Goal: Task Accomplishment & Management: Use online tool/utility

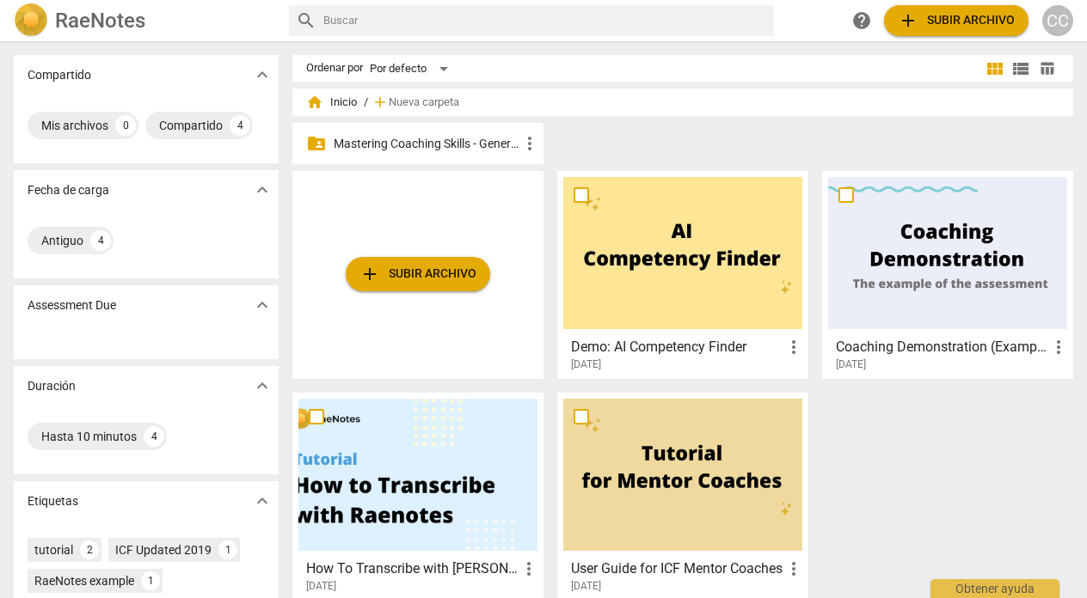
click at [450, 142] on p "Mastering Coaching Skills - Generación 31" at bounding box center [427, 144] width 186 height 18
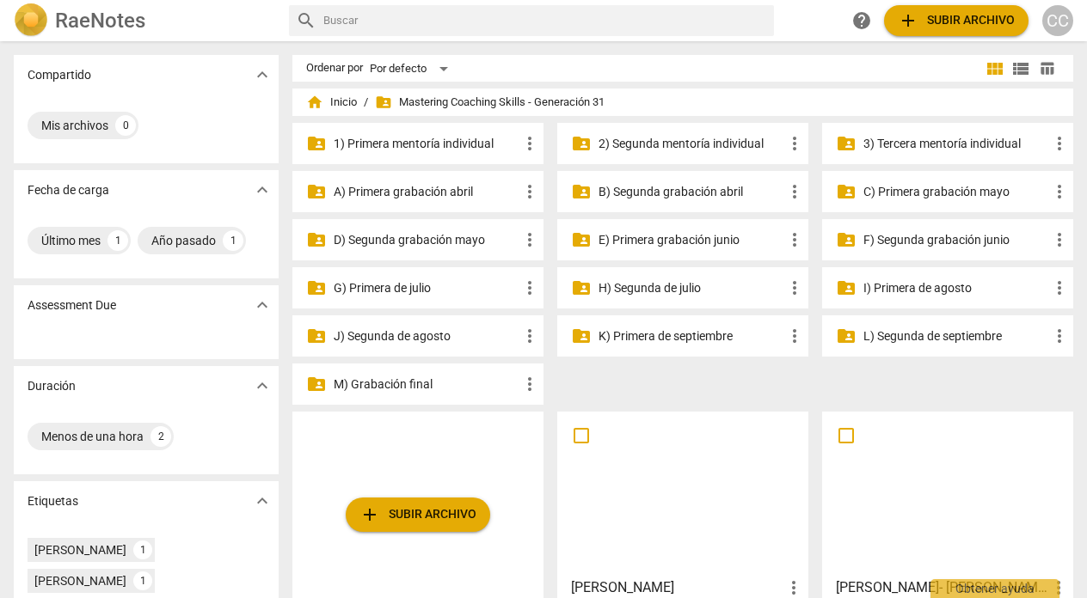
scroll to position [58, 0]
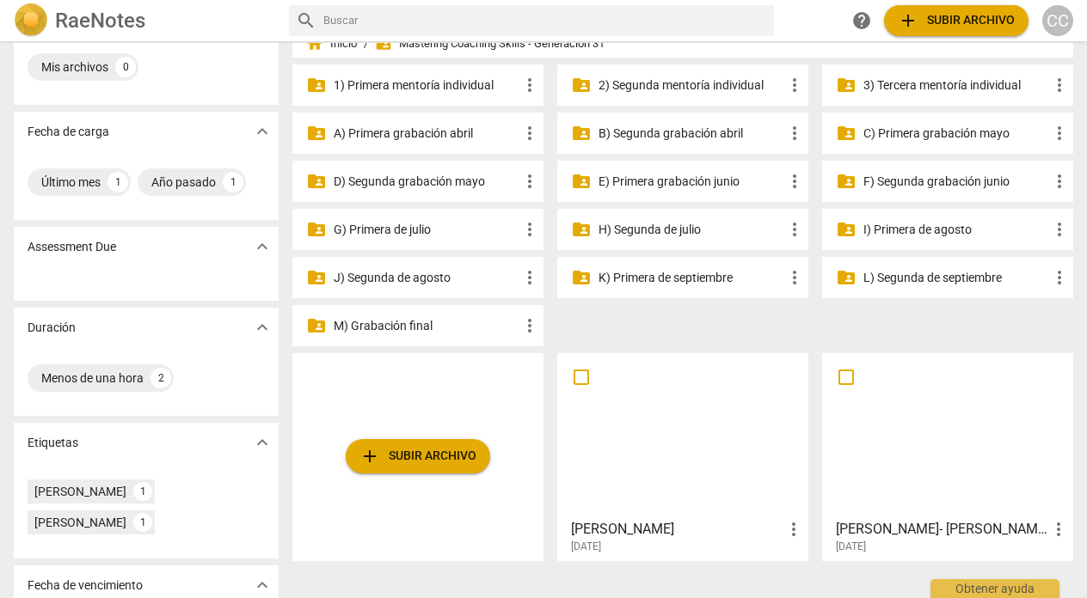
click at [402, 229] on p "G) Primera de julio" at bounding box center [427, 230] width 186 height 18
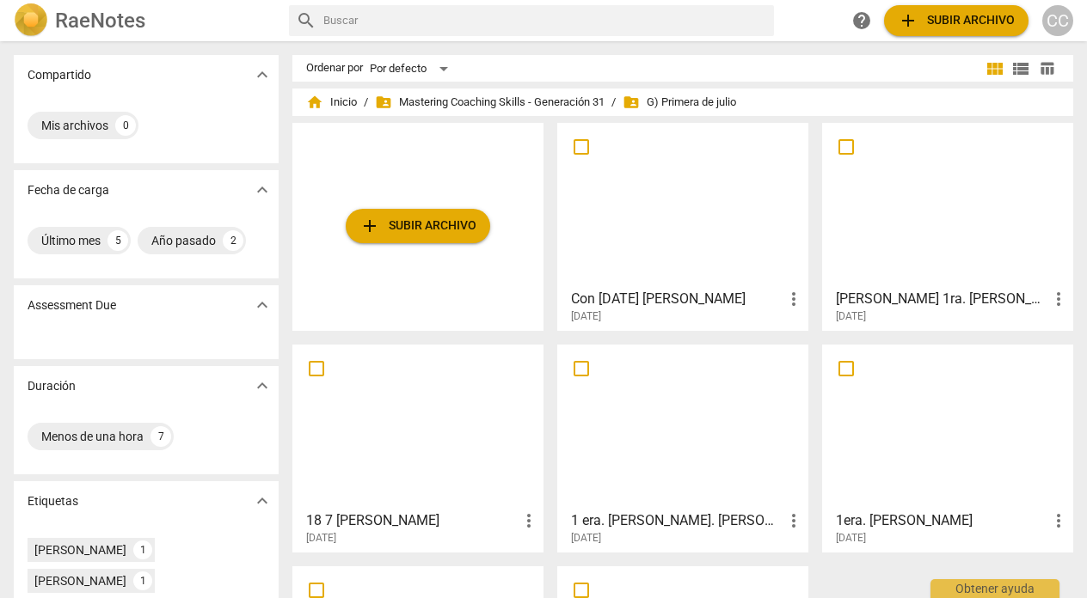
click at [948, 21] on span "add Subir archivo" at bounding box center [956, 20] width 117 height 21
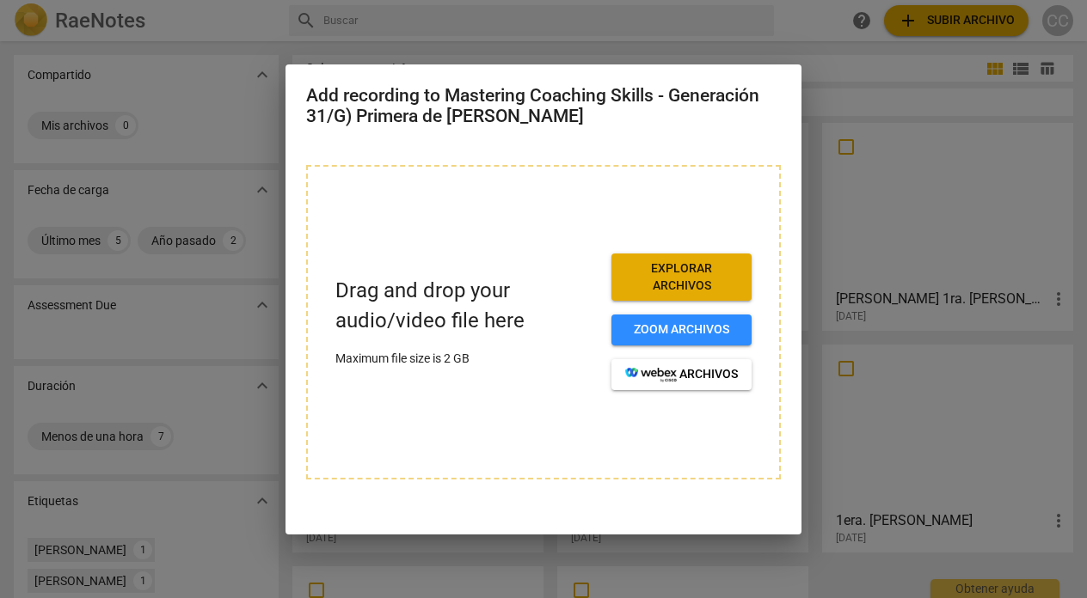
click at [687, 279] on span "Explorar archivos" at bounding box center [681, 278] width 113 height 34
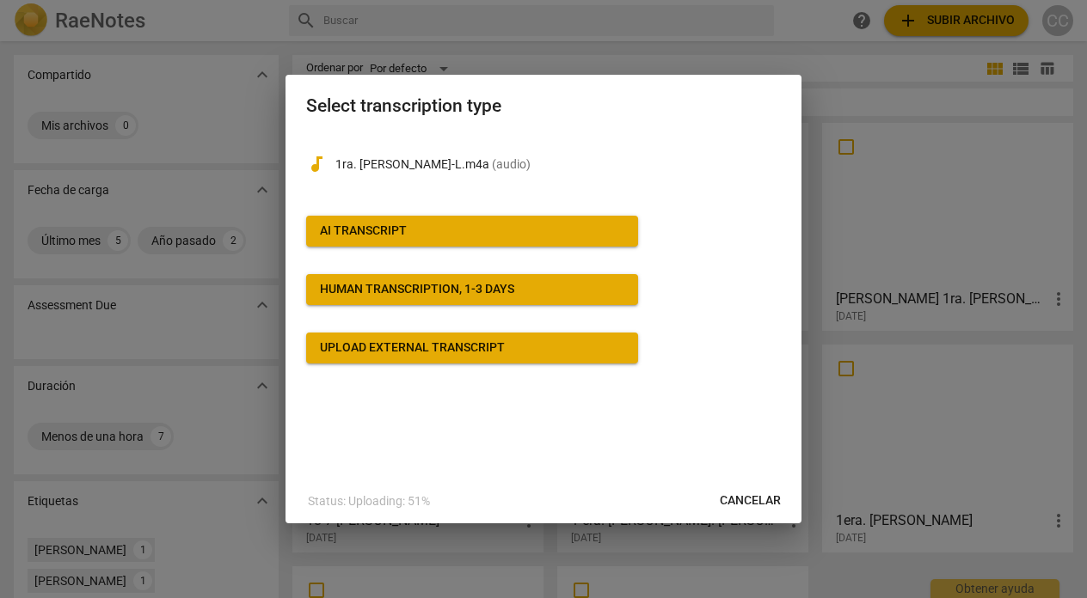
click at [408, 225] on span "AI Transcript" at bounding box center [472, 231] width 304 height 17
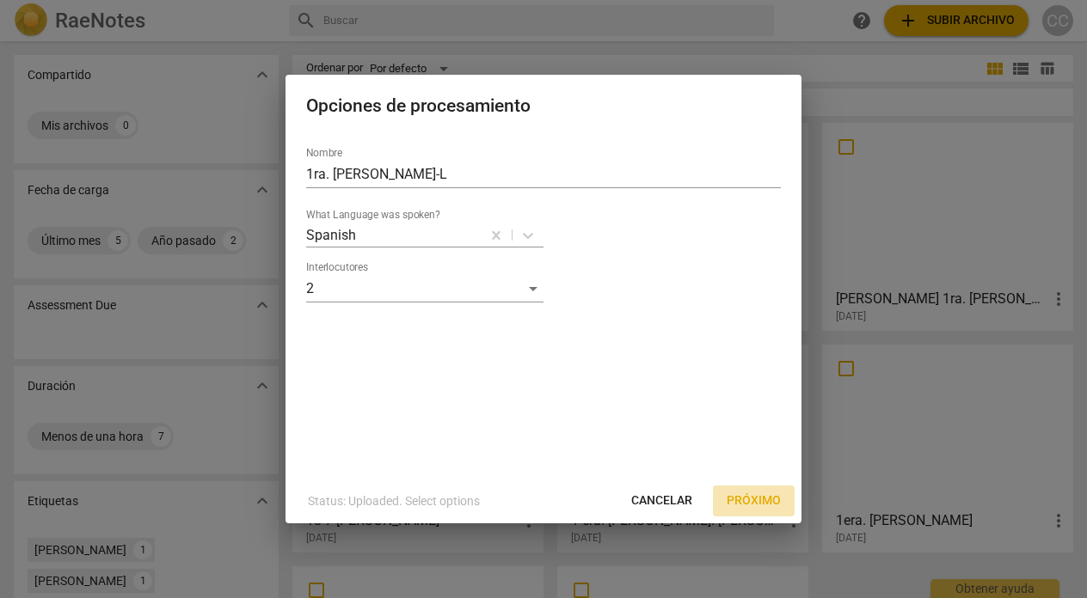
click at [758, 501] on span "Próximo" at bounding box center [754, 501] width 54 height 17
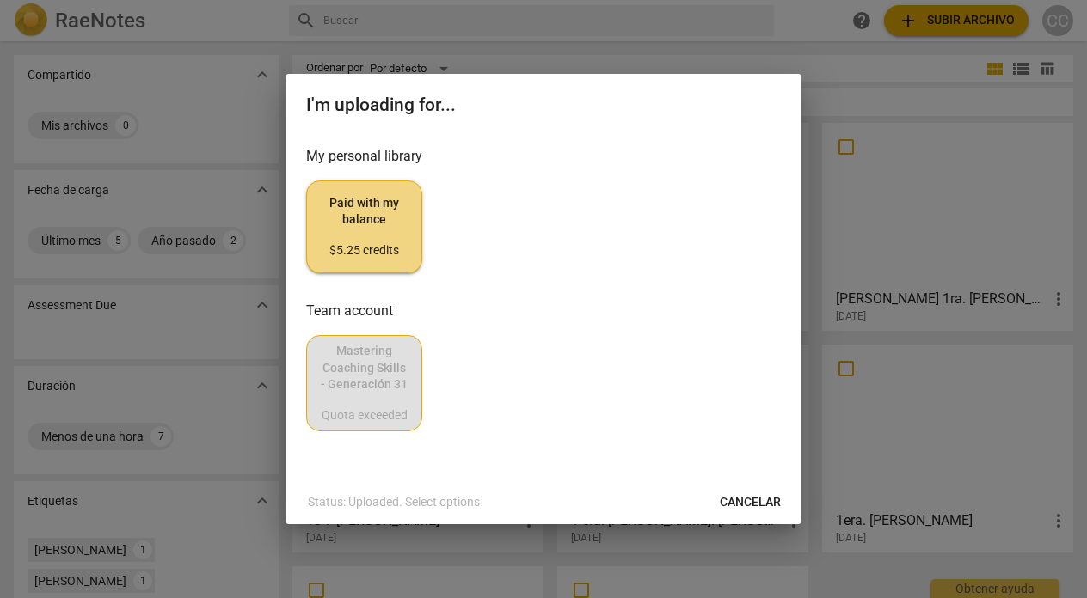
click at [383, 250] on div "$5.25 credits" at bounding box center [364, 250] width 87 height 17
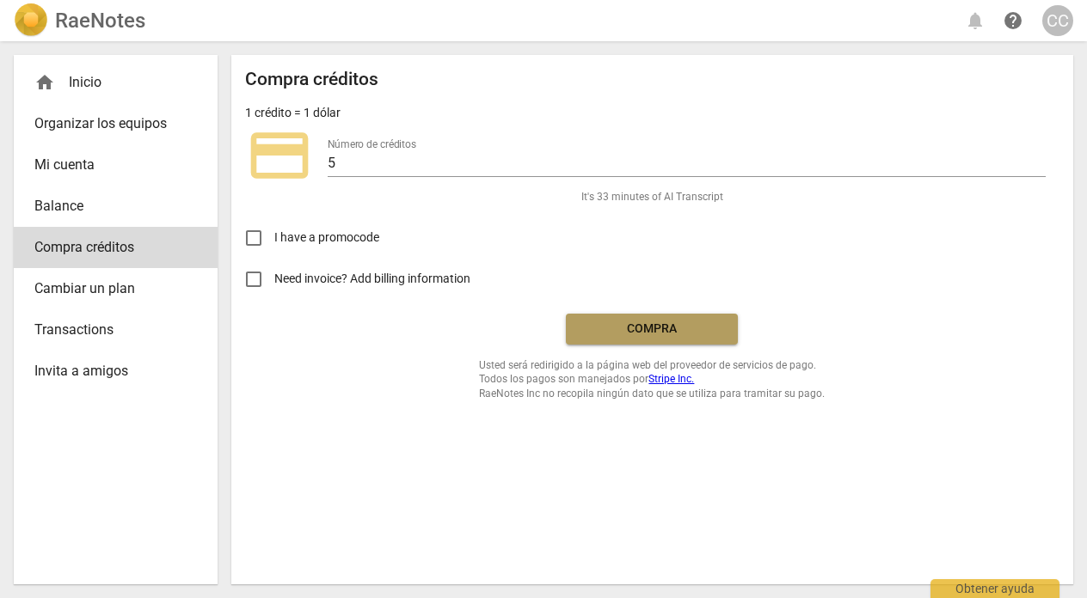
click at [666, 332] on span "Compra" at bounding box center [652, 329] width 144 height 17
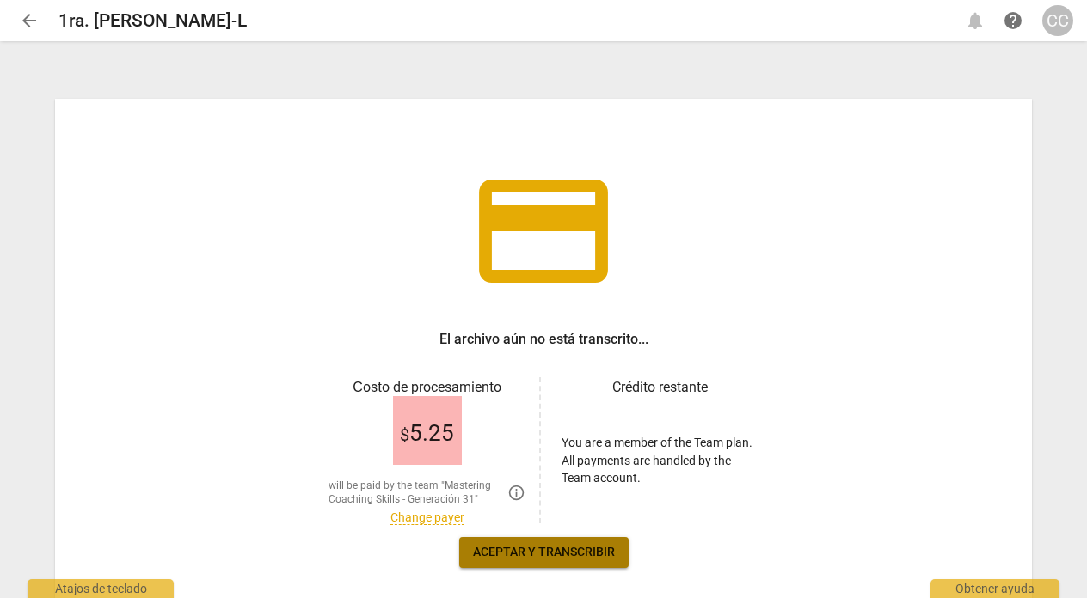
click at [549, 552] on span "Aceptar y transcribir" at bounding box center [544, 552] width 142 height 17
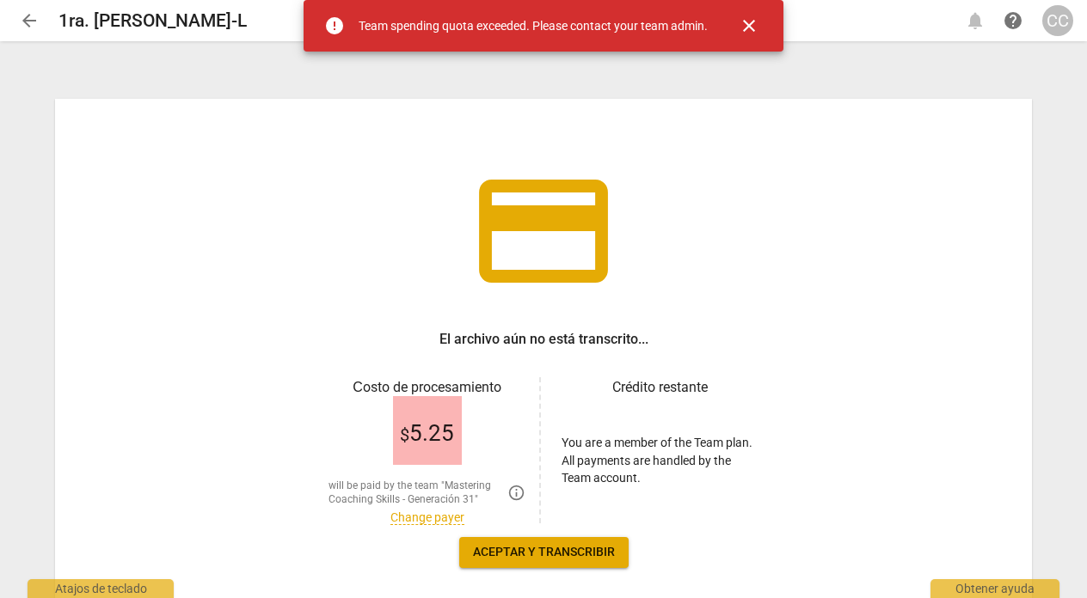
click at [549, 552] on span "Aceptar y transcribir" at bounding box center [544, 552] width 142 height 17
click at [748, 22] on span "close" at bounding box center [749, 25] width 21 height 21
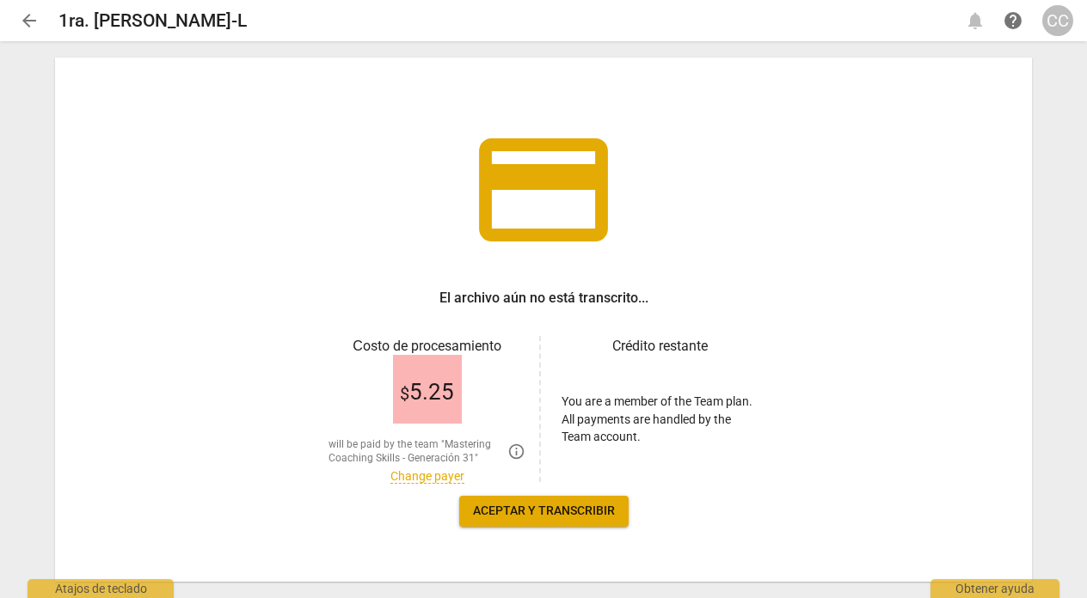
scroll to position [80, 0]
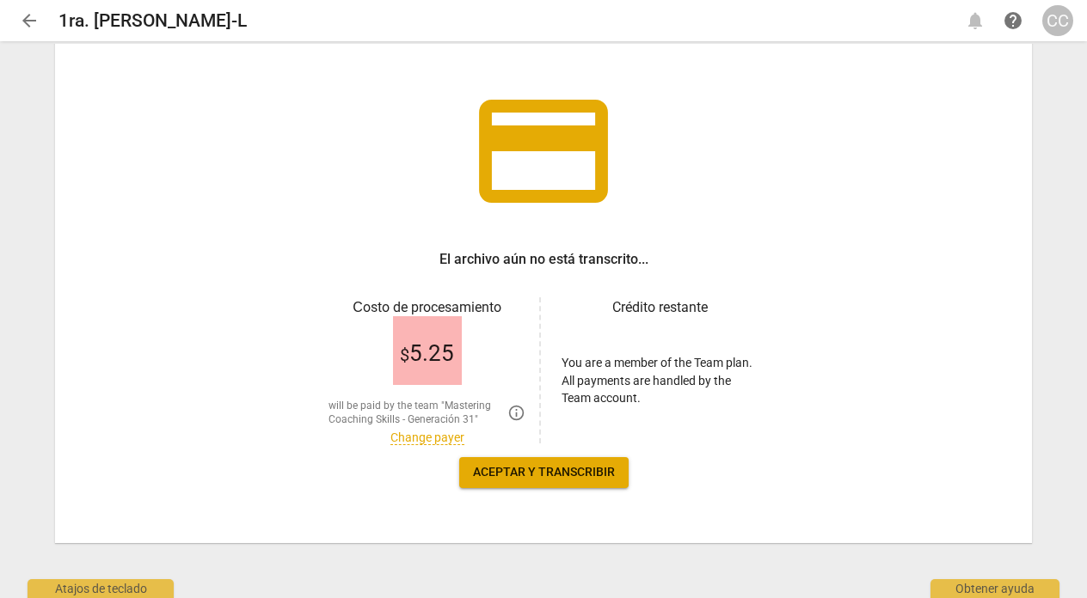
click at [503, 471] on span "Aceptar y transcribir" at bounding box center [544, 472] width 142 height 17
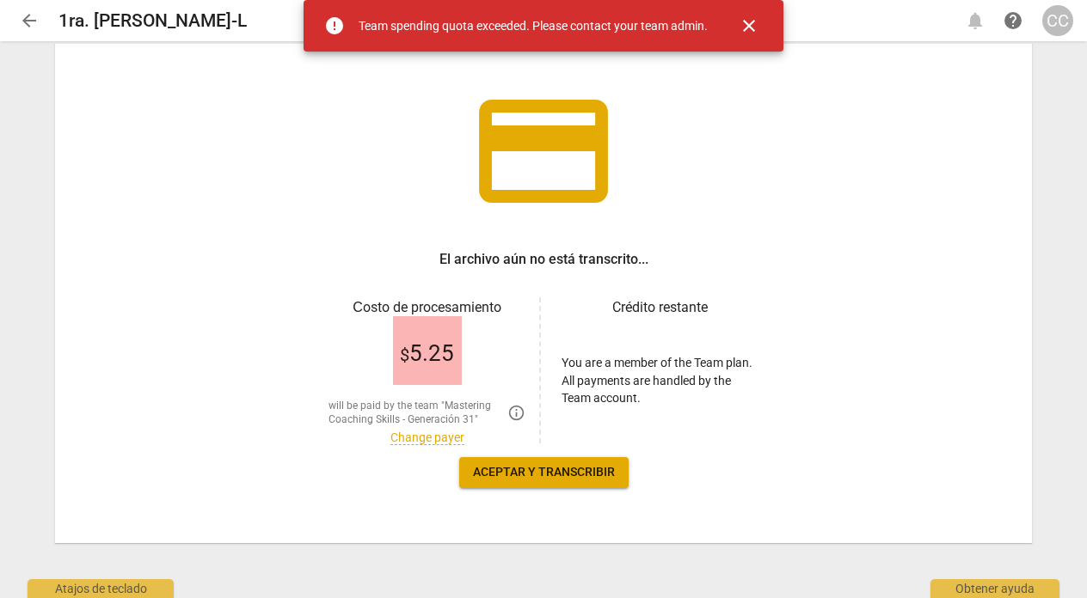
click at [749, 33] on span "close" at bounding box center [749, 25] width 21 height 21
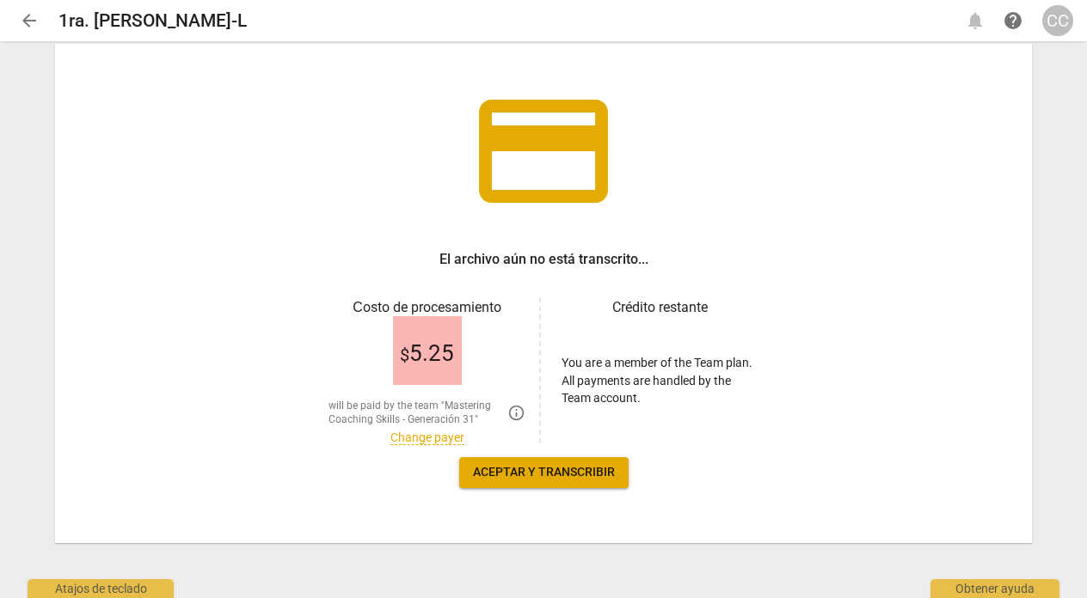
click at [426, 349] on span "$ 5.25" at bounding box center [427, 354] width 54 height 26
click at [433, 437] on link "Change payer" at bounding box center [427, 438] width 74 height 15
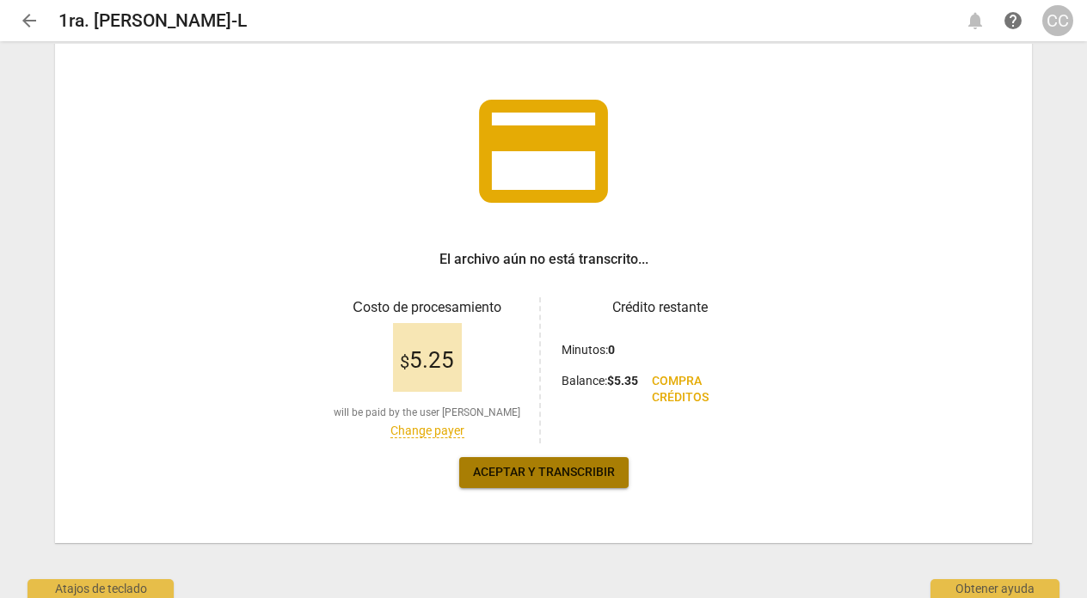
click at [537, 470] on span "Aceptar y transcribir" at bounding box center [544, 472] width 142 height 17
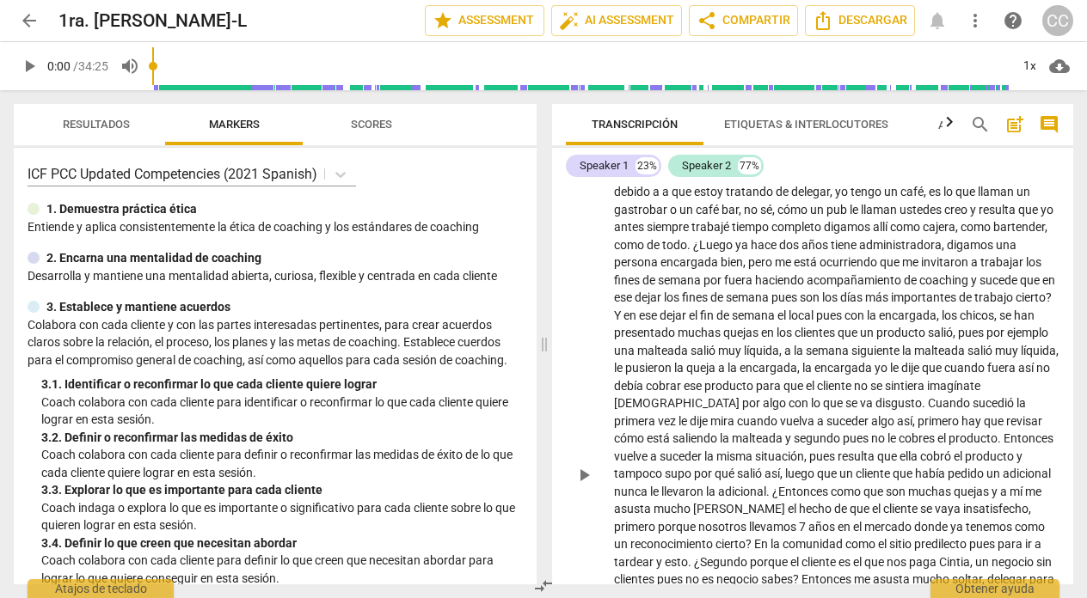
scroll to position [0, 0]
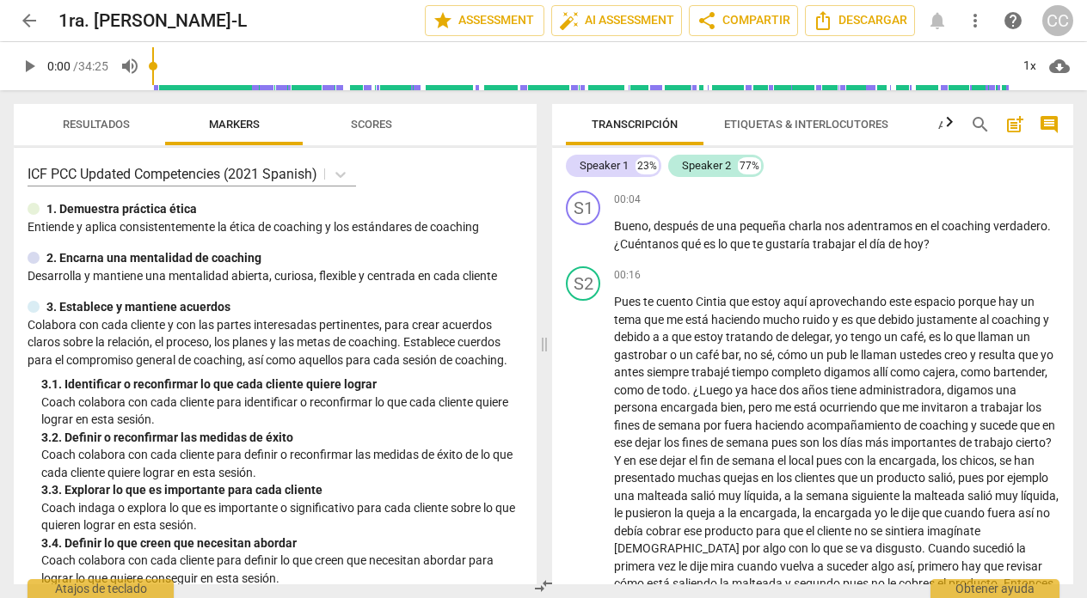
click at [761, 126] on span "Etiquetas & Interlocutores" at bounding box center [806, 124] width 164 height 13
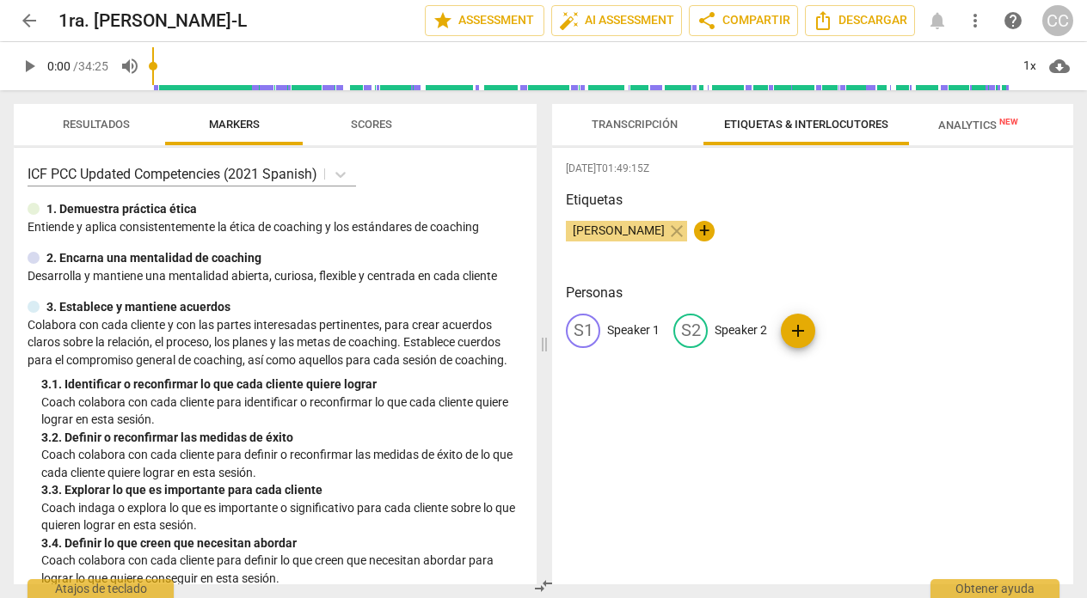
click at [640, 330] on p "Speaker 1" at bounding box center [633, 331] width 52 height 18
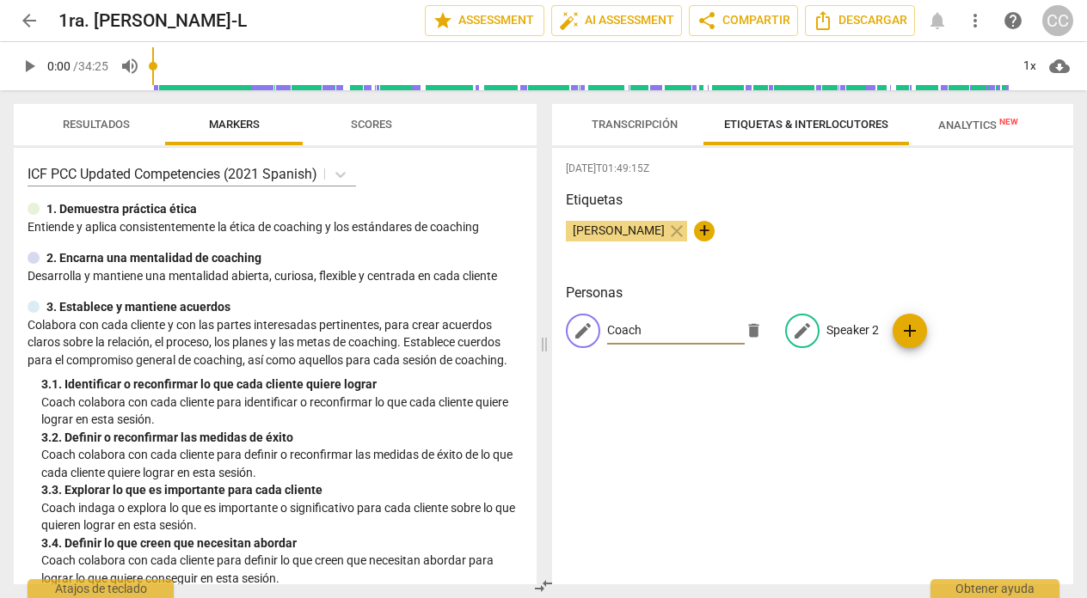
type input "Coach"
click at [838, 325] on p "Speaker 2" at bounding box center [852, 331] width 52 height 18
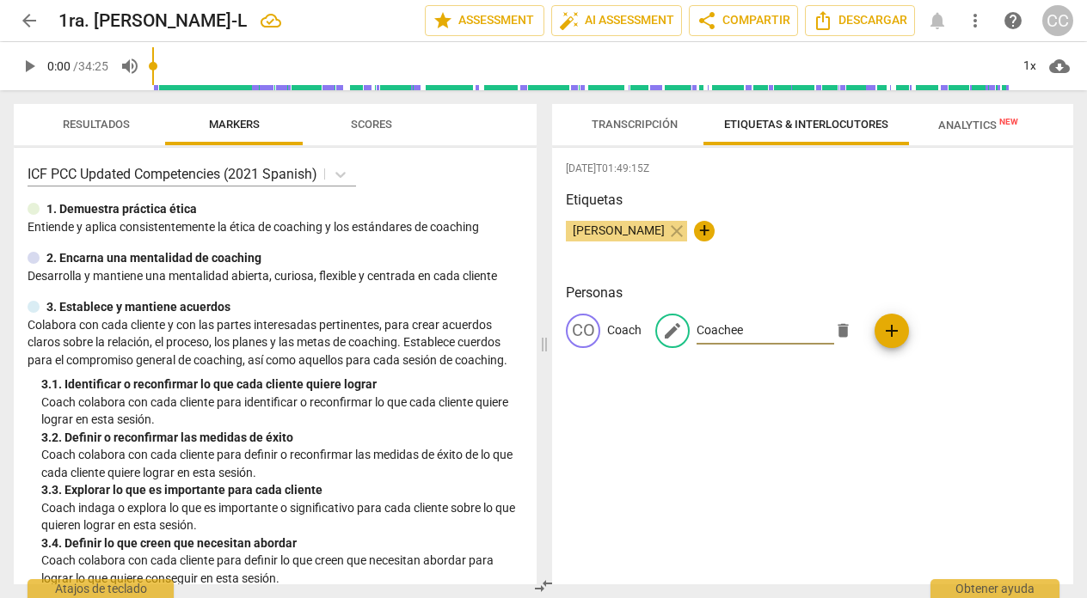
type input "Coachee"
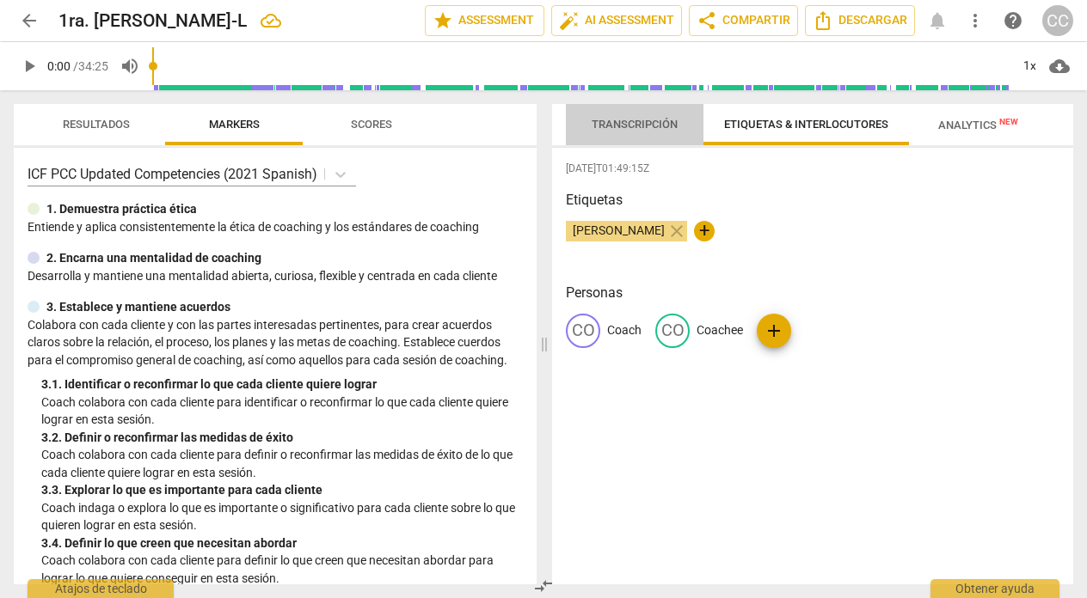
click at [609, 124] on span "Transcripción" at bounding box center [635, 124] width 86 height 13
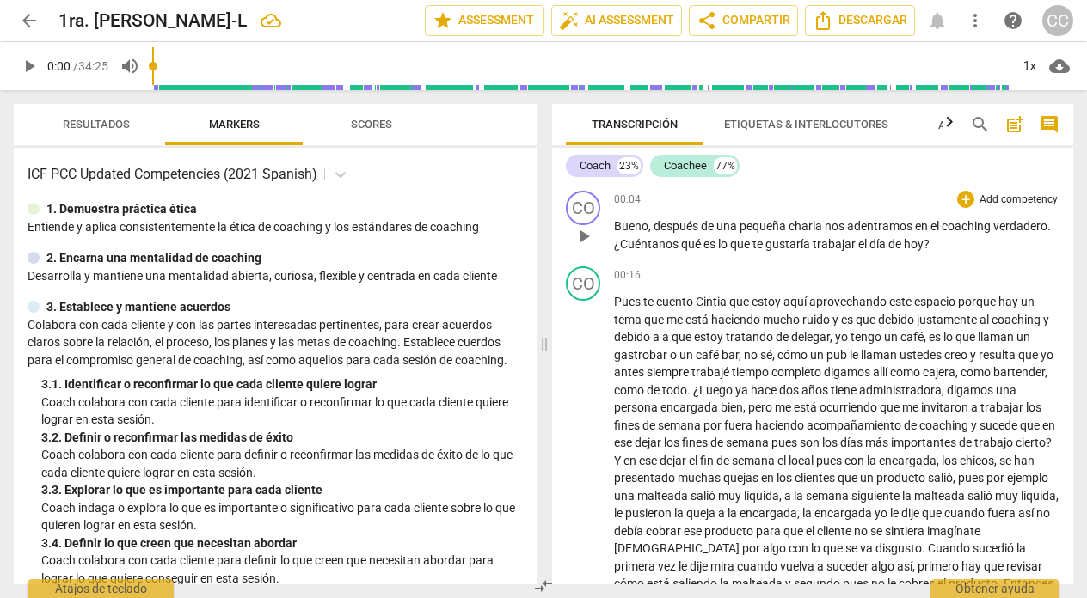
click at [670, 238] on span "¿Cuéntanos" at bounding box center [647, 244] width 67 height 14
click at [677, 250] on span "¿Cuéntanos" at bounding box center [647, 244] width 67 height 14
click at [730, 276] on div "00:16 + Add competency keyboard_arrow_right" at bounding box center [836, 275] width 445 height 17
click at [1002, 199] on p "Add competency" at bounding box center [1019, 200] width 82 height 15
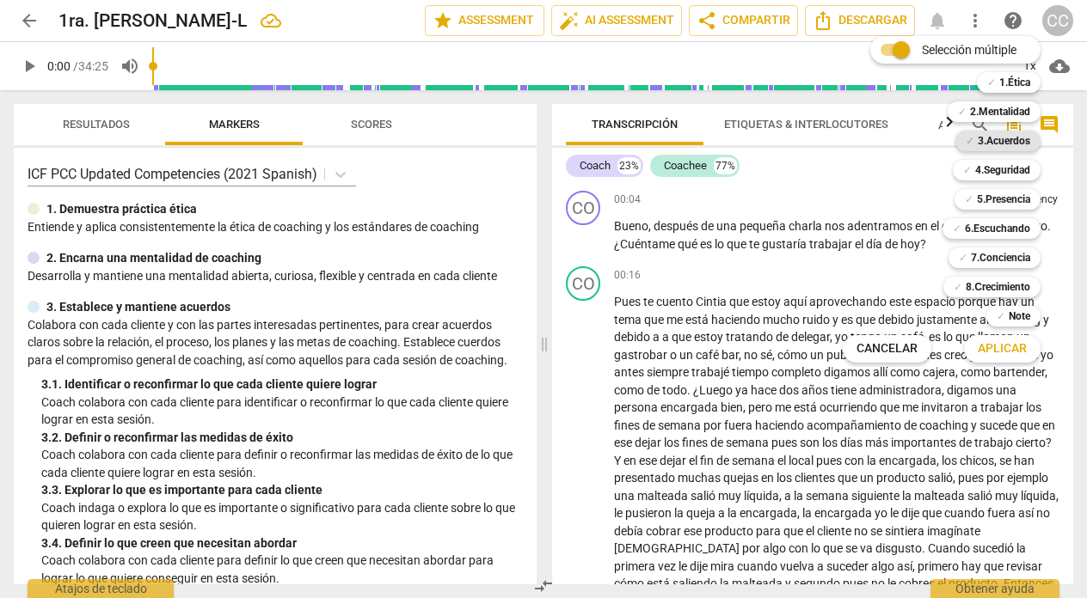
click at [1003, 143] on b "3.Acuerdos" at bounding box center [1004, 141] width 52 height 21
click at [991, 348] on span "Aplicar" at bounding box center [1002, 349] width 49 height 17
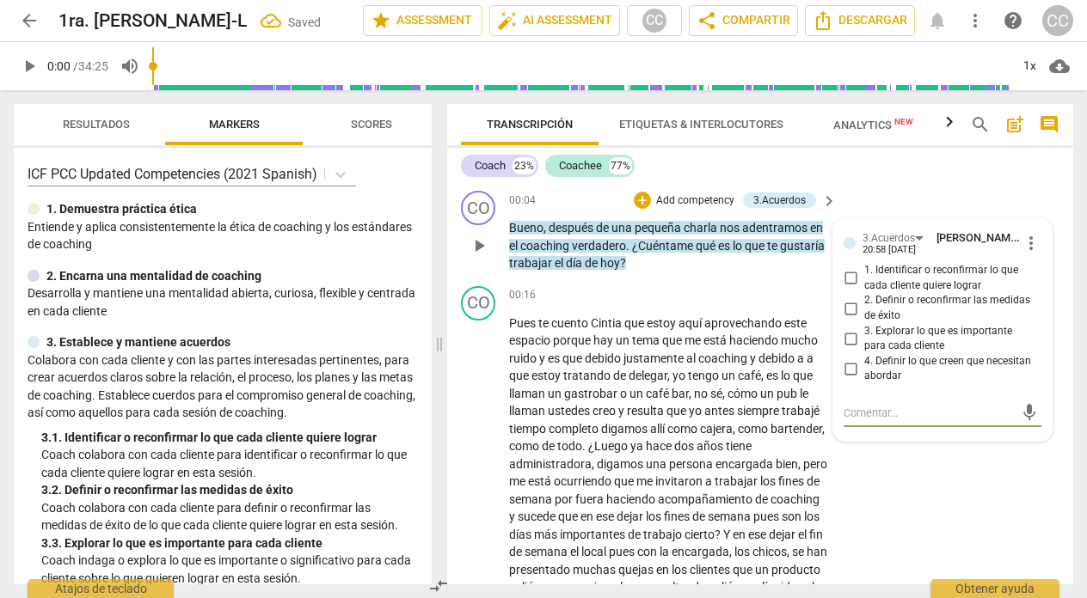
click at [848, 272] on input "1. Identificar o reconfirmar lo que cada cliente quiere lograr" at bounding box center [851, 278] width 28 height 21
checkbox input "true"
click at [587, 292] on div "00:16 + Add competency keyboard_arrow_right" at bounding box center [673, 295] width 329 height 19
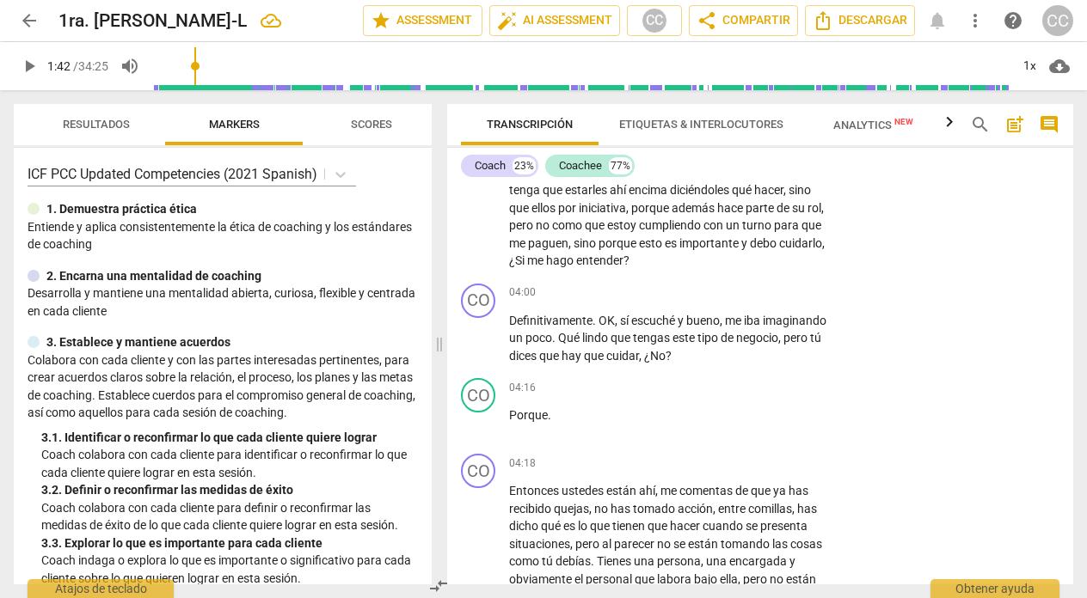
scroll to position [237, 0]
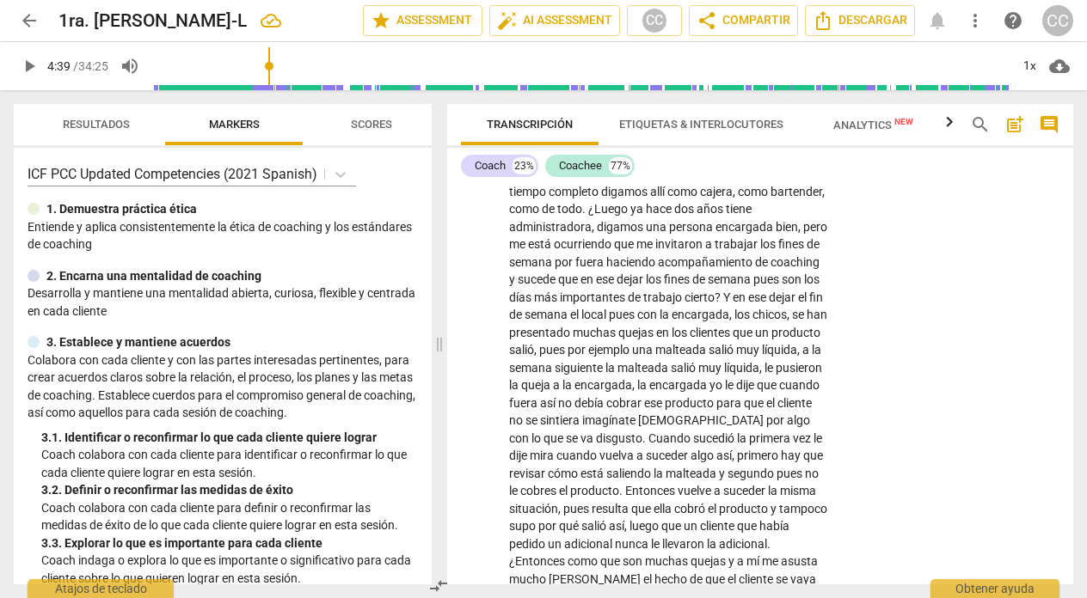
drag, startPoint x: 156, startPoint y: 59, endPoint x: 271, endPoint y: 61, distance: 115.2
click at [271, 61] on input "range" at bounding box center [580, 66] width 857 height 55
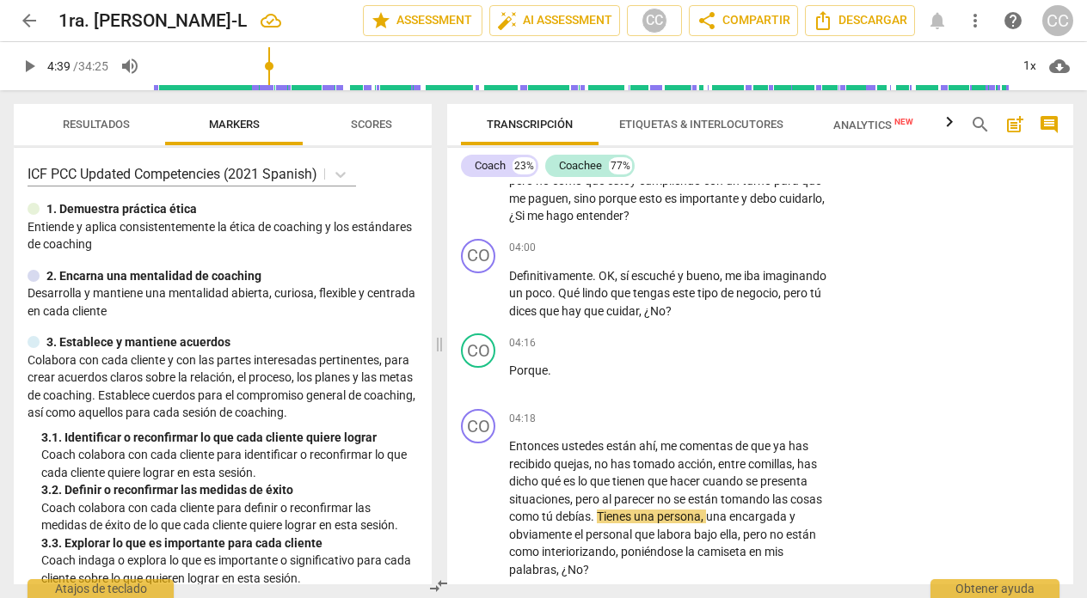
scroll to position [1003, 0]
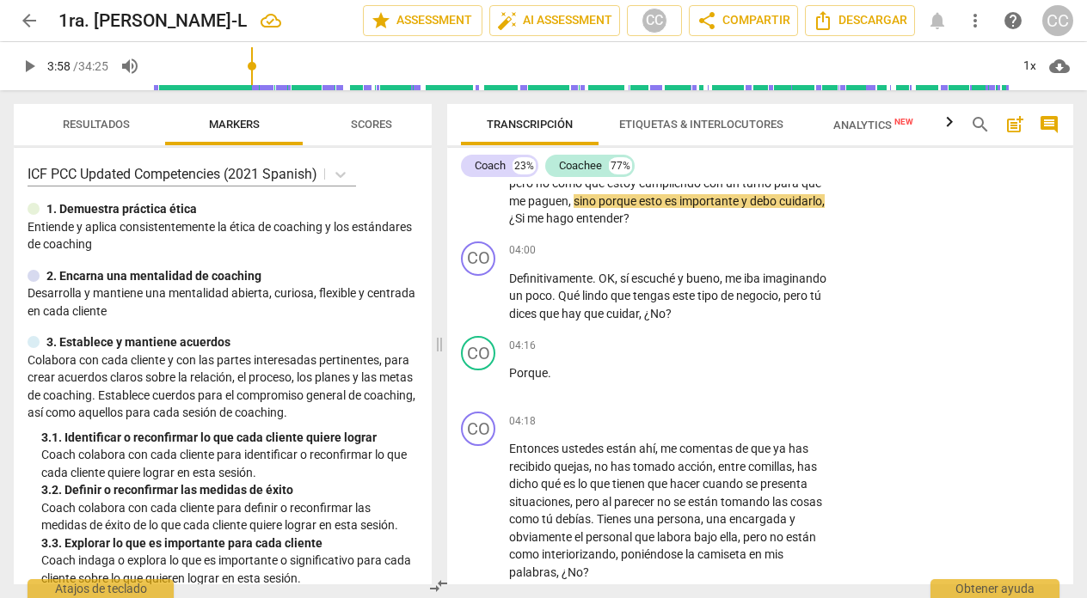
drag, startPoint x: 273, startPoint y: 58, endPoint x: 251, endPoint y: 61, distance: 21.8
click at [251, 61] on input "range" at bounding box center [580, 66] width 857 height 55
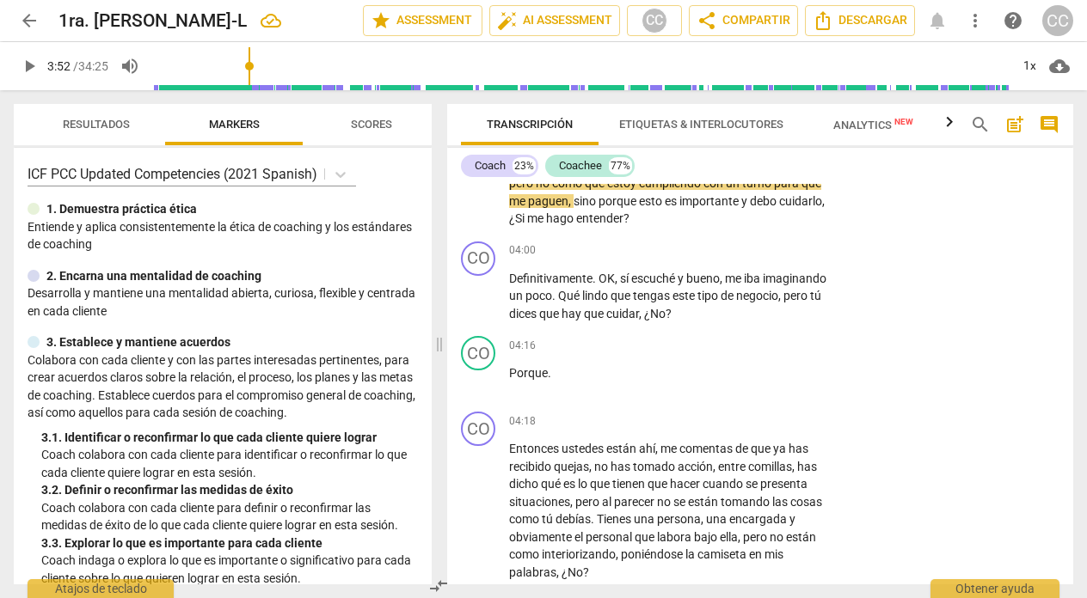
click at [23, 73] on span "play_arrow" at bounding box center [29, 66] width 21 height 21
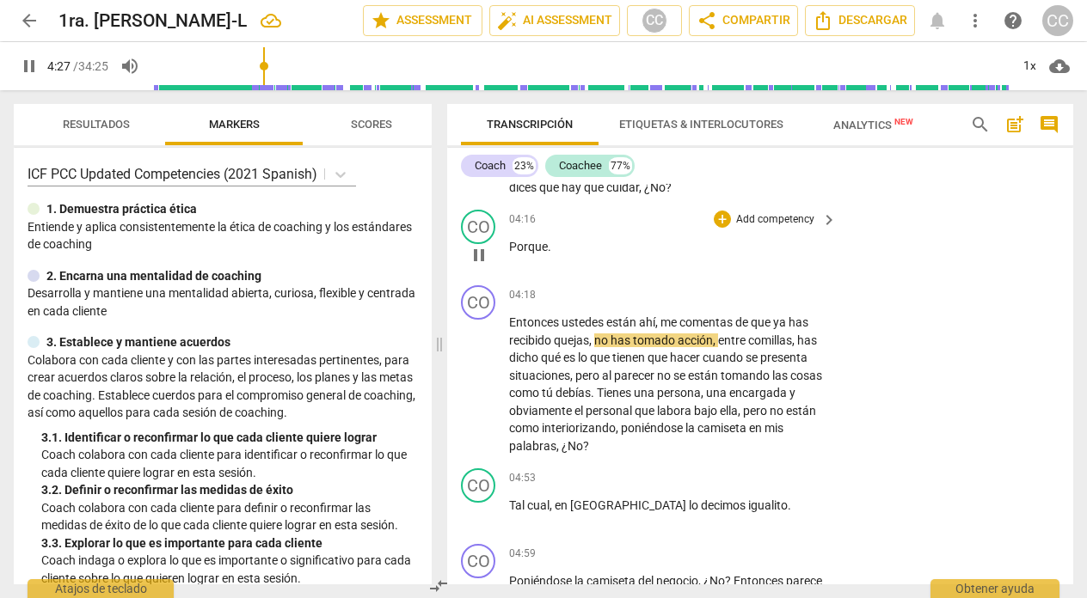
scroll to position [1138, 0]
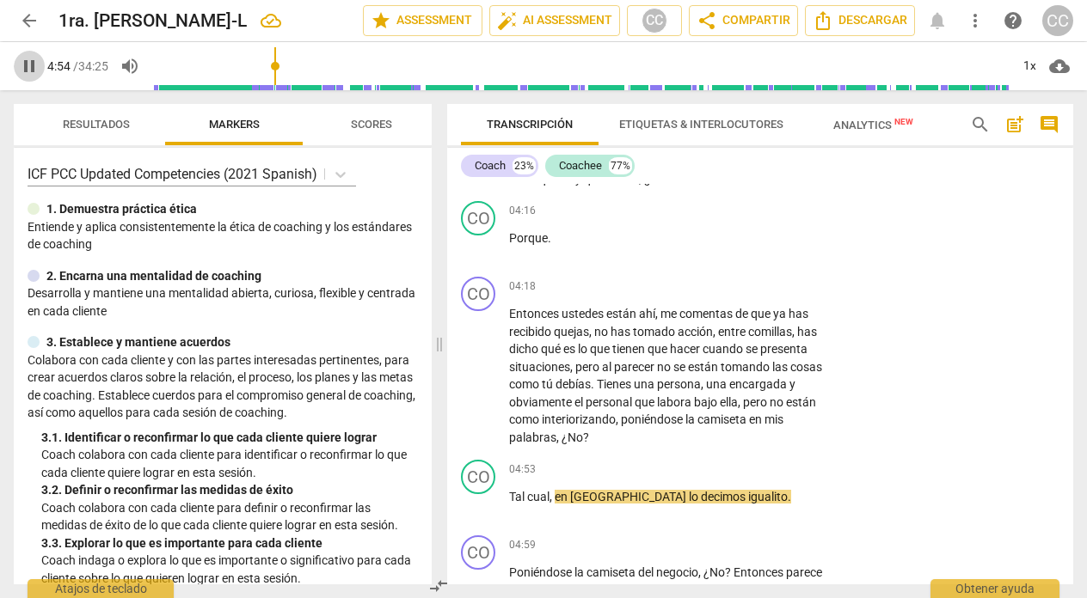
click at [33, 66] on span "pause" at bounding box center [29, 66] width 21 height 21
type input "295"
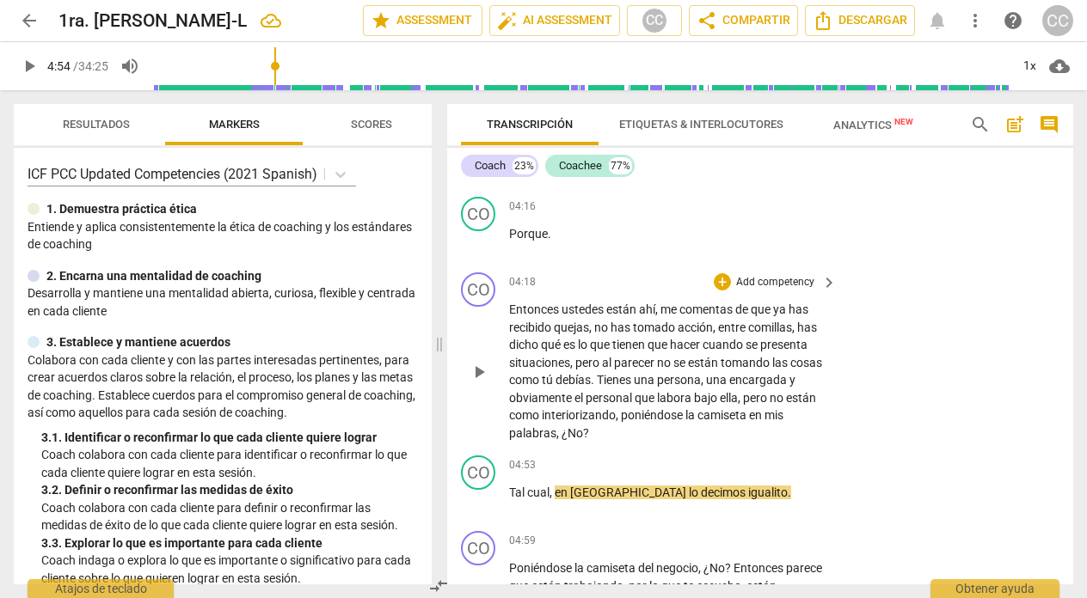
scroll to position [1146, 0]
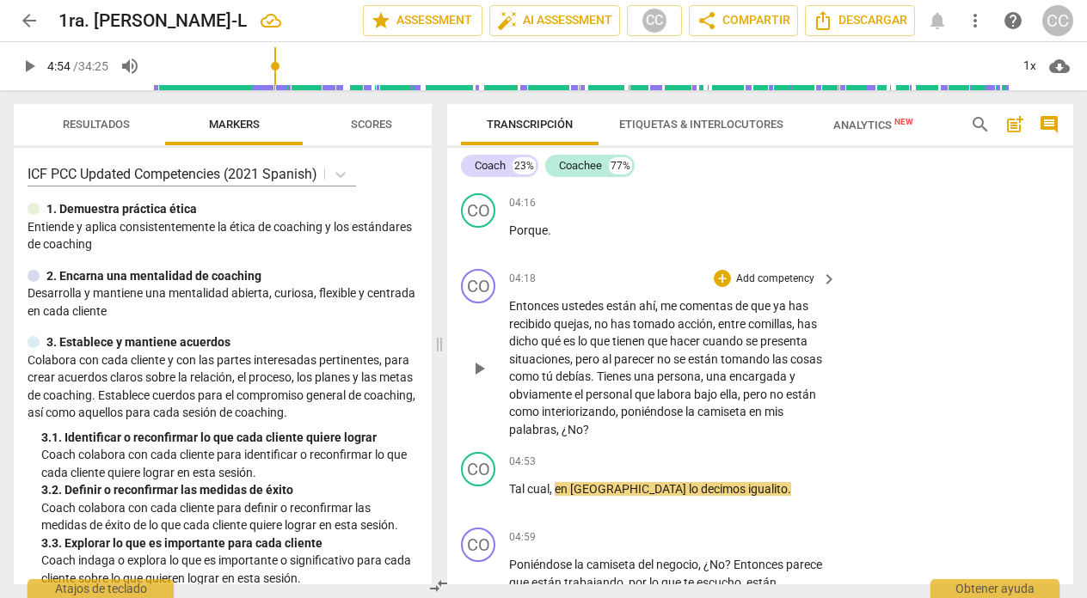
click at [597, 384] on span "." at bounding box center [594, 377] width 6 height 14
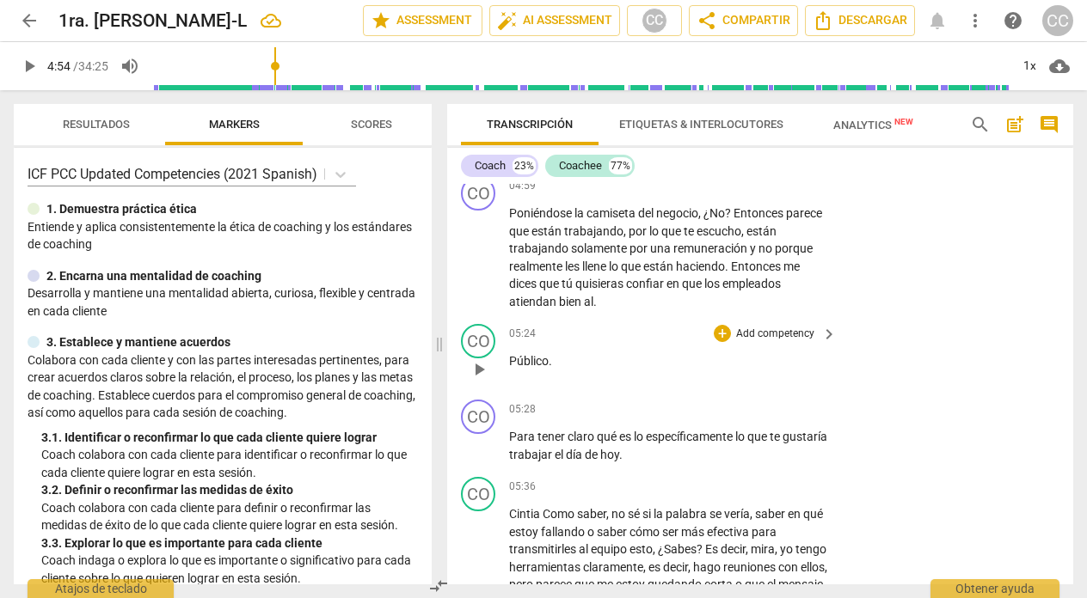
scroll to position [1513, 0]
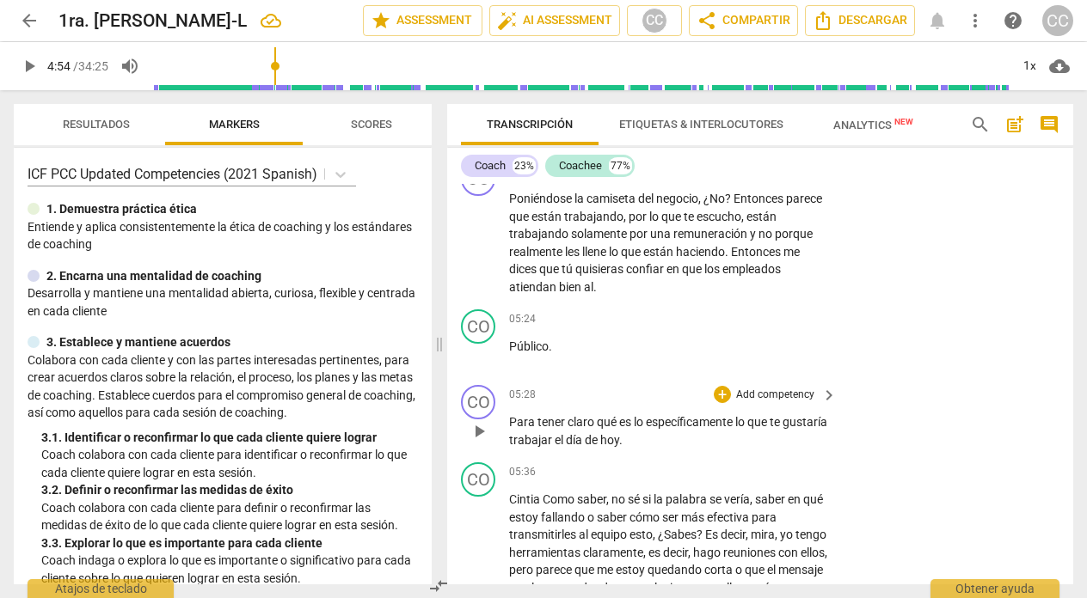
click at [770, 403] on p "Add competency" at bounding box center [775, 395] width 82 height 15
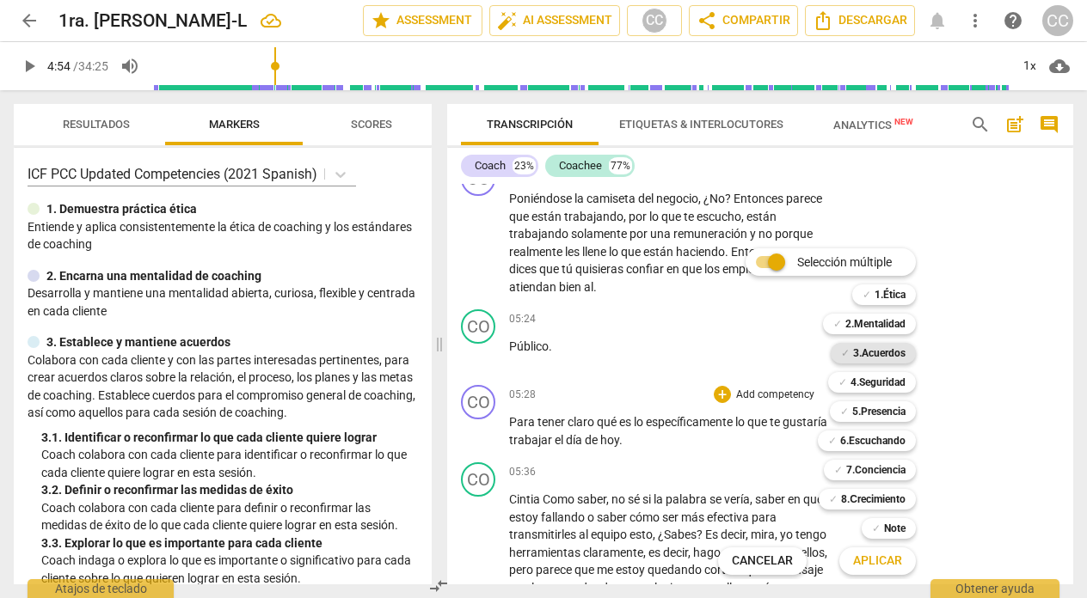
click at [868, 354] on b "3.Acuerdos" at bounding box center [879, 353] width 52 height 21
click at [858, 555] on span "Aplicar" at bounding box center [877, 561] width 49 height 17
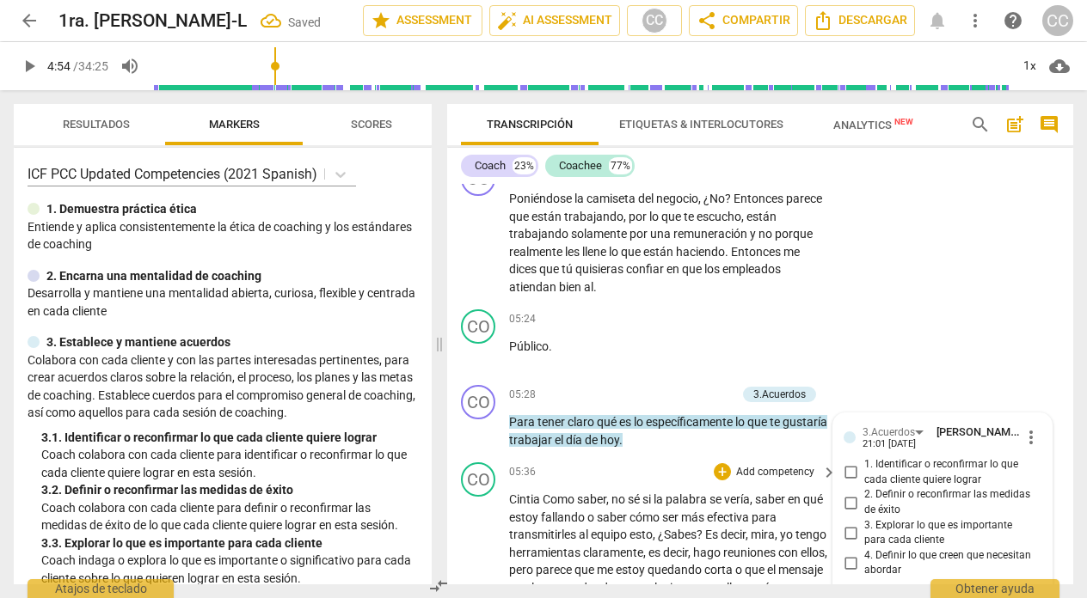
scroll to position [1753, 0]
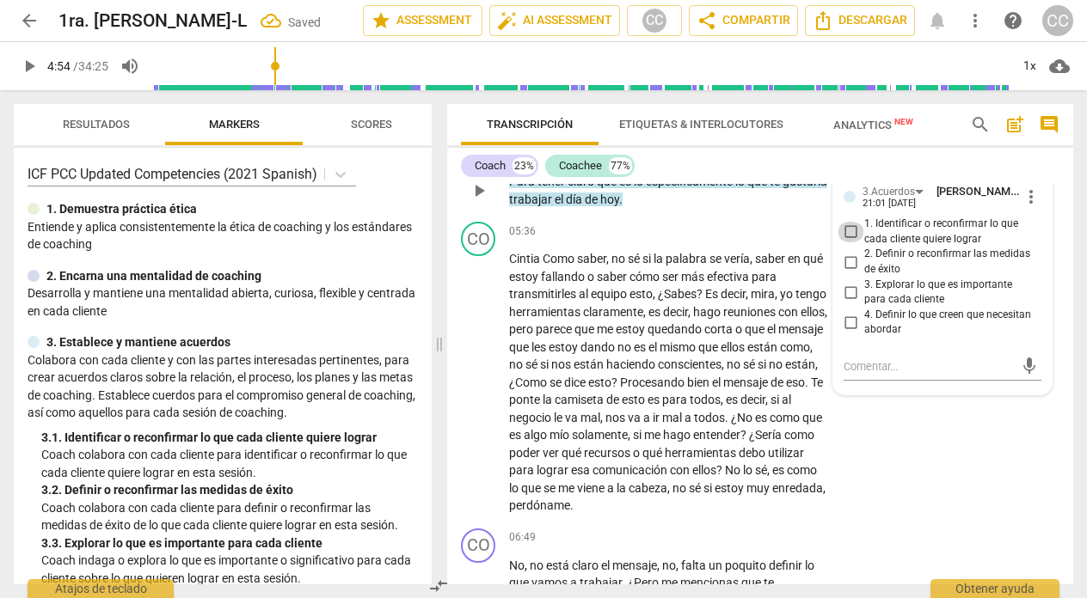
click at [849, 242] on input "1. Identificar o reconfirmar lo que cada cliente quiere lograr" at bounding box center [851, 232] width 28 height 21
checkbox input "true"
click at [593, 241] on div "05:36 + Add competency keyboard_arrow_right" at bounding box center [673, 231] width 329 height 19
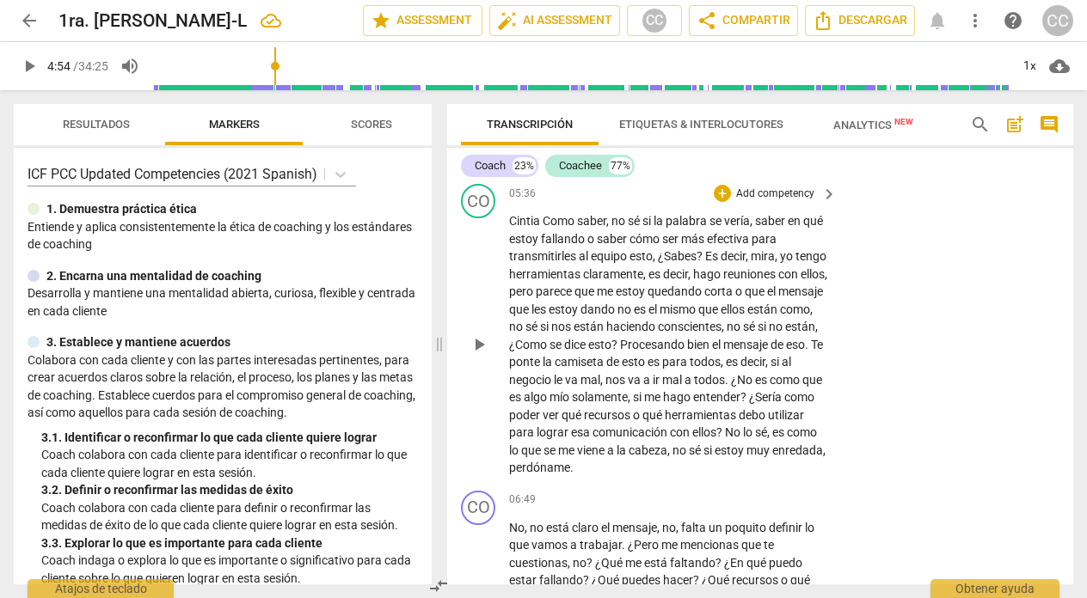
scroll to position [1789, 0]
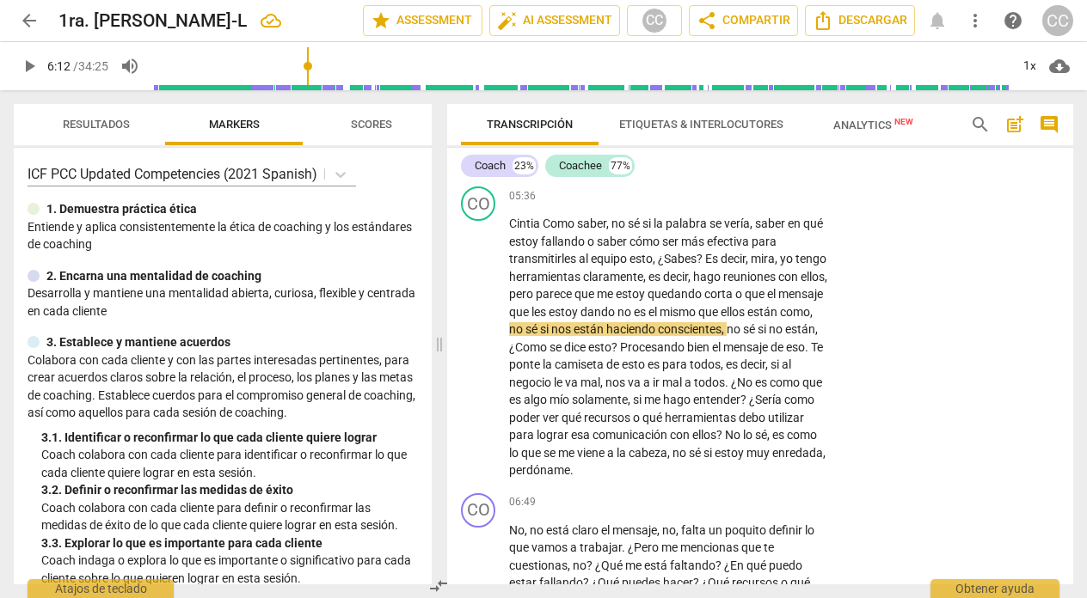
drag, startPoint x: 279, startPoint y: 65, endPoint x: 310, endPoint y: 71, distance: 30.7
click at [310, 71] on input "range" at bounding box center [580, 66] width 857 height 55
click at [22, 64] on span "play_arrow" at bounding box center [29, 66] width 21 height 21
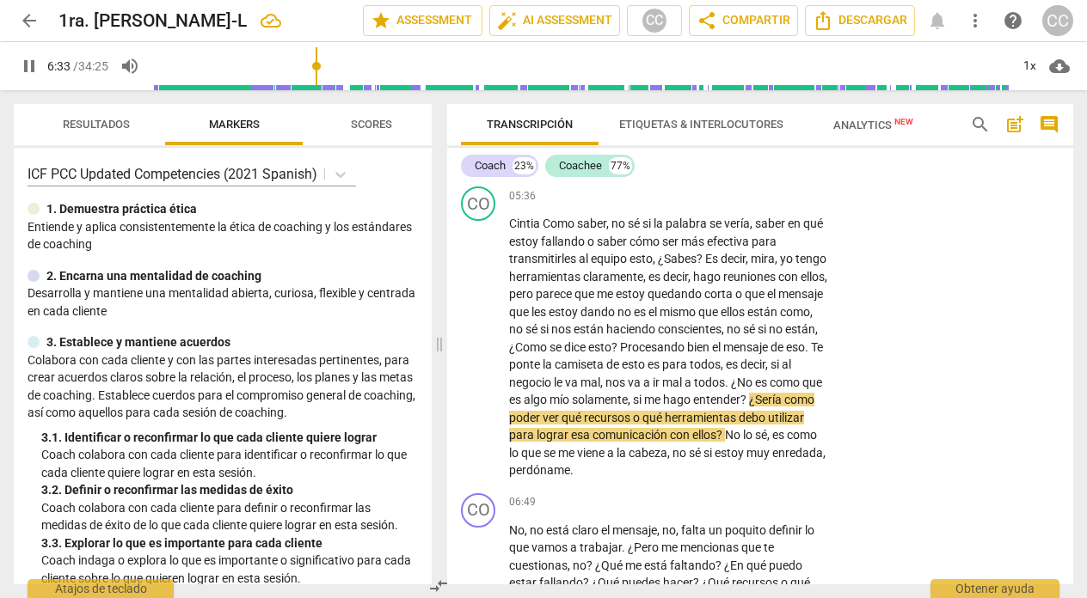
click at [318, 65] on input "range" at bounding box center [580, 66] width 857 height 55
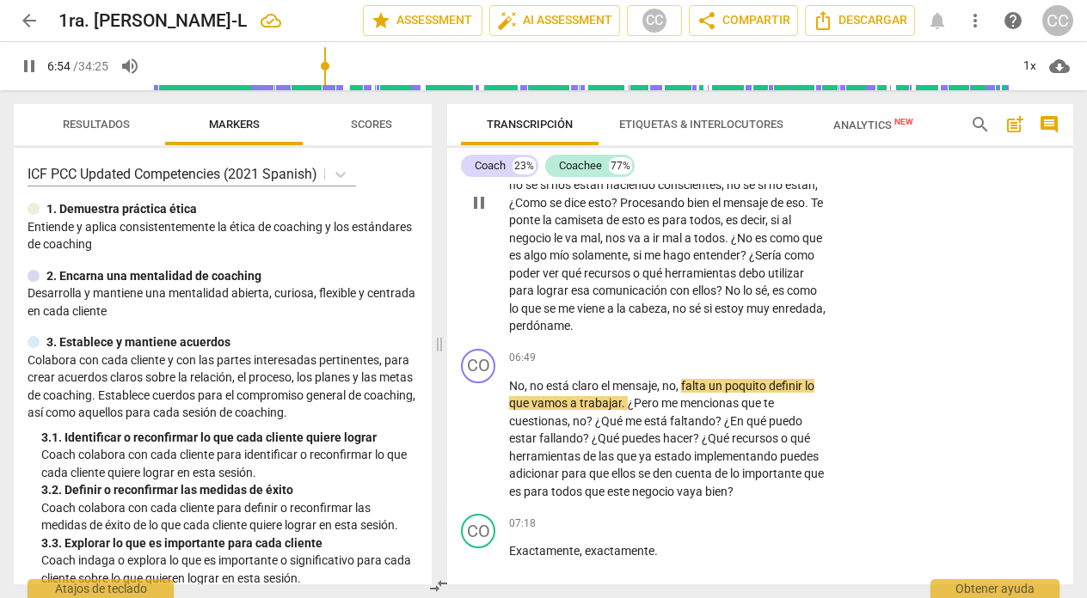
scroll to position [1936, 0]
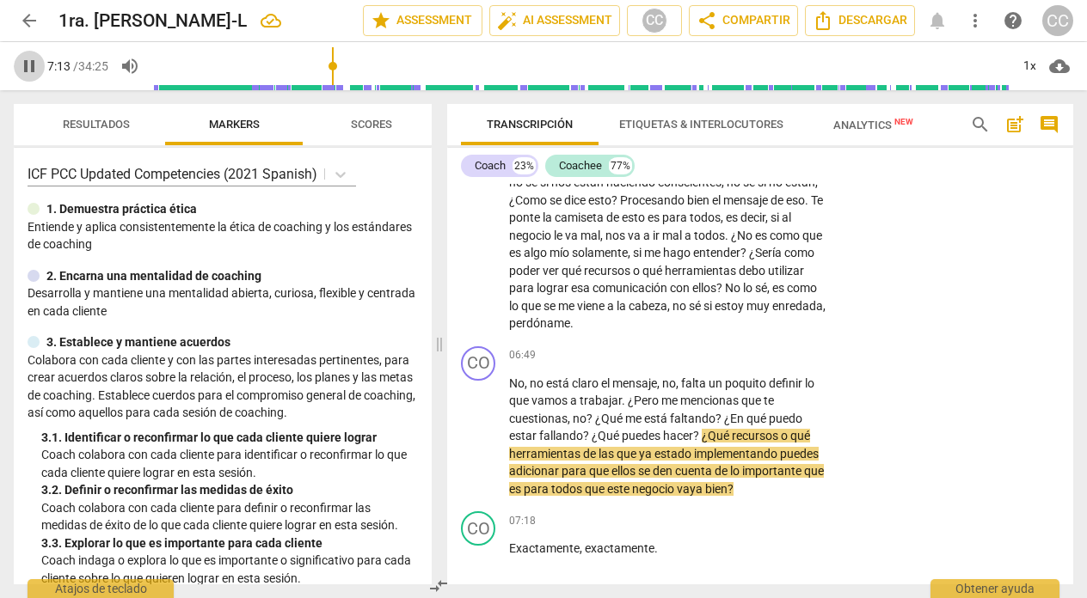
click at [26, 60] on span "pause" at bounding box center [29, 66] width 21 height 21
type input "434"
click at [658, 461] on span "estado" at bounding box center [674, 454] width 40 height 14
click at [819, 499] on p "No , no está claro el mensaje , no , falta un poquito definir lo que vamos a tr…" at bounding box center [668, 437] width 319 height 124
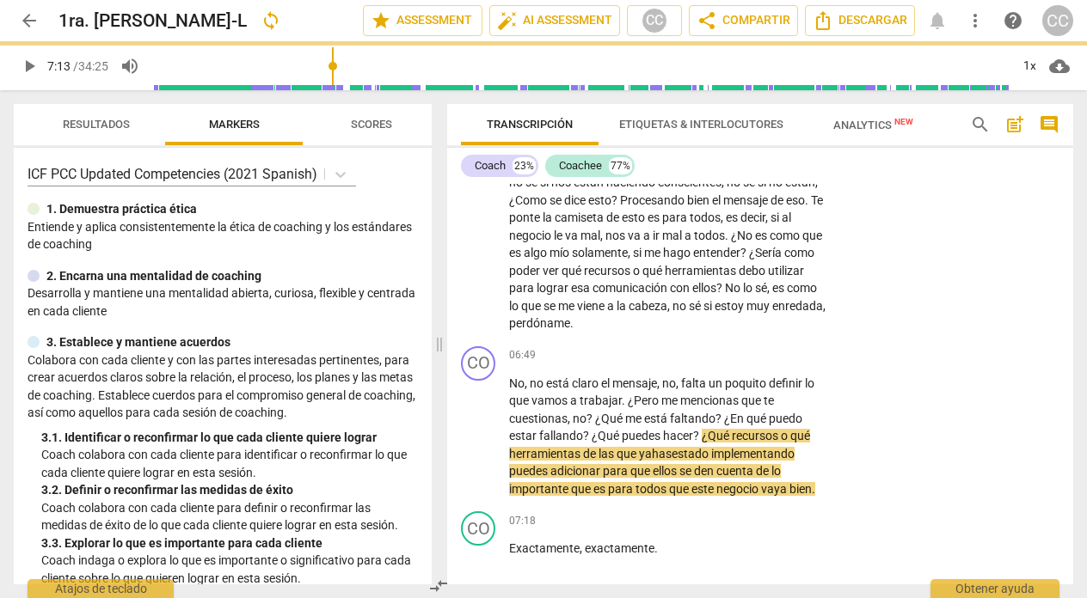
click at [27, 65] on span "play_arrow" at bounding box center [29, 66] width 21 height 21
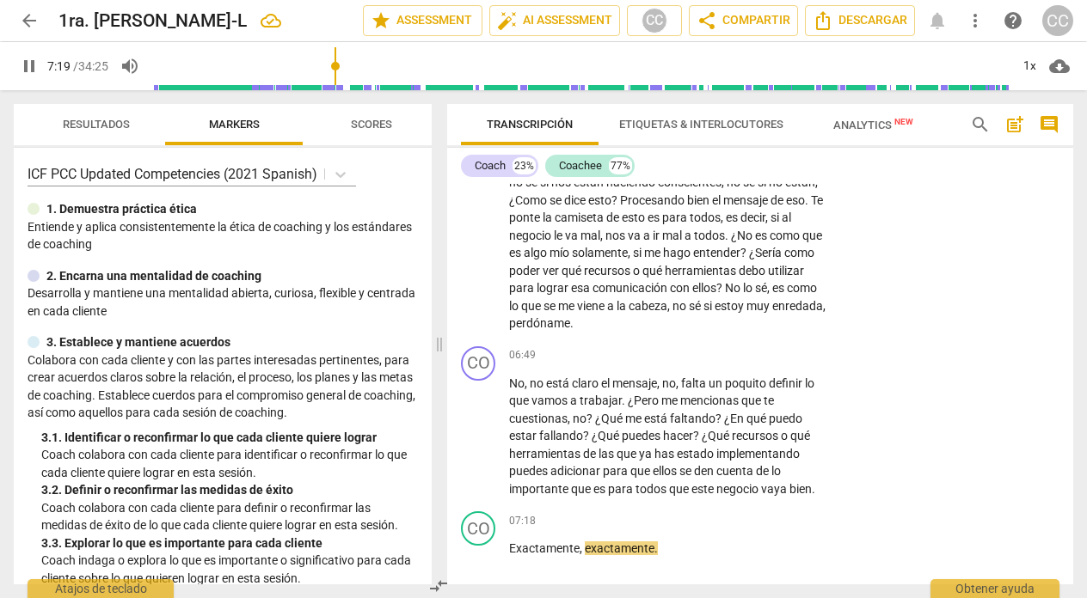
click at [27, 65] on span "pause" at bounding box center [29, 66] width 21 height 21
type input "440"
click at [543, 390] on span "no" at bounding box center [538, 384] width 16 height 14
click at [687, 390] on span "falta" at bounding box center [698, 384] width 28 height 14
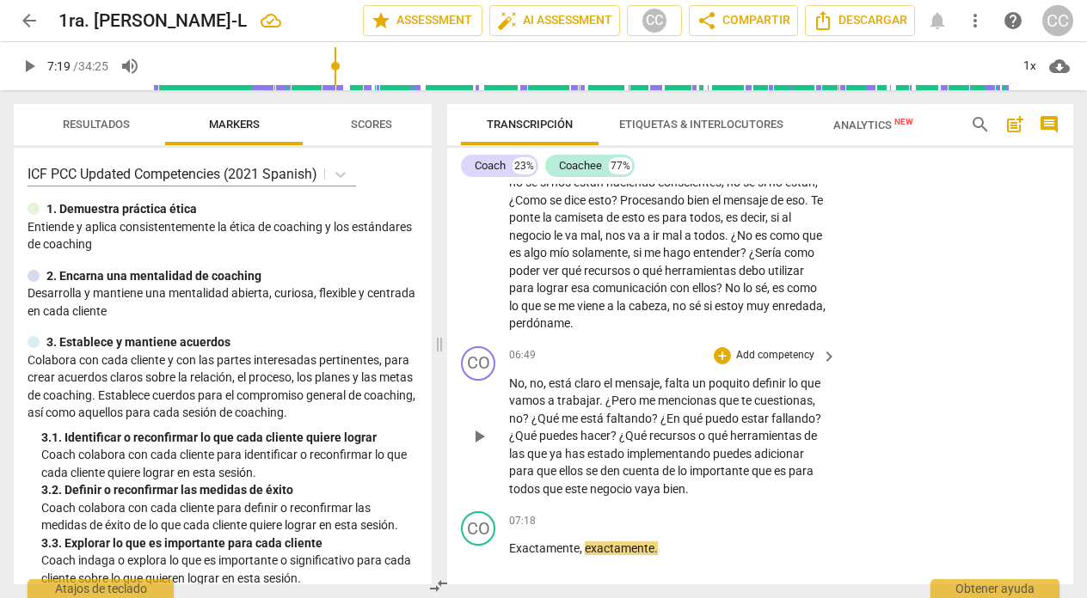
click at [531, 426] on span "¿Qué" at bounding box center [546, 419] width 30 height 14
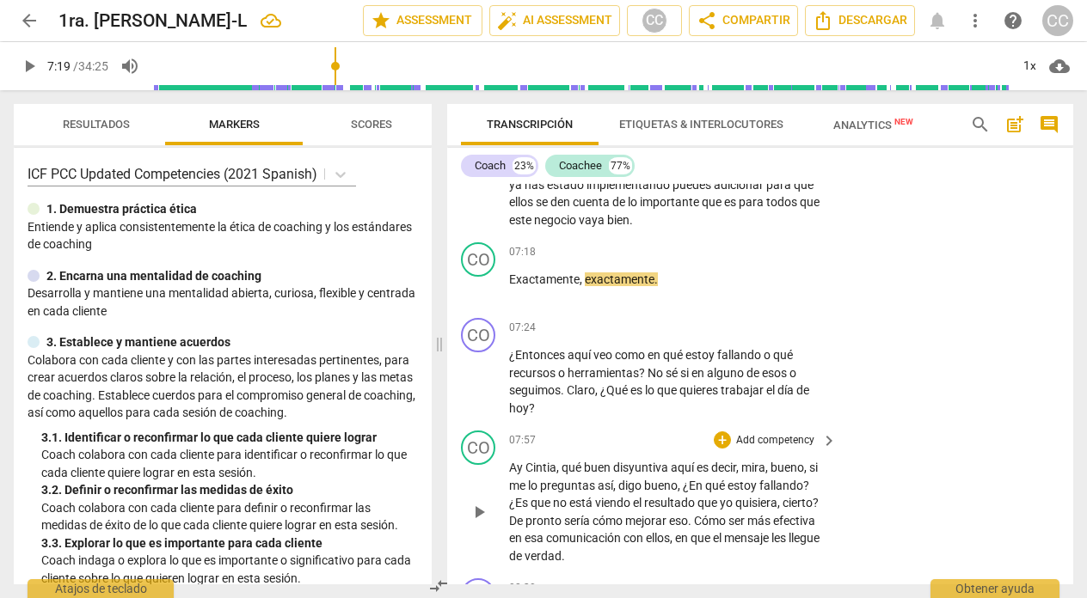
scroll to position [2208, 0]
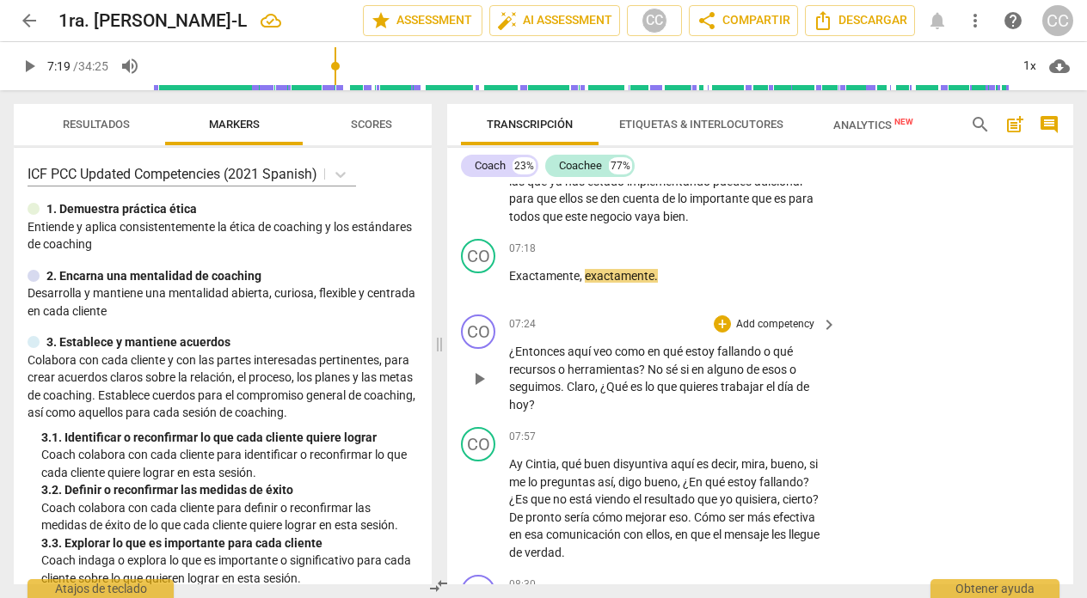
click at [768, 333] on p "Add competency" at bounding box center [775, 324] width 82 height 15
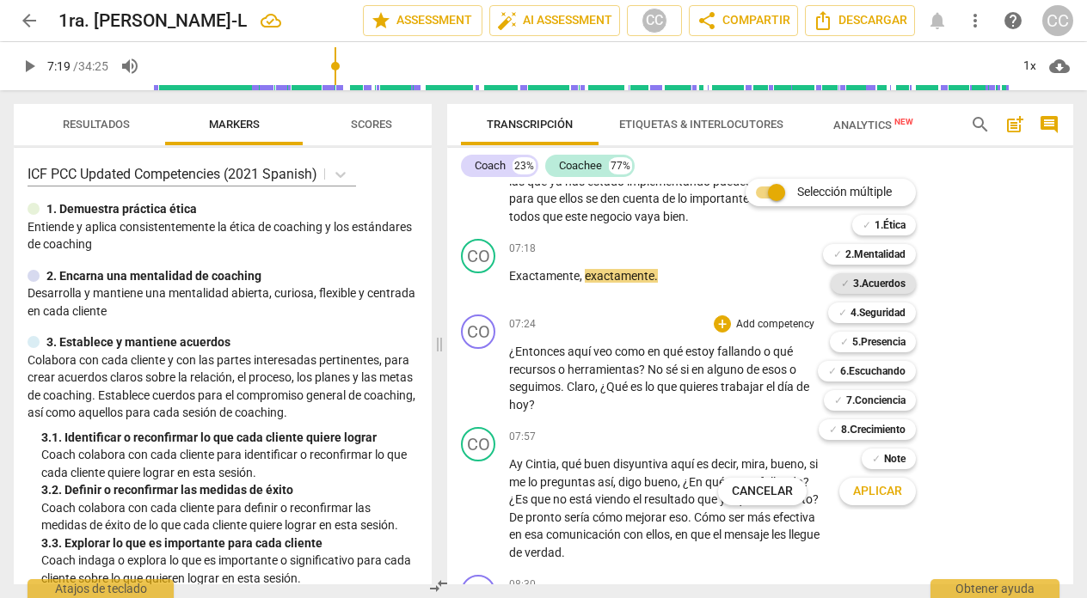
click at [879, 286] on b "3.Acuerdos" at bounding box center [879, 283] width 52 height 21
click at [861, 487] on span "Aplicar" at bounding box center [877, 491] width 49 height 17
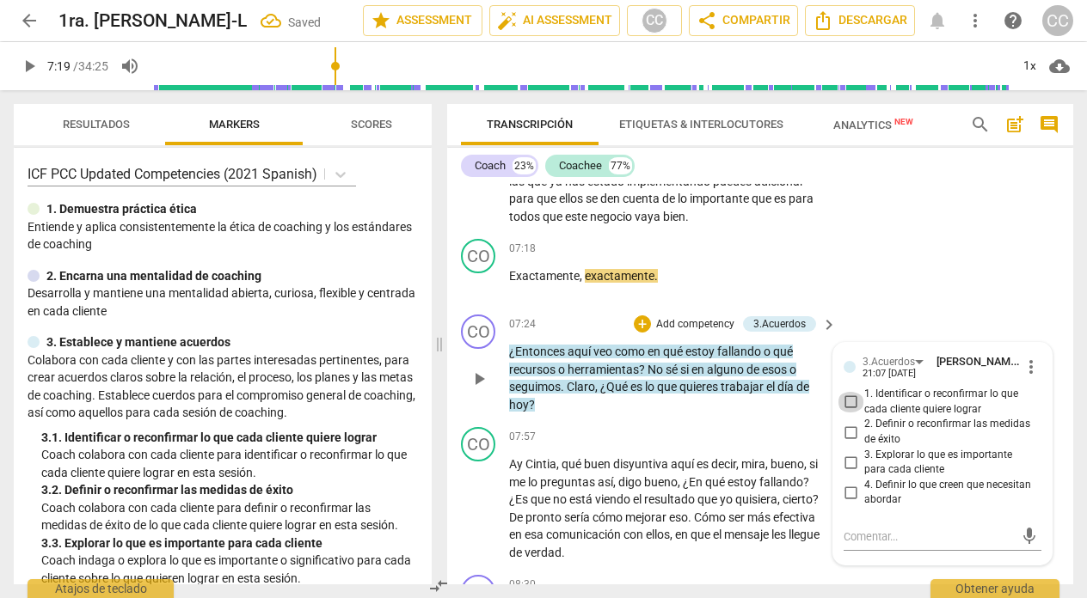
click at [847, 413] on input "1. Identificar o reconfirmar lo que cada cliente quiere lograr" at bounding box center [851, 402] width 28 height 21
checkbox input "true"
click at [841, 272] on div "CO play_arrow pause 07:18 + Add competency keyboard_arrow_right Exactamente , e…" at bounding box center [760, 270] width 626 height 76
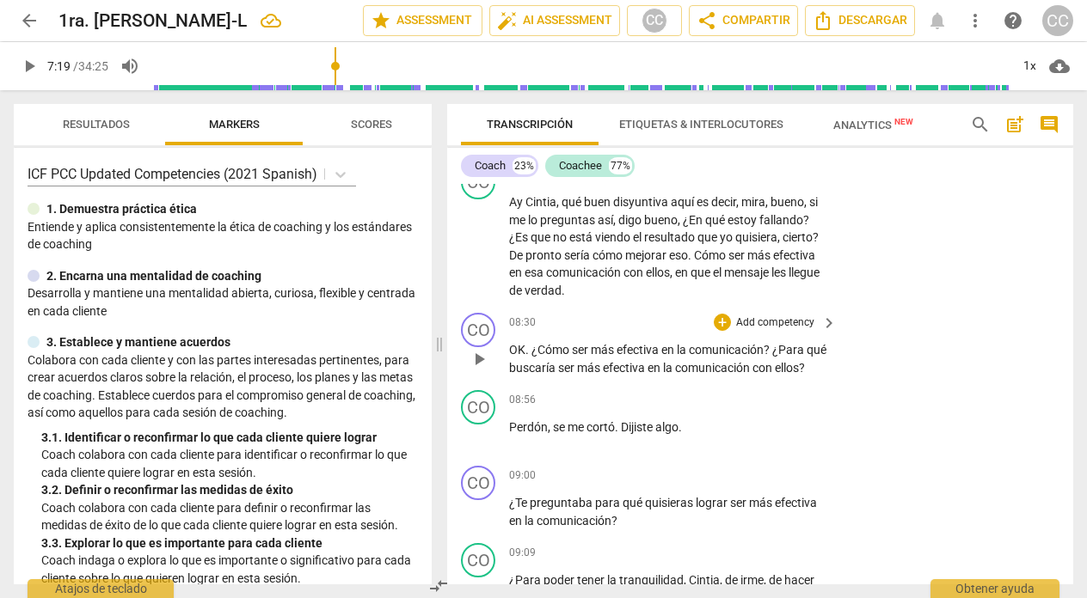
scroll to position [2482, 0]
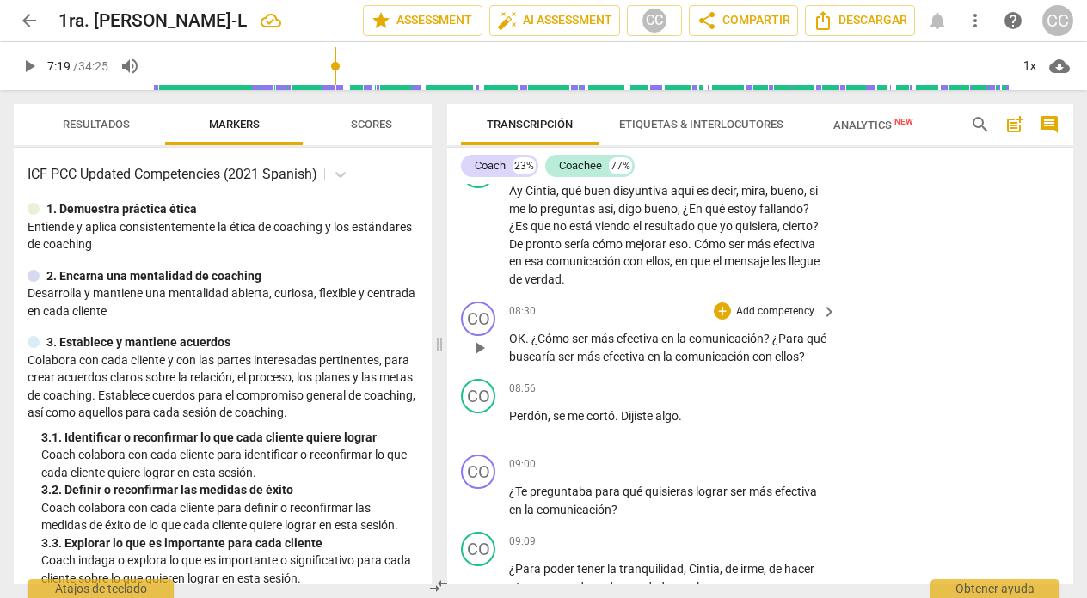
click at [558, 364] on span "buscaría" at bounding box center [533, 357] width 49 height 14
click at [769, 320] on p "Add competency" at bounding box center [775, 311] width 82 height 15
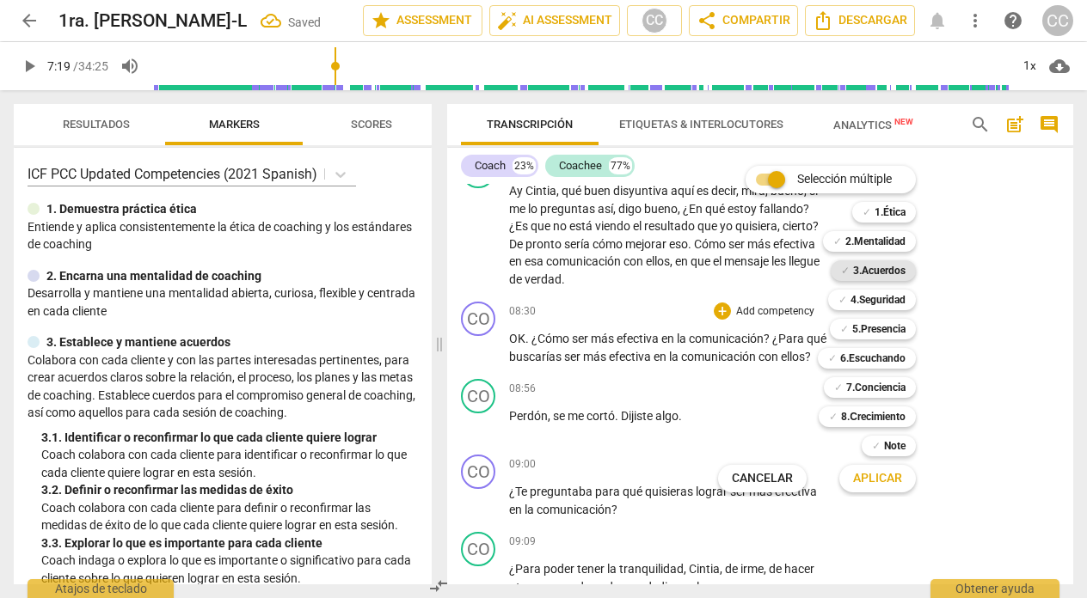
click at [887, 268] on b "3.Acuerdos" at bounding box center [879, 271] width 52 height 21
click at [866, 474] on span "Aplicar" at bounding box center [877, 478] width 49 height 17
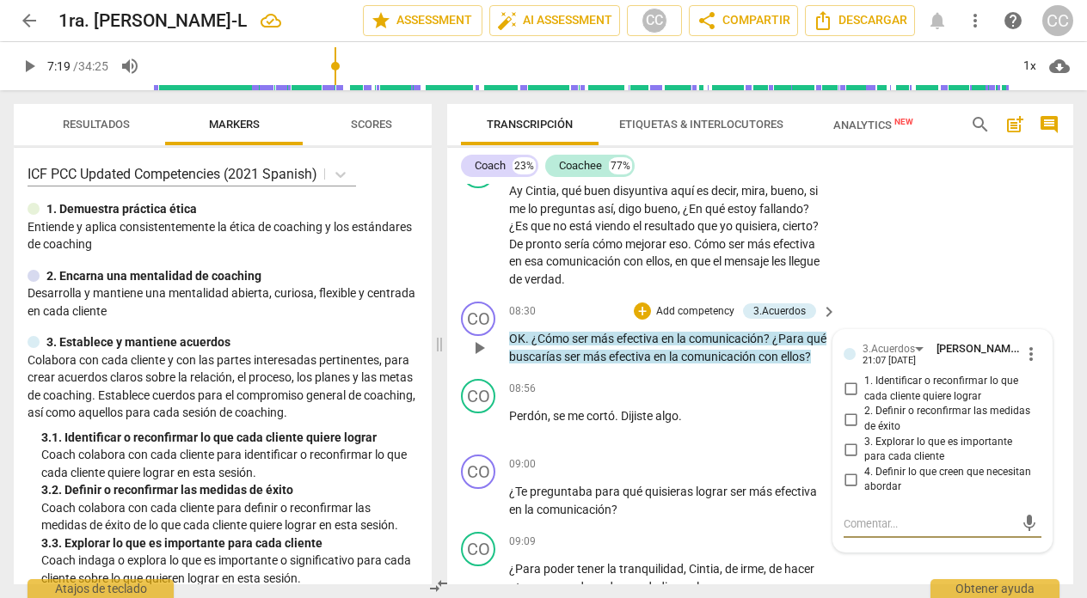
click at [845, 460] on input "3. Explorar lo que es importante para cada cliente" at bounding box center [851, 449] width 28 height 21
checkbox input "true"
click at [657, 320] on p "Add competency" at bounding box center [695, 311] width 82 height 15
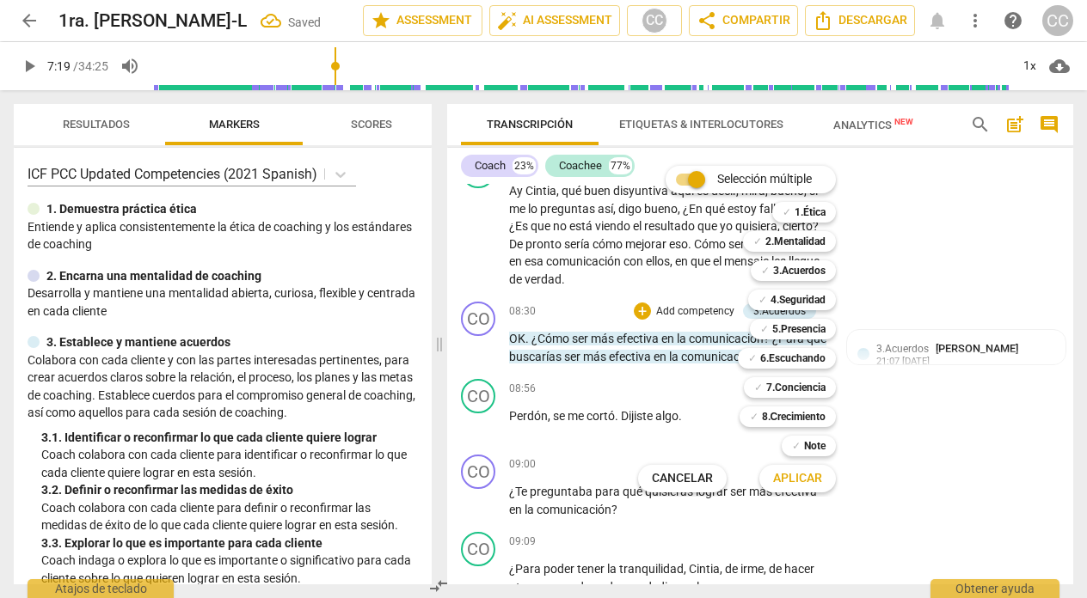
click at [984, 252] on div at bounding box center [543, 299] width 1087 height 598
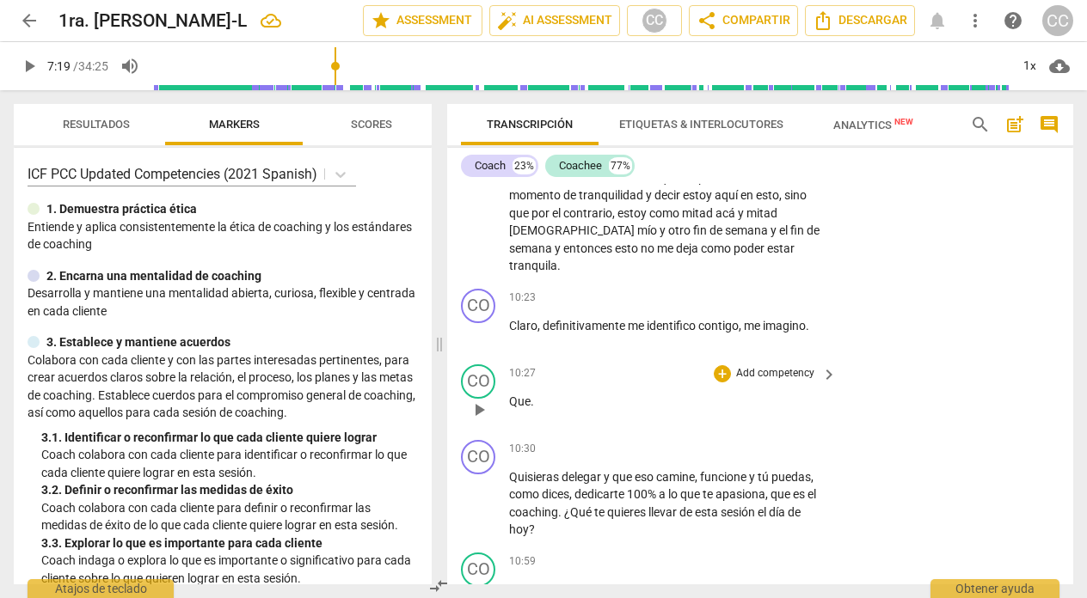
scroll to position [3108, 0]
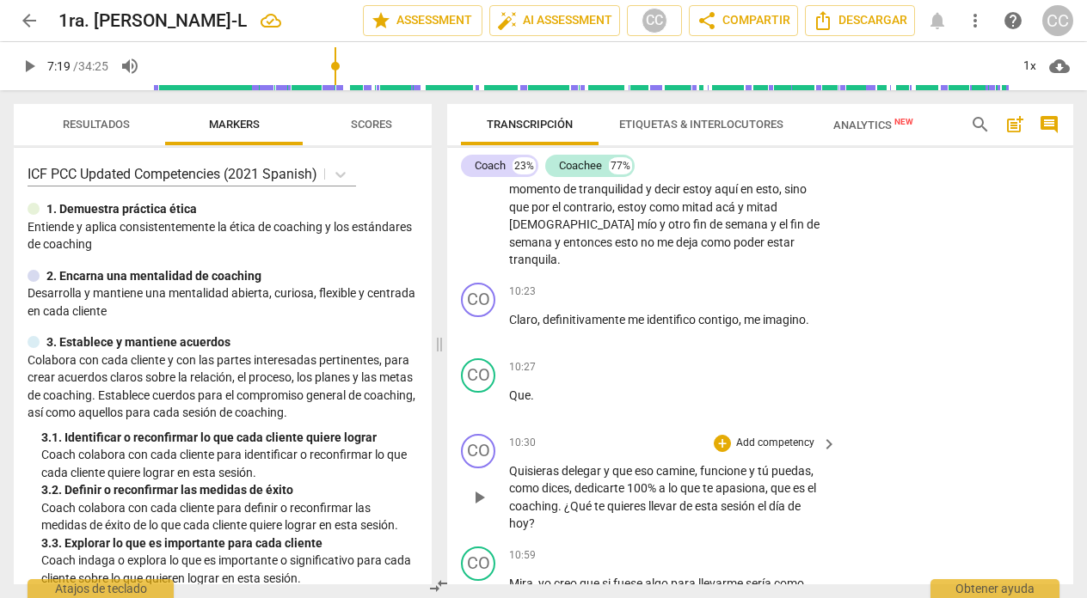
click at [778, 451] on p "Add competency" at bounding box center [775, 443] width 82 height 15
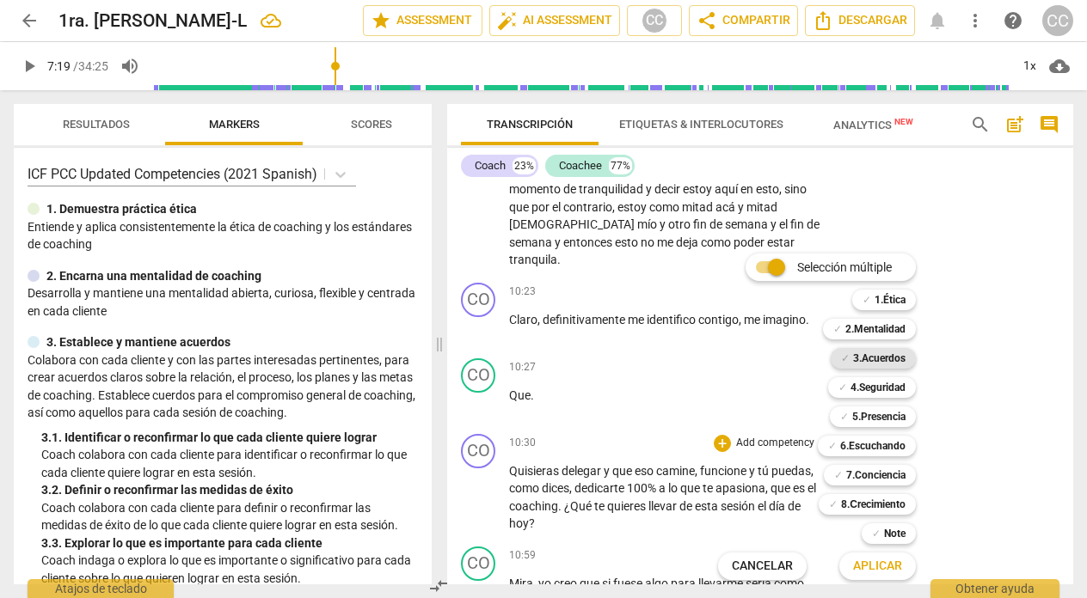
click at [884, 359] on b "3.Acuerdos" at bounding box center [879, 358] width 52 height 21
click at [880, 570] on span "Aplicar" at bounding box center [877, 566] width 49 height 17
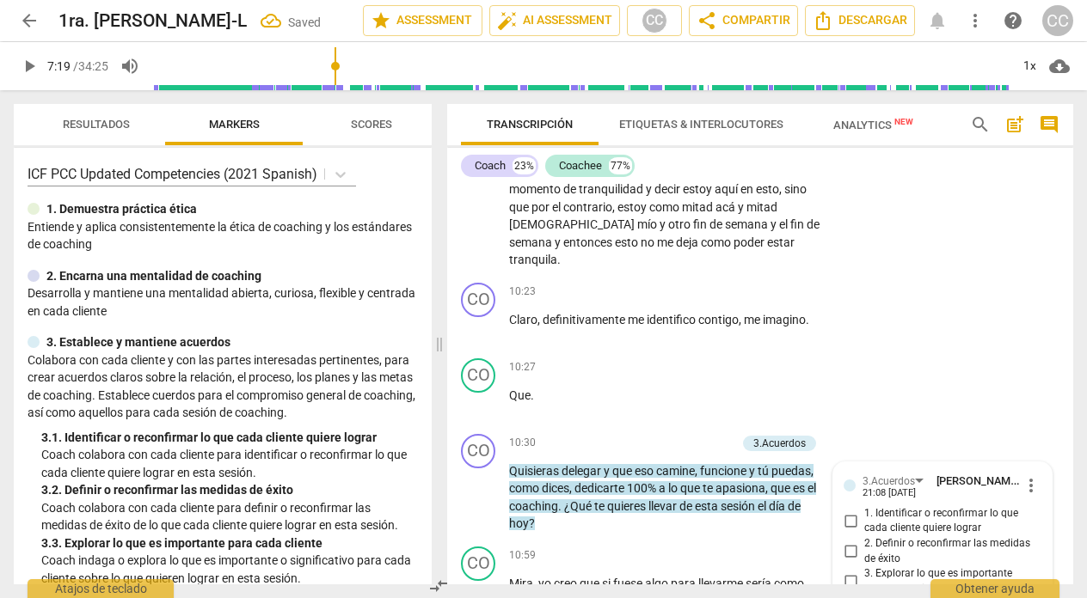
scroll to position [3415, 0]
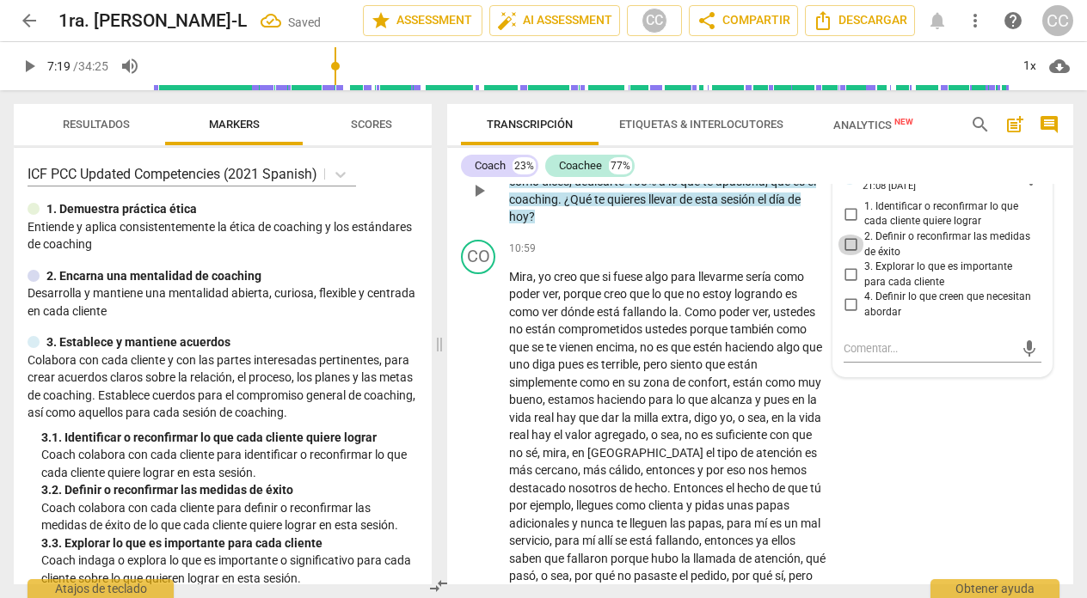
click at [845, 255] on input "2. Definir o reconfirmar las medidas de éxito" at bounding box center [851, 245] width 28 height 21
checkbox input "true"
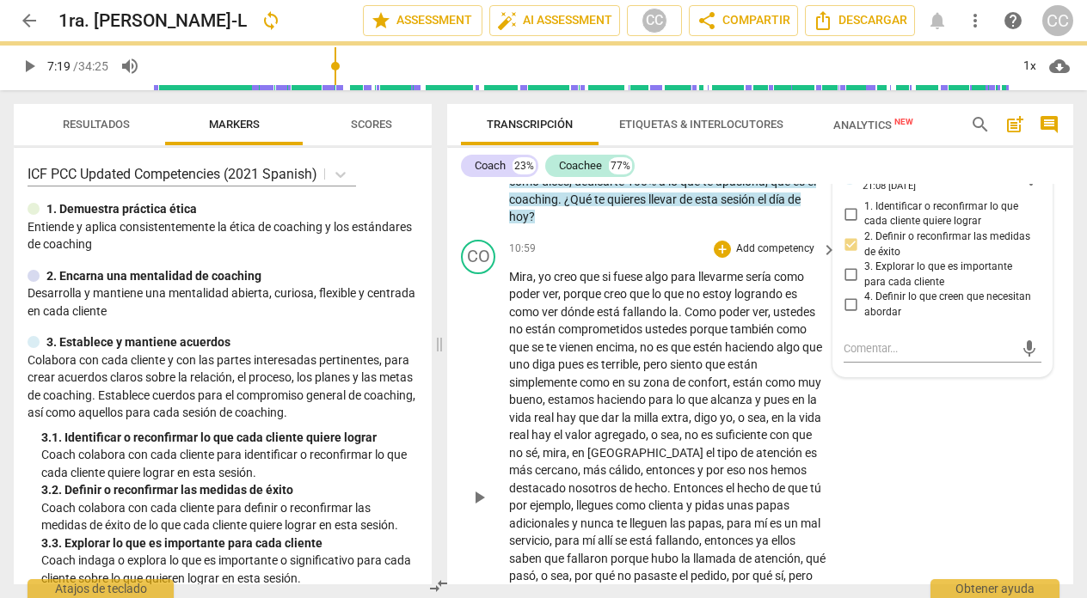
click at [893, 479] on div "CO play_arrow pause 10:59 + Add competency keyboard_arrow_right Mira , yo creo …" at bounding box center [760, 483] width 626 height 500
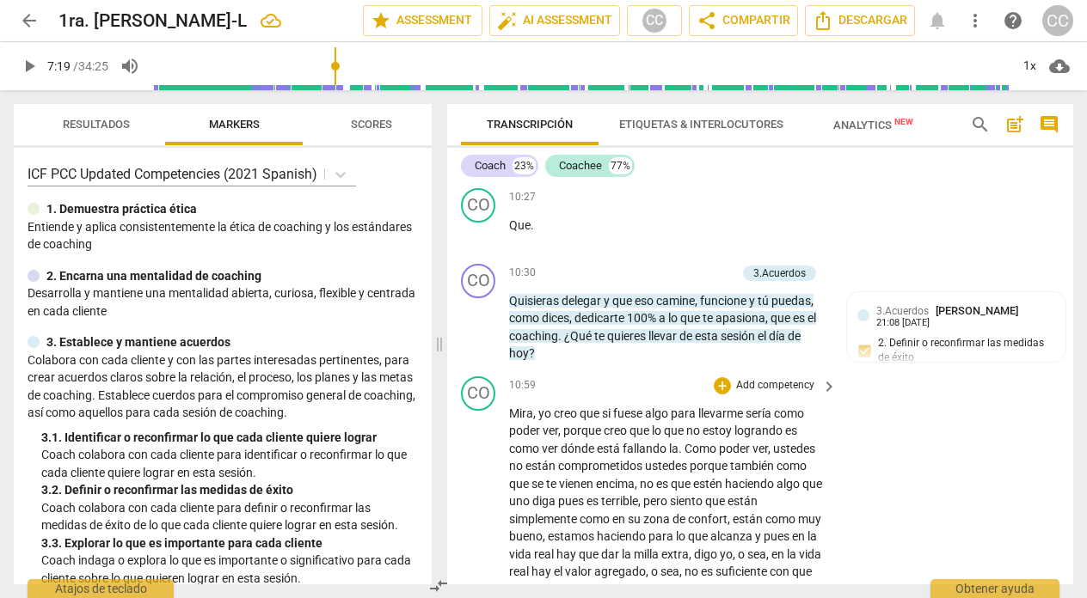
scroll to position [3185, 0]
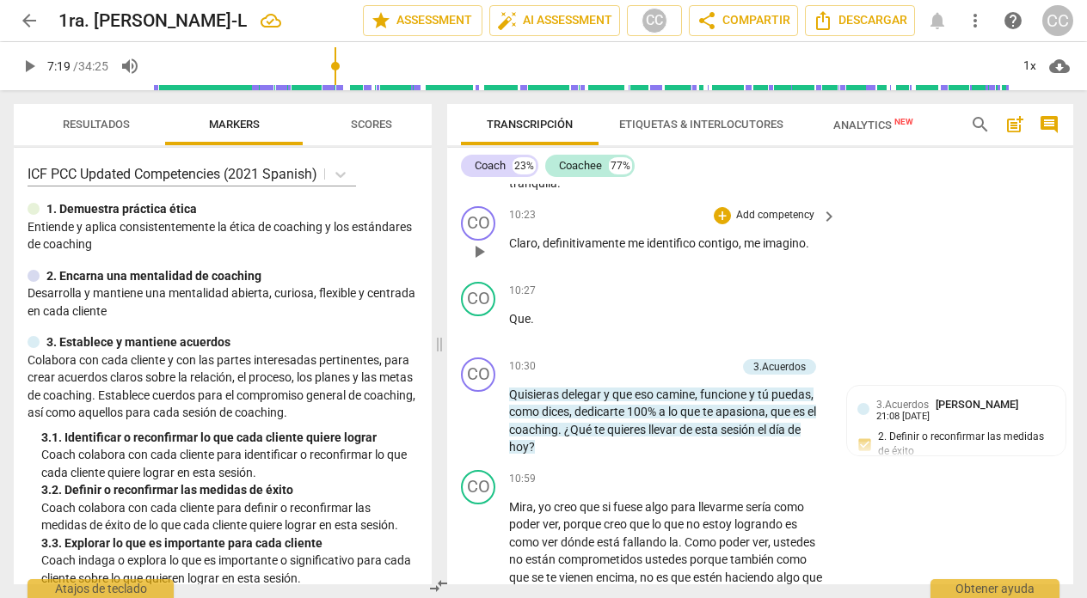
click at [759, 224] on p "Add competency" at bounding box center [775, 215] width 82 height 15
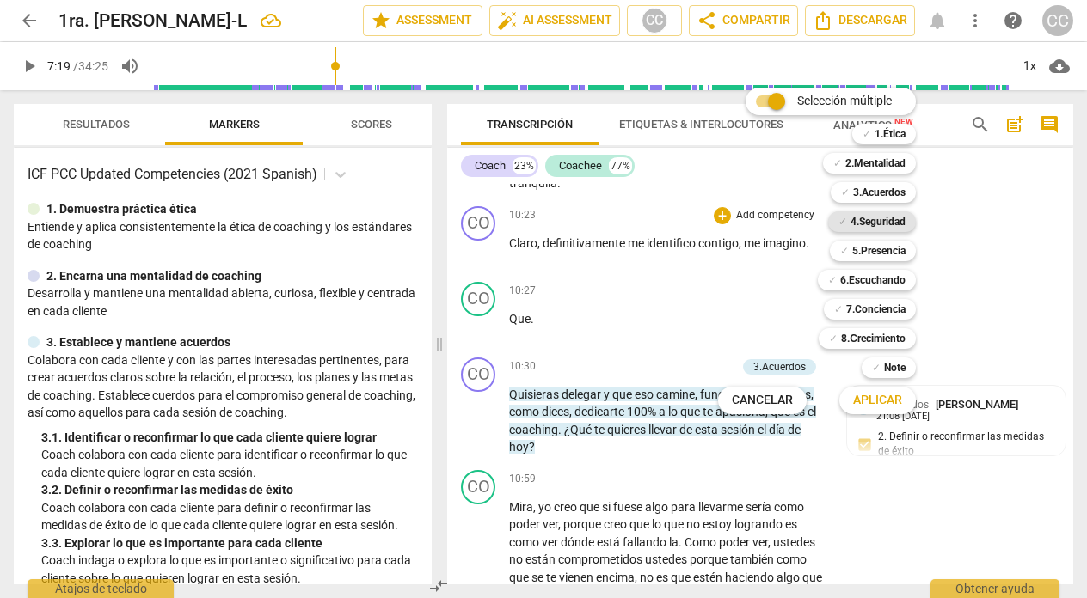
click at [882, 221] on b "4.Seguridad" at bounding box center [877, 222] width 55 height 21
click at [876, 396] on span "Aplicar" at bounding box center [877, 400] width 49 height 17
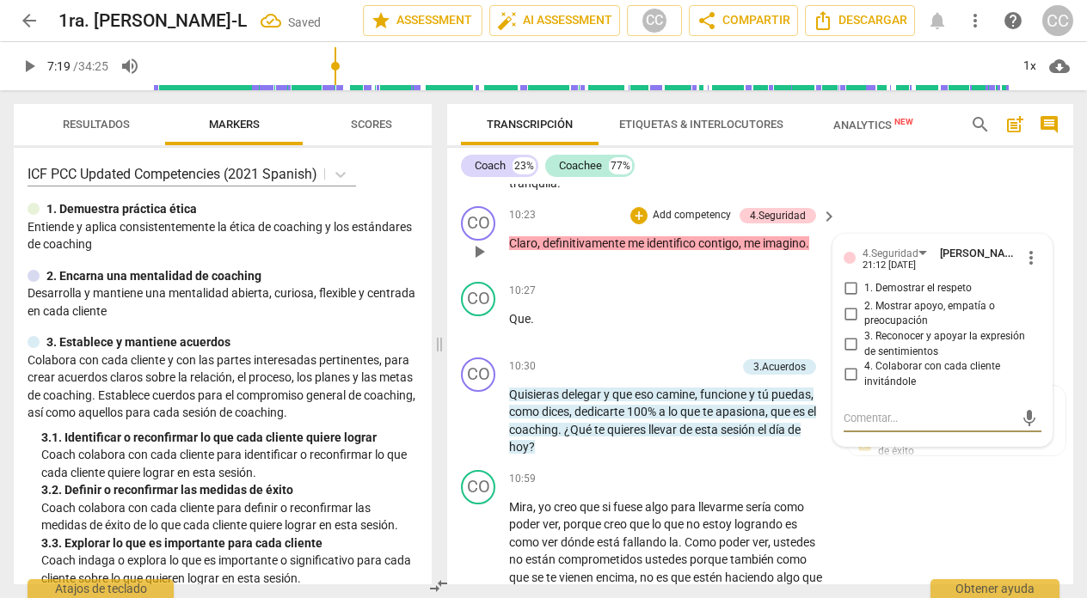
click at [847, 324] on input "2. Mostrar apoyo, empatía o preocupación" at bounding box center [851, 314] width 28 height 21
checkbox input "true"
click at [592, 341] on div "10:27 + Add competency keyboard_arrow_right Que ." at bounding box center [673, 313] width 329 height 62
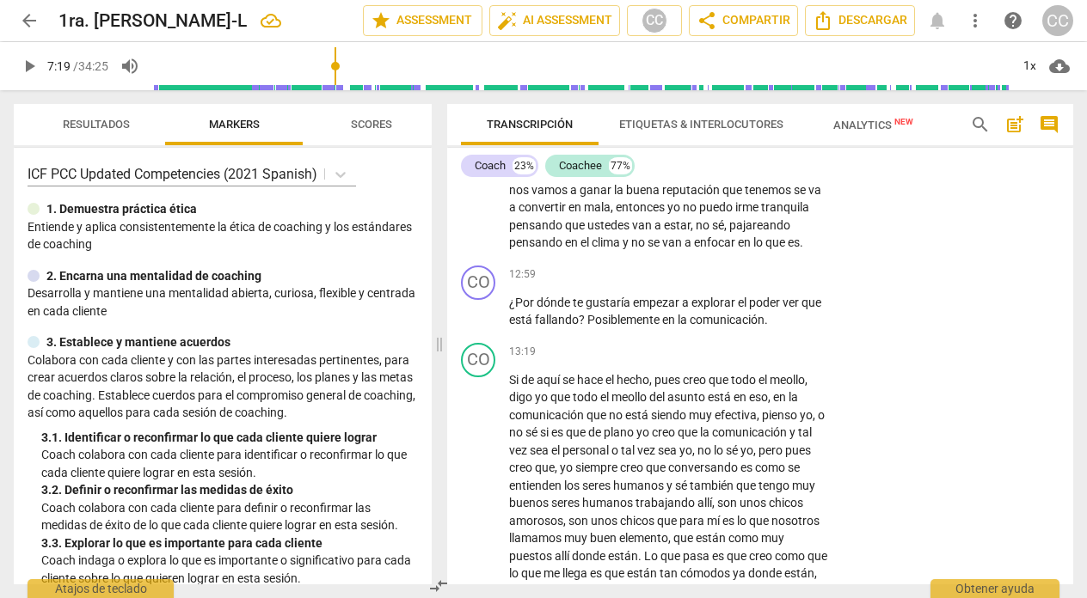
scroll to position [3894, 0]
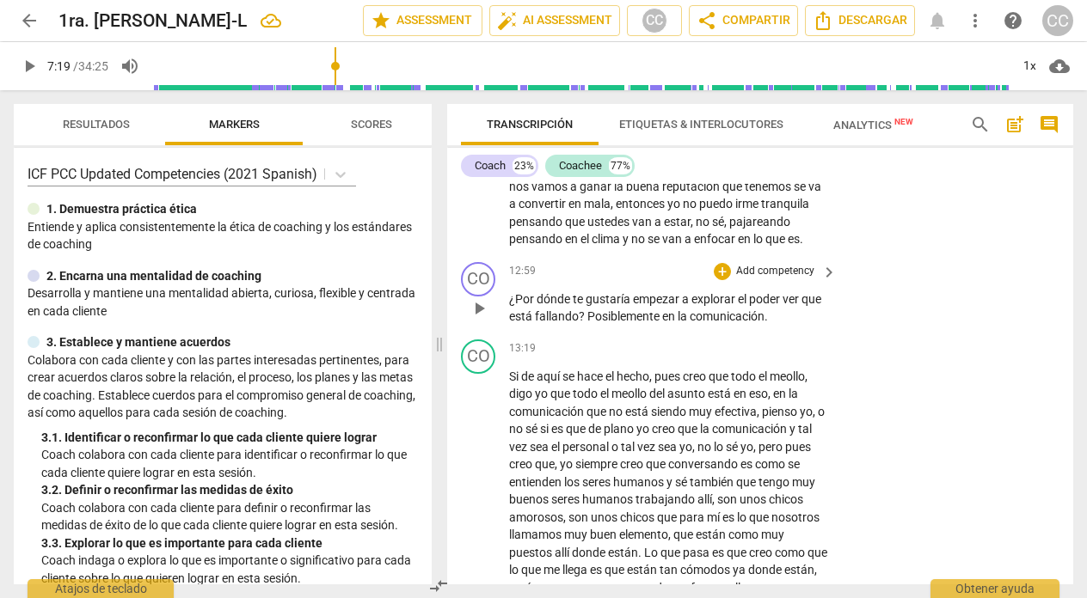
click at [785, 279] on p "Add competency" at bounding box center [775, 271] width 82 height 15
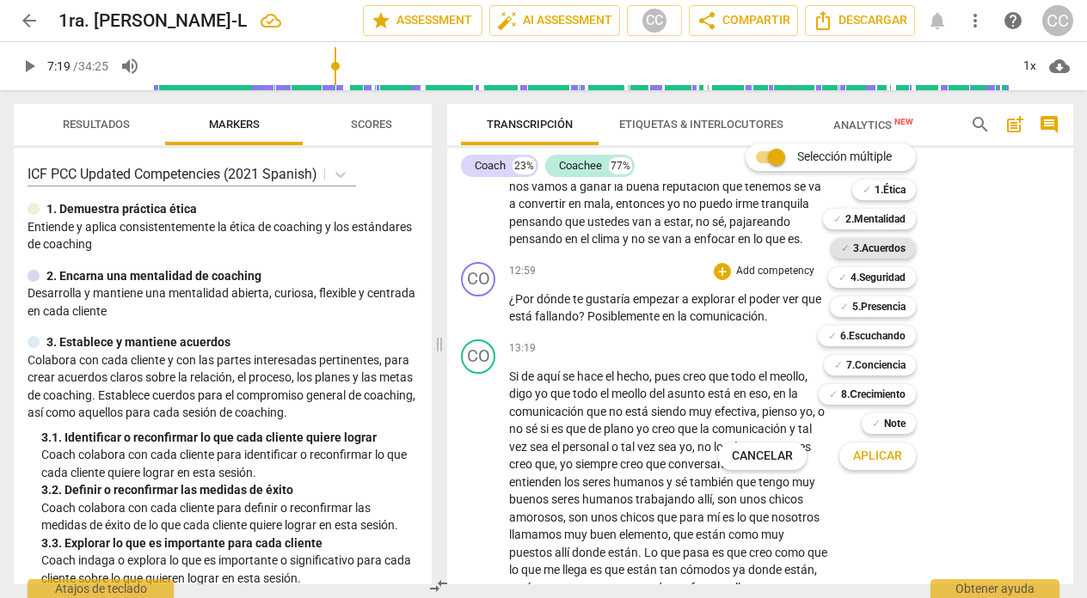
click at [874, 250] on b "3.Acuerdos" at bounding box center [879, 248] width 52 height 21
click at [862, 458] on span "Aplicar" at bounding box center [877, 456] width 49 height 17
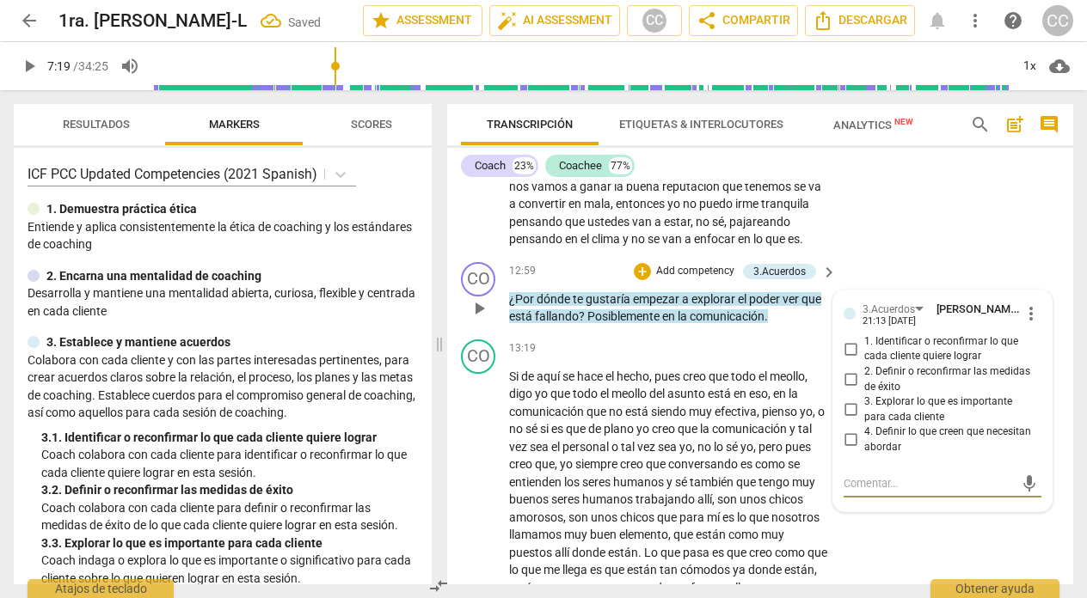
click at [849, 451] on input "4. Definir lo que creen que necesitan abordar" at bounding box center [851, 440] width 28 height 21
checkbox input "true"
click at [561, 281] on div "12:59 + Add competency 3.Acuerdos keyboard_arrow_right" at bounding box center [673, 271] width 329 height 19
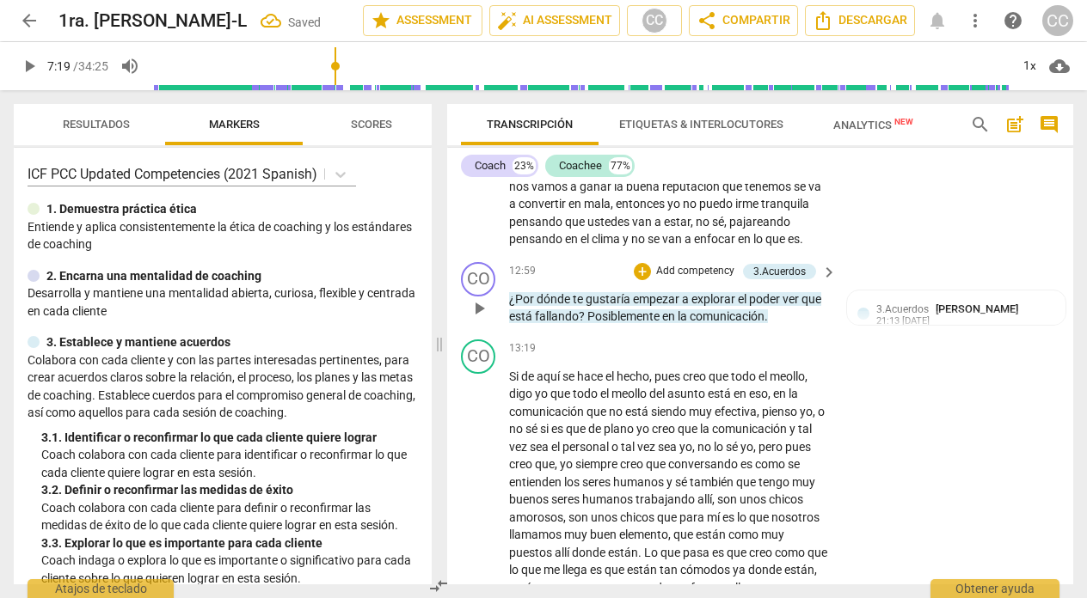
click at [821, 306] on span "que" at bounding box center [811, 299] width 20 height 14
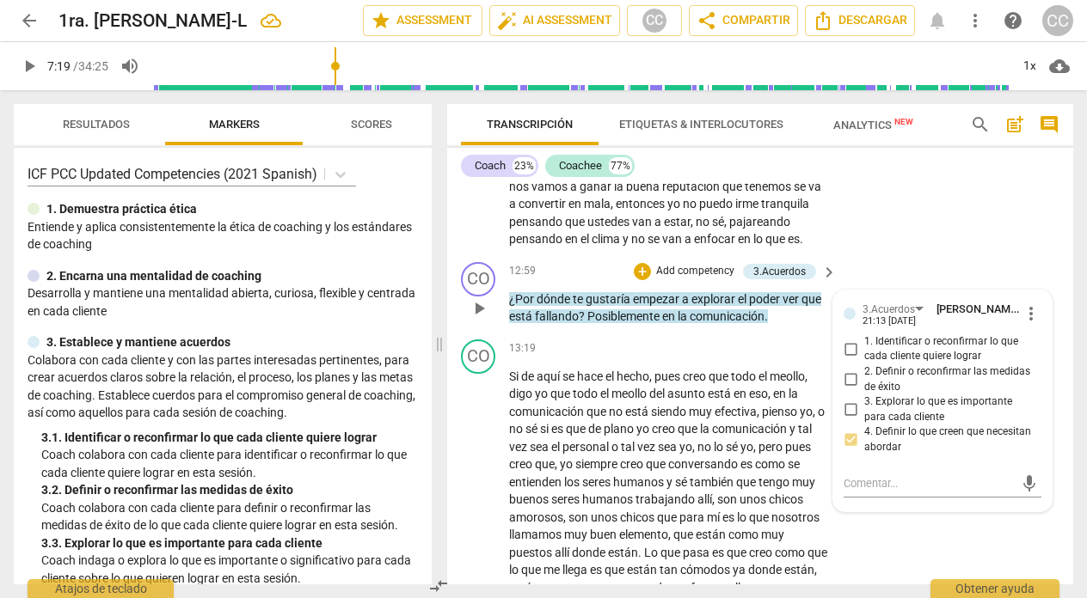
click at [653, 323] on span "Posiblemente" at bounding box center [624, 317] width 75 height 14
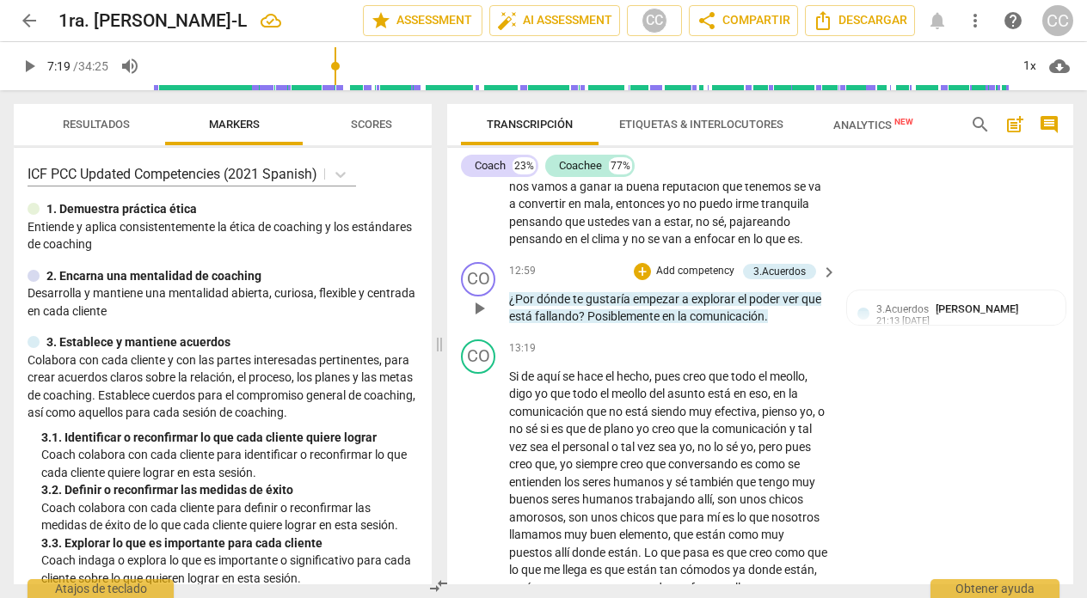
click at [819, 306] on span "que" at bounding box center [811, 299] width 20 height 14
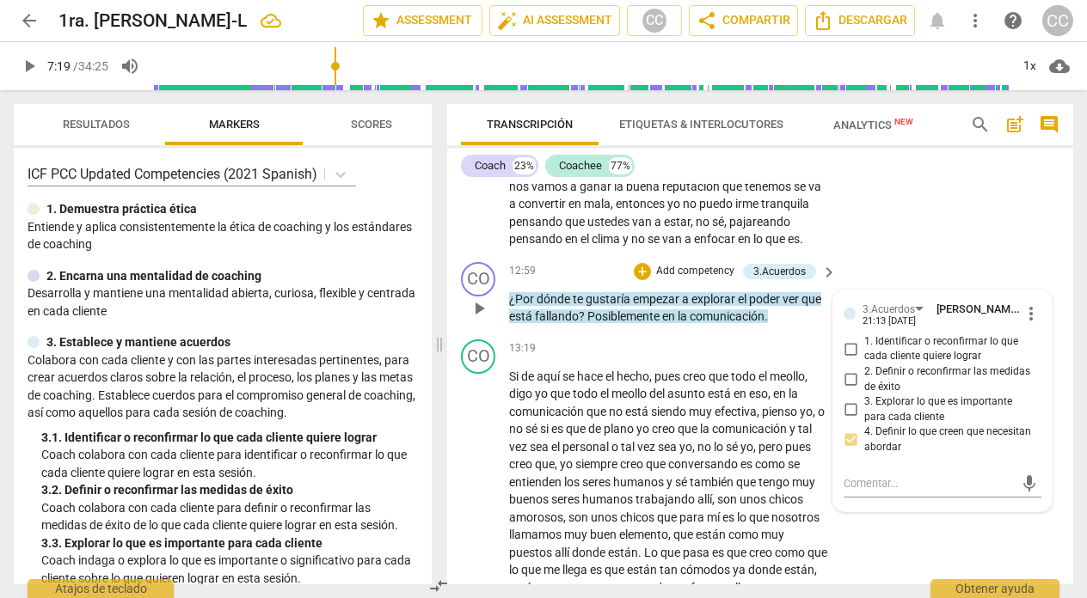
click at [807, 306] on span "que" at bounding box center [811, 299] width 20 height 14
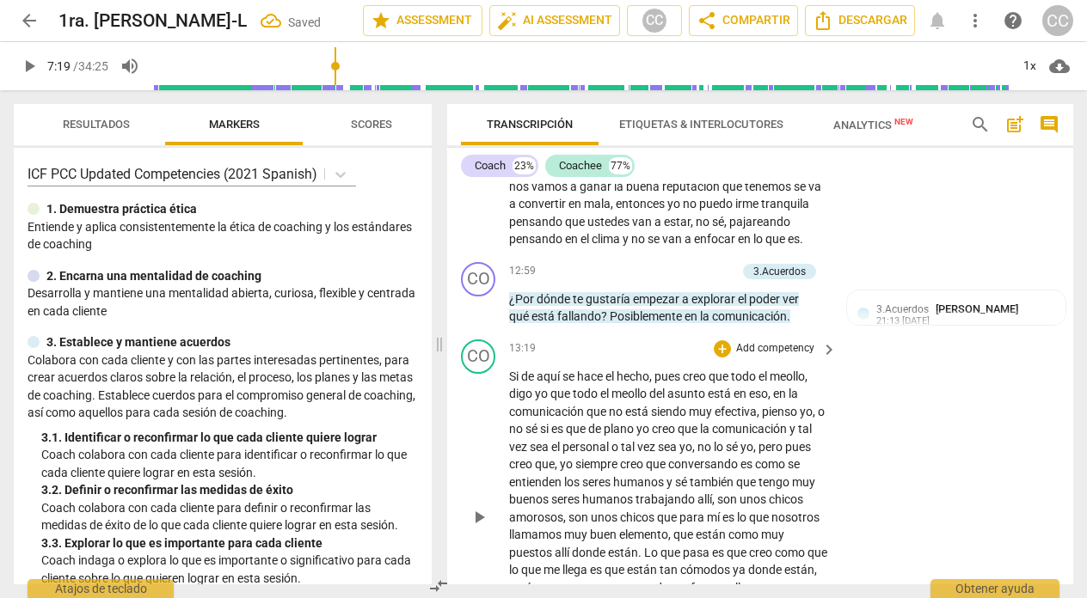
click at [638, 359] on div "13:19 + Add competency keyboard_arrow_right" at bounding box center [673, 349] width 329 height 19
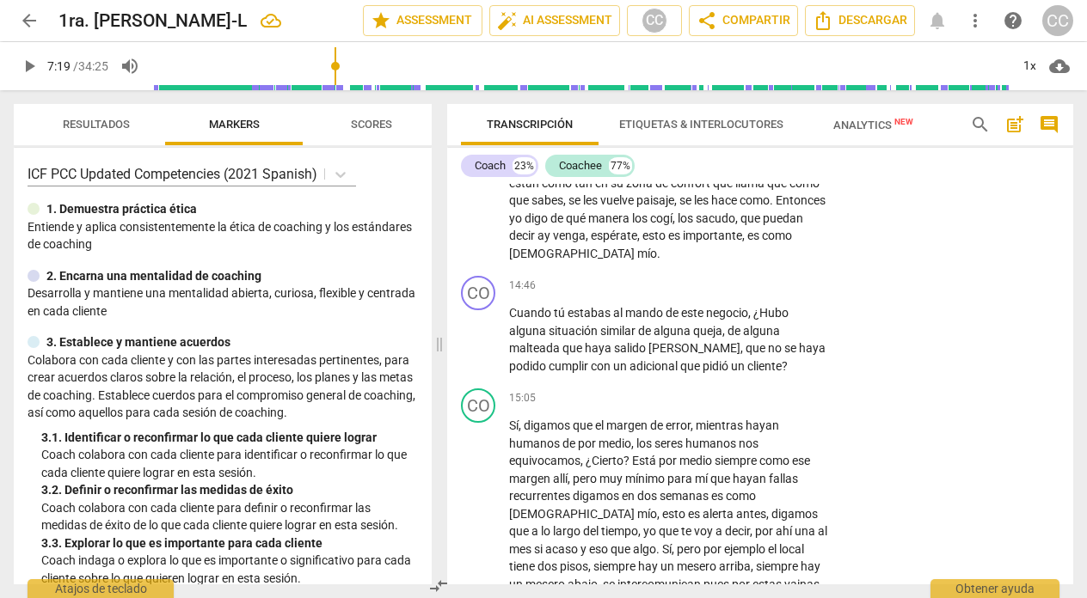
scroll to position [4300, 0]
click at [686, 353] on span "aguado" at bounding box center [694, 347] width 92 height 14
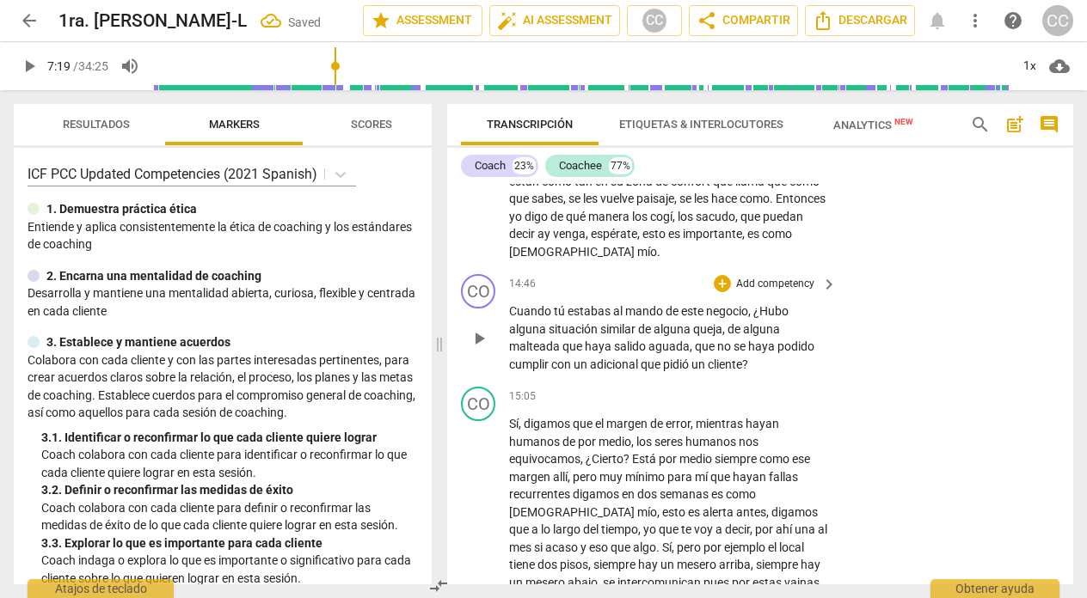
click at [695, 353] on span "que" at bounding box center [706, 347] width 22 height 14
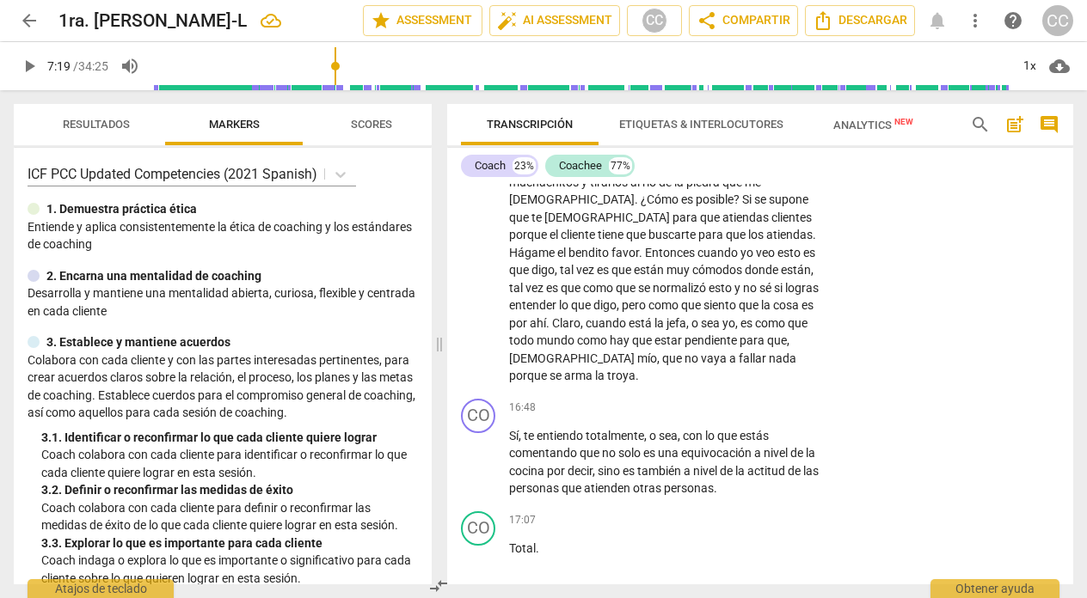
scroll to position [4774, 0]
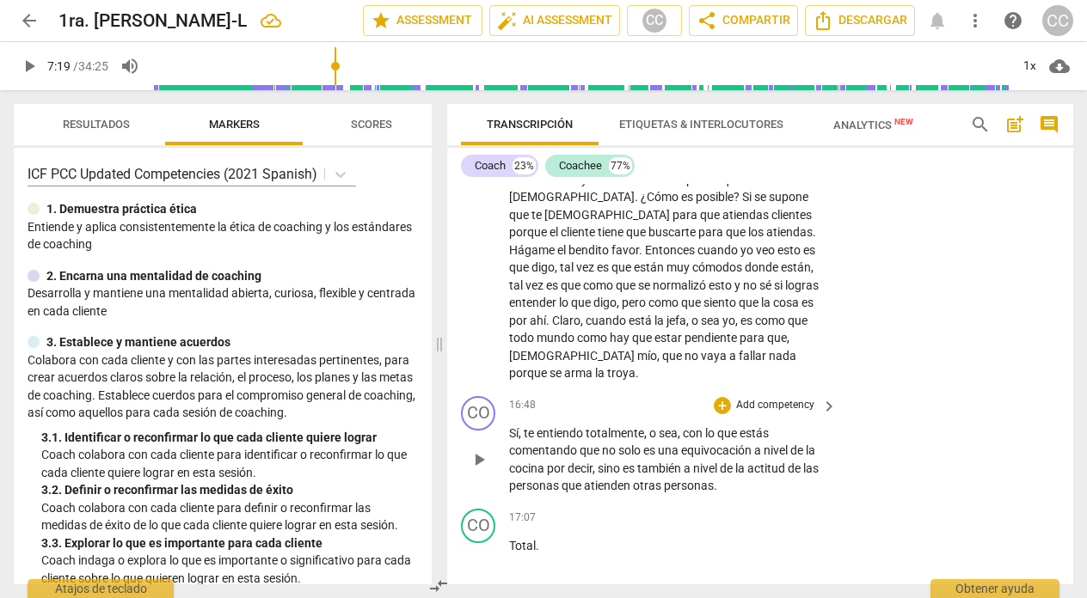
click at [705, 440] on span "con" at bounding box center [694, 433] width 22 height 14
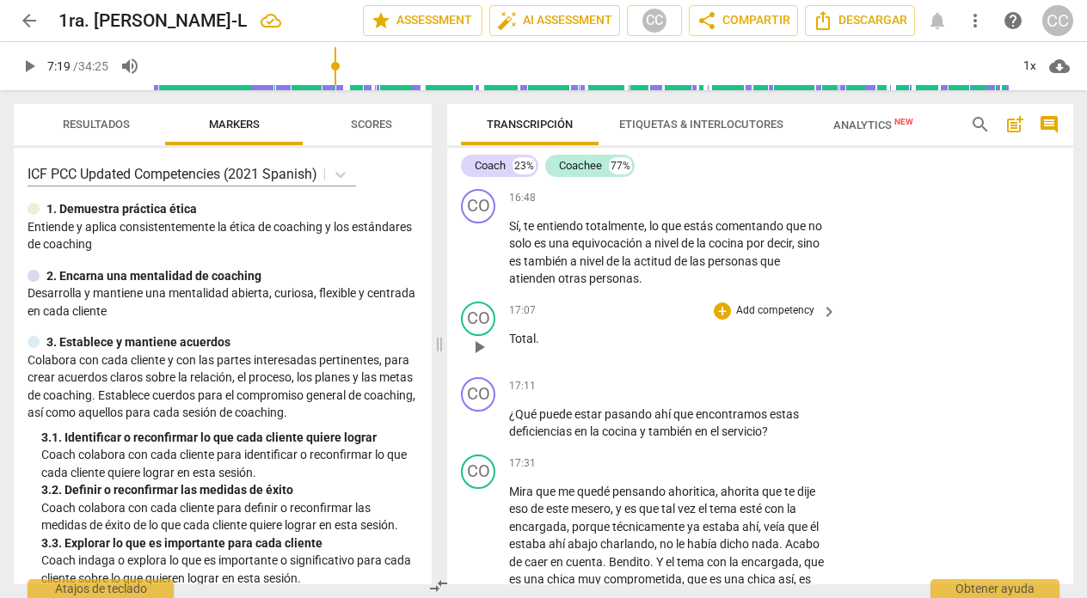
scroll to position [5029, 0]
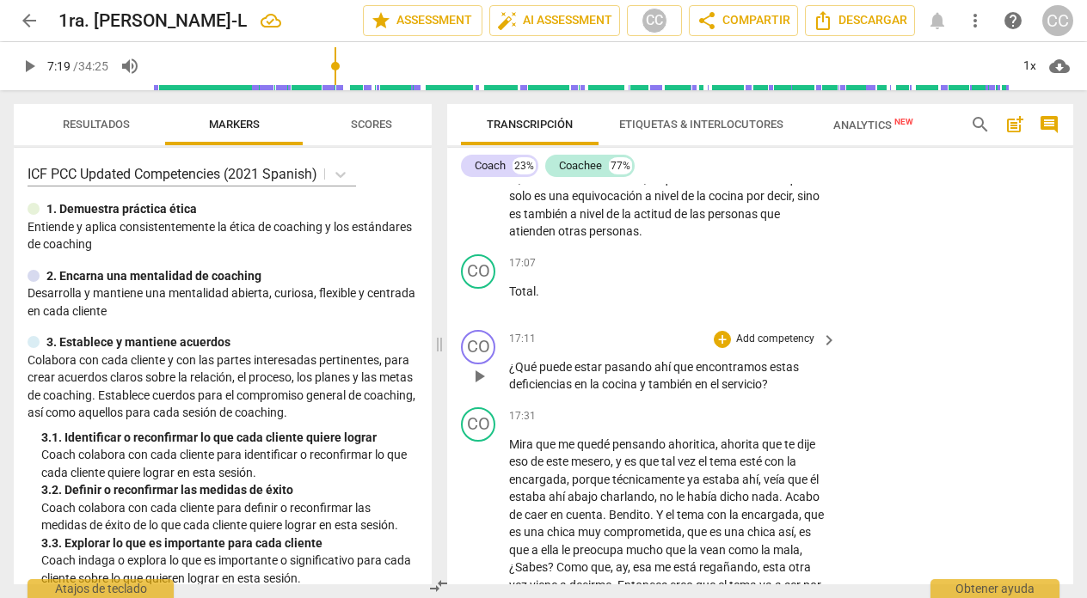
click at [769, 347] on p "Add competency" at bounding box center [775, 339] width 82 height 15
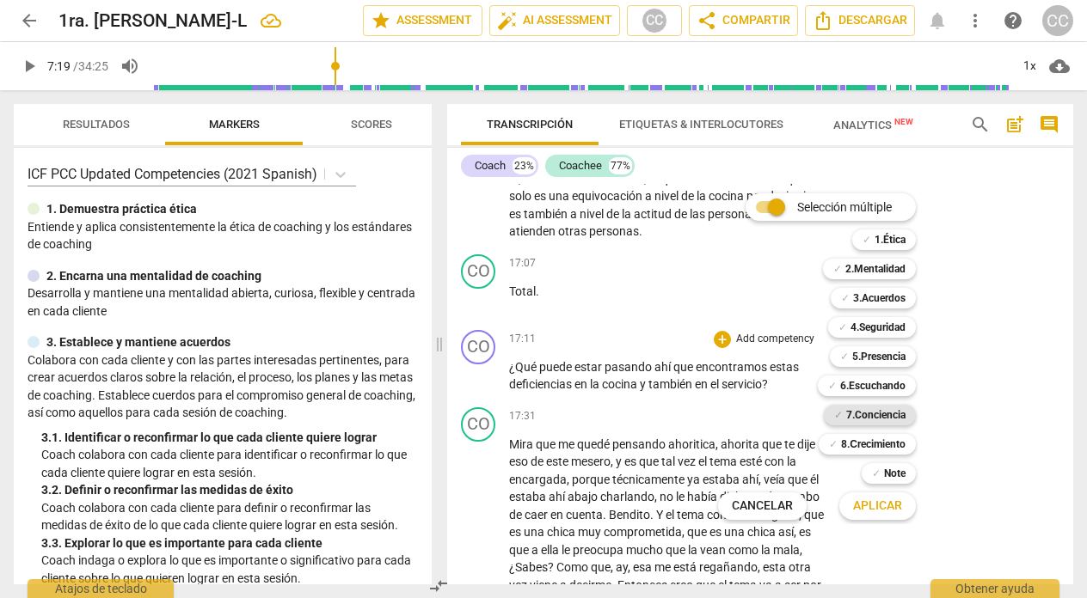
click at [874, 414] on b "7.Conciencia" at bounding box center [875, 415] width 59 height 21
click at [887, 507] on span "Aplicar" at bounding box center [877, 506] width 49 height 17
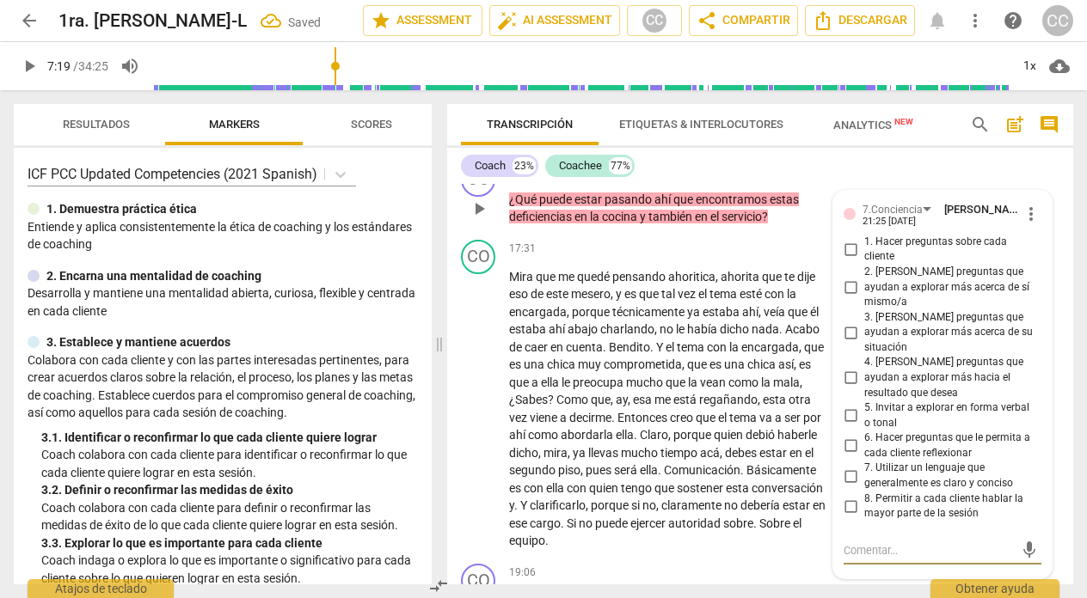
scroll to position [5192, 0]
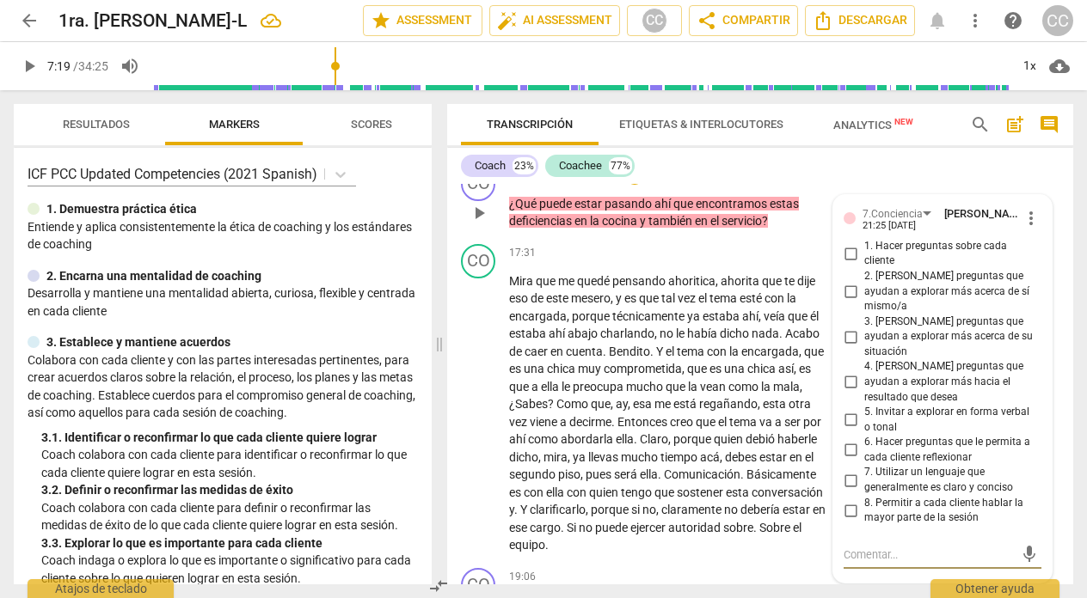
click at [844, 372] on input "4. [PERSON_NAME] preguntas que ayudan a explorar más hacia el resultado que des…" at bounding box center [851, 382] width 28 height 21
checkbox input "true"
click at [846, 410] on input "5. Invitar a explorar en forma verbal o tonal" at bounding box center [851, 420] width 28 height 21
checkbox input "true"
click at [607, 281] on div "17:31 + Add competency keyboard_arrow_right Mira que me quedé pensando ahoritic…" at bounding box center [673, 399] width 329 height 310
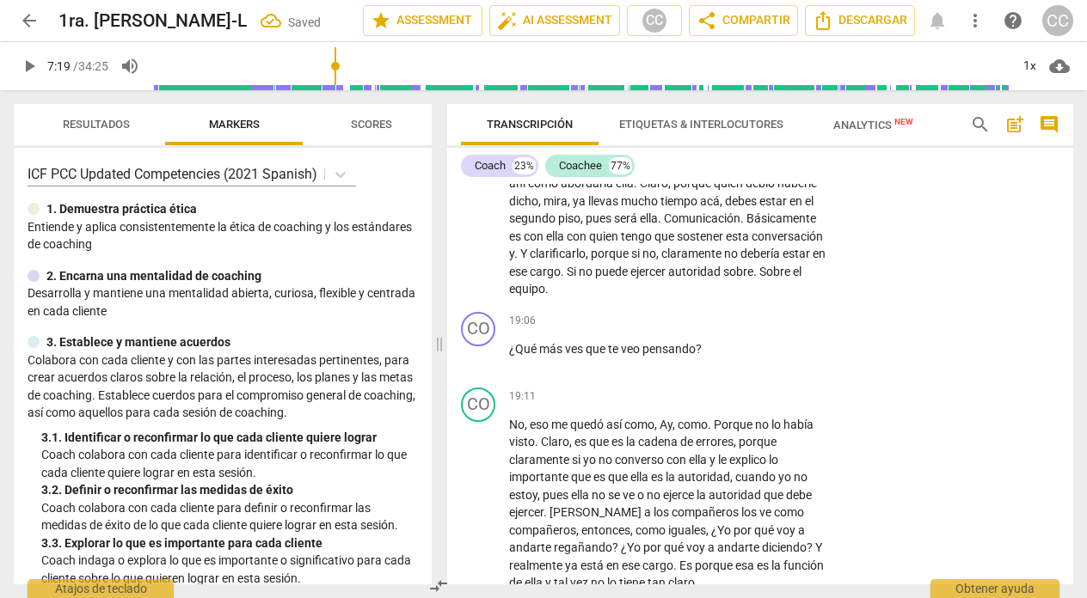
scroll to position [5458, 0]
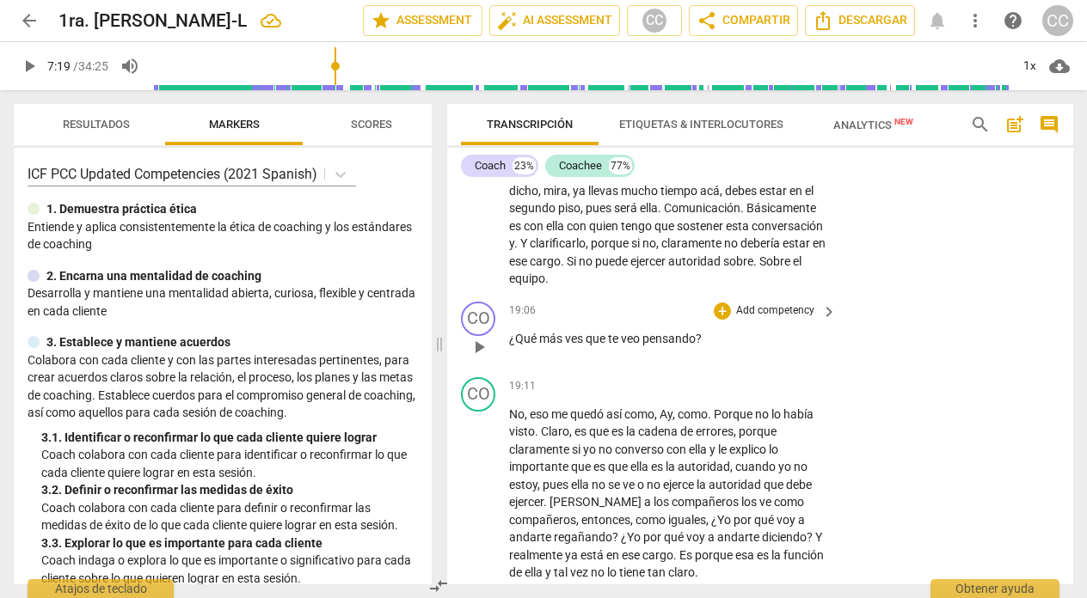
click at [769, 319] on p "Add competency" at bounding box center [775, 311] width 82 height 15
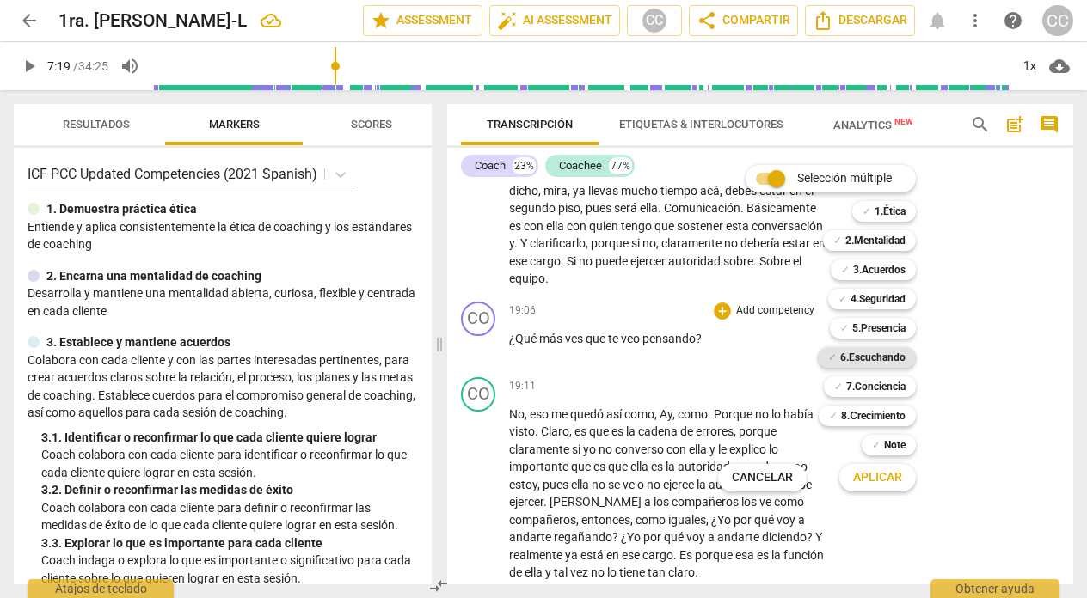
click at [882, 354] on b "6.Escuchando" at bounding box center [872, 357] width 65 height 21
click at [881, 478] on span "Aplicar" at bounding box center [877, 477] width 49 height 17
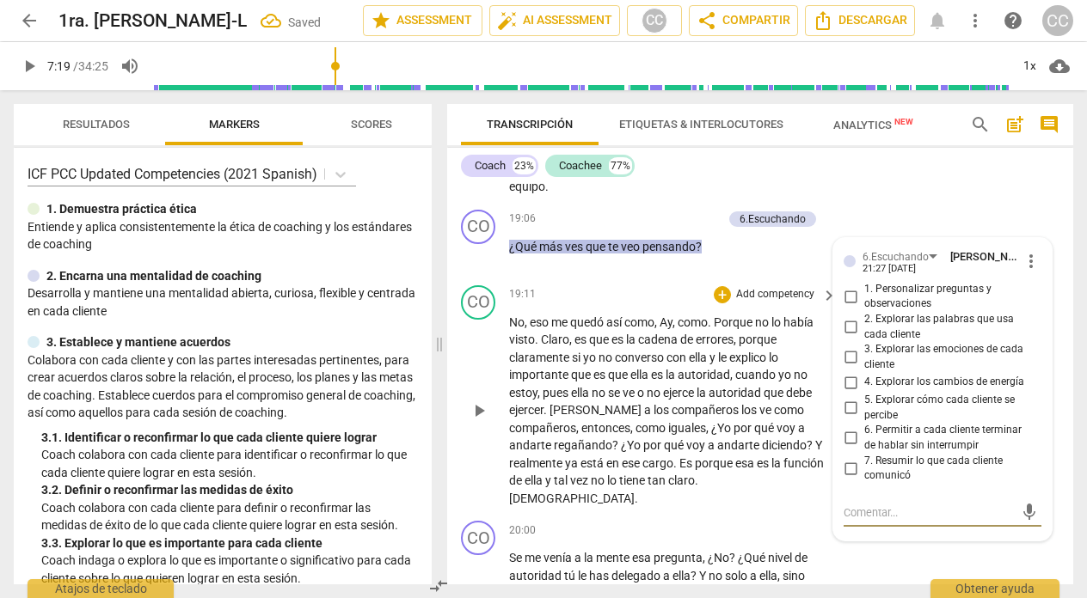
scroll to position [5548, 0]
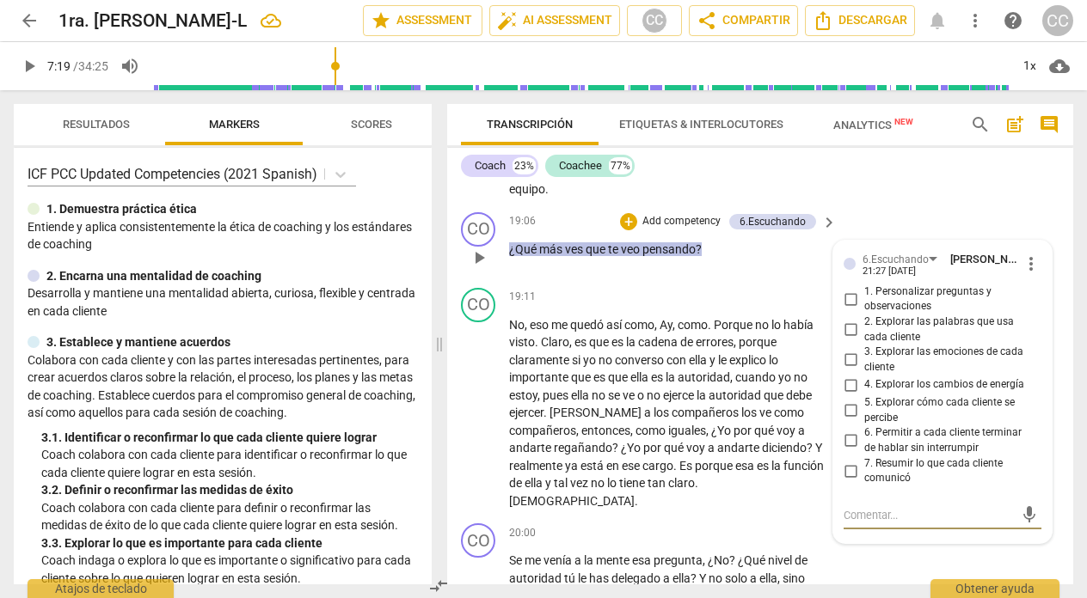
click at [847, 396] on input "4. Explorar los cambios de energía" at bounding box center [851, 385] width 28 height 21
checkbox input "true"
click at [588, 307] on div "19:11 + Add competency keyboard_arrow_right" at bounding box center [673, 297] width 329 height 19
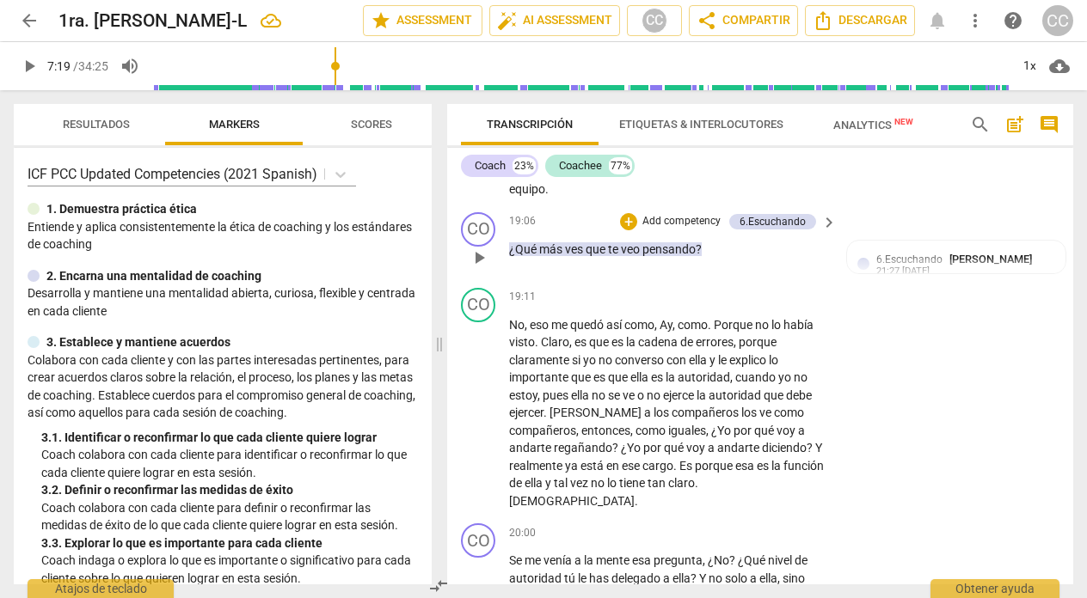
click at [694, 230] on p "Add competency" at bounding box center [682, 221] width 82 height 15
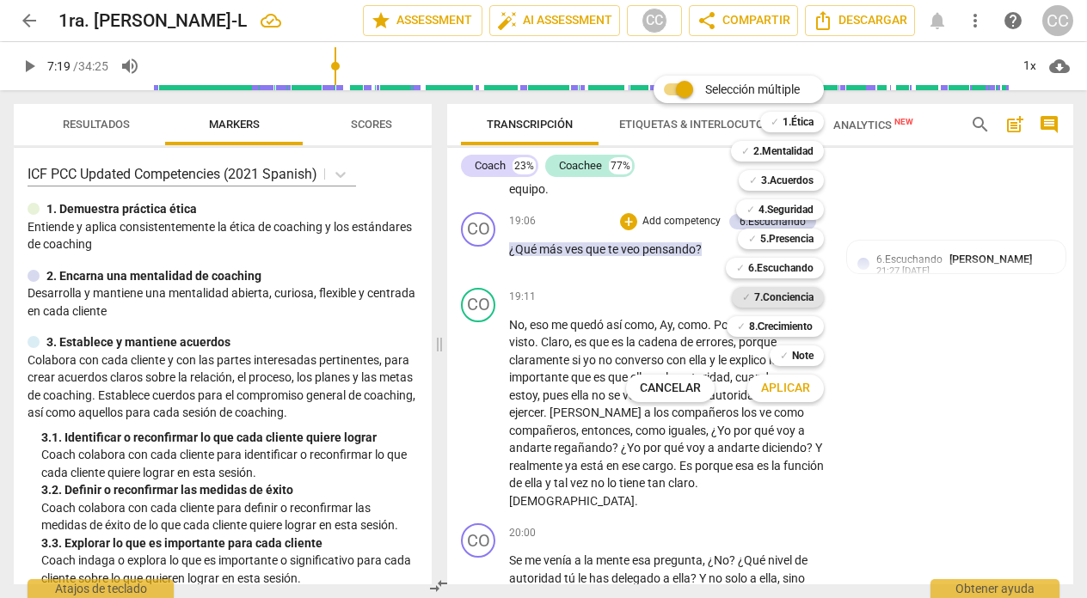
click at [789, 295] on b "7.Conciencia" at bounding box center [783, 297] width 59 height 21
click at [782, 385] on span "Aplicar" at bounding box center [785, 388] width 49 height 17
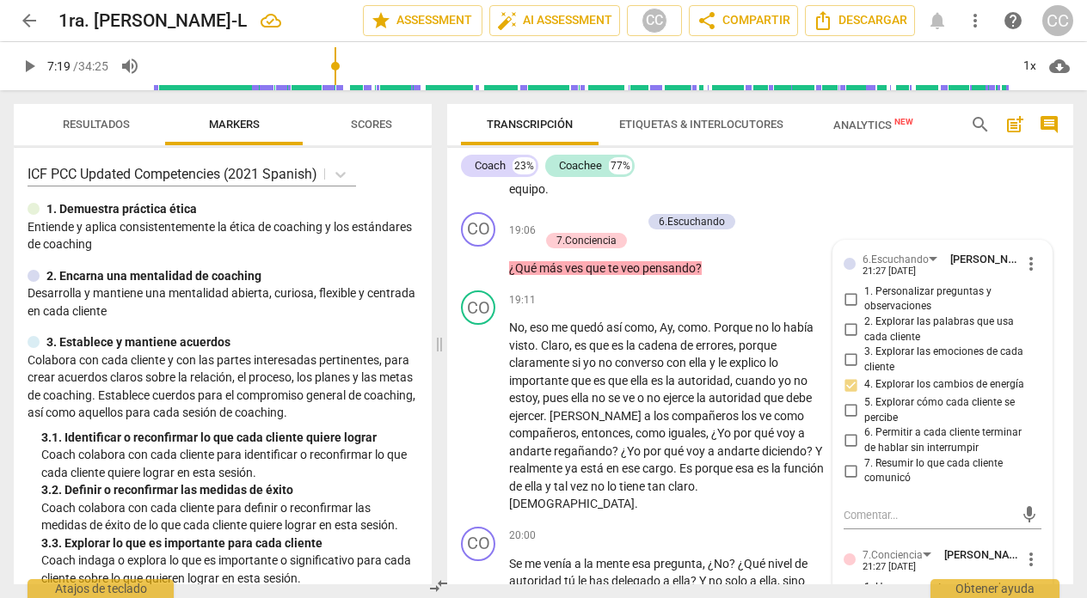
click at [814, 199] on p "Mira que me quedé pensando ahoritica , ahorita que te dije eso de este mesero ,…" at bounding box center [668, 58] width 319 height 282
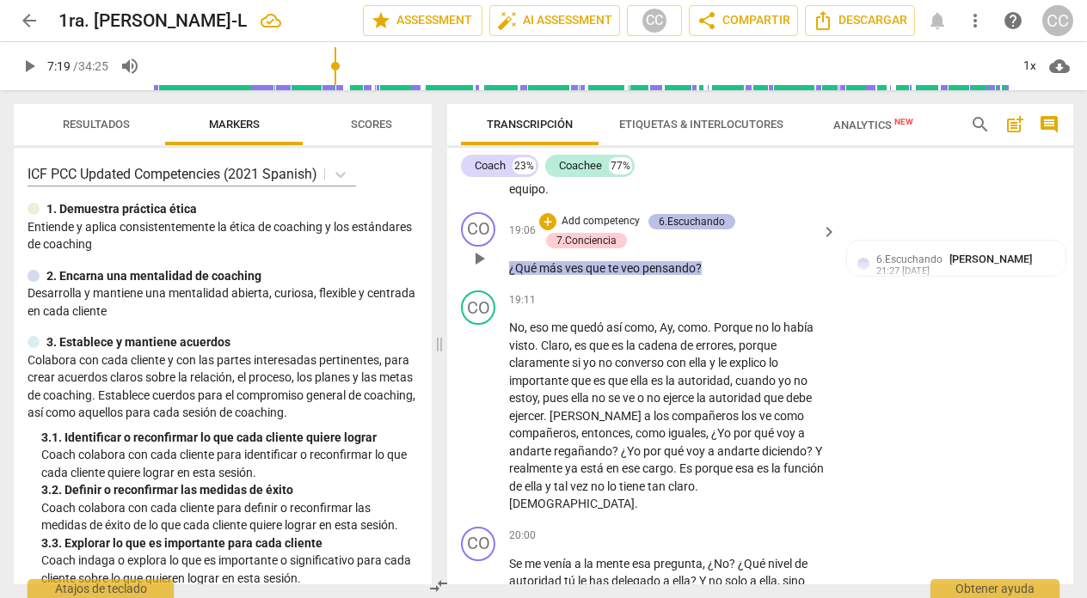
click at [689, 230] on div "6.Escuchando" at bounding box center [692, 221] width 66 height 15
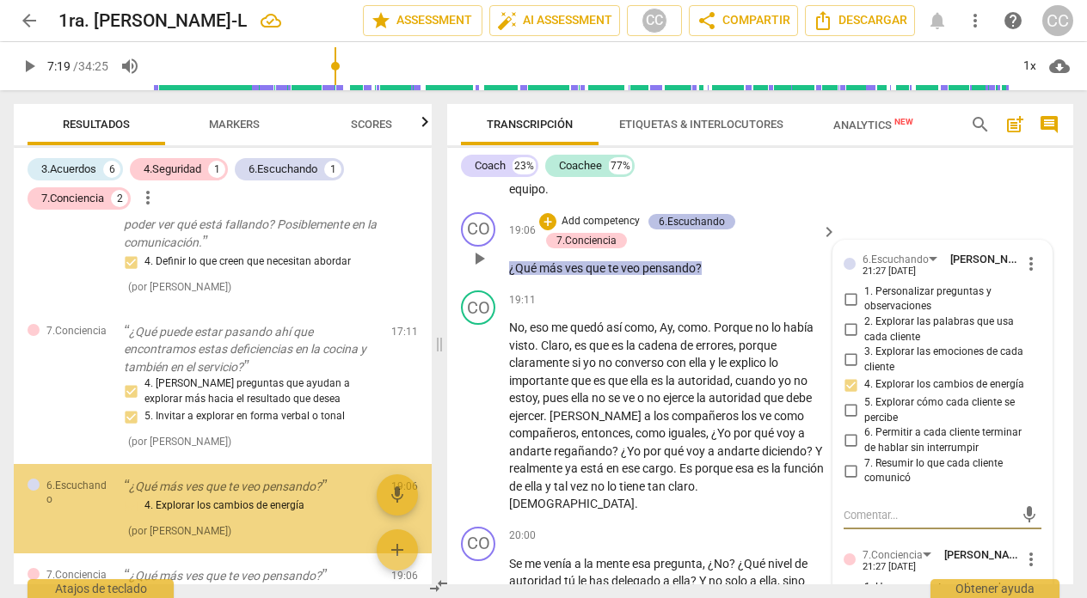
scroll to position [946, 0]
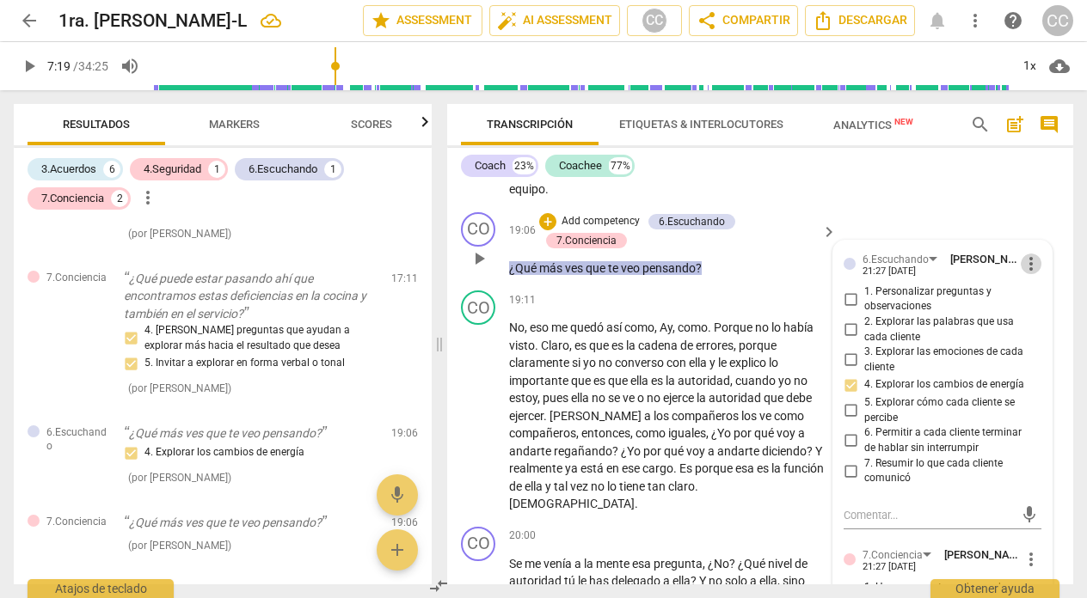
click at [1028, 274] on span "more_vert" at bounding box center [1031, 264] width 21 height 21
click at [1029, 312] on li "Borrar" at bounding box center [1044, 314] width 60 height 33
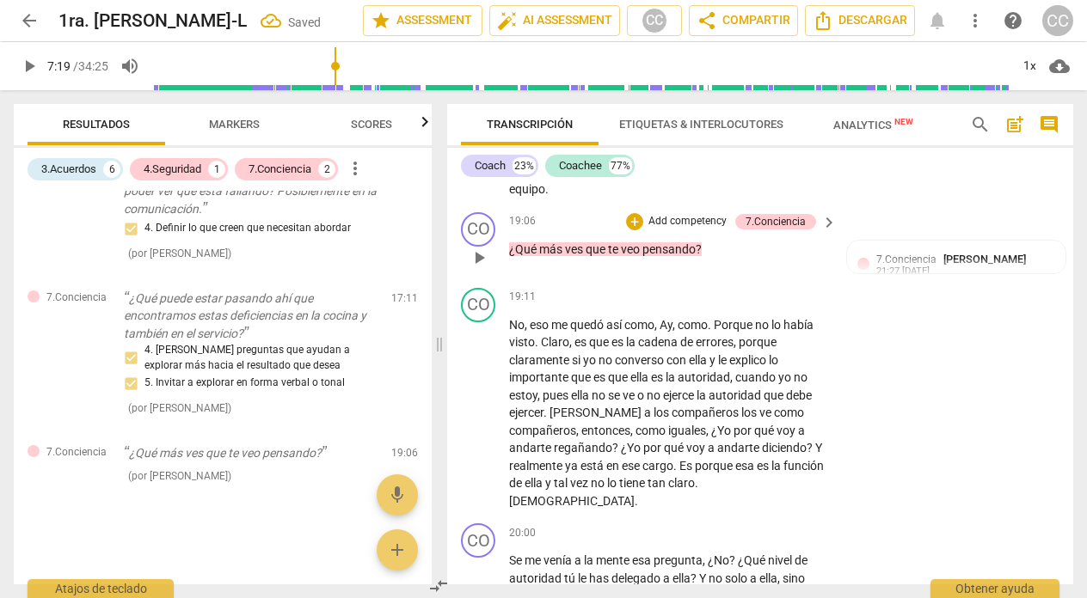
scroll to position [844, 0]
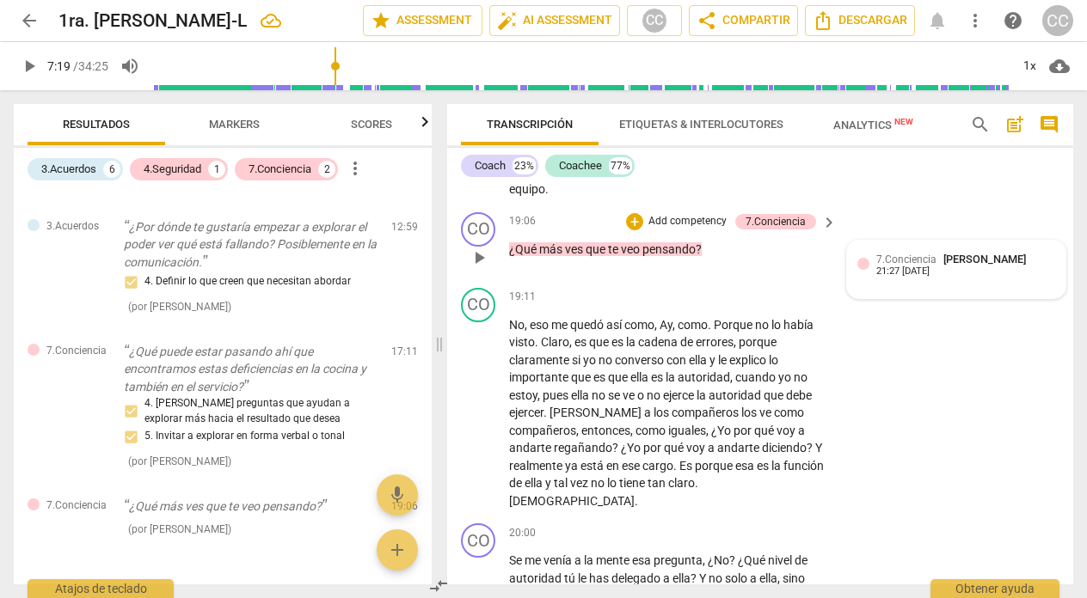
click at [911, 266] on span "7.Conciencia" at bounding box center [906, 260] width 60 height 12
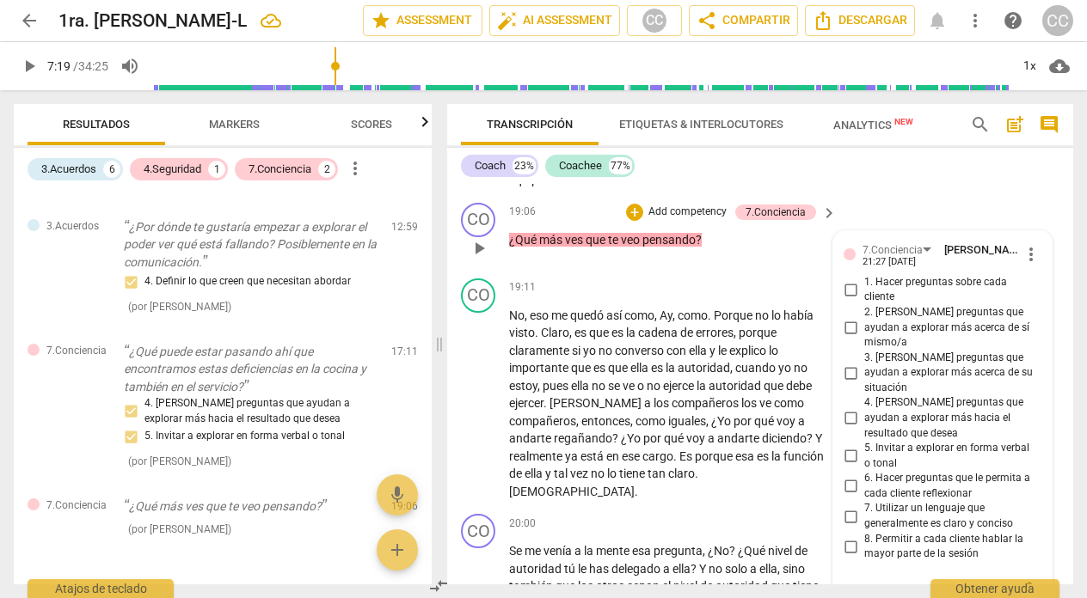
click at [851, 368] on input "3. [PERSON_NAME] preguntas que ayudan a explorar más acerca de su situación" at bounding box center [851, 373] width 28 height 21
checkbox input "true"
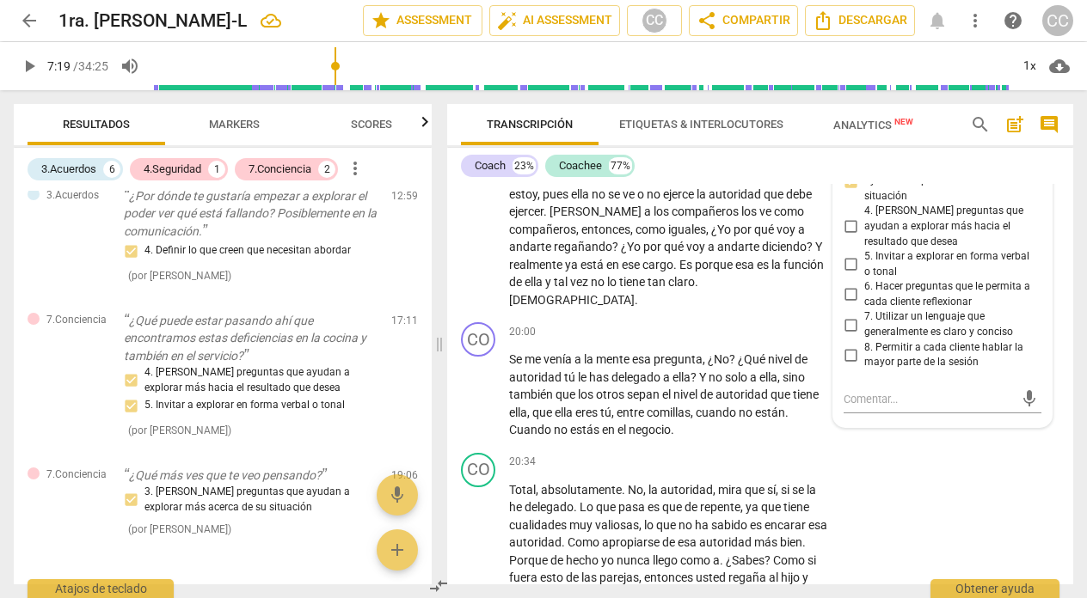
scroll to position [5758, 0]
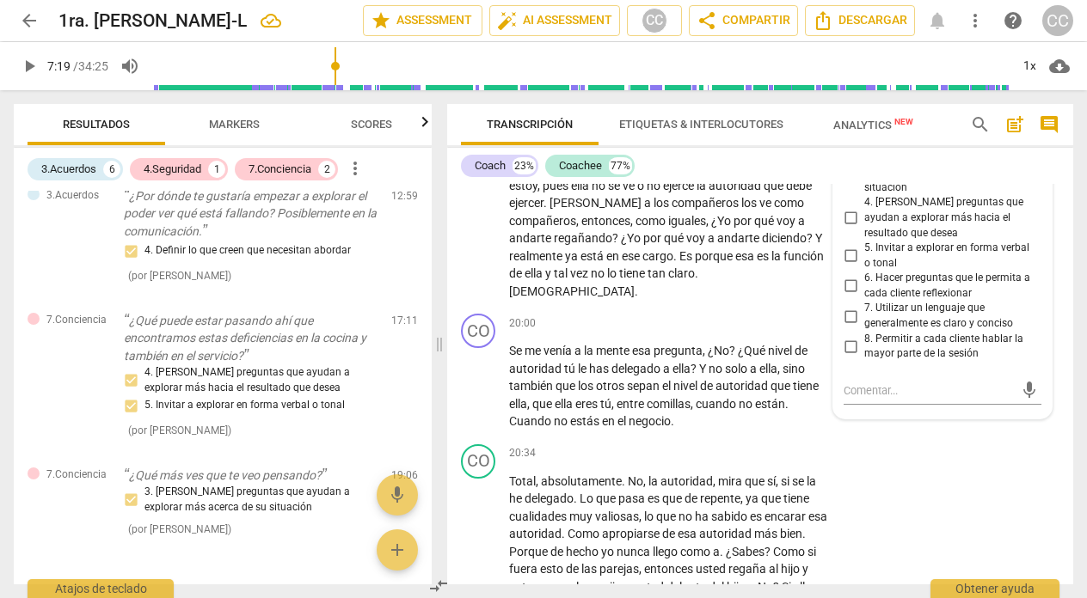
click at [844, 336] on input "8. Permitir a cada cliente hablar la mayor parte de la sesión" at bounding box center [851, 346] width 28 height 21
checkbox input "true"
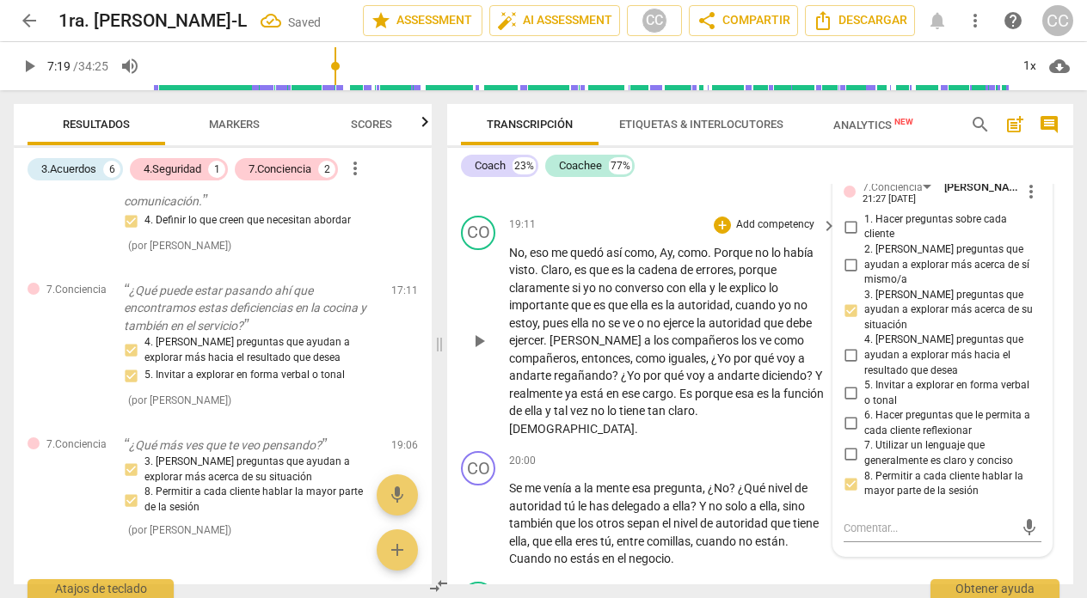
scroll to position [5490, 0]
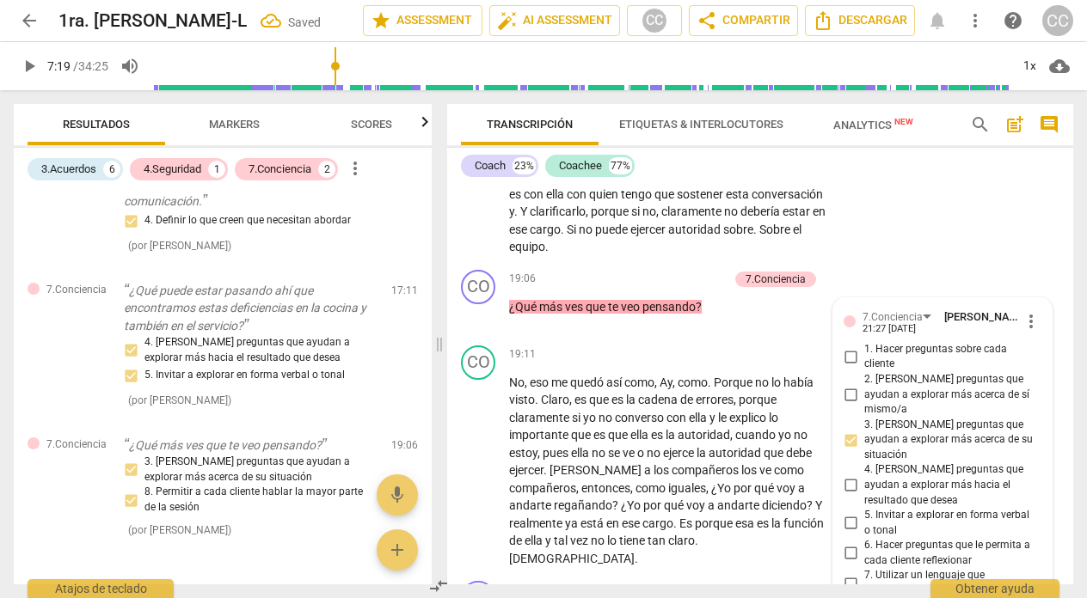
click at [930, 228] on div "CO play_arrow pause 17:31 + Add competency keyboard_arrow_right Mira que me que…" at bounding box center [760, 101] width 626 height 324
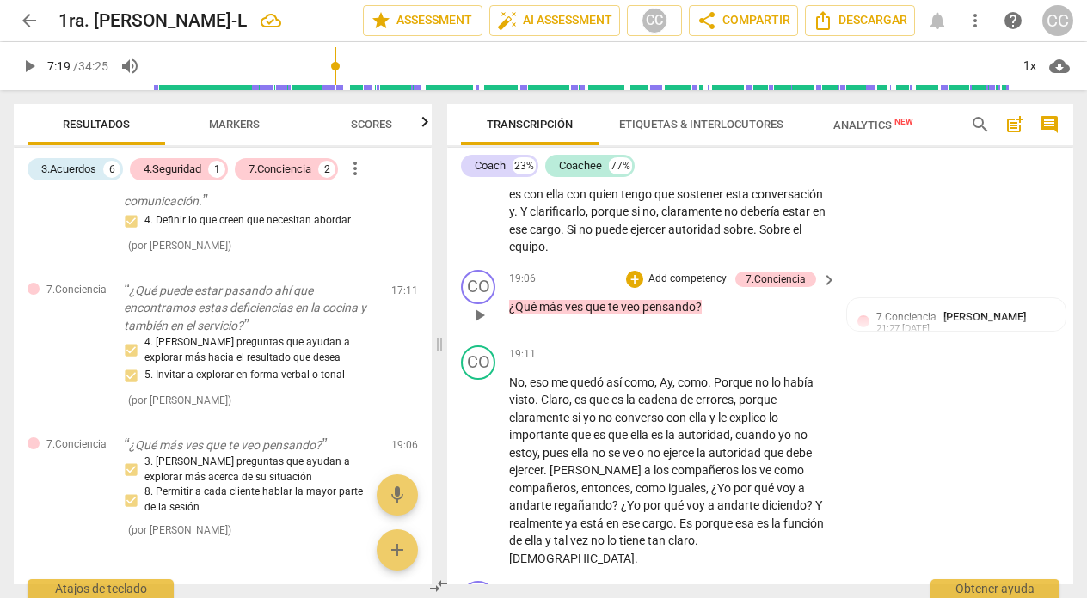
click at [687, 287] on p "Add competency" at bounding box center [688, 279] width 82 height 15
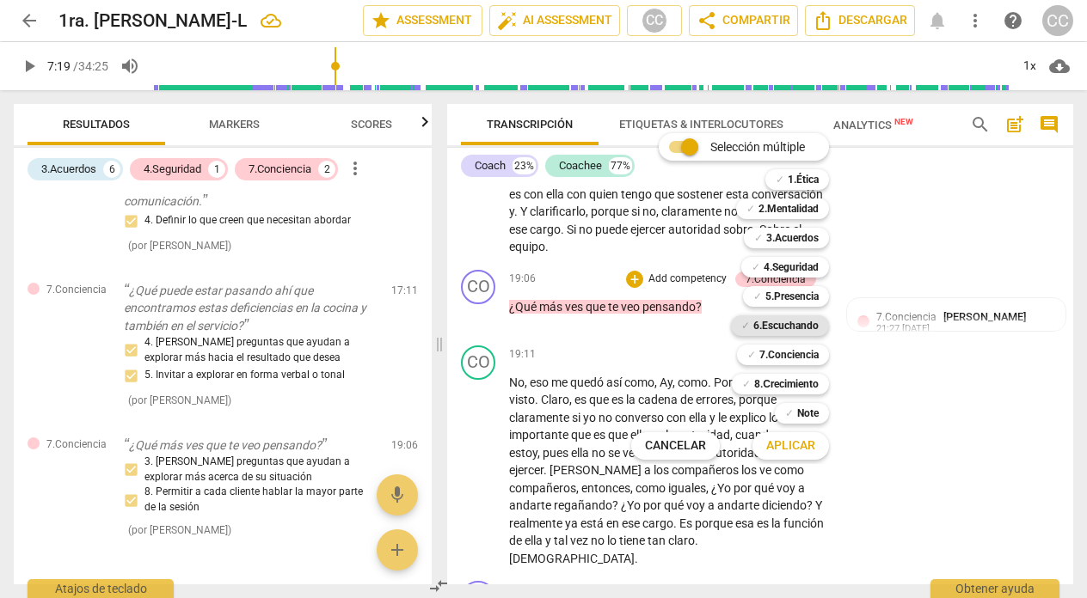
click at [805, 320] on b "6.Escuchando" at bounding box center [785, 326] width 65 height 21
click at [790, 445] on span "Aplicar" at bounding box center [790, 446] width 49 height 17
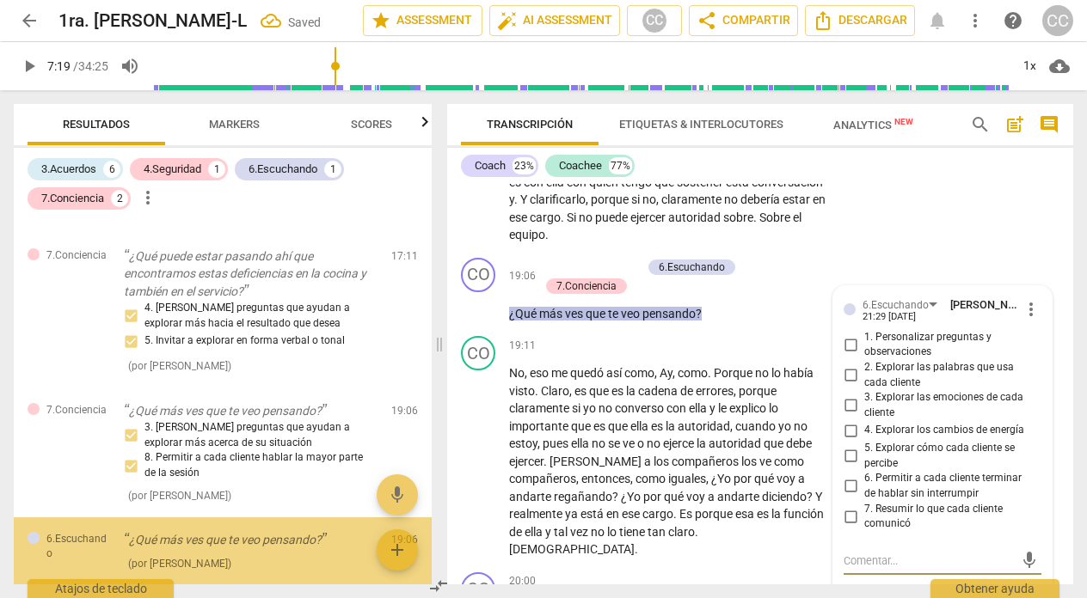
scroll to position [1005, 0]
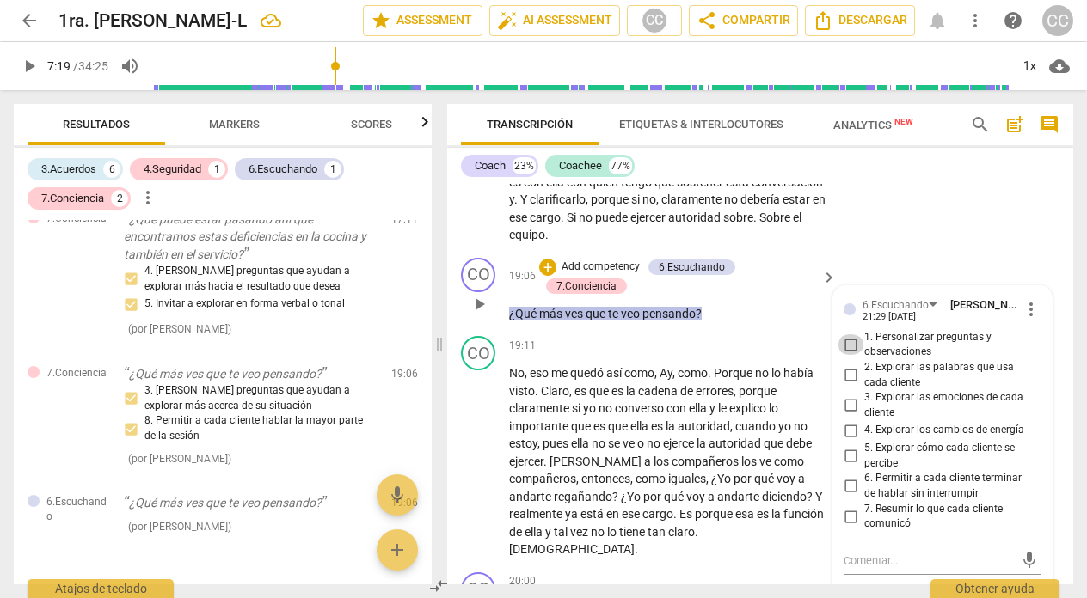
click at [847, 355] on input "1. Personalizar preguntas y observaciones" at bounding box center [851, 344] width 28 height 21
checkbox input "true"
click at [848, 441] on input "4. Explorar los cambios de energía" at bounding box center [851, 430] width 28 height 21
checkbox input "true"
click at [795, 244] on p "Mira que me quedé pensando ahoritica , ahorita que te dije eso de este mesero ,…" at bounding box center [668, 103] width 319 height 282
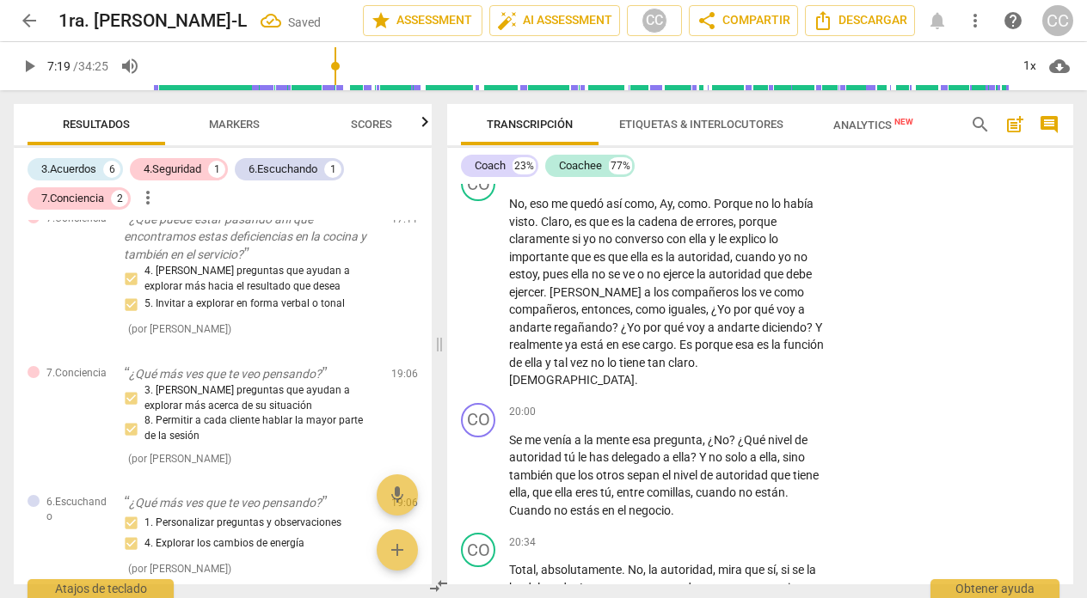
scroll to position [5675, 0]
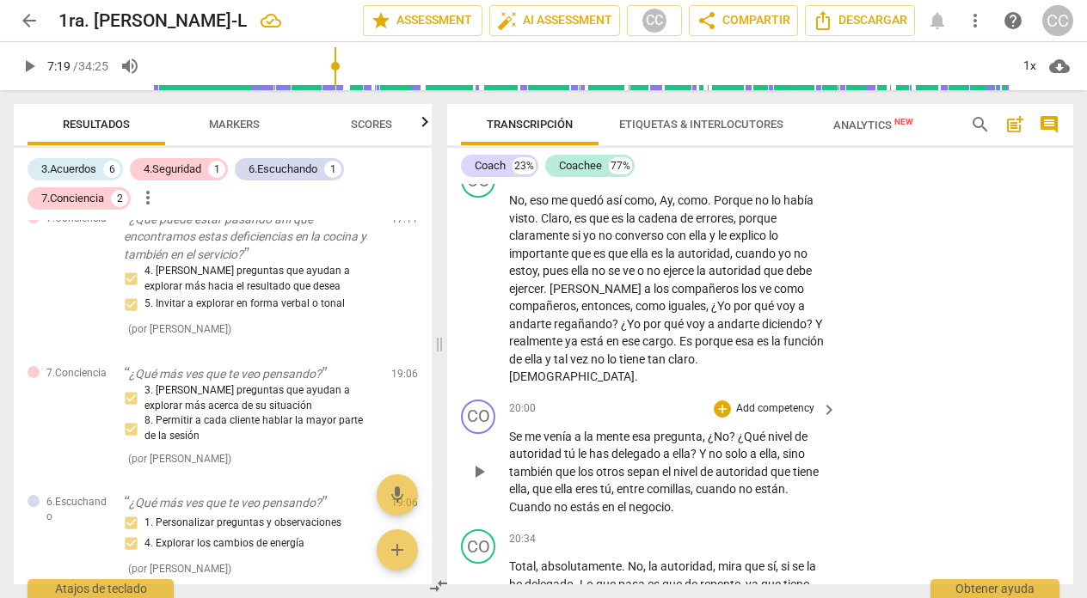
click at [789, 490] on span "." at bounding box center [786, 489] width 3 height 14
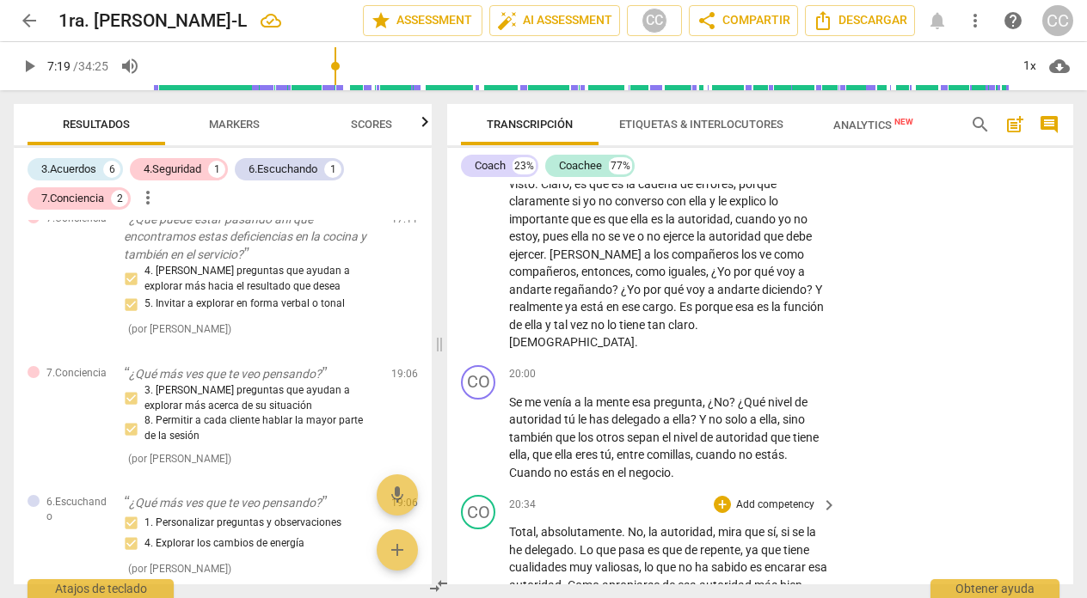
scroll to position [5711, 0]
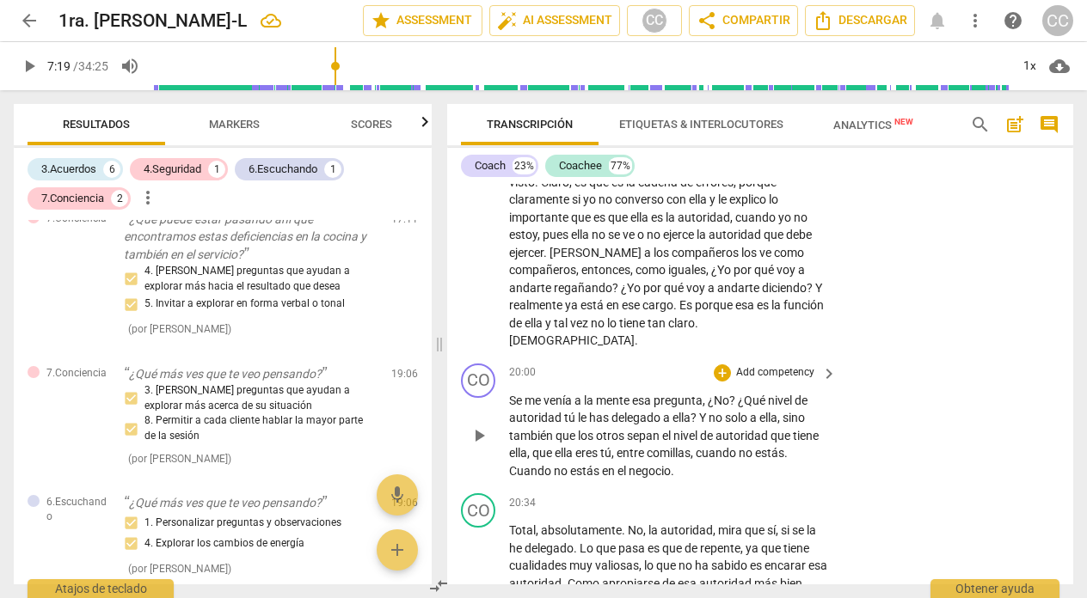
click at [770, 371] on p "Add competency" at bounding box center [775, 372] width 82 height 15
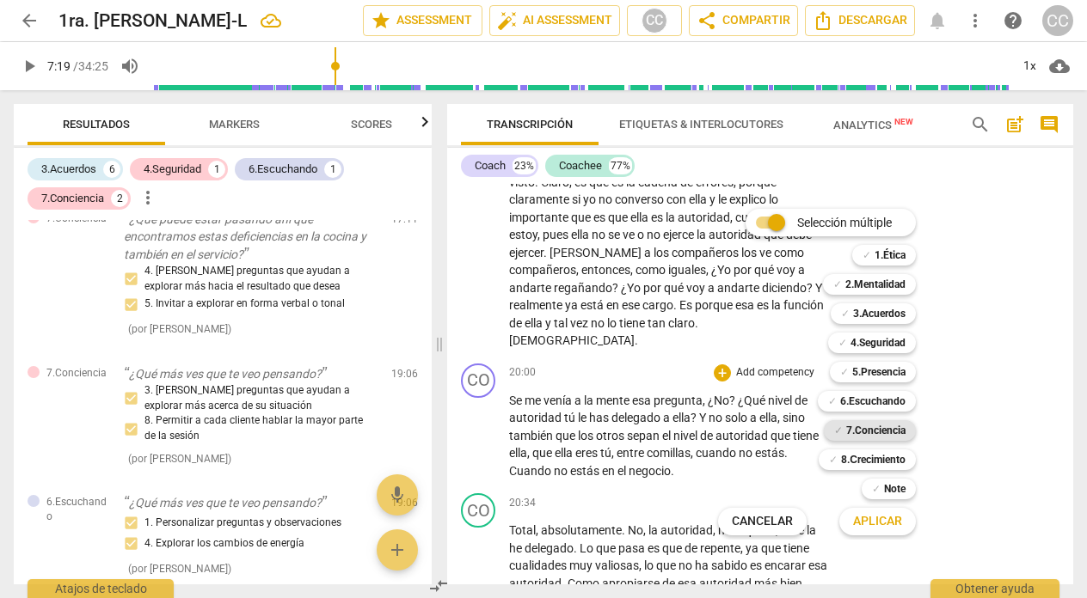
click at [861, 426] on b "7.Conciencia" at bounding box center [875, 430] width 59 height 21
click at [870, 522] on span "Aplicar" at bounding box center [877, 521] width 49 height 17
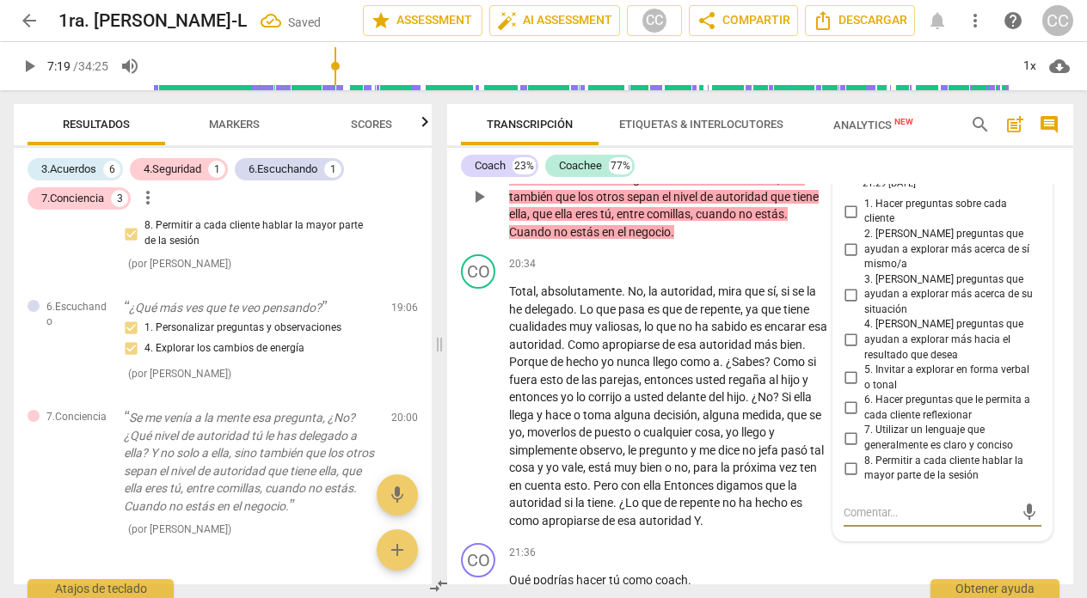
scroll to position [5946, 0]
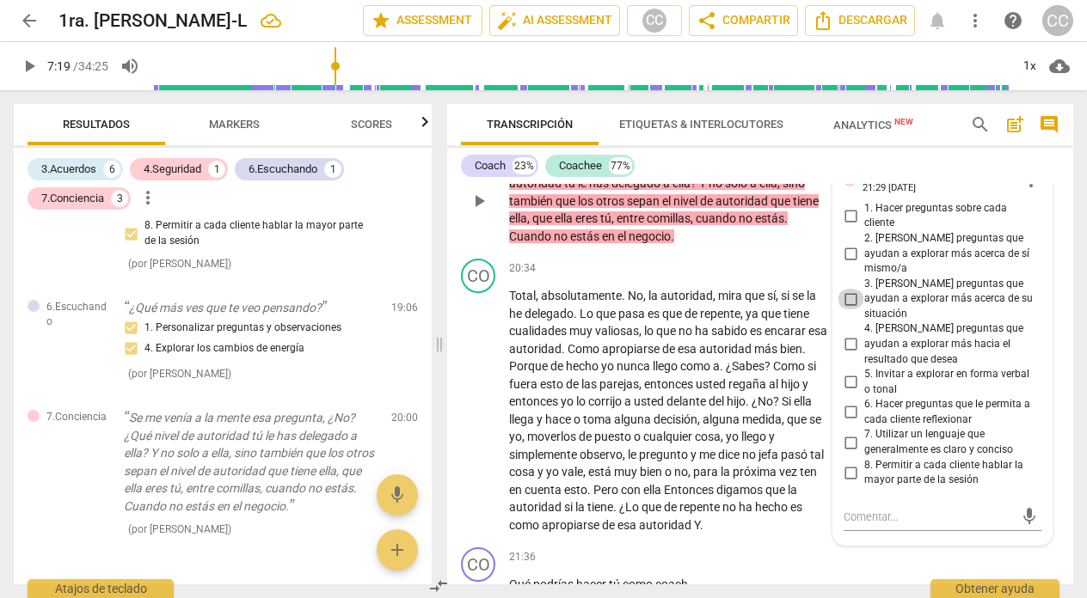
click at [844, 289] on input "3. [PERSON_NAME] preguntas que ayudan a explorar más acerca de su situación" at bounding box center [851, 299] width 28 height 21
checkbox input "true"
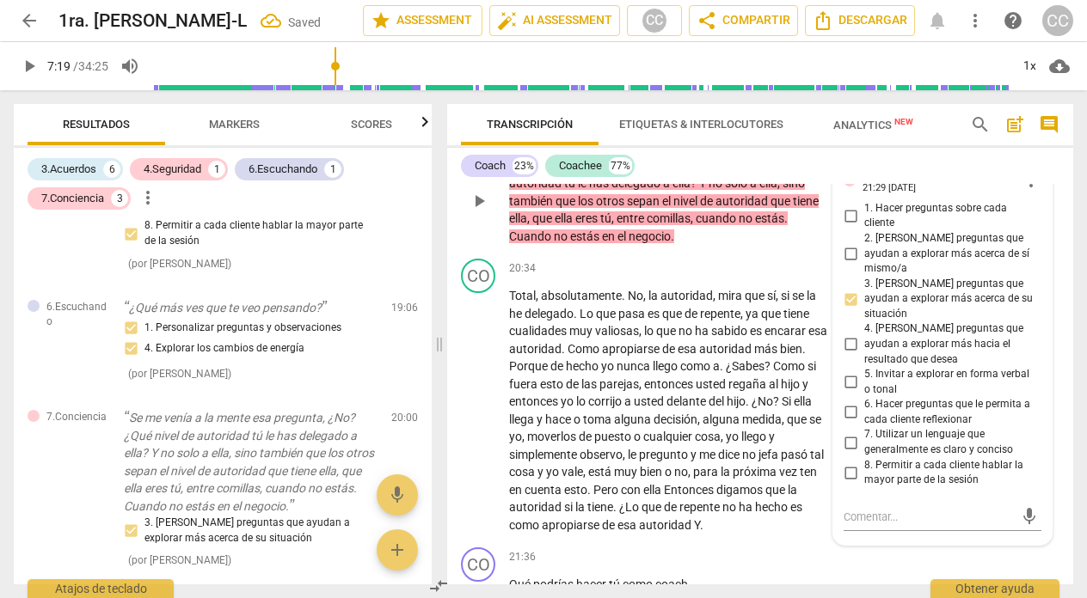
click at [844, 334] on input "4. [PERSON_NAME] preguntas que ayudan a explorar más hacia el resultado que des…" at bounding box center [851, 344] width 28 height 21
checkbox input "true"
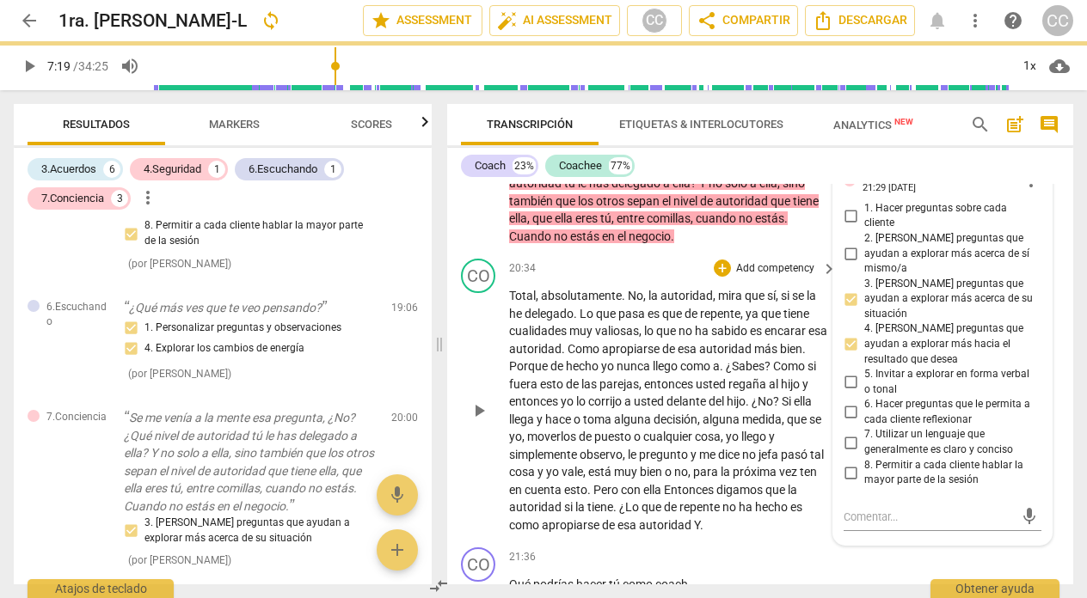
click at [607, 266] on div "20:34 + Add competency keyboard_arrow_right" at bounding box center [673, 268] width 329 height 19
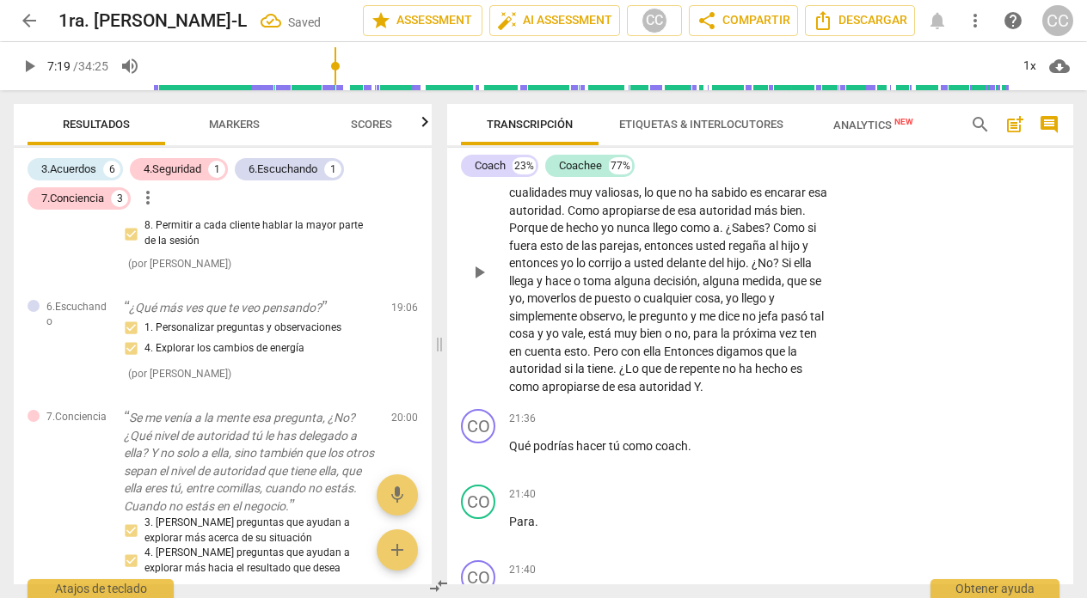
scroll to position [6085, 0]
click at [772, 416] on p "Add competency" at bounding box center [775, 418] width 82 height 15
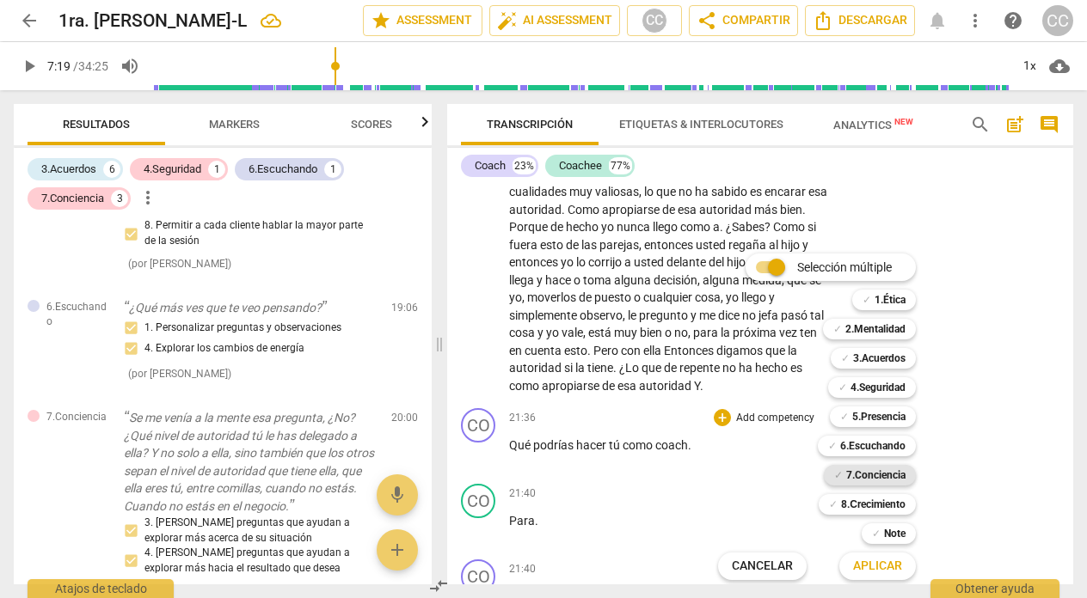
click at [873, 470] on b "7.Conciencia" at bounding box center [875, 475] width 59 height 21
click at [871, 561] on span "Aplicar" at bounding box center [877, 566] width 49 height 17
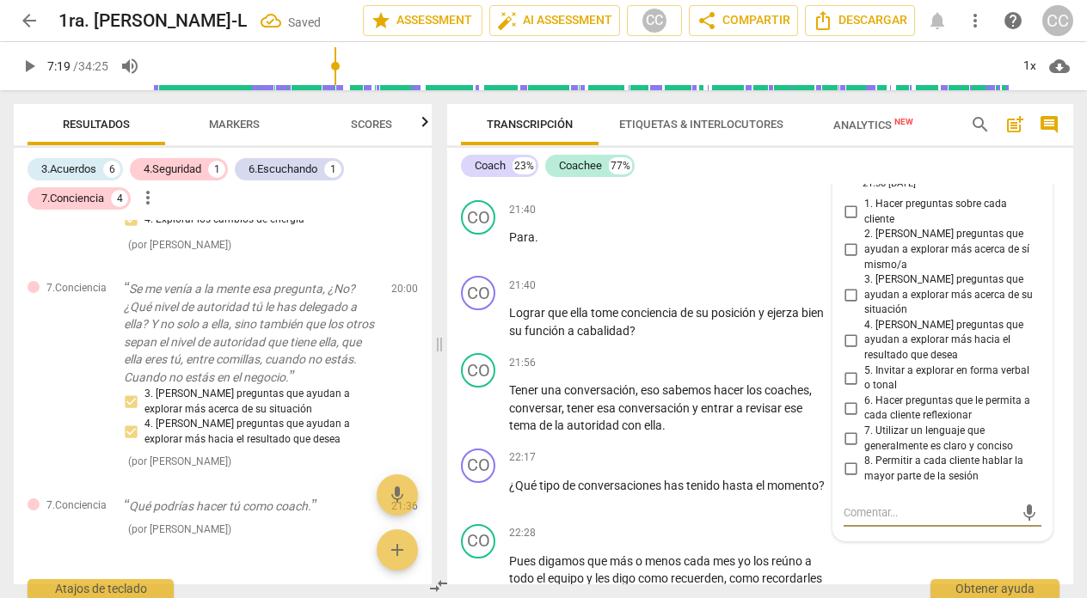
scroll to position [6359, 0]
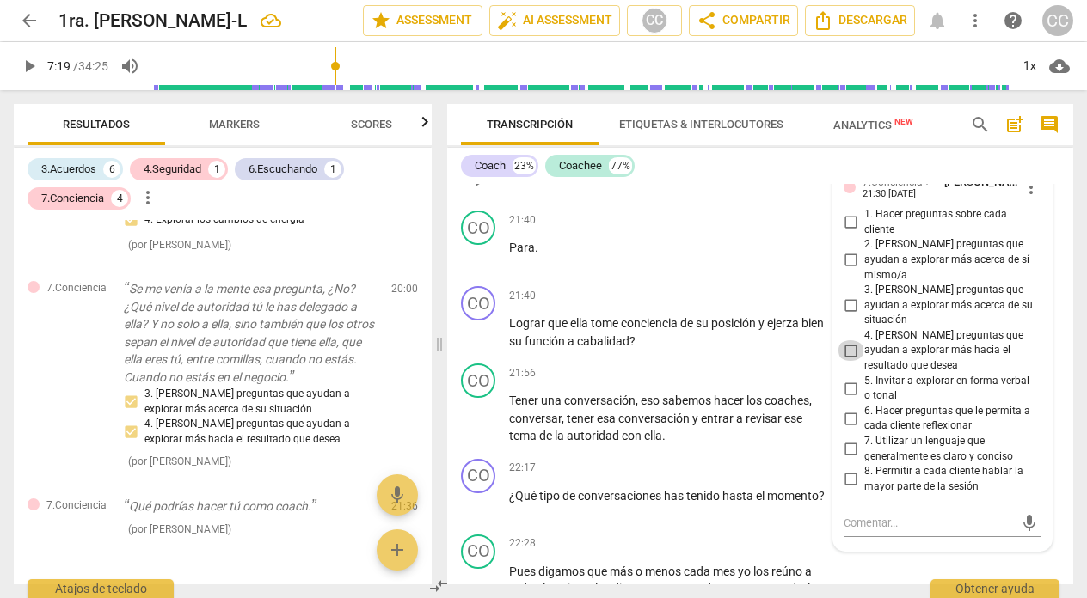
click at [846, 341] on input "4. [PERSON_NAME] preguntas que ayudan a explorar más hacia el resultado que des…" at bounding box center [851, 351] width 28 height 21
checkbox input "true"
click at [645, 254] on p "Para ." at bounding box center [668, 248] width 319 height 18
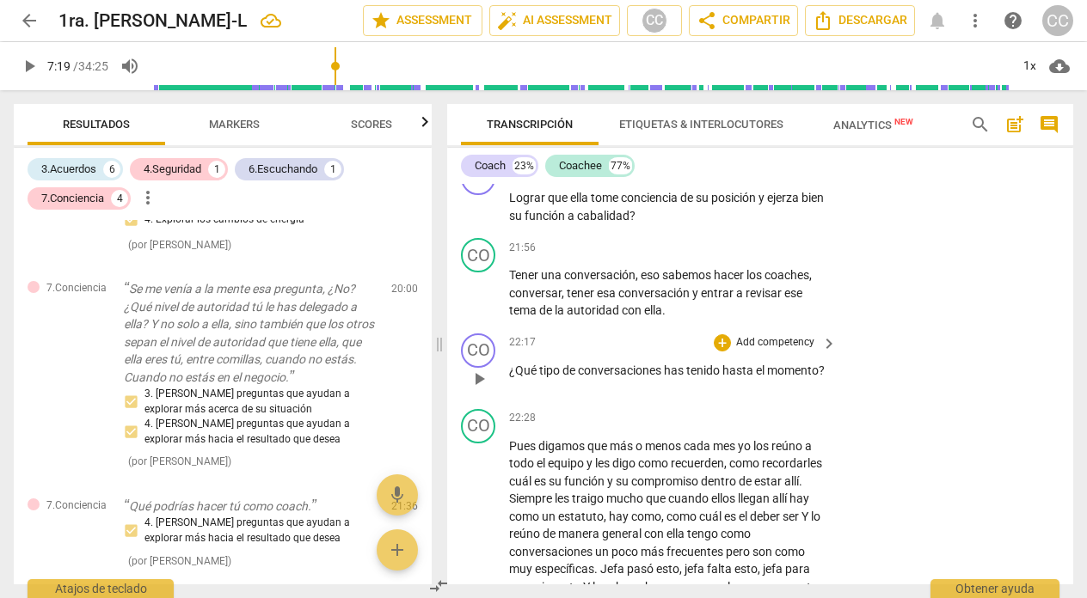
scroll to position [6491, 0]
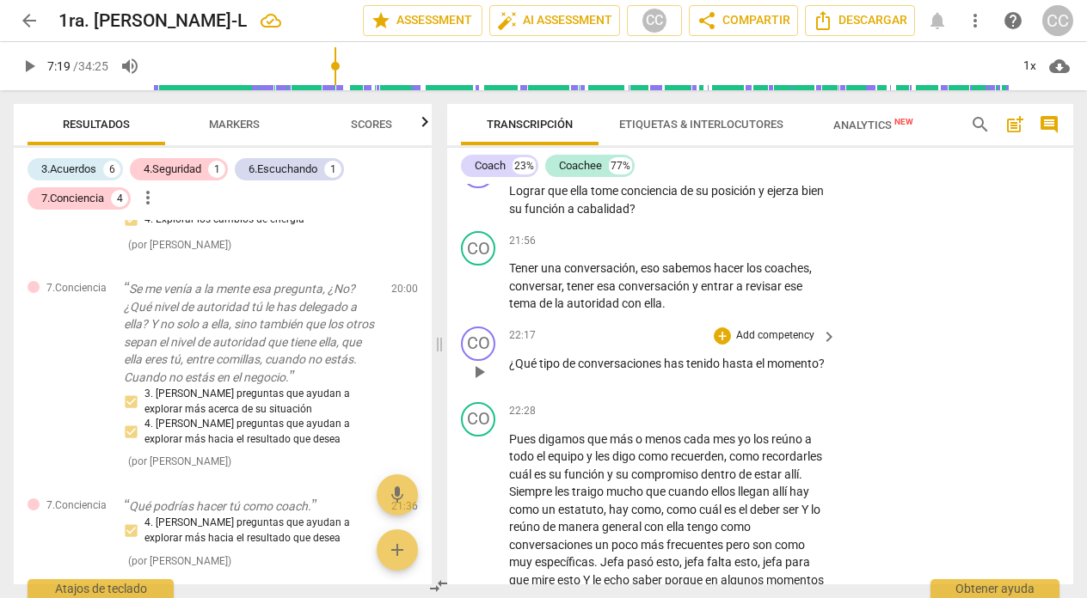
click at [767, 330] on p "Add competency" at bounding box center [775, 335] width 82 height 15
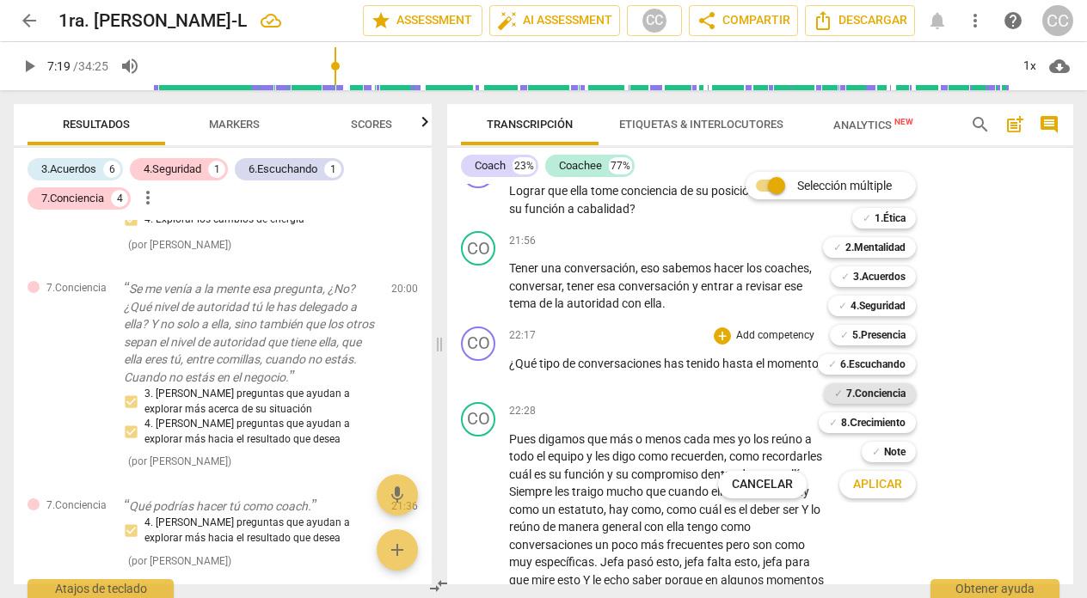
click at [888, 396] on b "7.Conciencia" at bounding box center [875, 394] width 59 height 21
click at [872, 481] on span "Aplicar" at bounding box center [877, 484] width 49 height 17
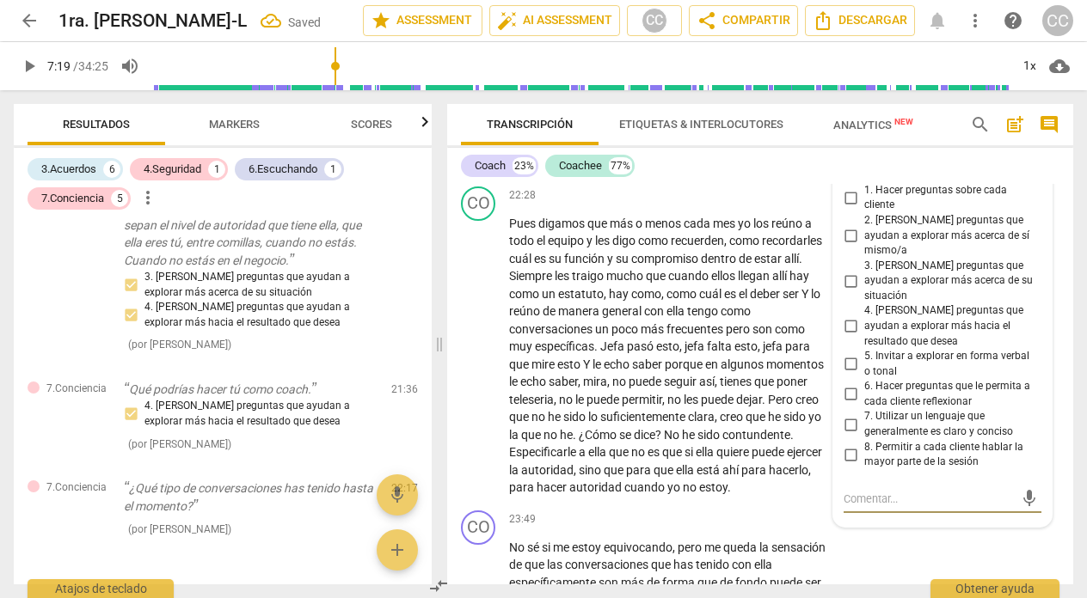
scroll to position [6704, 0]
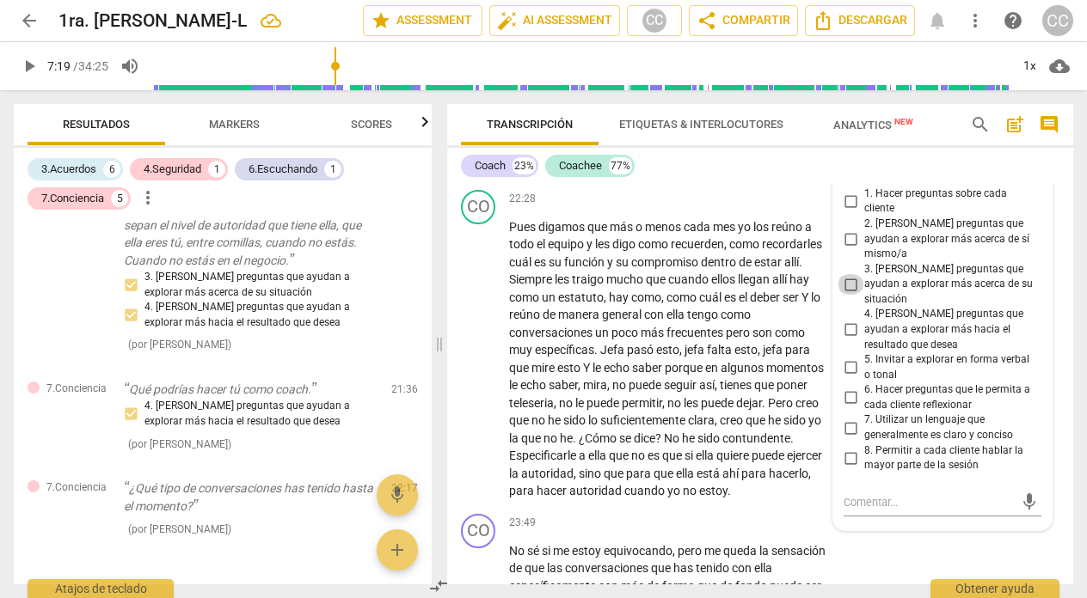
click at [848, 274] on input "3. [PERSON_NAME] preguntas que ayudan a explorar más acerca de su situación" at bounding box center [851, 284] width 28 height 21
checkbox input "true"
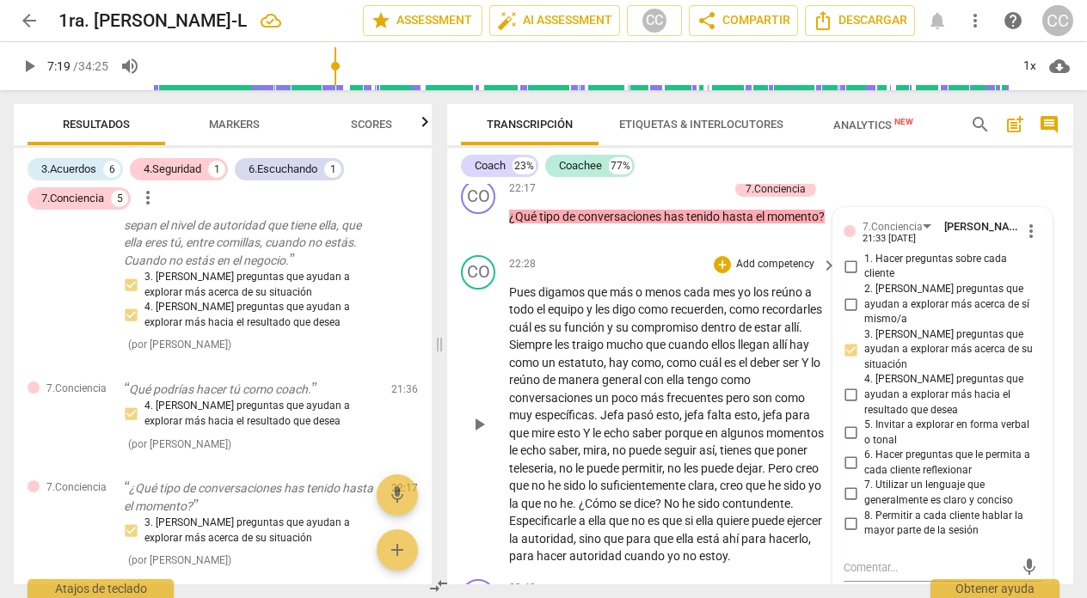
scroll to position [6635, 0]
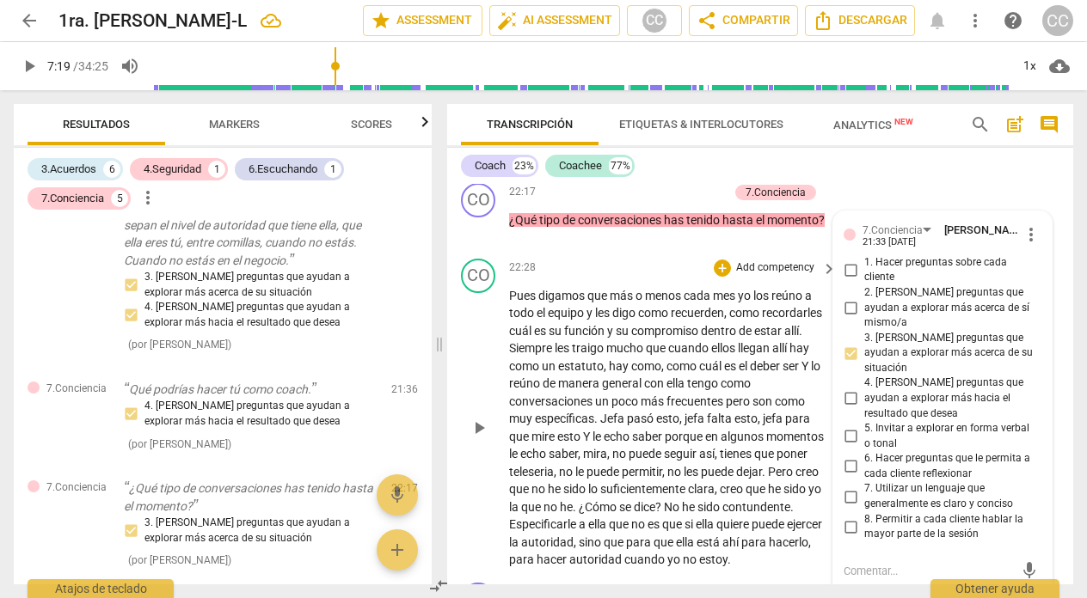
click at [614, 264] on div "22:28 + Add competency keyboard_arrow_right" at bounding box center [673, 268] width 329 height 19
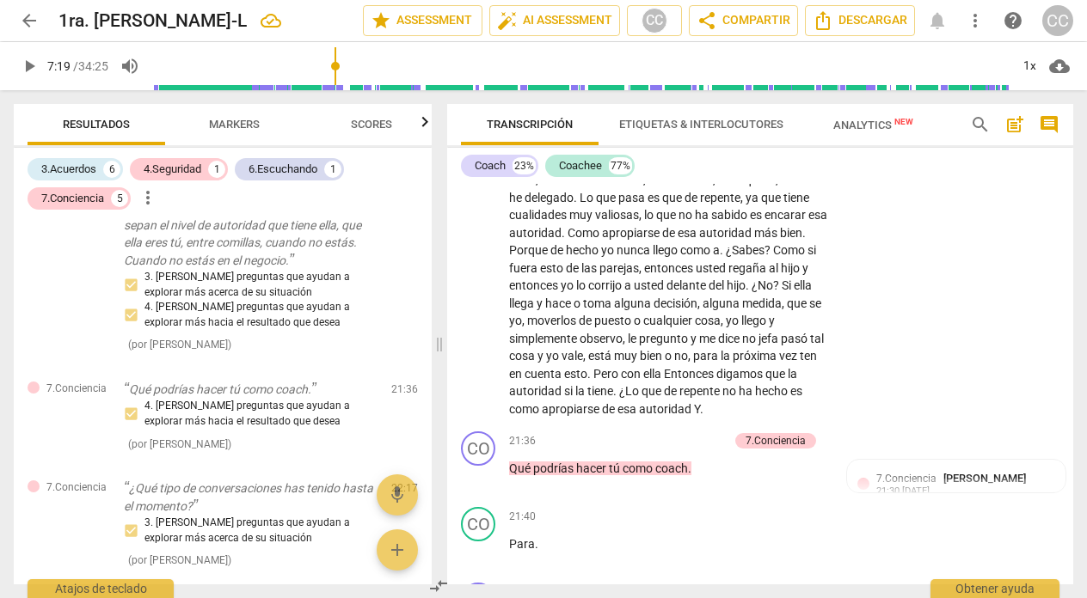
scroll to position [6055, 0]
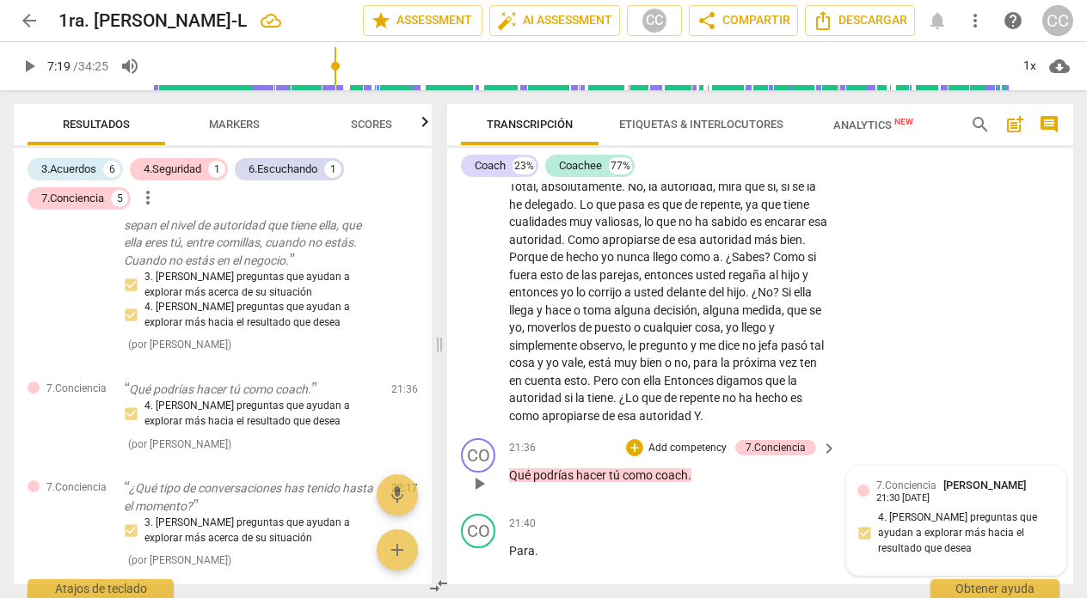
click at [881, 482] on span "7.Conciencia" at bounding box center [906, 486] width 60 height 12
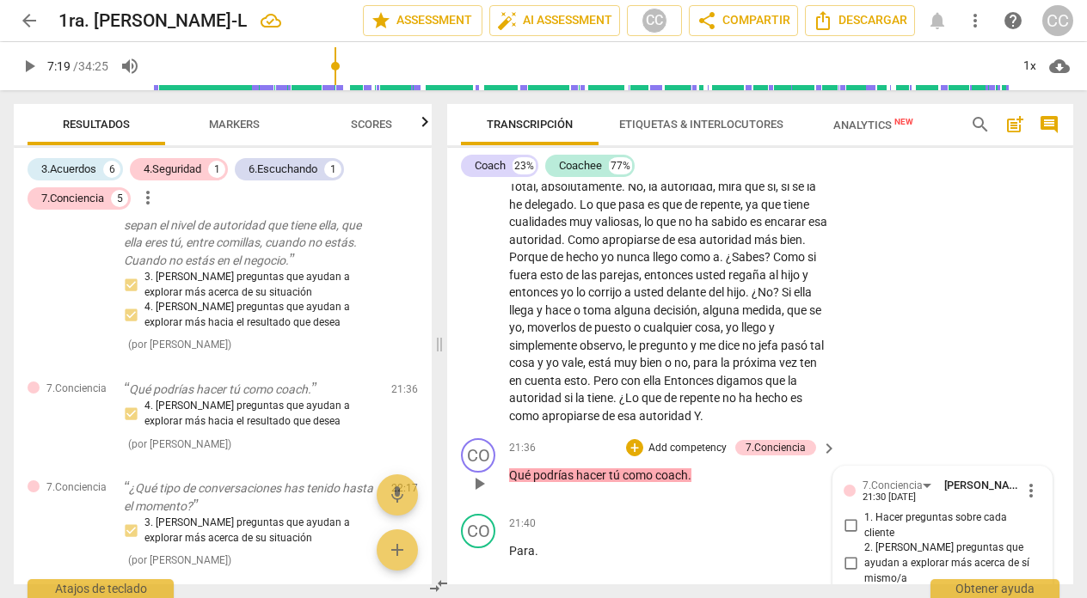
scroll to position [6467, 0]
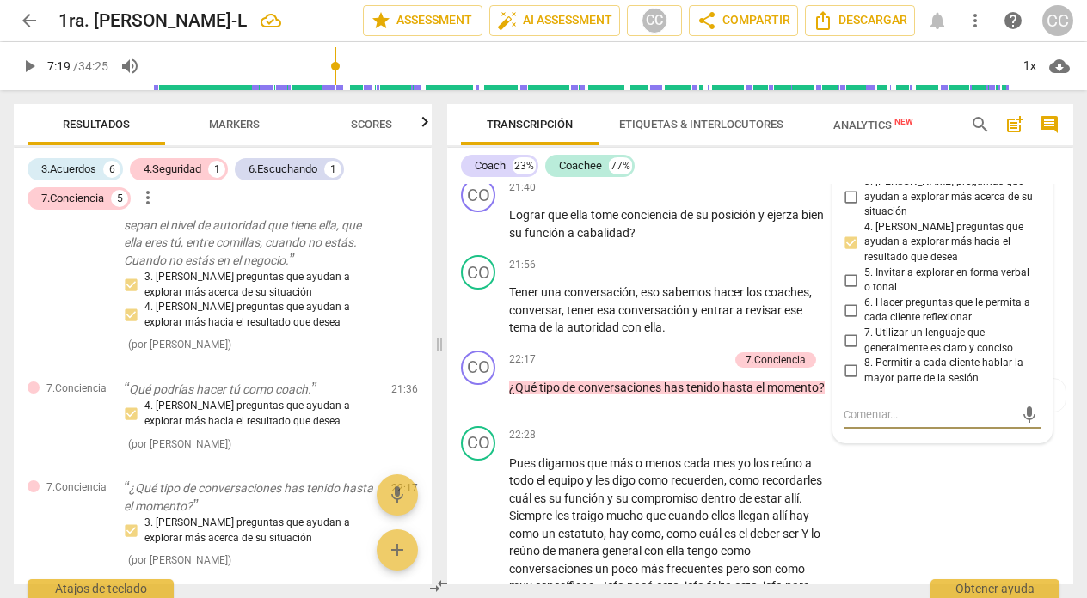
click at [850, 361] on input "8. Permitir a cada cliente hablar la mayor parte de la sesión" at bounding box center [851, 371] width 28 height 21
checkbox input "true"
click at [694, 245] on div "CO play_arrow pause 21:40 + Add competency keyboard_arrow_right Lograr que ella…" at bounding box center [760, 209] width 626 height 77
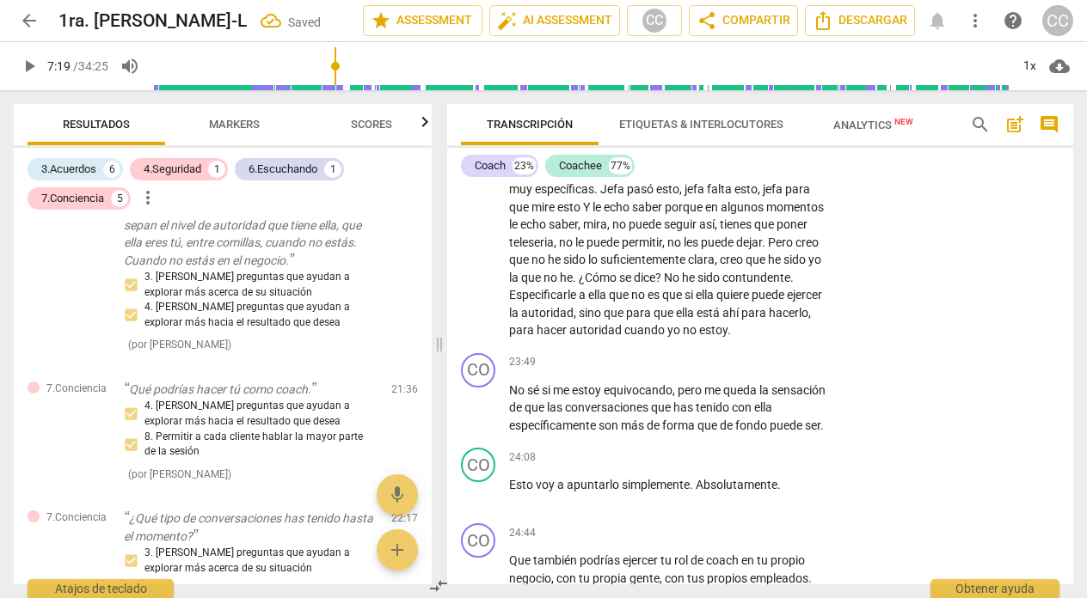
scroll to position [6871, 0]
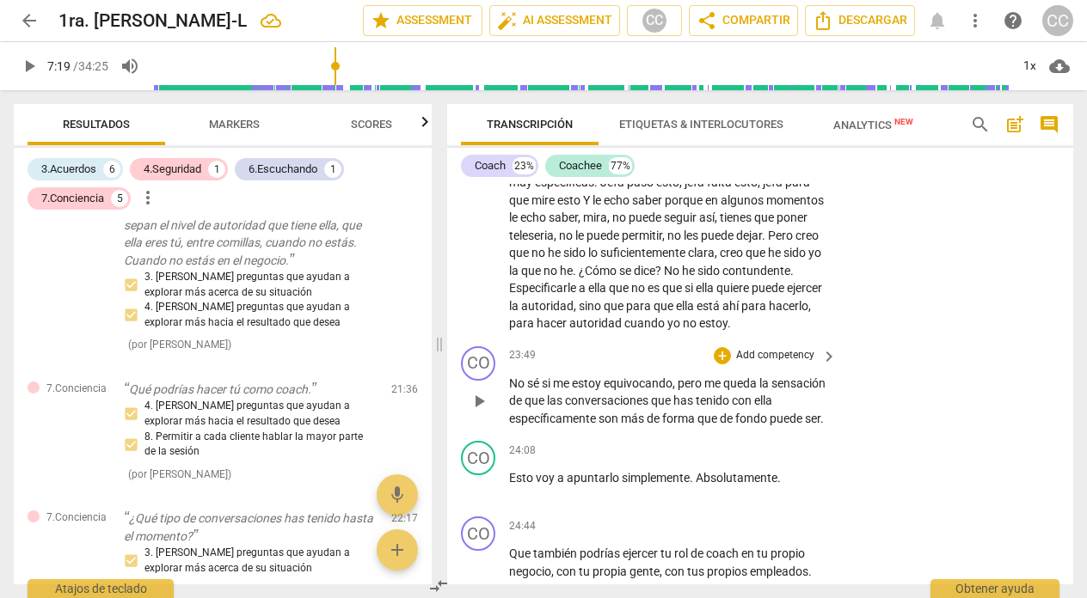
click at [770, 426] on span "fondo" at bounding box center [752, 419] width 34 height 14
click at [575, 428] on p "No sé si me estoy equivocando , pero me queda la sensación de que las conversac…" at bounding box center [668, 401] width 319 height 53
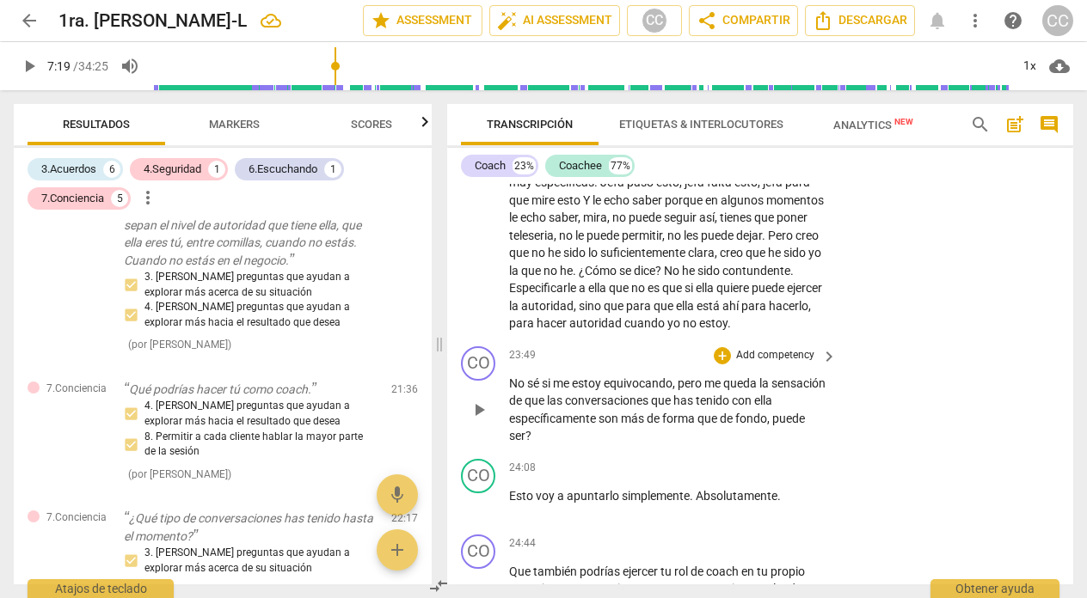
click at [754, 408] on span "ella" at bounding box center [763, 401] width 18 height 14
click at [775, 364] on p "Add competency" at bounding box center [775, 355] width 82 height 15
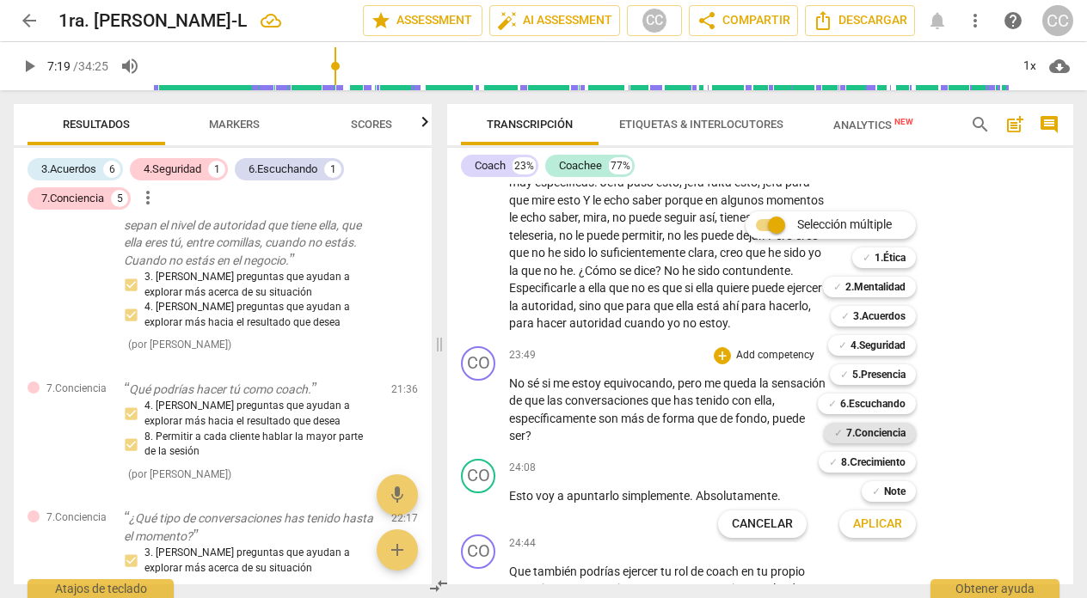
click at [877, 429] on b "7.Conciencia" at bounding box center [875, 433] width 59 height 21
click at [868, 525] on span "Aplicar" at bounding box center [877, 524] width 49 height 17
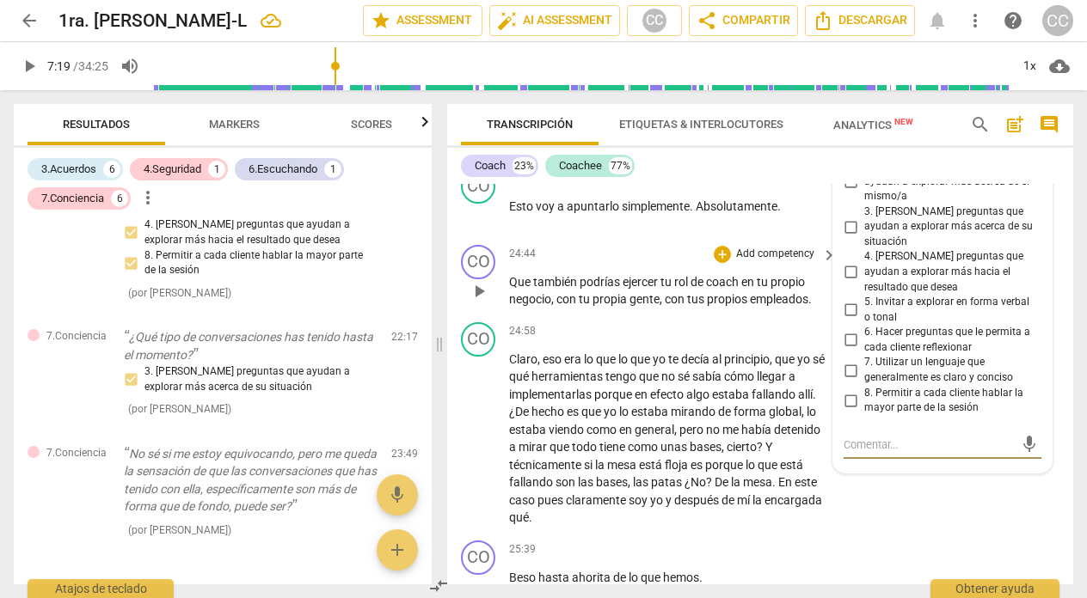
scroll to position [7139, 0]
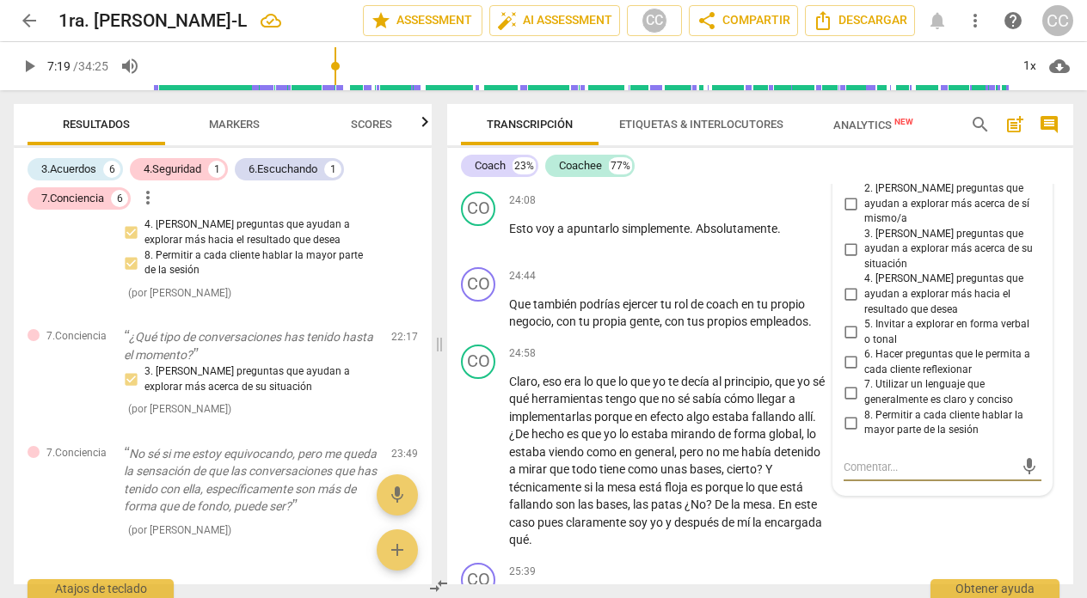
click at [848, 322] on input "5. Invitar a explorar en forma verbal o tonal" at bounding box center [851, 332] width 28 height 21
checkbox input "true"
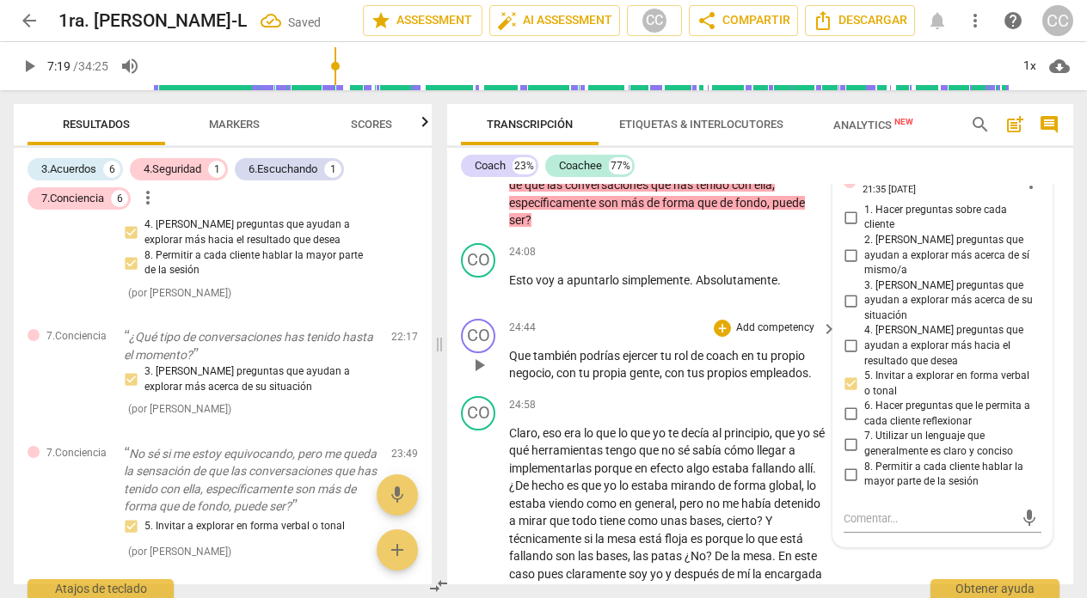
scroll to position [7064, 0]
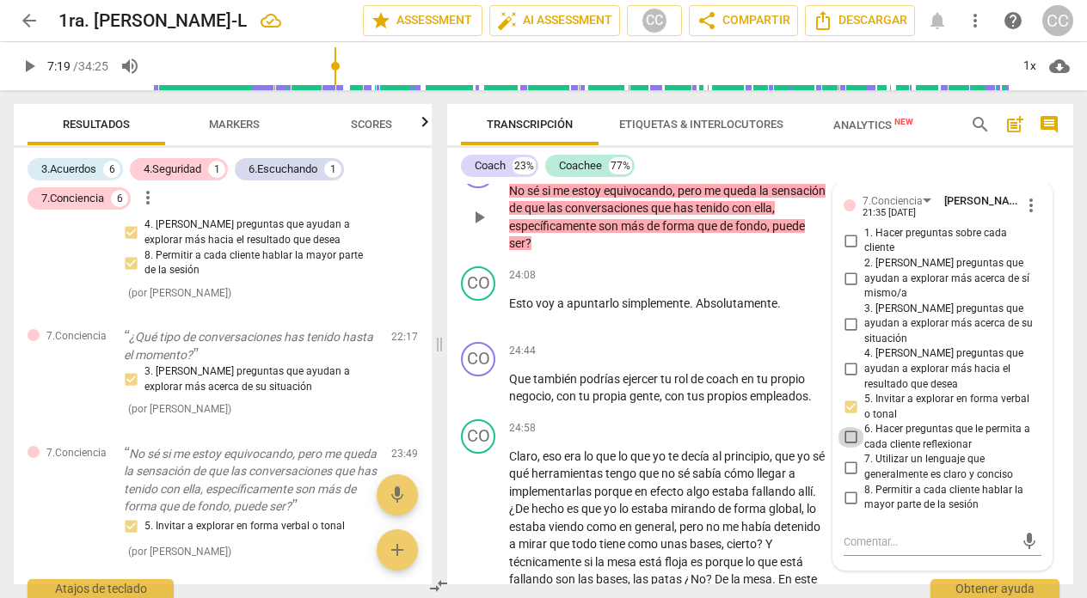
click at [850, 427] on input "6. Hacer preguntas que le permita a cada cliente reflexionar" at bounding box center [851, 437] width 28 height 21
checkbox input "true"
click at [629, 285] on div "24:08 + Add competency keyboard_arrow_right" at bounding box center [673, 276] width 329 height 19
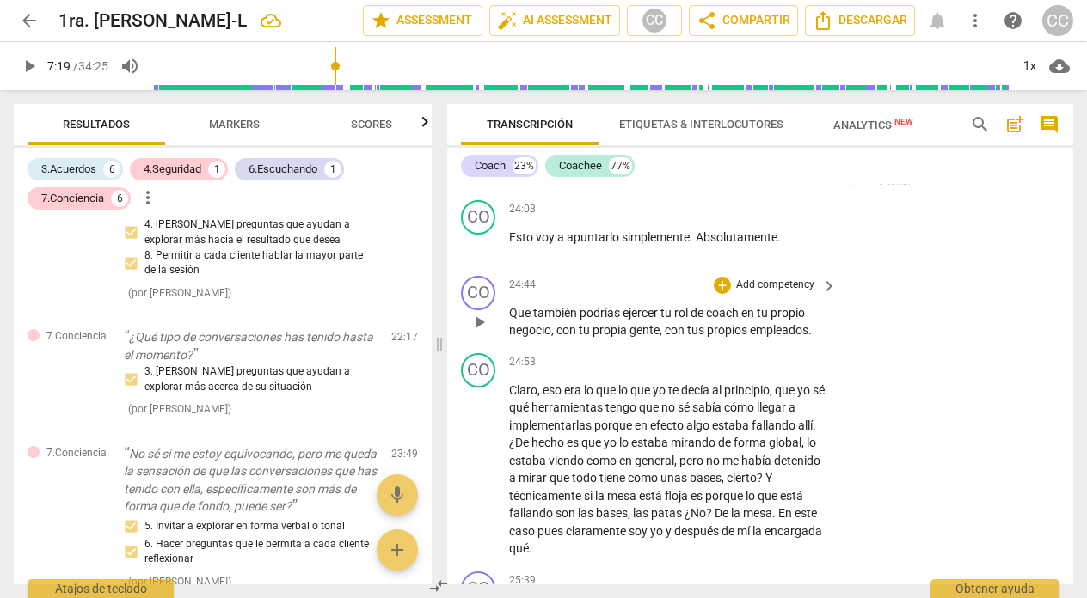
scroll to position [7134, 0]
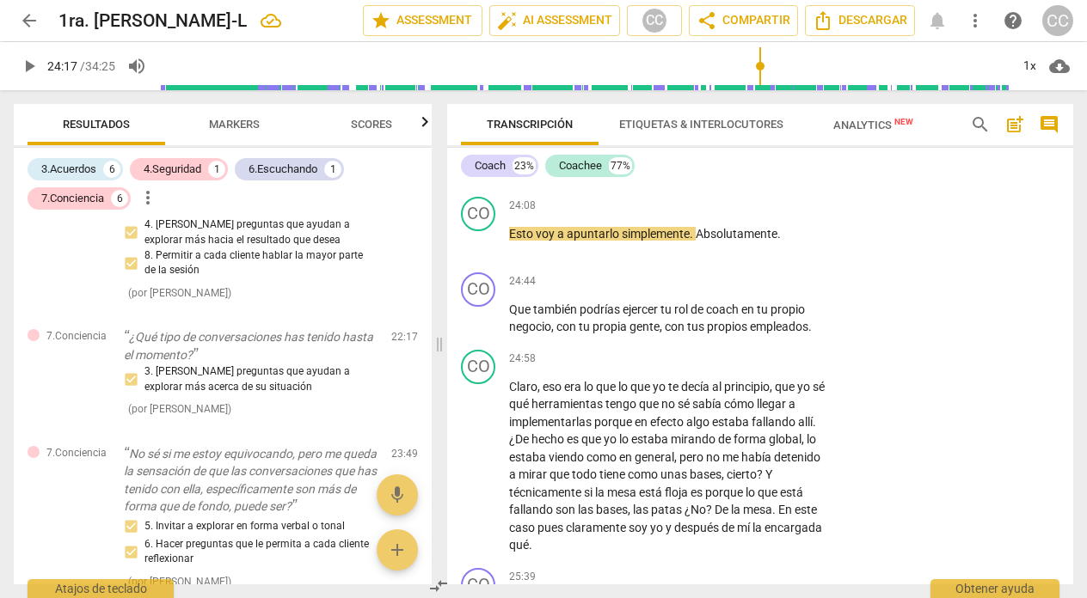
drag, startPoint x: 339, startPoint y: 63, endPoint x: 759, endPoint y: 99, distance: 422.0
click at [759, 94] on input "range" at bounding box center [584, 66] width 850 height 55
click at [22, 61] on span "play_arrow" at bounding box center [29, 66] width 21 height 21
type input "1468"
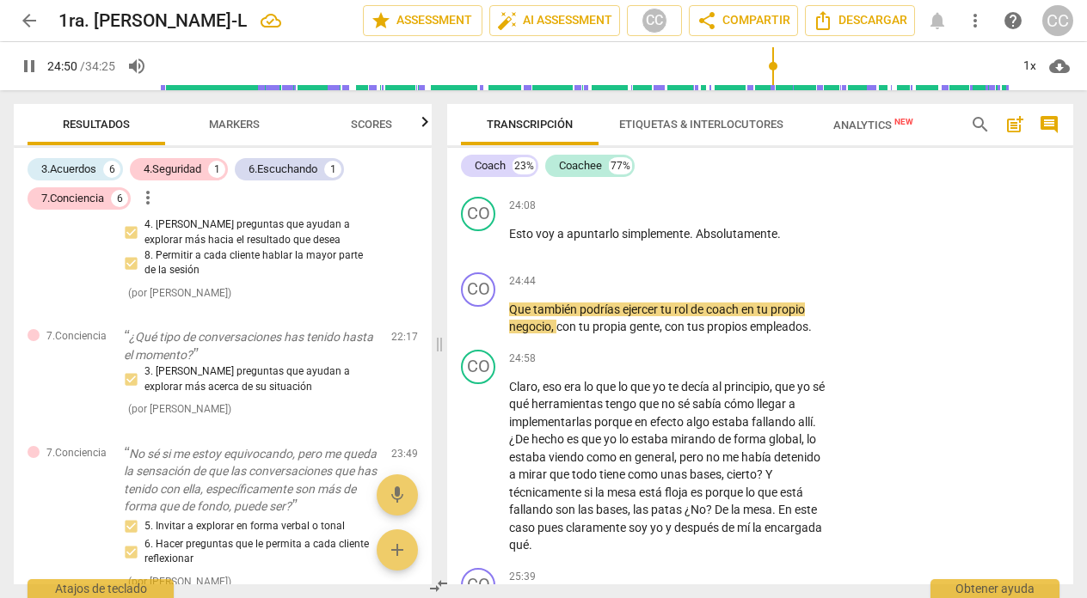
click at [28, 62] on span "pause" at bounding box center [29, 66] width 21 height 21
type input "1491"
click at [555, 316] on span "también" at bounding box center [556, 310] width 46 height 14
click at [808, 334] on span "empleados" at bounding box center [779, 327] width 58 height 14
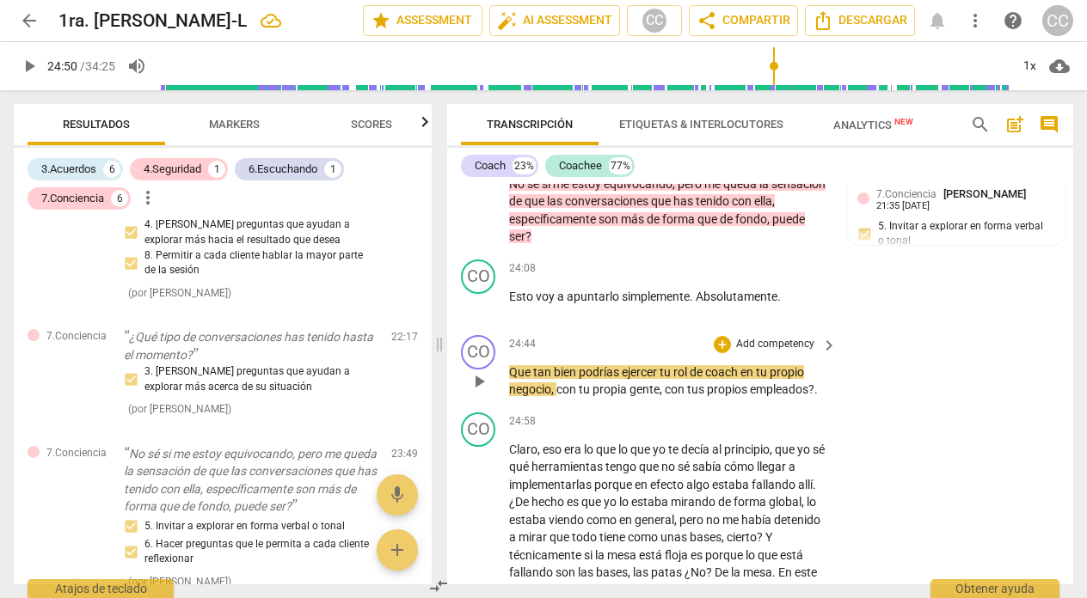
scroll to position [7068, 0]
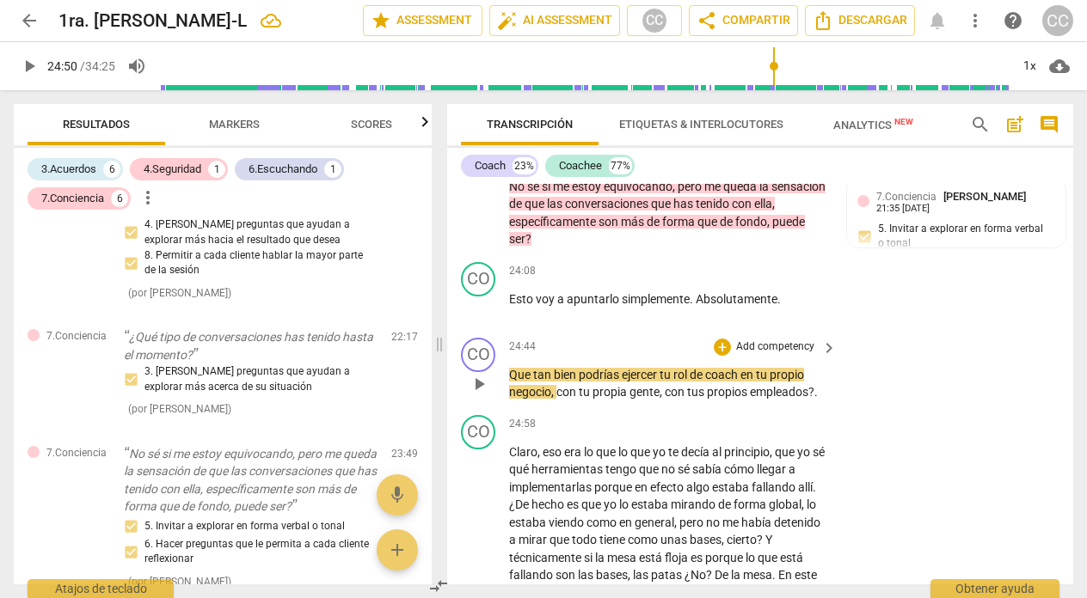
click at [773, 355] on p "Add competency" at bounding box center [775, 347] width 82 height 15
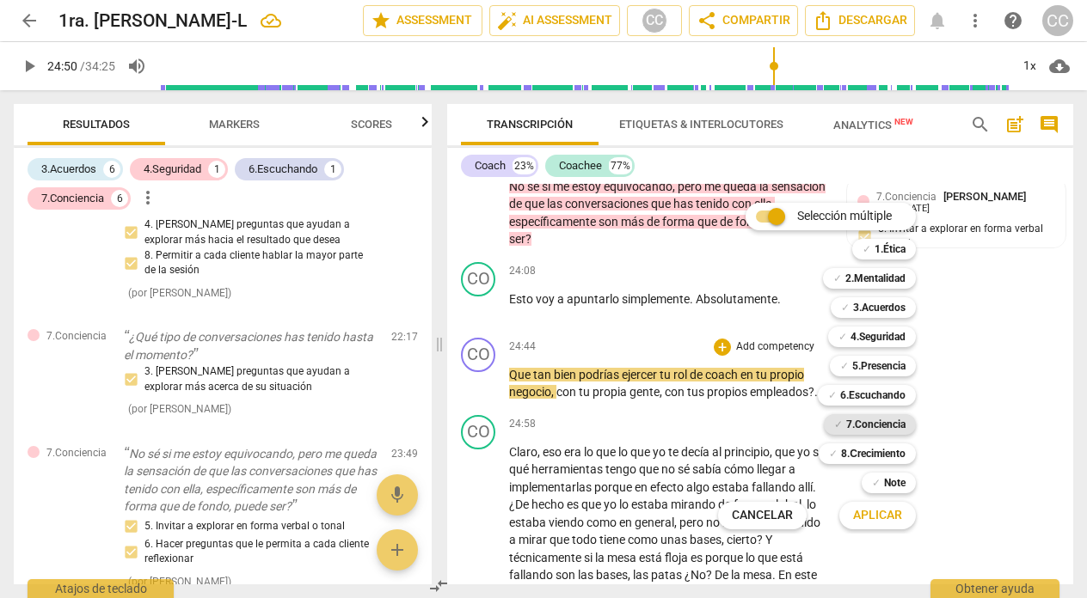
click at [876, 418] on b "7.Conciencia" at bounding box center [875, 424] width 59 height 21
click at [875, 514] on span "Aplicar" at bounding box center [877, 515] width 49 height 17
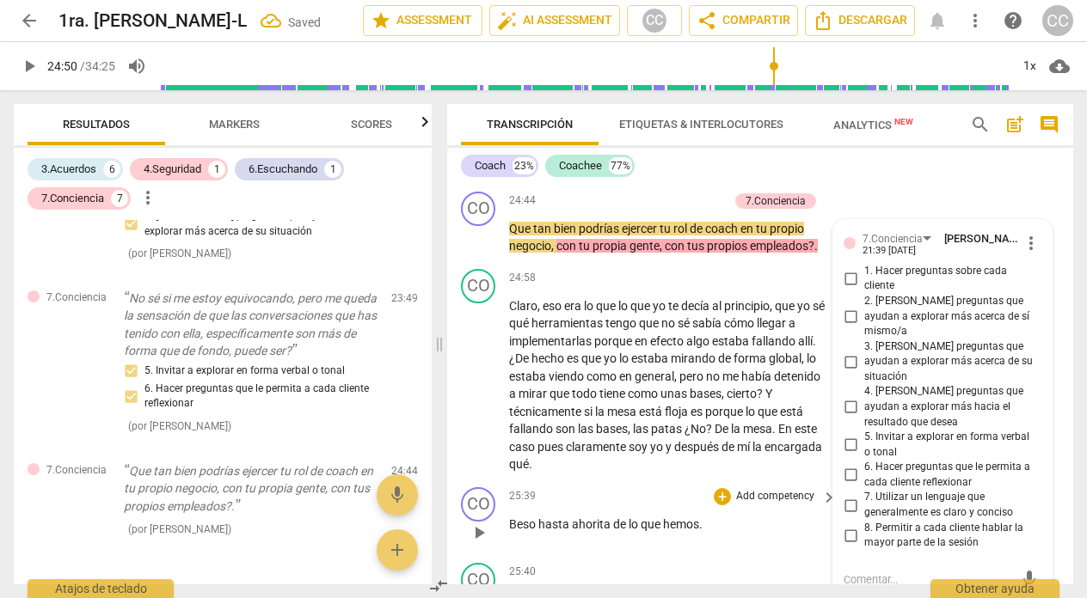
scroll to position [7185, 0]
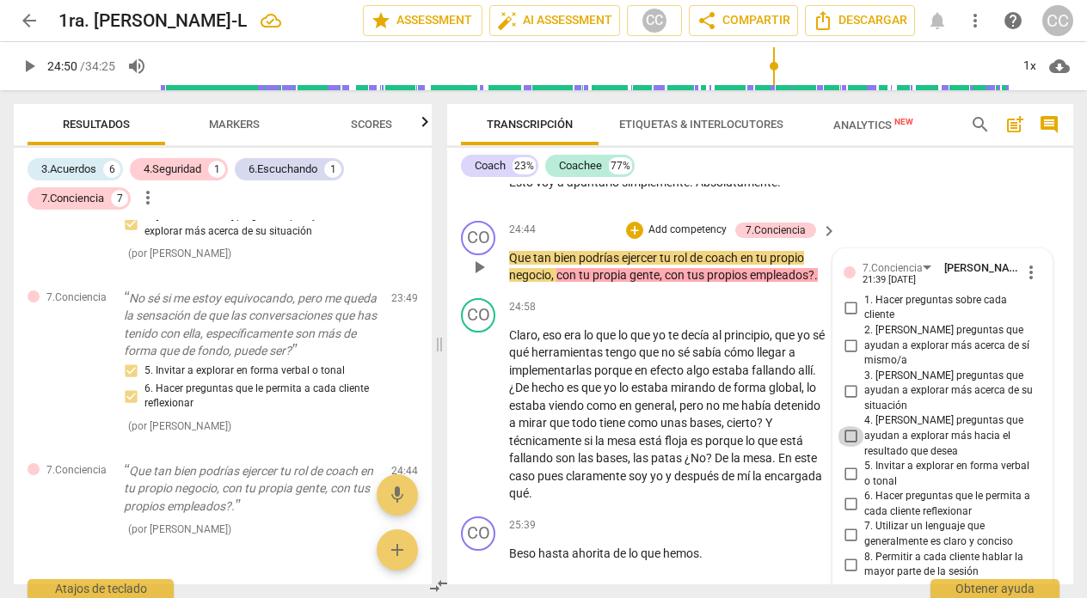
click at [846, 426] on input "4. [PERSON_NAME] preguntas que ayudan a explorar más hacia el resultado que des…" at bounding box center [851, 436] width 28 height 21
checkbox input "true"
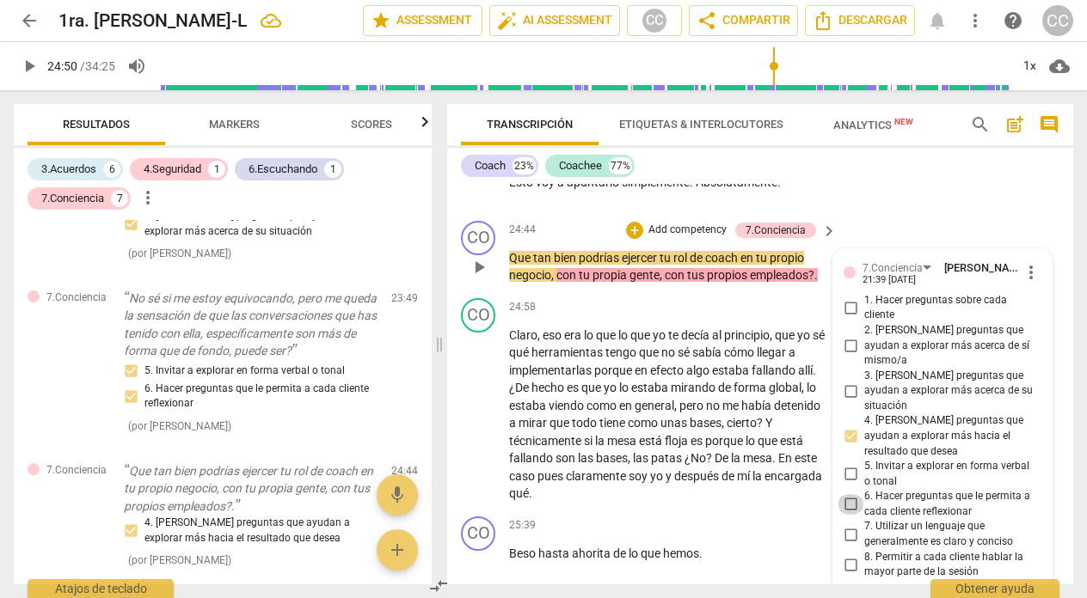
click at [848, 494] on input "6. Hacer preguntas que le permita a cada cliente reflexionar" at bounding box center [851, 504] width 28 height 21
checkbox input "true"
click at [586, 236] on div "CO play_arrow pause 24:44 + Add competency 7.Conciencia keyboard_arrow_right Qu…" at bounding box center [760, 252] width 626 height 77
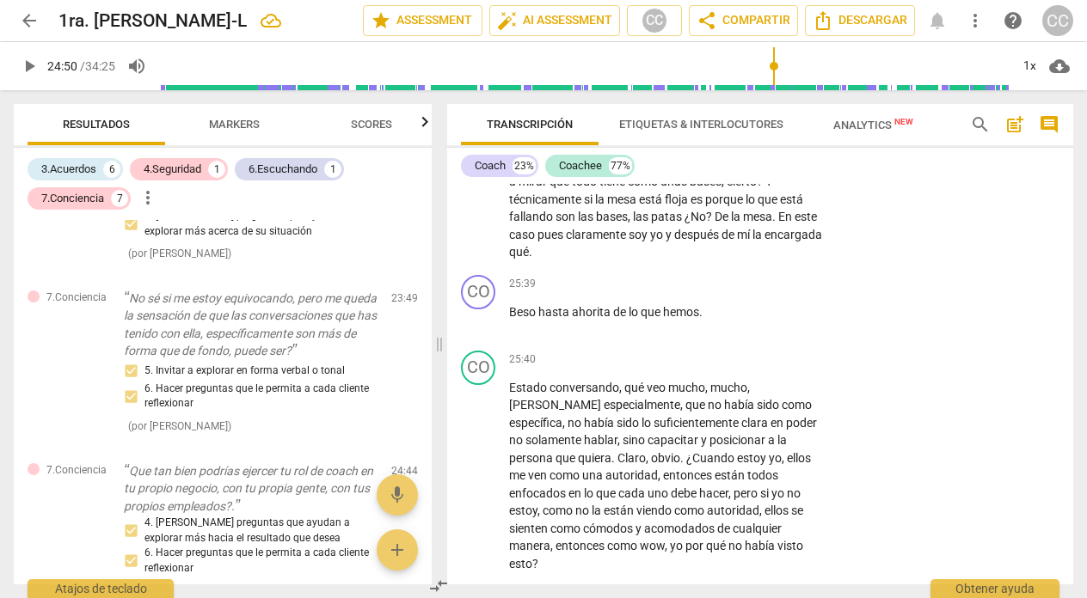
scroll to position [7444, 0]
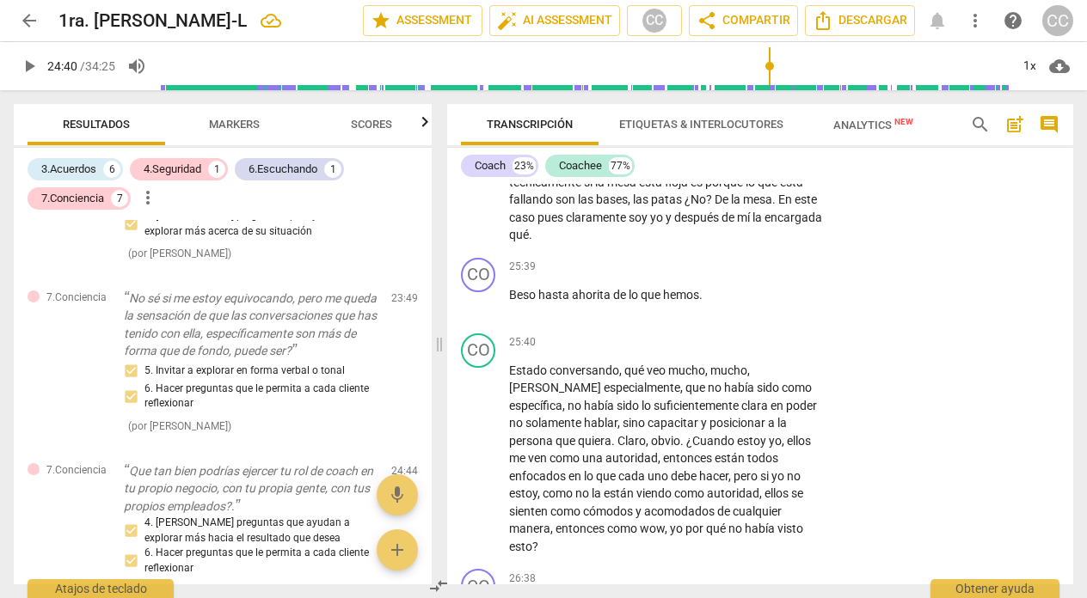
click at [769, 72] on input "range" at bounding box center [584, 66] width 850 height 55
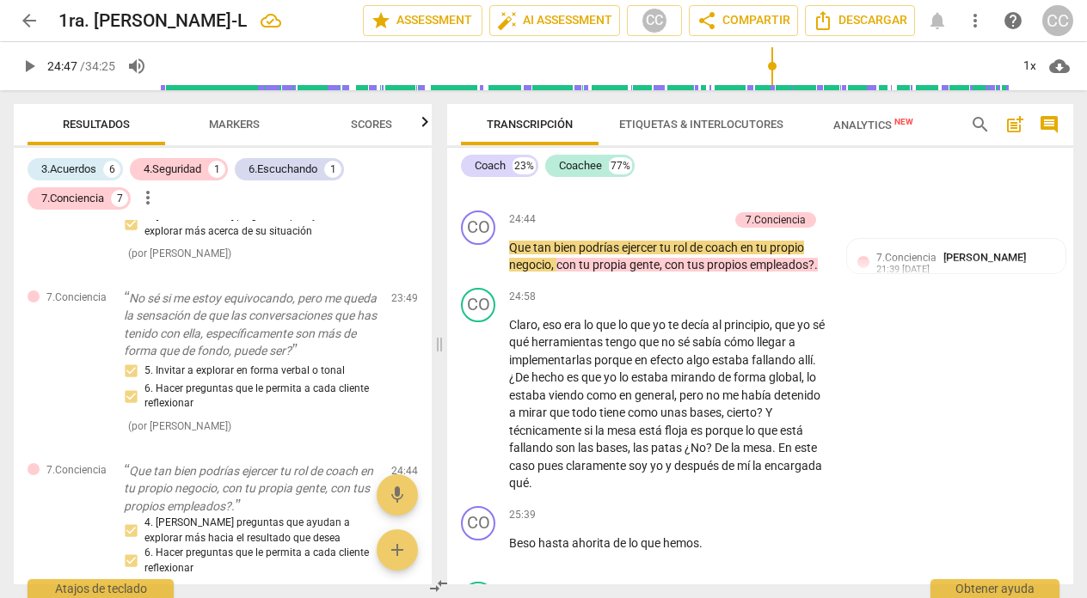
click at [771, 62] on input "range" at bounding box center [584, 66] width 850 height 55
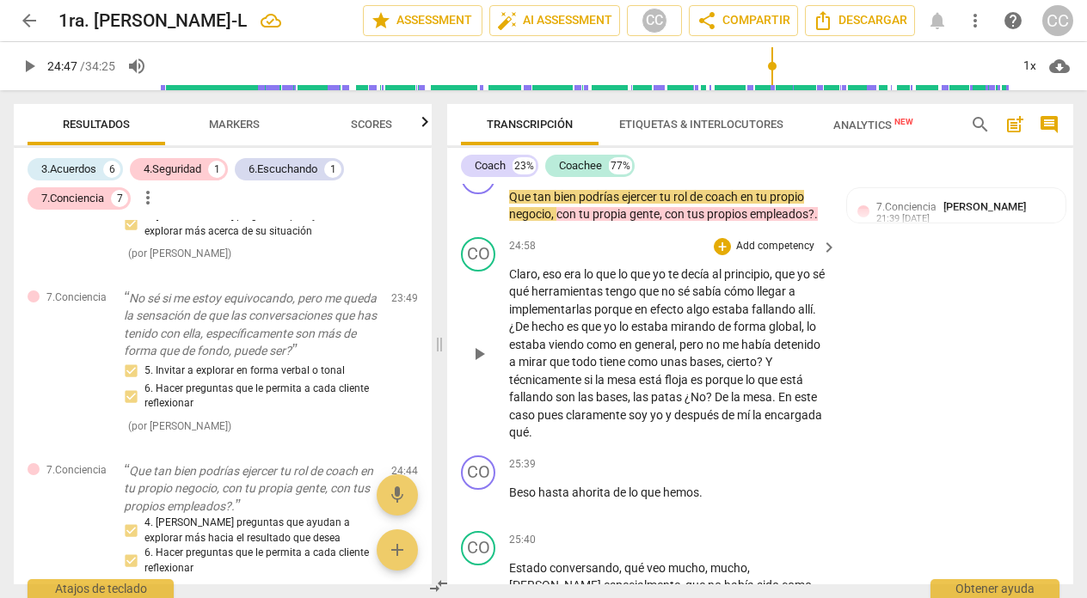
scroll to position [7247, 0]
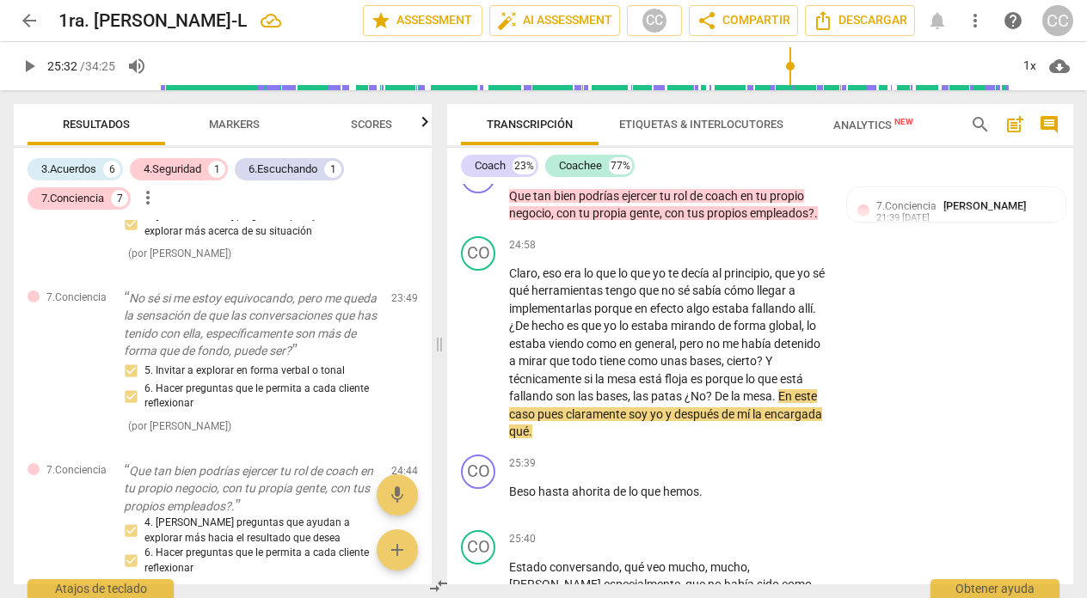
drag, startPoint x: 776, startPoint y: 64, endPoint x: 789, endPoint y: 64, distance: 12.9
click at [789, 64] on input "range" at bounding box center [584, 66] width 850 height 55
click at [28, 70] on span "play_arrow" at bounding box center [29, 66] width 21 height 21
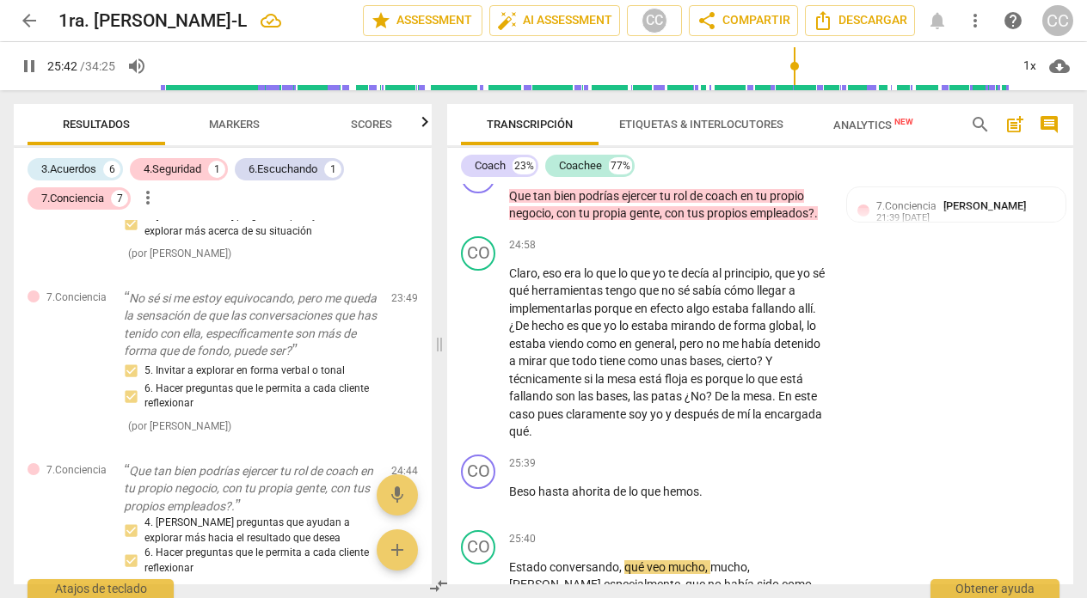
click at [30, 61] on span "pause" at bounding box center [29, 66] width 21 height 21
type input "1543"
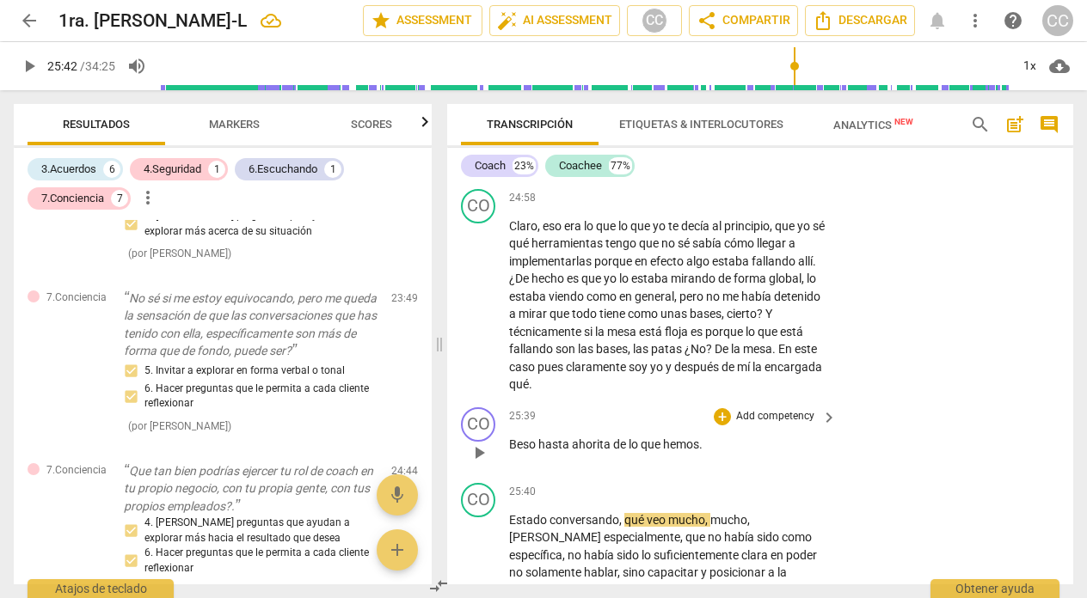
scroll to position [7296, 0]
click at [540, 450] on span "hasta" at bounding box center [555, 443] width 34 height 14
click at [716, 450] on span "." at bounding box center [716, 443] width 3 height 14
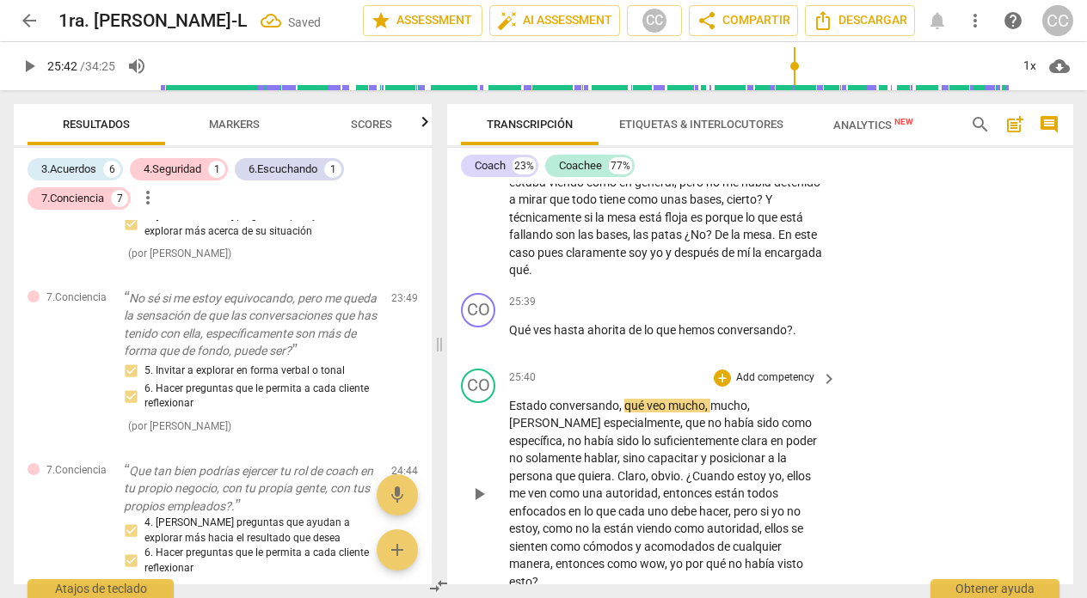
scroll to position [7417, 0]
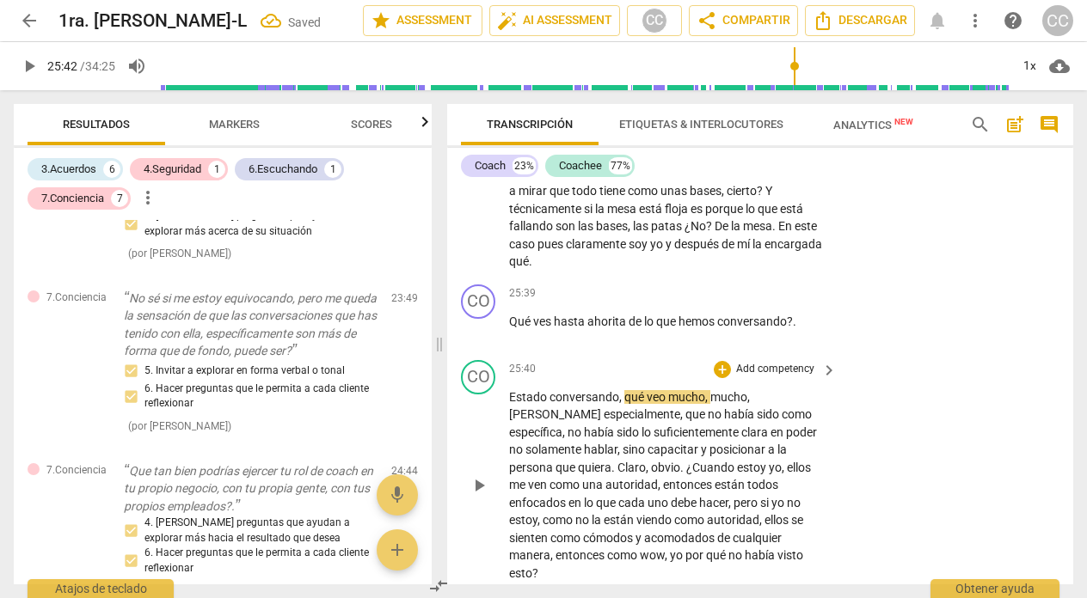
click at [623, 404] on span "," at bounding box center [621, 397] width 5 height 14
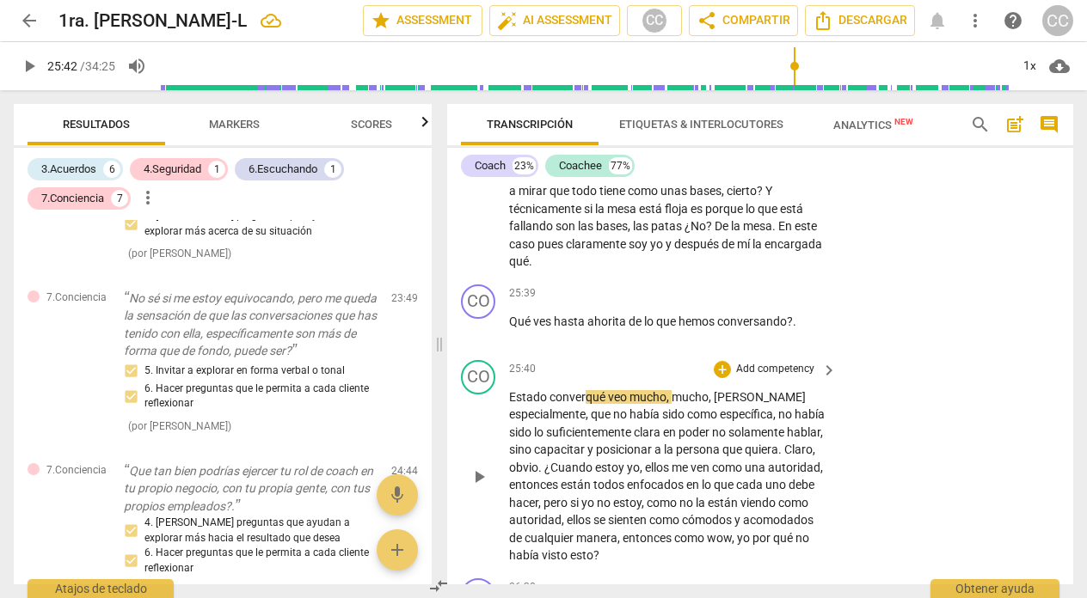
scroll to position [7416, 0]
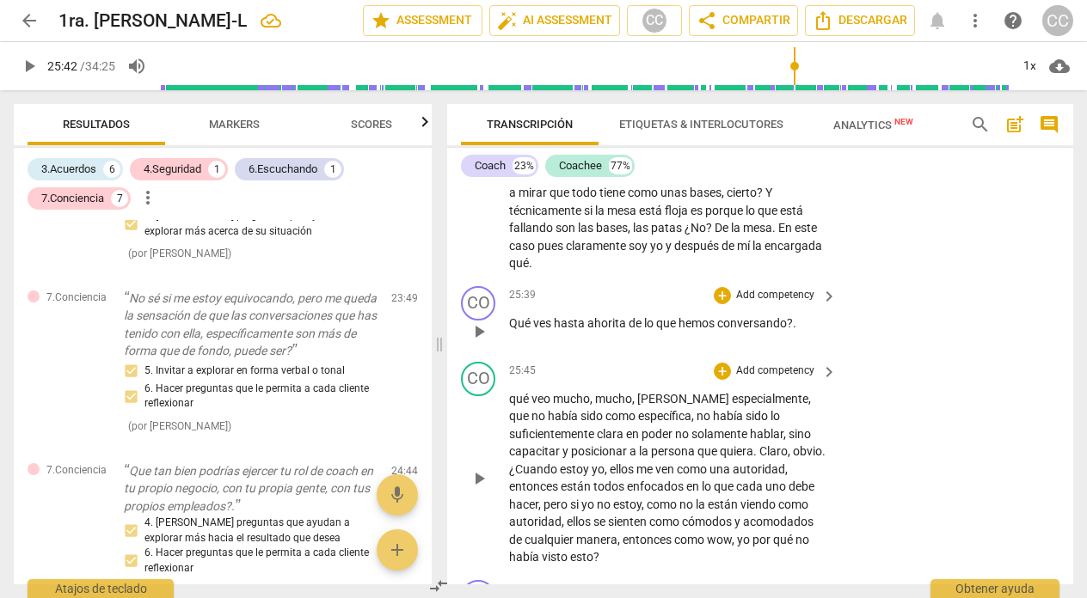
click at [624, 330] on span "ahorita" at bounding box center [607, 323] width 41 height 14
click at [770, 330] on span "conversando" at bounding box center [745, 323] width 70 height 14
click at [778, 304] on p "Add competency" at bounding box center [775, 295] width 82 height 15
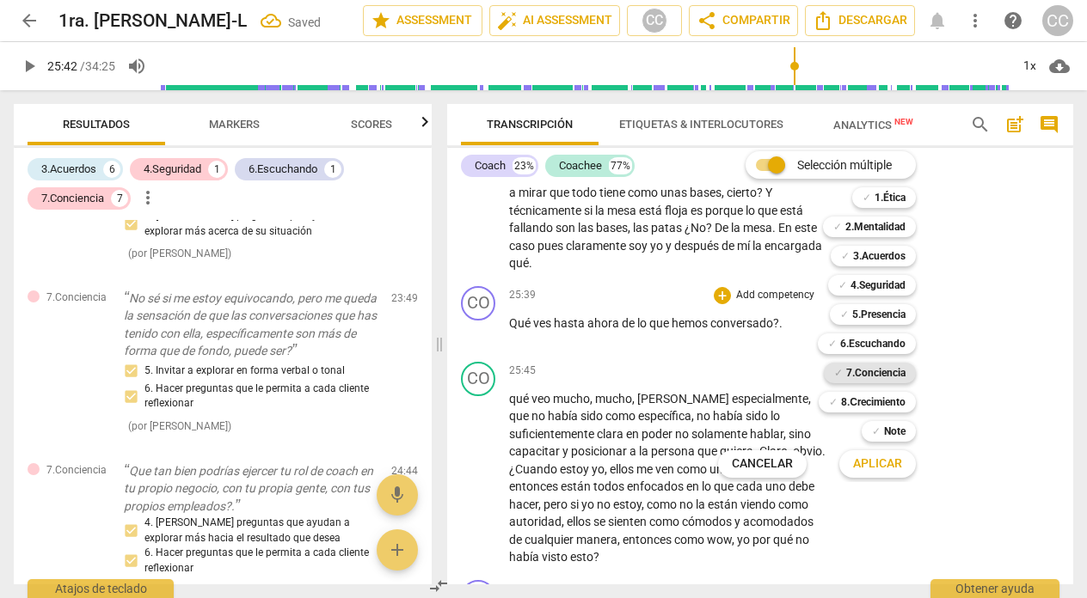
click at [863, 376] on b "7.Conciencia" at bounding box center [875, 373] width 59 height 21
click at [874, 464] on span "Aplicar" at bounding box center [877, 464] width 49 height 17
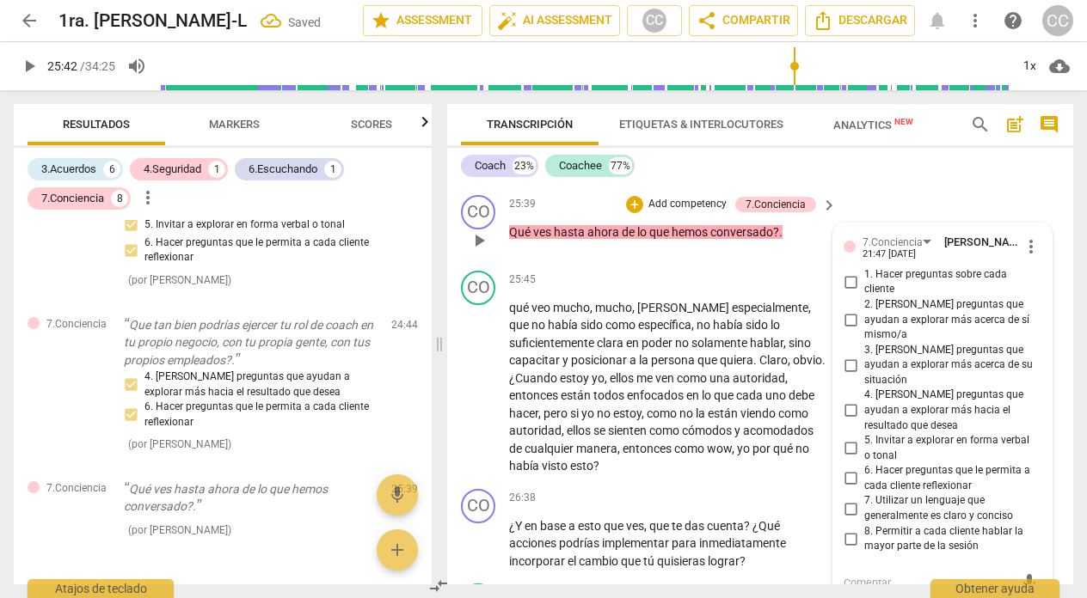
scroll to position [7504, 0]
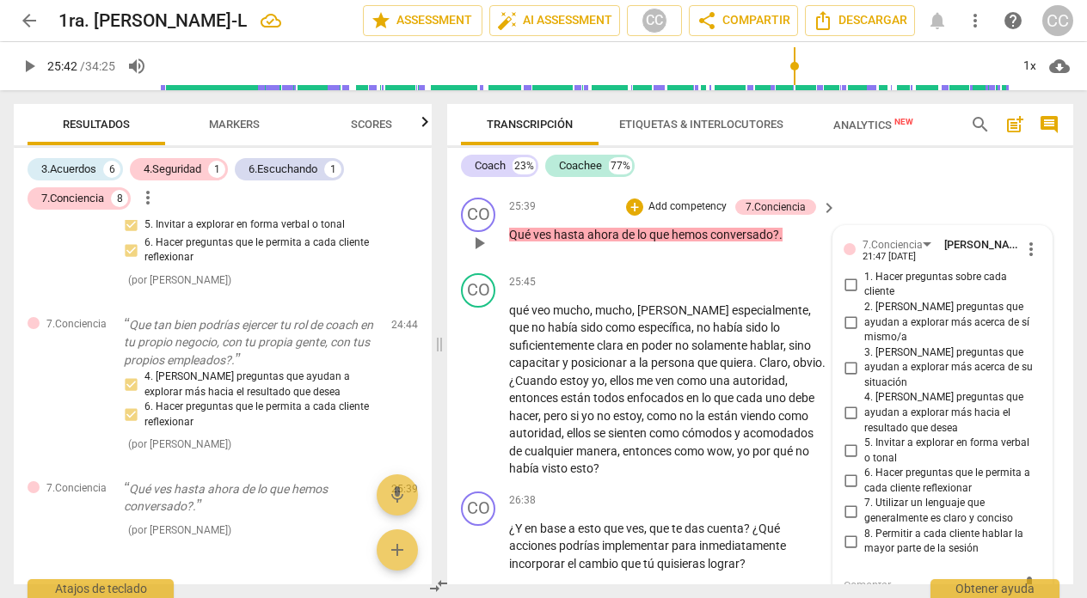
click at [848, 441] on input "5. Invitar a explorar en forma verbal o tonal" at bounding box center [851, 451] width 28 height 21
checkbox input "true"
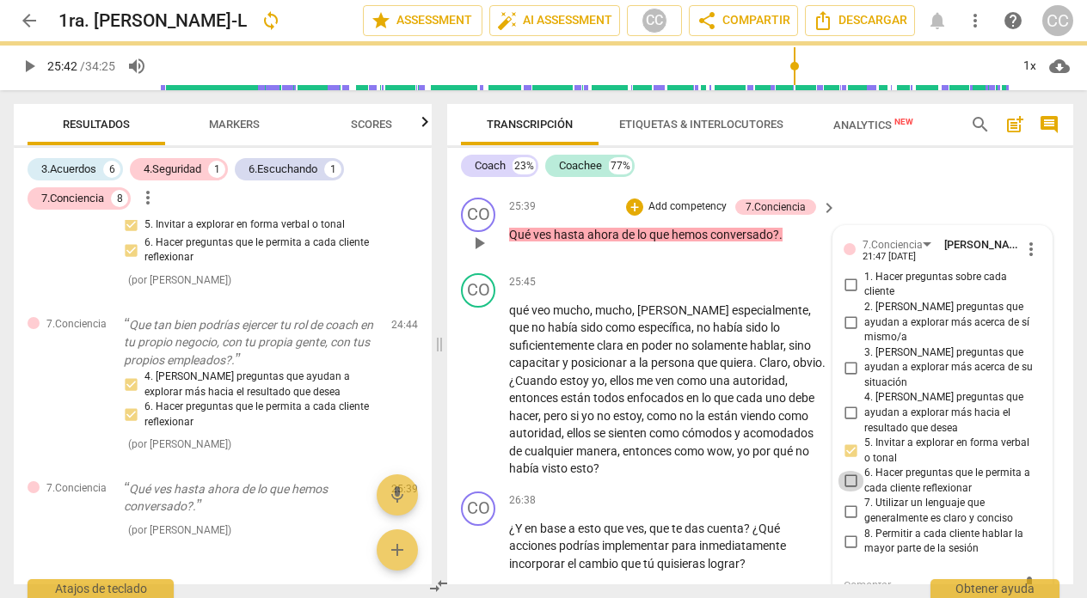
click at [846, 471] on input "6. Hacer preguntas que le permita a cada cliente reflexionar" at bounding box center [851, 481] width 28 height 21
checkbox input "true"
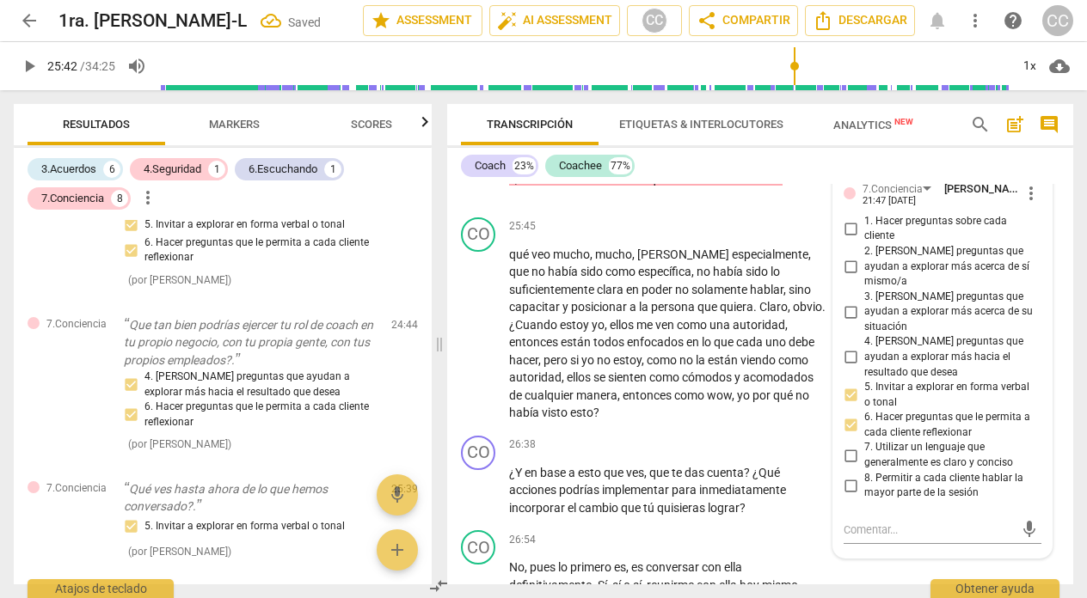
scroll to position [7562, 0]
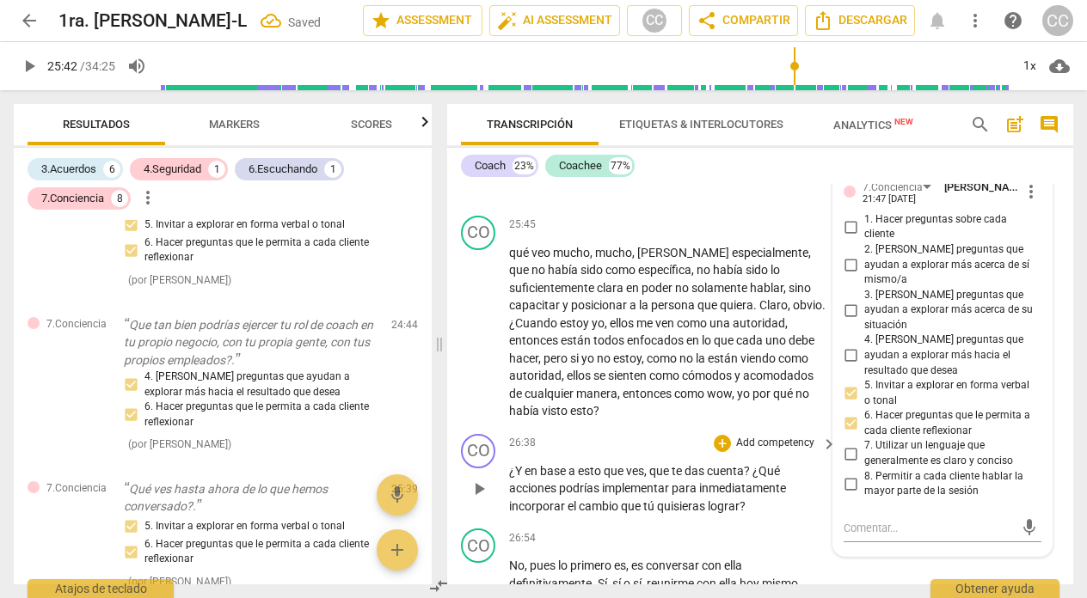
click at [615, 453] on div "26:38 + Add competency keyboard_arrow_right" at bounding box center [673, 443] width 329 height 19
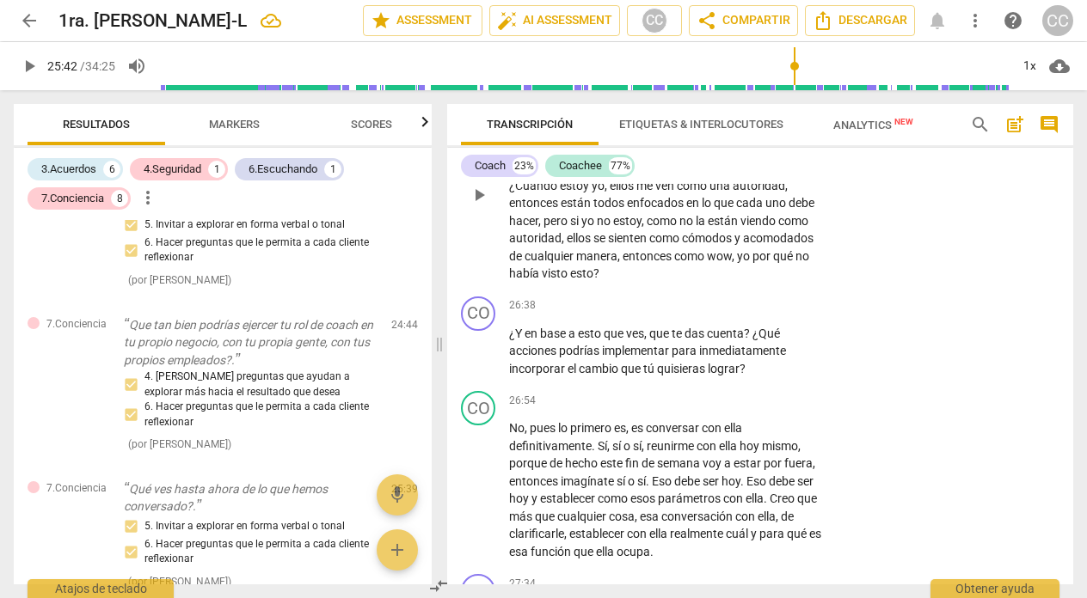
scroll to position [7704, 0]
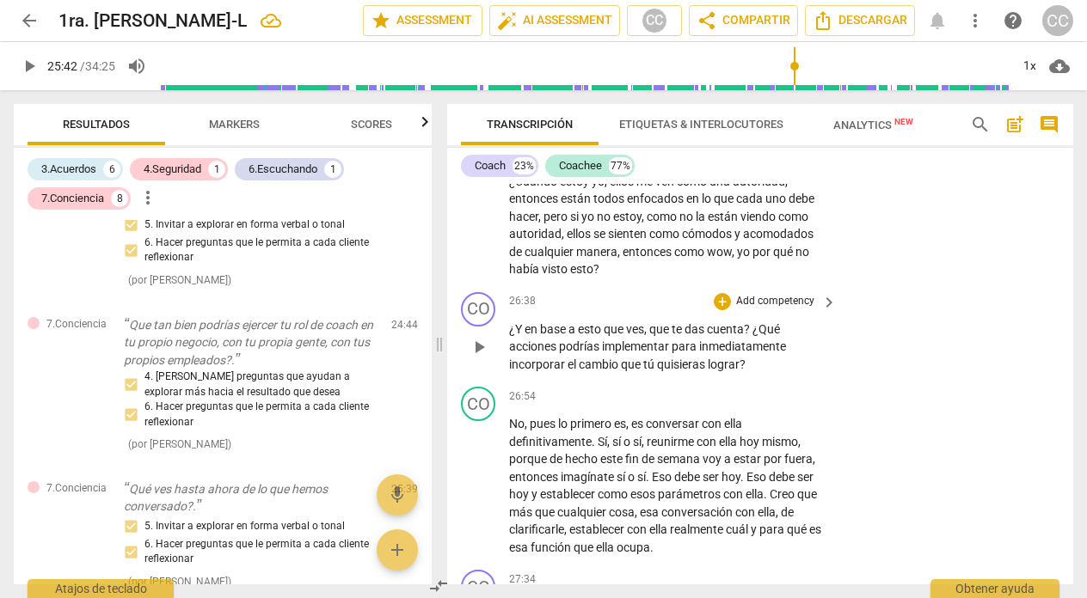
click at [785, 310] on p "Add competency" at bounding box center [775, 301] width 82 height 15
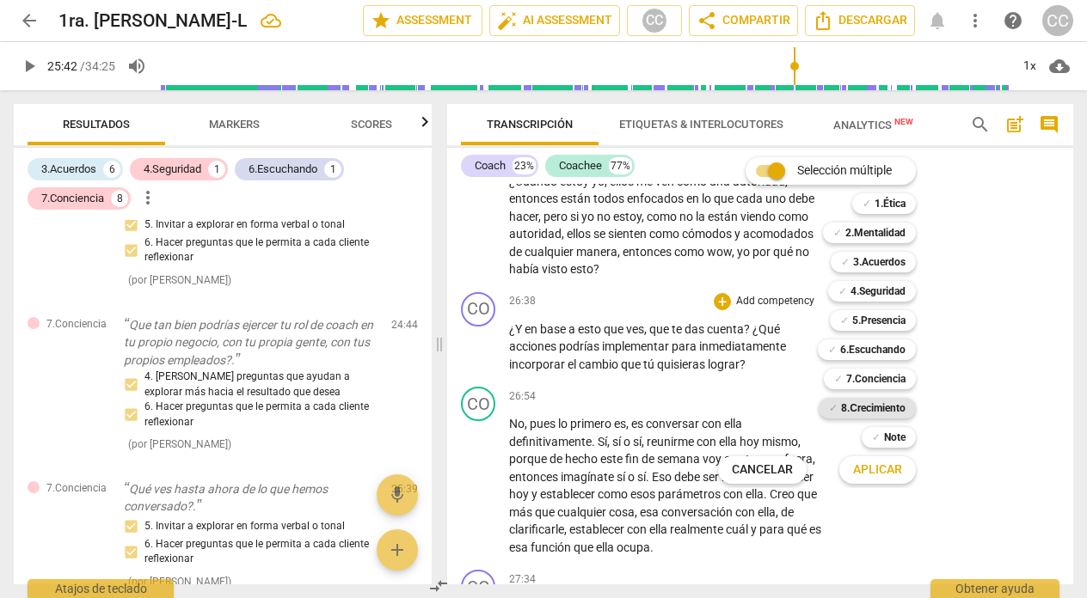
click at [862, 407] on b "8.Сrecimiento" at bounding box center [873, 408] width 64 height 21
click at [864, 465] on span "Aplicar" at bounding box center [877, 470] width 49 height 17
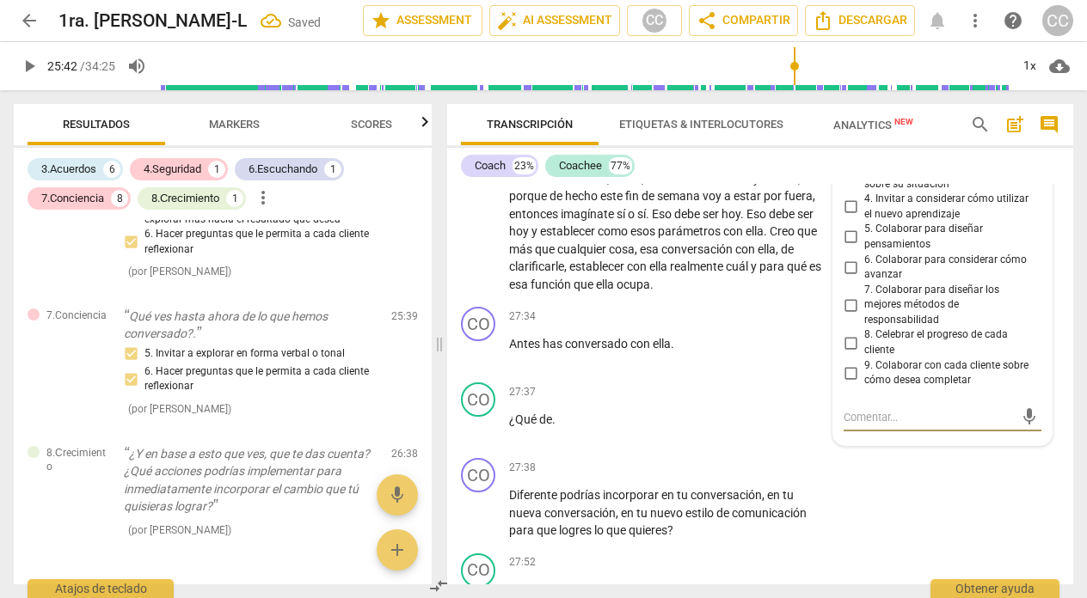
scroll to position [7966, 0]
click at [845, 249] on input "5. Colaborar para diseñar pensamientos" at bounding box center [851, 238] width 28 height 21
checkbox input "true"
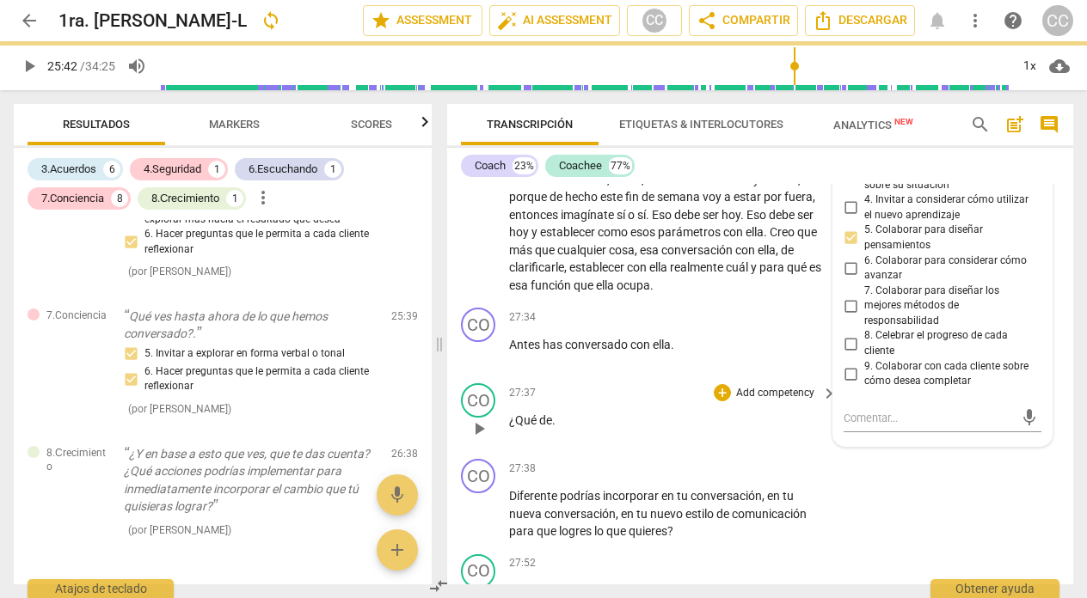
click at [611, 430] on p "¿Qué de ." at bounding box center [668, 421] width 319 height 18
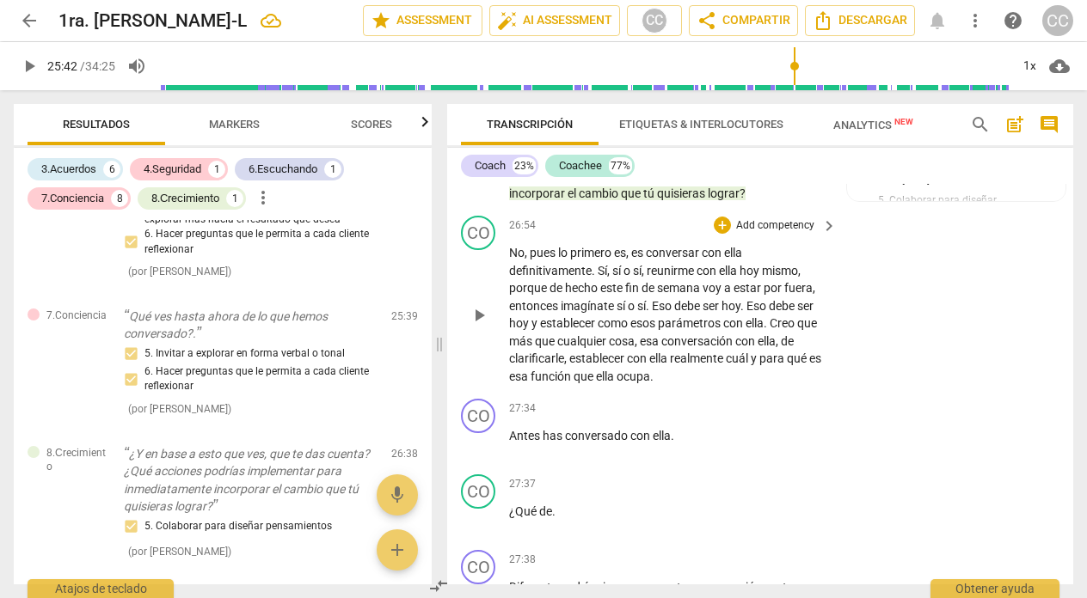
scroll to position [7883, 0]
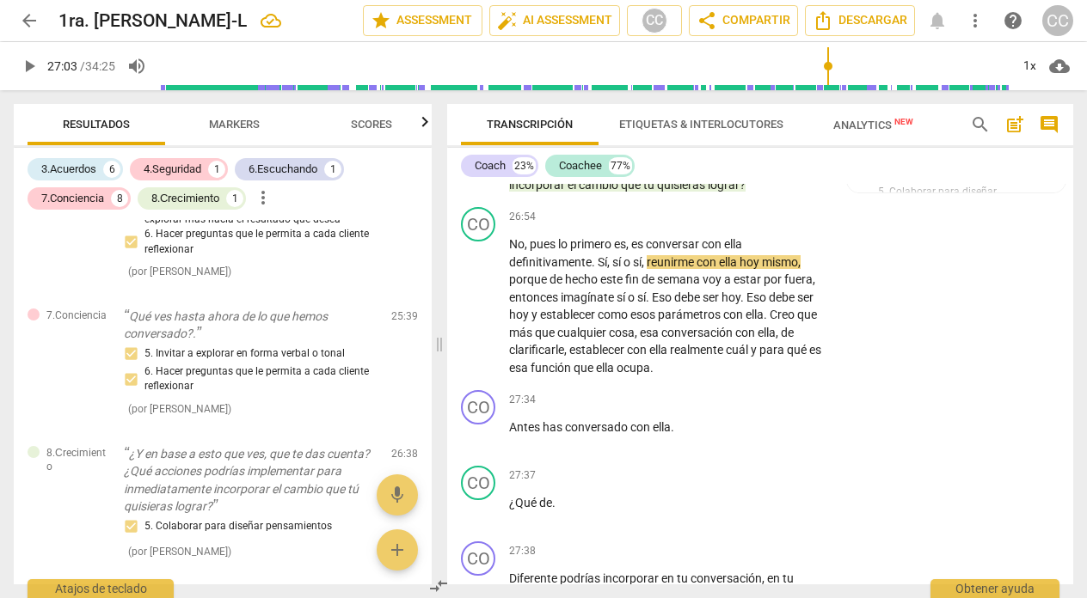
drag, startPoint x: 796, startPoint y: 60, endPoint x: 827, endPoint y: 64, distance: 31.3
click at [827, 64] on input "range" at bounding box center [584, 66] width 850 height 55
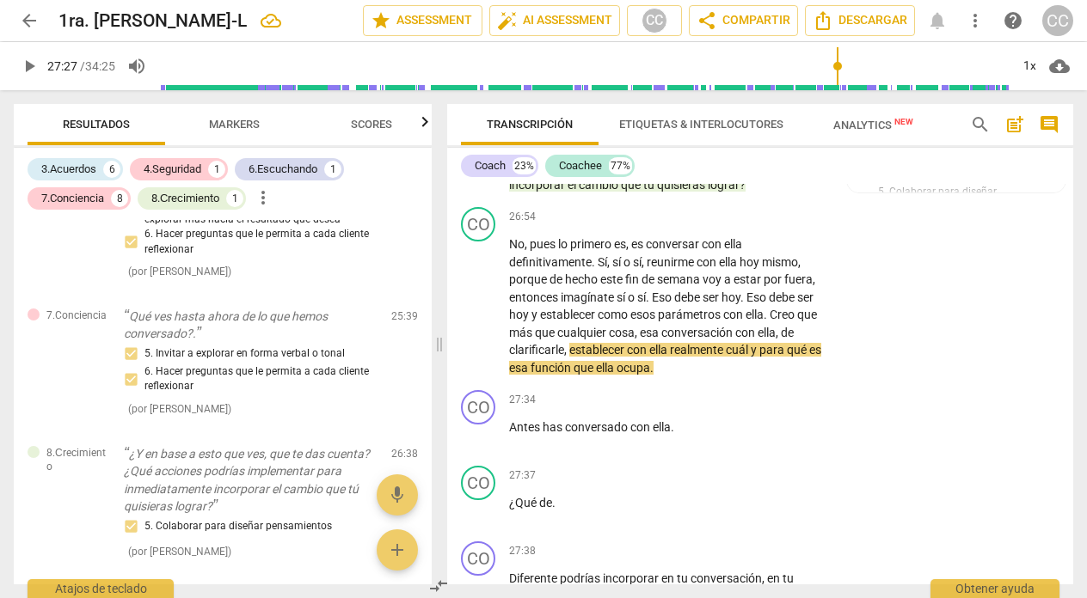
click at [837, 63] on input "range" at bounding box center [584, 66] width 850 height 55
click at [32, 68] on span "play_arrow" at bounding box center [29, 66] width 21 height 21
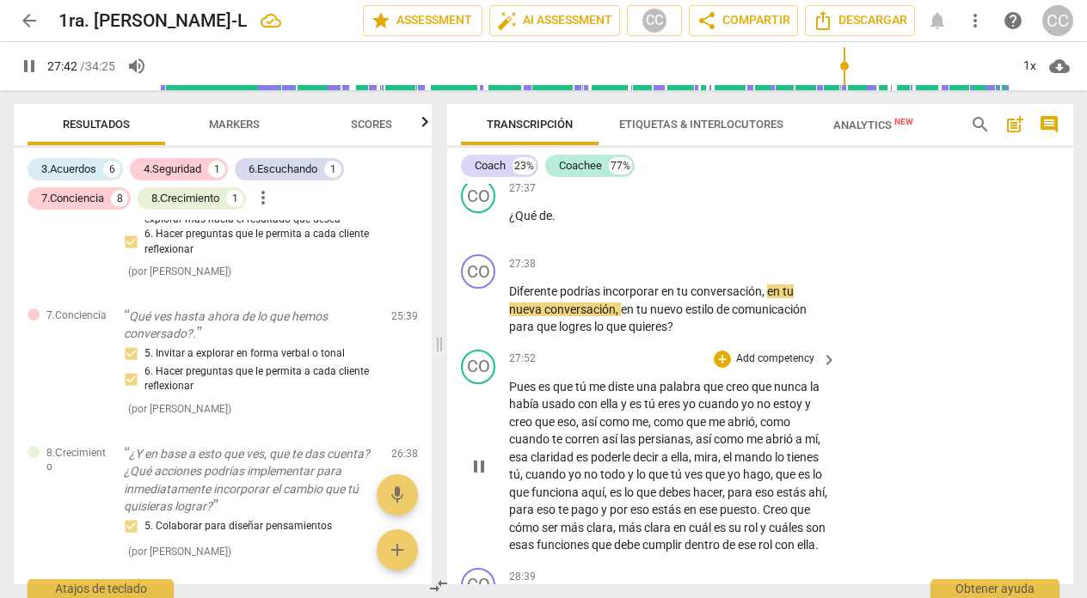
scroll to position [8165, 0]
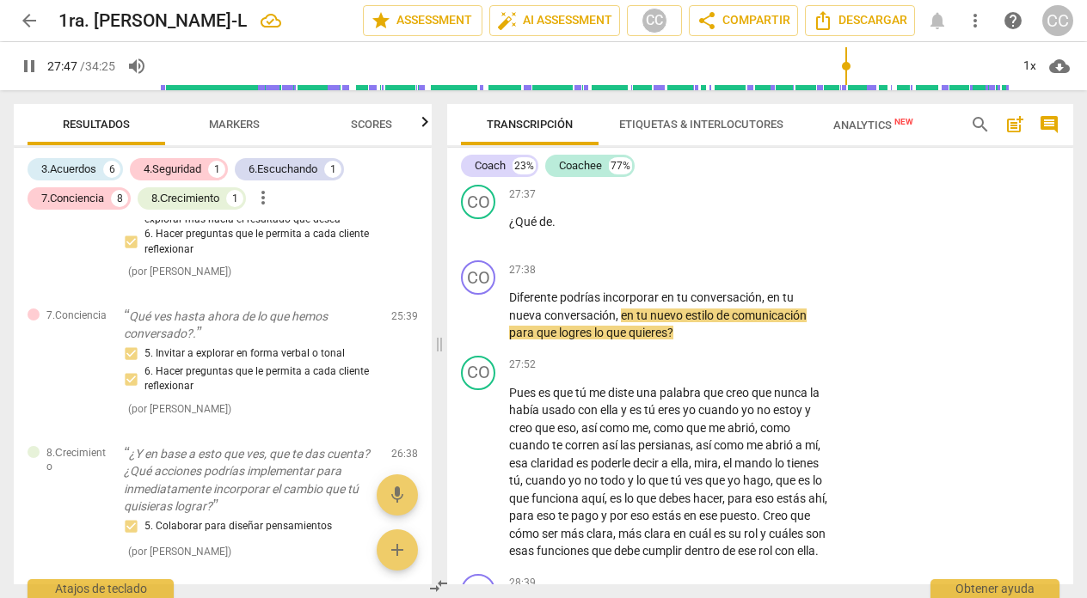
click at [27, 62] on span "pause" at bounding box center [29, 66] width 21 height 21
type input "1668"
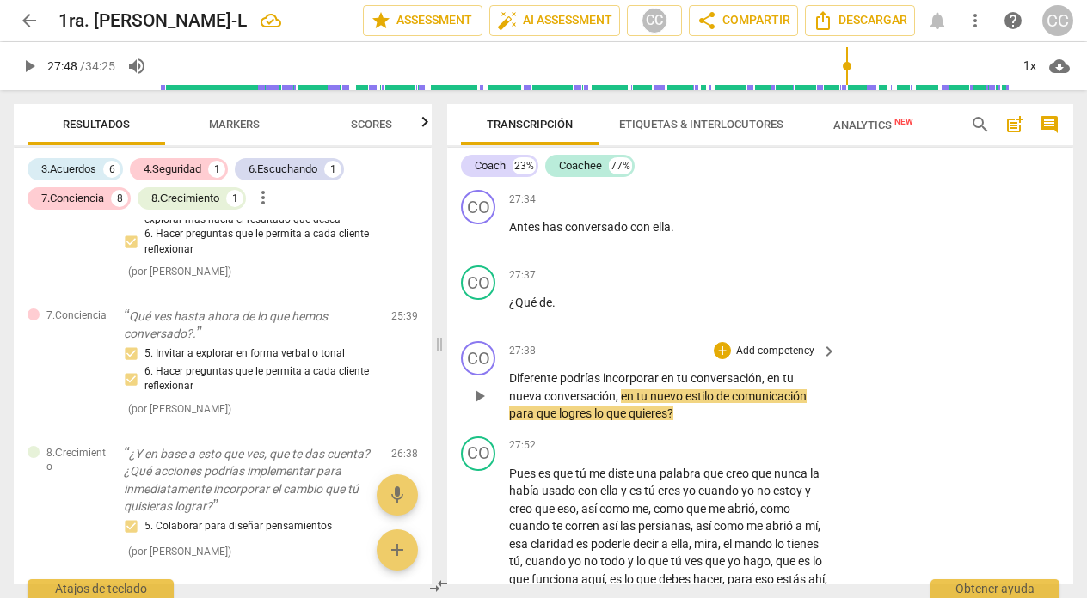
scroll to position [8073, 0]
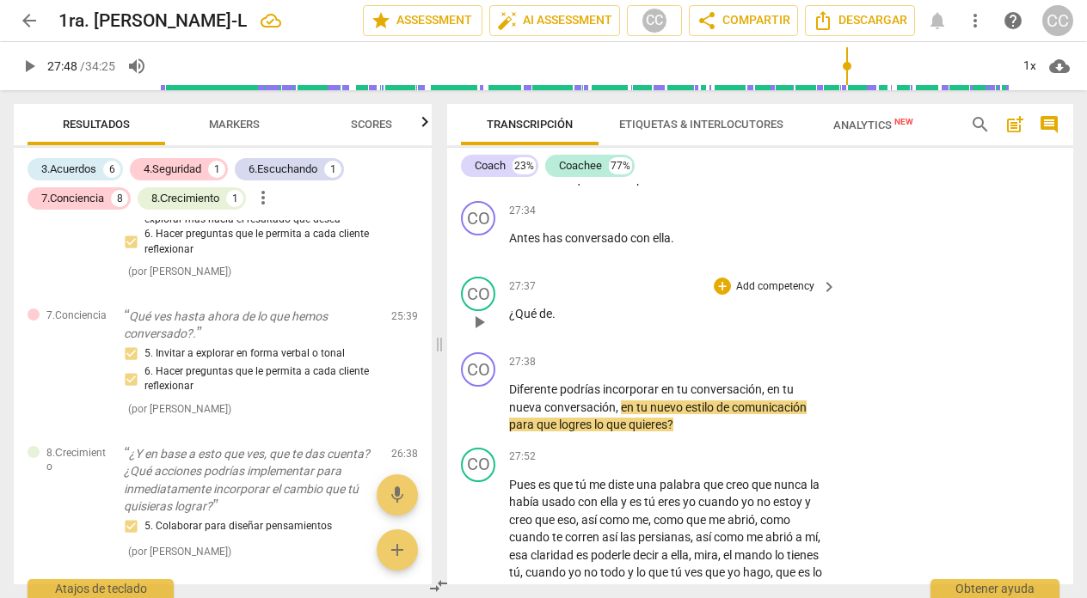
click at [555, 323] on p "¿Qué de ." at bounding box center [668, 314] width 319 height 18
click at [509, 396] on span "Diferente" at bounding box center [534, 390] width 51 height 14
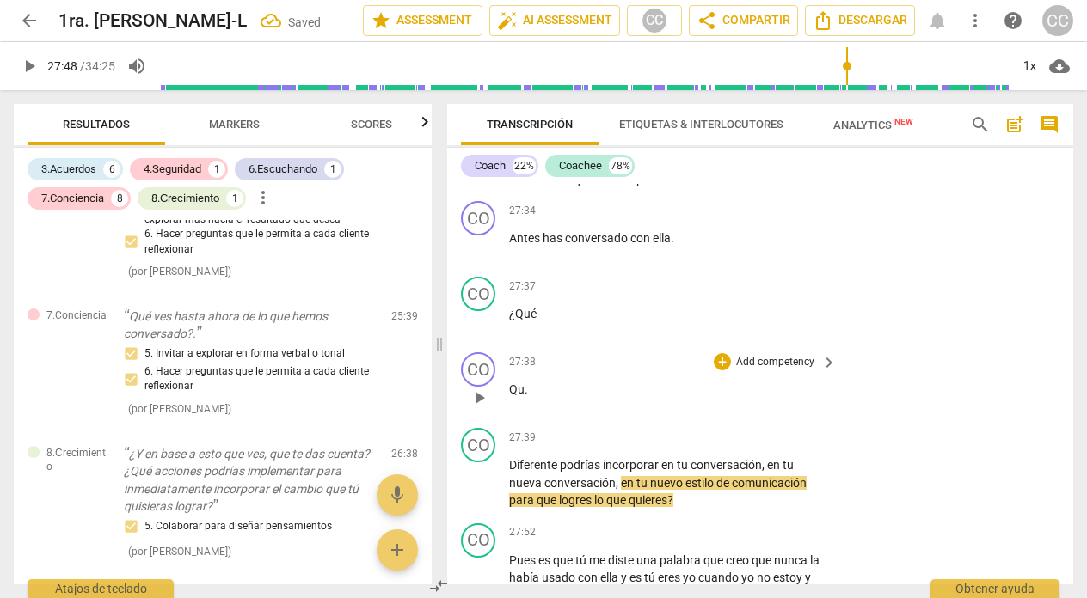
click at [534, 399] on p "Qu ." at bounding box center [668, 390] width 319 height 18
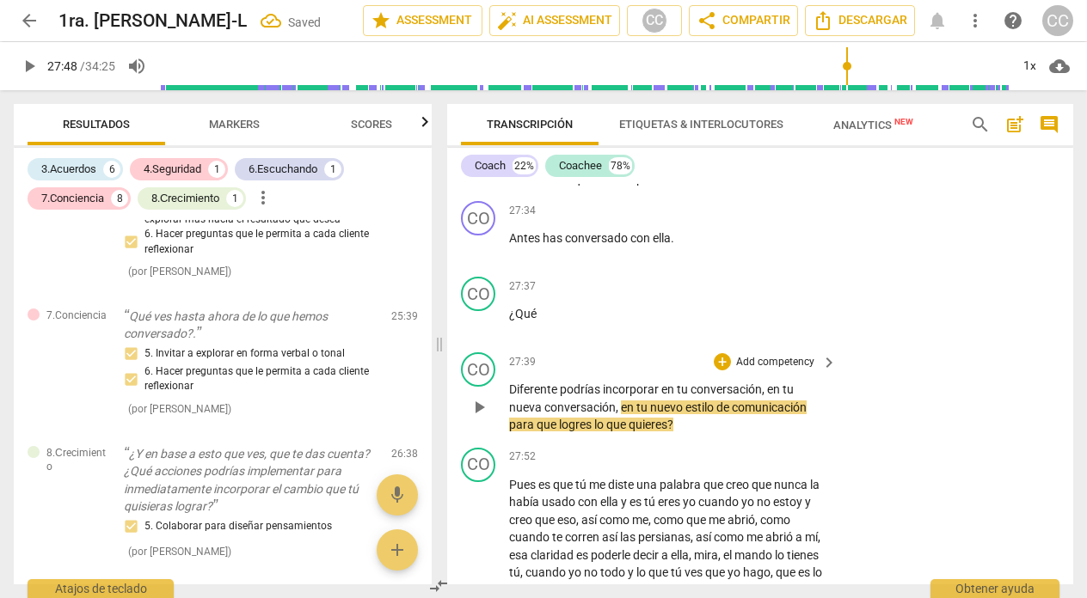
click at [511, 396] on span "Diferente" at bounding box center [534, 390] width 51 height 14
click at [676, 248] on p "Antes has conversado con ella ." at bounding box center [668, 239] width 319 height 18
click at [781, 371] on p "Add competency" at bounding box center [775, 362] width 82 height 15
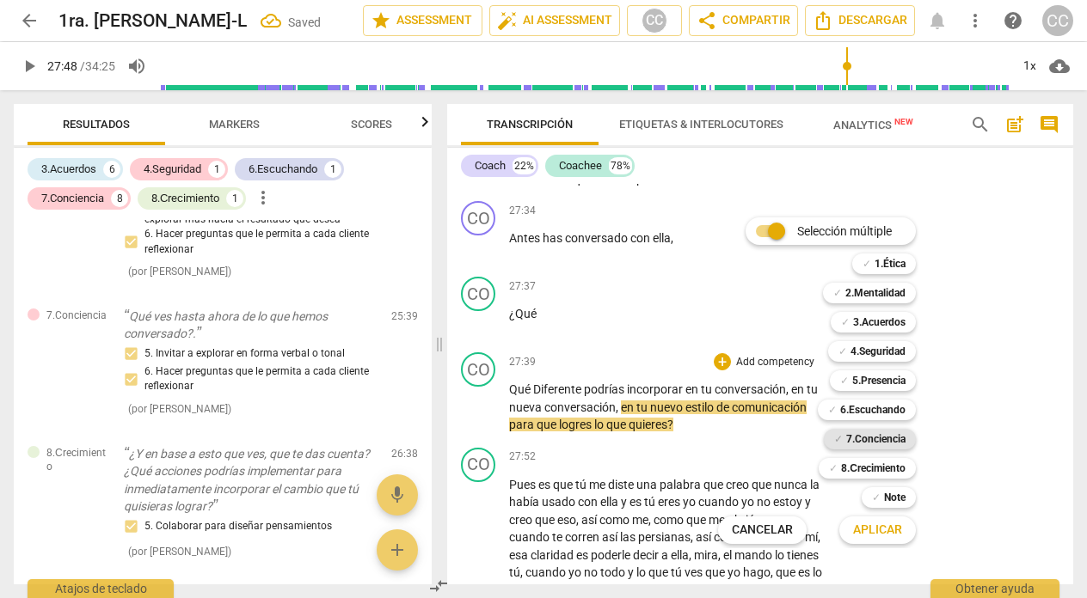
click at [863, 443] on b "7.Conciencia" at bounding box center [875, 439] width 59 height 21
click at [874, 537] on span "Aplicar" at bounding box center [877, 530] width 49 height 17
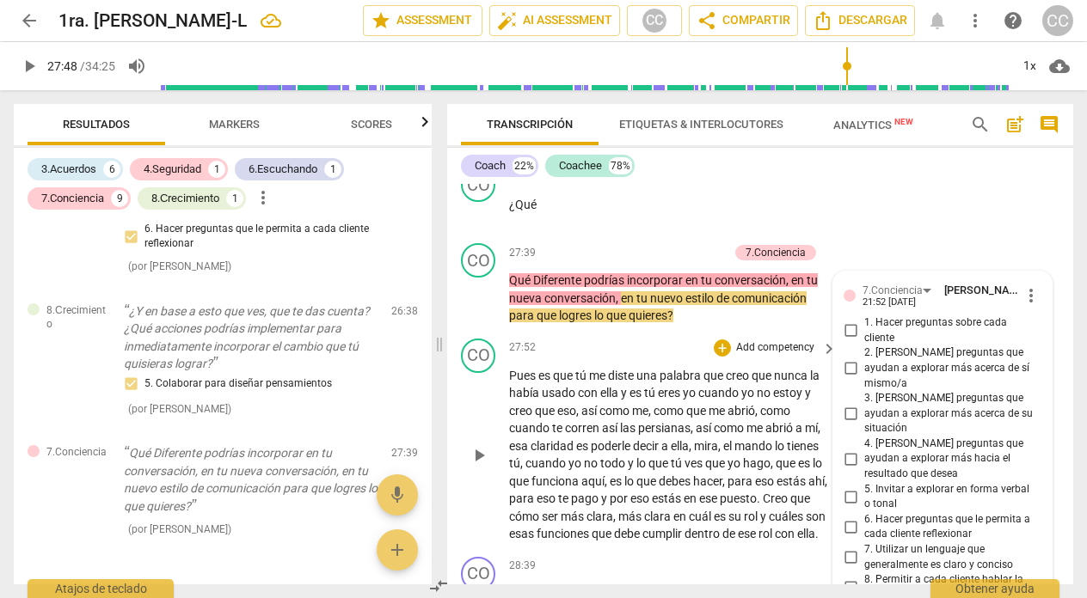
scroll to position [8178, 0]
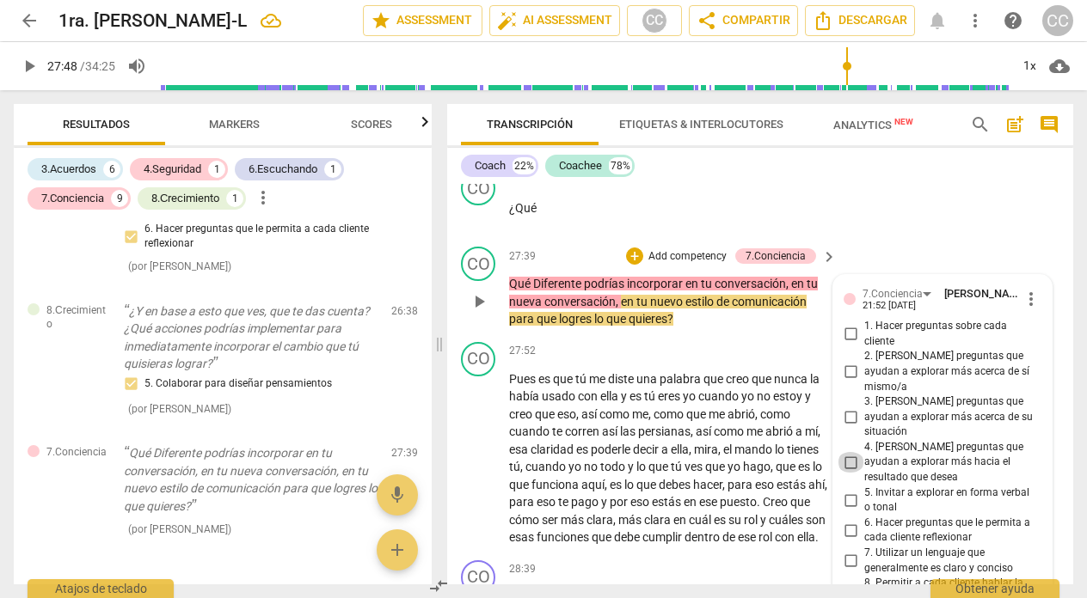
click at [847, 452] on input "4. [PERSON_NAME] preguntas que ayudan a explorar más hacia el resultado que des…" at bounding box center [851, 462] width 28 height 21
checkbox input "true"
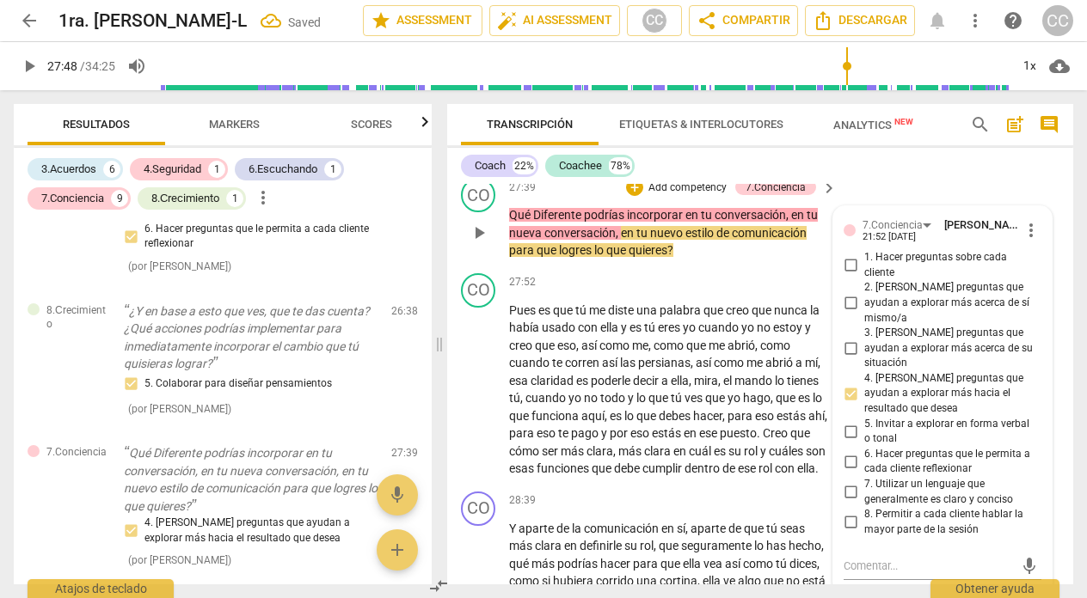
scroll to position [8248, 0]
click at [849, 451] on input "6. Hacer preguntas que le permita a cada cliente reflexionar" at bounding box center [851, 461] width 28 height 21
checkbox input "true"
click at [586, 291] on div "27:52 + Add competency keyboard_arrow_right" at bounding box center [673, 282] width 329 height 19
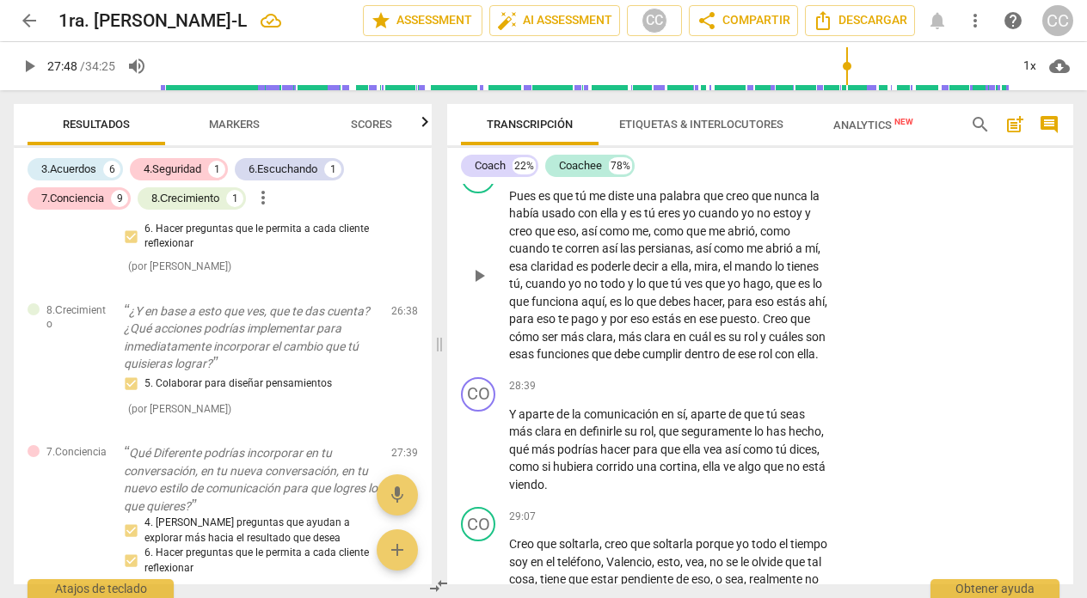
scroll to position [8397, 0]
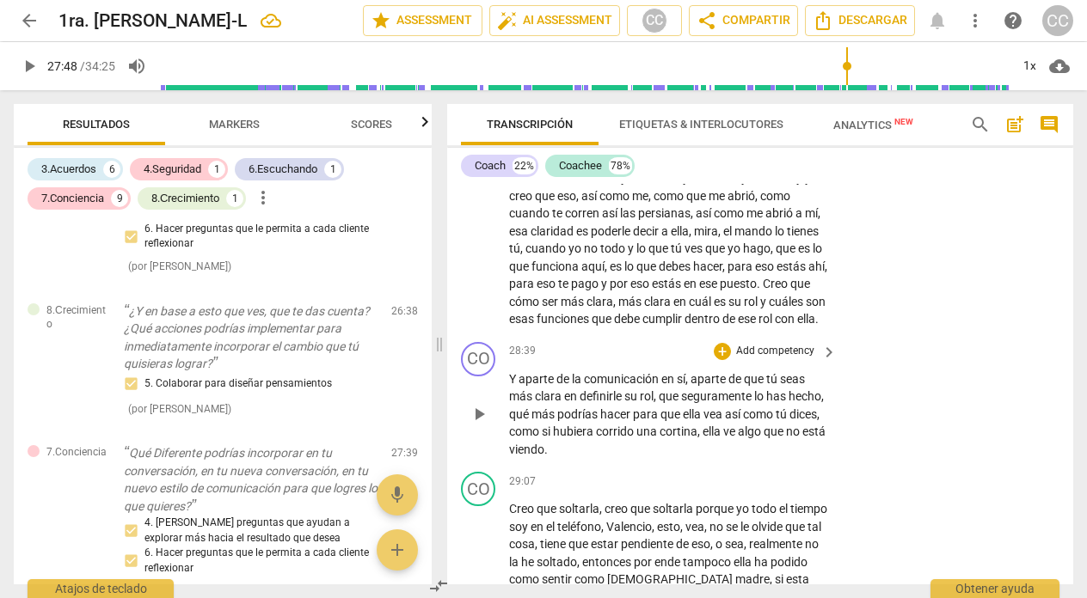
click at [738, 439] on span "ve" at bounding box center [730, 432] width 15 height 14
click at [777, 359] on p "Add competency" at bounding box center [775, 351] width 82 height 15
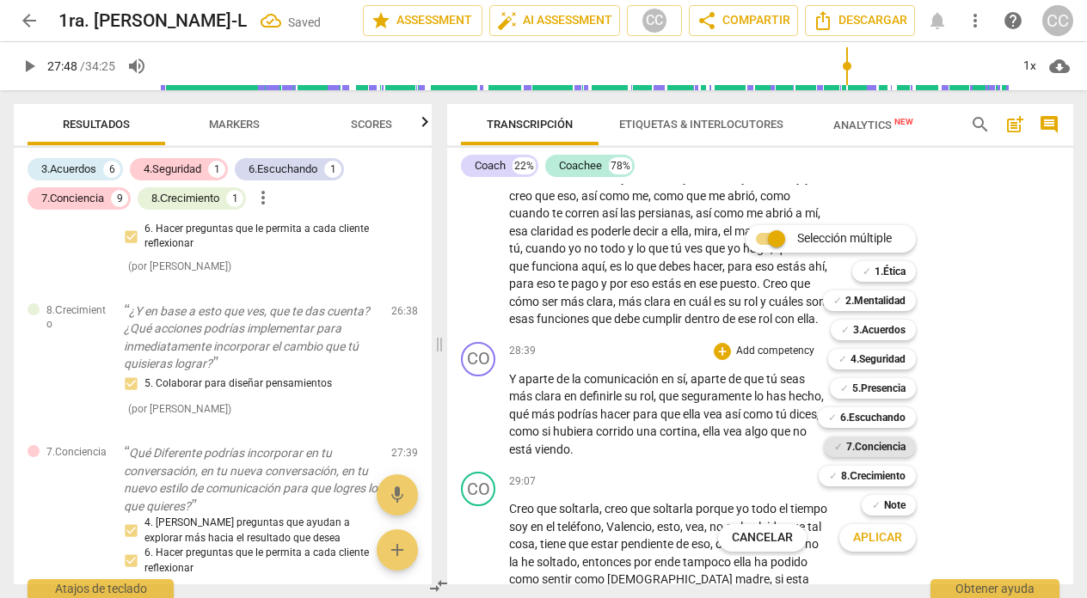
click at [868, 443] on b "7.Conciencia" at bounding box center [875, 447] width 59 height 21
click at [874, 537] on span "Aplicar" at bounding box center [877, 538] width 49 height 17
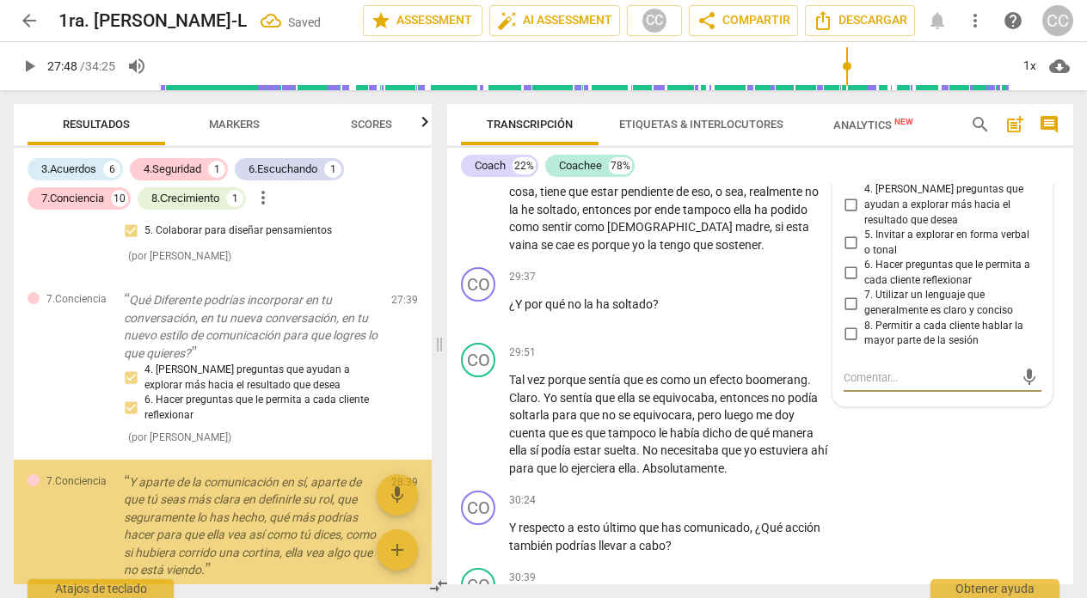
scroll to position [2462, 0]
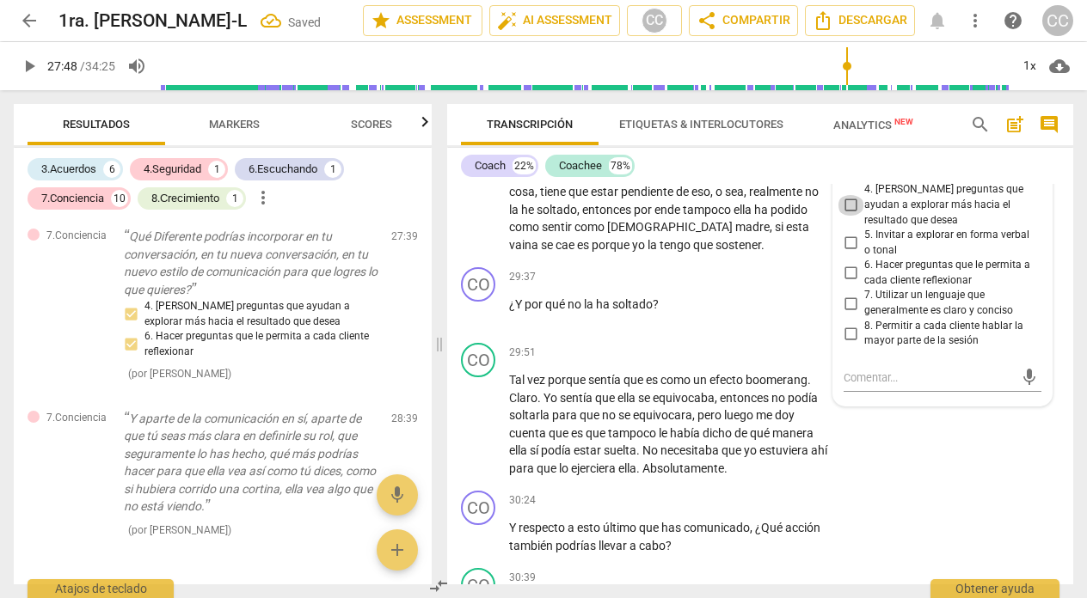
click at [850, 209] on input "4. [PERSON_NAME] preguntas que ayudan a explorar más hacia el resultado que des…" at bounding box center [851, 205] width 28 height 21
checkbox input "true"
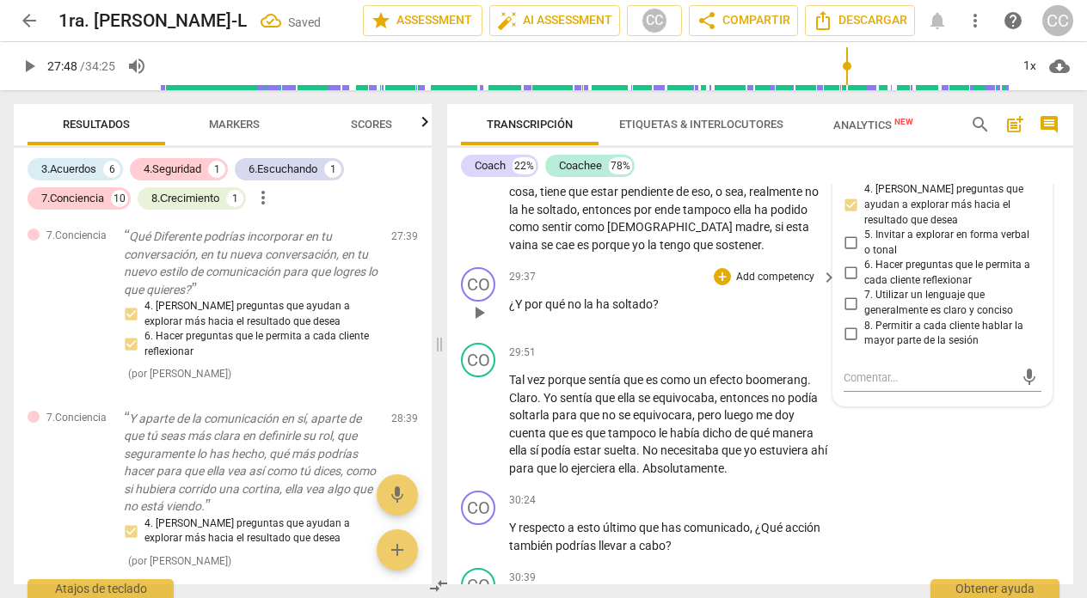
click at [683, 329] on div "29:37 + Add competency keyboard_arrow_right ¿Y por qué no la ha soltado ?" at bounding box center [673, 298] width 329 height 62
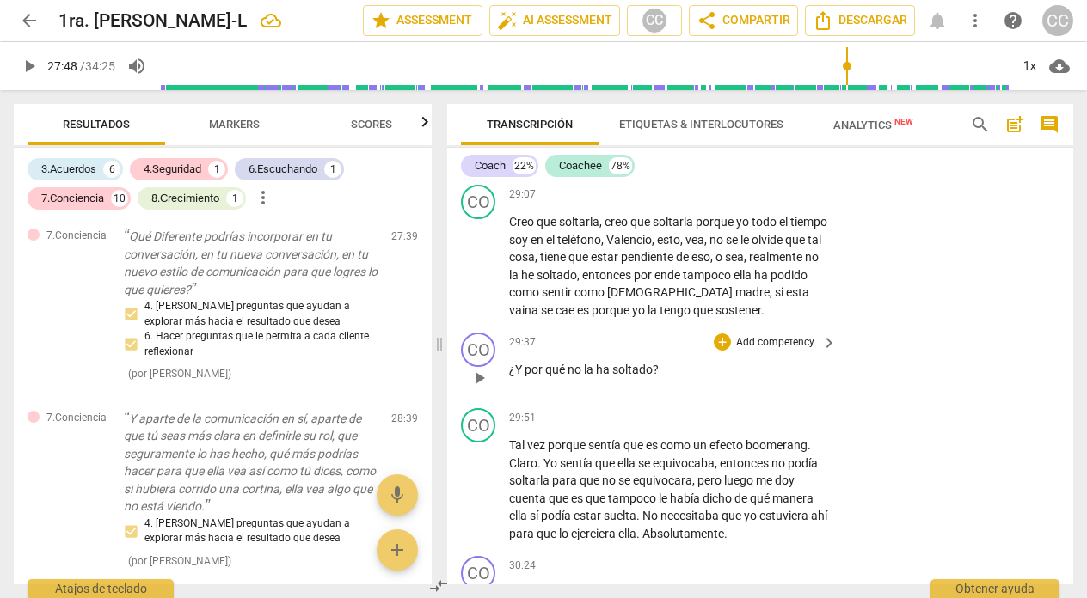
scroll to position [8692, 0]
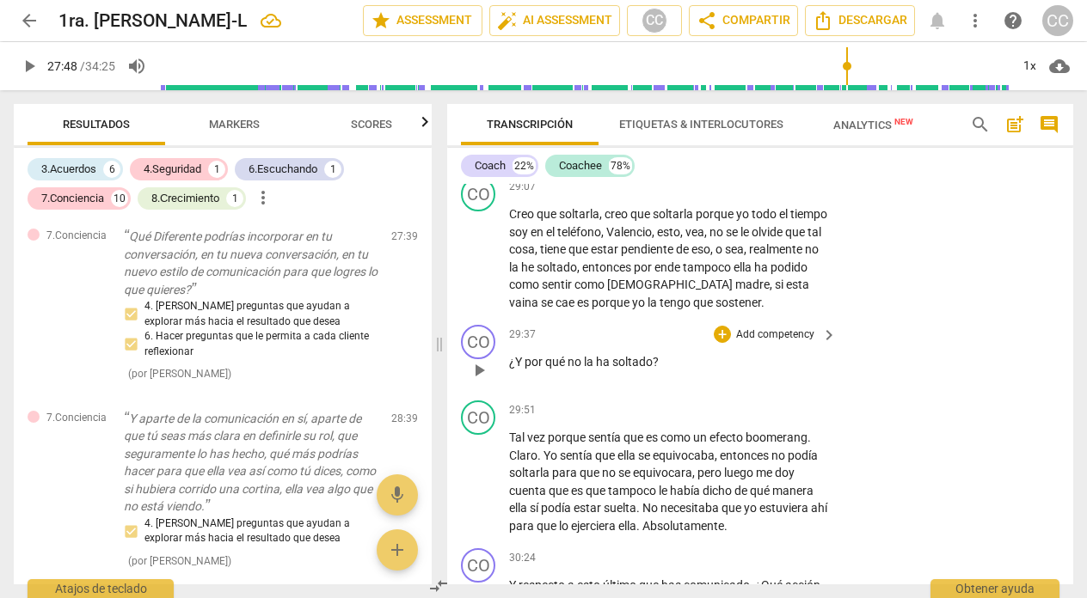
type input "1668"
click at [610, 369] on span "ha" at bounding box center [604, 362] width 16 height 14
click at [782, 343] on p "Add competency" at bounding box center [775, 335] width 82 height 15
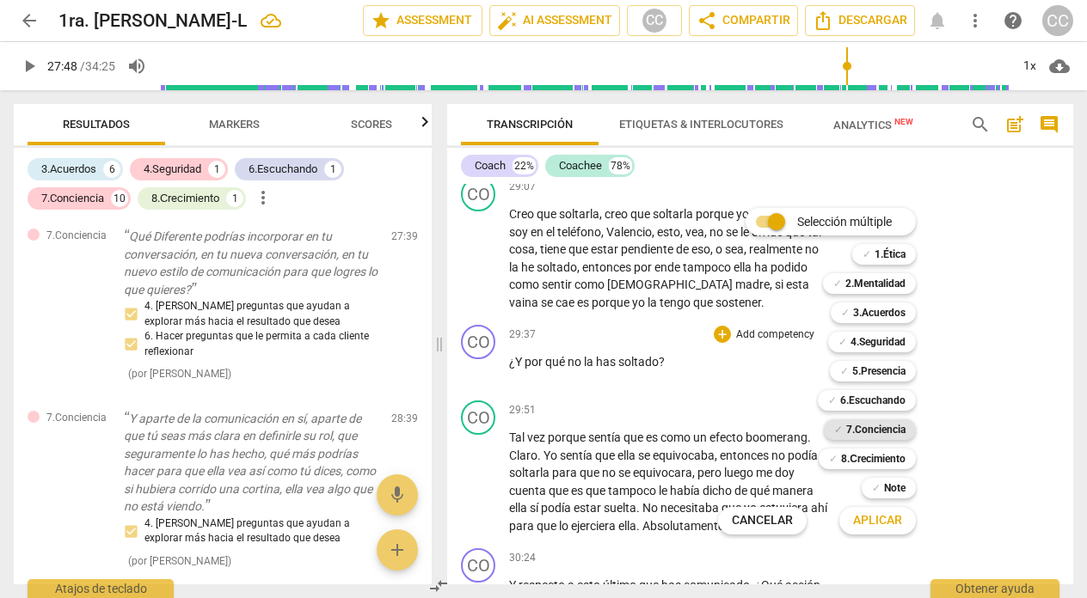
click at [855, 430] on b "7.Conciencia" at bounding box center [875, 430] width 59 height 21
click at [863, 515] on span "Aplicar" at bounding box center [877, 520] width 49 height 17
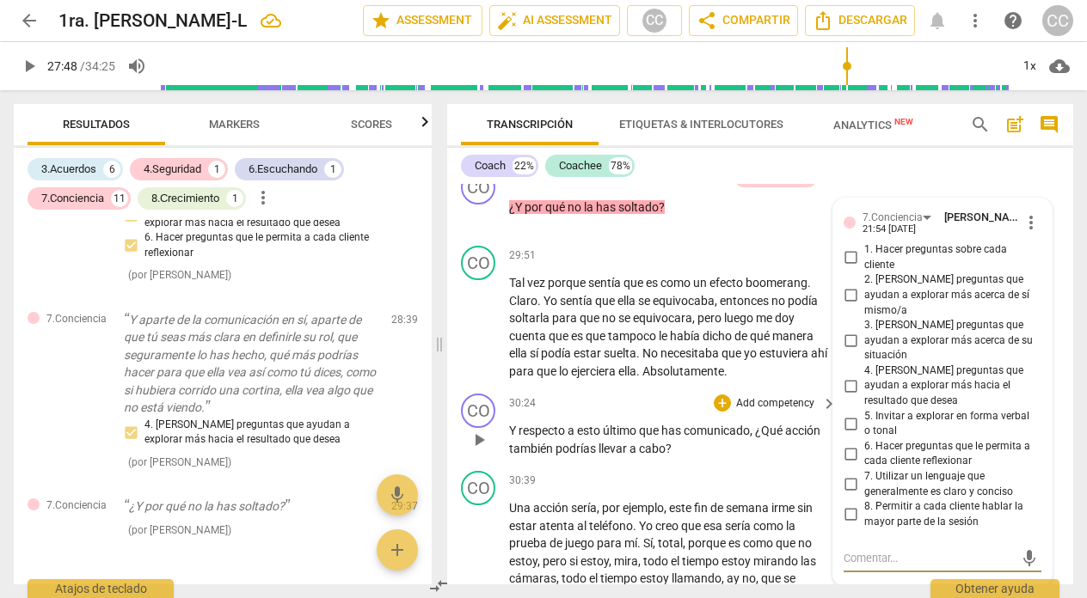
scroll to position [8846, 0]
click at [844, 424] on input "5. Invitar a explorar en forma verbal o tonal" at bounding box center [851, 424] width 28 height 21
checkbox input "true"
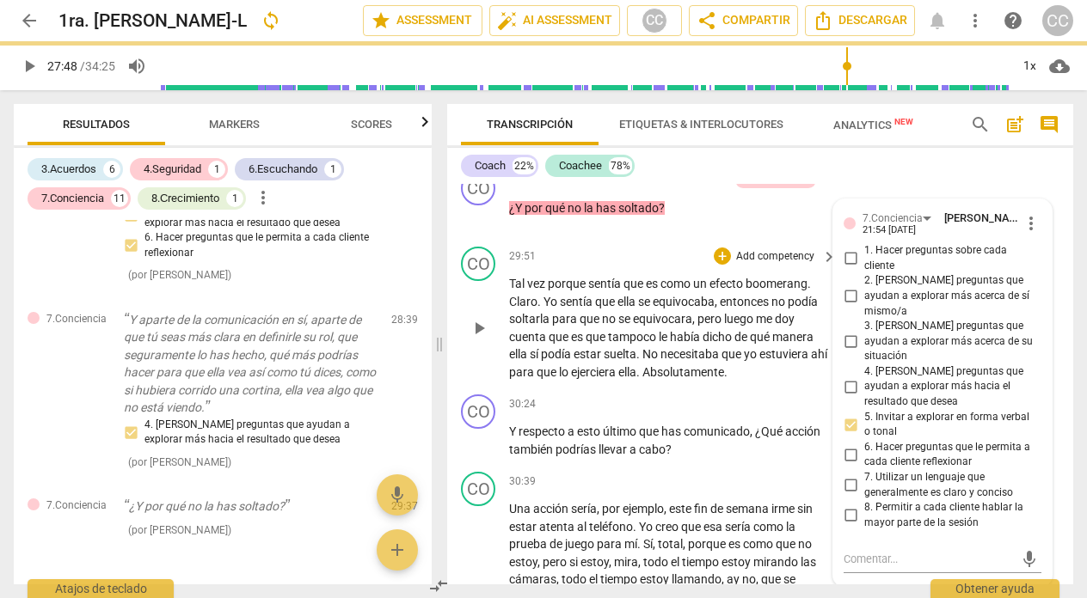
click at [590, 304] on div "29:51 + Add competency keyboard_arrow_right Tal vez porque sentía que es como u…" at bounding box center [673, 314] width 329 height 134
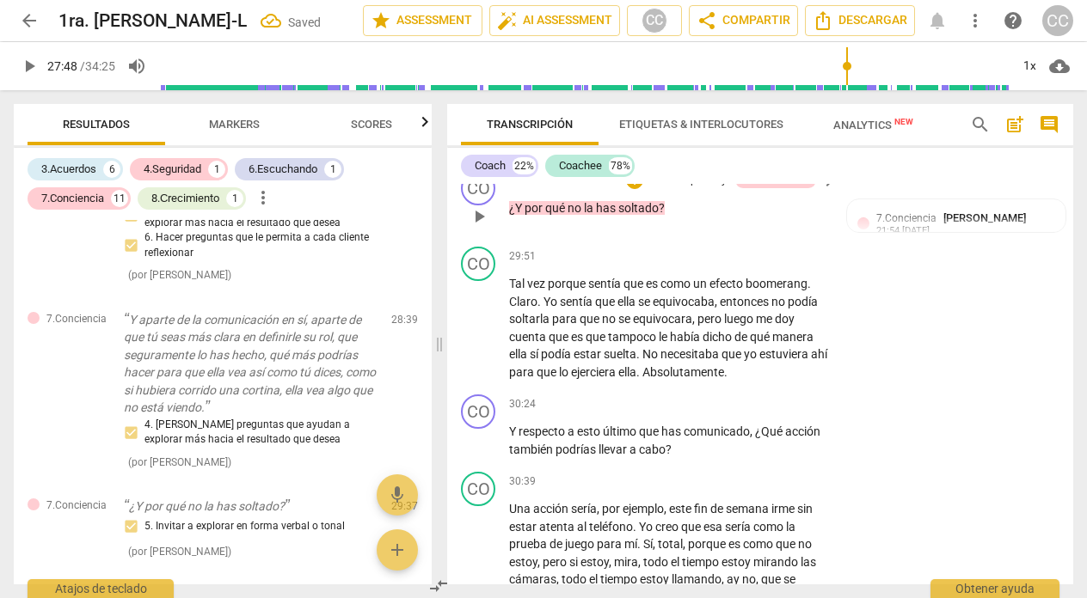
click at [605, 215] on span "has" at bounding box center [607, 208] width 22 height 14
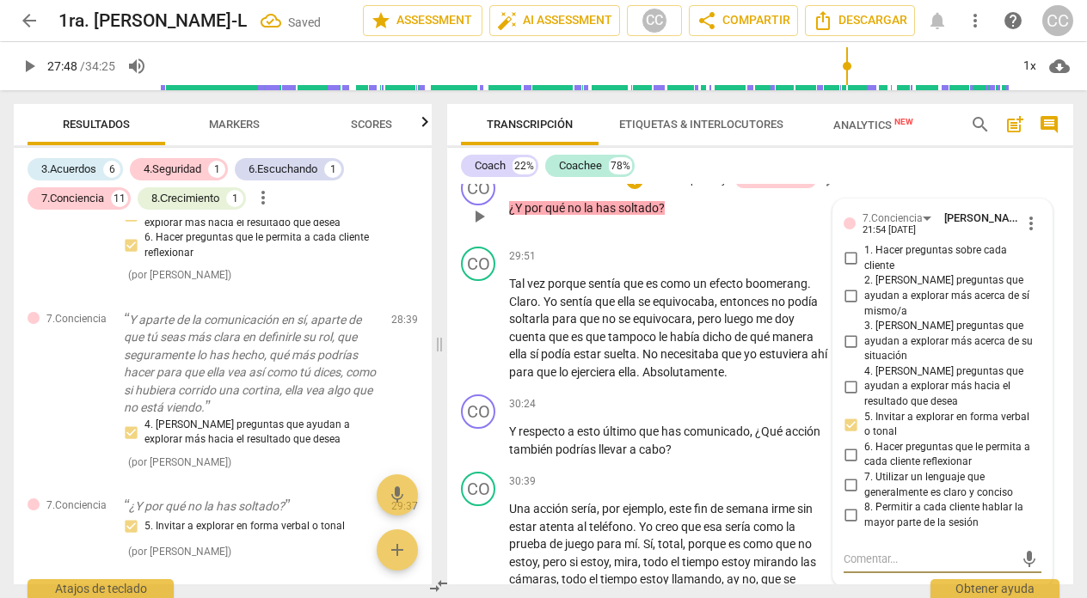
click at [893, 201] on div "CO play_arrow pause 29:37 + Add competency 7.Conciencia keyboard_arrow_right ¿Y…" at bounding box center [760, 202] width 626 height 76
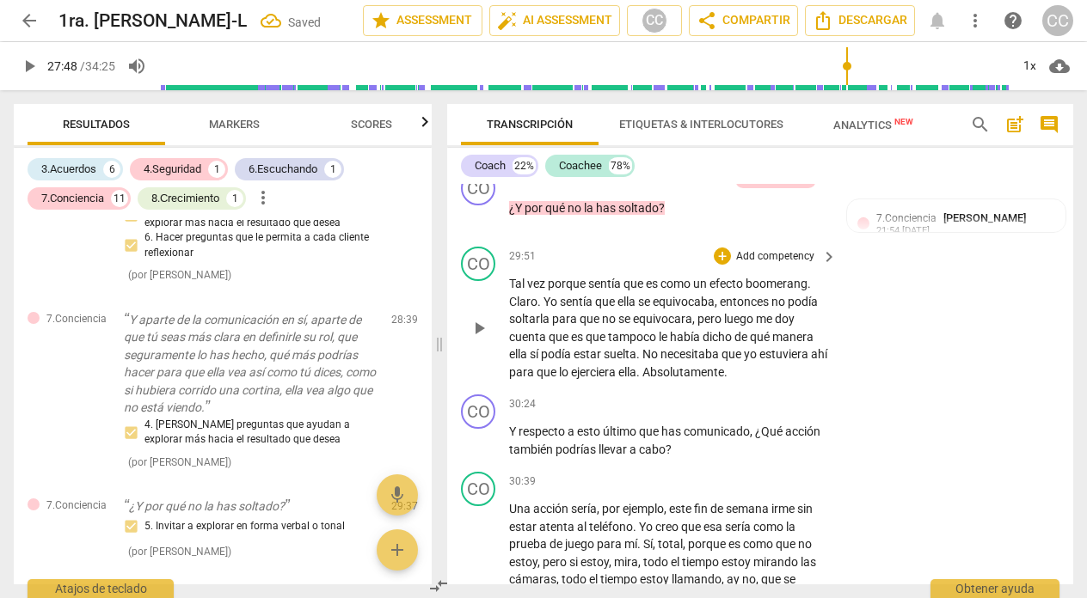
click at [724, 379] on span "Absolutamente" at bounding box center [683, 372] width 82 height 14
click at [626, 439] on span "último" at bounding box center [621, 432] width 36 height 14
click at [610, 215] on span "has" at bounding box center [607, 208] width 22 height 14
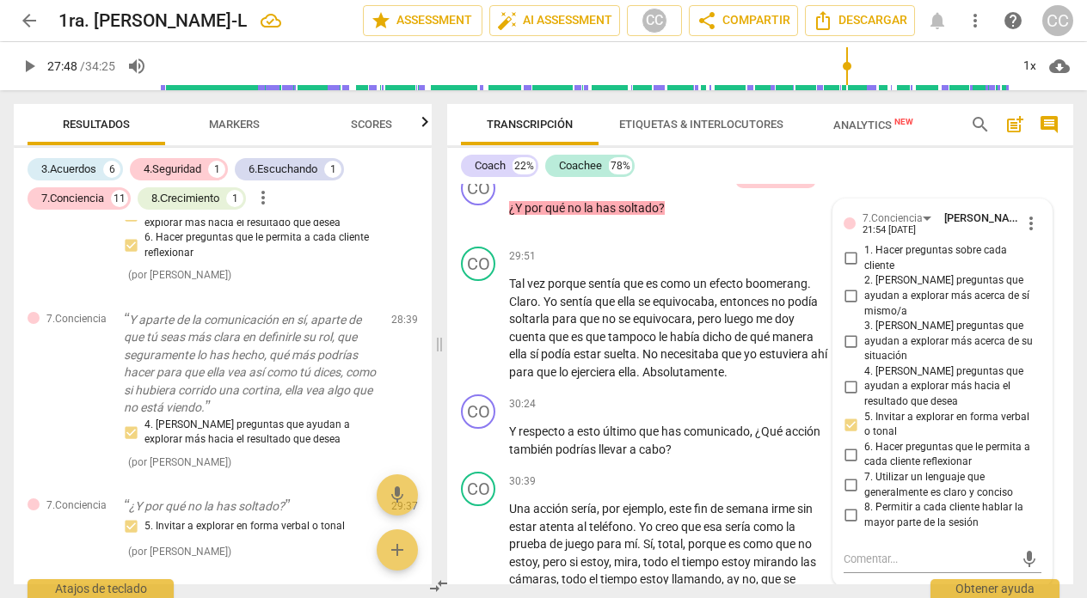
click at [611, 215] on span "has" at bounding box center [607, 208] width 22 height 14
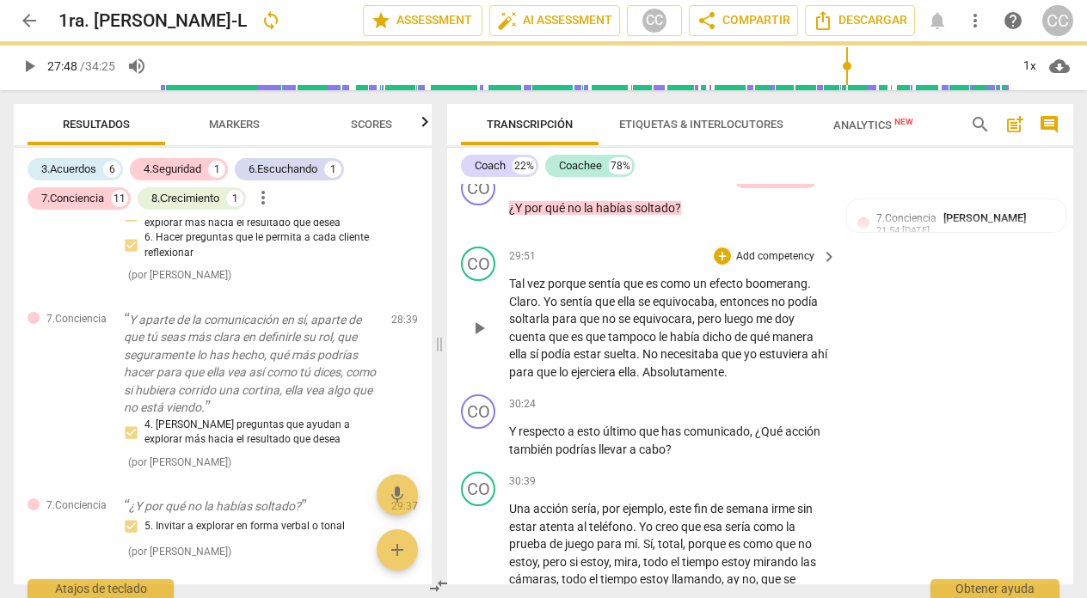
click at [636, 307] on div "29:51 + Add competency keyboard_arrow_right Tal vez porque sentía que es como u…" at bounding box center [673, 314] width 329 height 134
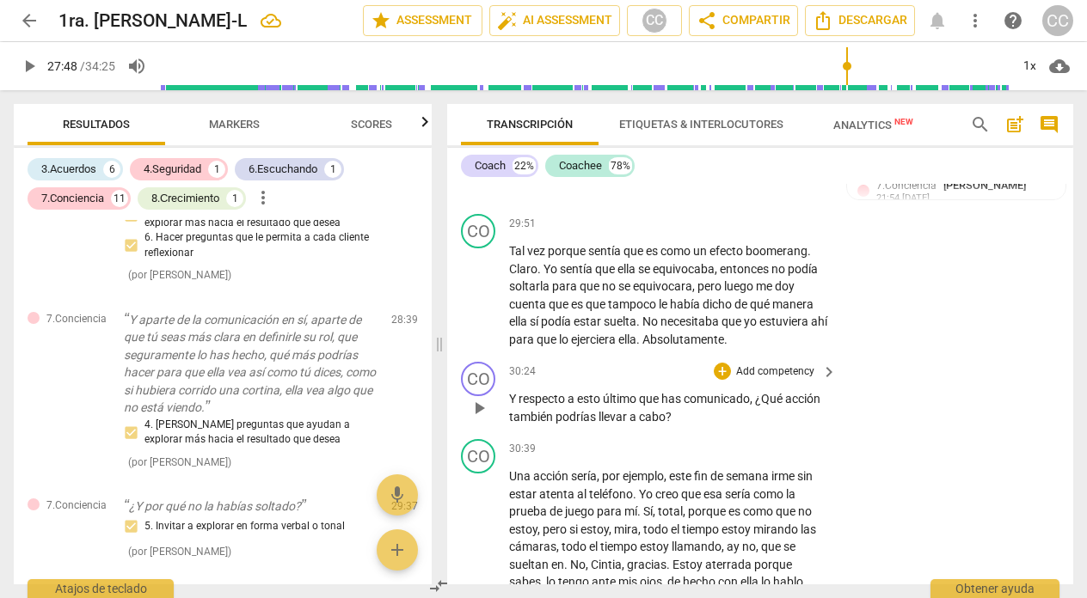
scroll to position [8880, 0]
click at [791, 378] on p "Add competency" at bounding box center [775, 370] width 82 height 15
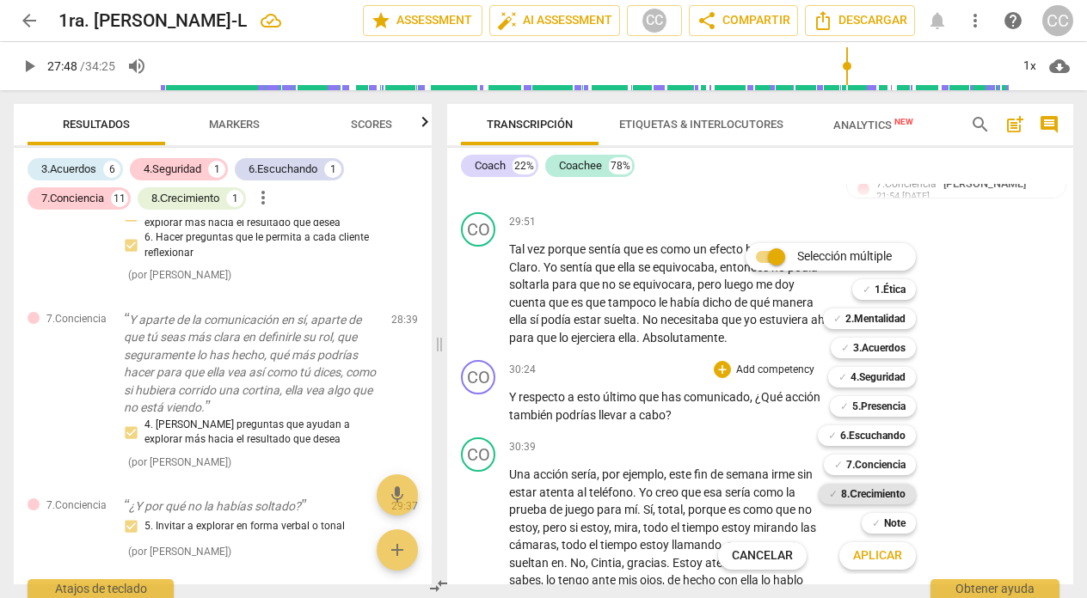
click at [873, 491] on b "8.Сrecimiento" at bounding box center [873, 494] width 64 height 21
click at [866, 555] on span "Aplicar" at bounding box center [877, 556] width 49 height 17
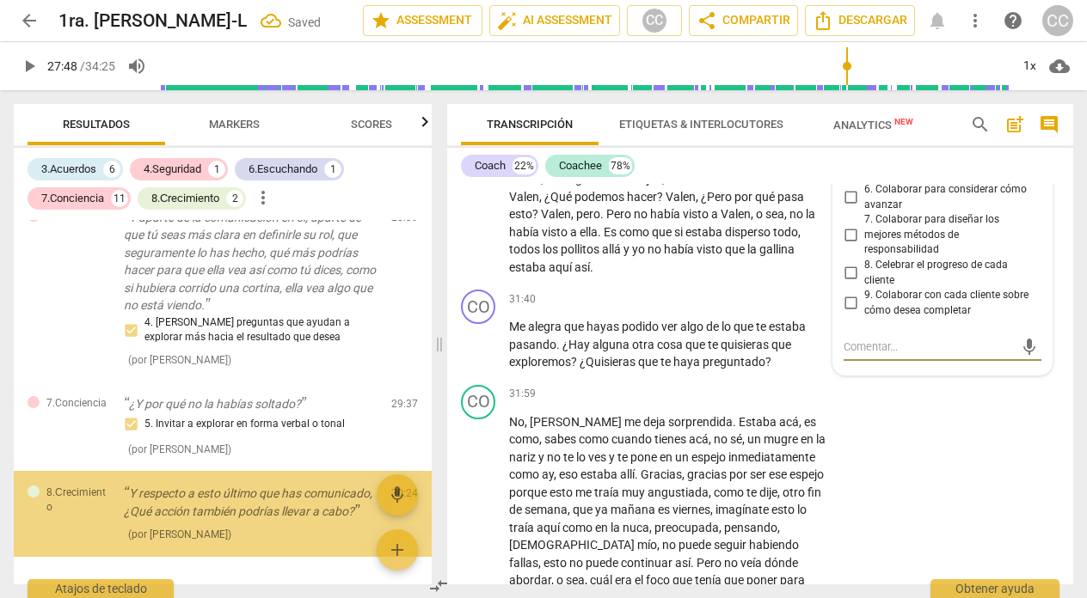
scroll to position [2685, 0]
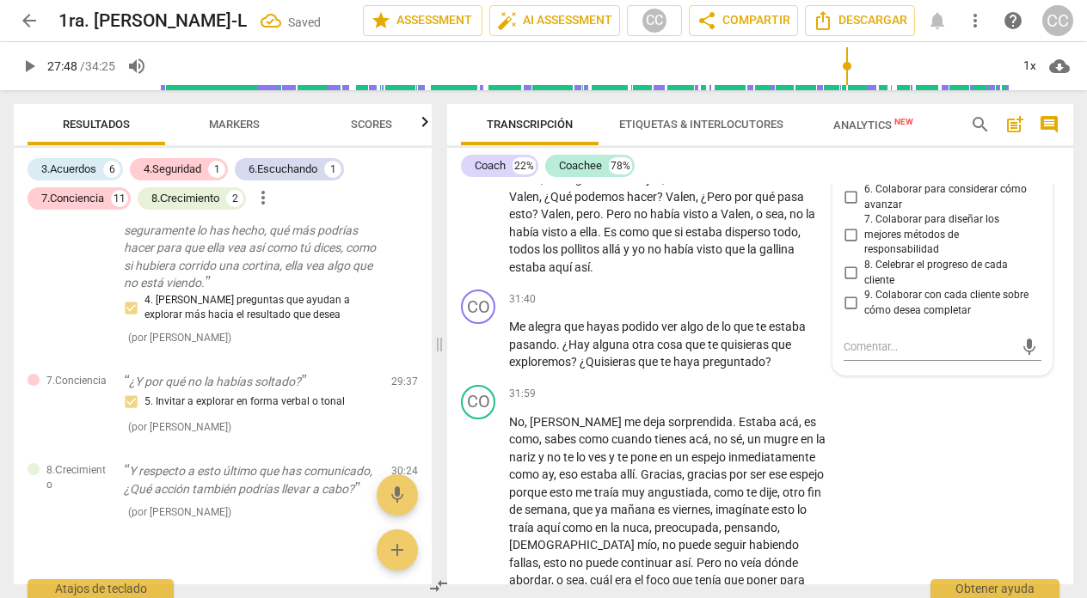
click at [848, 177] on input "5. Colaborar para diseñar pensamientos" at bounding box center [851, 166] width 28 height 21
checkbox input "true"
click at [608, 325] on div "CO play_arrow pause 31:40 + Add competency keyboard_arrow_right Me alegra que h…" at bounding box center [760, 330] width 626 height 95
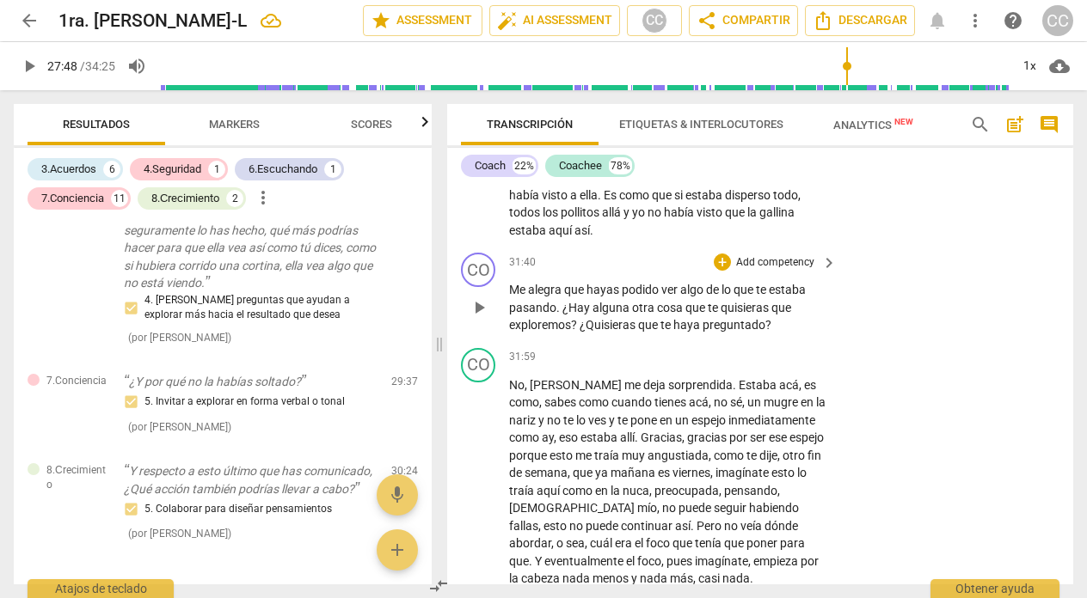
scroll to position [9319, 0]
click at [553, 391] on span "Cindy" at bounding box center [577, 384] width 95 height 14
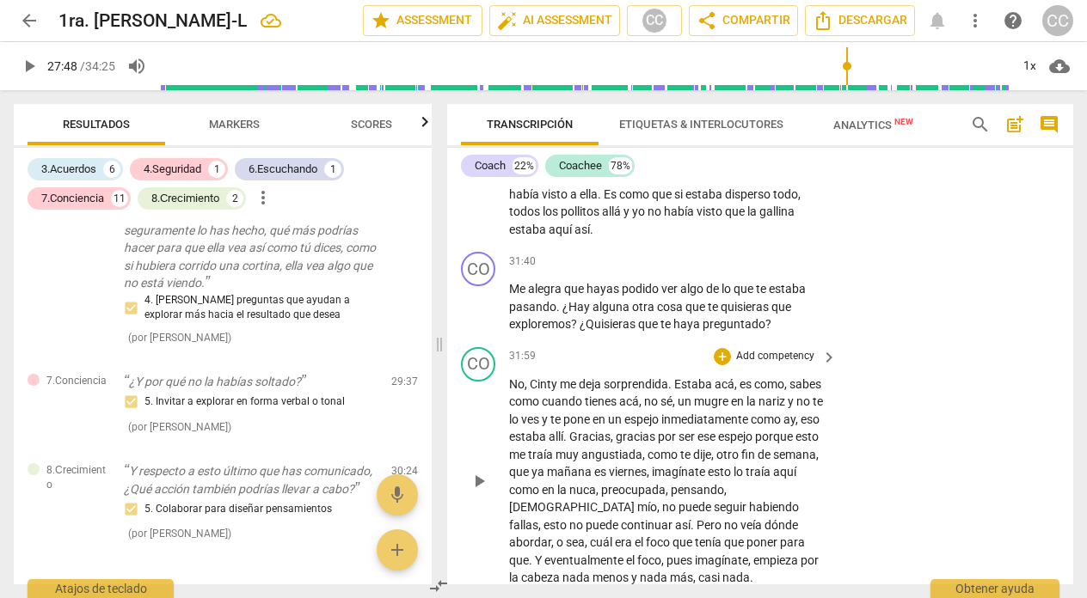
click at [693, 408] on span "un" at bounding box center [686, 402] width 16 height 14
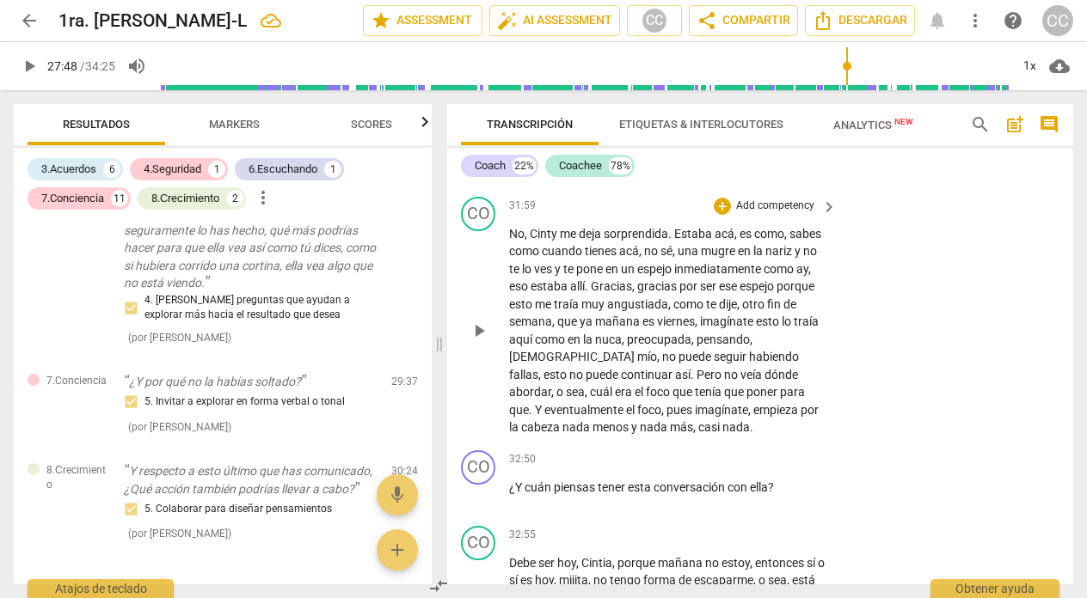
scroll to position [9479, 0]
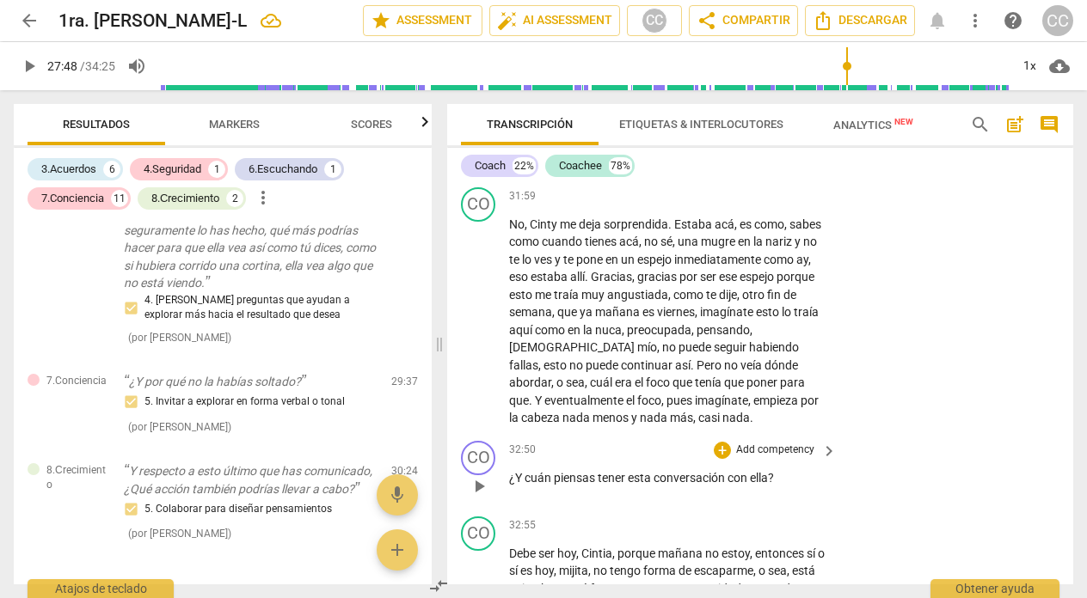
click at [550, 485] on span "cuán" at bounding box center [539, 478] width 29 height 14
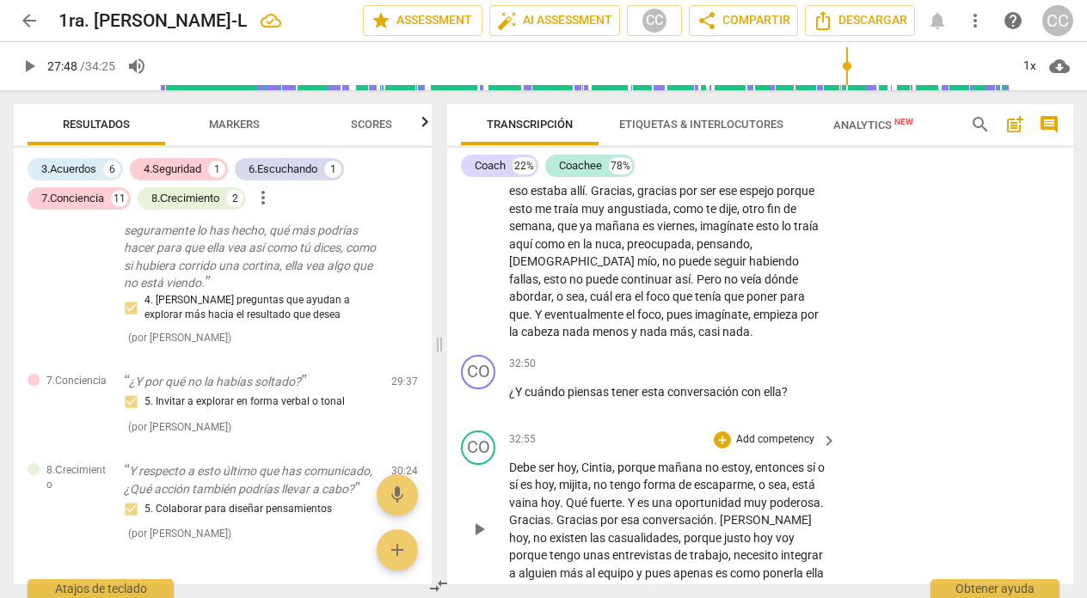
scroll to position [9573, 0]
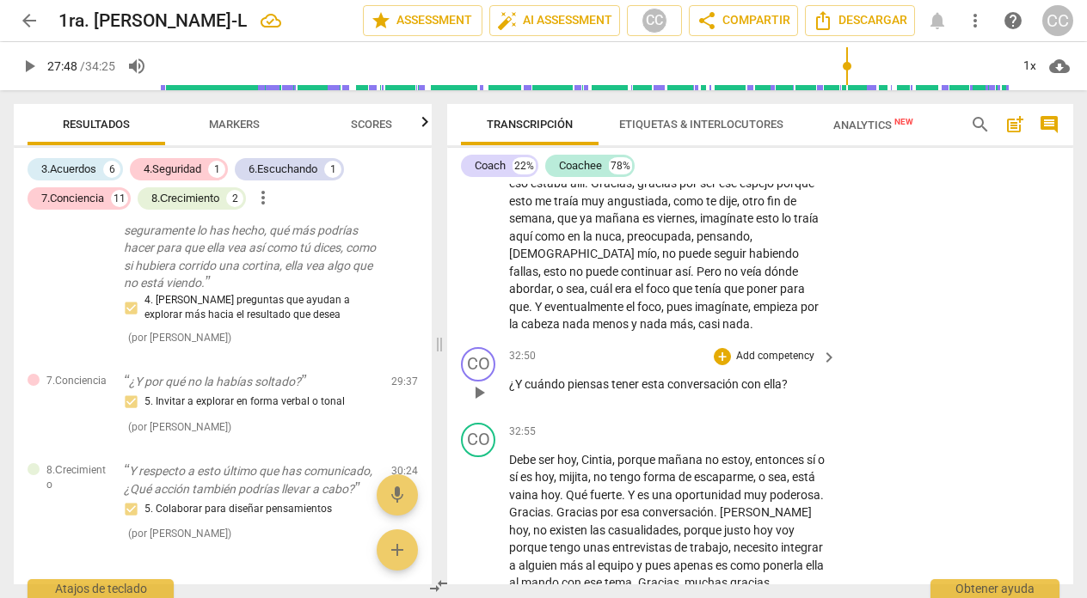
click at [775, 365] on p "Add competency" at bounding box center [775, 356] width 82 height 15
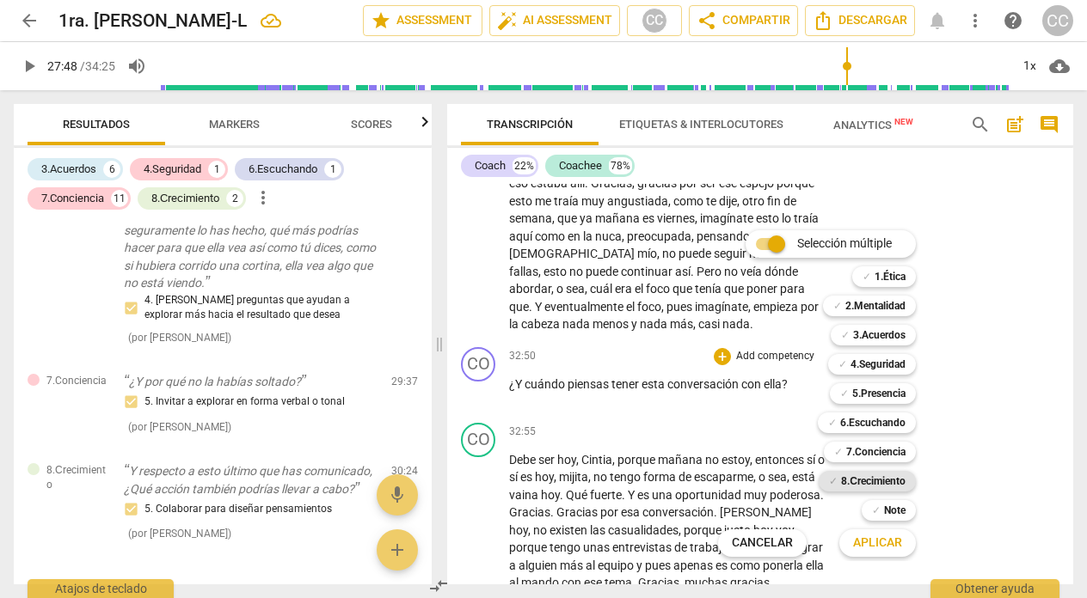
click at [861, 480] on b "8.Сrecimiento" at bounding box center [873, 481] width 64 height 21
click at [870, 539] on span "Aplicar" at bounding box center [877, 543] width 49 height 17
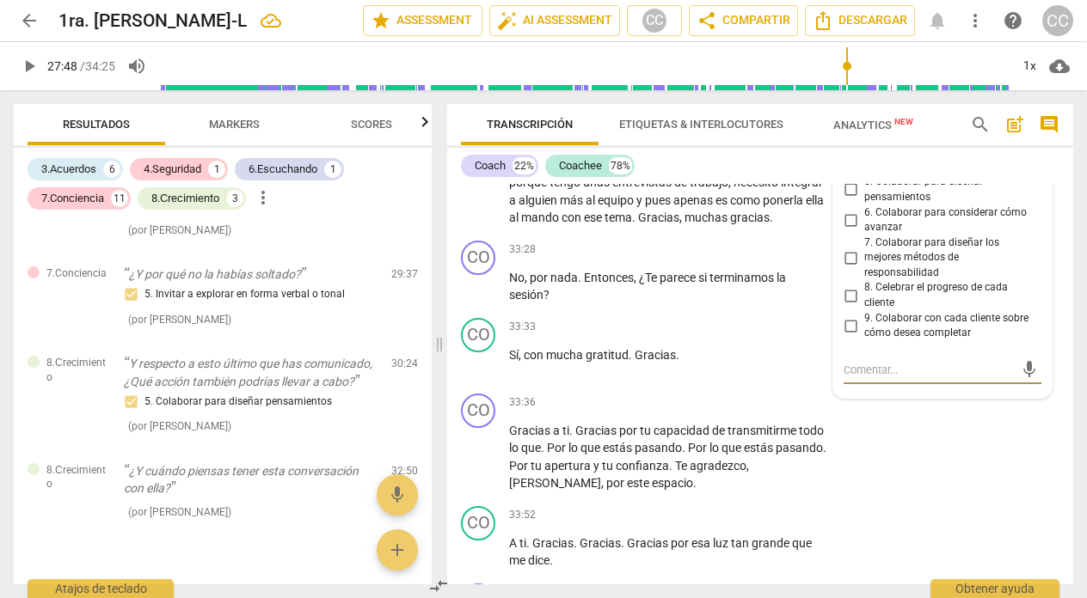
scroll to position [9932, 0]
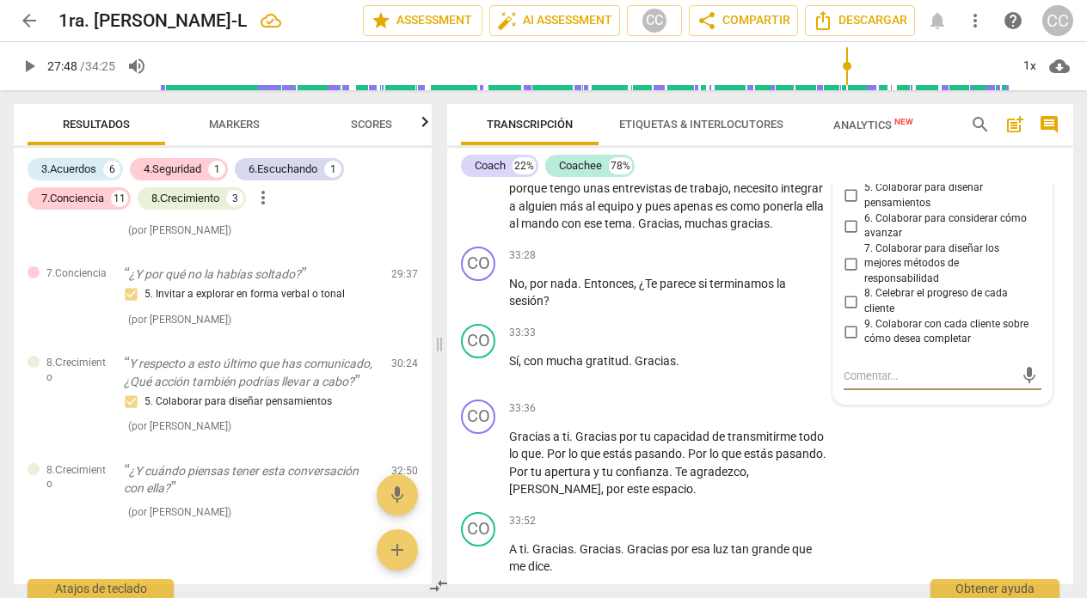
click at [846, 206] on input "5. Colaborar para diseñar pensamientos" at bounding box center [851, 196] width 28 height 21
checkbox input "true"
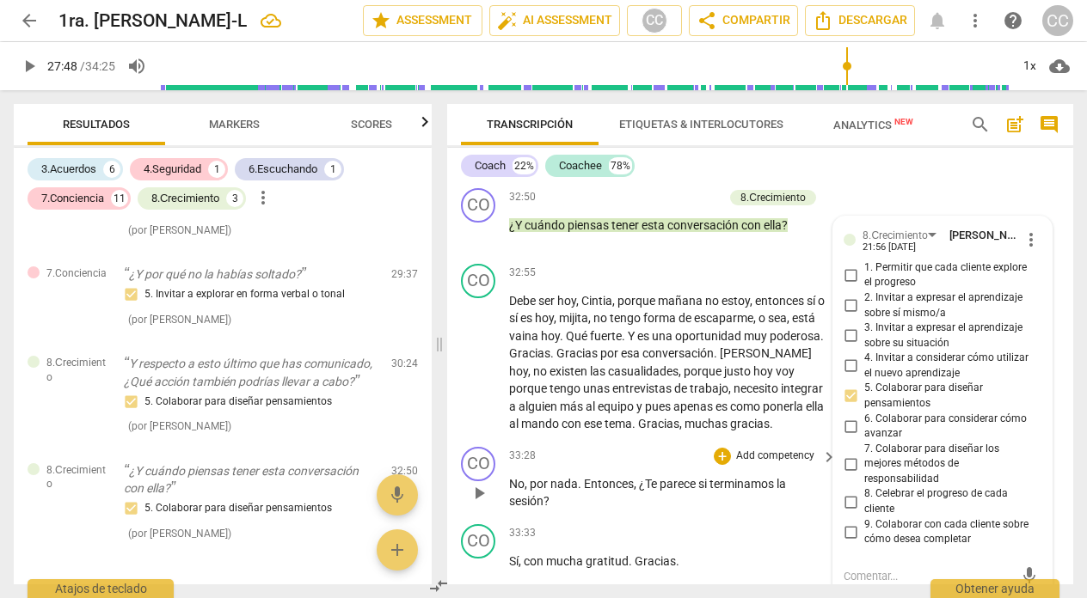
scroll to position [9729, 0]
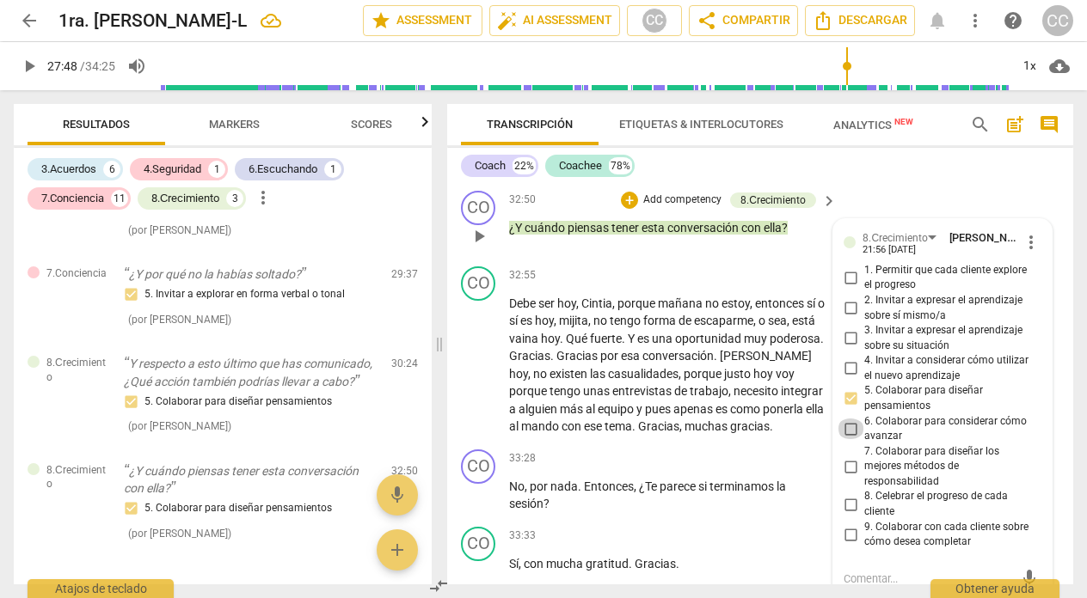
click at [849, 439] on input "6. Colaborar para considerar cómo avanzar" at bounding box center [851, 429] width 28 height 21
checkbox input "true"
click at [573, 260] on div "CO play_arrow pause 32:50 + Add competency 8.Сrecimiento keyboard_arrow_right ¿…" at bounding box center [760, 222] width 626 height 76
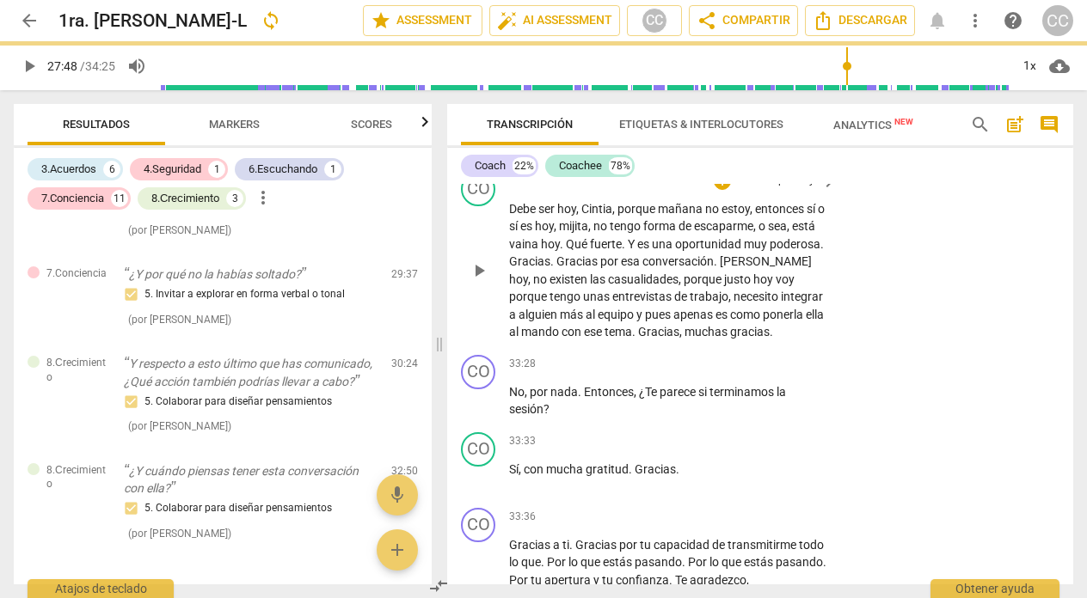
scroll to position [9830, 0]
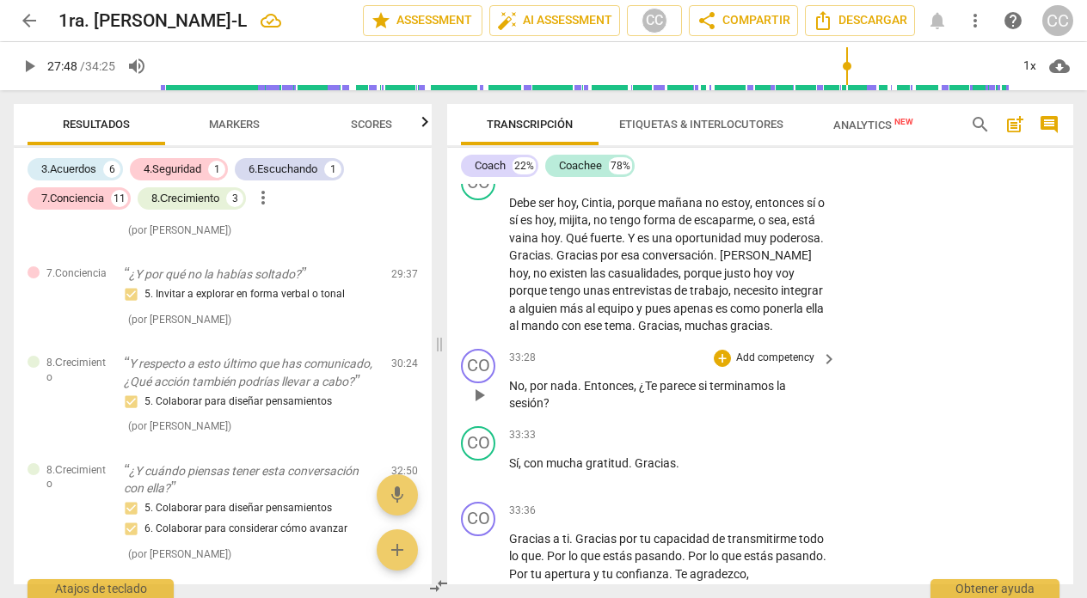
click at [791, 366] on p "Add competency" at bounding box center [775, 358] width 82 height 15
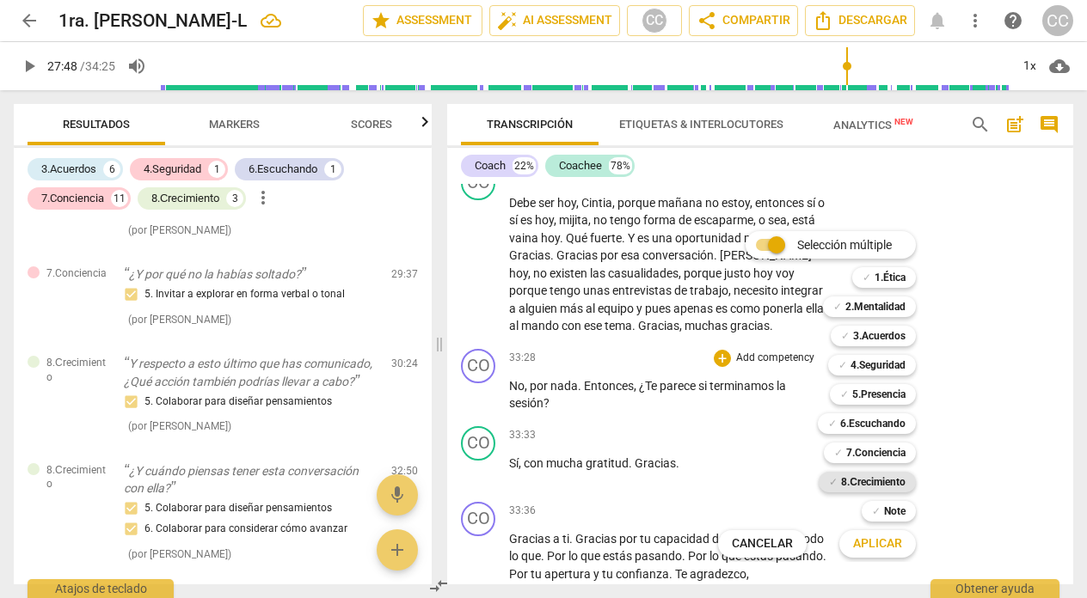
click at [867, 482] on b "8.Сrecimiento" at bounding box center [873, 482] width 64 height 21
click at [873, 543] on span "Aplicar" at bounding box center [877, 544] width 49 height 17
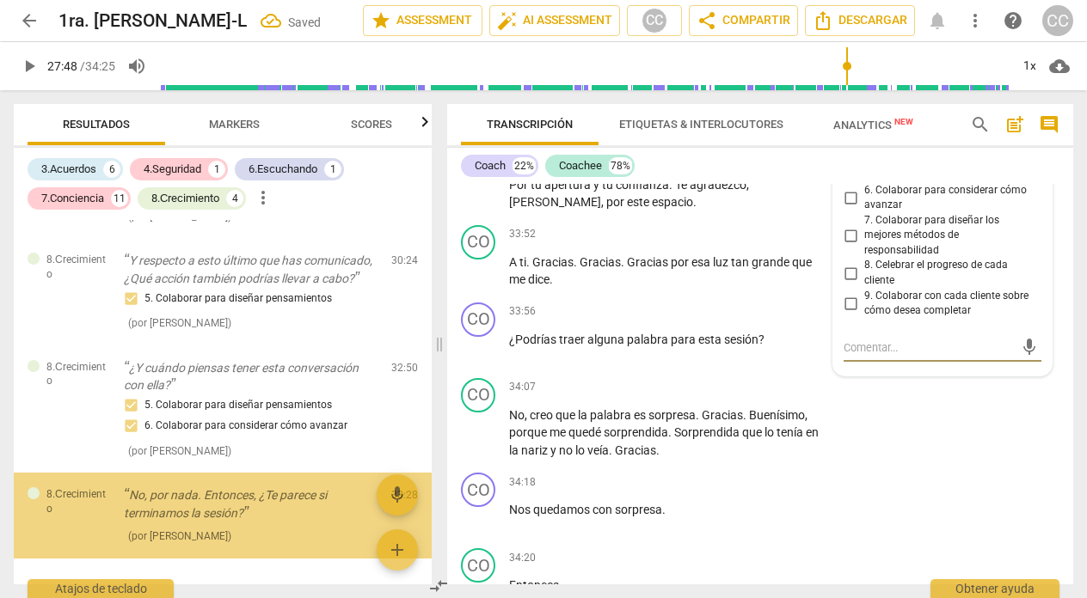
scroll to position [2920, 0]
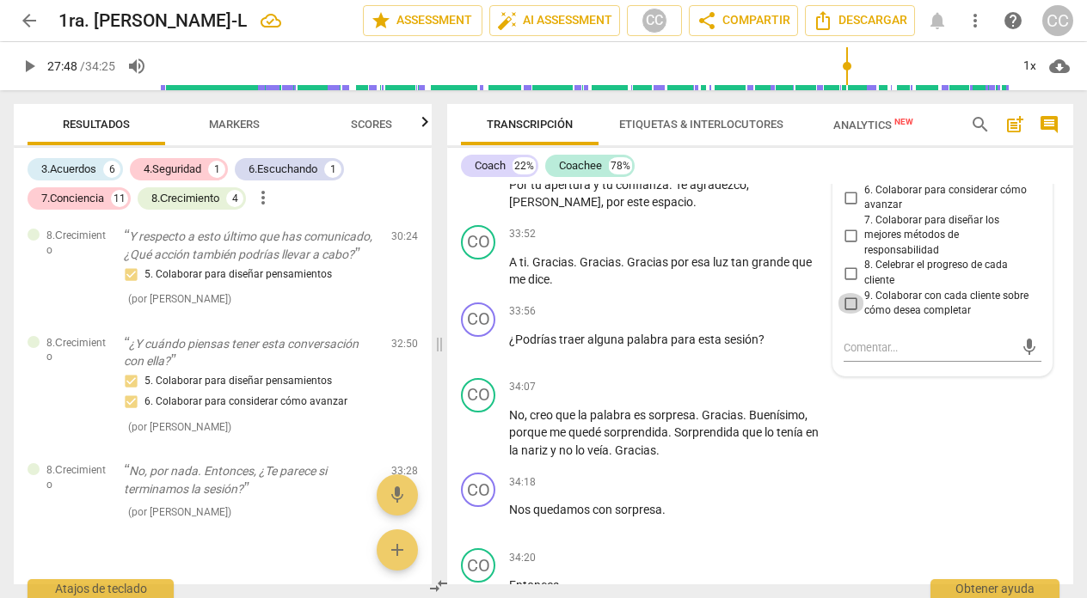
click at [848, 314] on input "9. Colaborar con cada cliente sobre cómo desea completar" at bounding box center [851, 303] width 28 height 21
checkbox input "true"
click at [561, 397] on div "34:07 + Add competency keyboard_arrow_right" at bounding box center [673, 387] width 329 height 19
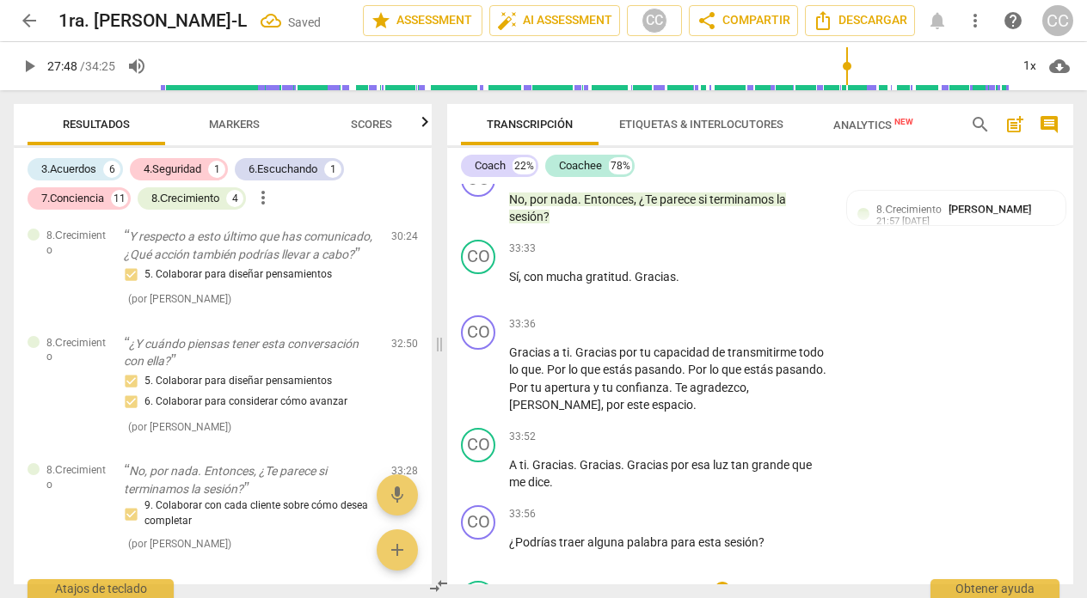
scroll to position [10026, 0]
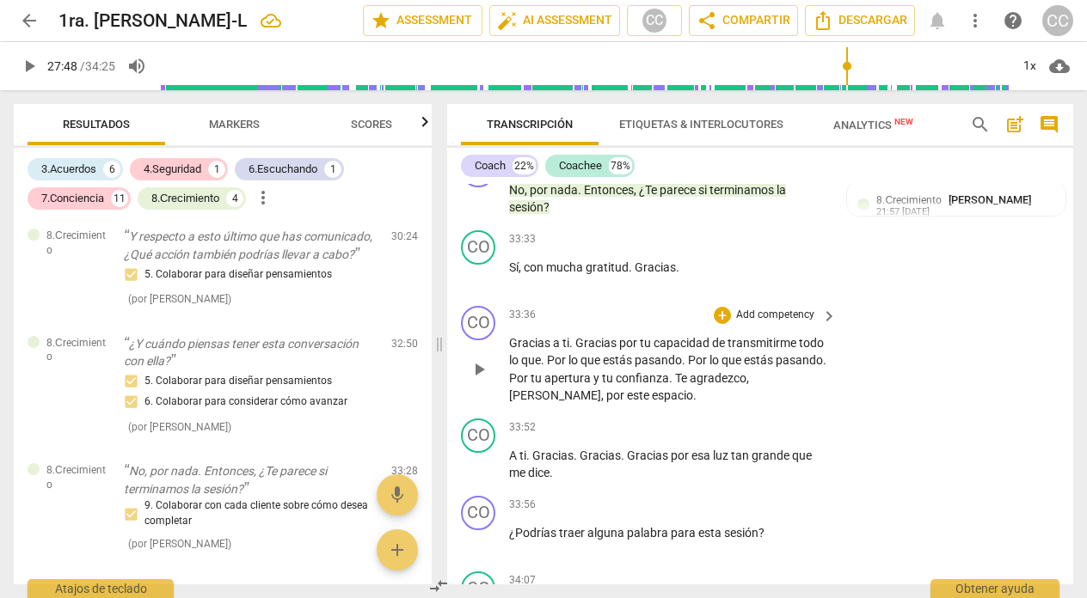
click at [779, 323] on p "Add competency" at bounding box center [775, 315] width 82 height 15
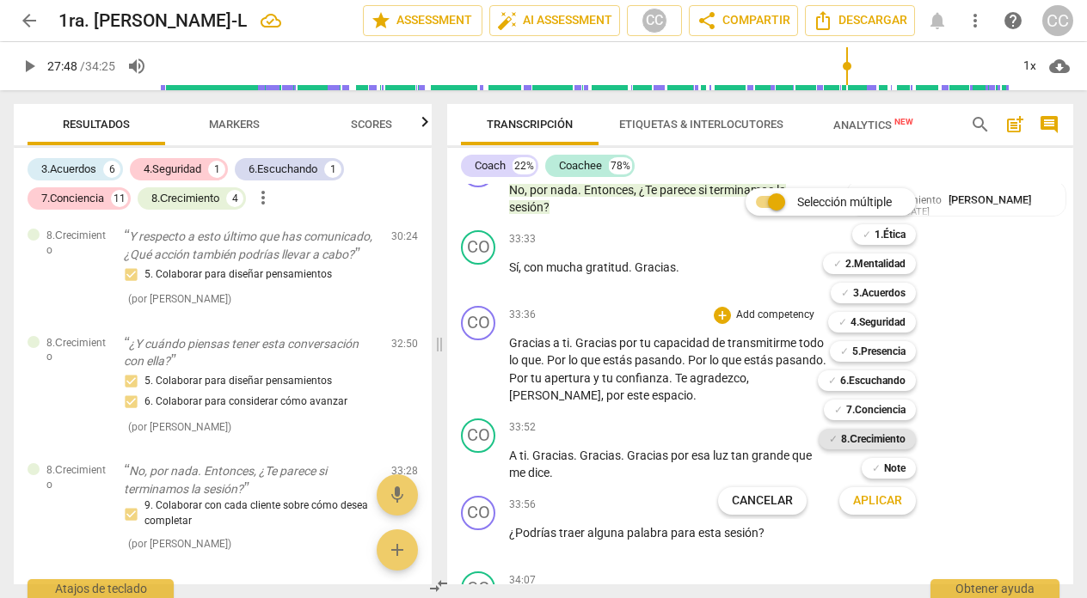
click at [868, 435] on b "8.Сrecimiento" at bounding box center [873, 439] width 64 height 21
click at [864, 499] on span "Aplicar" at bounding box center [877, 501] width 49 height 17
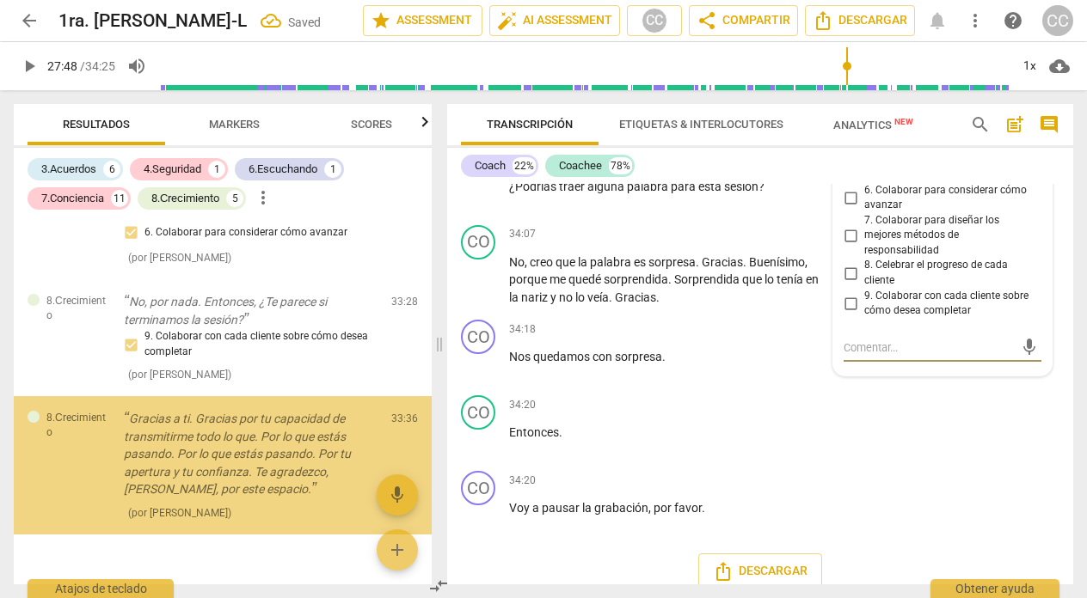
scroll to position [3090, 0]
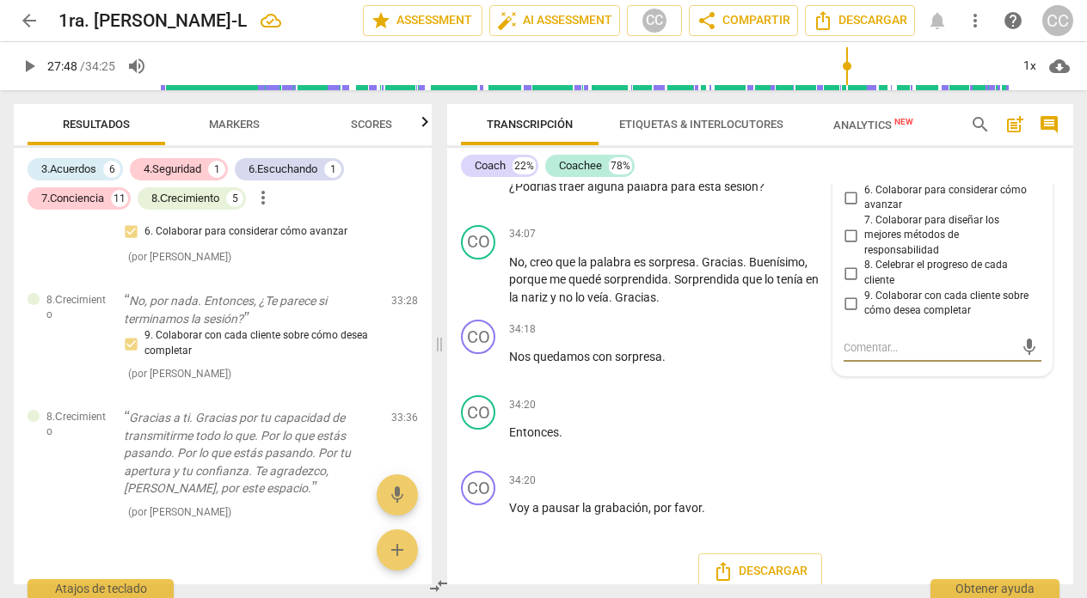
click at [846, 284] on input "8. Celebrar el progreso de cada cliente" at bounding box center [851, 273] width 28 height 21
checkbox input "true"
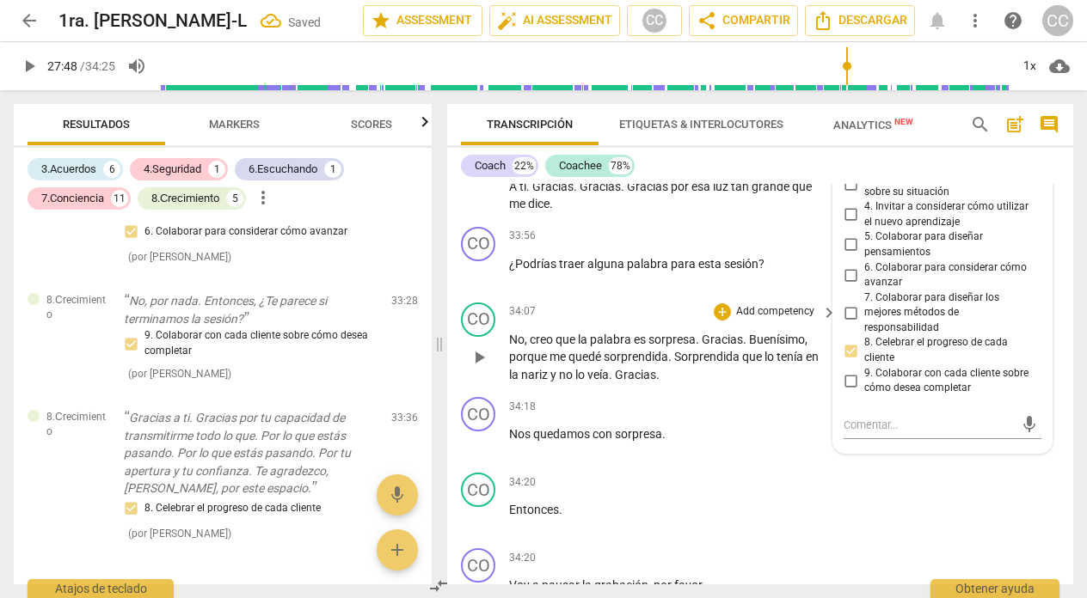
scroll to position [10294, 0]
click at [573, 221] on div "CO play_arrow pause 33:52 + Add competency keyboard_arrow_right A ti . Gracias …" at bounding box center [760, 182] width 626 height 77
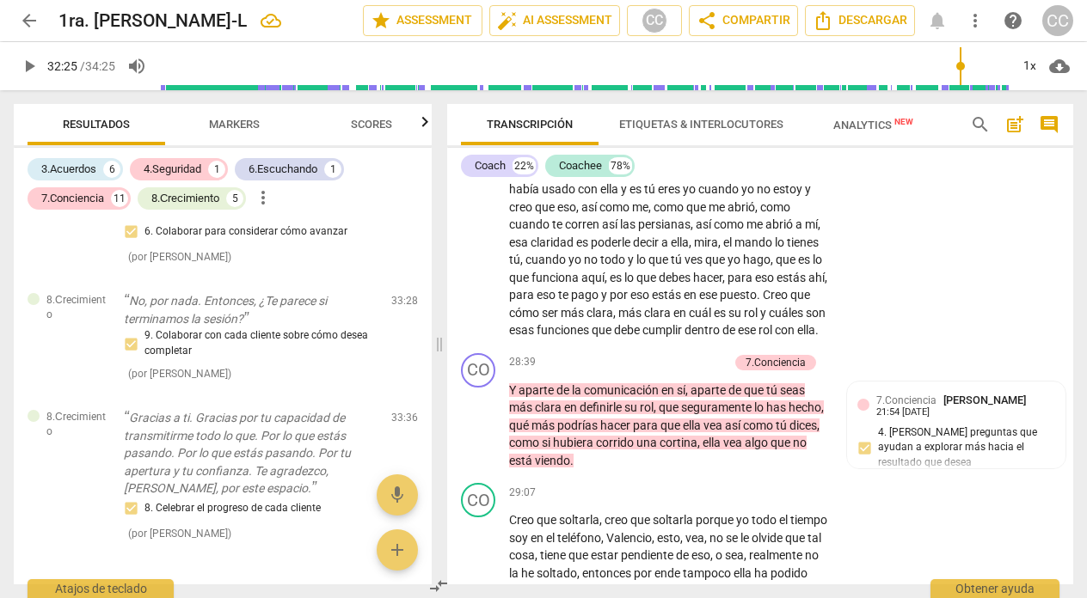
scroll to position [9637, 0]
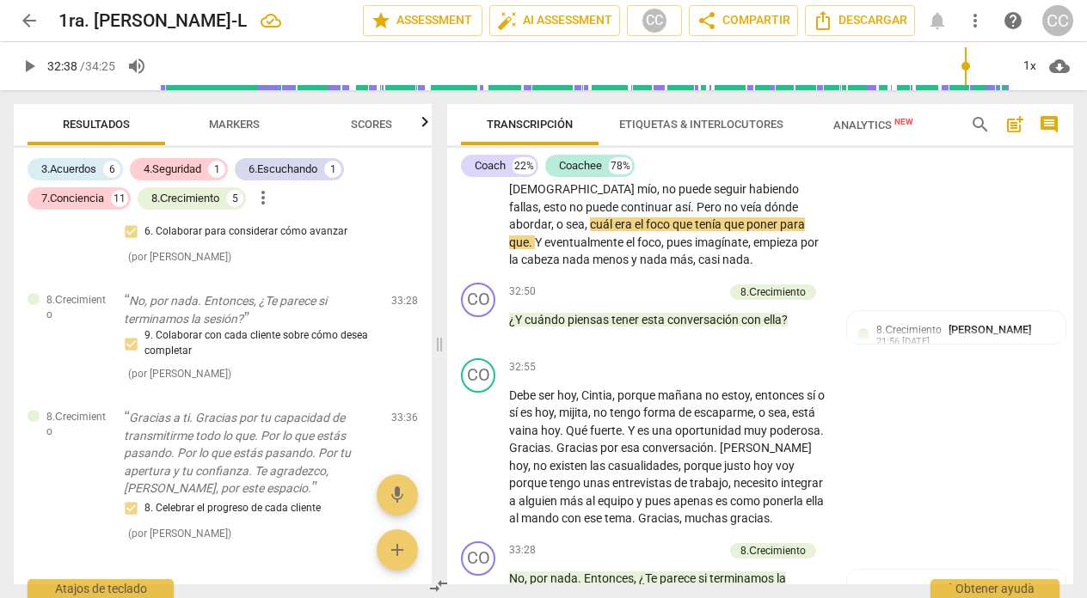
drag, startPoint x: 849, startPoint y: 65, endPoint x: 964, endPoint y: 65, distance: 115.2
click at [964, 65] on input "range" at bounding box center [584, 66] width 850 height 55
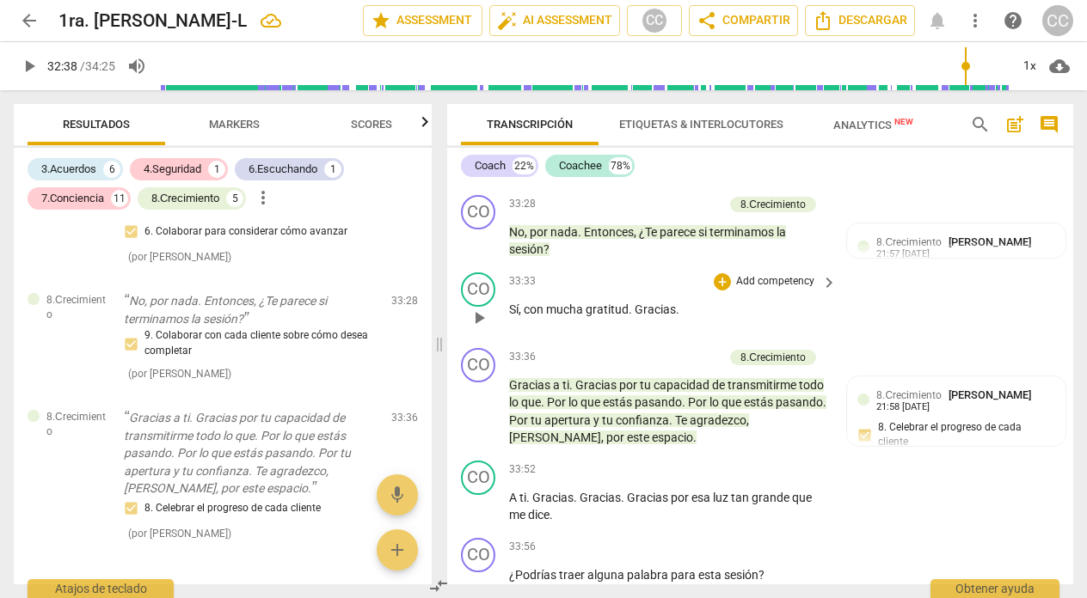
scroll to position [9987, 0]
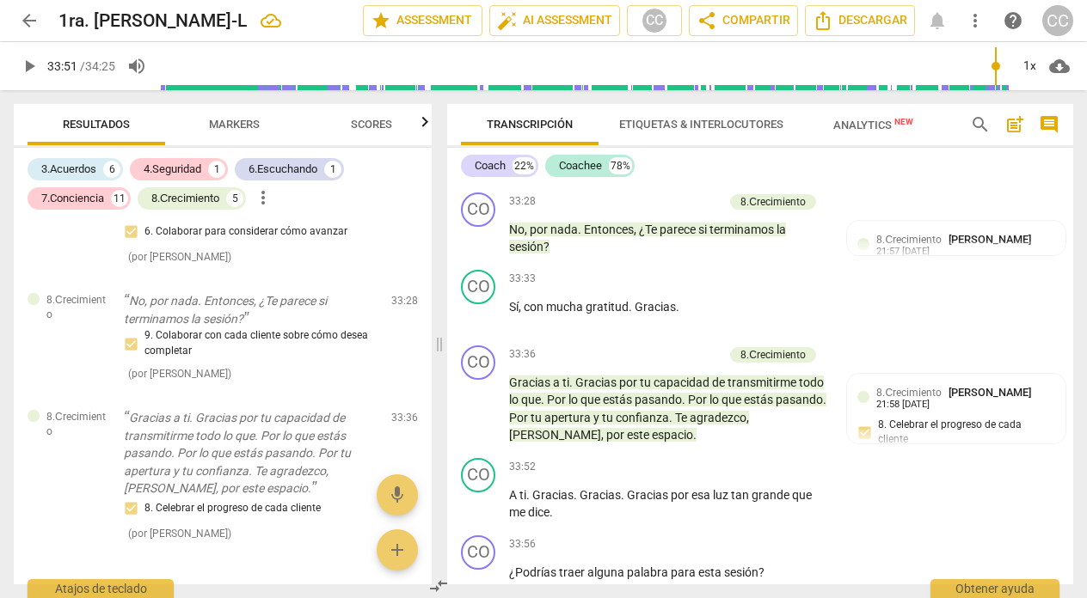
drag, startPoint x: 967, startPoint y: 65, endPoint x: 994, endPoint y: 67, distance: 26.7
click at [994, 67] on input "range" at bounding box center [584, 66] width 850 height 55
click at [35, 67] on span "play_arrow" at bounding box center [29, 66] width 21 height 21
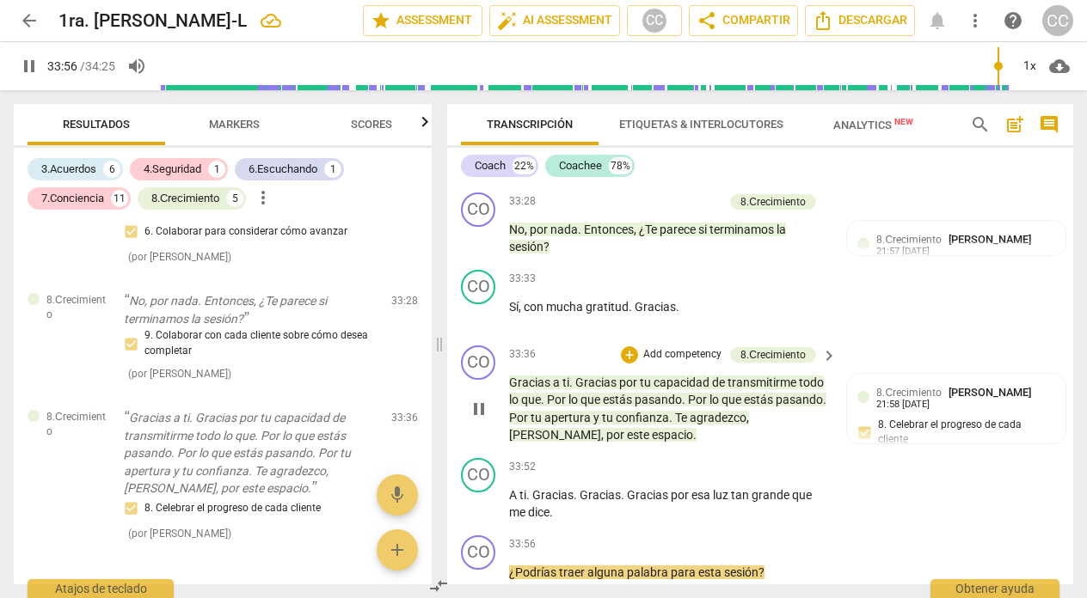
scroll to position [10405, 0]
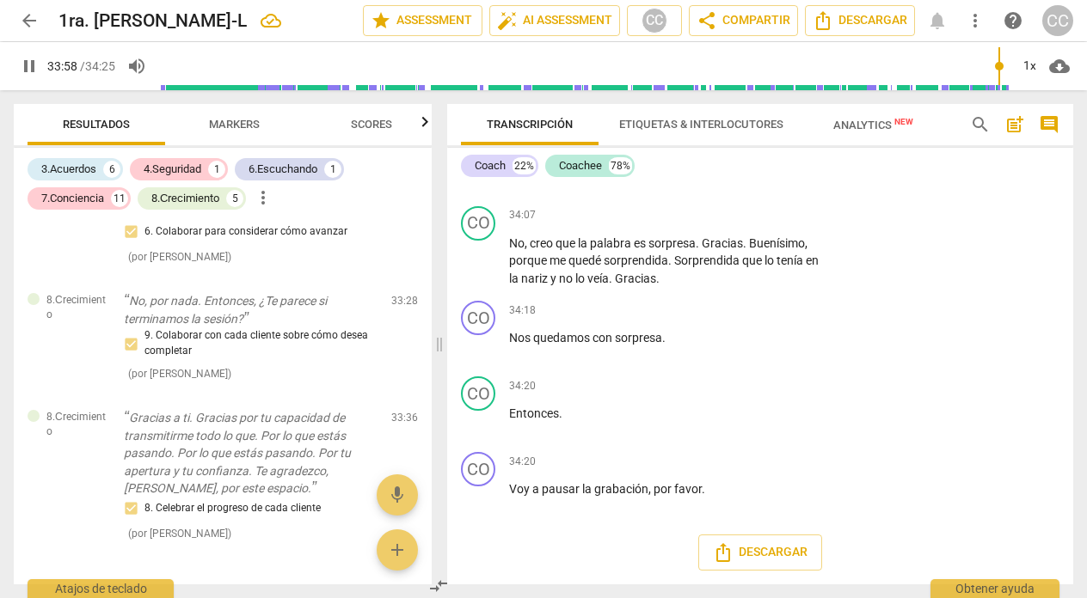
click at [28, 66] on span "pause" at bounding box center [29, 66] width 21 height 21
type input "2039"
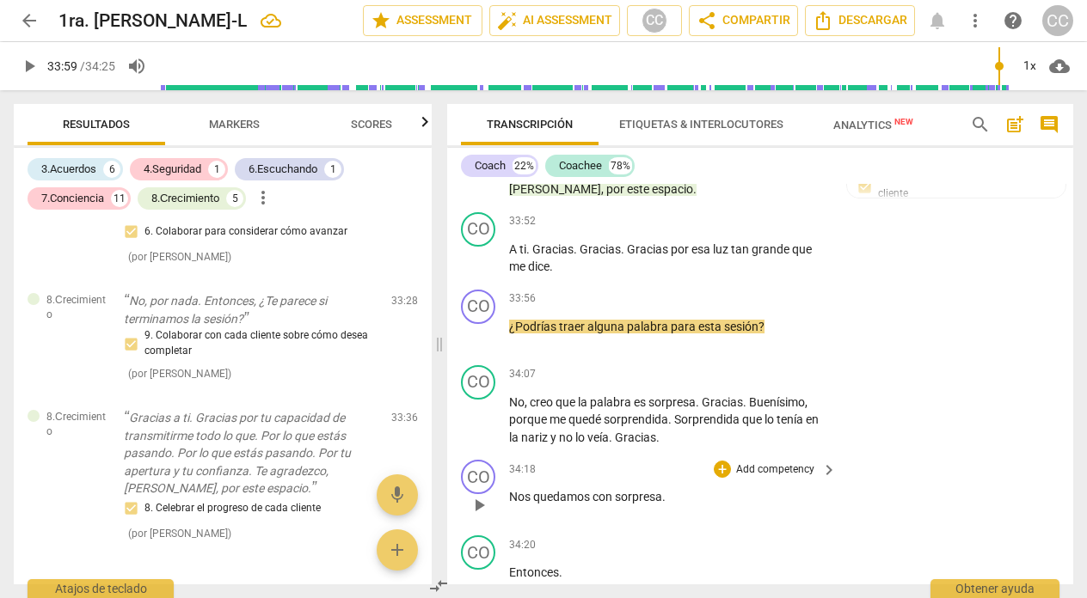
scroll to position [10233, 0]
click at [546, 273] on span "dice" at bounding box center [538, 266] width 21 height 14
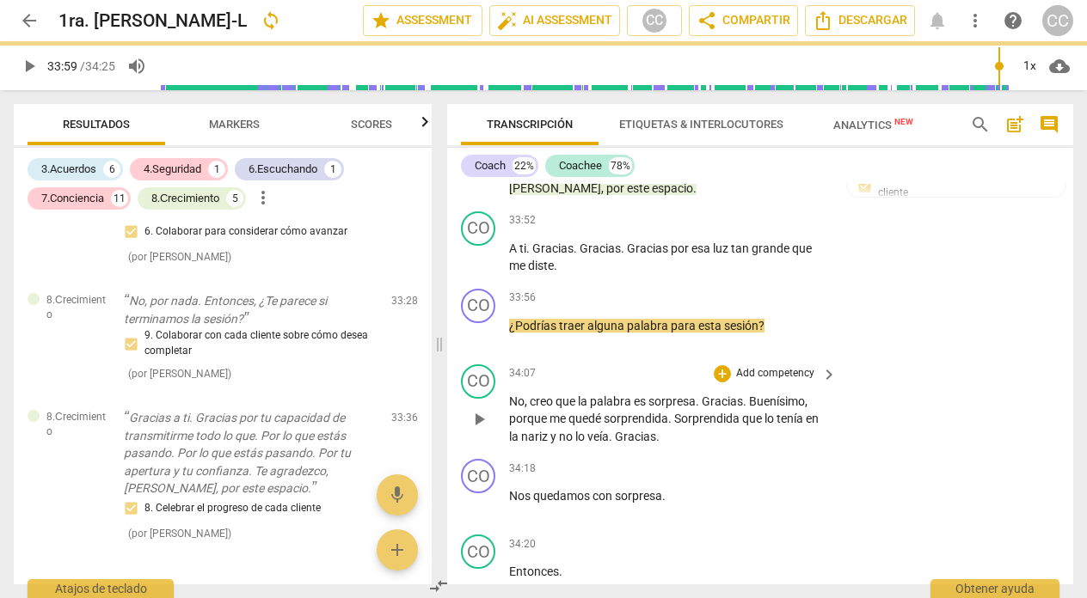
click at [637, 384] on div "34:07 + Add competency keyboard_arrow_right" at bounding box center [673, 374] width 329 height 19
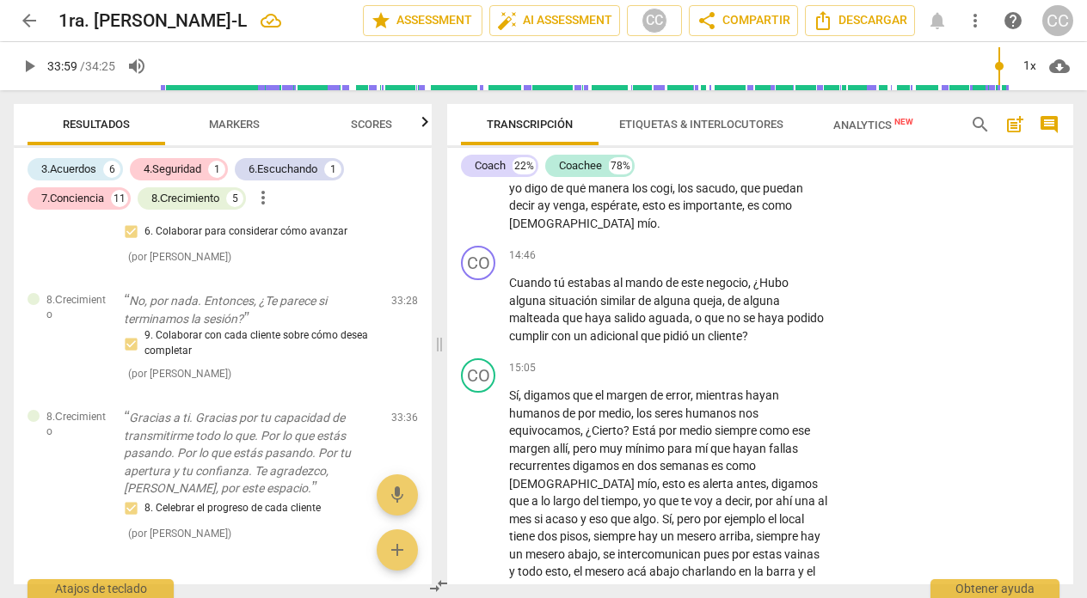
scroll to position [4328, 0]
click at [783, 265] on p "Add competency" at bounding box center [775, 256] width 82 height 15
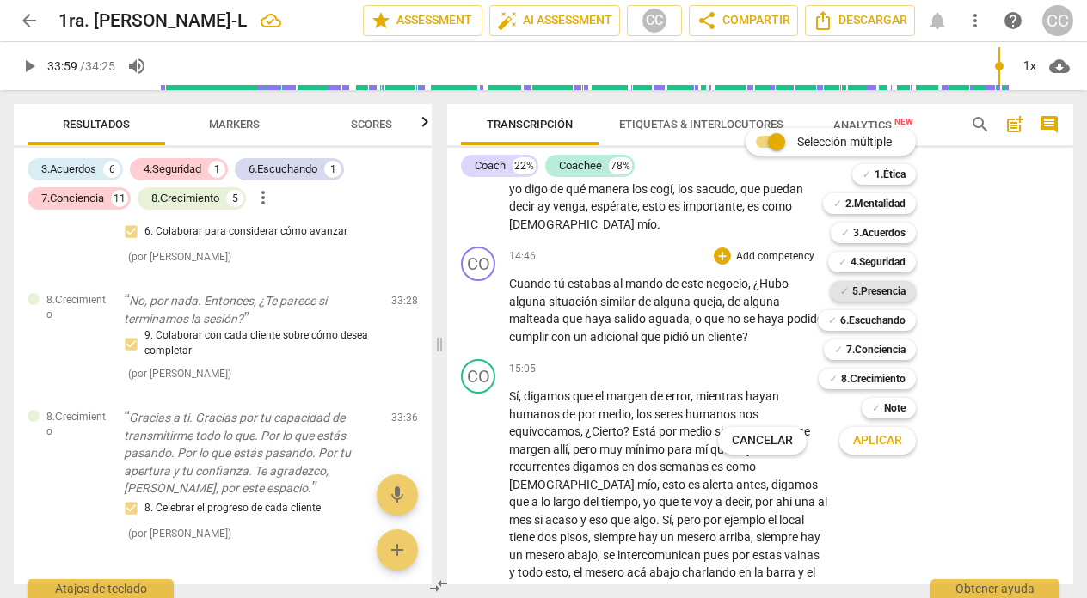
click at [868, 291] on b "5.Presencia" at bounding box center [878, 291] width 53 height 21
click at [869, 443] on span "Aplicar" at bounding box center [877, 441] width 49 height 17
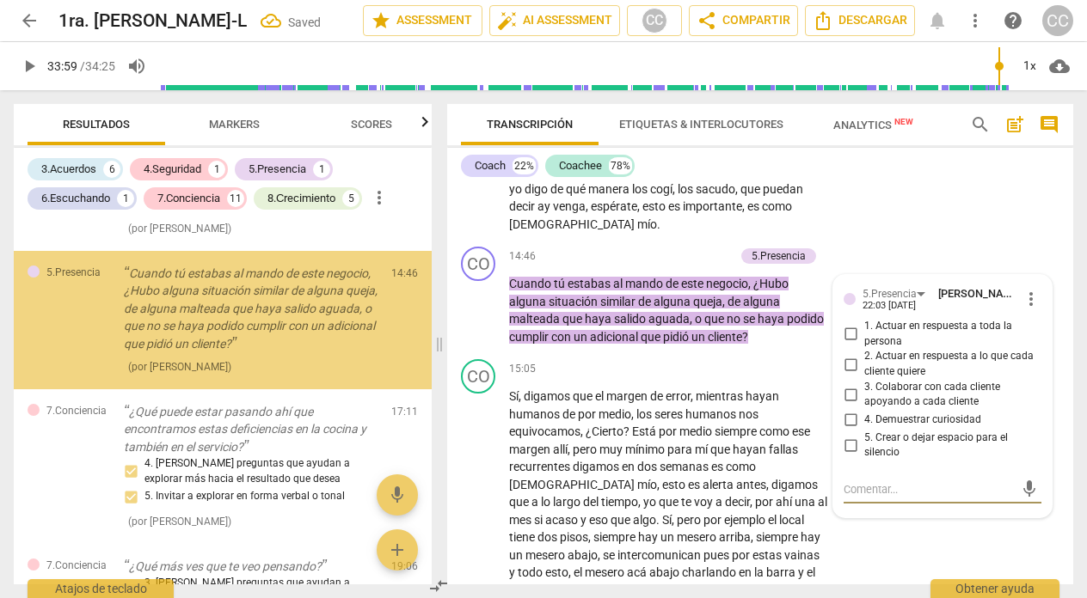
scroll to position [815, 0]
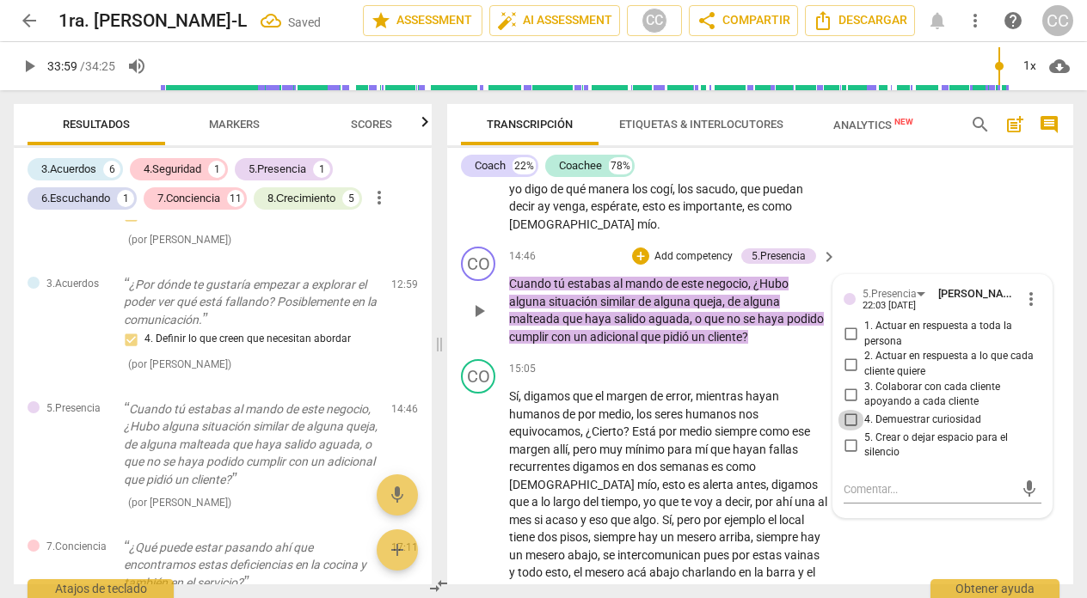
click at [851, 431] on input "4. Demuestrar curiosidad" at bounding box center [851, 420] width 28 height 21
checkbox input "true"
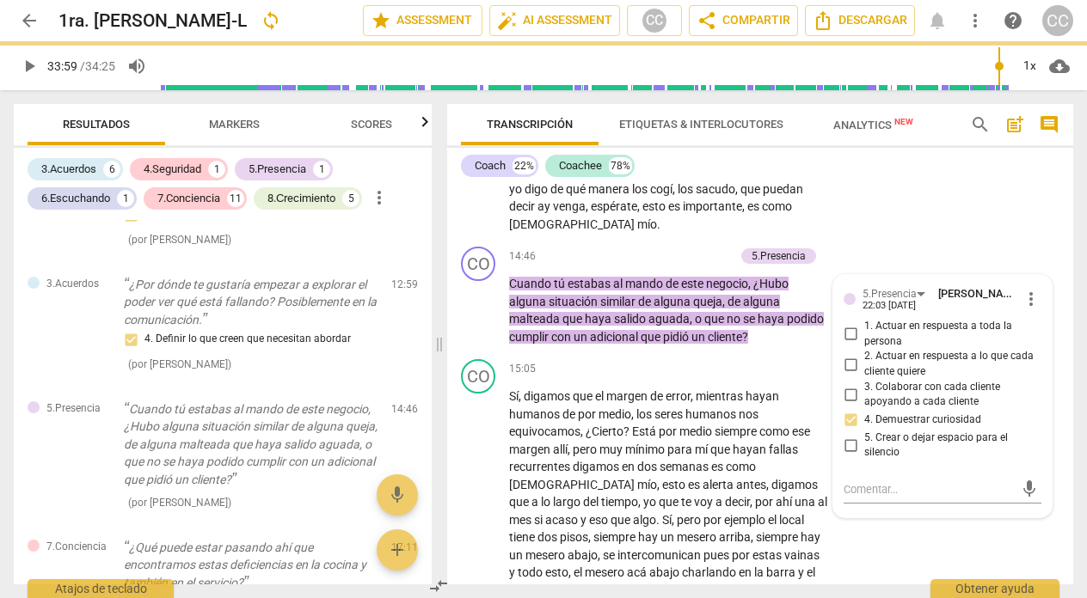
click at [874, 209] on div "CO play_arrow pause 13:19 + Add competency keyboard_arrow_right Si de aquí se h…" at bounding box center [760, 70] width 626 height 342
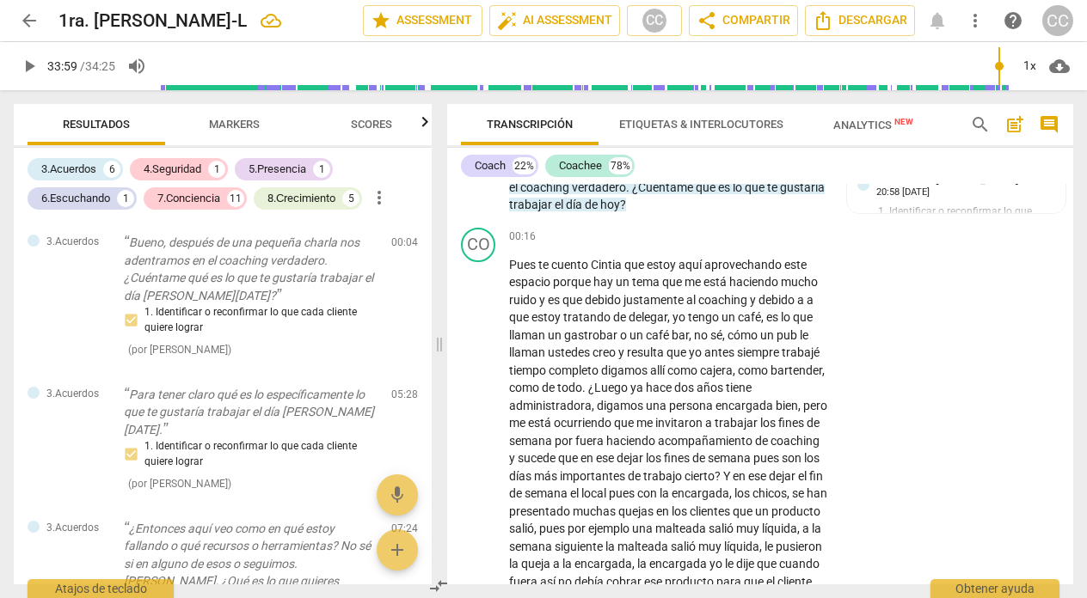
scroll to position [0, 0]
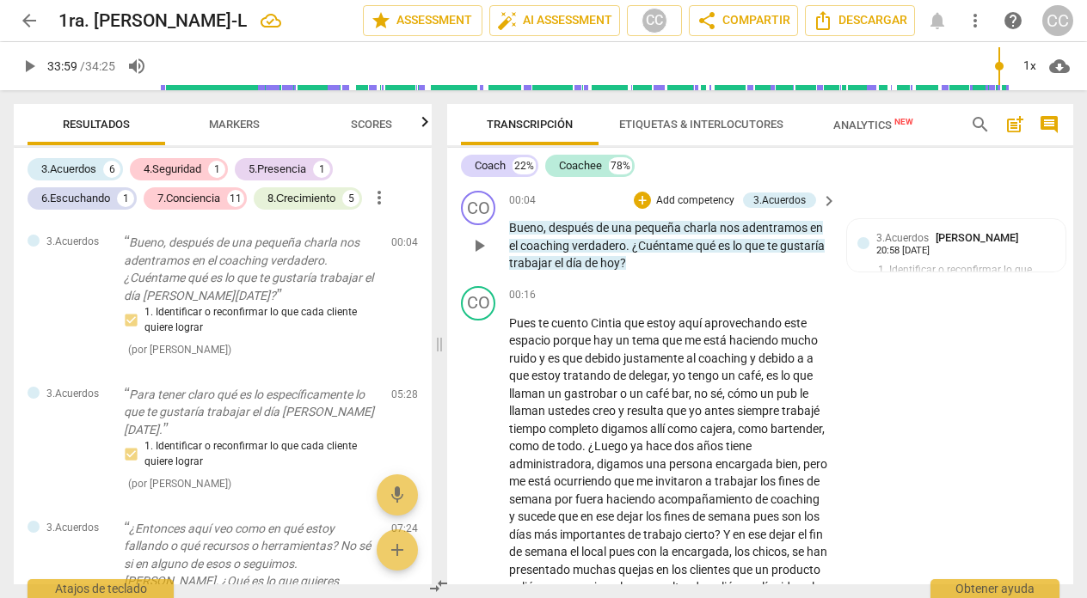
click at [686, 198] on p "Add competency" at bounding box center [695, 200] width 82 height 15
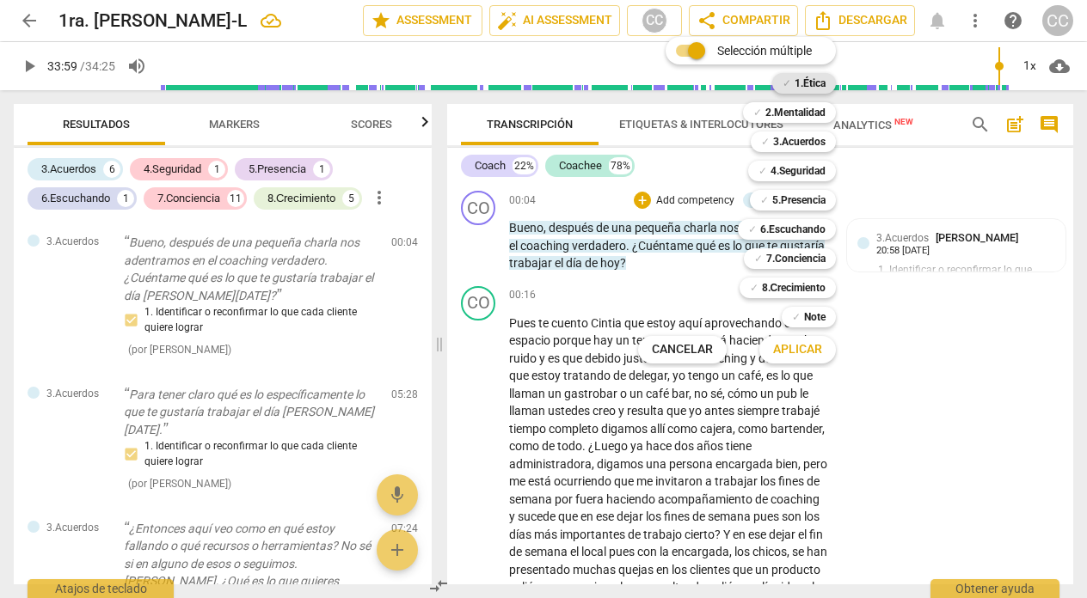
click at [812, 77] on b "1.Ética" at bounding box center [810, 83] width 31 height 21
click at [801, 350] on span "Aplicar" at bounding box center [797, 349] width 49 height 17
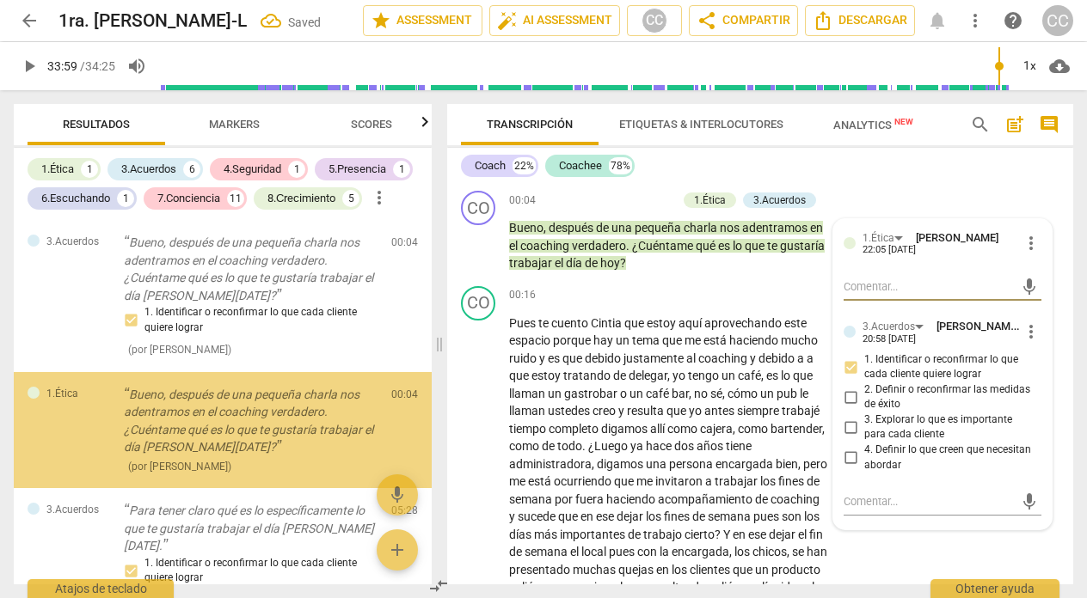
scroll to position [28, 0]
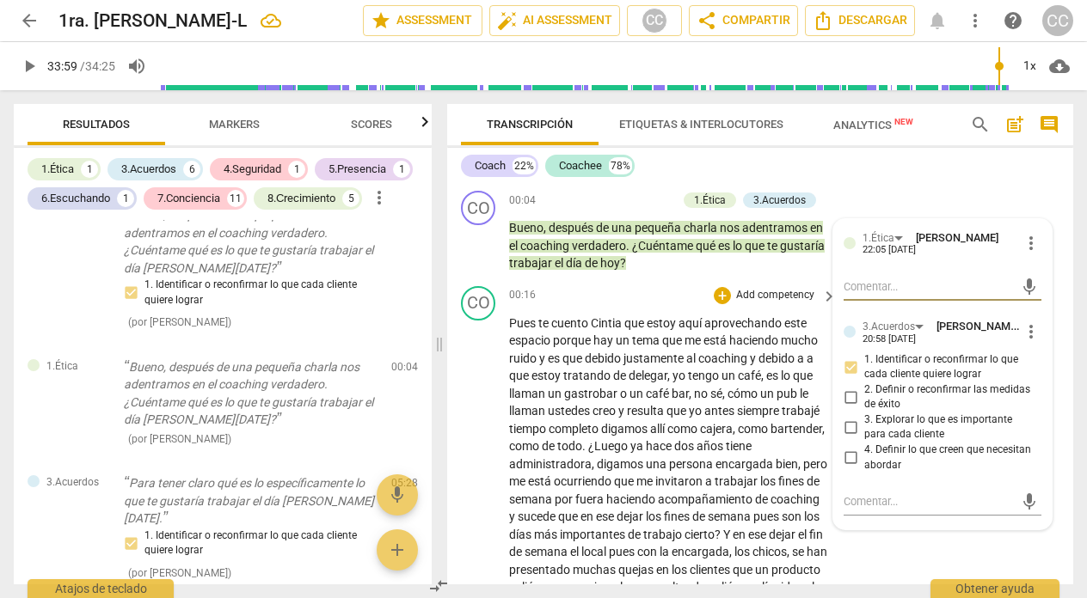
type textarea "A"
type textarea "Ac"
type textarea "Ack"
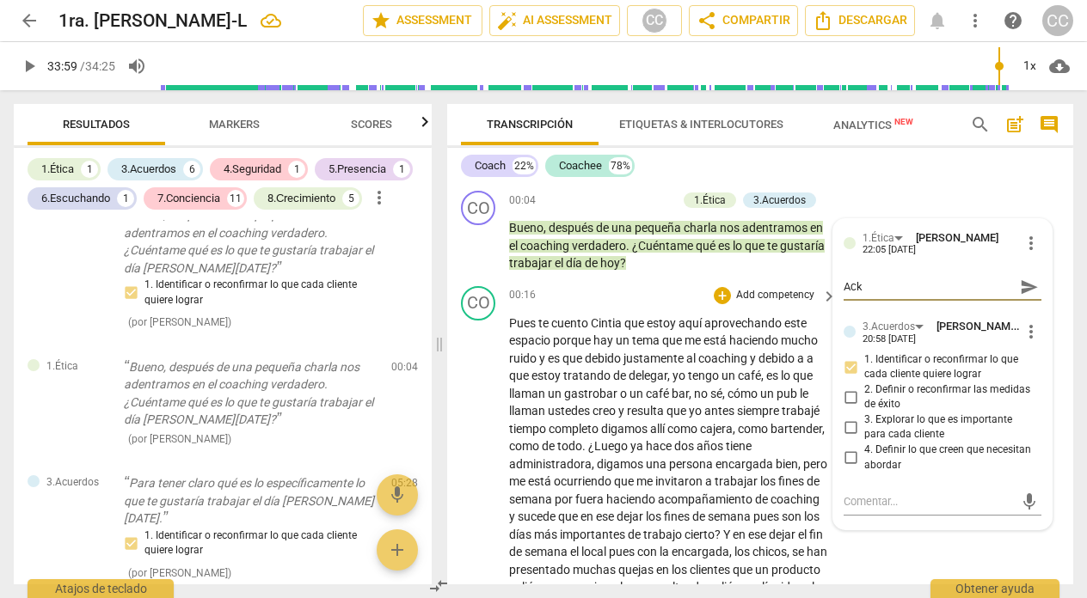
type textarea "Ac"
type textarea "Acç"
type textarea "Ac"
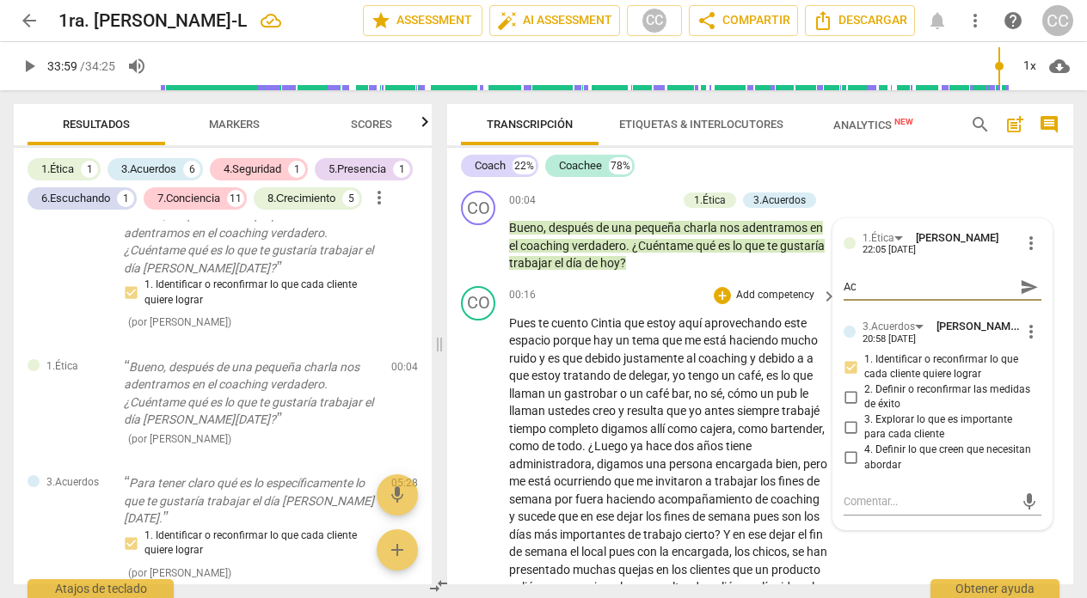
type textarea "Acl"
type textarea "Acla"
type textarea "Aclar"
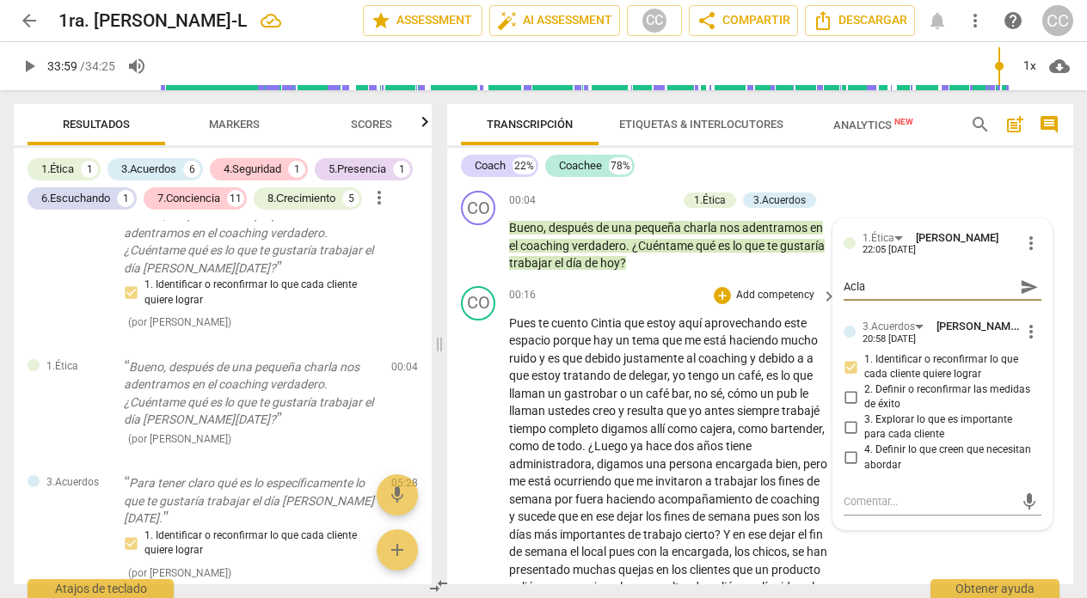
type textarea "Aclar"
type textarea "Aclara"
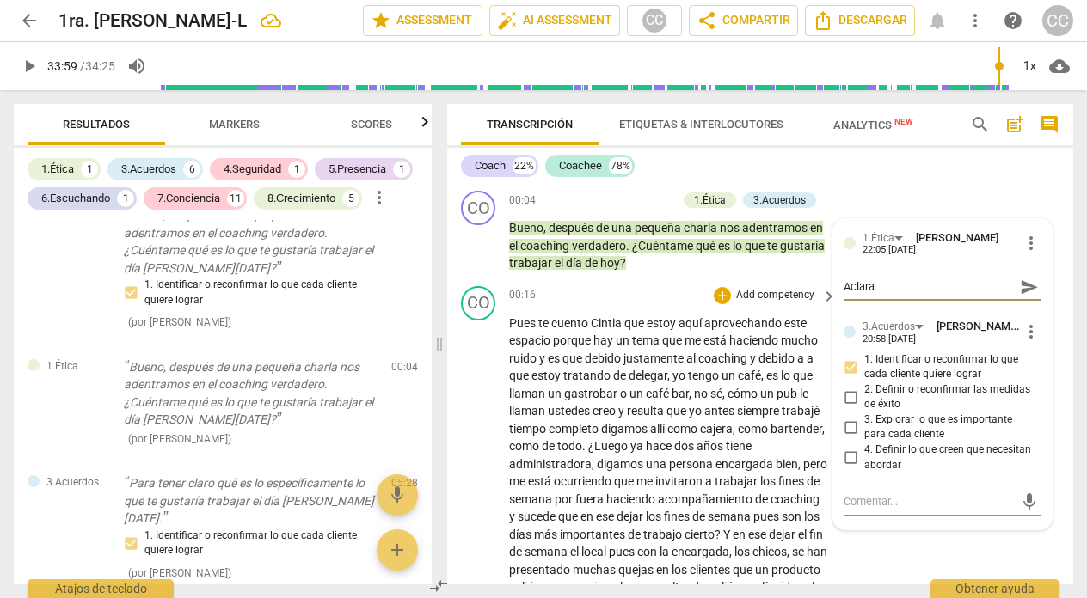
type textarea "Aclara"
type textarea "Aclarac"
type textarea "Aclaraci"
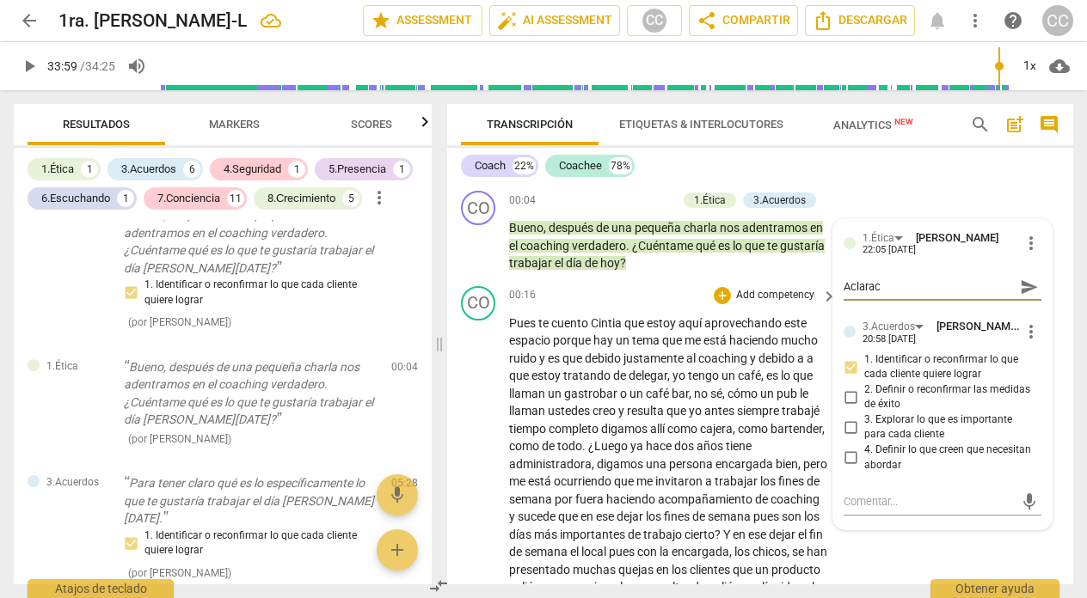
type textarea "Aclaraci"
type textarea "Aclaraci´"
type textarea "Aclaració"
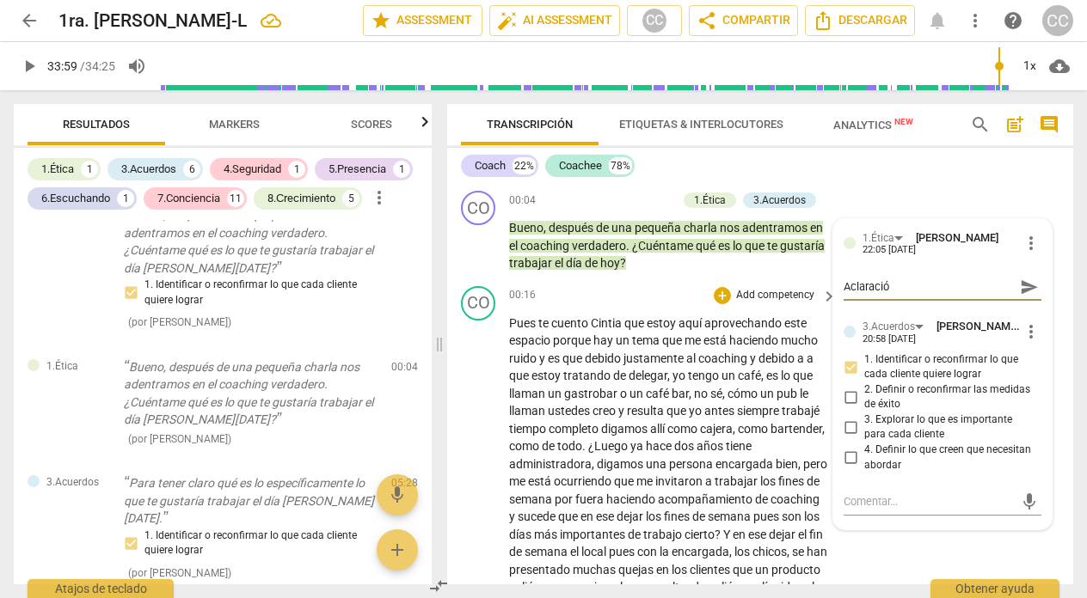
type textarea "Aclaración"
type textarea "Aclaración p"
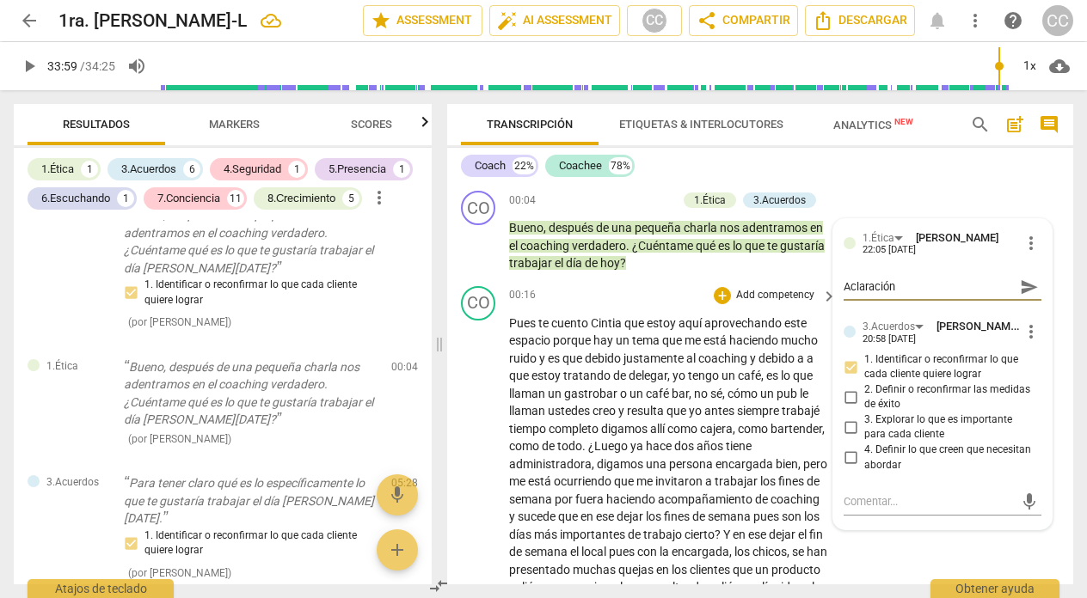
type textarea "Aclaración p"
type textarea "Aclaración"
type textarea "Aclaración a"
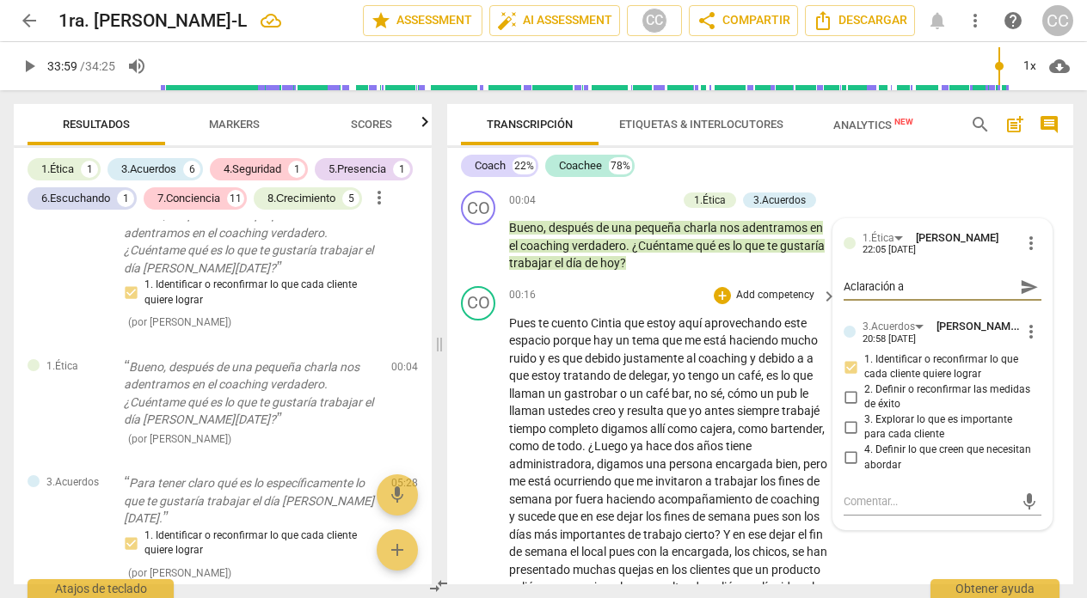
type textarea "Aclaración al"
type textarea "Aclaración al e"
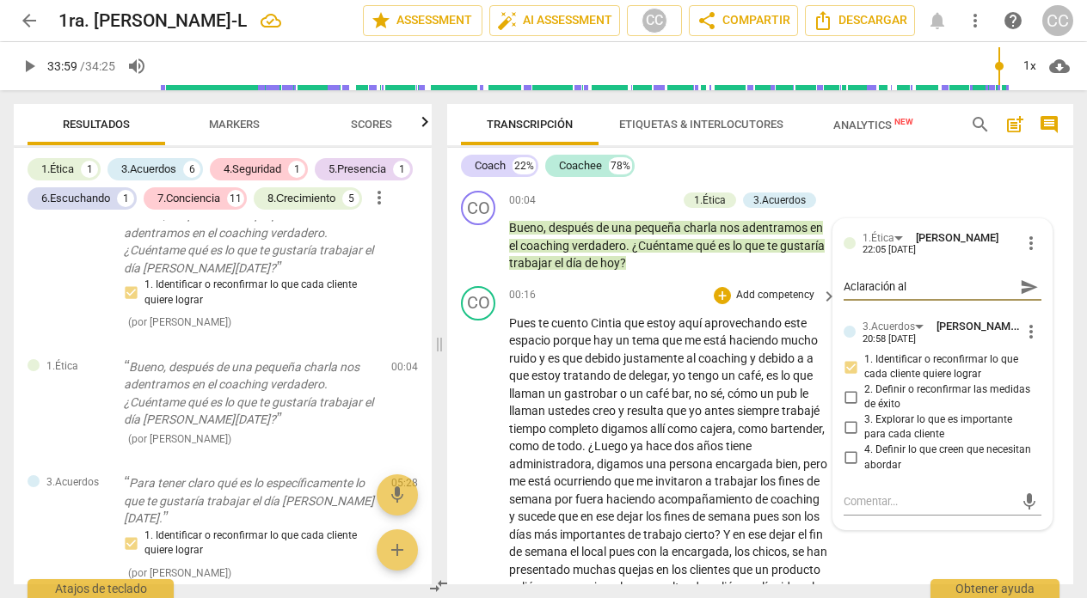
type textarea "Aclaración al e"
type textarea "Aclaración al em"
type textarea "Aclaración al emp"
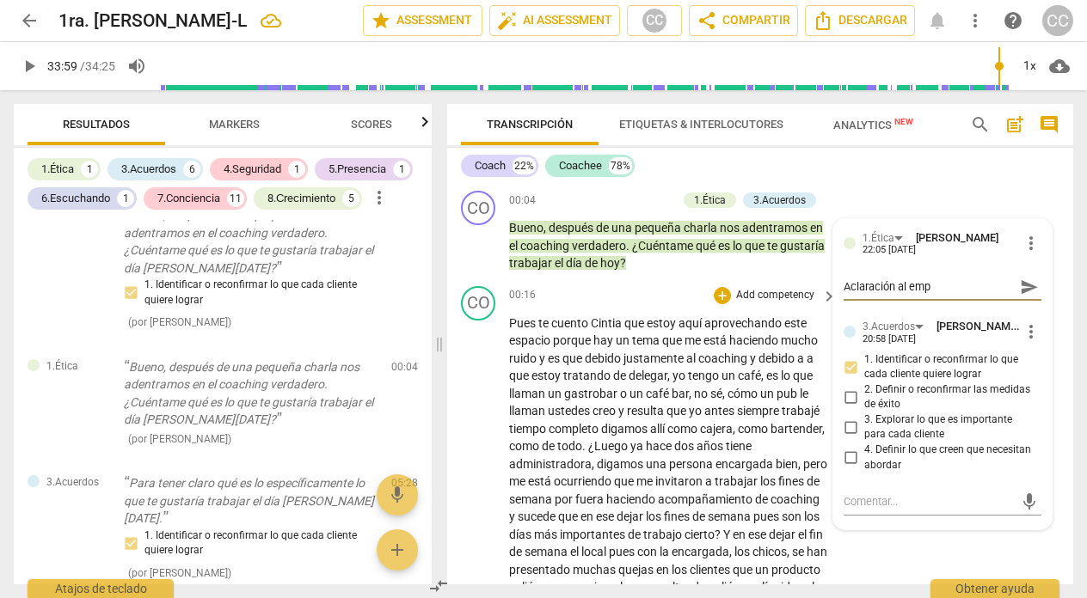
type textarea "Aclaración al empe"
type textarea "Aclaración al empez"
type textarea "Aclaración al empeza"
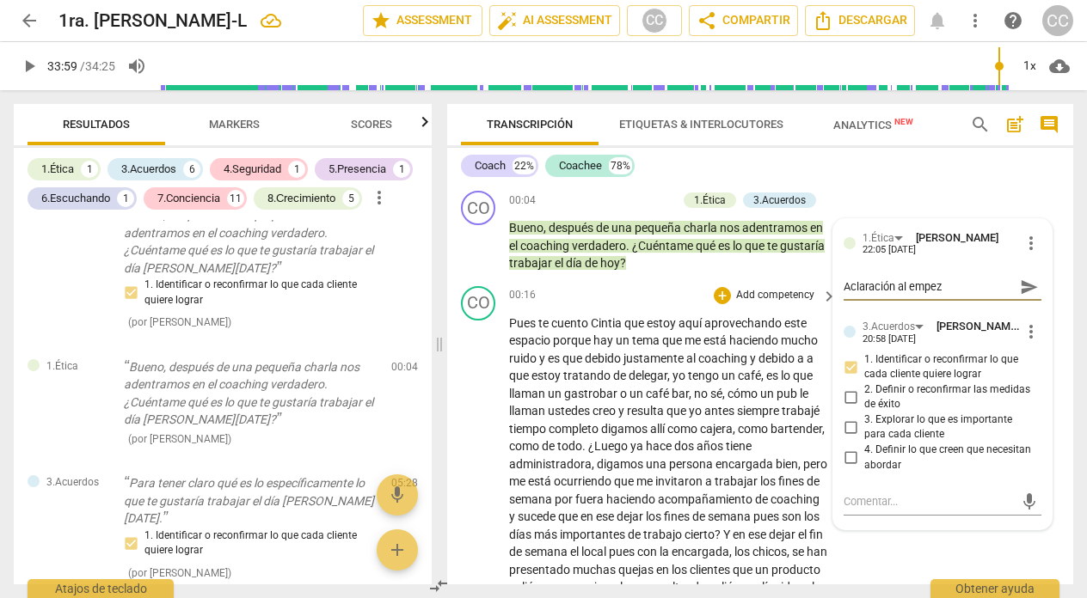
type textarea "Aclaración al empeza"
type textarea "Aclaración al empezar"
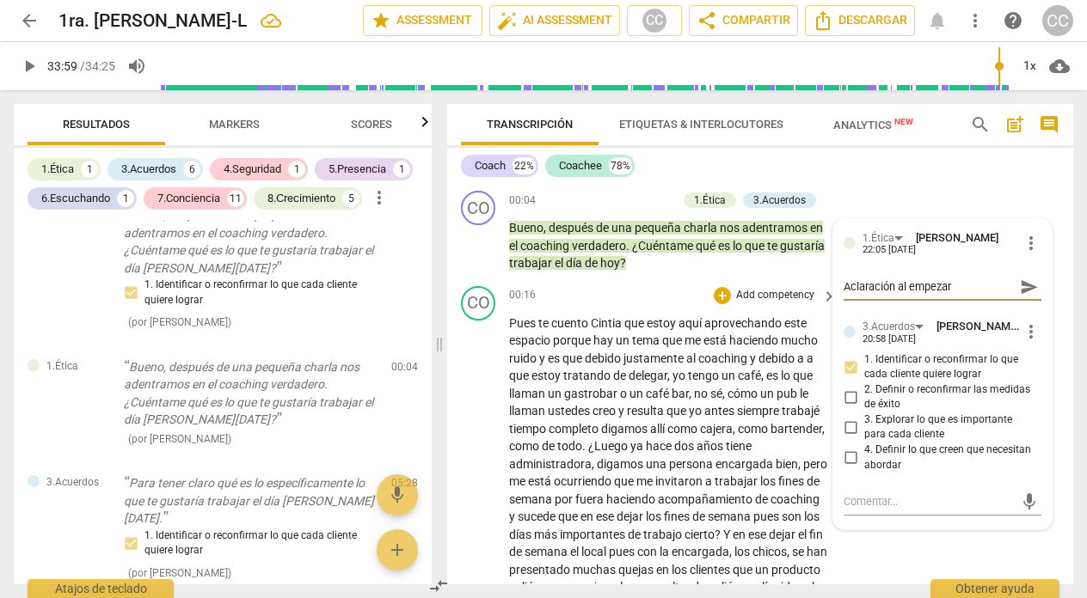
type textarea "Aclaración al empezar l"
type textarea "Aclaración al empezar la"
type textarea "Aclaración al empezar las"
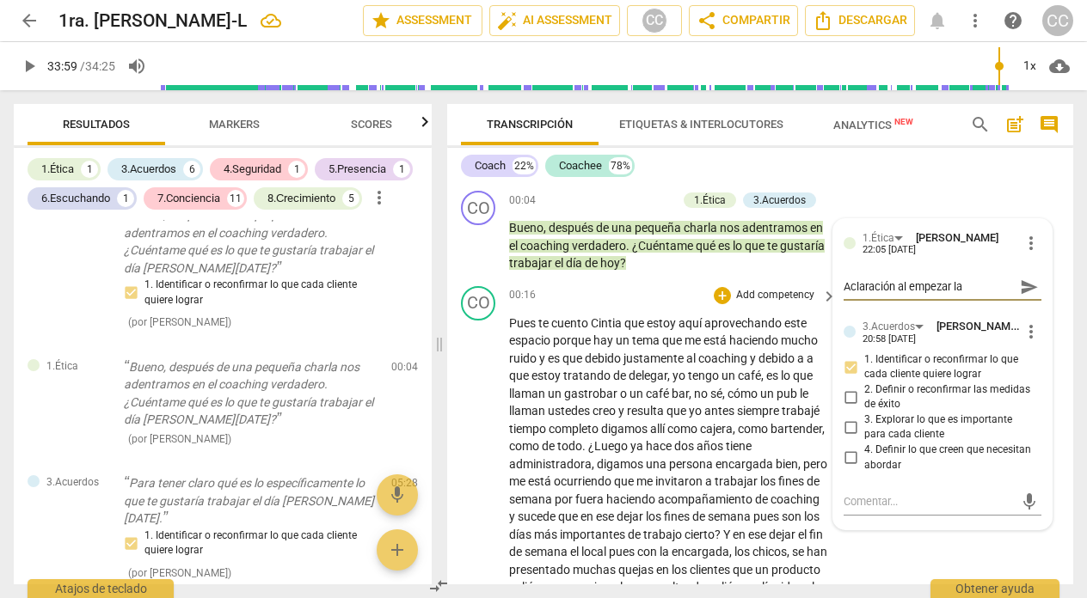
type textarea "Aclaración al empezar las"
type textarea "Aclaración al empezar la"
click at [895, 290] on textarea "Aclaración al empezar la" at bounding box center [929, 287] width 170 height 16
type textarea "Aclaración sal empezar la"
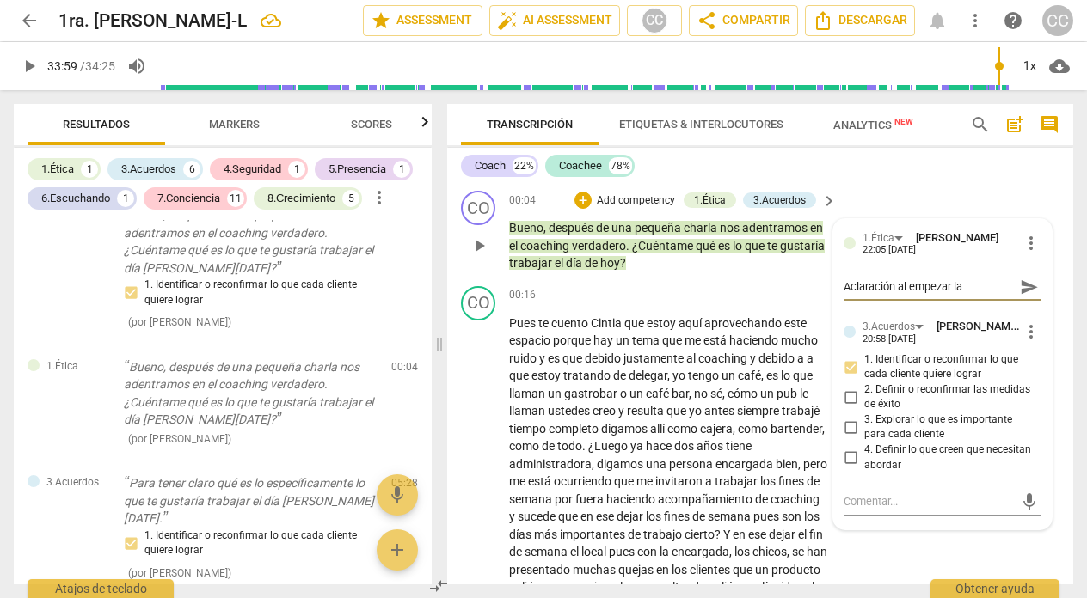
type textarea "Aclaración sal empezar la"
type textarea "Aclaración soal empezar la"
type textarea "Aclaración sobal empezar la"
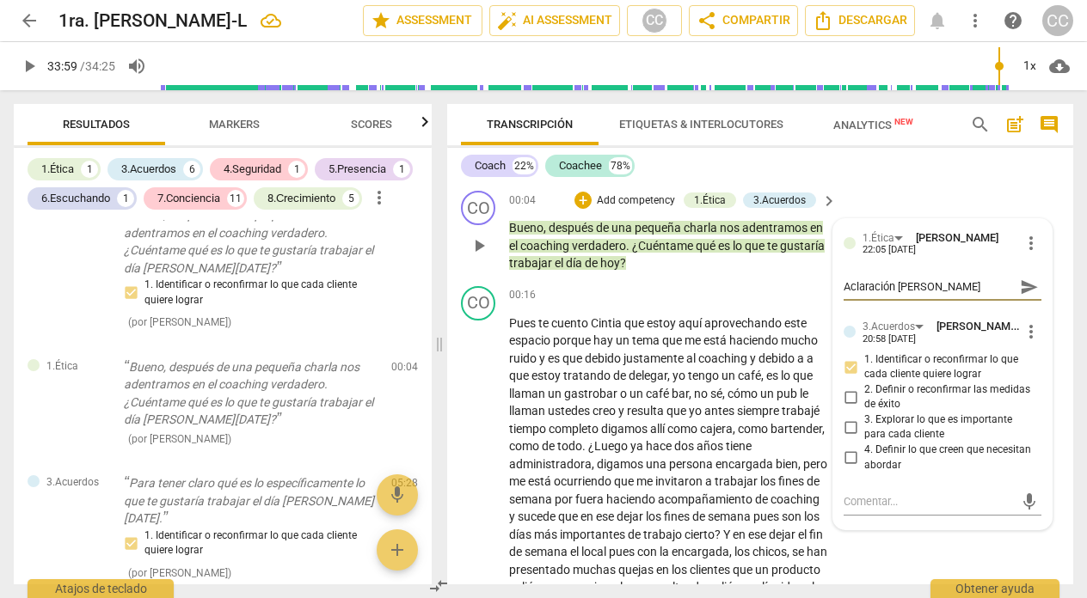
type textarea "Aclaración sobral empezar la"
type textarea "Aclaración sobreal empezar la"
type textarea "Aclaración sobre al empezar la"
type textarea "Aclaración sobre cal empezar la"
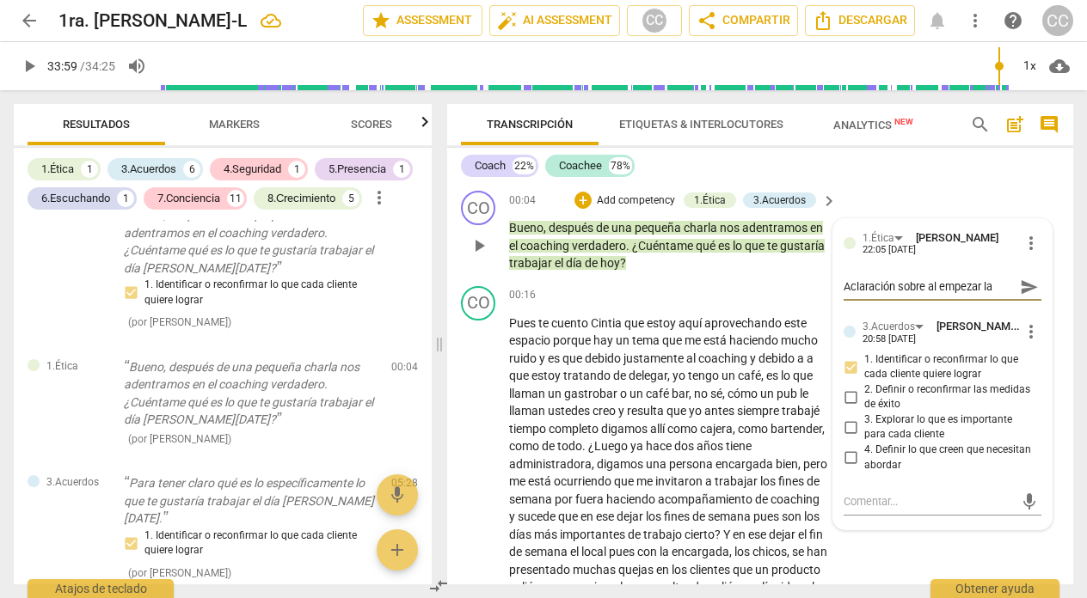
type textarea "Aclaración sobre cal empezar la"
type textarea "Aclaración sobre coal empezar la"
type textarea "Aclaración sobre coaal empezar la"
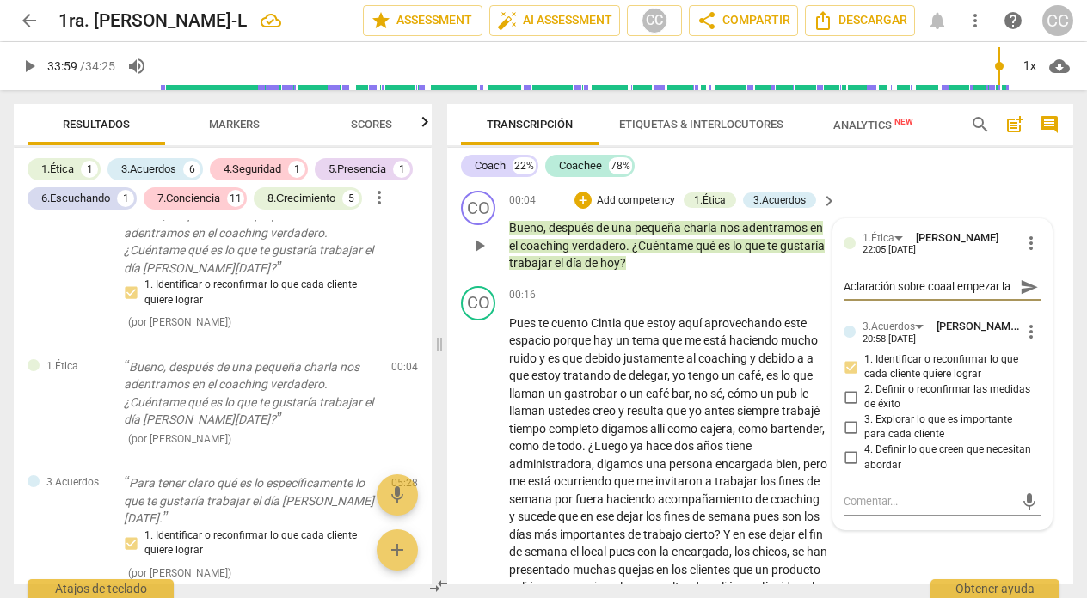
type textarea "Aclaración sobre coacal empezar la"
type textarea "Aclaración sobre coachal empezar la"
type textarea "Aclaración sobre coachial empezar la"
type textarea "Aclaración sobre coachinal empezar la"
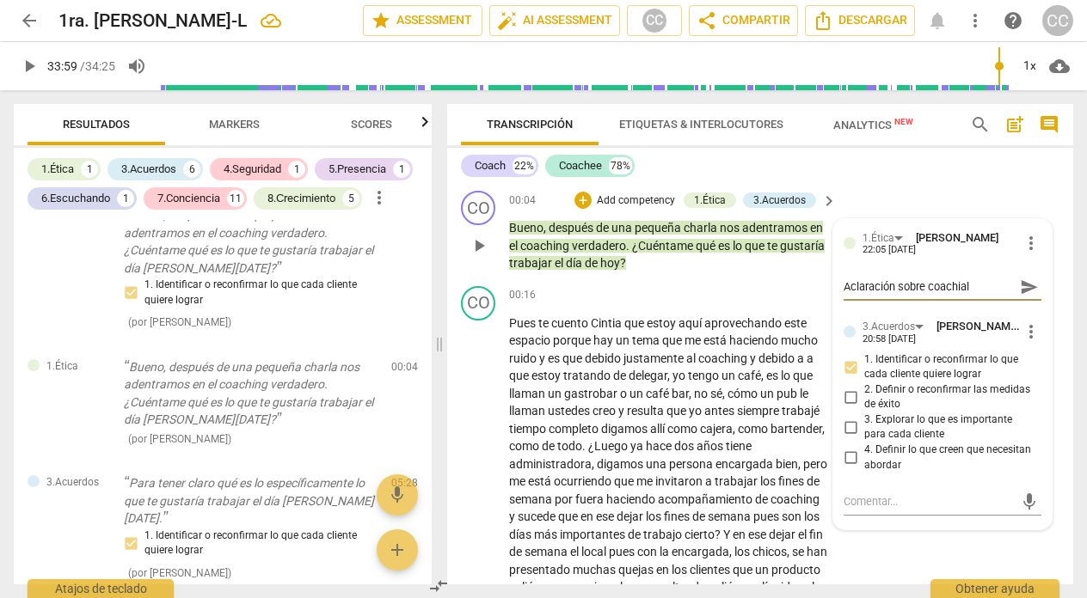
type textarea "Aclaración sobre coachinal empezar la"
type textarea "Aclaración sobre coachingal empezar la"
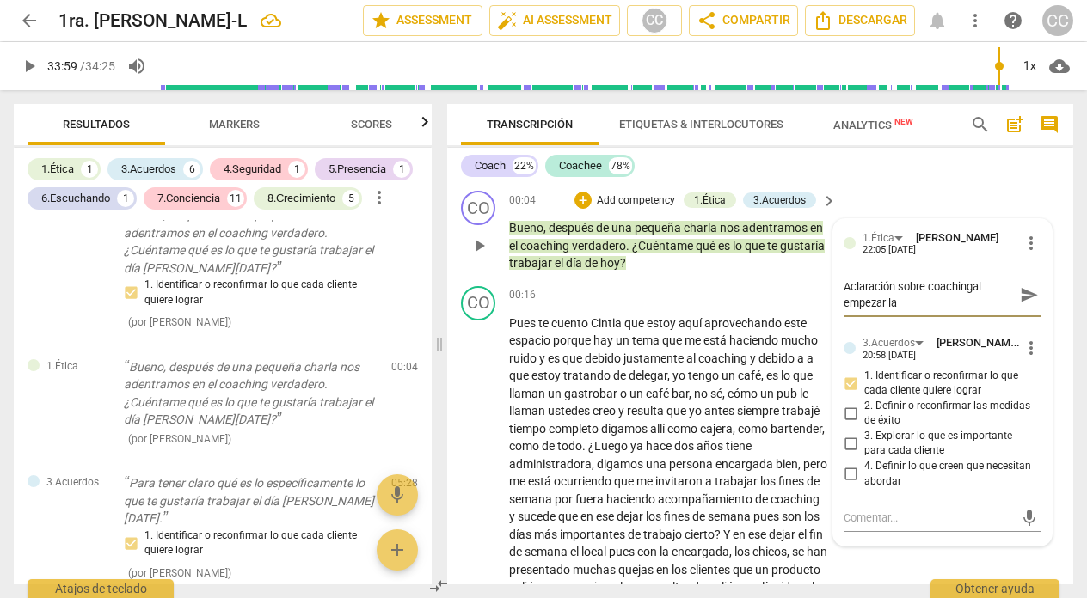
type textarea "Aclaración sobre coaching al empezar la"
click at [905, 306] on textarea "Aclaración sobre coaching al empezar la" at bounding box center [929, 295] width 170 height 33
type textarea "Aclaración sobre coaching al empezar l"
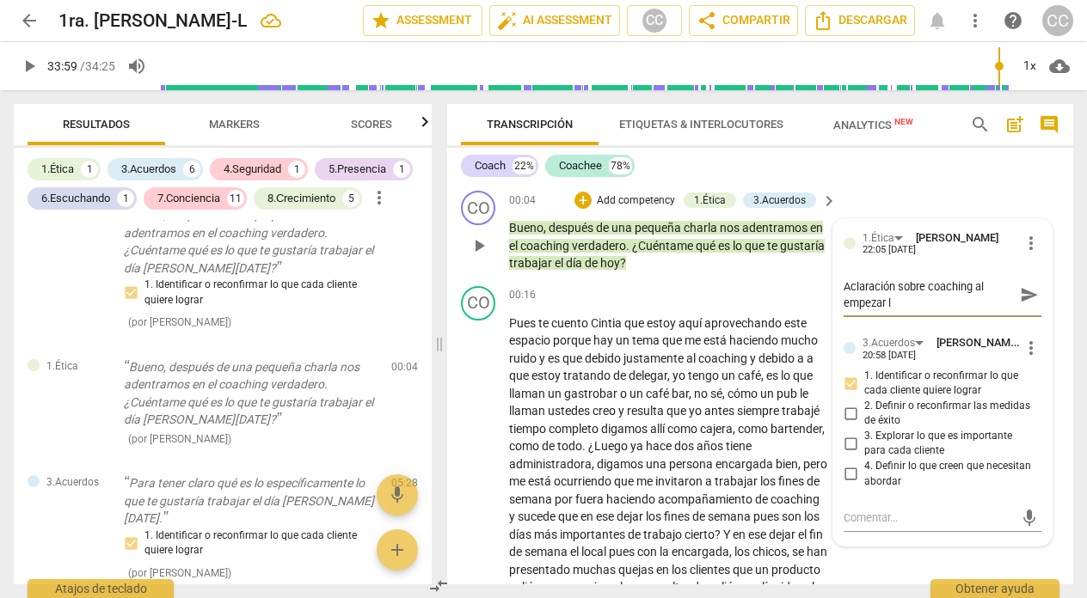
scroll to position [15, 0]
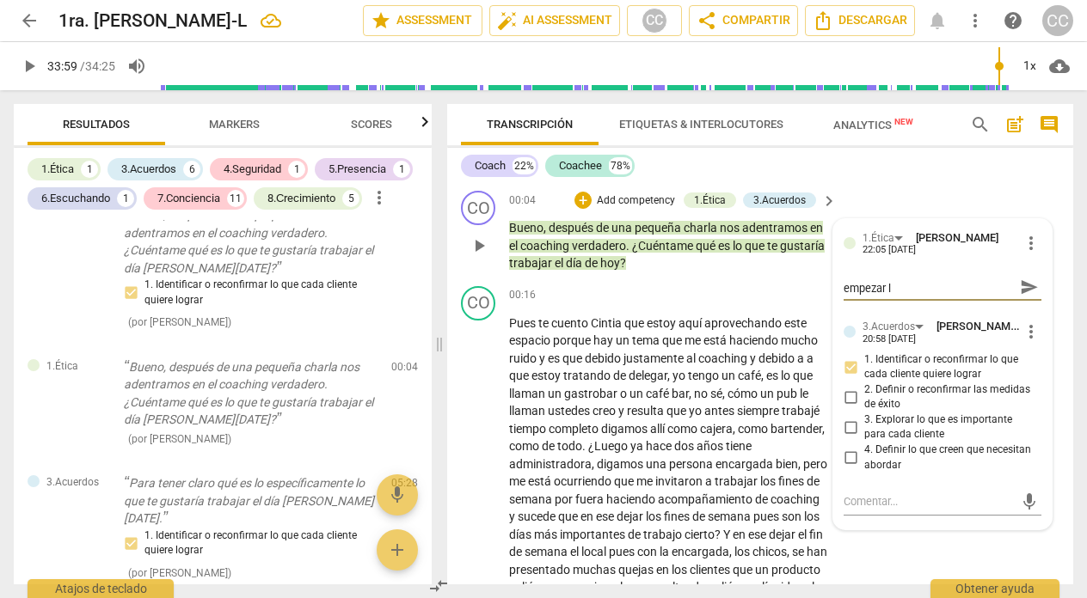
type textarea "Aclaración sobre coaching al empezar"
click at [679, 294] on div "00:16 + Add competency keyboard_arrow_right" at bounding box center [673, 295] width 329 height 19
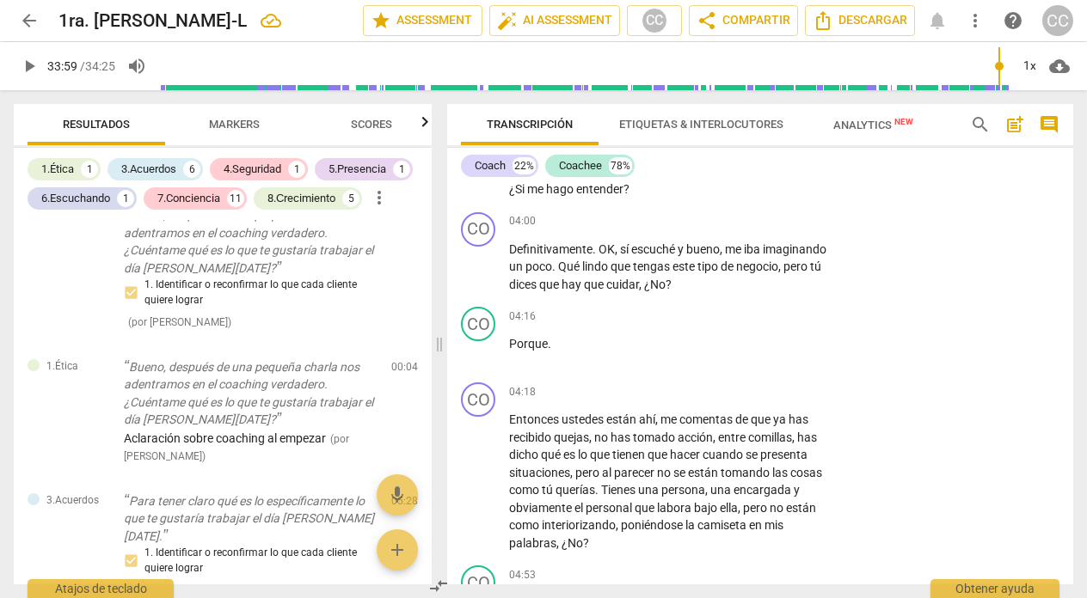
scroll to position [1007, 0]
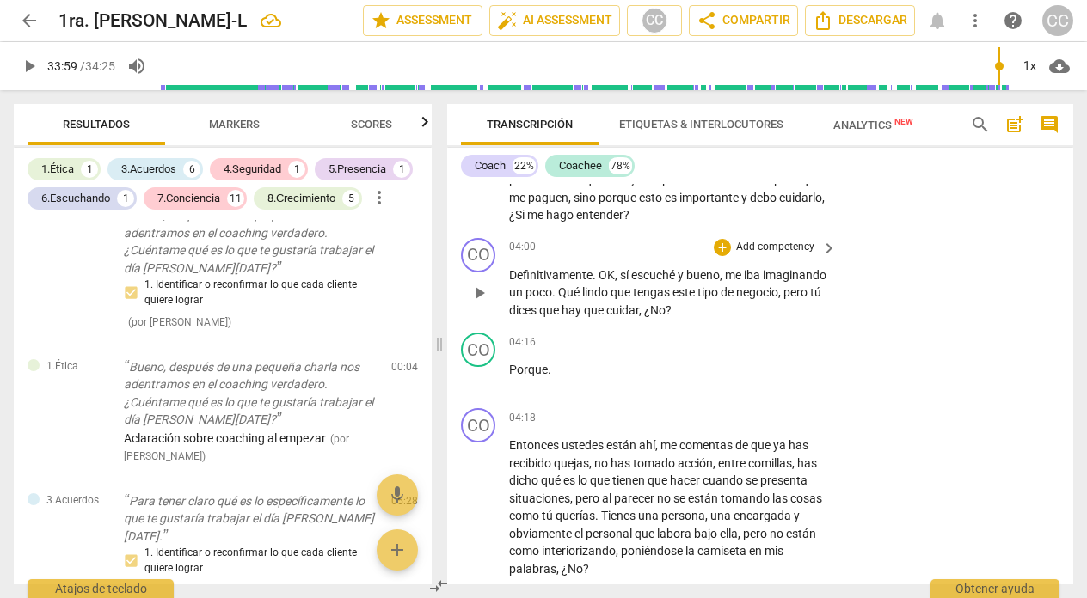
click at [770, 255] on p "Add competency" at bounding box center [775, 247] width 82 height 15
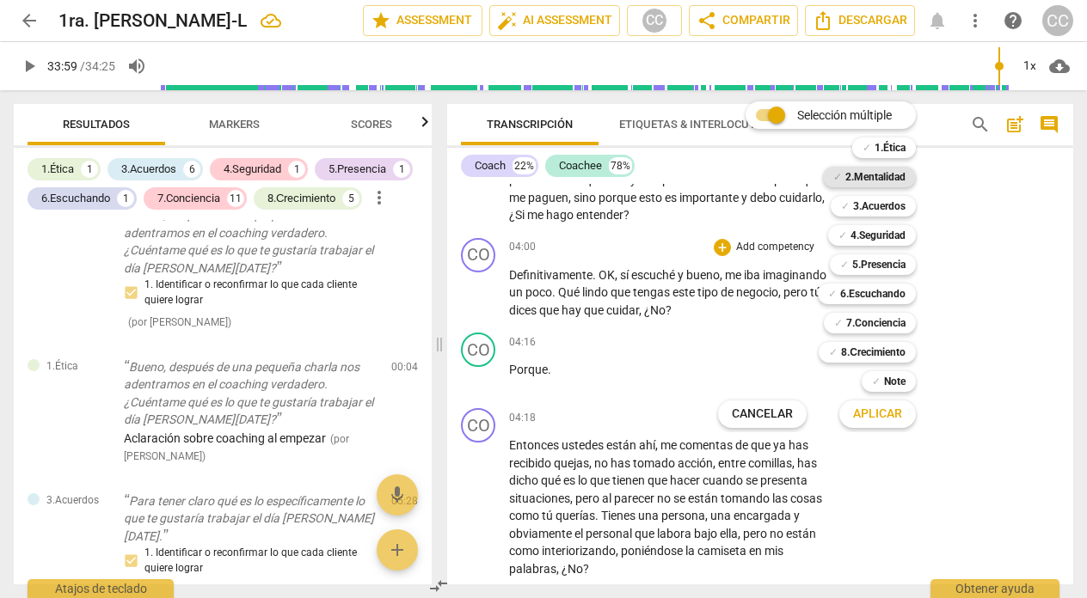
click at [868, 176] on b "2.Mentalidad" at bounding box center [875, 177] width 60 height 21
click at [873, 409] on span "Aplicar" at bounding box center [877, 414] width 49 height 17
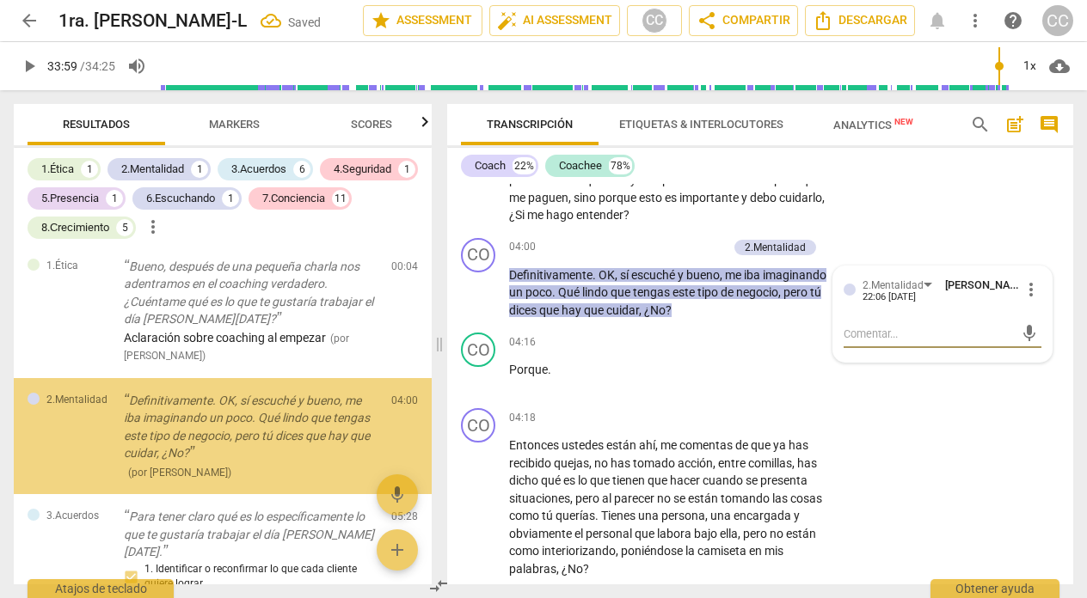
scroll to position [176, 0]
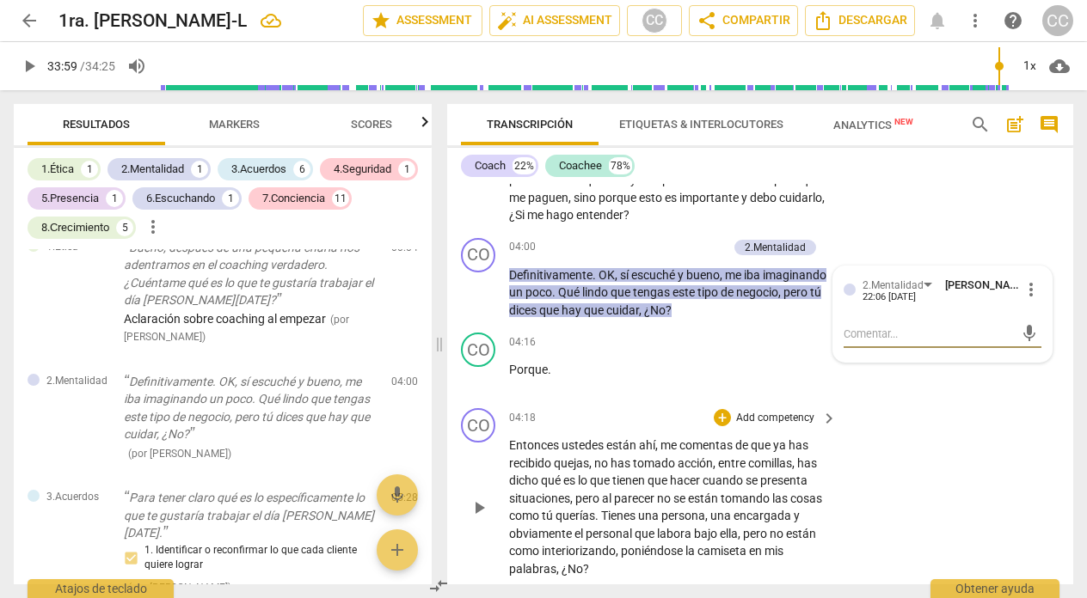
type textarea "C"
type textarea "Ce"
type textarea "Cen"
type textarea "Cent"
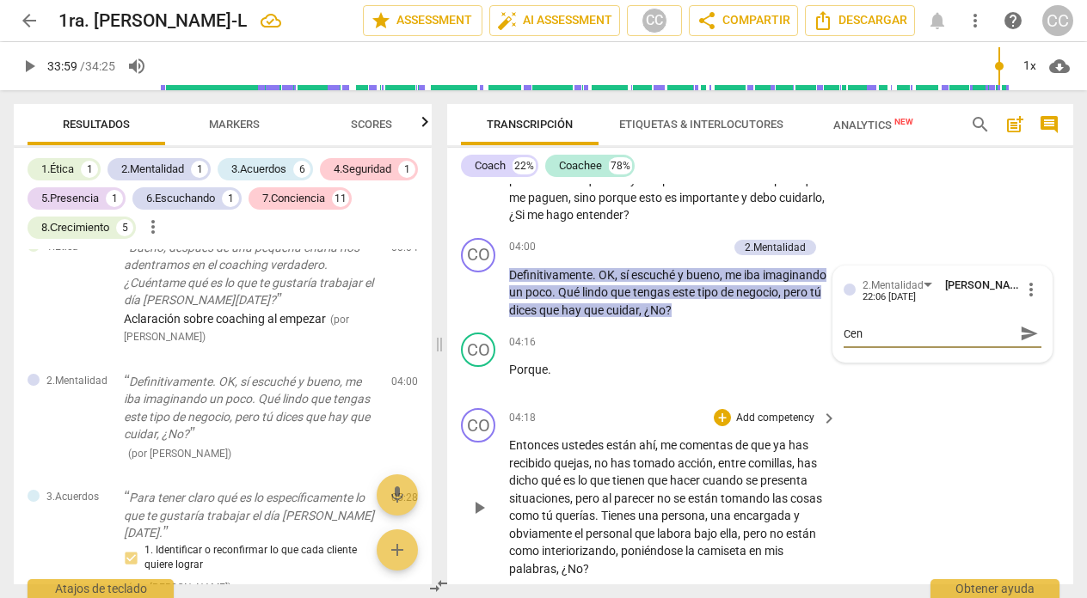
type textarea "Cent"
type textarea "Centr"
type textarea "Centra"
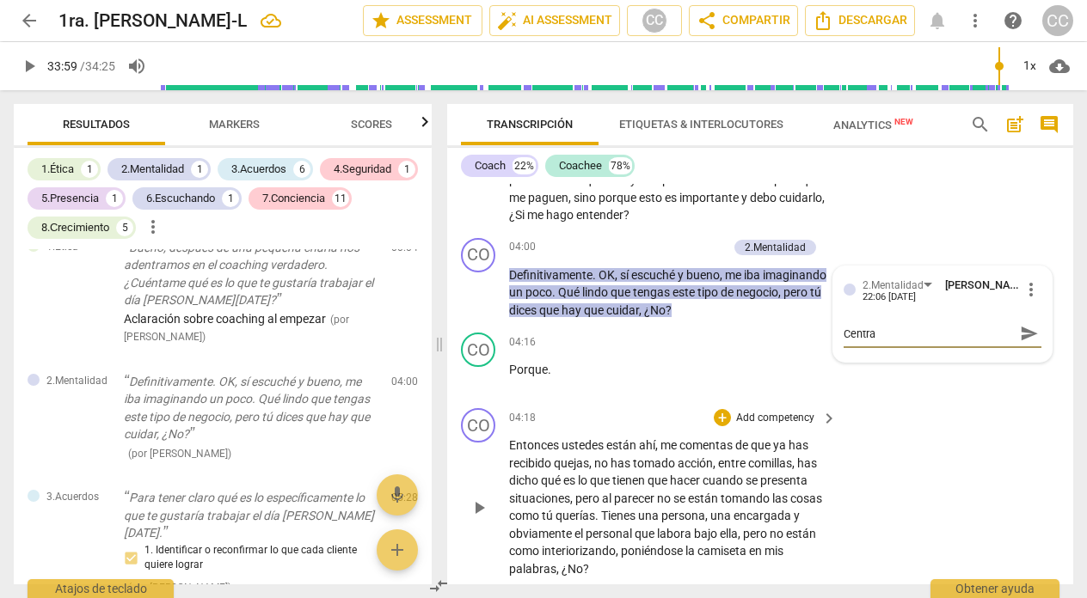
type textarea "Centrad"
type textarea "Centrada"
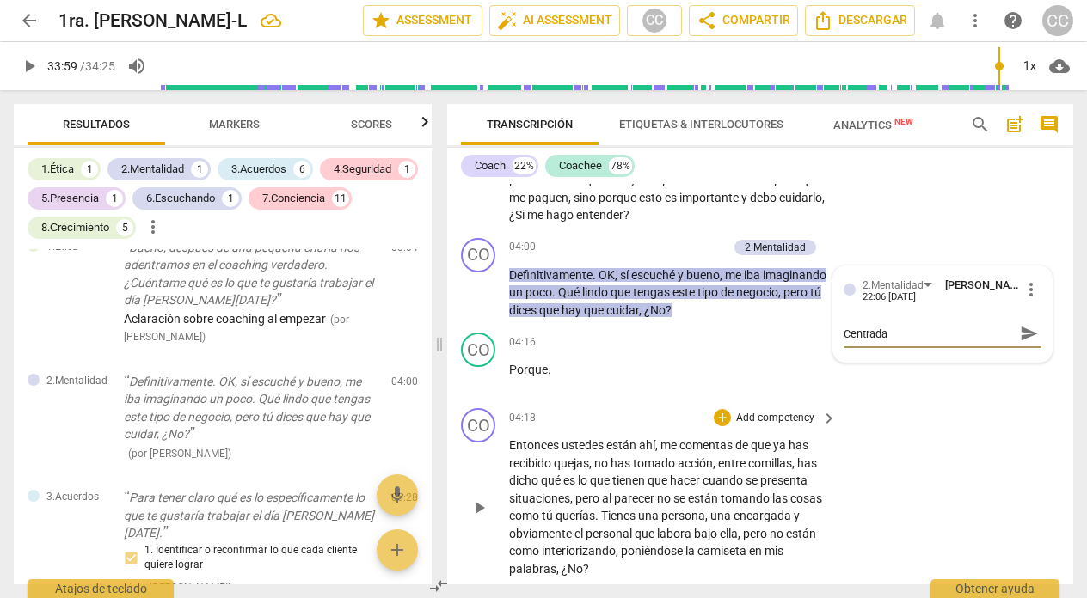
type textarea "Centrada"
type textarea "Centrada e"
type textarea "Centrada en"
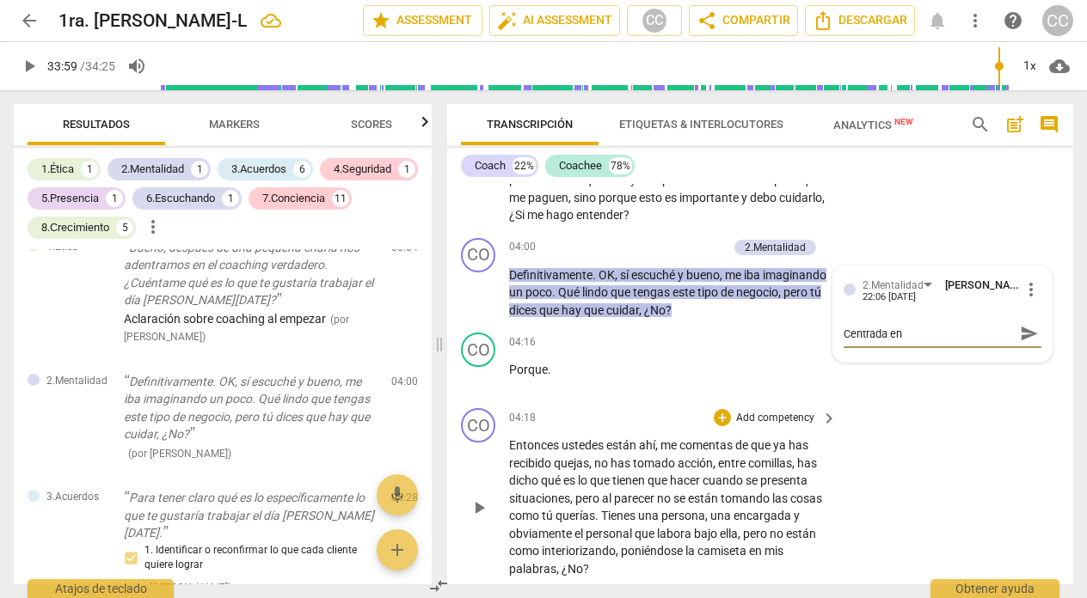
type textarea "Centrada en e"
type textarea "Centrada en el"
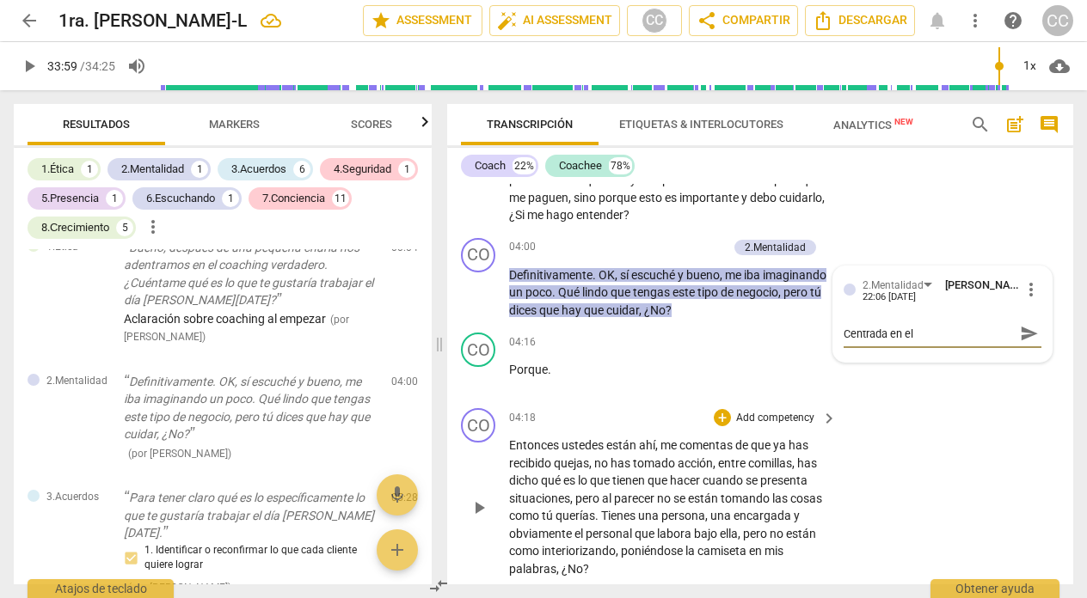
type textarea "Centrada en el"
type textarea "Centrada en el c"
click at [654, 395] on div "04:16 + Add competency keyboard_arrow_right Porque ." at bounding box center [673, 364] width 329 height 62
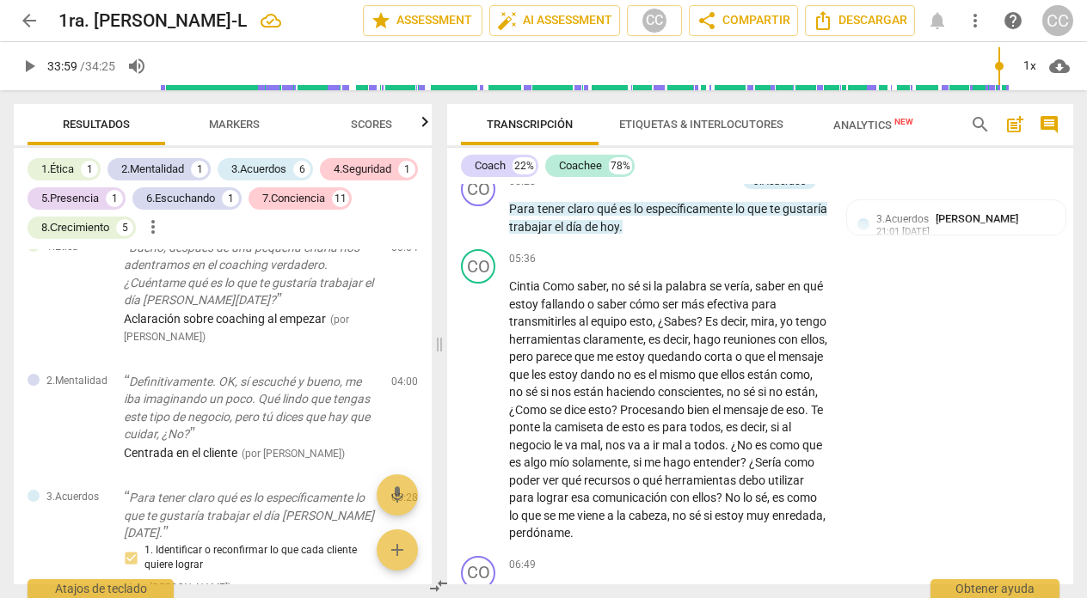
scroll to position [1695, 0]
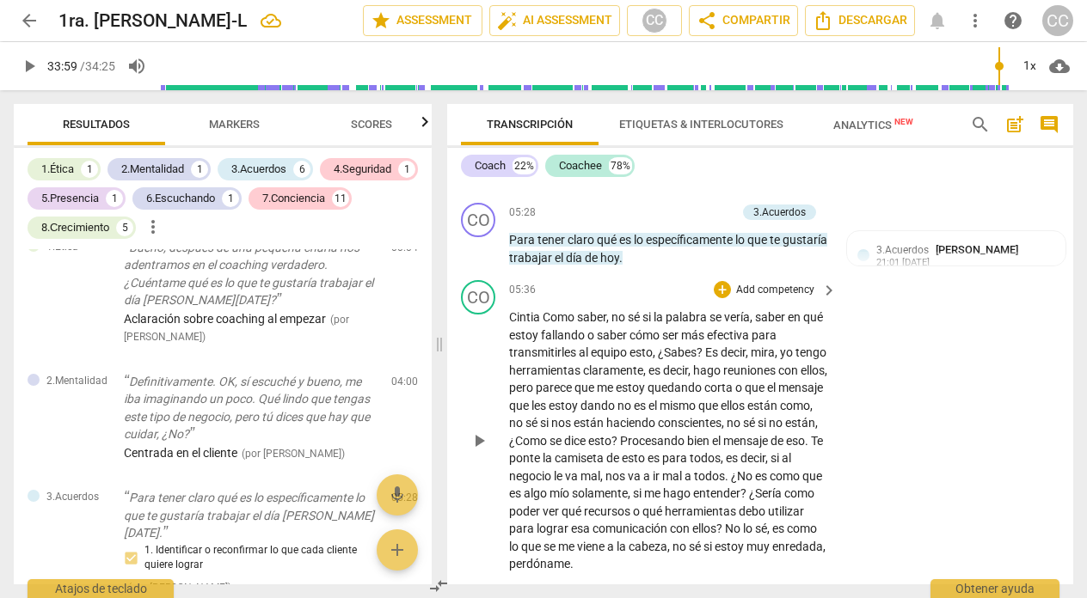
click at [527, 324] on span "Cintia" at bounding box center [526, 317] width 34 height 14
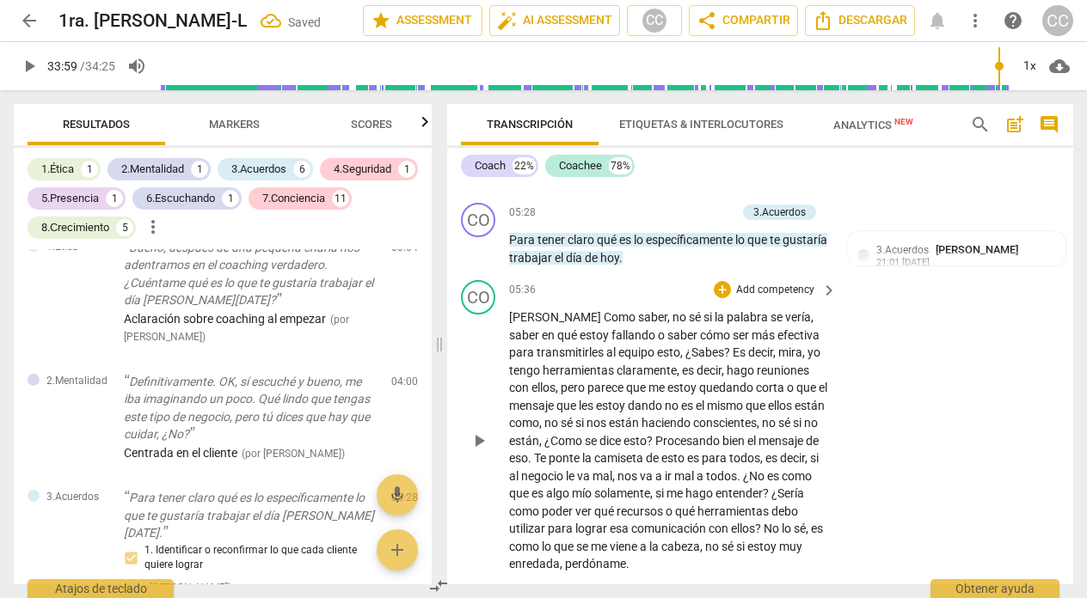
click at [657, 359] on span "esto" at bounding box center [668, 353] width 23 height 14
click at [604, 324] on span "Como" at bounding box center [621, 317] width 34 height 14
click at [685, 359] on span "¿Sabes" at bounding box center [704, 353] width 39 height 14
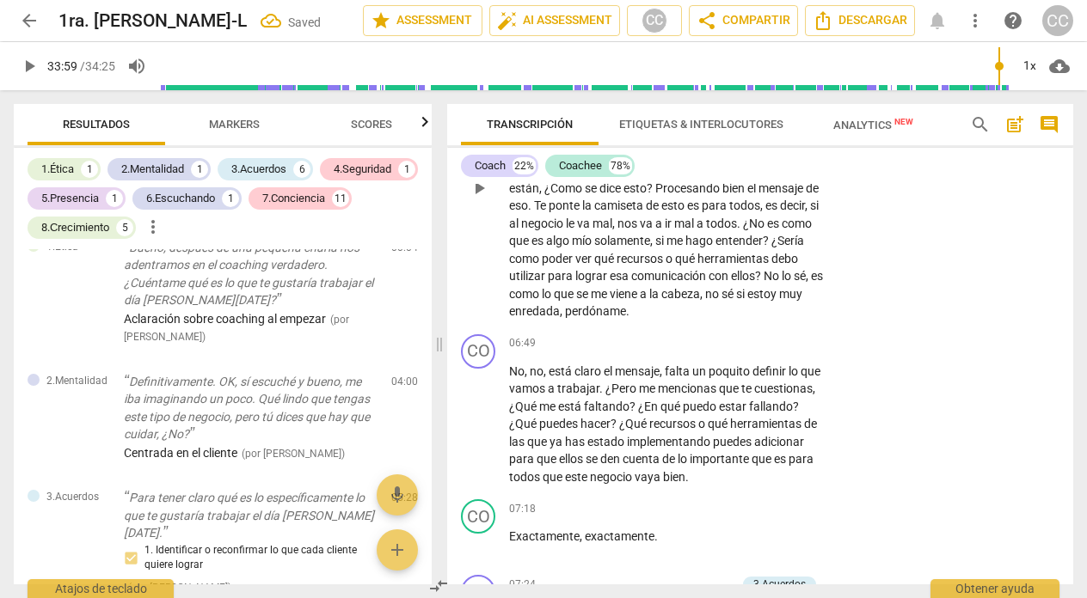
scroll to position [1951, 0]
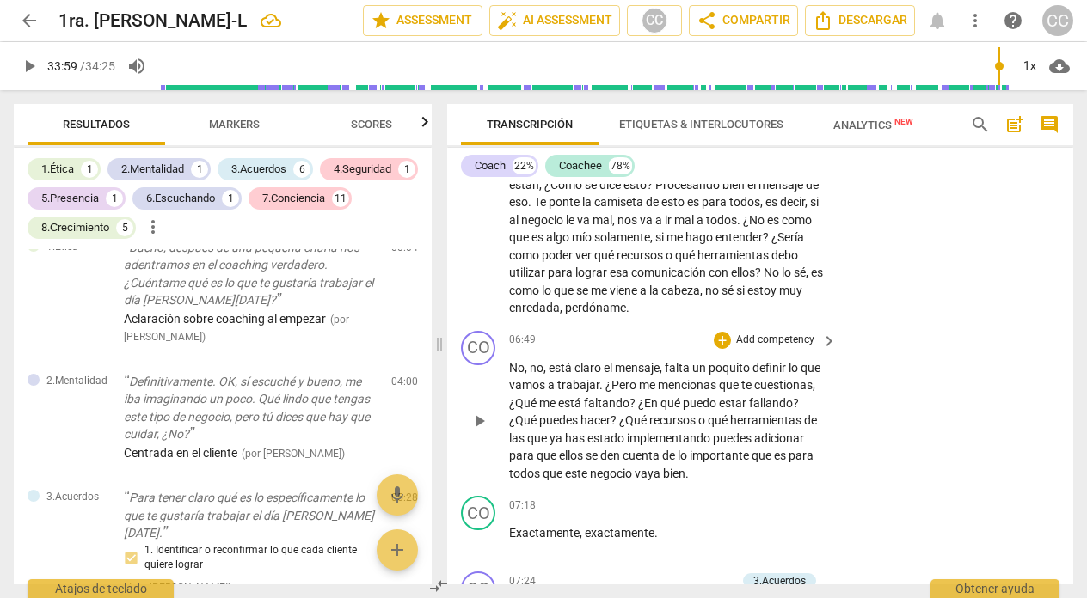
click at [779, 348] on p "Add competency" at bounding box center [775, 340] width 82 height 15
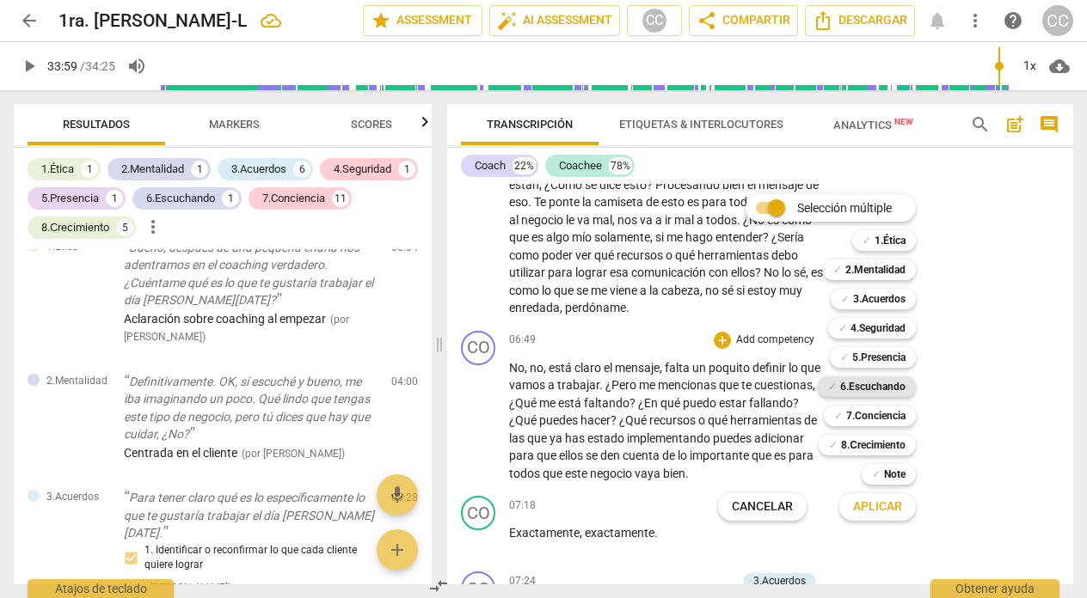
click at [844, 386] on b "6.Escuchando" at bounding box center [872, 387] width 65 height 21
click at [860, 506] on span "Aplicar" at bounding box center [877, 507] width 49 height 17
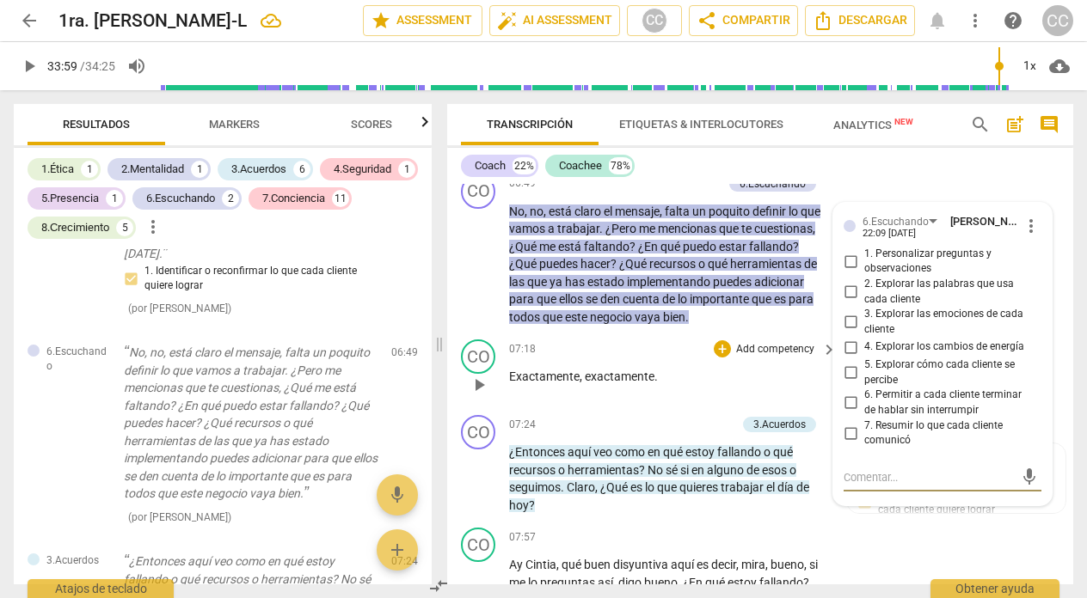
scroll to position [2106, 0]
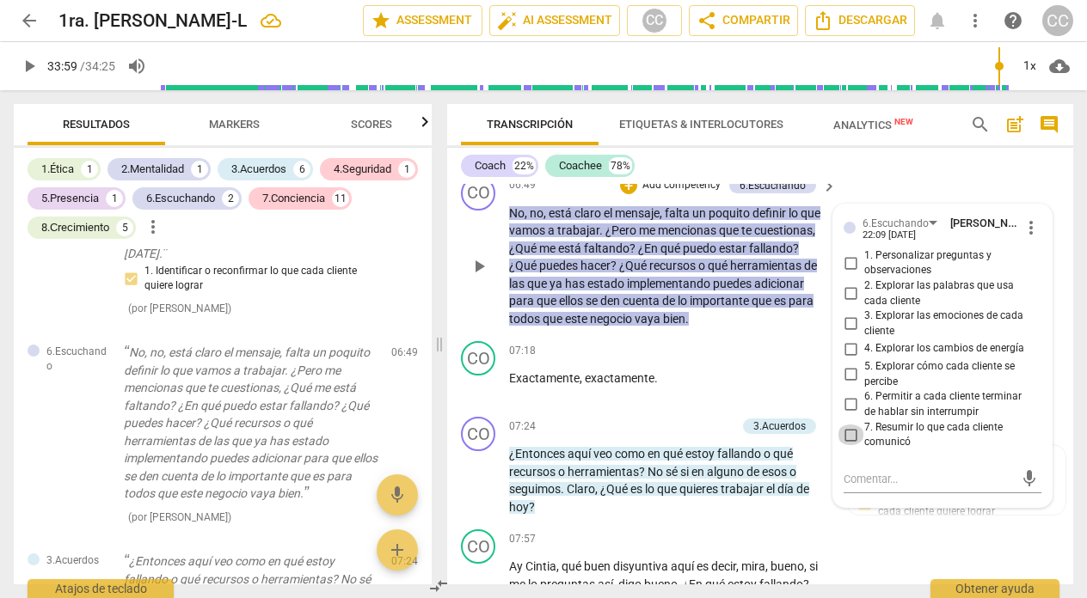
click at [846, 445] on input "7. Resumir lo que cada cliente comunicó" at bounding box center [851, 435] width 28 height 21
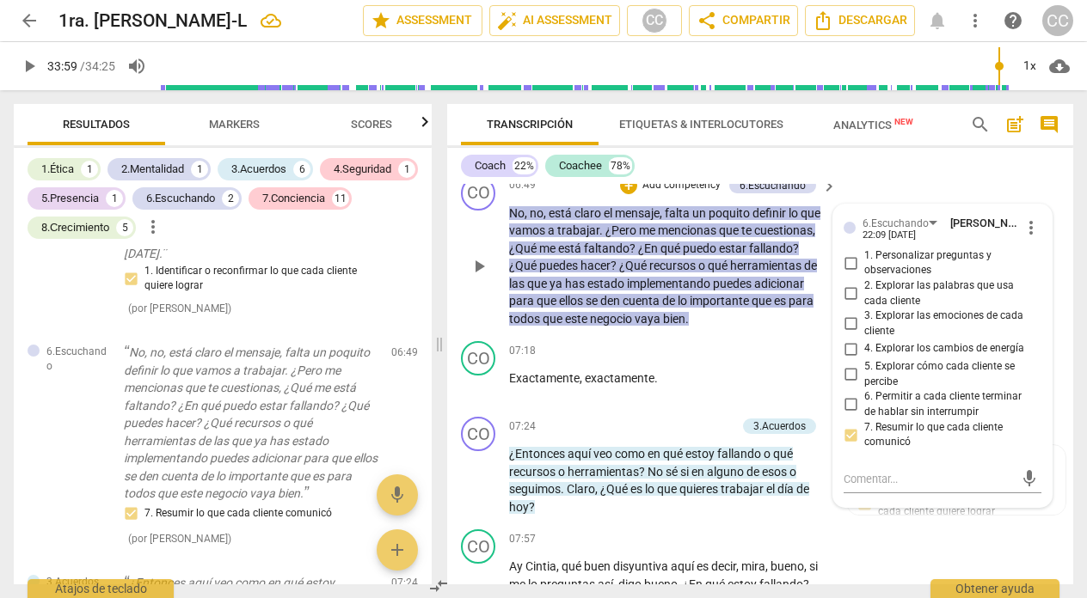
click at [845, 304] on input "2. Explorar las palabras que usa cada cliente" at bounding box center [851, 294] width 28 height 21
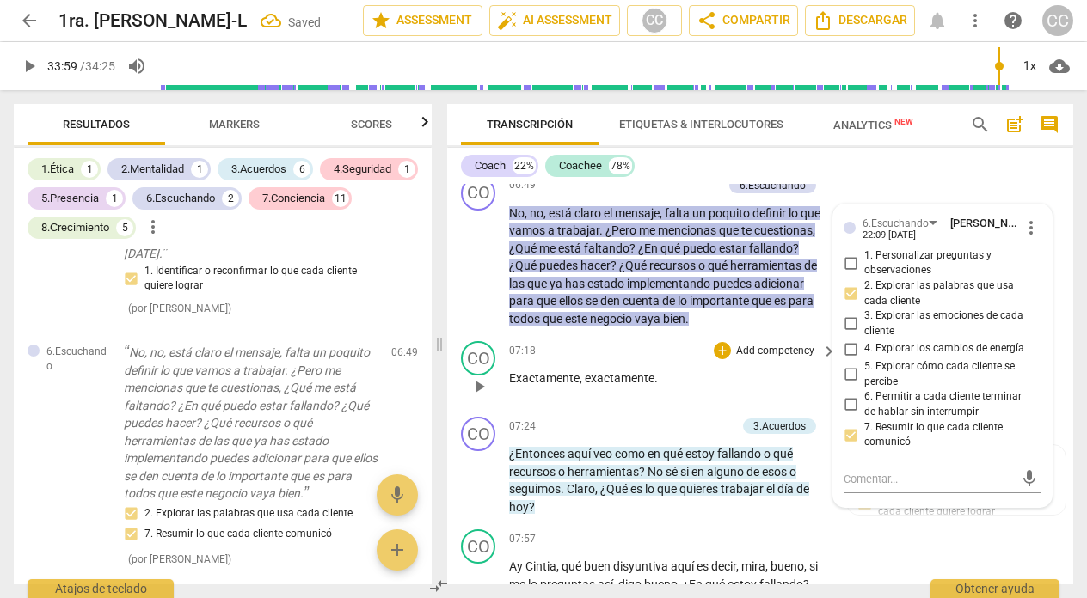
click at [654, 384] on div "07:18 + Add competency keyboard_arrow_right Exactamente , exactamente ." at bounding box center [673, 372] width 329 height 62
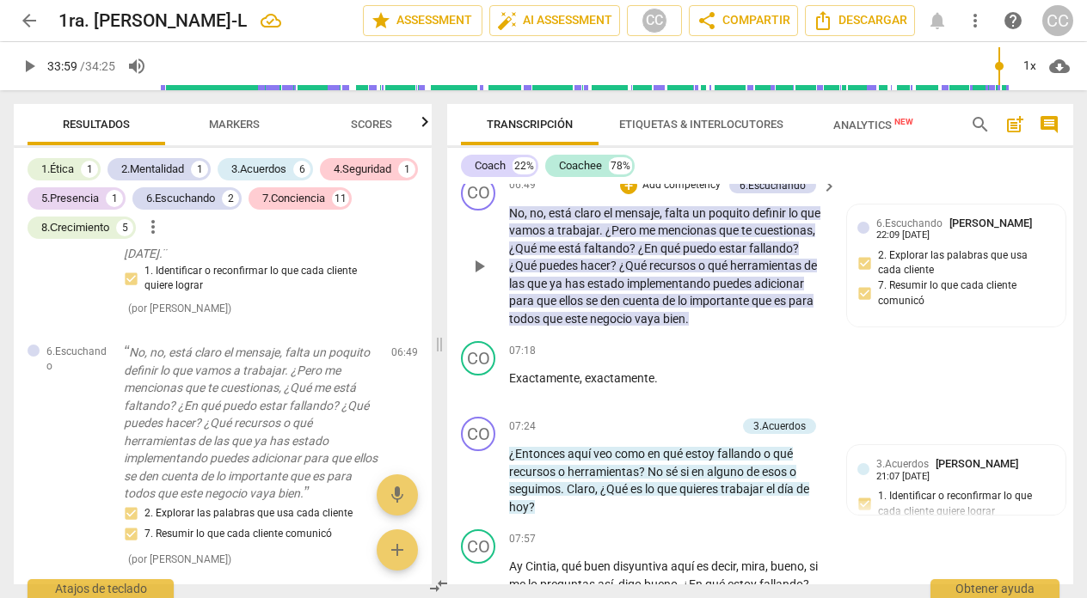
click at [681, 193] on p "Add competency" at bounding box center [682, 185] width 82 height 15
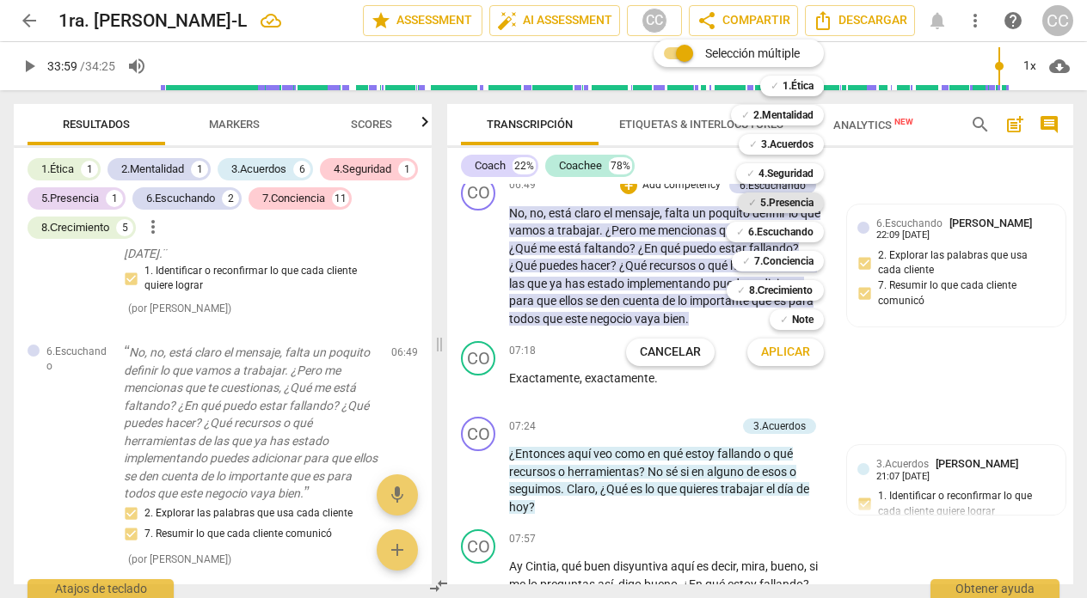
click at [789, 199] on b "5.Presencia" at bounding box center [786, 203] width 53 height 21
click at [784, 352] on span "Aplicar" at bounding box center [785, 352] width 49 height 17
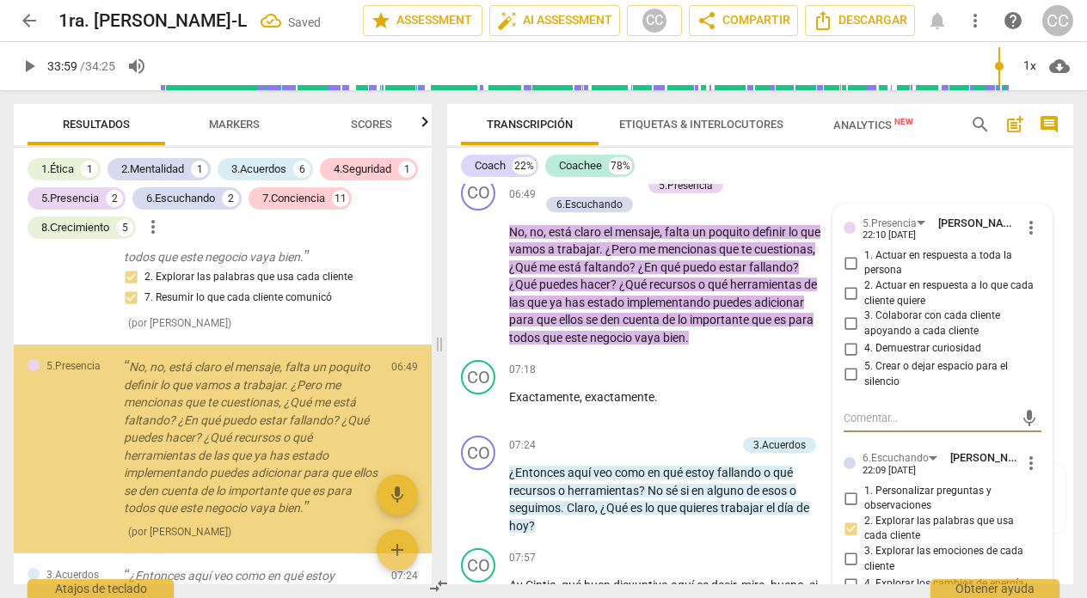
scroll to position [707, 0]
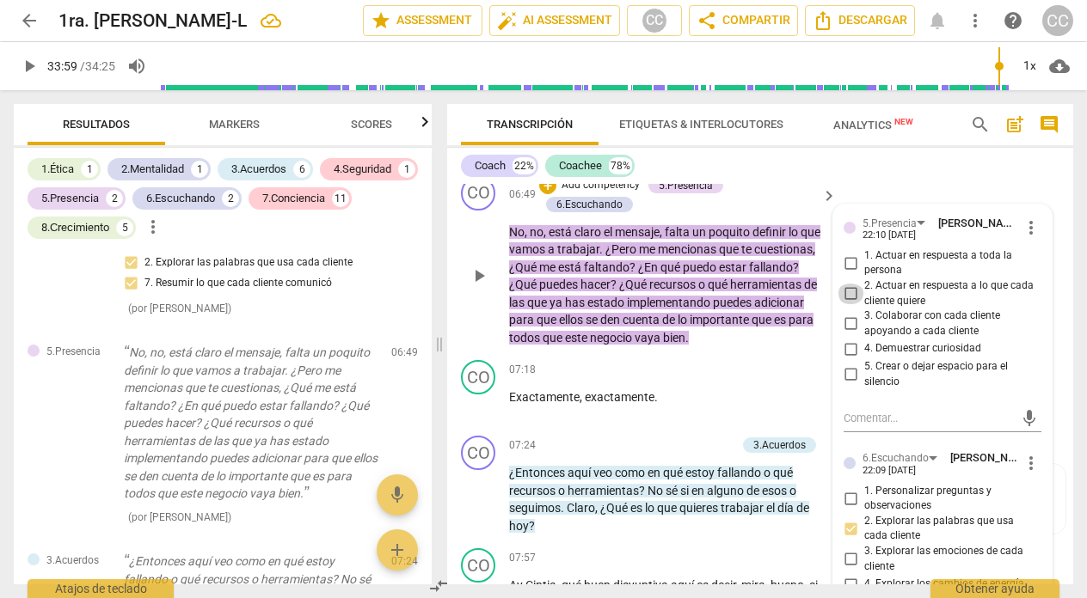
click at [849, 304] on input "2. Actuar en respuesta a lo que cada cliente quiere" at bounding box center [851, 294] width 28 height 21
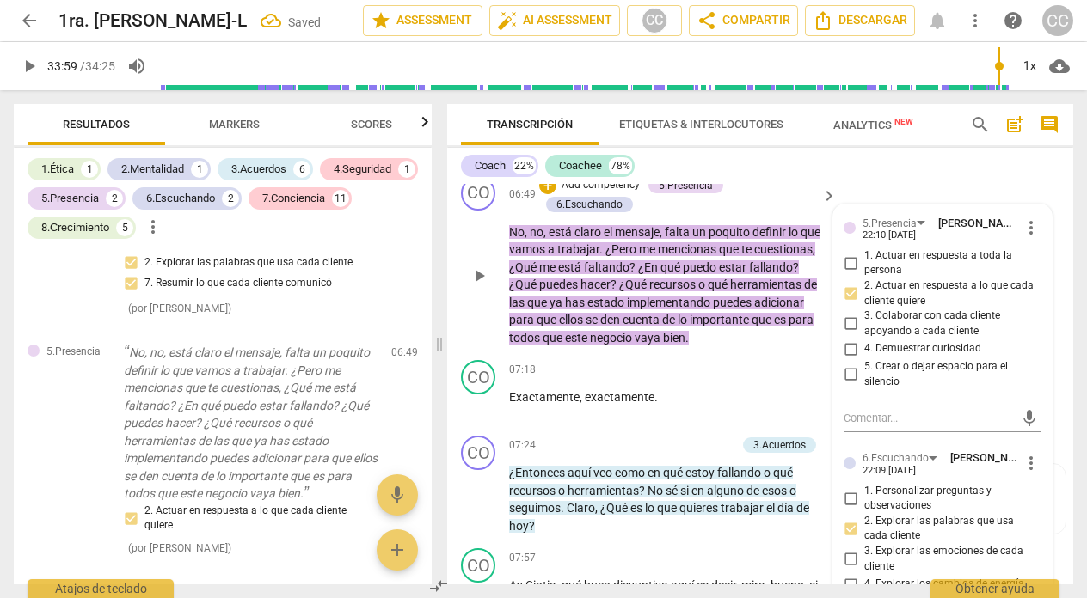
click at [846, 334] on input "3. Colaborar con cada cliente apoyando a cada cliente" at bounding box center [851, 324] width 28 height 21
click at [752, 174] on div "Coach 22% Coachee 78%" at bounding box center [760, 165] width 598 height 29
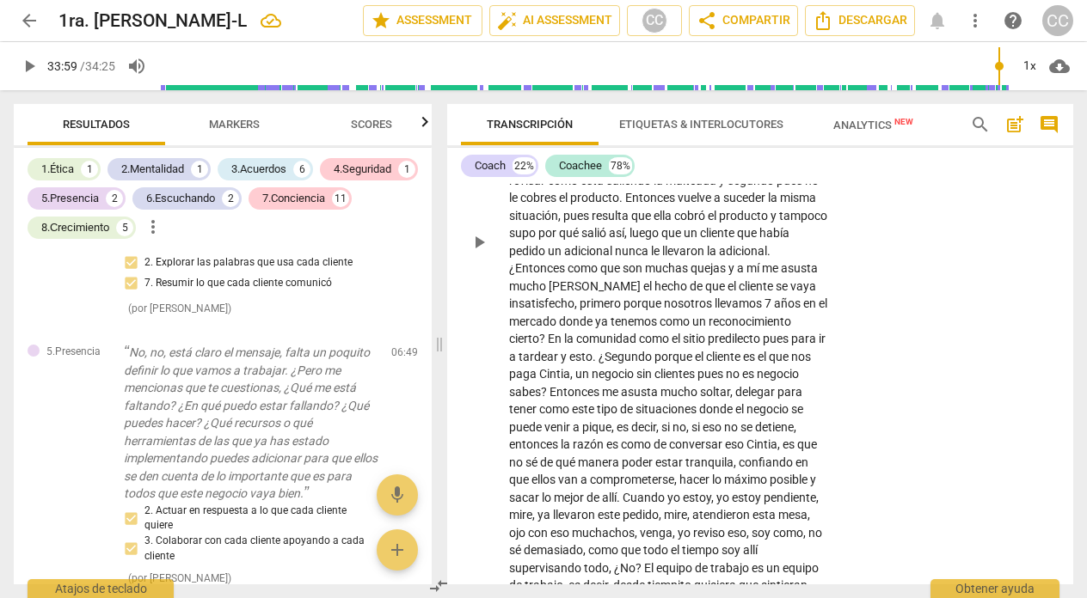
scroll to position [523, 0]
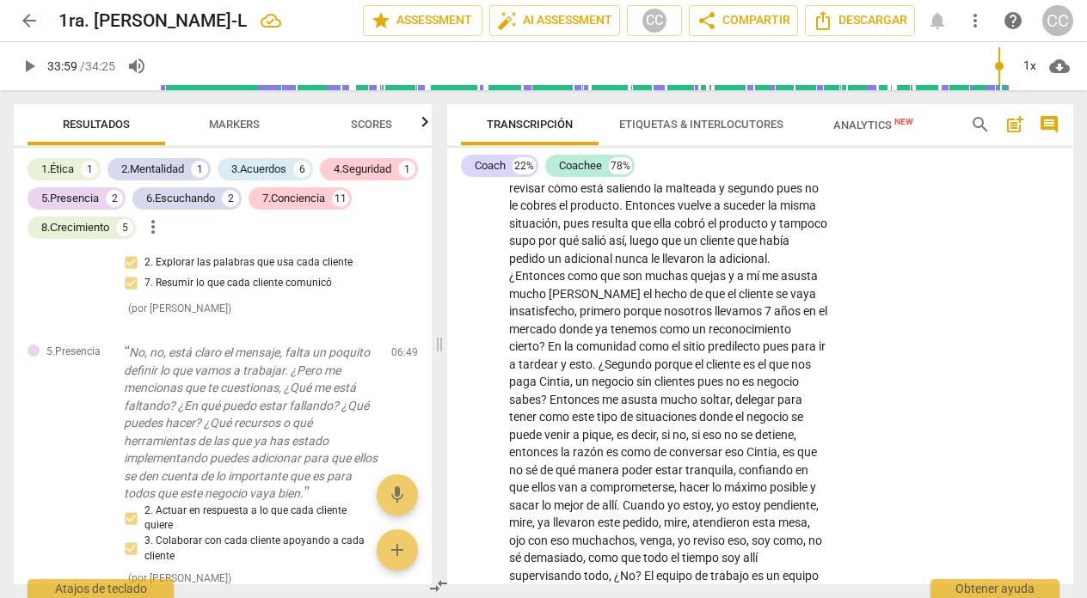
click at [25, 21] on span "arrow_back" at bounding box center [29, 20] width 21 height 21
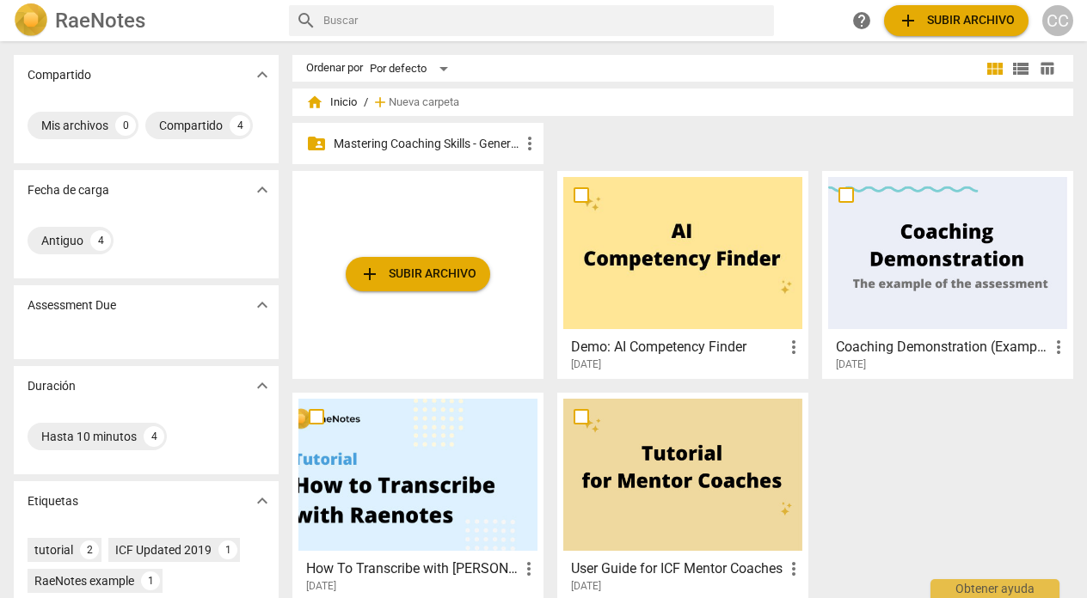
click at [440, 132] on div "folder_shared Mastering Coaching Skills - Generación 31 more_vert" at bounding box center [417, 143] width 251 height 41
click at [450, 143] on p "Mastering Coaching Skills - Generación 31" at bounding box center [427, 144] width 186 height 18
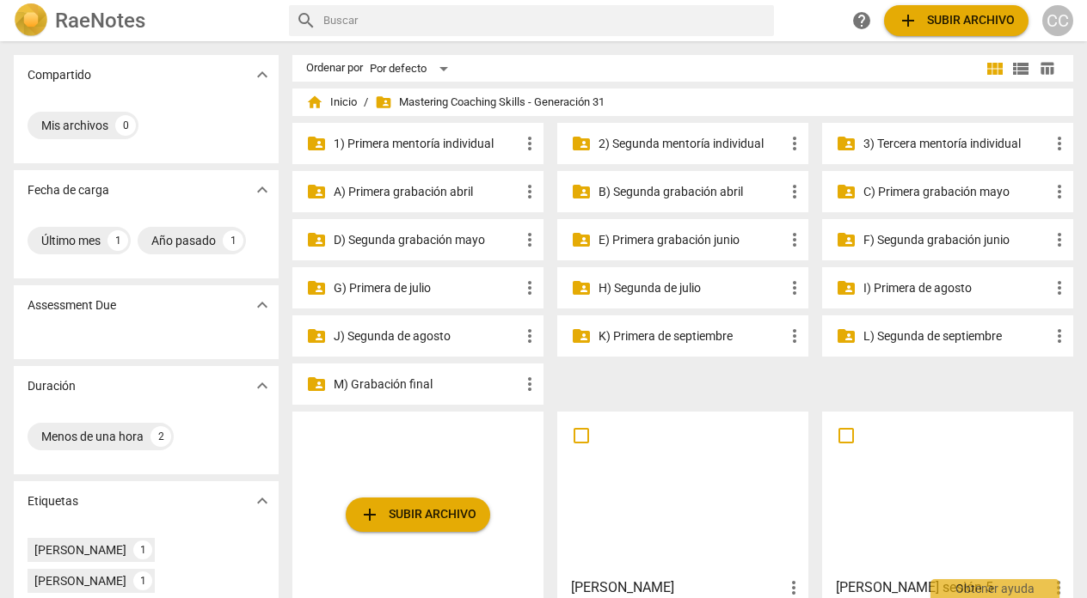
click at [671, 285] on p "H) Segunda de julio" at bounding box center [691, 288] width 186 height 18
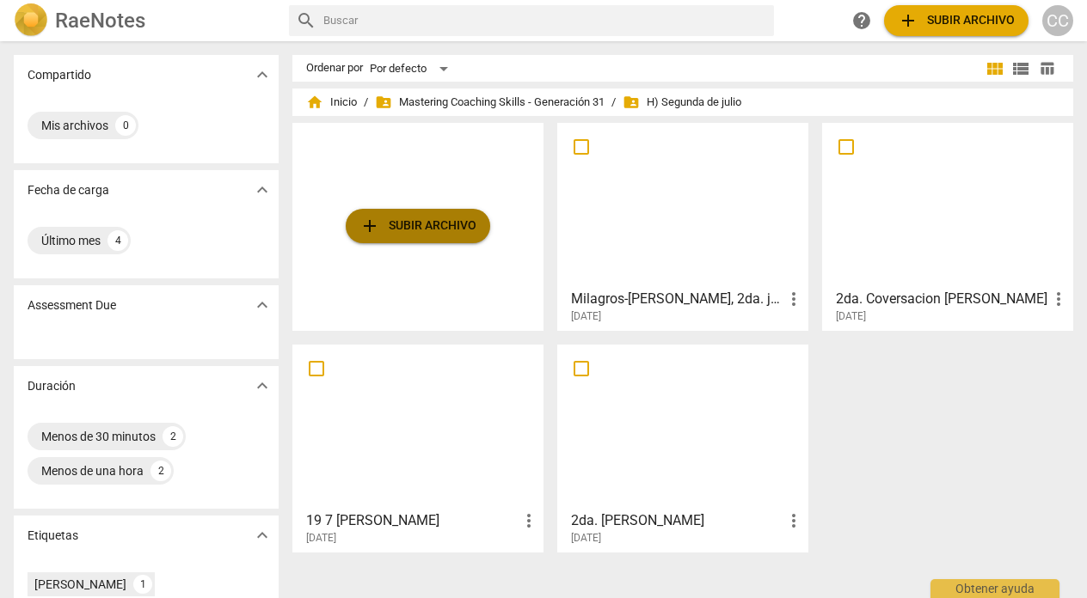
click at [432, 224] on span "add Subir archivo" at bounding box center [417, 226] width 117 height 21
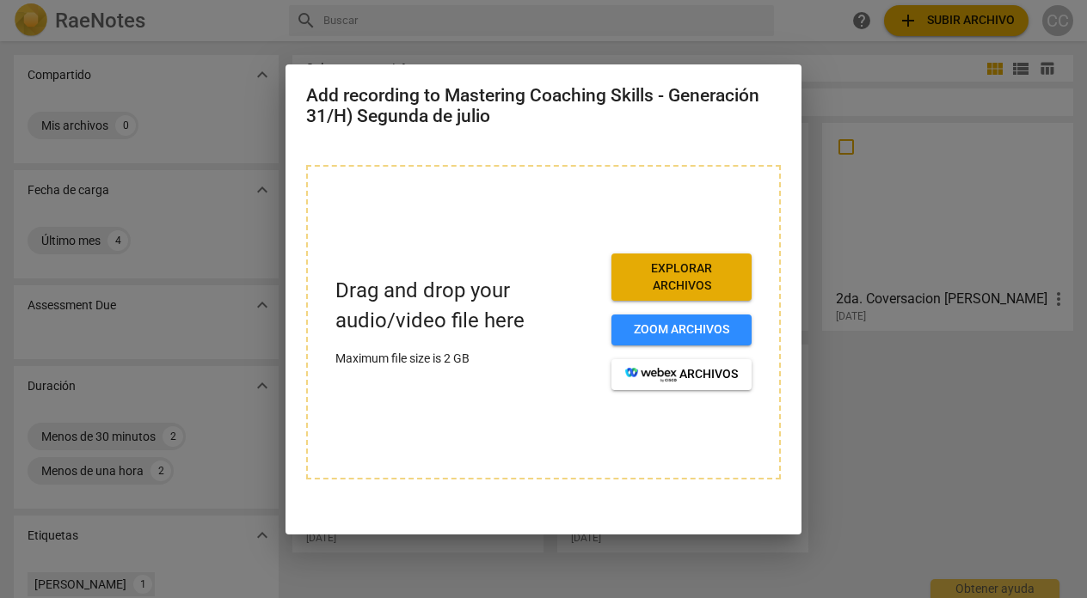
click at [652, 273] on span "Explorar archivos" at bounding box center [681, 278] width 113 height 34
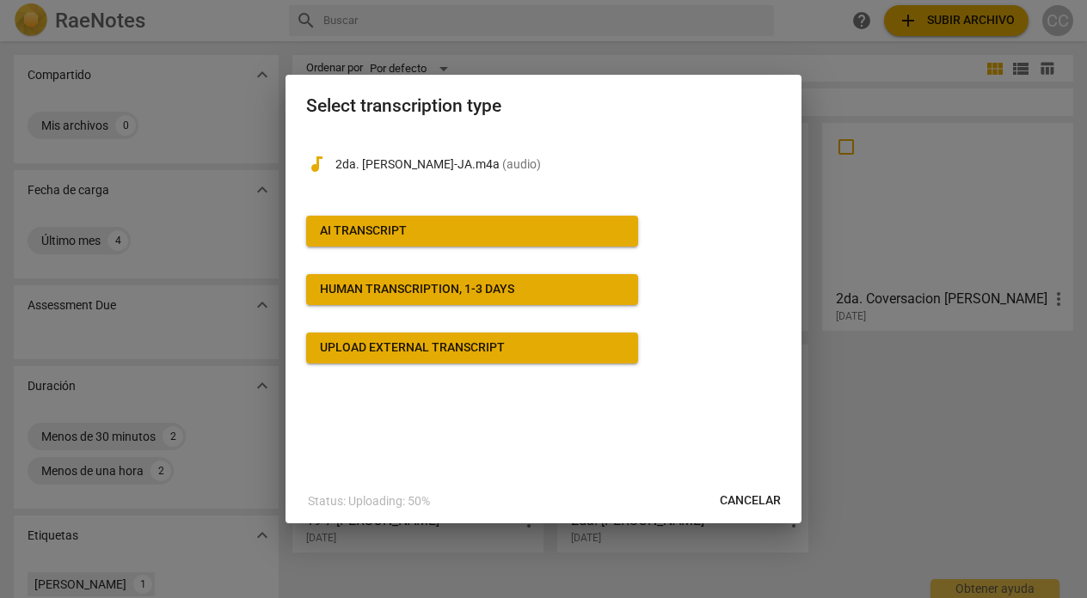
click at [377, 221] on button "AI Transcript" at bounding box center [472, 231] width 332 height 31
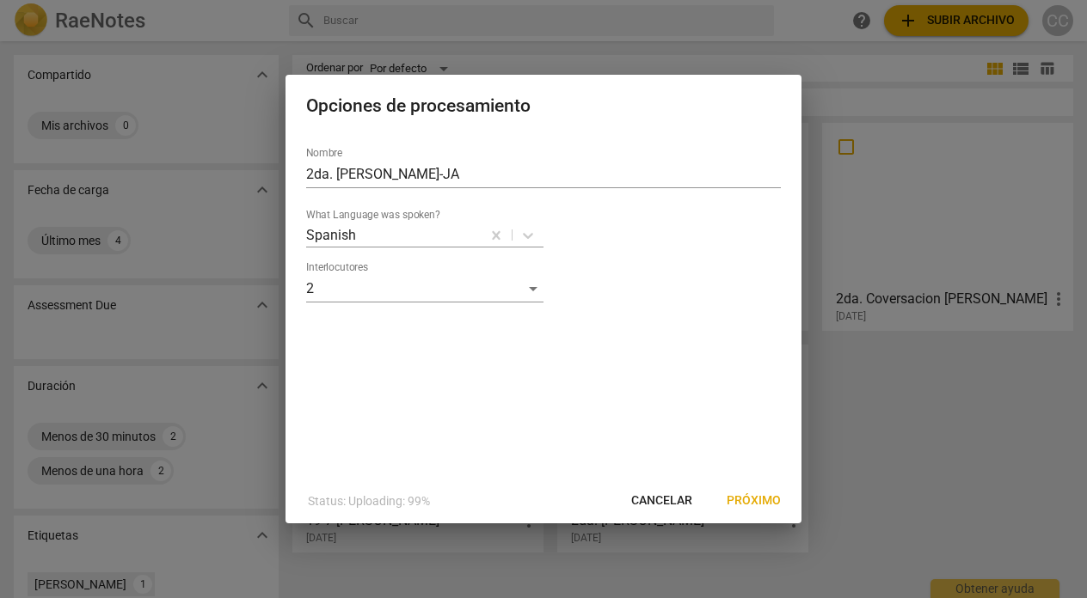
click at [754, 502] on span "Próximo" at bounding box center [754, 501] width 54 height 17
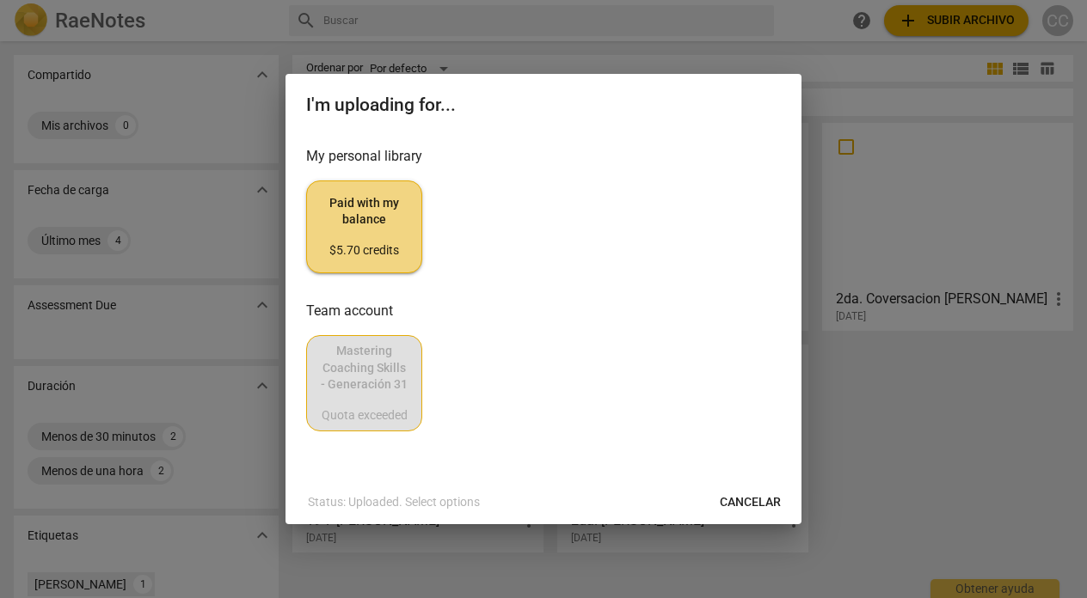
click at [382, 255] on div "$5.70 credits" at bounding box center [364, 250] width 87 height 17
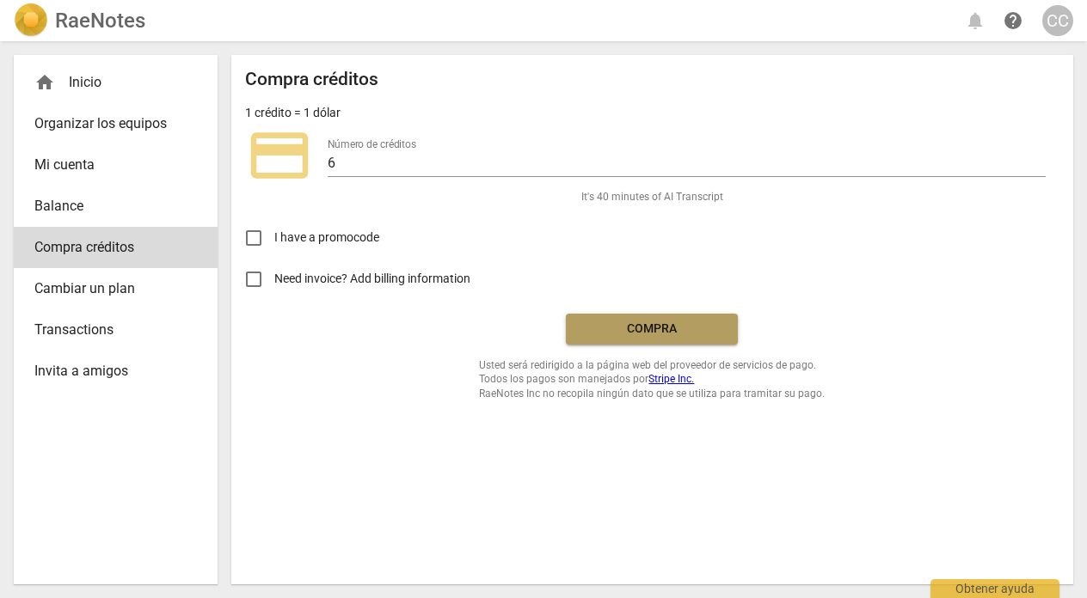
click at [655, 334] on span "Compra" at bounding box center [652, 329] width 144 height 17
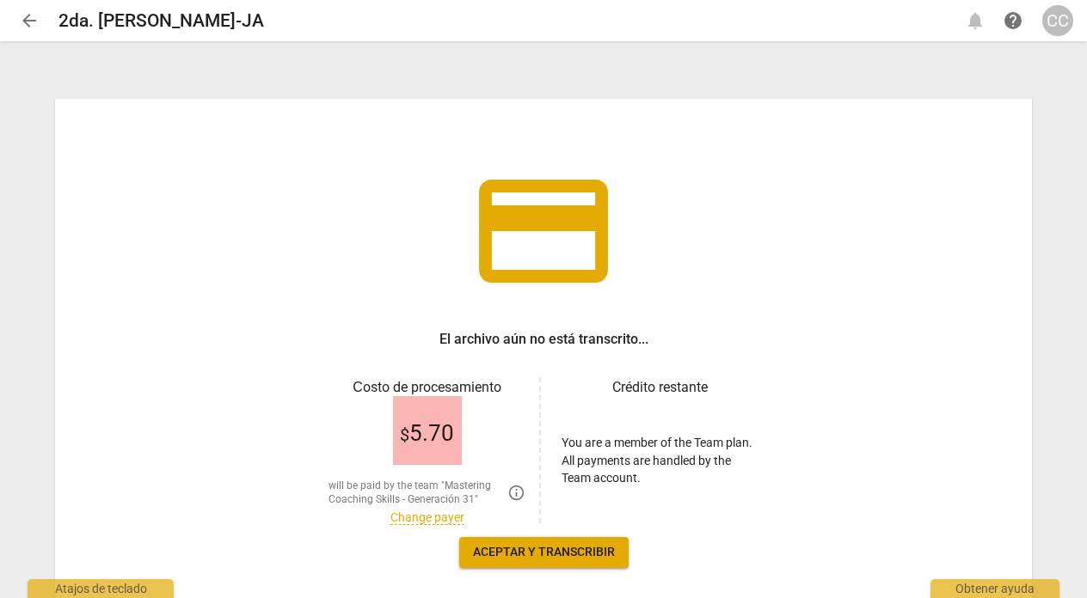
click at [422, 519] on link "Change payer" at bounding box center [427, 518] width 74 height 15
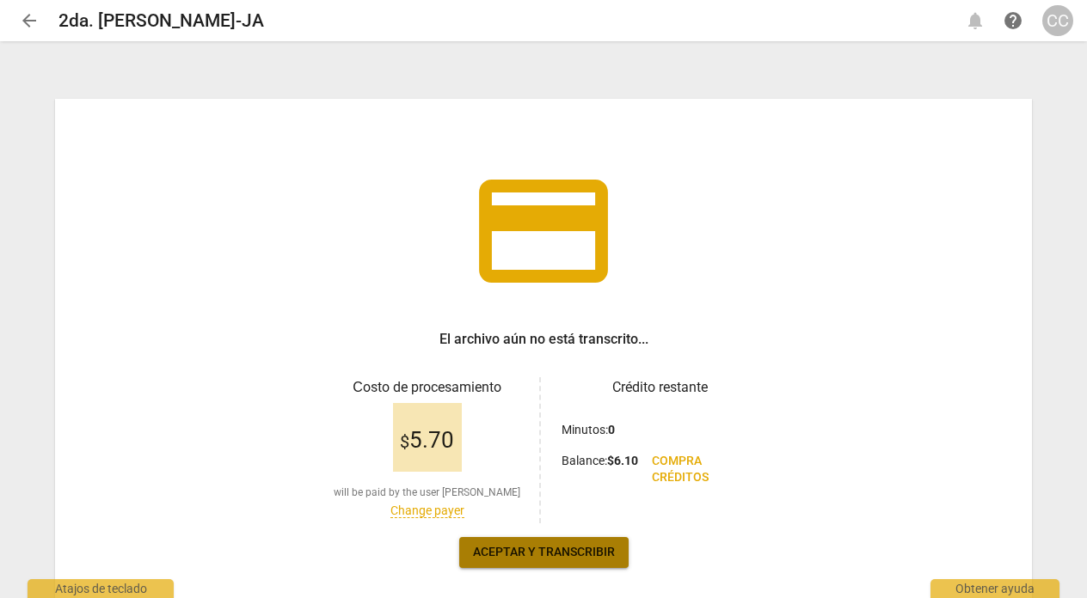
click at [553, 549] on span "Aceptar y transcribir" at bounding box center [544, 552] width 142 height 17
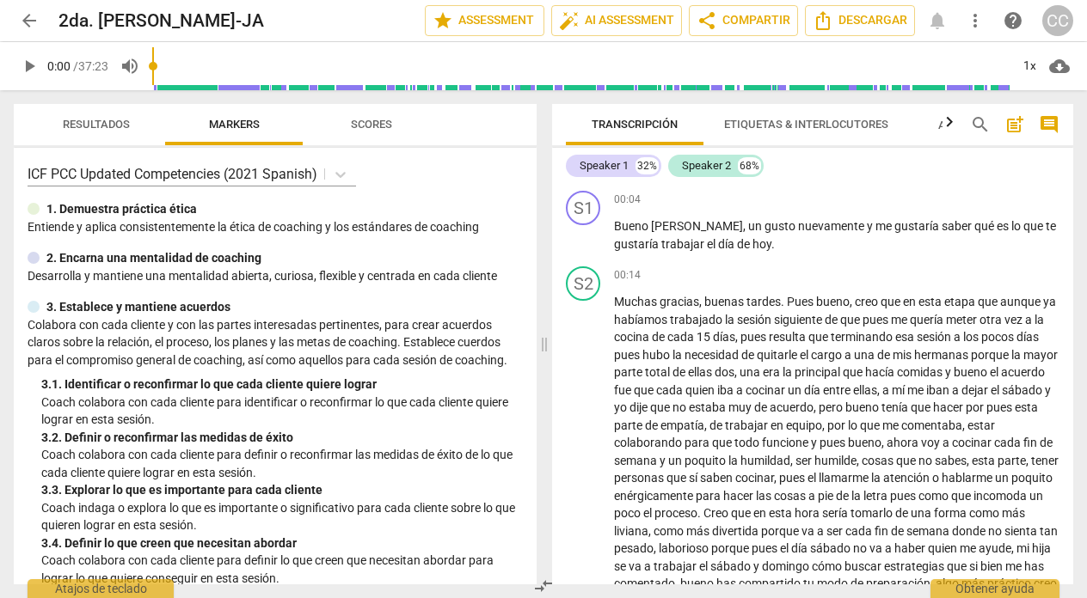
click at [834, 118] on span "Etiquetas & Interlocutores" at bounding box center [806, 124] width 164 height 13
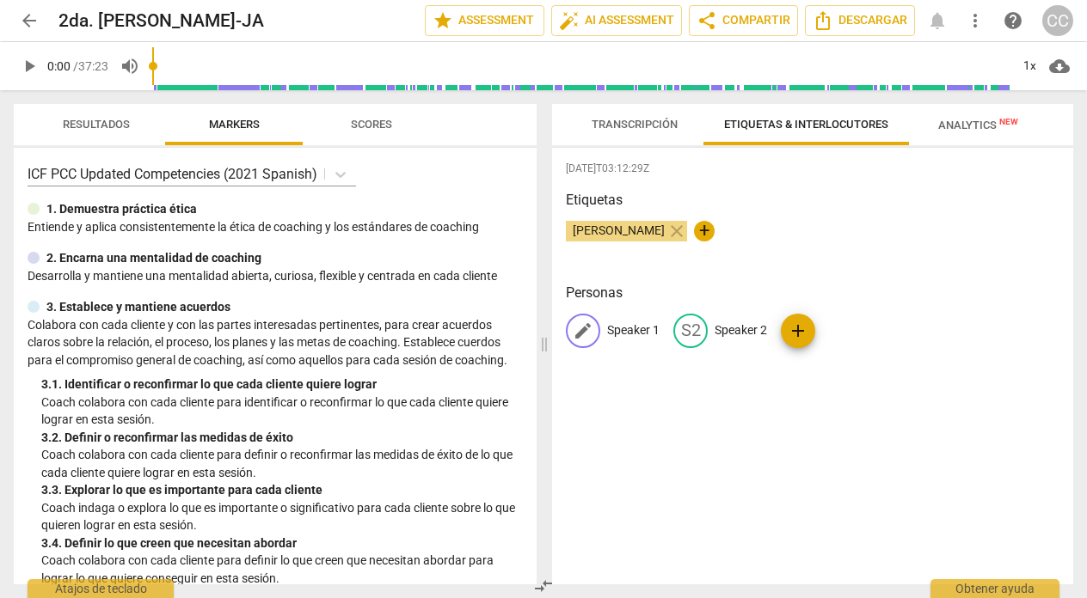
click at [631, 334] on p "Speaker 1" at bounding box center [633, 331] width 52 height 18
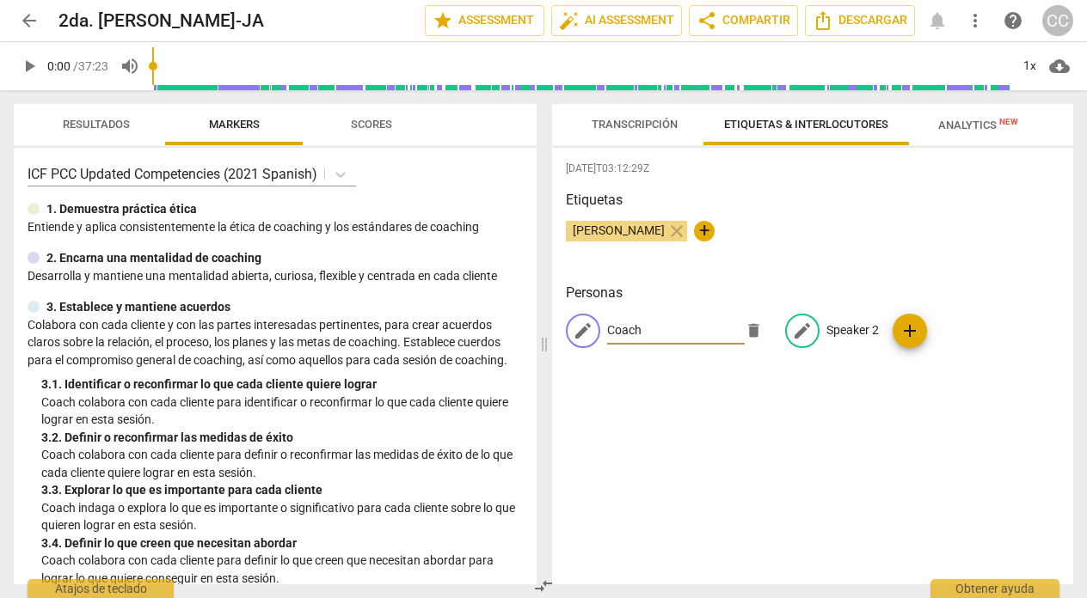
type input "Coach"
click at [831, 329] on p "Speaker 2" at bounding box center [852, 331] width 52 height 18
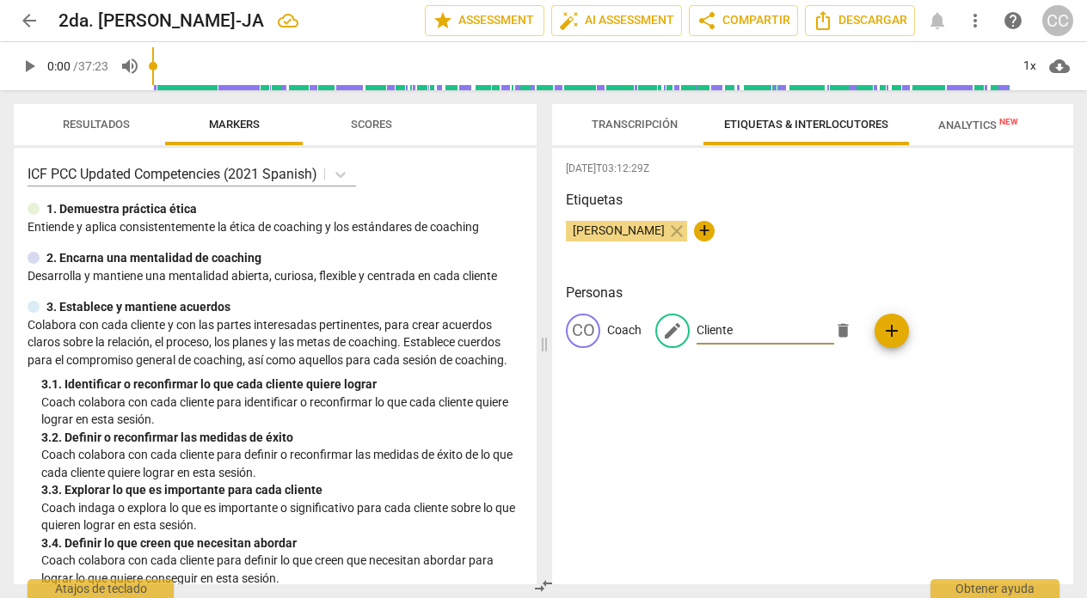
type input "Cliente"
click at [641, 121] on span "Transcripción" at bounding box center [635, 124] width 86 height 13
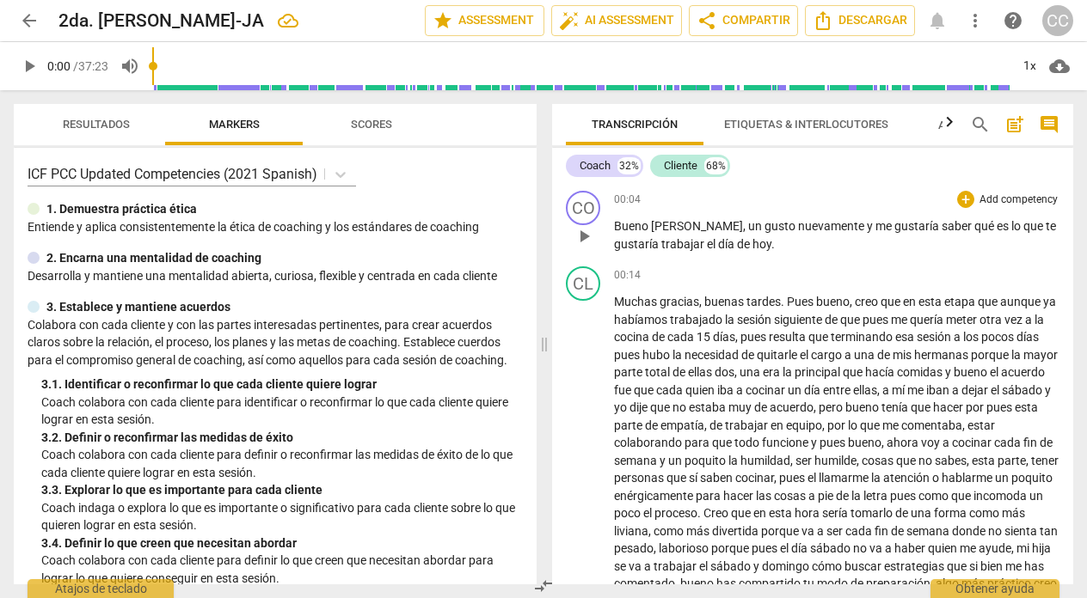
click at [1025, 195] on p "Add competency" at bounding box center [1019, 200] width 82 height 15
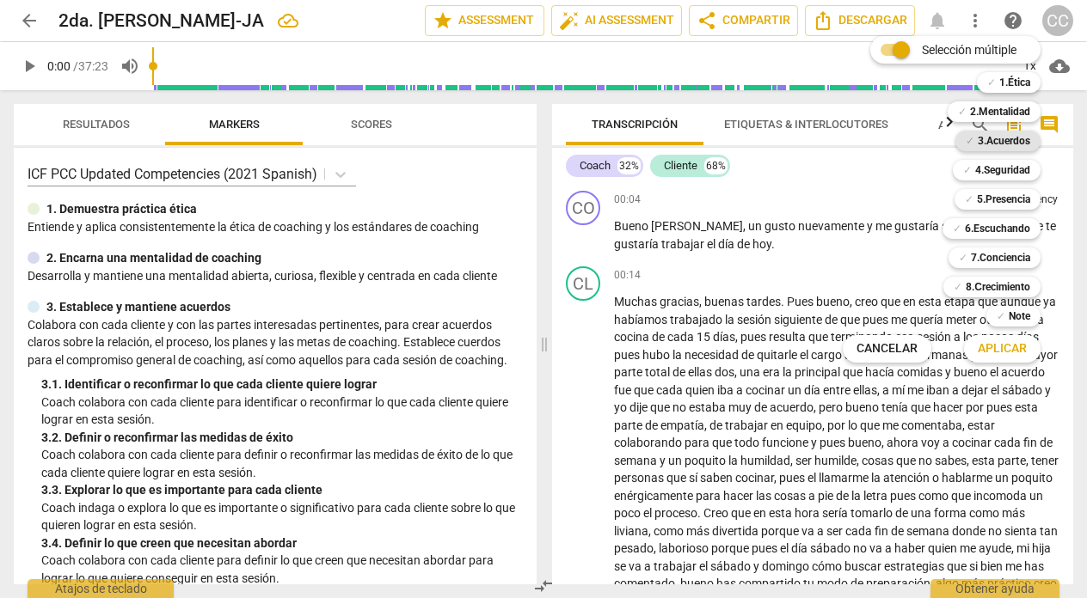
click at [1013, 142] on b "3.Acuerdos" at bounding box center [1004, 141] width 52 height 21
click at [990, 347] on span "Aplicar" at bounding box center [1002, 349] width 49 height 17
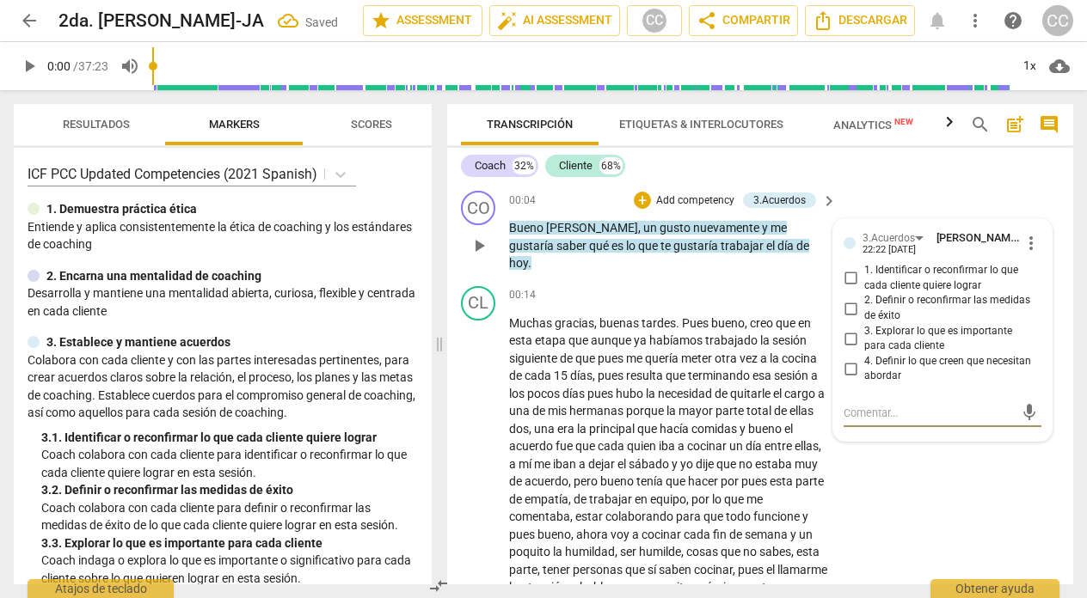
click at [850, 278] on input "1. Identificar o reconfirmar lo que cada cliente quiere lograr" at bounding box center [851, 278] width 28 height 21
checkbox input "true"
click at [601, 286] on div "00:14 + Add competency keyboard_arrow_right" at bounding box center [673, 295] width 329 height 19
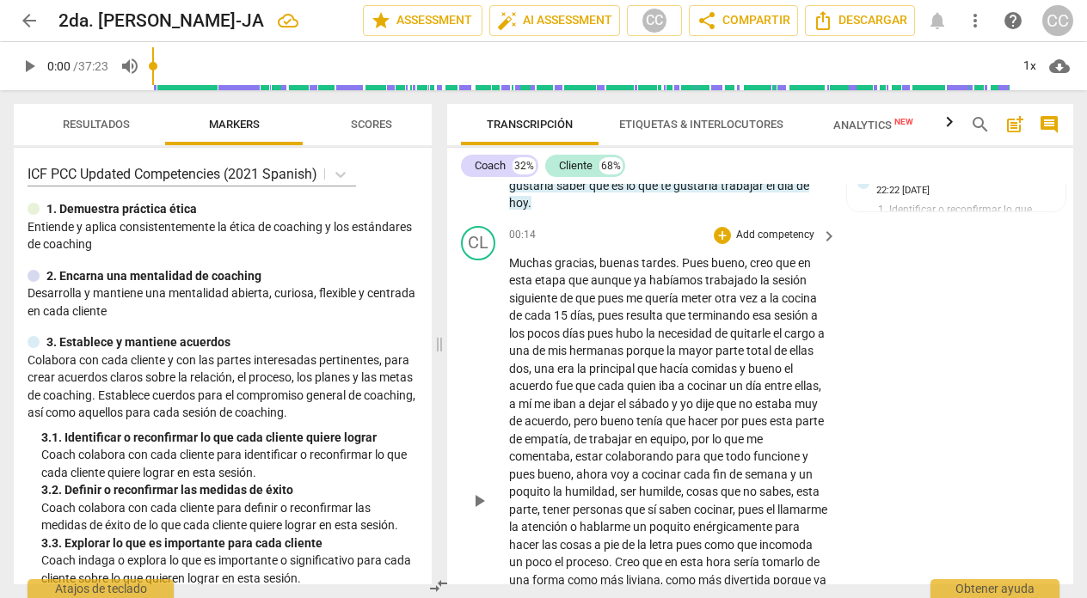
scroll to position [58, 0]
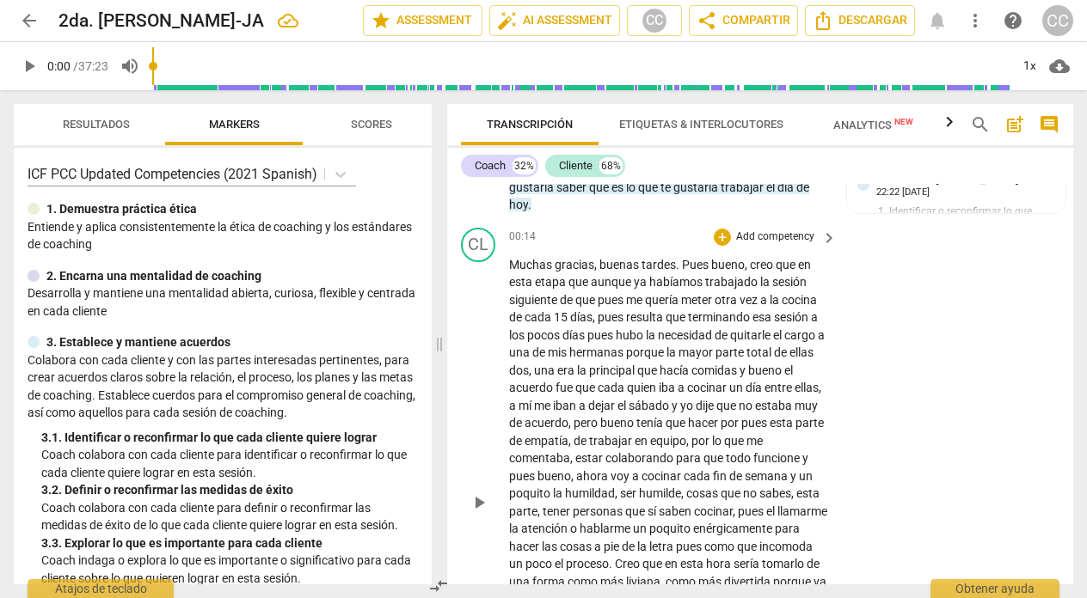
click at [604, 540] on span "a" at bounding box center [598, 547] width 9 height 14
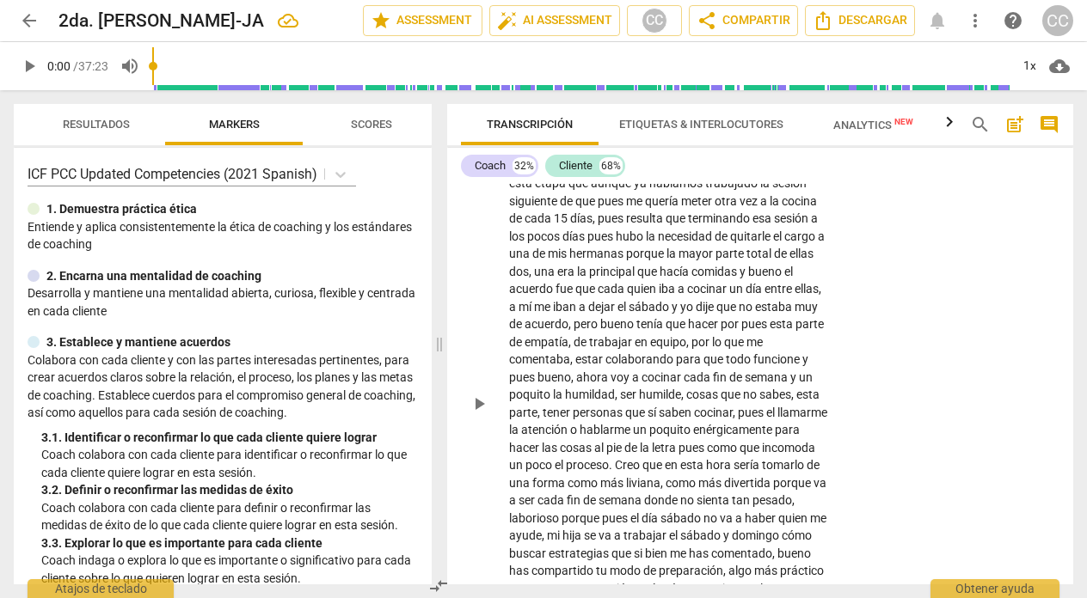
scroll to position [161, 0]
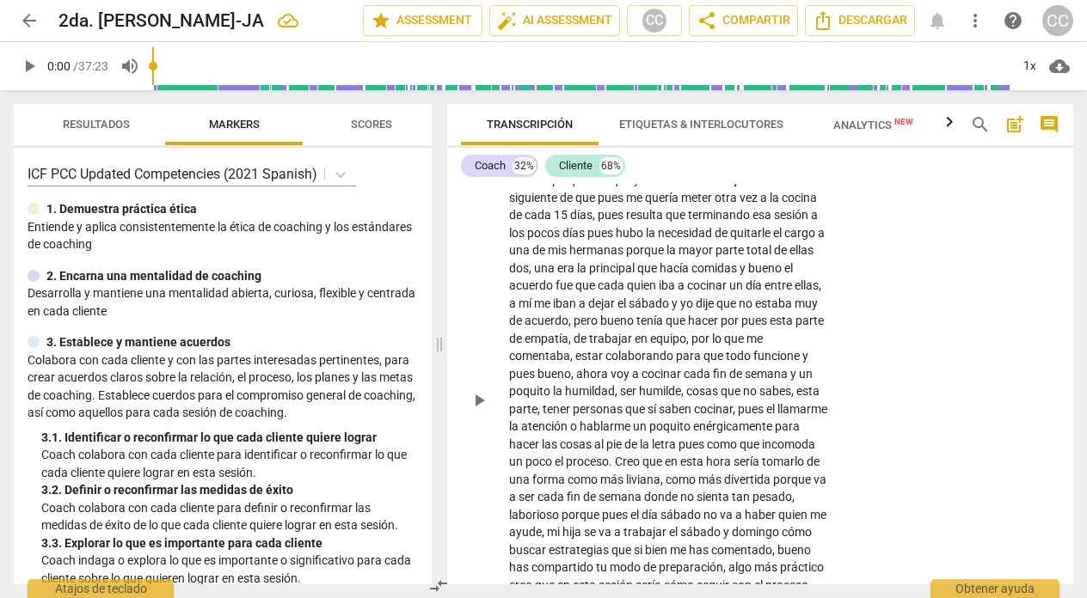
click at [732, 534] on span "domingo" at bounding box center [757, 532] width 50 height 14
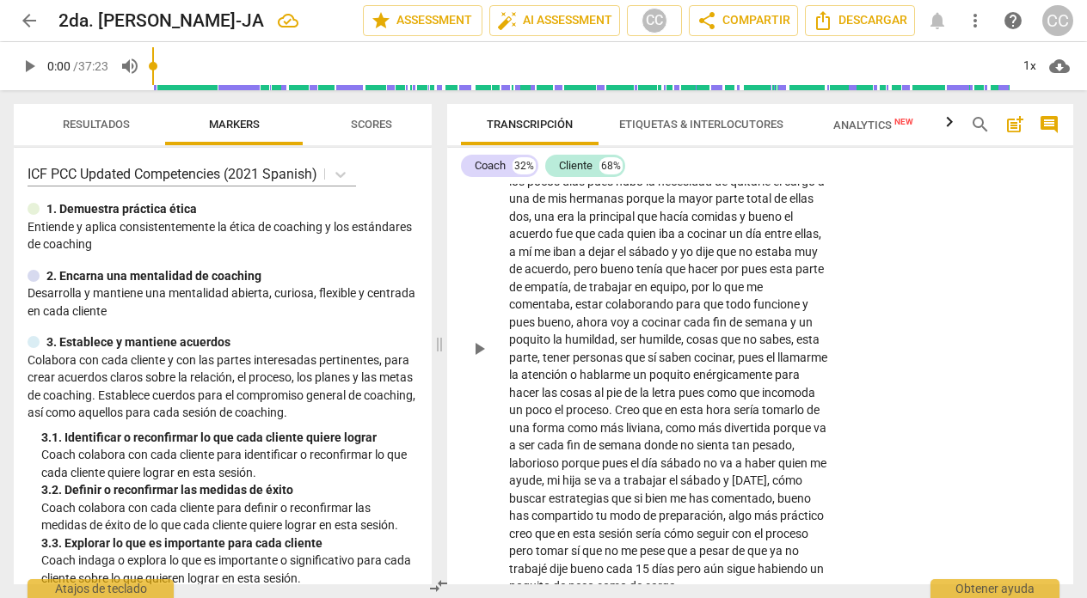
scroll to position [221, 0]
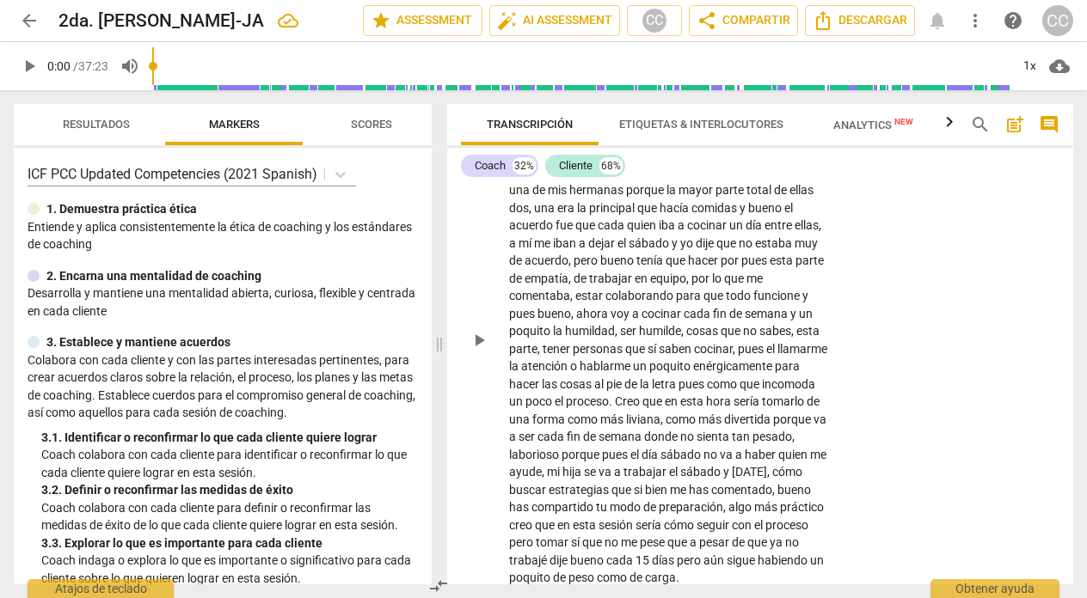
click at [582, 536] on span "sí" at bounding box center [576, 543] width 11 height 14
click at [792, 543] on span "no" at bounding box center [799, 543] width 14 height 14
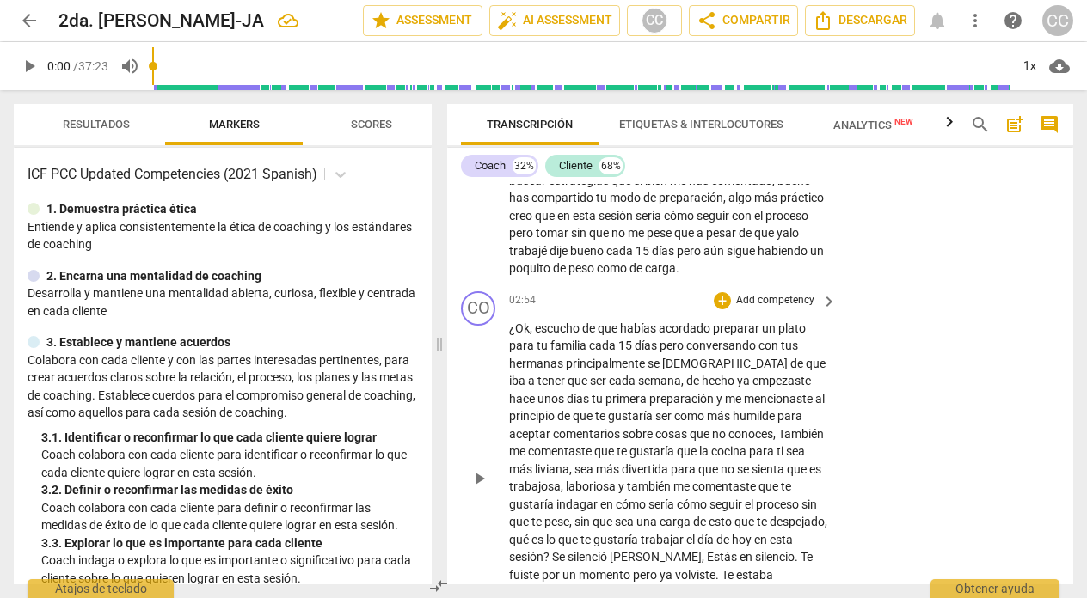
scroll to position [530, 0]
click at [713, 505] on span "seguir" at bounding box center [726, 506] width 35 height 14
click at [655, 525] on span "carga" at bounding box center [641, 523] width 34 height 14
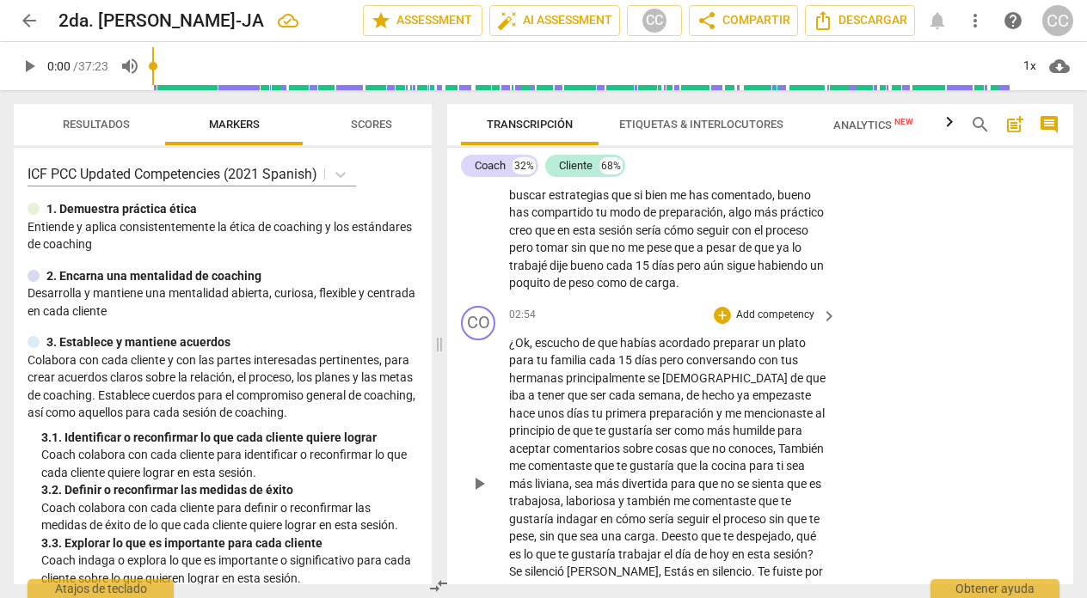
scroll to position [515, 0]
click at [776, 310] on p "Add competency" at bounding box center [775, 316] width 82 height 15
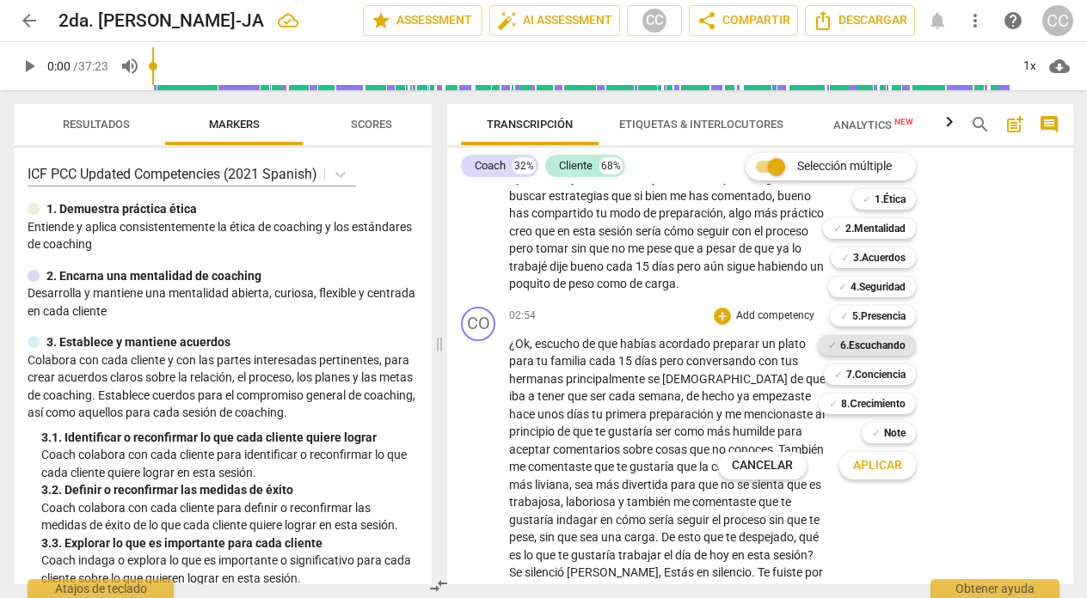
click at [862, 346] on b "6.Escuchando" at bounding box center [872, 345] width 65 height 21
click at [868, 459] on span "Aplicar" at bounding box center [877, 465] width 49 height 17
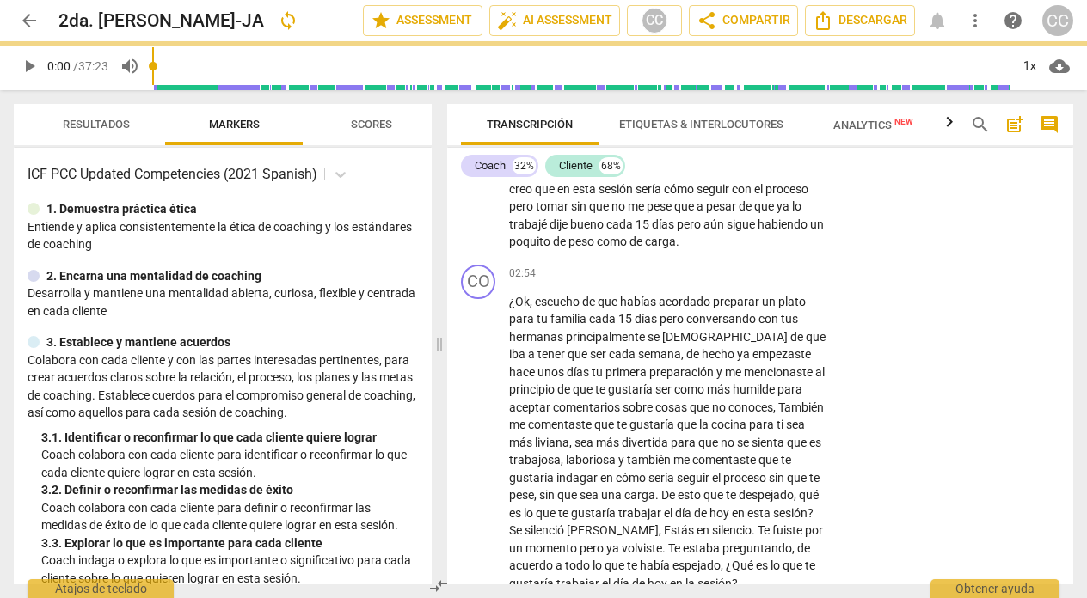
scroll to position [601, 0]
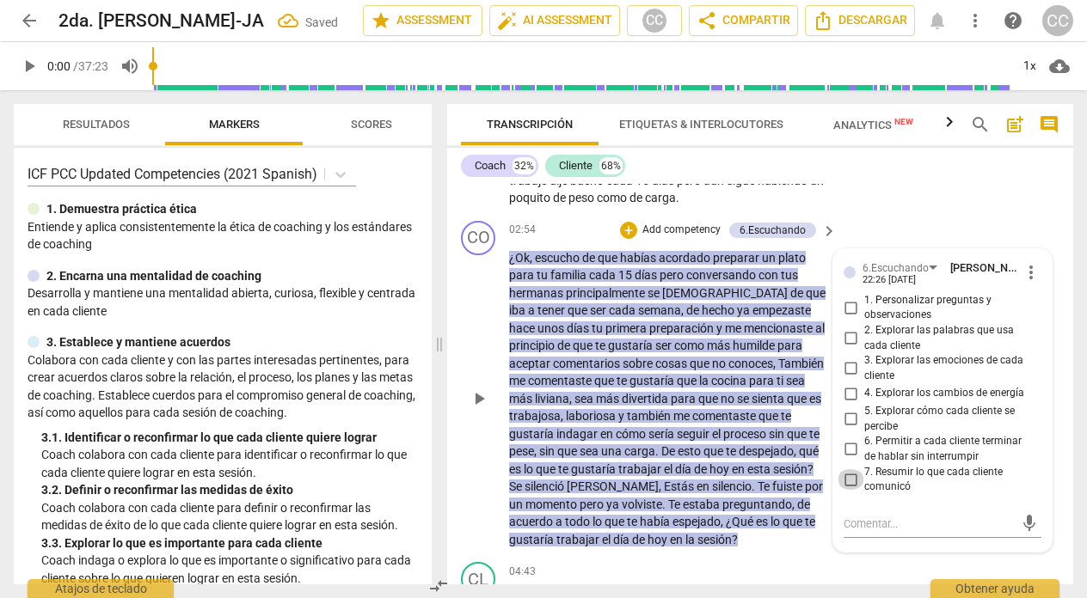
click at [848, 482] on input "7. Resumir lo que cada cliente comunicó" at bounding box center [851, 479] width 28 height 21
checkbox input "true"
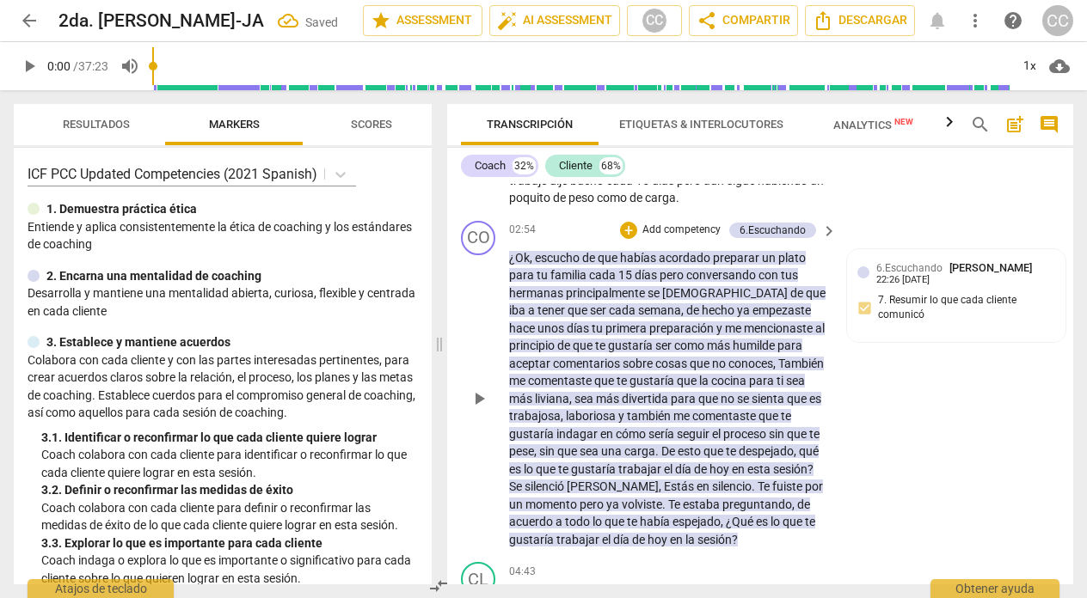
click at [678, 230] on p "Add competency" at bounding box center [682, 230] width 82 height 15
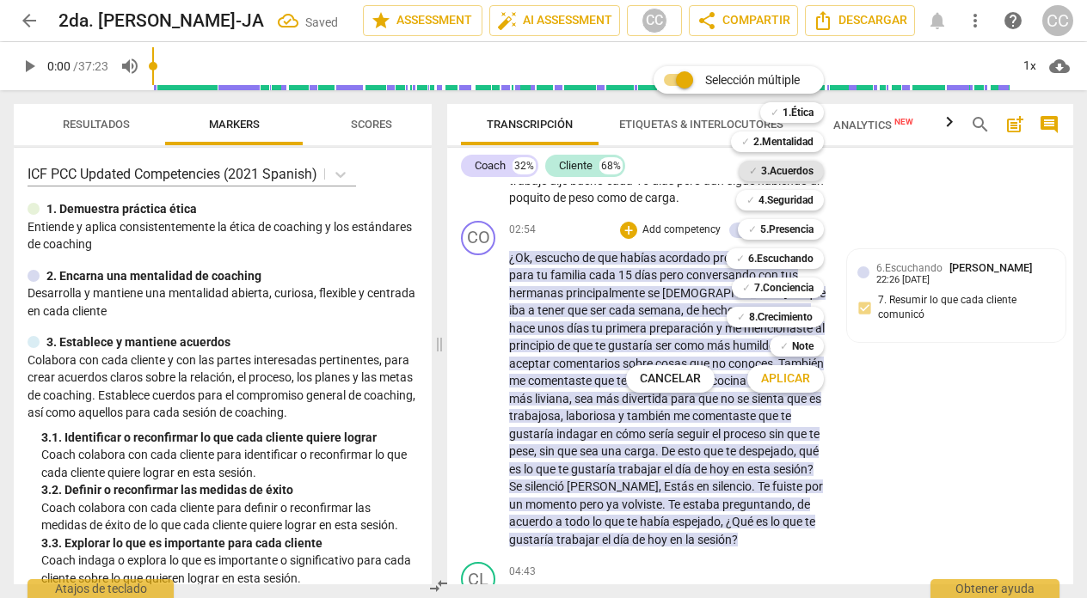
click at [788, 169] on b "3.Acuerdos" at bounding box center [787, 171] width 52 height 21
click at [780, 374] on span "Aplicar" at bounding box center [785, 379] width 49 height 17
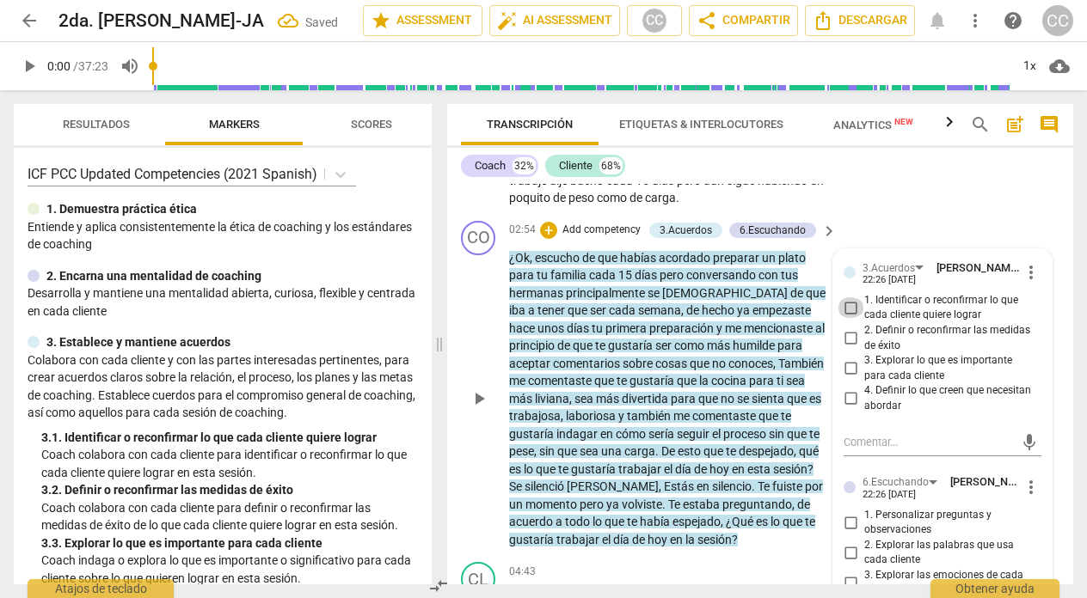
click at [848, 303] on input "1. Identificar o reconfirmar lo que cada cliente quiere lograr" at bounding box center [851, 308] width 28 height 21
checkbox input "true"
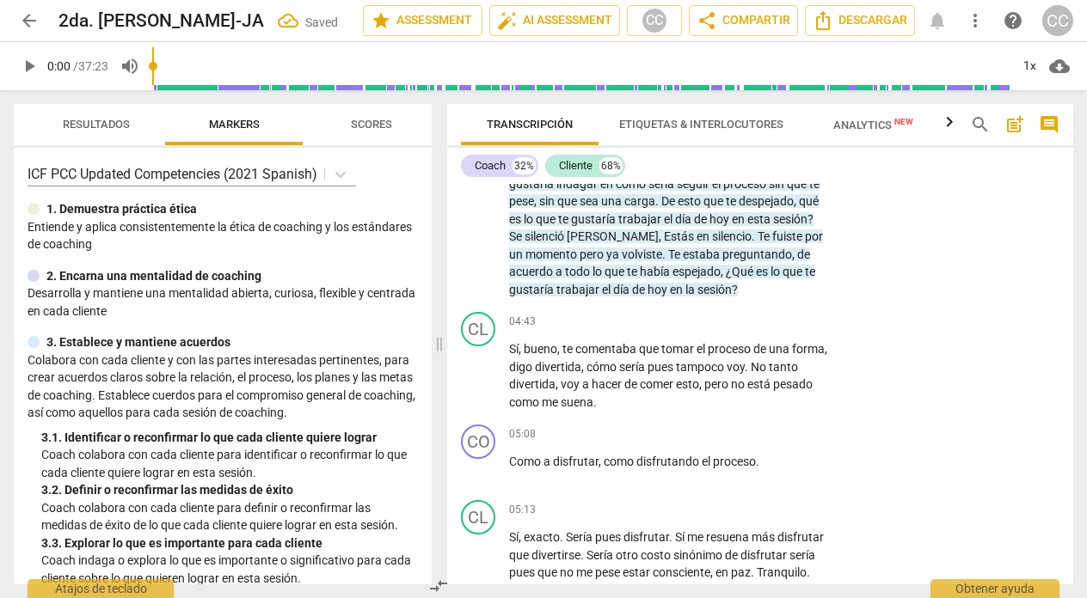
scroll to position [856, 0]
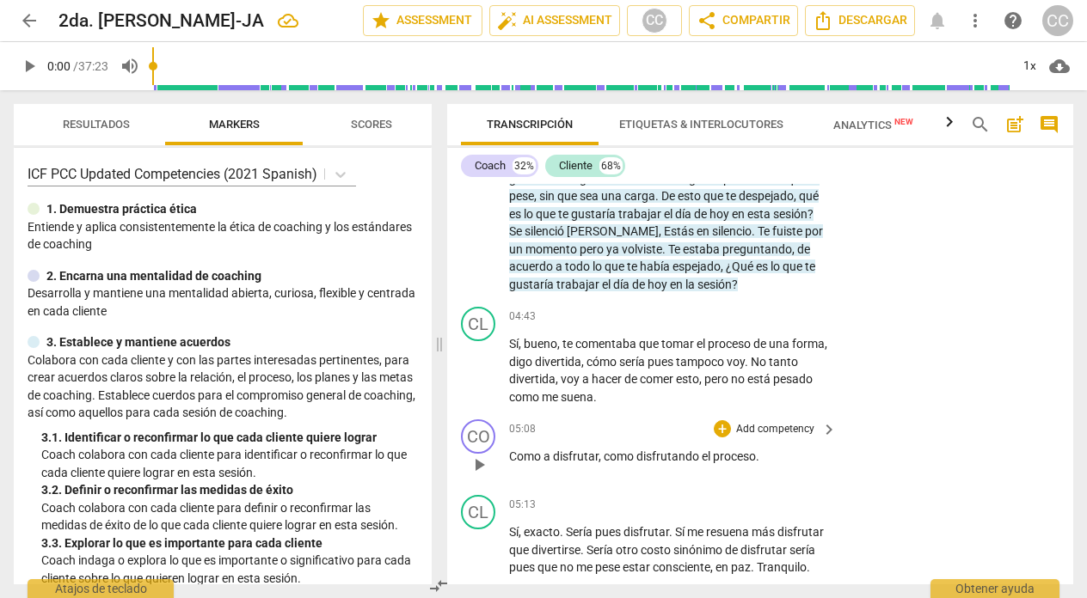
click at [783, 429] on p "Add competency" at bounding box center [775, 429] width 82 height 15
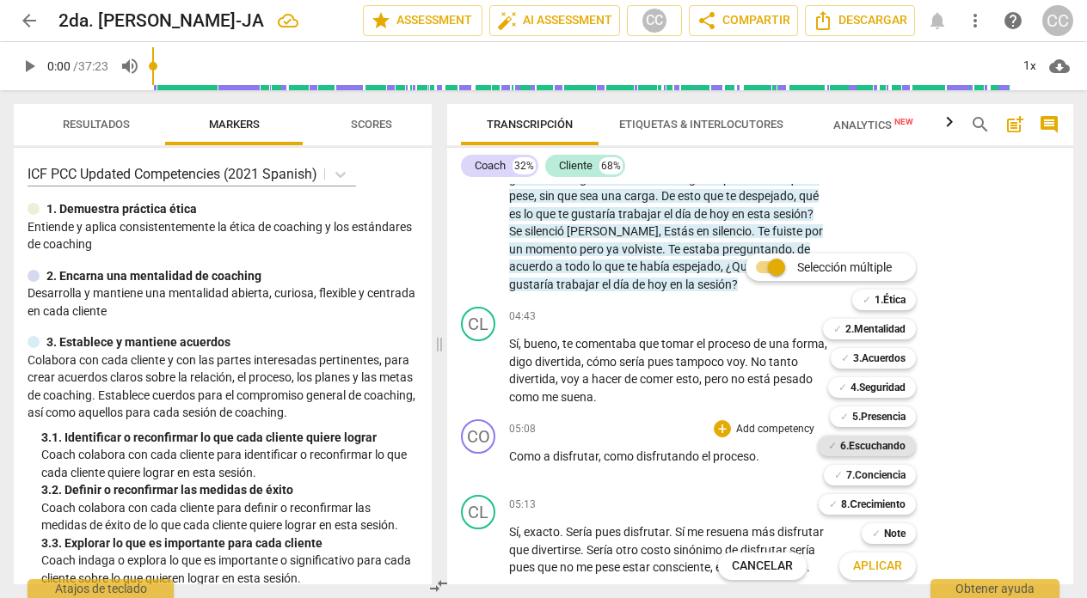
click at [874, 439] on b "6.Escuchando" at bounding box center [872, 446] width 65 height 21
click at [886, 566] on span "Aplicar" at bounding box center [877, 566] width 49 height 17
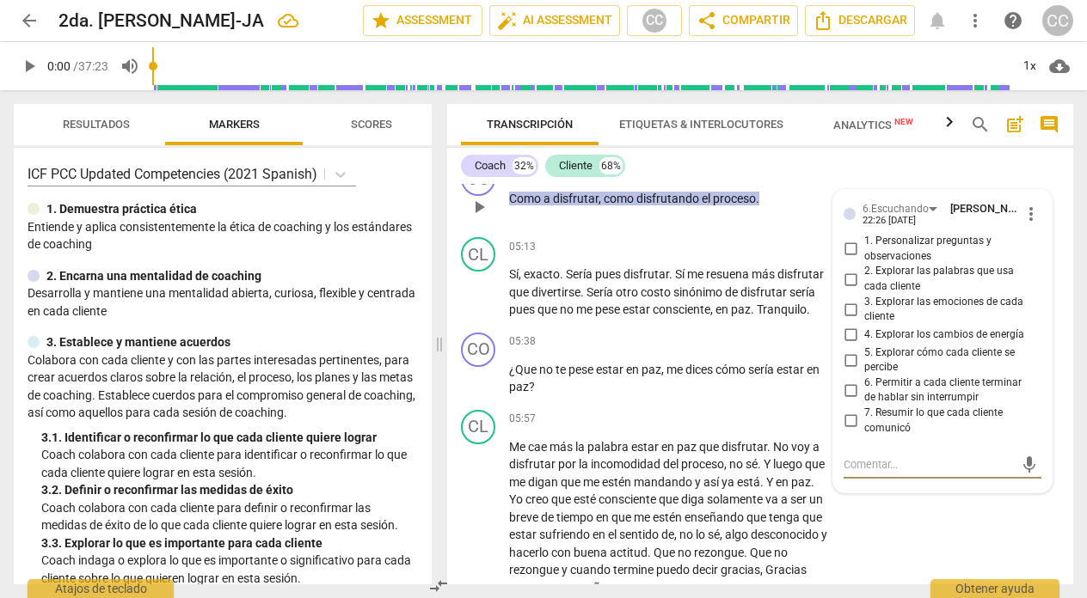
scroll to position [1106, 0]
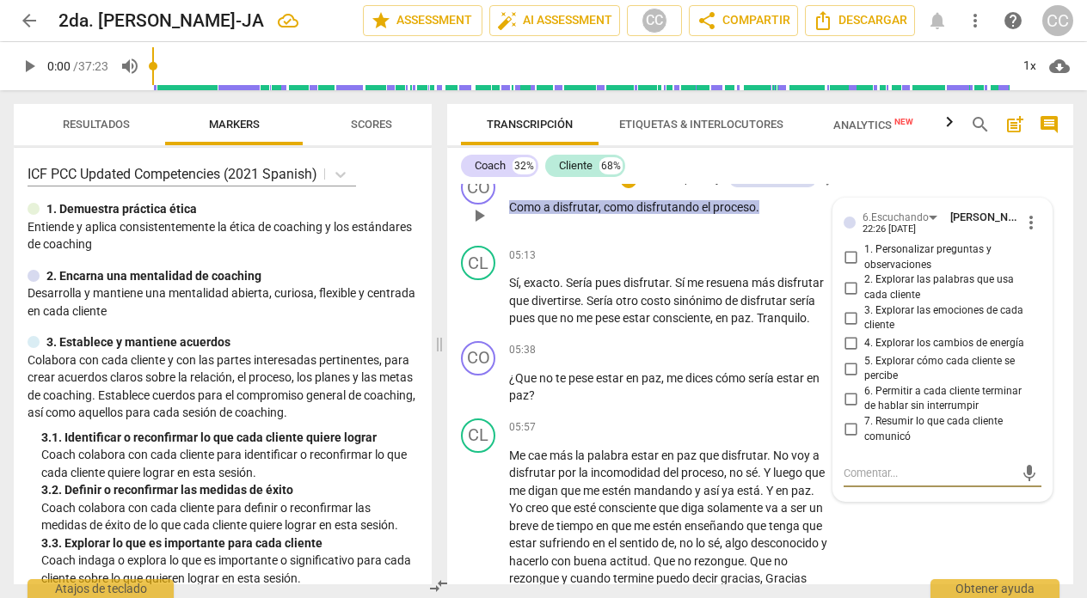
click at [845, 256] on input "1. Personalizar preguntas y observaciones" at bounding box center [851, 258] width 28 height 21
checkbox input "true"
click at [558, 250] on div "05:13 + Add competency keyboard_arrow_right" at bounding box center [673, 255] width 329 height 19
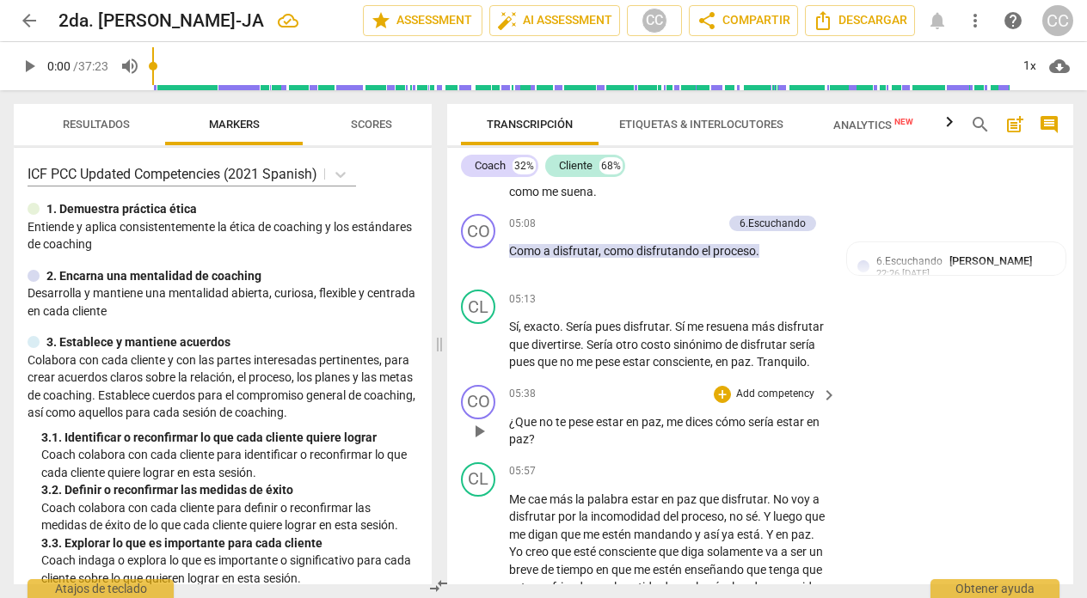
scroll to position [1029, 0]
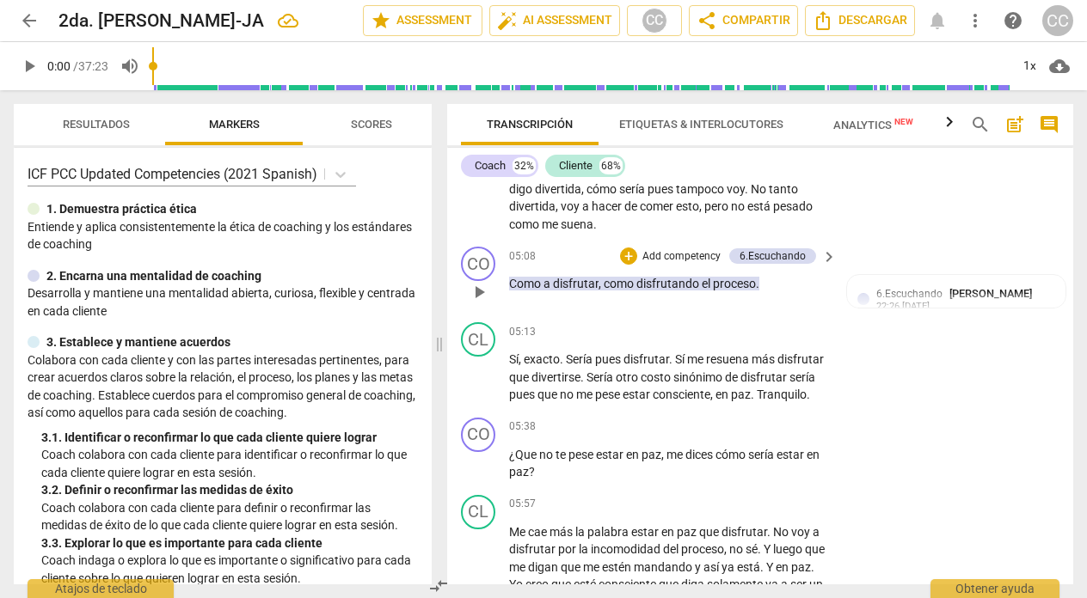
click at [763, 284] on p "Como a disfrutar , como disfrutando el proceso ." at bounding box center [668, 284] width 319 height 18
click at [592, 462] on span "pese" at bounding box center [582, 455] width 28 height 14
click at [668, 462] on span "," at bounding box center [666, 455] width 5 height 14
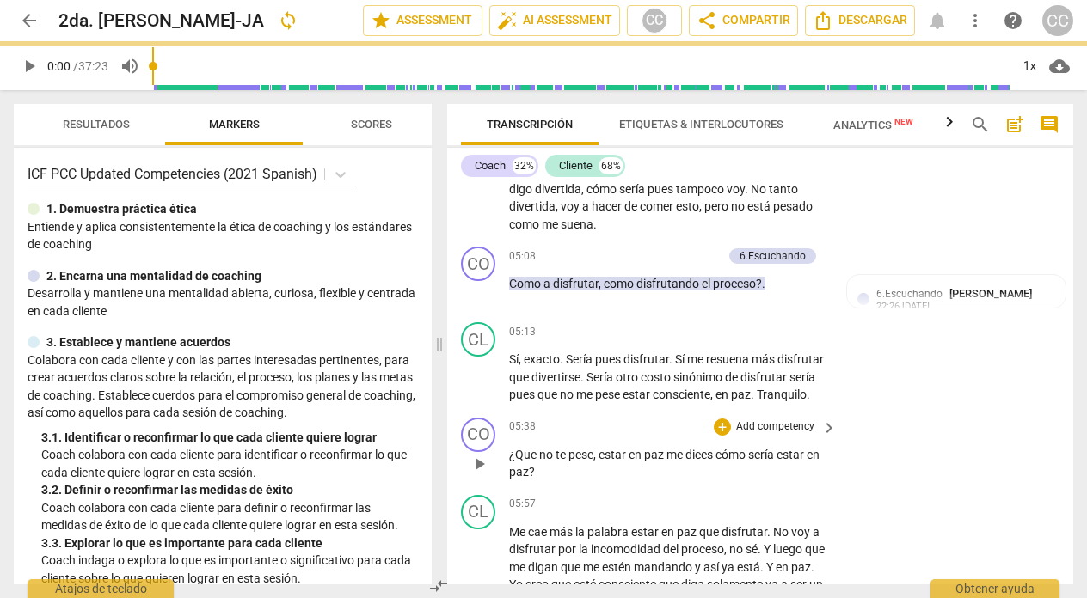
click at [715, 462] on span "dices" at bounding box center [700, 455] width 30 height 14
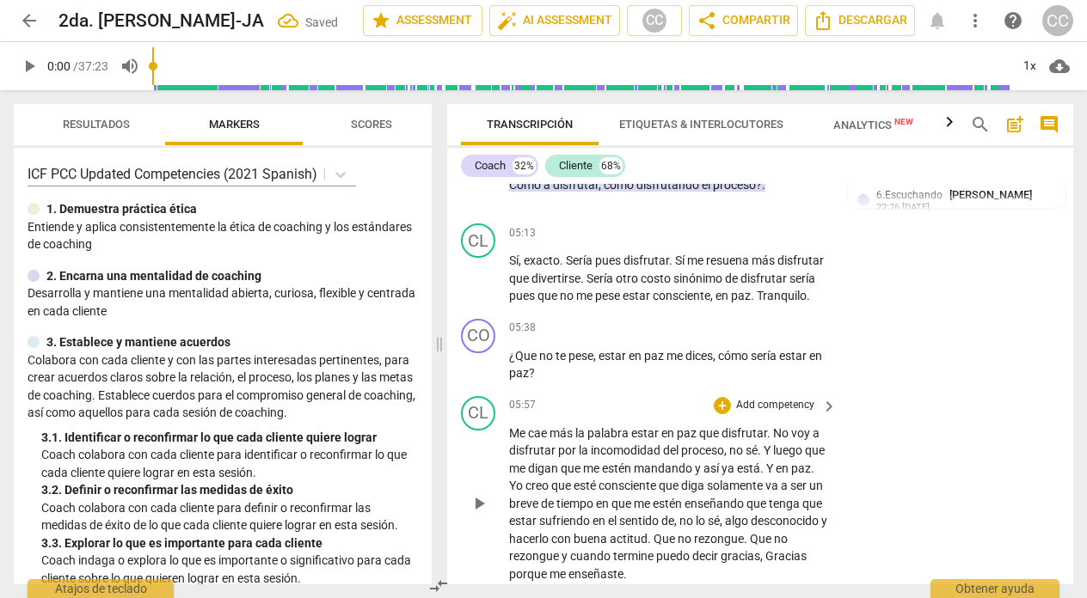
scroll to position [1111, 0]
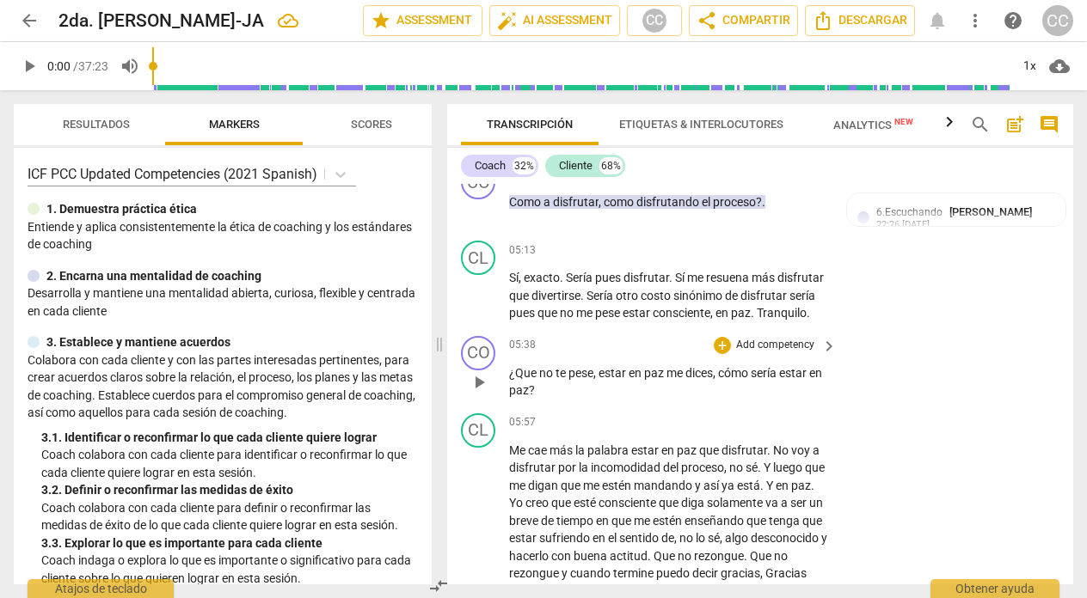
click at [765, 353] on p "Add competency" at bounding box center [775, 345] width 82 height 15
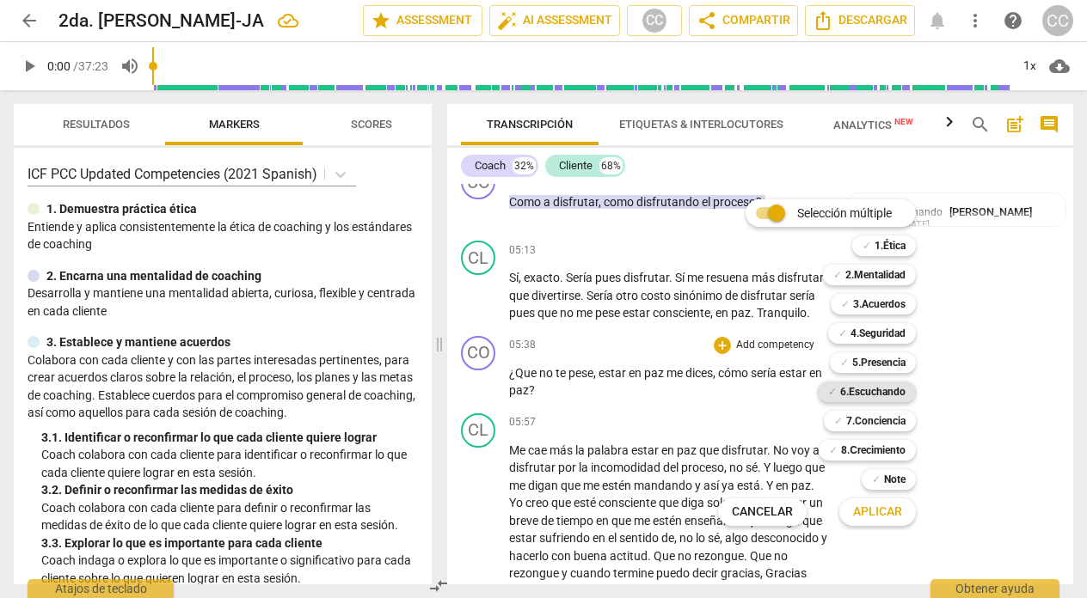
click at [880, 385] on b "6.Escuchando" at bounding box center [872, 392] width 65 height 21
click at [869, 506] on span "Aplicar" at bounding box center [877, 512] width 49 height 17
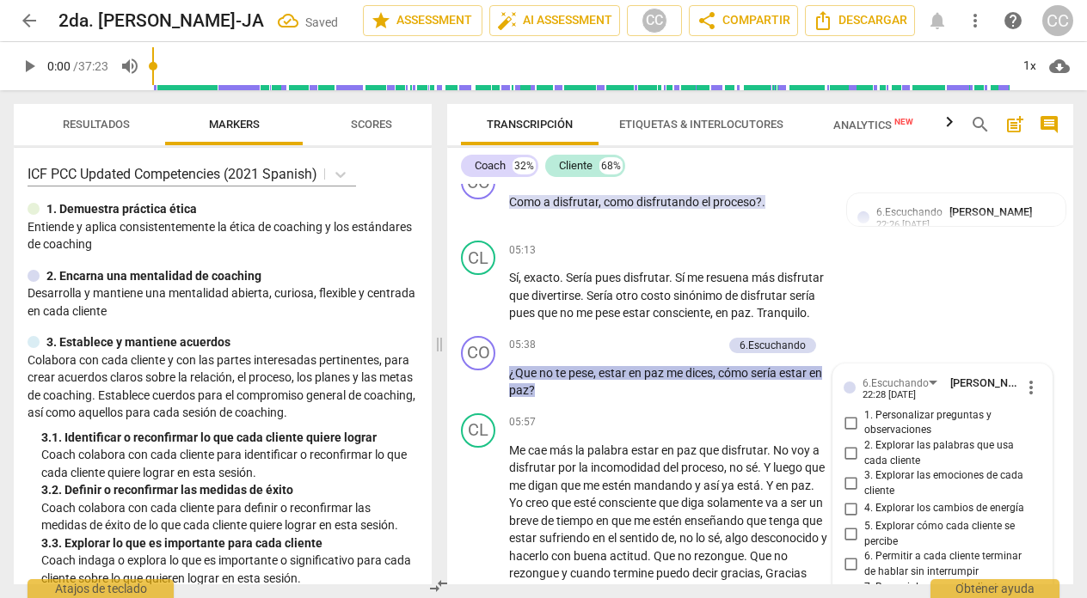
scroll to position [1384, 0]
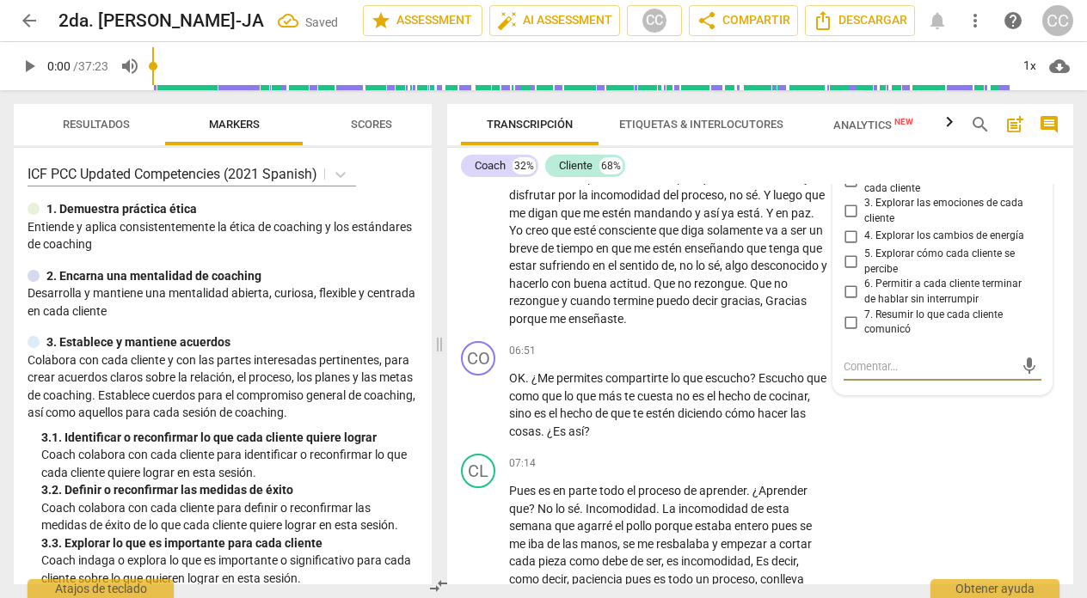
click at [849, 192] on input "2. Explorar las palabras que usa cada cliente" at bounding box center [851, 181] width 28 height 21
checkbox input "true"
click at [636, 358] on div "CO play_arrow pause 06:51 + Add competency keyboard_arrow_right OK . ¿Me permit…" at bounding box center [760, 390] width 626 height 113
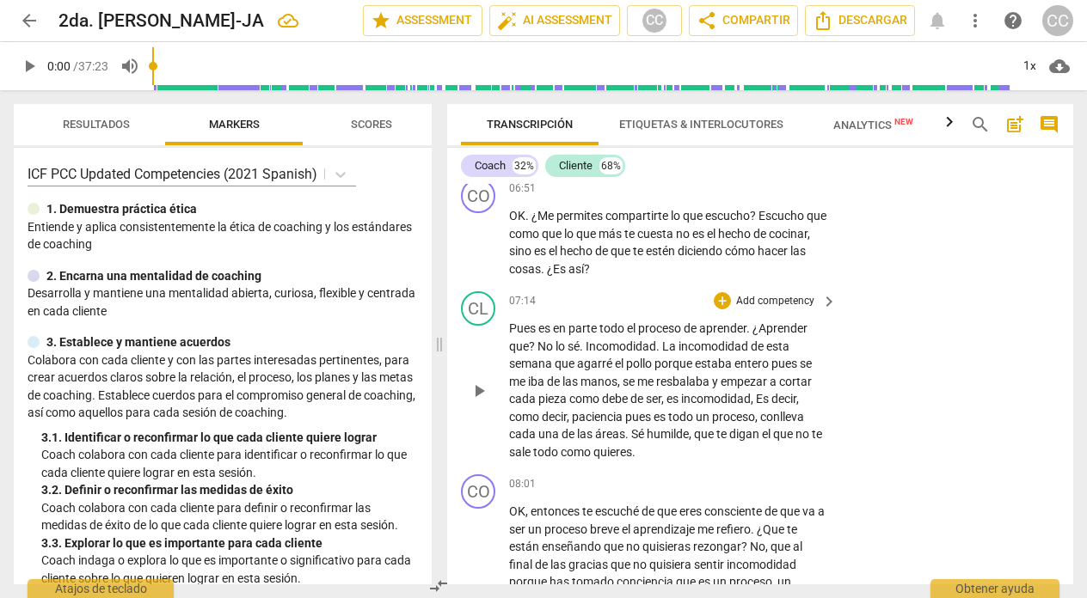
scroll to position [1554, 0]
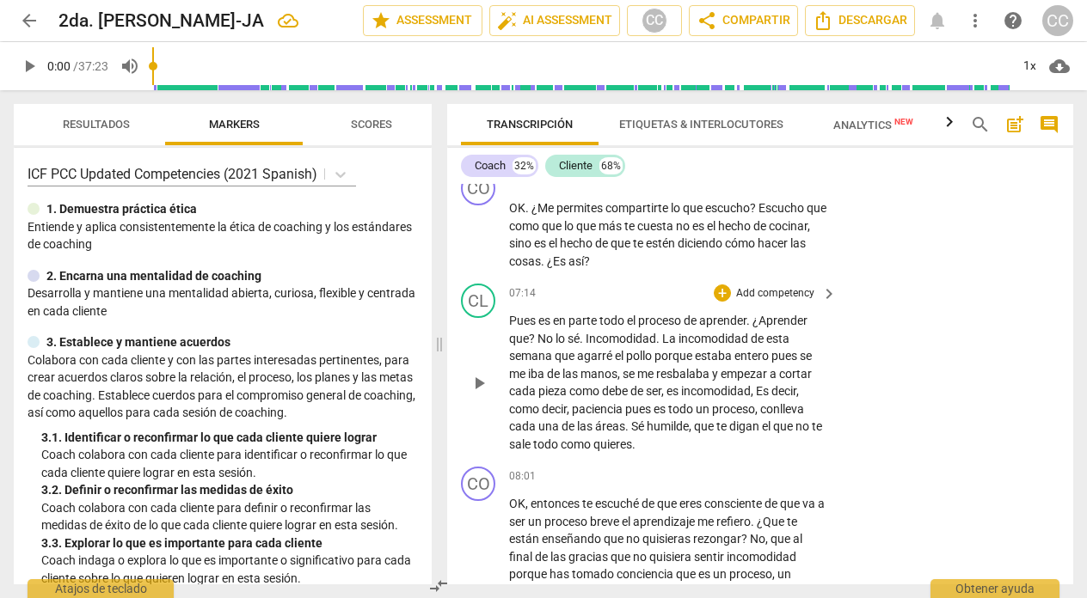
click at [646, 433] on span "Sé" at bounding box center [638, 427] width 15 height 14
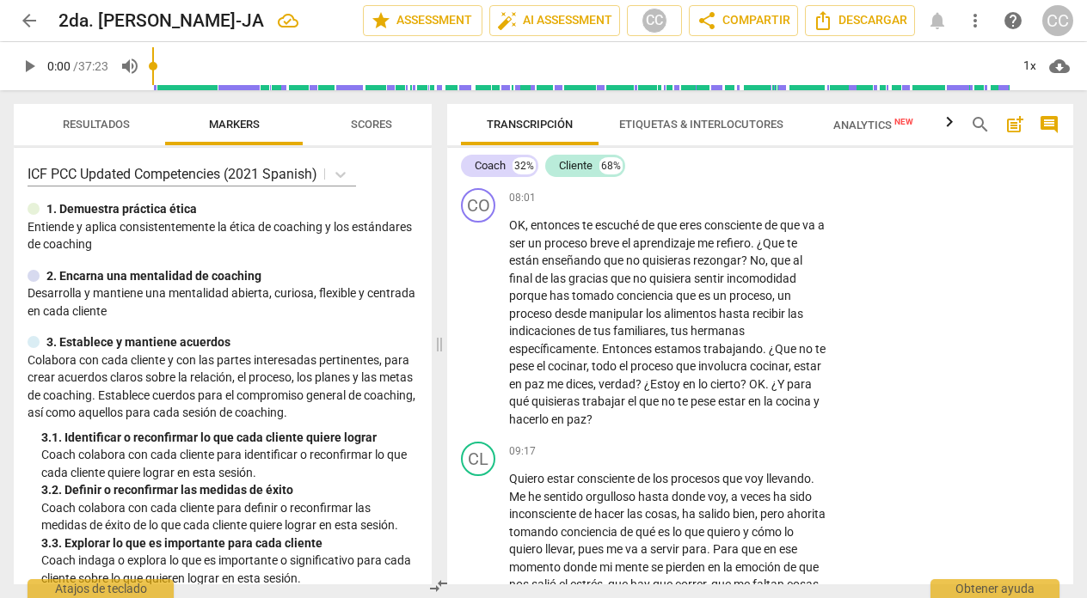
scroll to position [1833, 0]
click at [776, 249] on span "¿Que" at bounding box center [772, 243] width 30 height 14
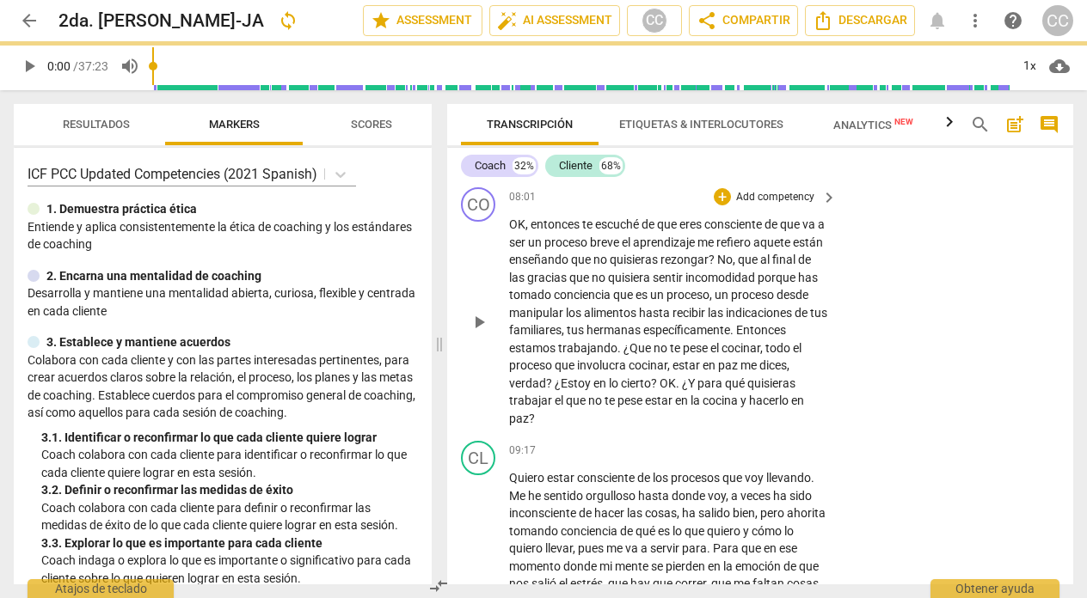
click at [571, 267] on span "enseñando" at bounding box center [540, 260] width 62 height 14
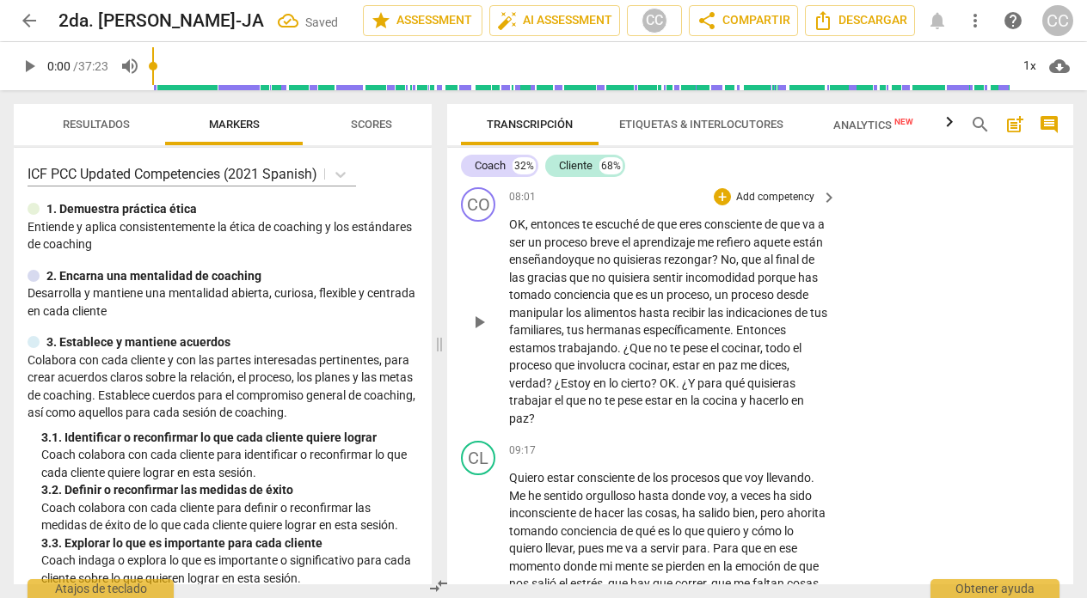
click at [721, 267] on span "?" at bounding box center [716, 260] width 9 height 14
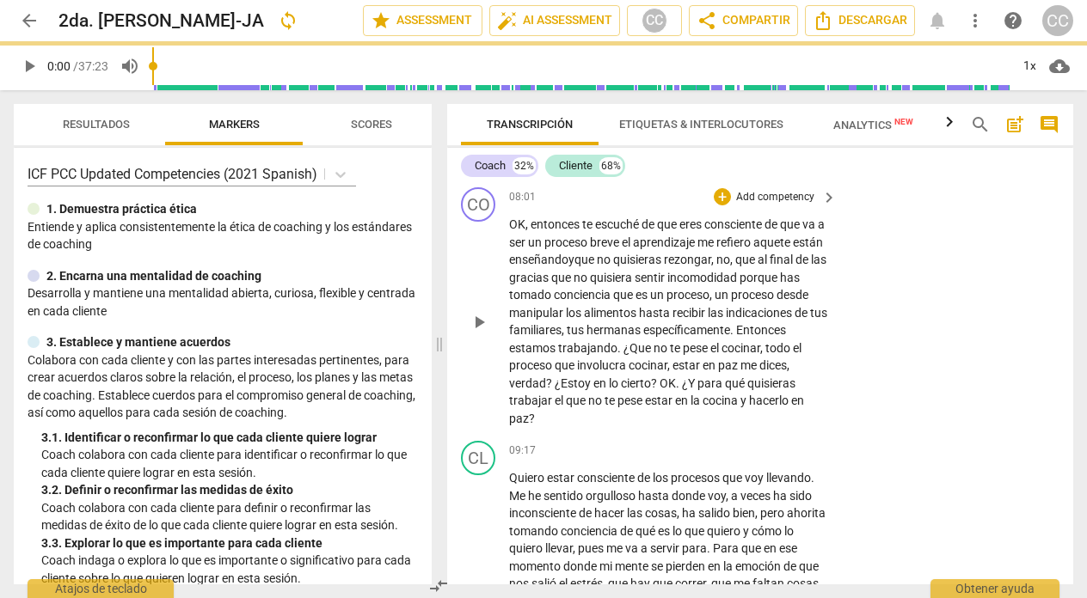
click at [735, 267] on span "," at bounding box center [732, 260] width 5 height 14
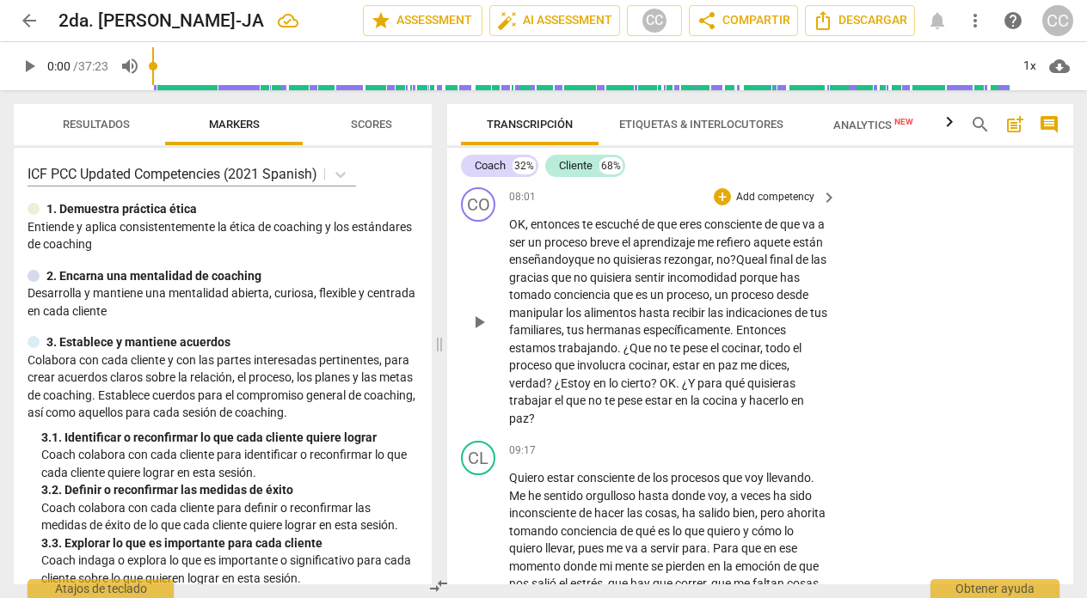
click at [635, 285] on span "quisiera" at bounding box center [612, 278] width 45 height 14
click at [682, 390] on span "." at bounding box center [679, 384] width 6 height 14
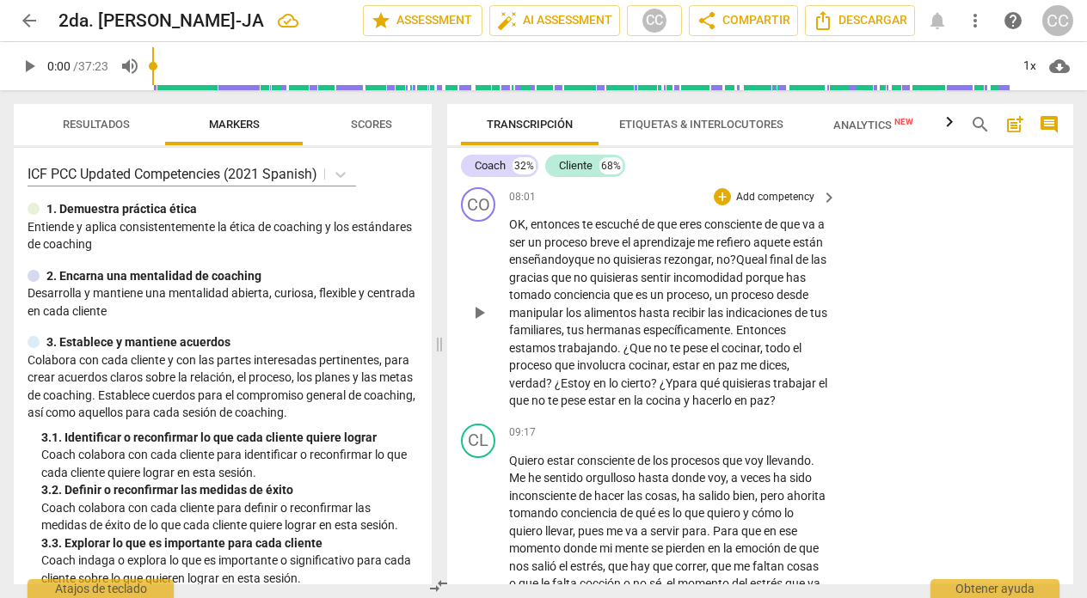
click at [784, 206] on p "Add competency" at bounding box center [775, 197] width 82 height 15
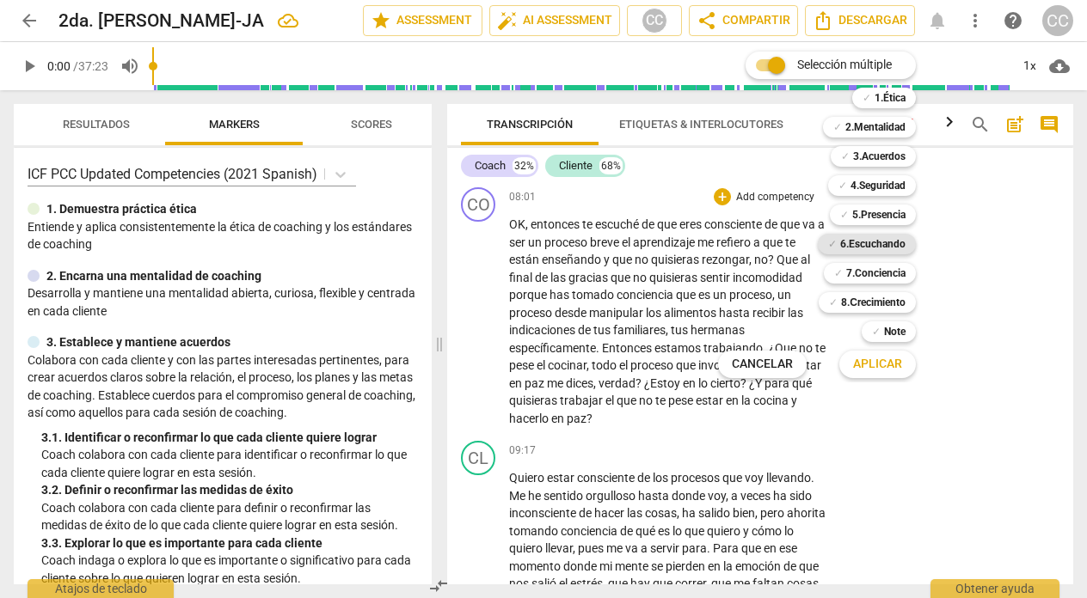
click at [881, 242] on b "6.Escuchando" at bounding box center [872, 244] width 65 height 21
click at [864, 363] on span "Aplicar" at bounding box center [877, 364] width 49 height 17
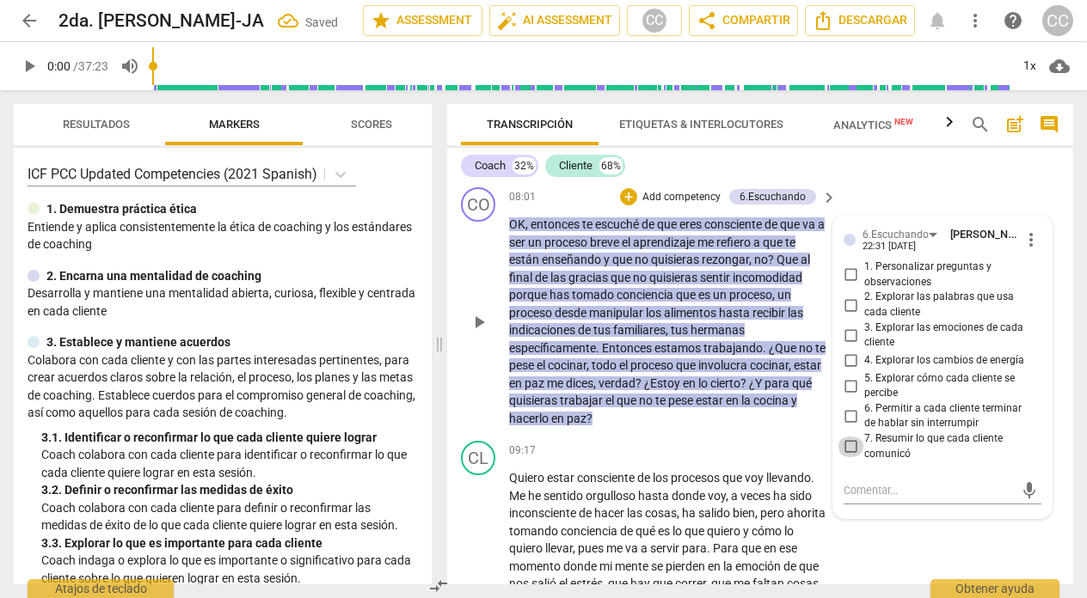
click at [849, 457] on input "7. Resumir lo que cada cliente comunicó" at bounding box center [851, 447] width 28 height 21
checkbox input "true"
click at [691, 427] on p "OK , entonces te escuché de que eres consciente de que va a ser un proceso brev…" at bounding box center [668, 322] width 319 height 212
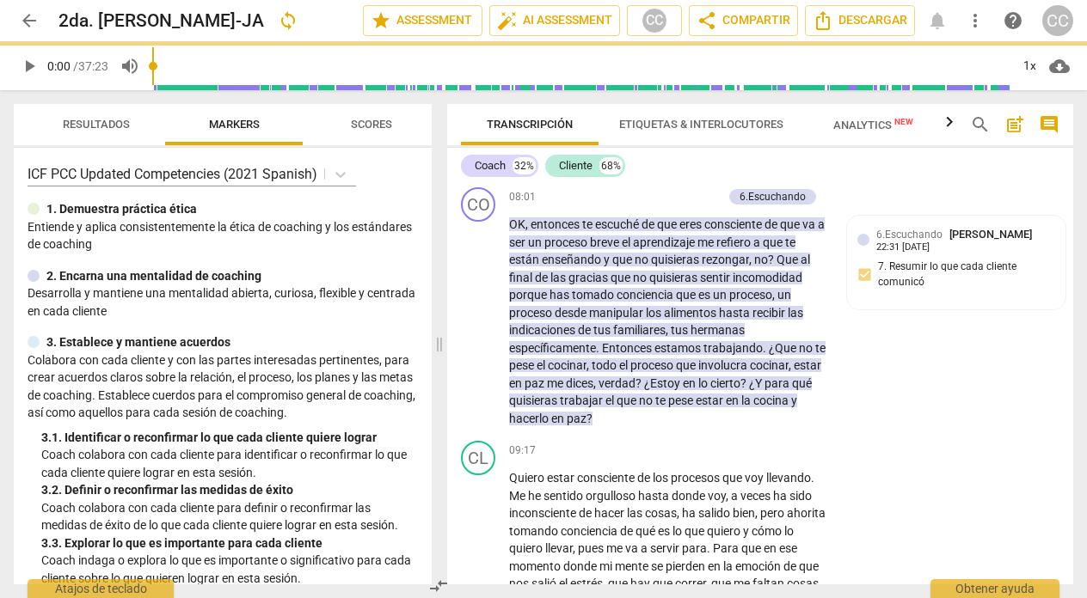
click at [667, 206] on p "Add competency" at bounding box center [682, 197] width 82 height 15
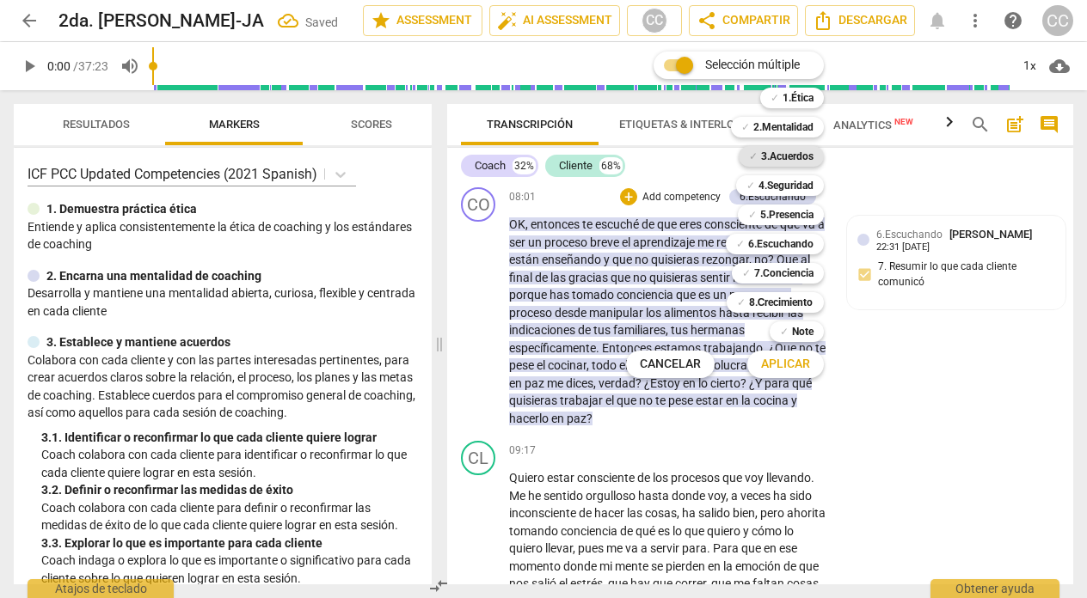
click at [780, 155] on b "3.Acuerdos" at bounding box center [787, 156] width 52 height 21
click at [791, 365] on span "Aplicar" at bounding box center [785, 364] width 49 height 17
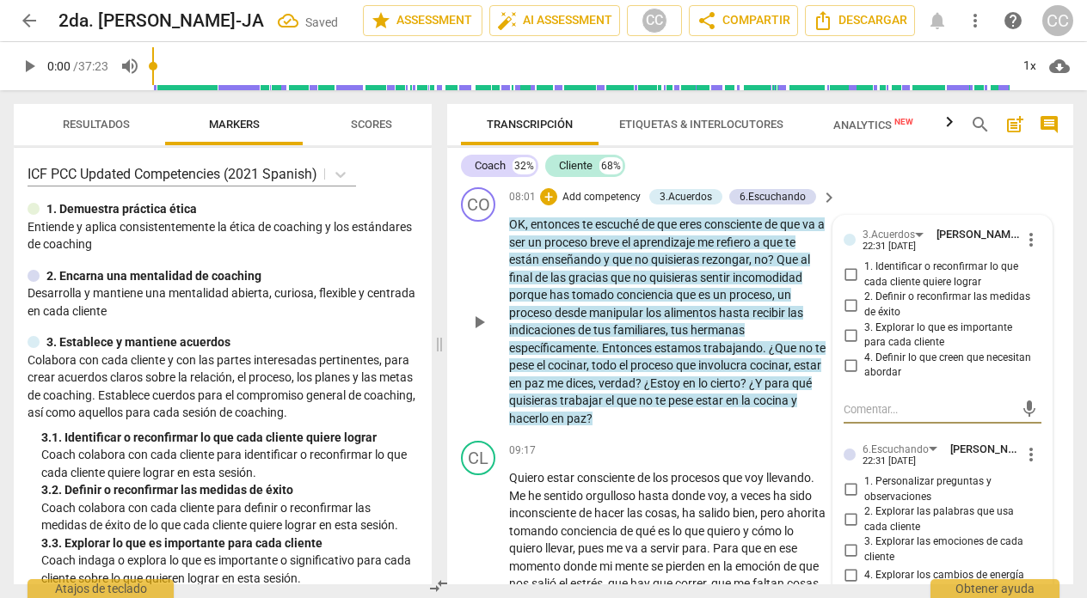
click at [846, 346] on input "3. Explorar lo que es importante para cada cliente" at bounding box center [851, 335] width 28 height 21
checkbox input "true"
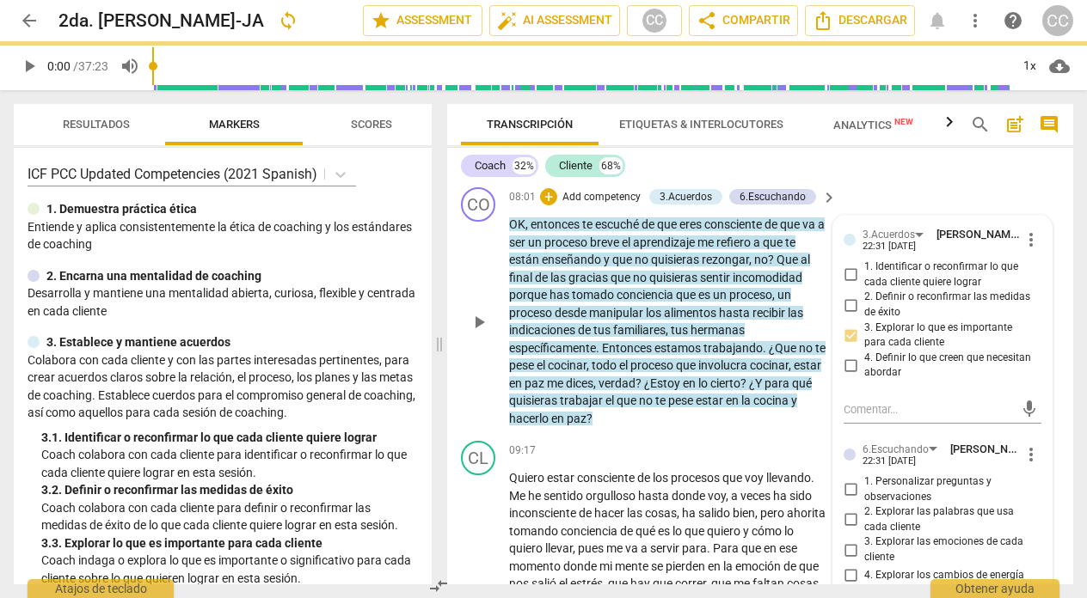
click at [559, 206] on div "+ Add competency" at bounding box center [591, 196] width 102 height 17
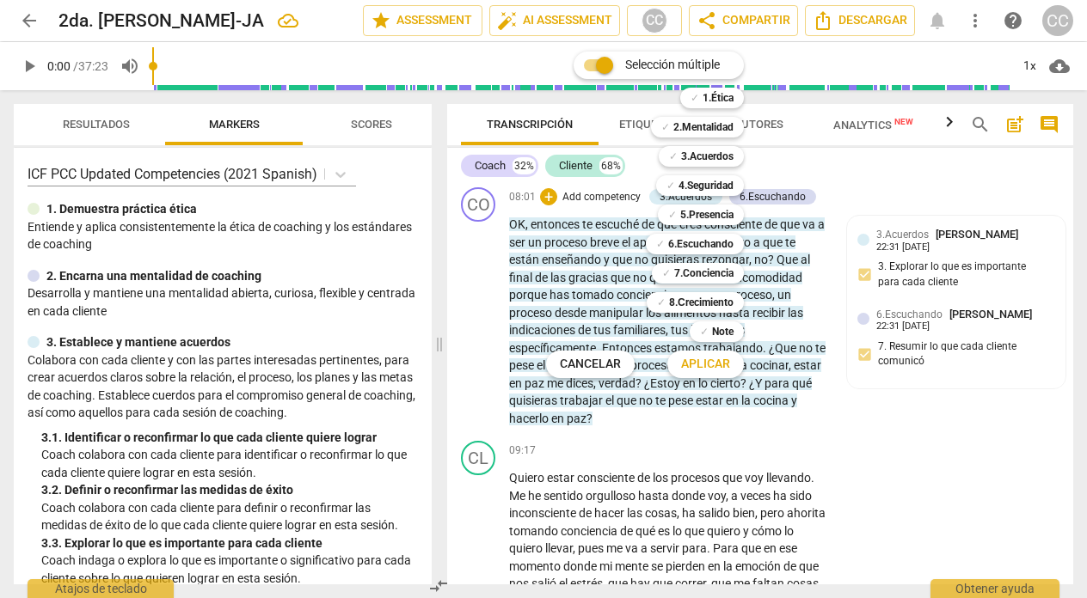
click at [707, 463] on div at bounding box center [543, 299] width 1087 height 598
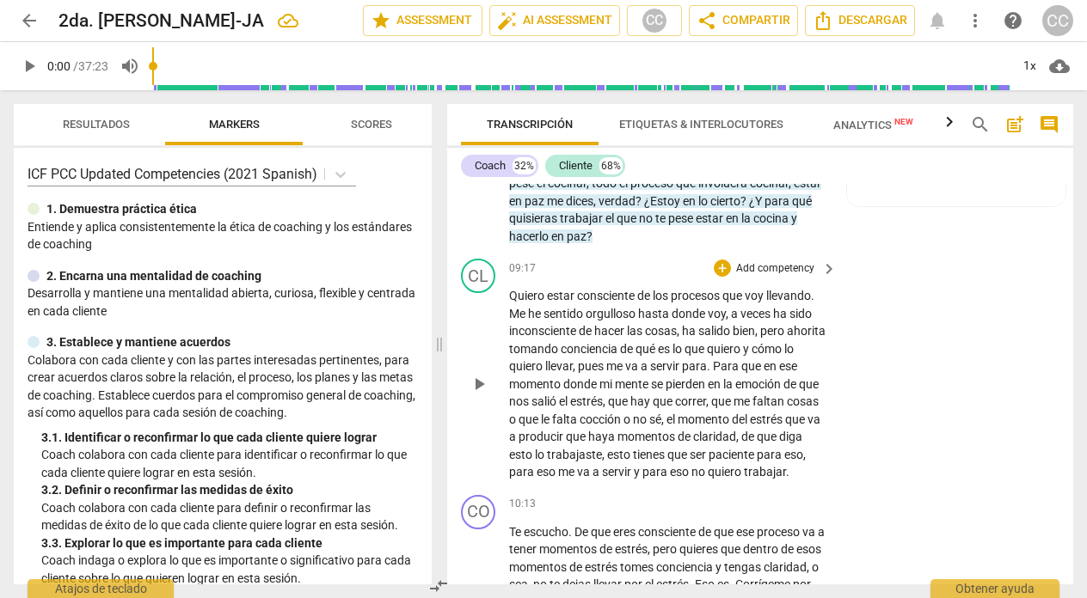
scroll to position [2016, 0]
click at [708, 390] on span "pierden" at bounding box center [687, 384] width 42 height 14
click at [566, 443] on span "producir" at bounding box center [542, 436] width 47 height 14
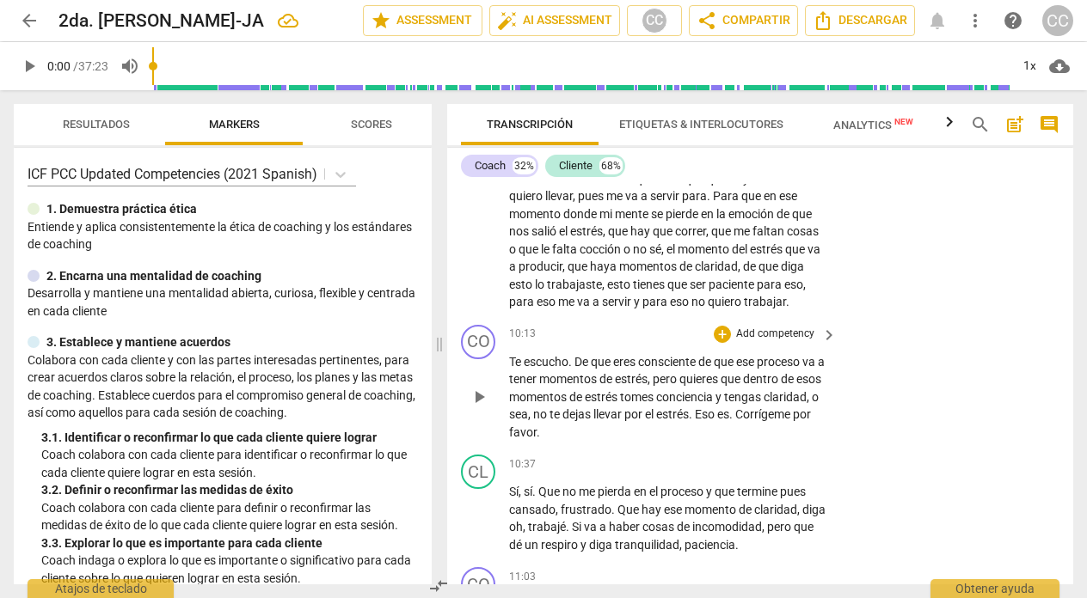
scroll to position [2198, 0]
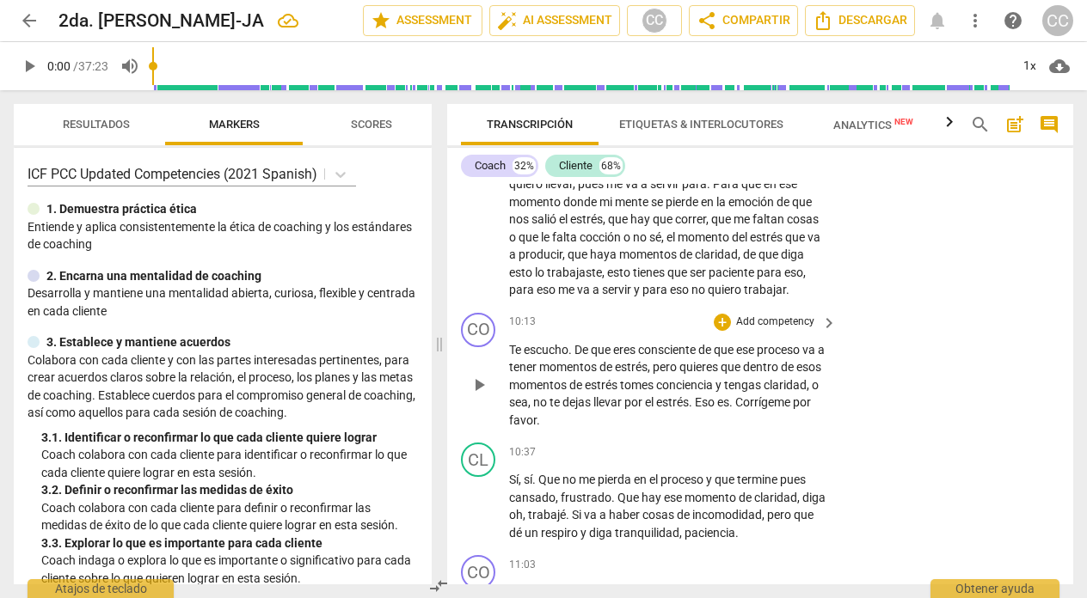
click at [584, 357] on span "De" at bounding box center [582, 350] width 16 height 14
click at [593, 409] on span "dejas" at bounding box center [577, 403] width 31 height 14
click at [800, 430] on p "Te escucho que eres consciente de que ese proceso va a tener momentos de estrés…" at bounding box center [668, 385] width 319 height 89
click at [779, 330] on p "Add competency" at bounding box center [775, 322] width 82 height 15
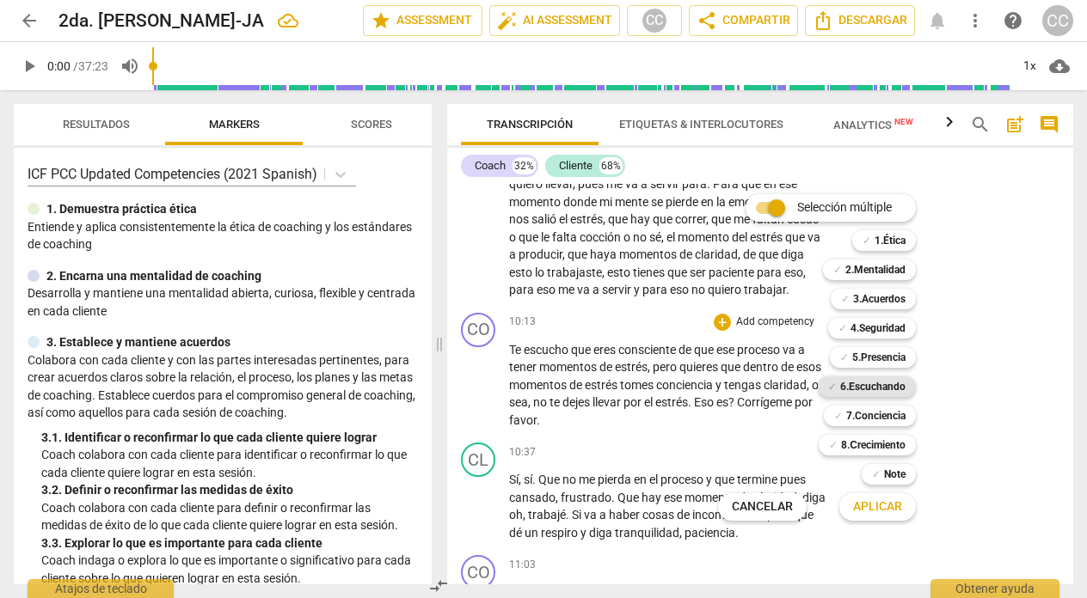
click at [883, 385] on b "6.Escuchando" at bounding box center [872, 387] width 65 height 21
click at [870, 510] on span "Aplicar" at bounding box center [877, 507] width 49 height 17
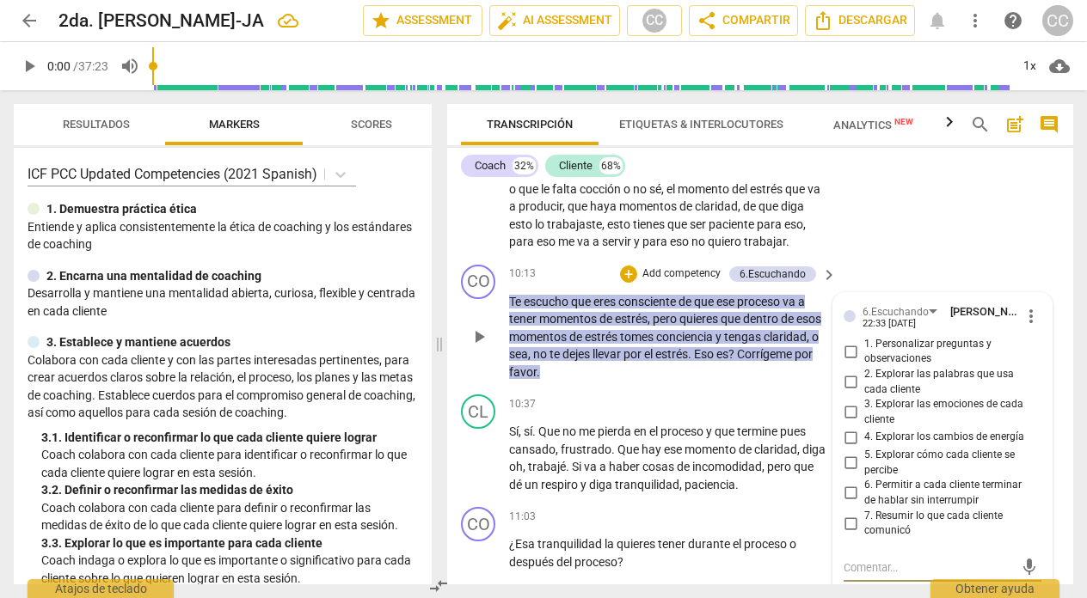
scroll to position [2243, 0]
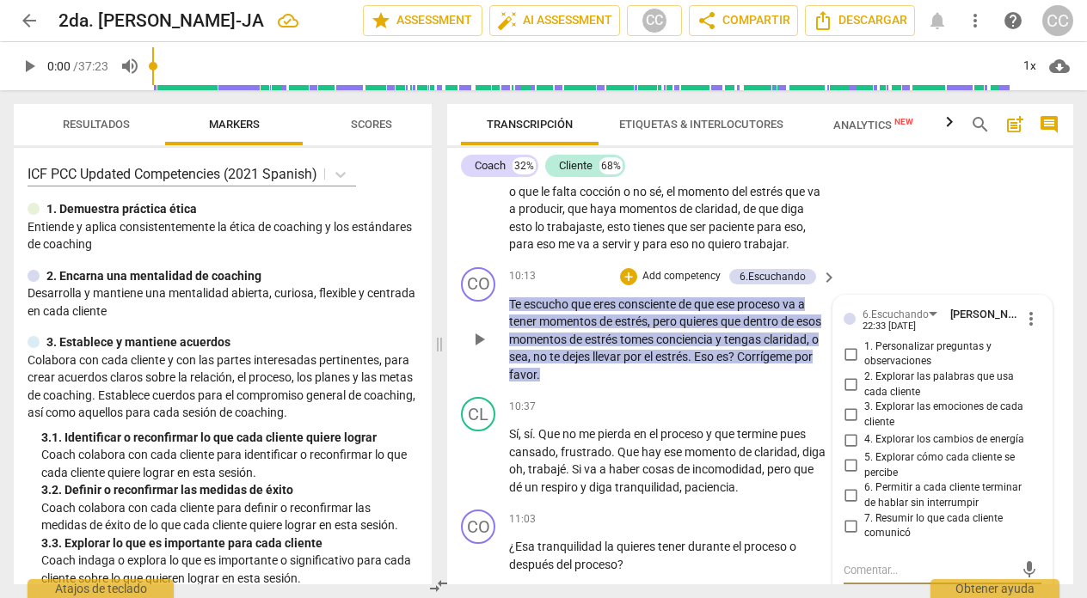
click at [847, 396] on input "2. Explorar las palabras que usa cada cliente" at bounding box center [851, 385] width 28 height 21
checkbox input "true"
click at [640, 416] on div "10:37 + Add competency keyboard_arrow_right" at bounding box center [673, 406] width 329 height 19
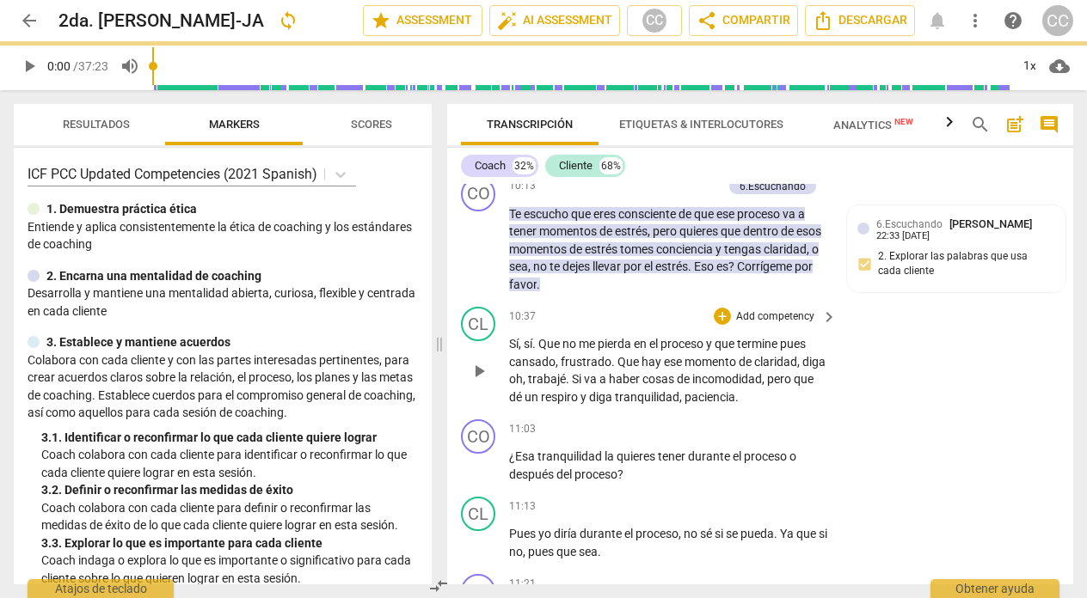
scroll to position [2340, 0]
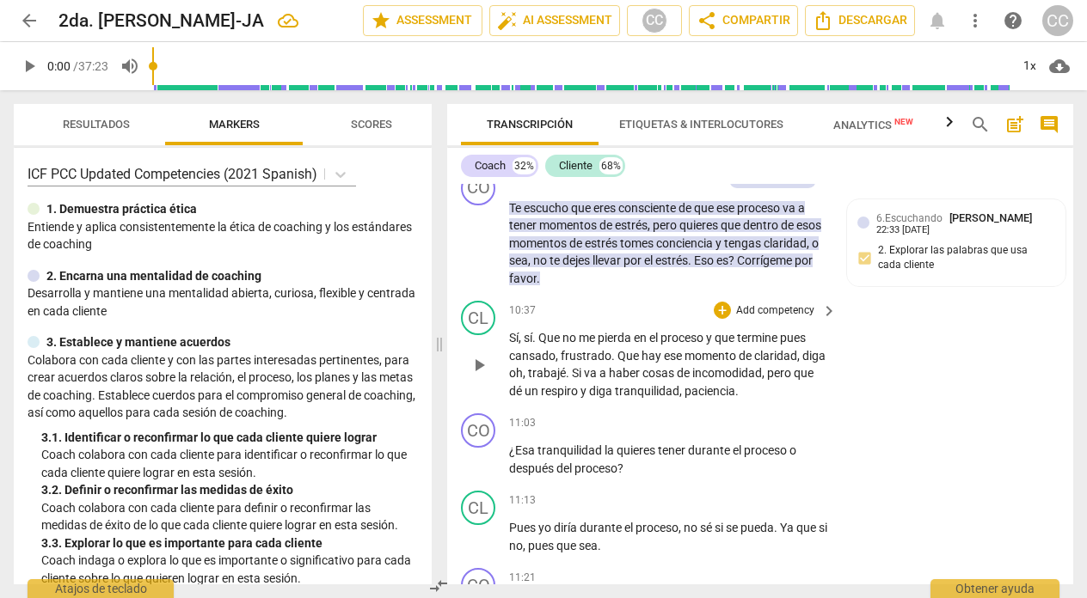
click at [658, 363] on span "hay" at bounding box center [652, 356] width 22 height 14
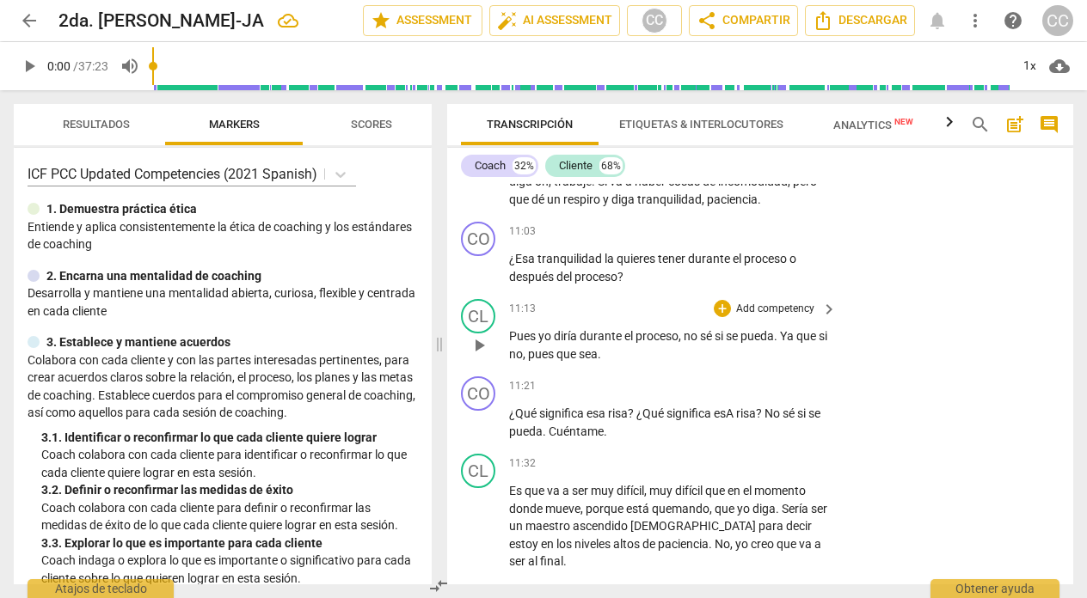
scroll to position [2534, 0]
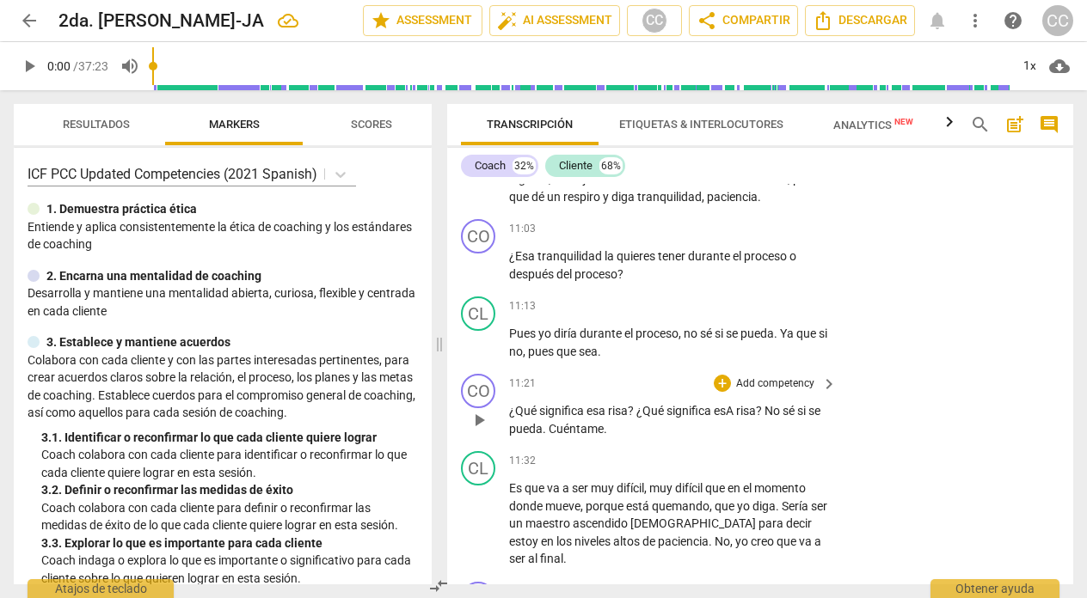
click at [736, 418] on span "esA" at bounding box center [725, 411] width 22 height 14
click at [770, 392] on p "Add competency" at bounding box center [775, 384] width 82 height 15
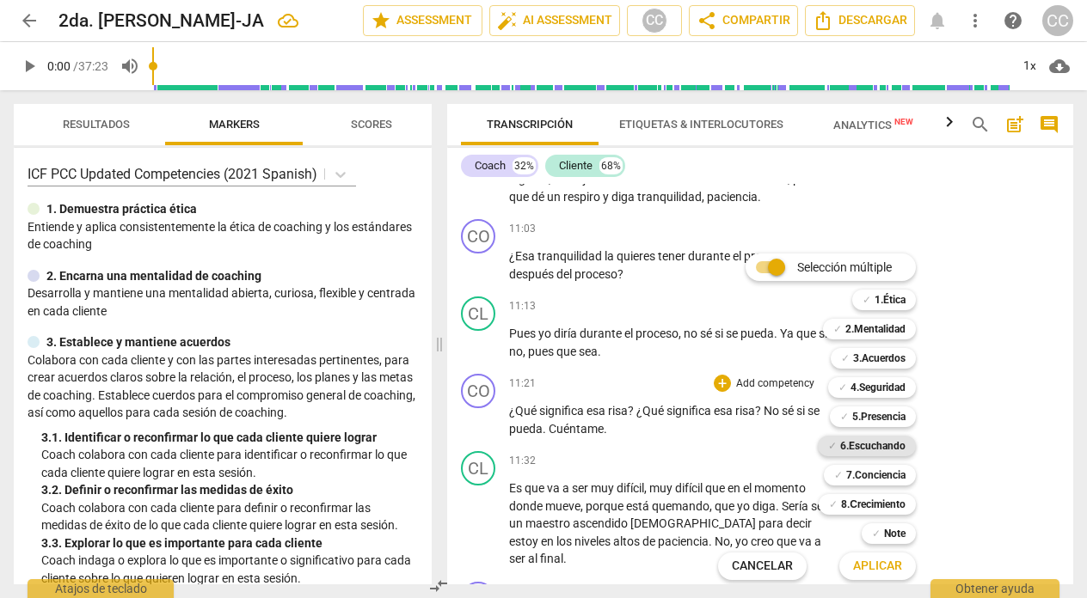
click at [890, 445] on b "6.Escuchando" at bounding box center [872, 446] width 65 height 21
click at [885, 562] on span "Aplicar" at bounding box center [877, 566] width 49 height 17
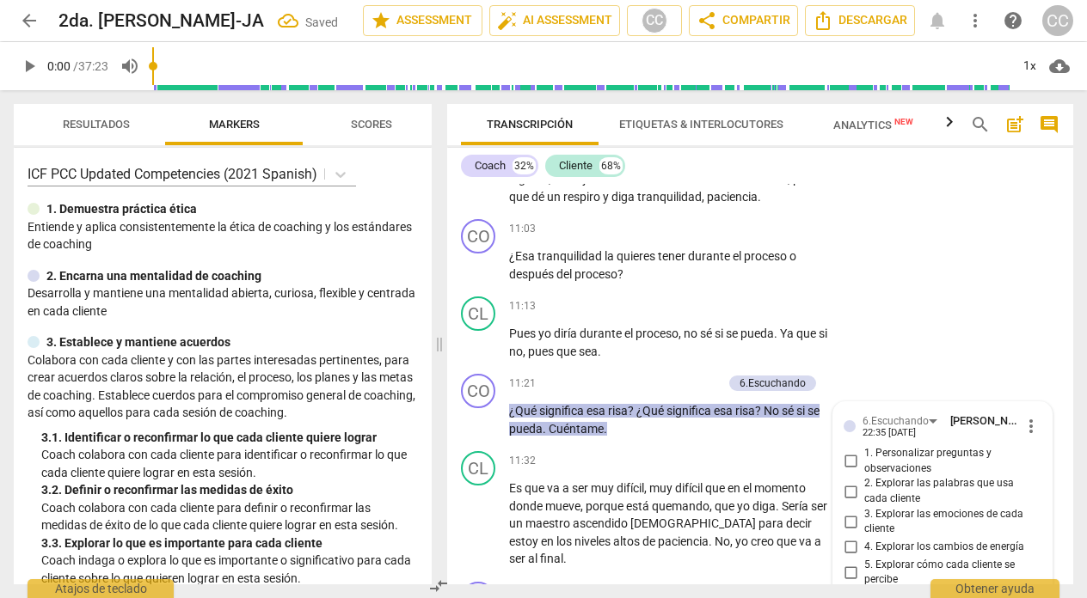
scroll to position [2863, 0]
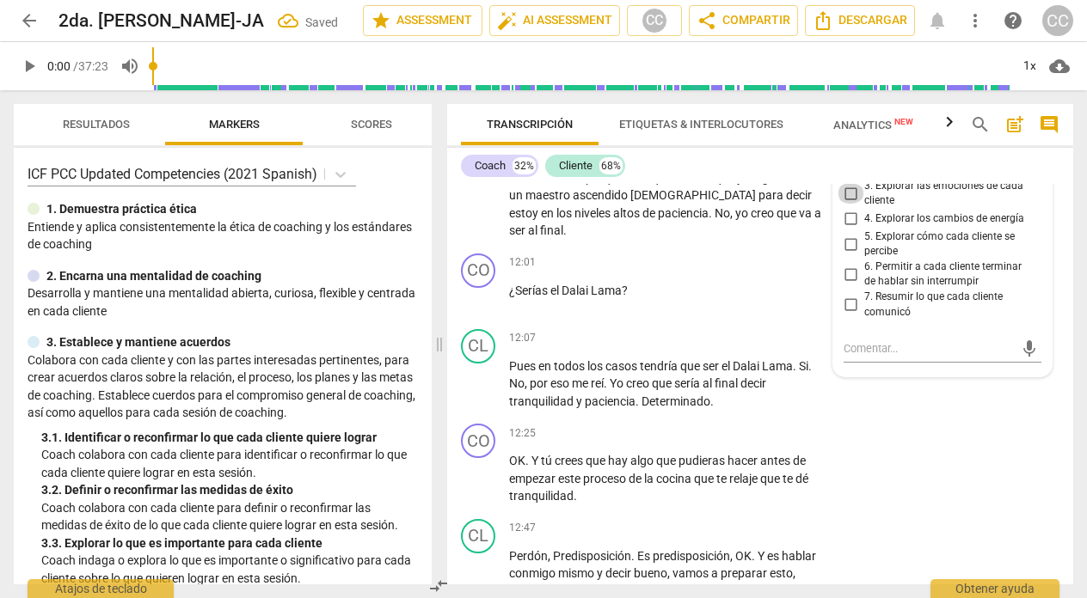
click at [846, 204] on input "3. Explorar las emociones de cada cliente" at bounding box center [851, 193] width 28 height 21
checkbox input "true"
click at [679, 273] on div "12:01 + Add competency keyboard_arrow_right" at bounding box center [673, 263] width 329 height 19
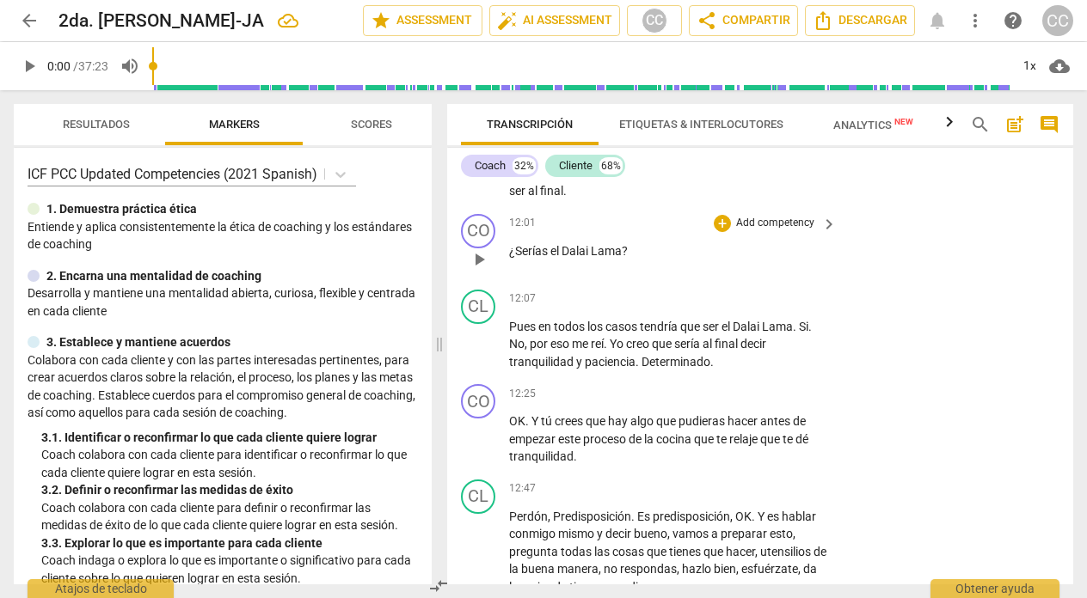
scroll to position [2905, 0]
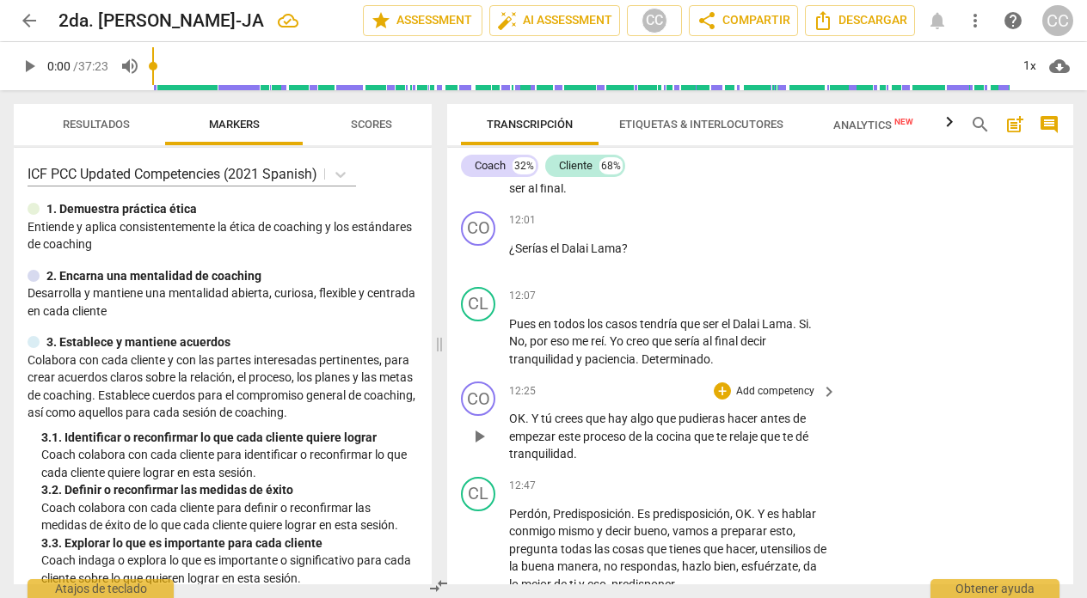
click at [760, 444] on span "relaje" at bounding box center [744, 437] width 31 height 14
click at [782, 400] on p "Add competency" at bounding box center [775, 391] width 82 height 15
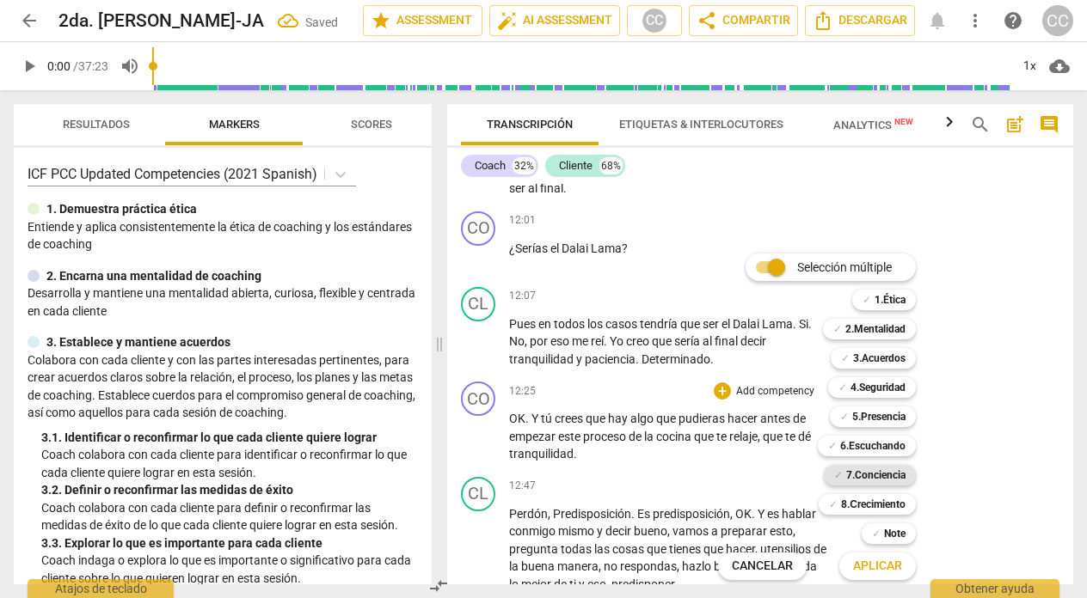
click at [862, 476] on b "7.Conciencia" at bounding box center [875, 475] width 59 height 21
click at [860, 567] on span "Aplicar" at bounding box center [877, 566] width 49 height 17
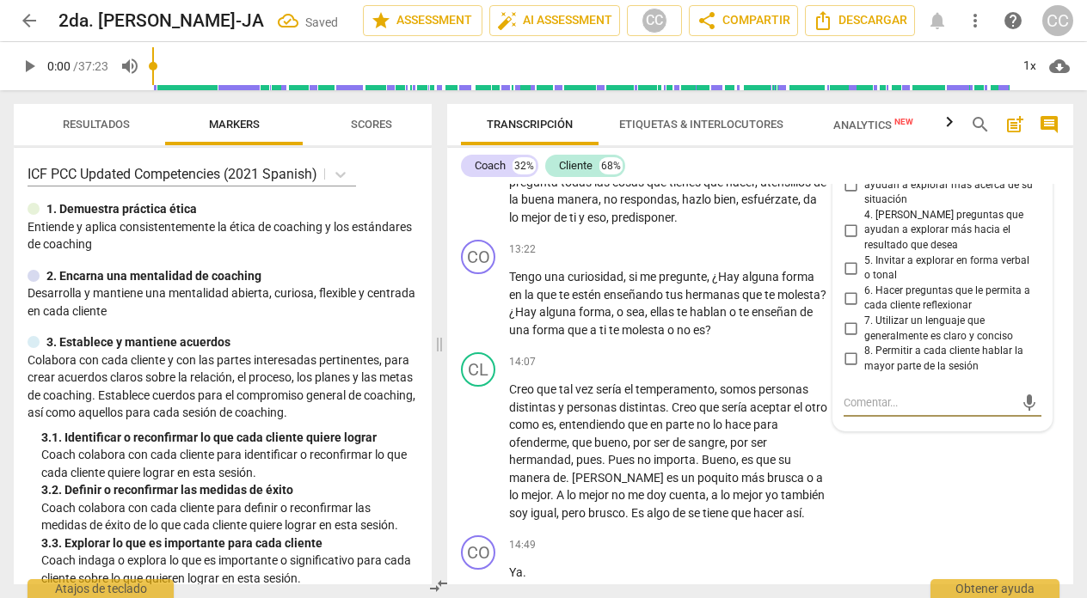
scroll to position [3270, 0]
click at [844, 234] on input "4. [PERSON_NAME] preguntas que ayudan a explorar más hacia el resultado que des…" at bounding box center [851, 232] width 28 height 21
checkbox input "true"
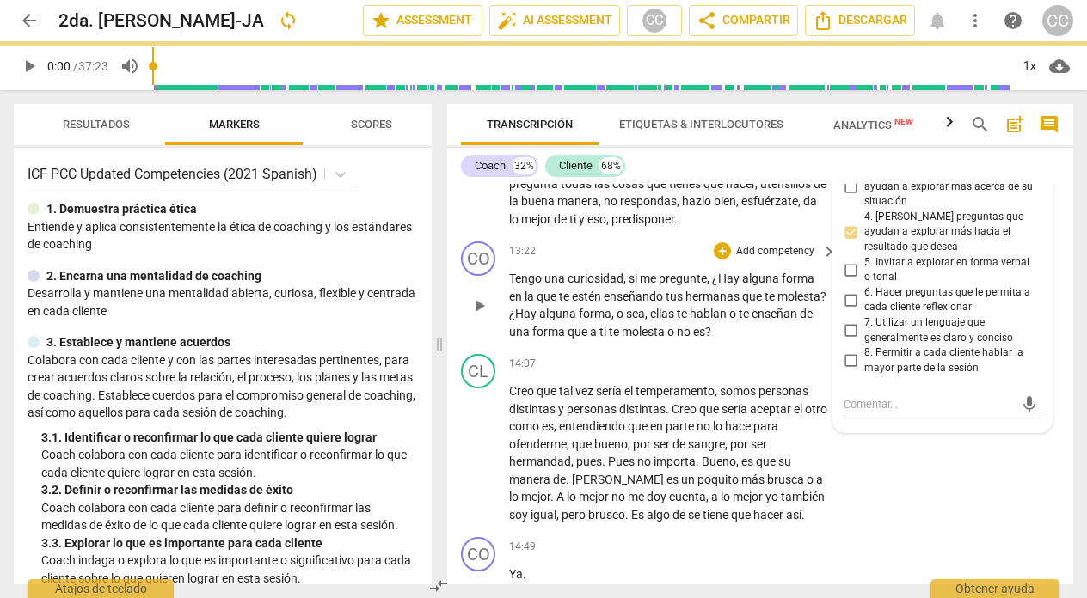
click at [597, 274] on div "CO play_arrow pause 13:22 + Add competency keyboard_arrow_right Tengo una curio…" at bounding box center [760, 291] width 626 height 113
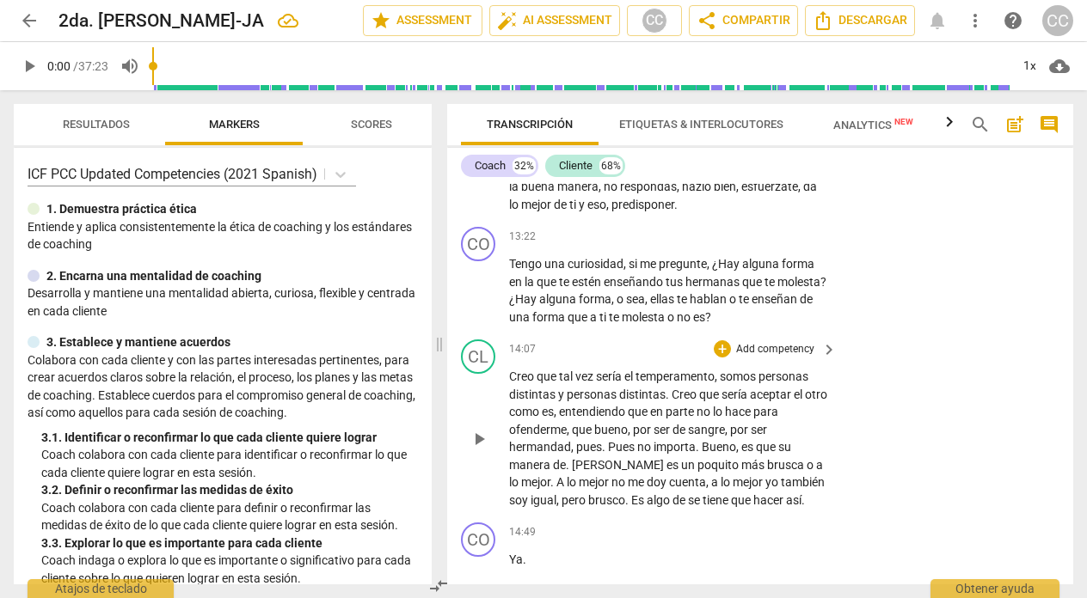
scroll to position [3274, 0]
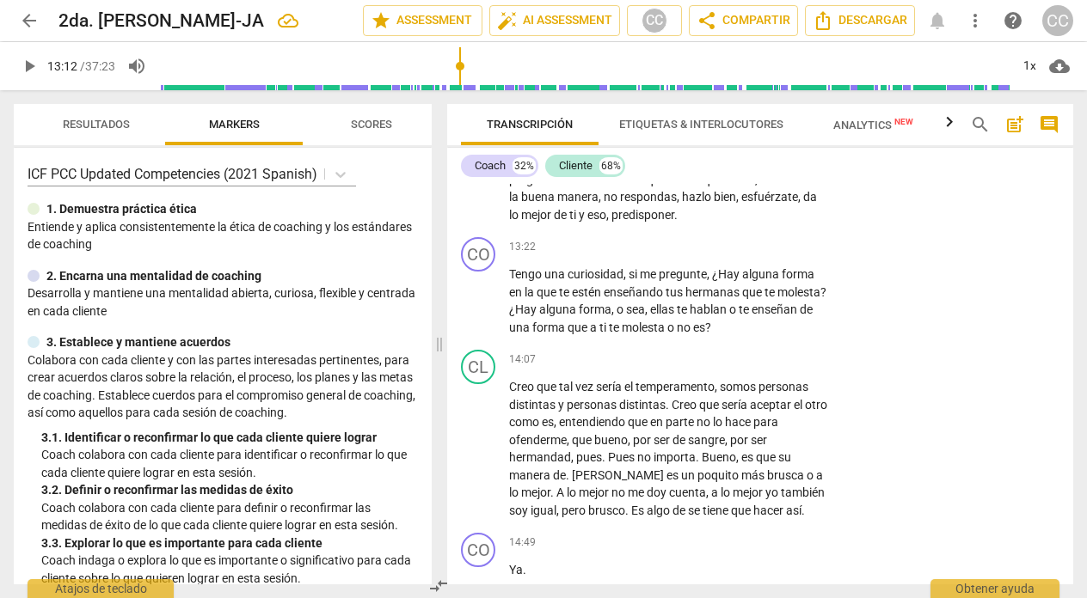
drag, startPoint x: 160, startPoint y: 64, endPoint x: 461, endPoint y: 85, distance: 301.7
click at [461, 85] on input "range" at bounding box center [584, 66] width 850 height 55
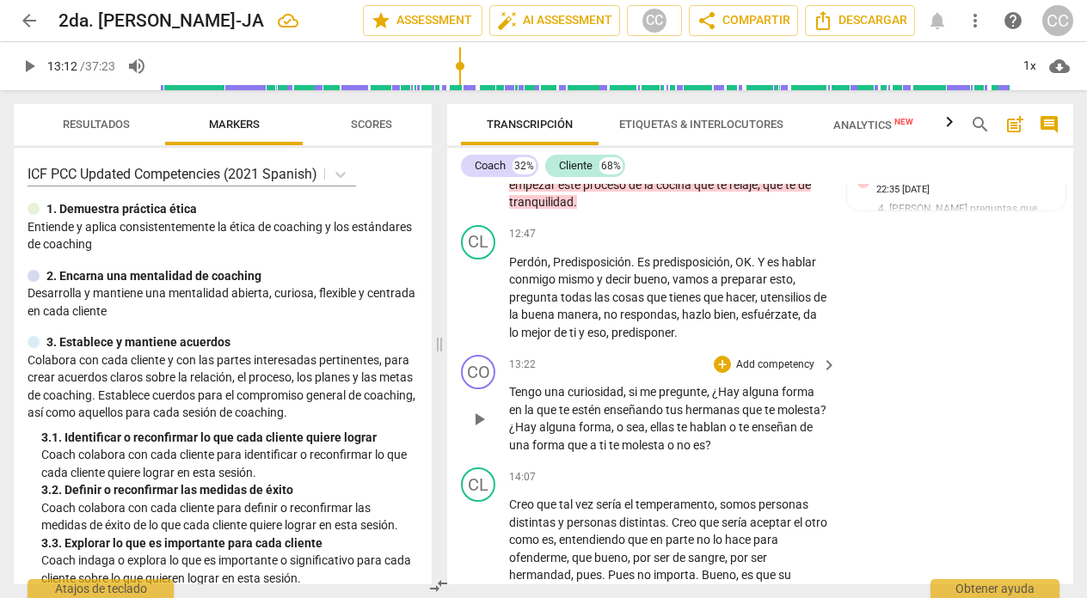
scroll to position [3101, 0]
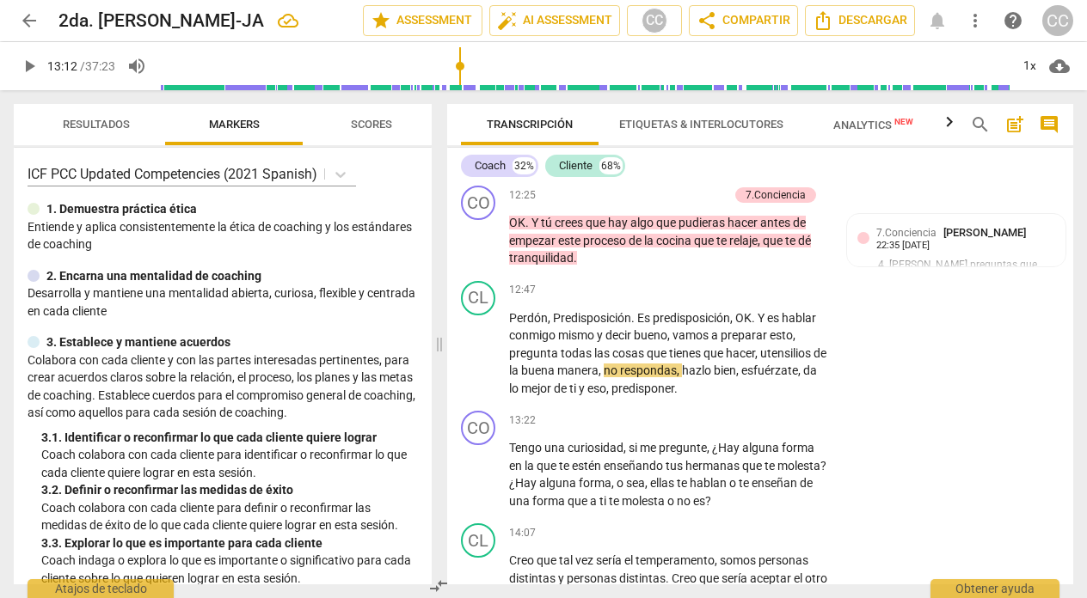
click at [28, 59] on span "play_arrow" at bounding box center [29, 66] width 21 height 21
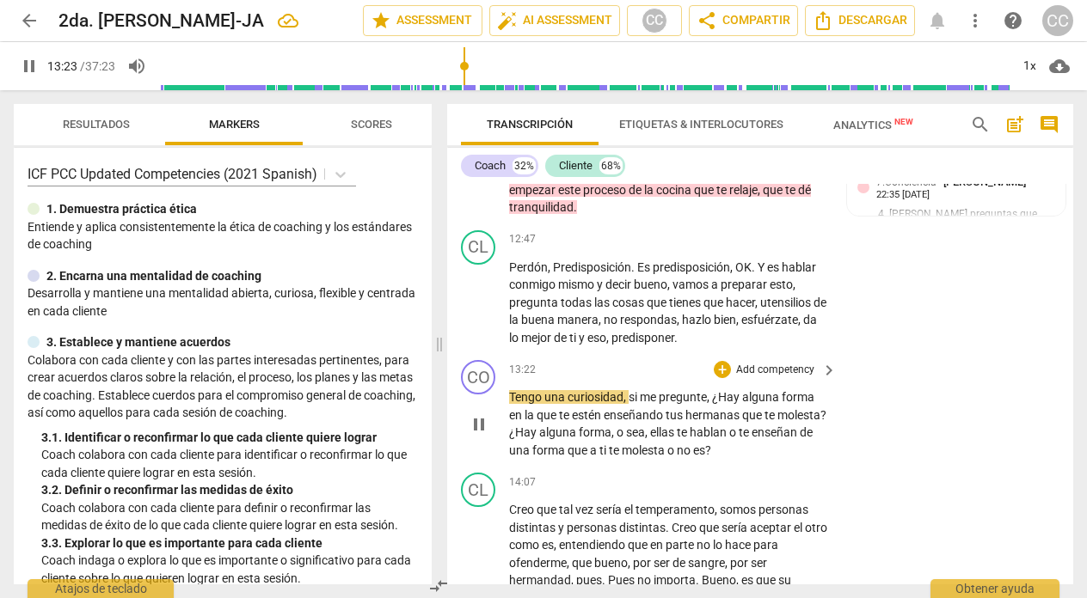
scroll to position [3154, 0]
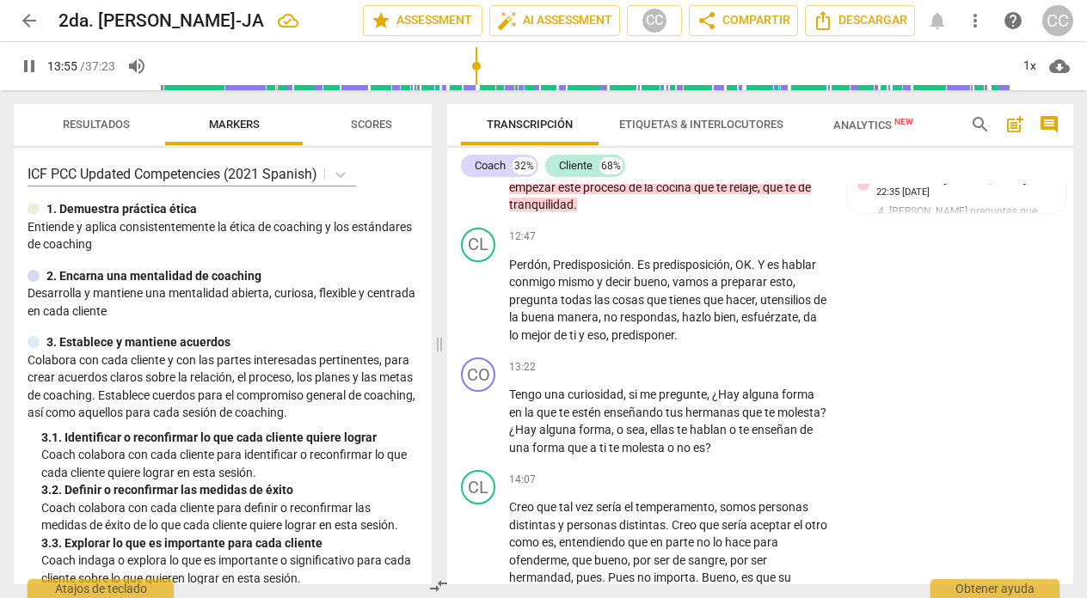
click at [31, 57] on span "pause" at bounding box center [29, 66] width 21 height 21
type input "836"
click at [626, 437] on span "o" at bounding box center [621, 430] width 9 height 14
click at [660, 457] on p "Tengo una curiosidad , si me pregunte , ¿Hay alguna forma en la que te estén en…" at bounding box center [668, 421] width 319 height 71
click at [714, 402] on span "¿Hay" at bounding box center [727, 395] width 30 height 14
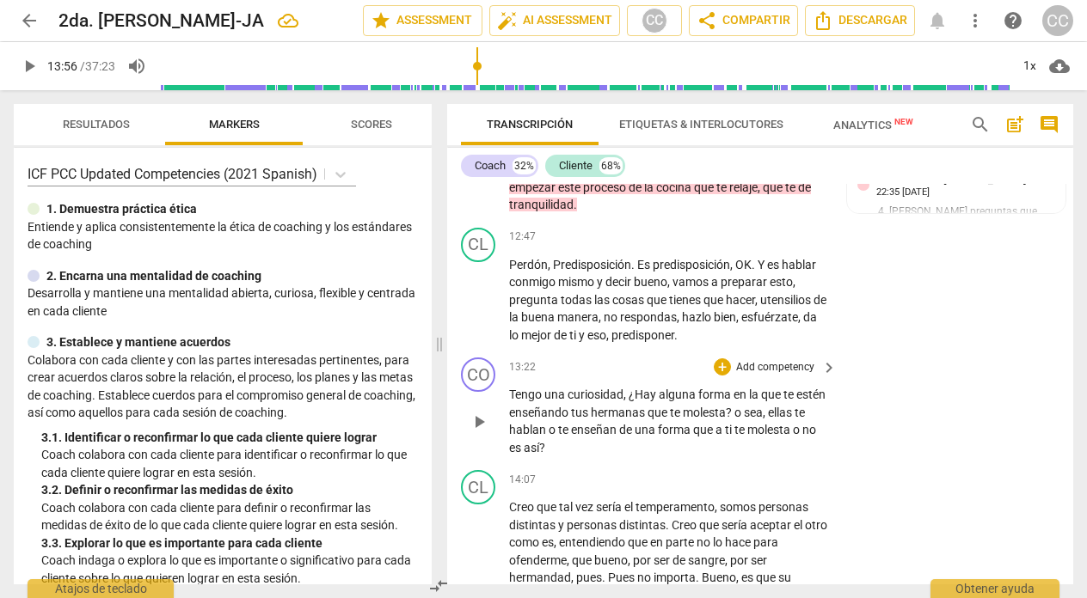
click at [760, 376] on p "Add competency" at bounding box center [775, 367] width 82 height 15
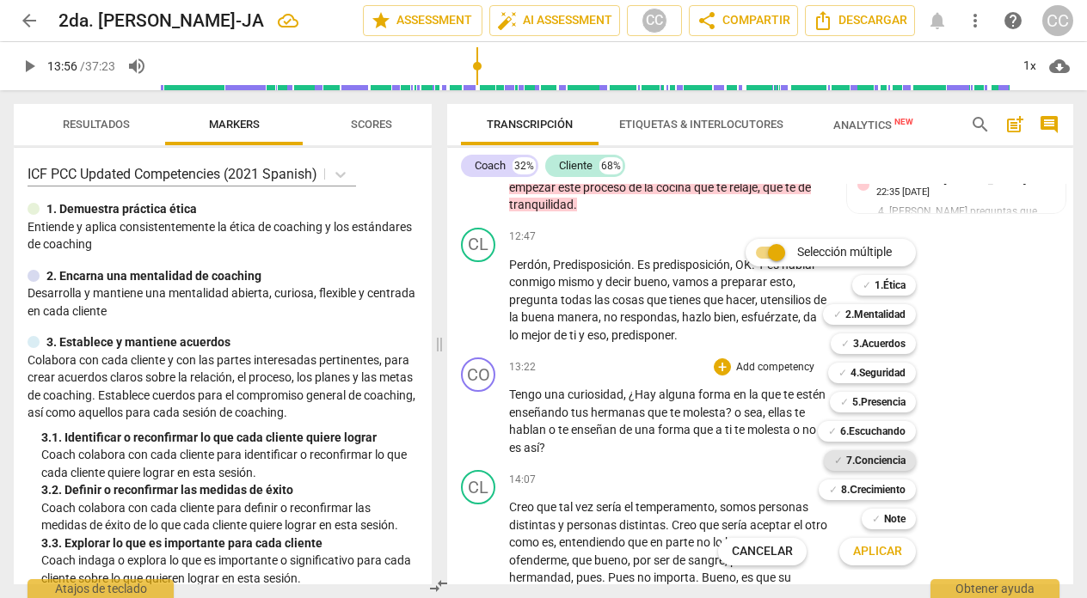
click at [859, 461] on b "7.Conciencia" at bounding box center [875, 461] width 59 height 21
click at [874, 550] on span "Aplicar" at bounding box center [877, 551] width 49 height 17
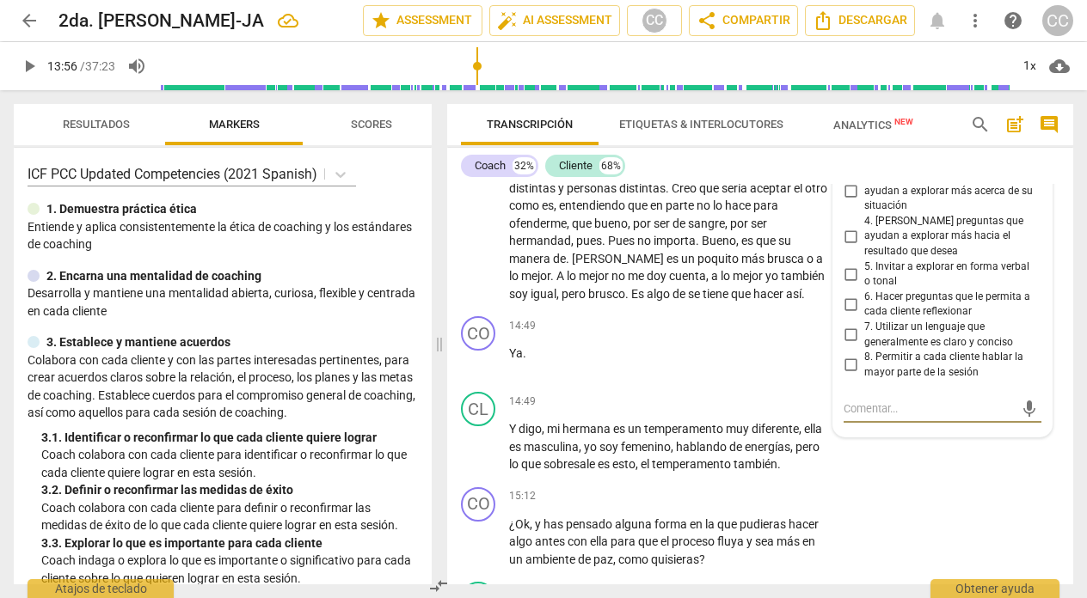
scroll to position [3485, 0]
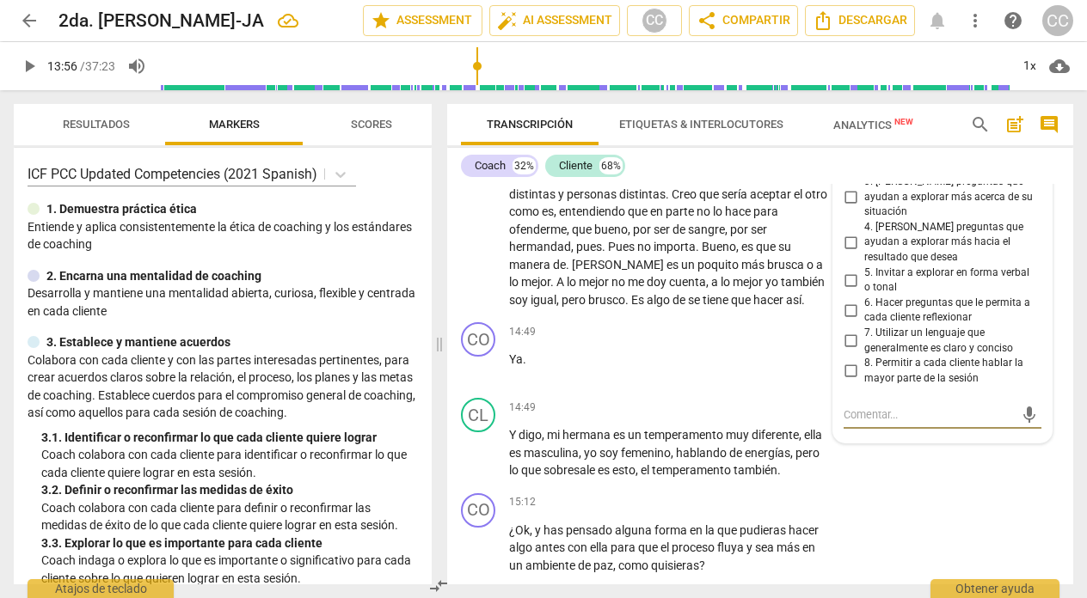
click at [849, 242] on input "4. [PERSON_NAME] preguntas que ayudan a explorar más hacia el resultado que des…" at bounding box center [851, 242] width 28 height 21
checkbox input "true"
click at [598, 384] on div "14:49 + Add competency keyboard_arrow_right Ya ." at bounding box center [673, 353] width 329 height 62
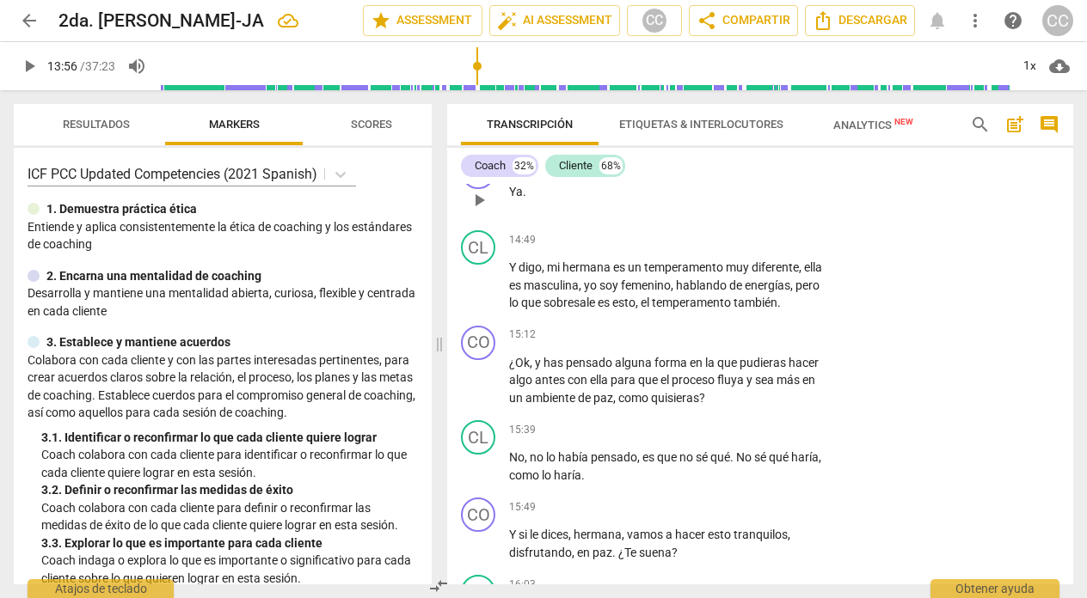
scroll to position [3661, 0]
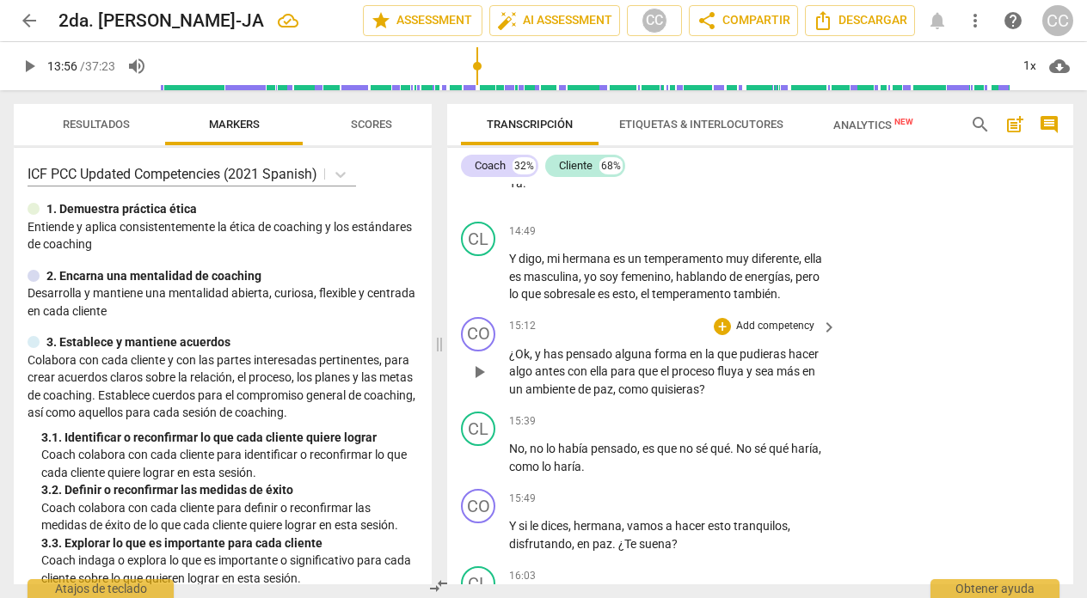
click at [770, 334] on p "Add competency" at bounding box center [775, 326] width 82 height 15
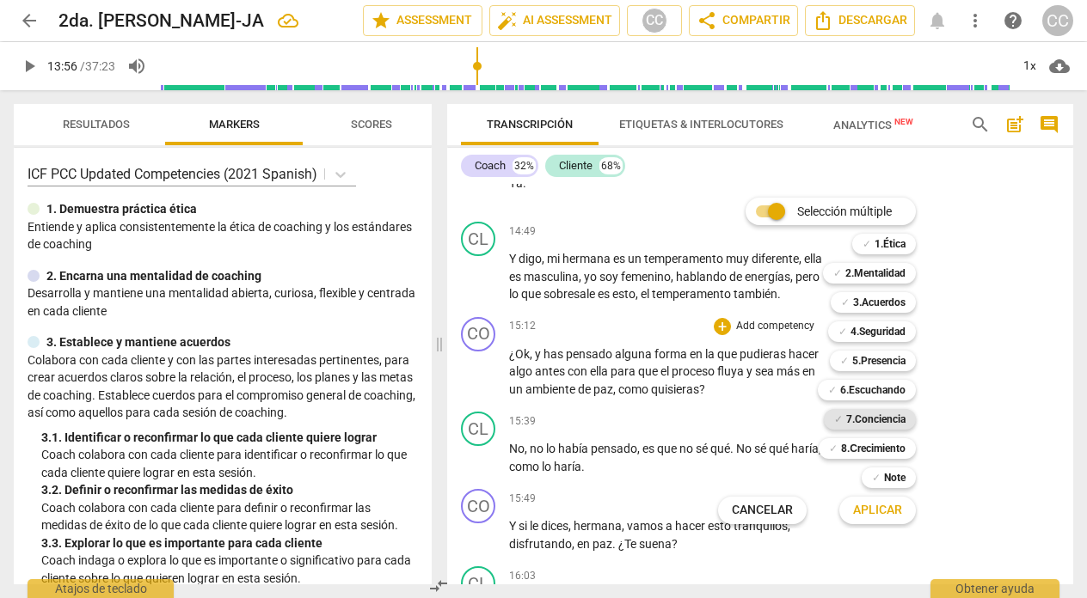
click at [862, 415] on b "7.Conciencia" at bounding box center [875, 419] width 59 height 21
click at [869, 508] on span "Aplicar" at bounding box center [877, 510] width 49 height 17
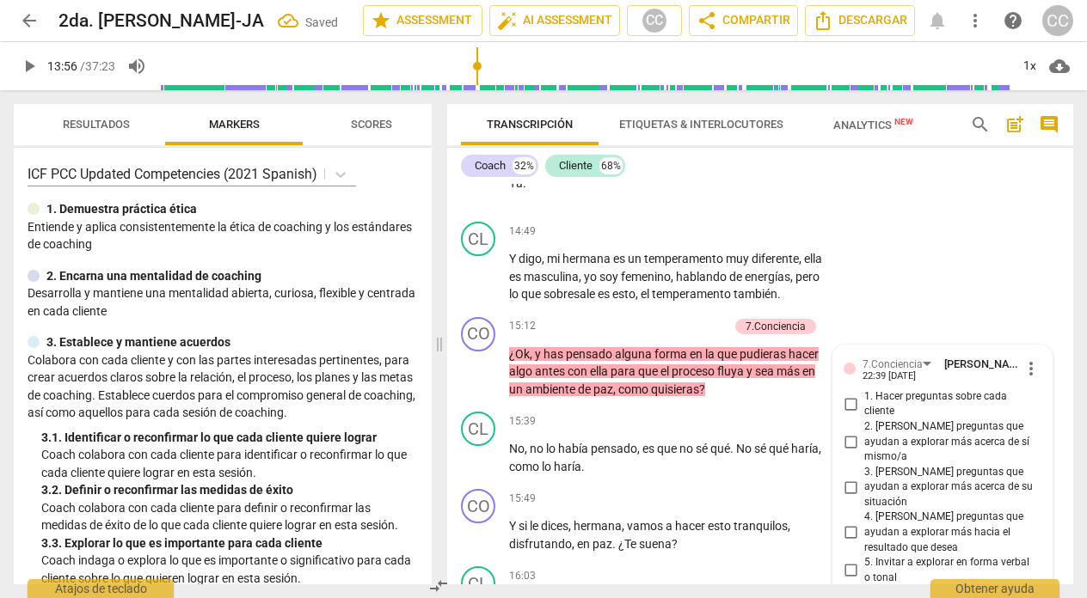
scroll to position [3987, 0]
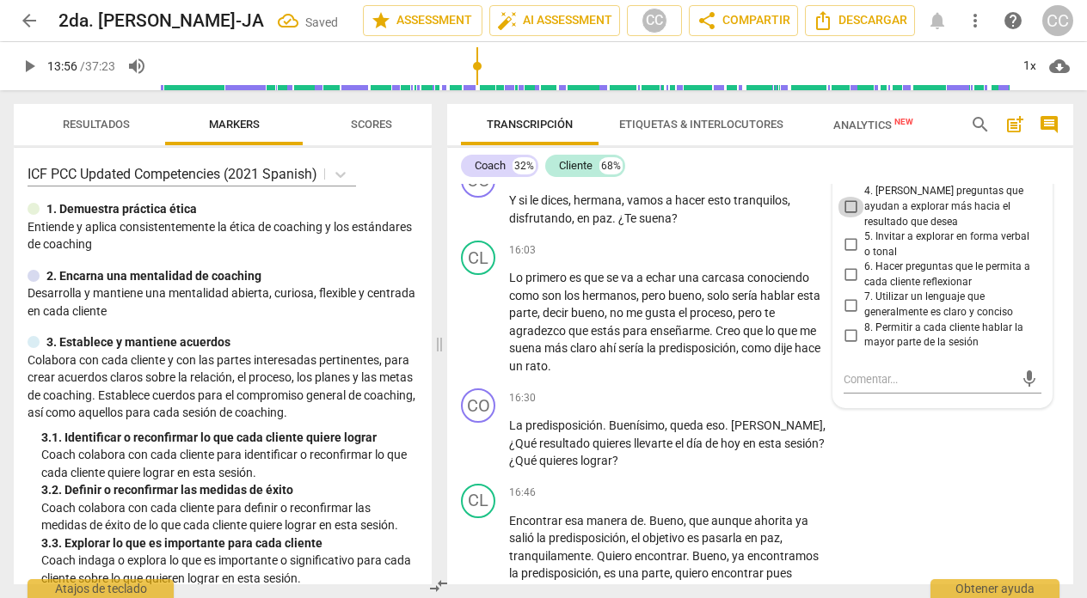
click at [846, 212] on input "4. [PERSON_NAME] preguntas que ayudan a explorar más hacia el resultado que des…" at bounding box center [851, 207] width 28 height 21
checkbox input "true"
click at [595, 408] on div "16:30 + Add competency keyboard_arrow_right" at bounding box center [673, 398] width 329 height 19
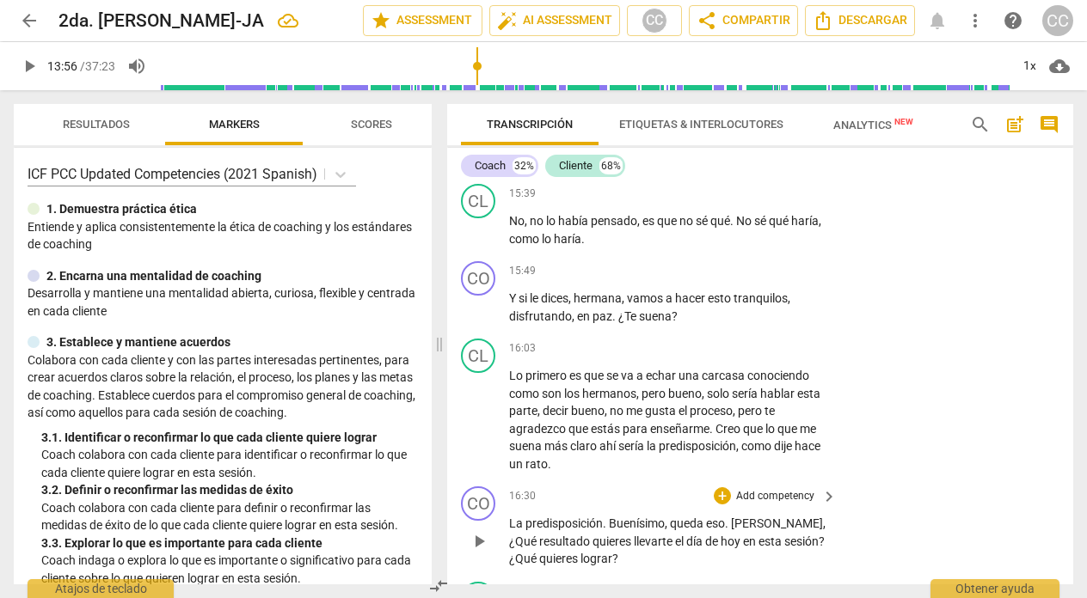
scroll to position [3830, 0]
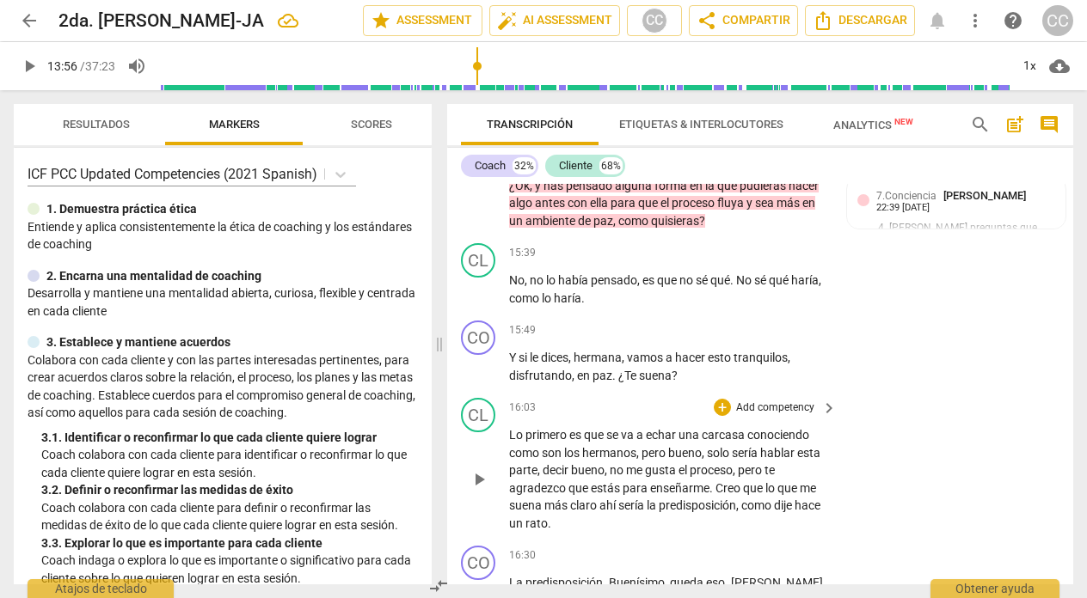
click at [740, 442] on span "carcasa" at bounding box center [725, 435] width 46 height 14
click at [569, 477] on span "decir" at bounding box center [557, 470] width 28 height 14
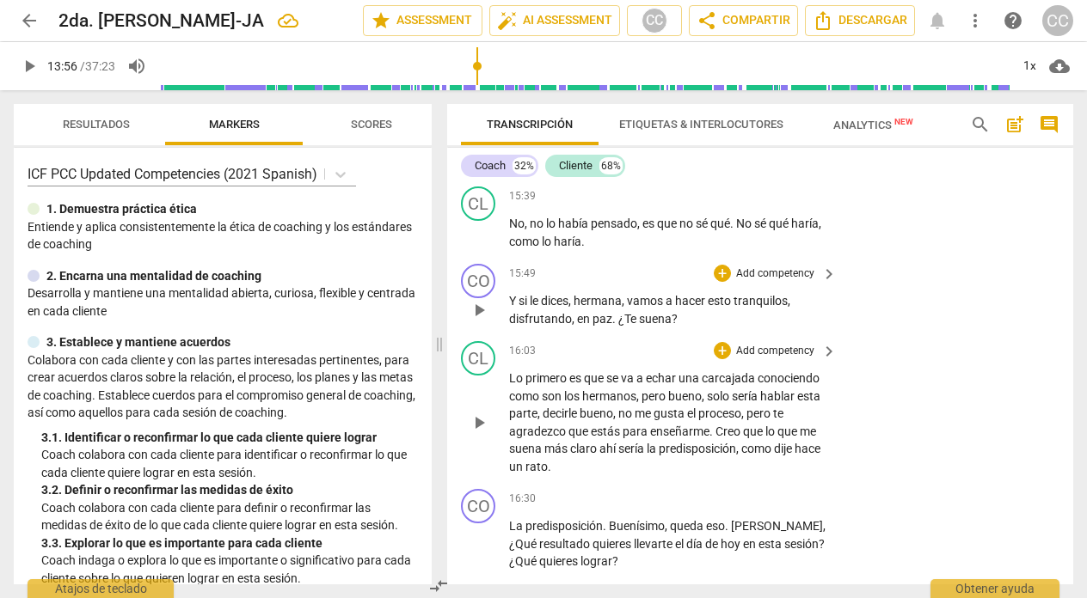
scroll to position [3815, 0]
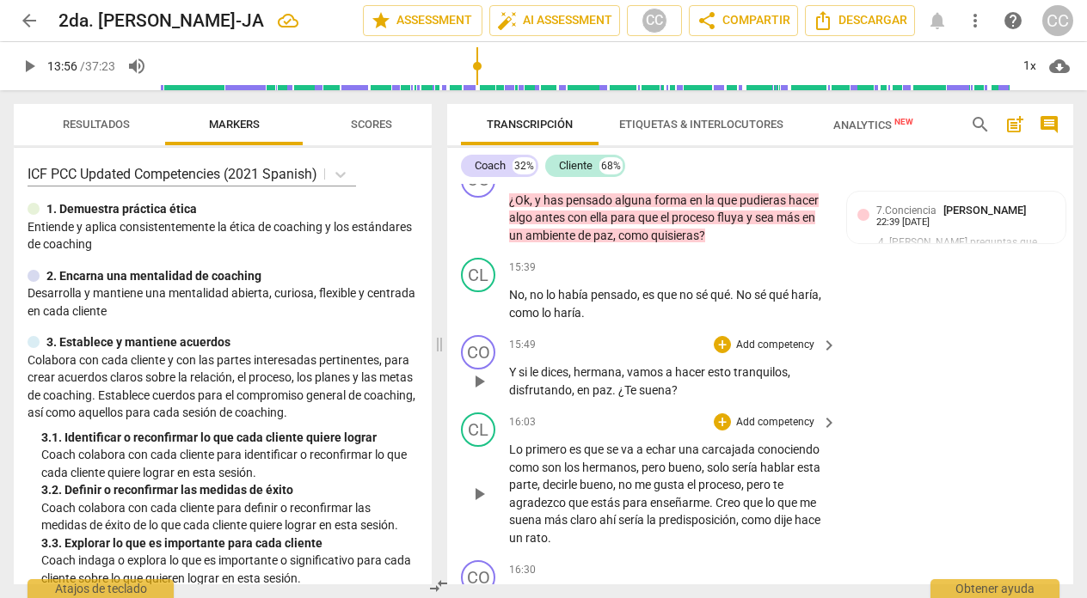
click at [765, 353] on p "Add competency" at bounding box center [775, 345] width 82 height 15
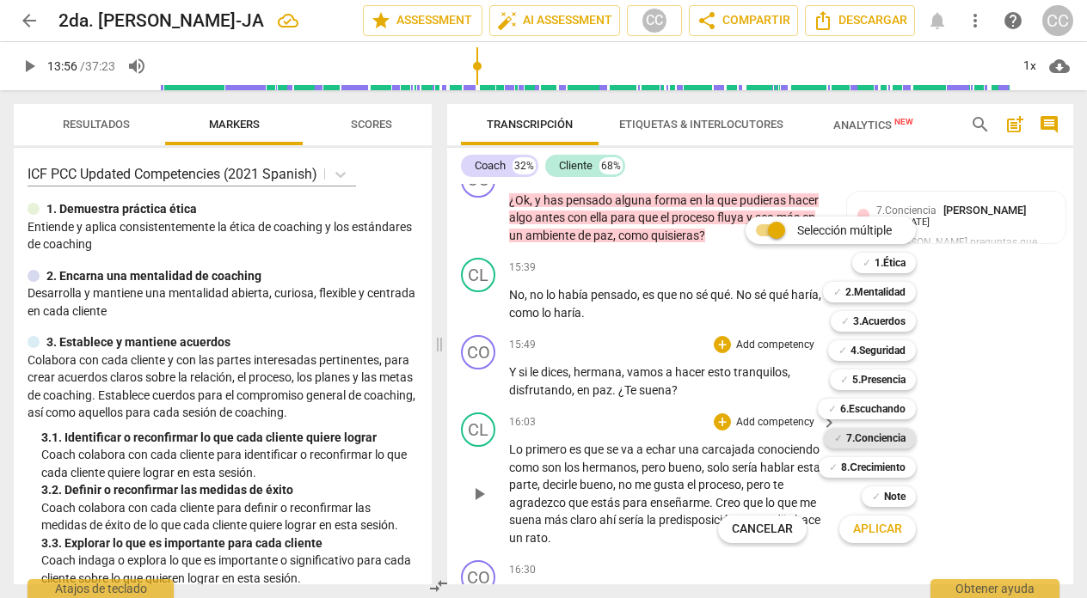
click at [878, 434] on b "7.Conciencia" at bounding box center [875, 438] width 59 height 21
click at [867, 531] on span "Aplicar" at bounding box center [877, 529] width 49 height 17
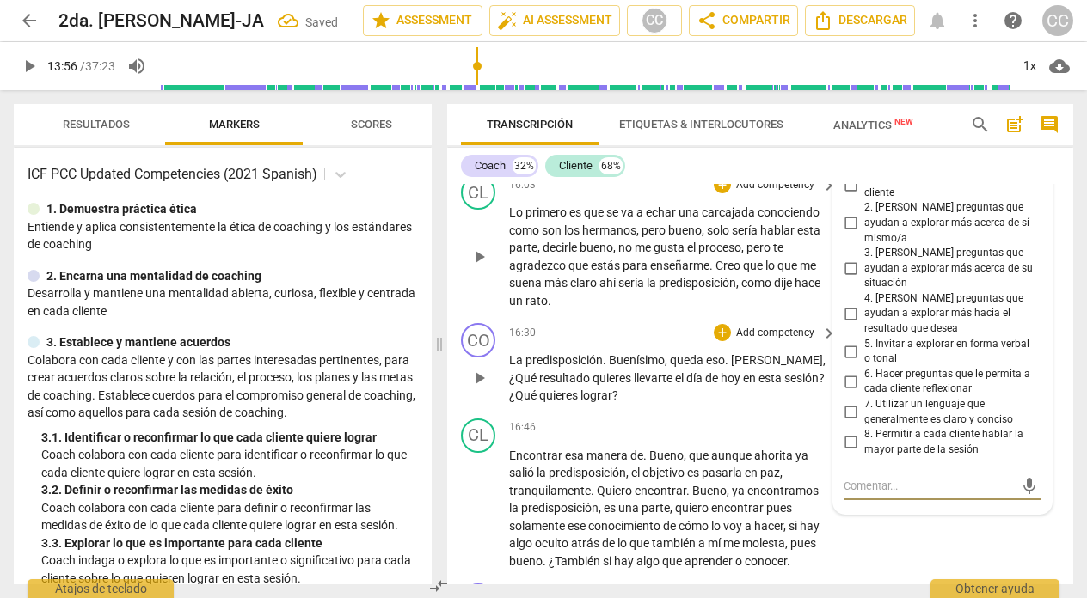
scroll to position [4050, 0]
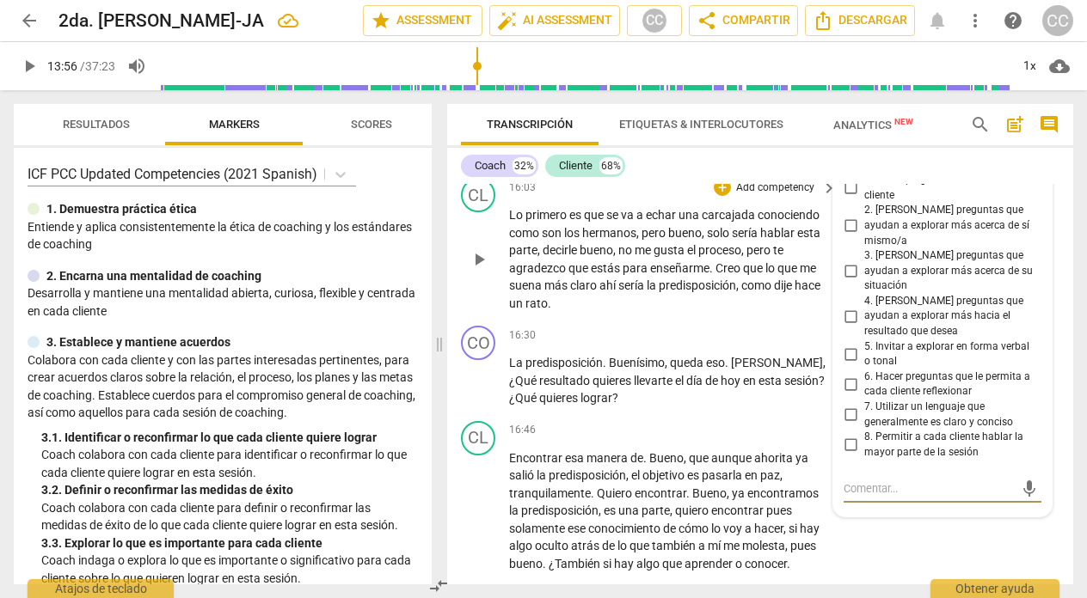
click at [848, 316] on input "4. [PERSON_NAME] preguntas que ayudan a explorar más hacia el resultado que des…" at bounding box center [851, 316] width 28 height 21
checkbox input "true"
click at [602, 319] on div "CL play_arrow pause 16:03 + Add competency keyboard_arrow_right Lo primero es q…" at bounding box center [760, 245] width 626 height 148
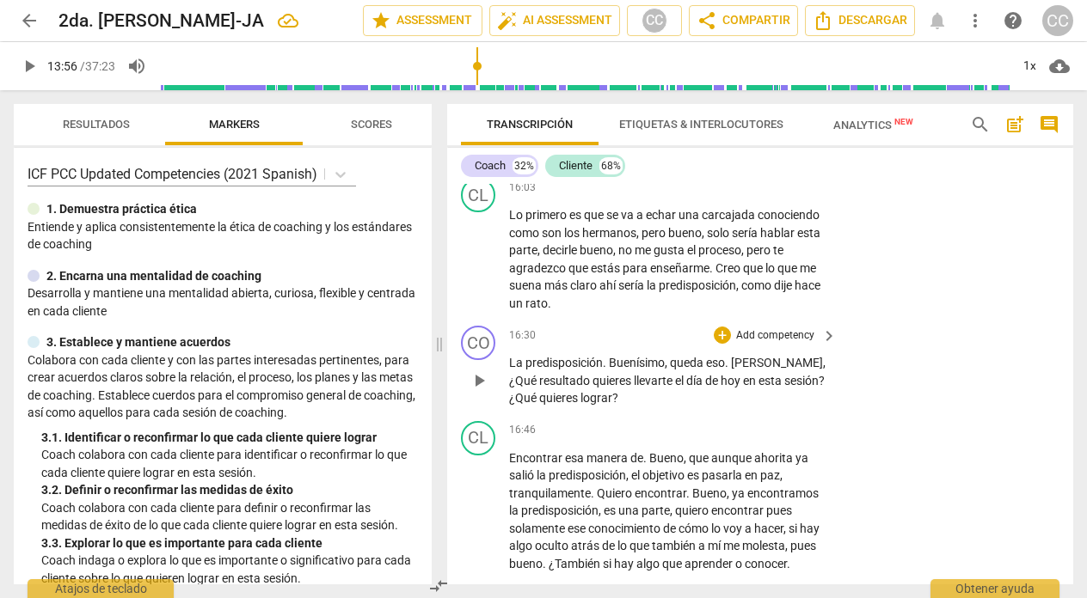
click at [780, 344] on p "Add competency" at bounding box center [775, 335] width 82 height 15
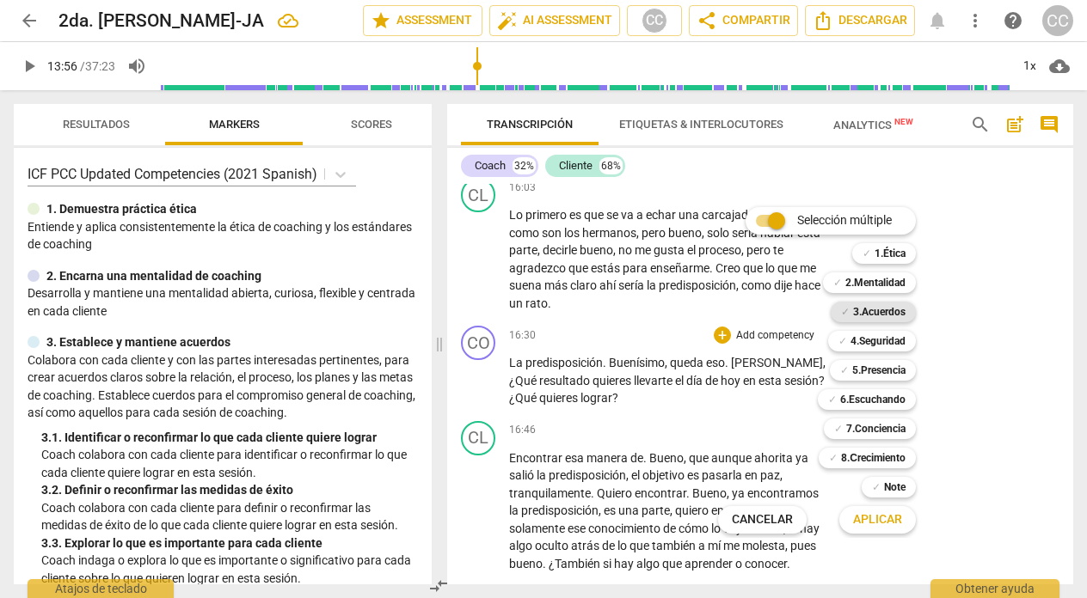
click at [875, 309] on b "3.Acuerdos" at bounding box center [879, 312] width 52 height 21
click at [856, 517] on span "Aplicar" at bounding box center [877, 520] width 49 height 17
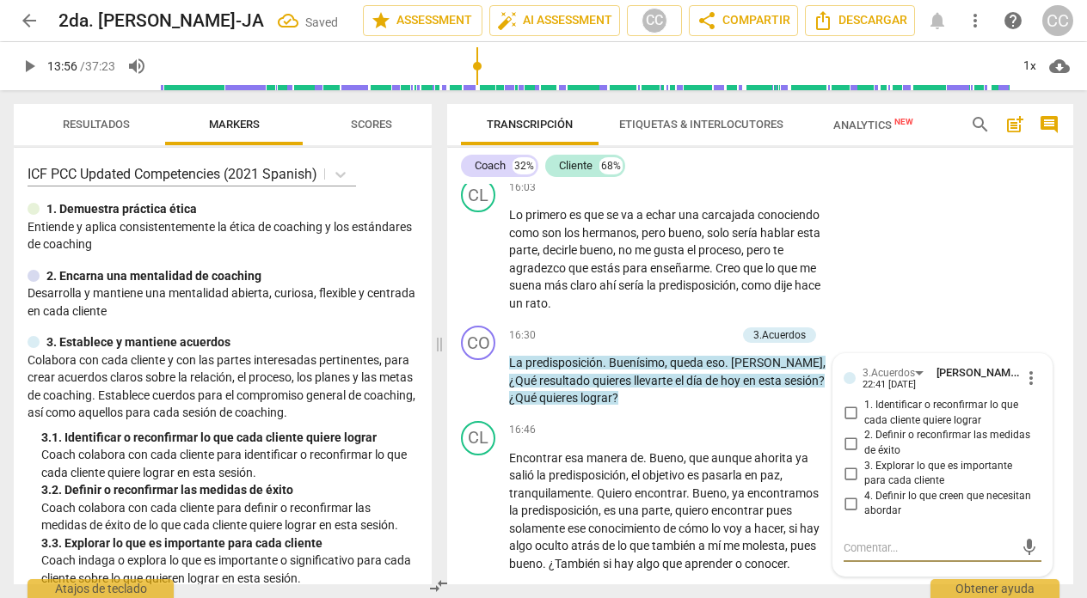
scroll to position [4055, 0]
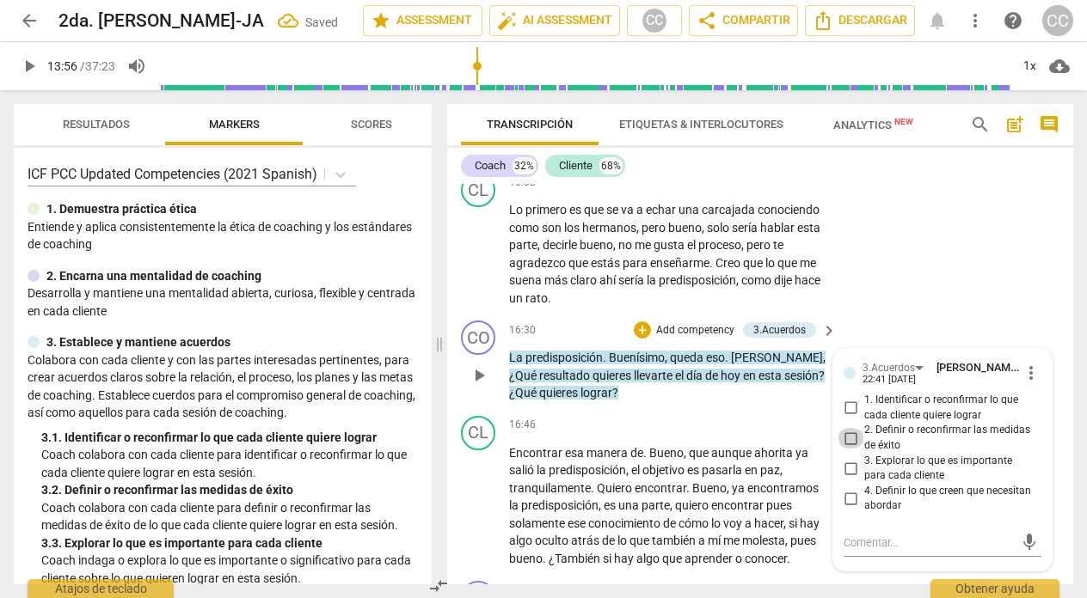
click at [846, 449] on input "2. Definir o reconfirmar las medidas de éxito" at bounding box center [851, 438] width 28 height 21
checkbox input "true"
click at [587, 348] on div "CO play_arrow pause 16:30 + Add competency 3.Acuerdos keyboard_arrow_right La p…" at bounding box center [760, 361] width 626 height 95
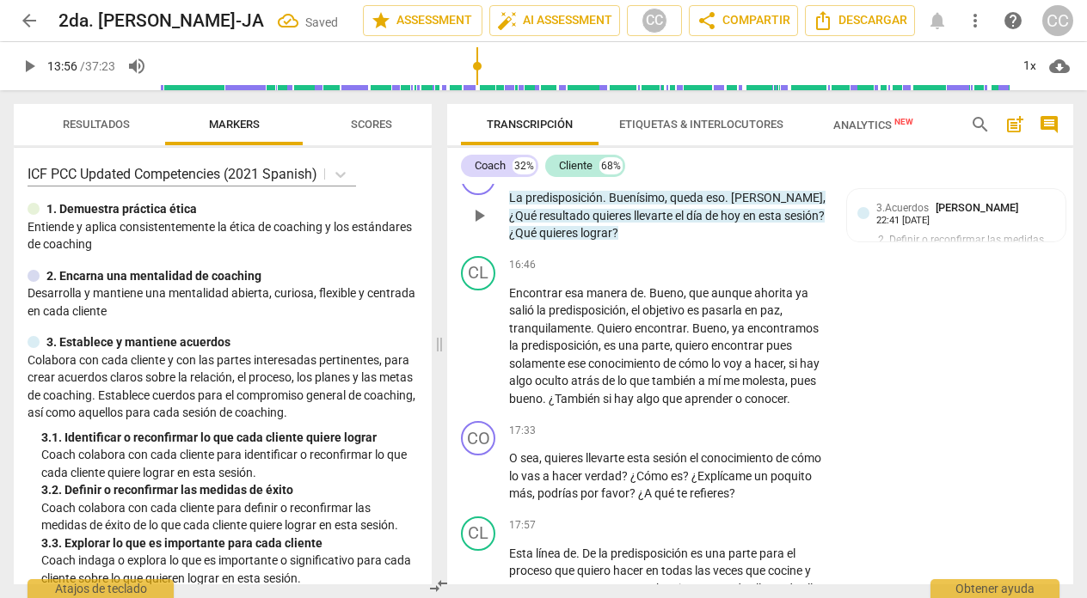
scroll to position [4217, 0]
click at [655, 298] on span "Bueno" at bounding box center [666, 292] width 34 height 14
click at [629, 463] on span "esta" at bounding box center [640, 457] width 26 height 14
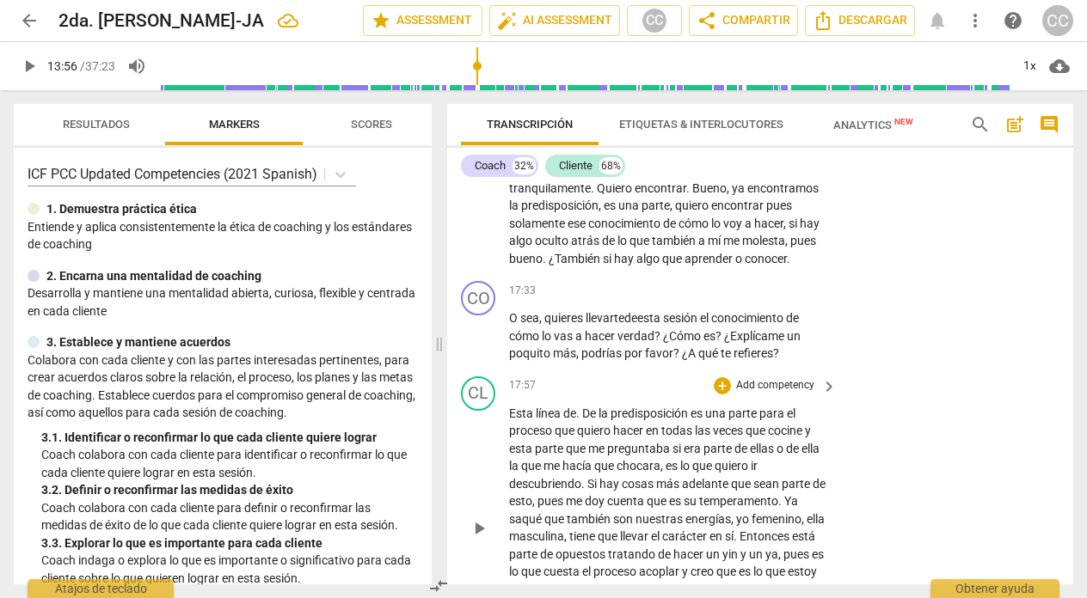
scroll to position [4360, 0]
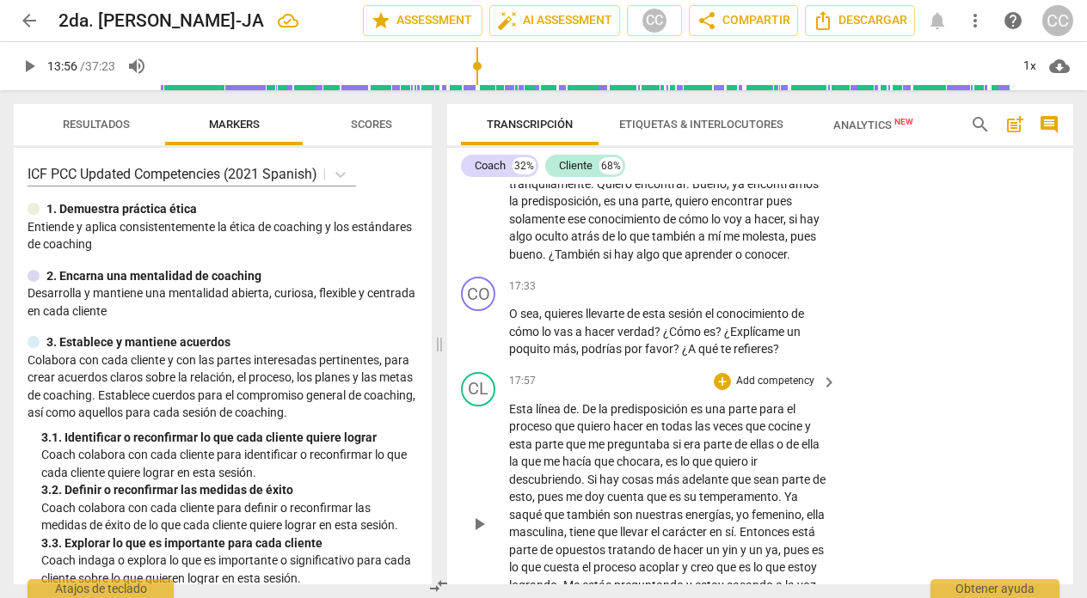
click at [597, 416] on span "De" at bounding box center [590, 409] width 16 height 14
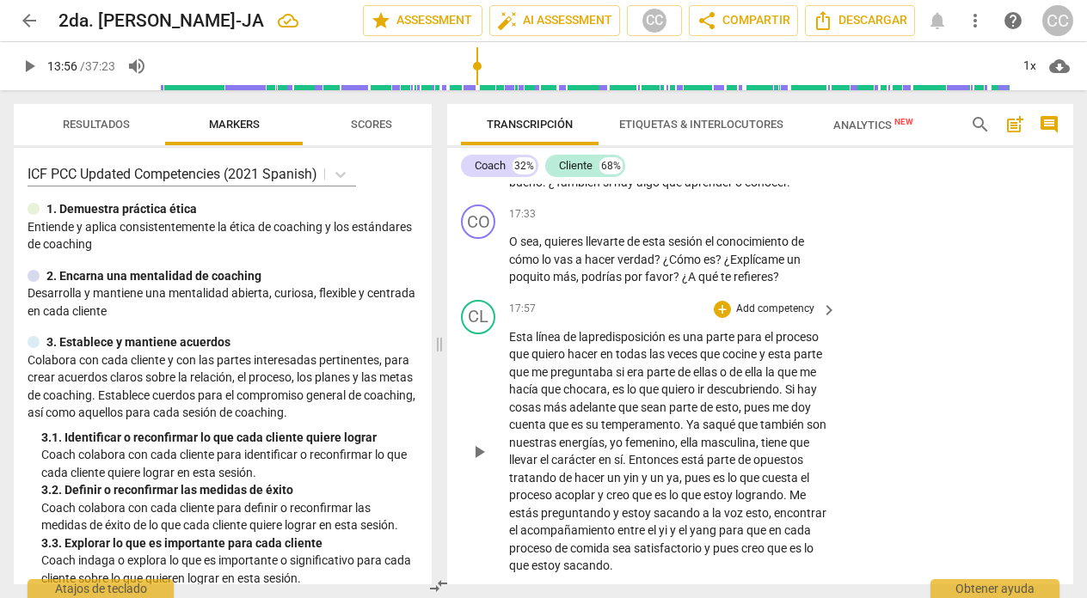
scroll to position [4438, 0]
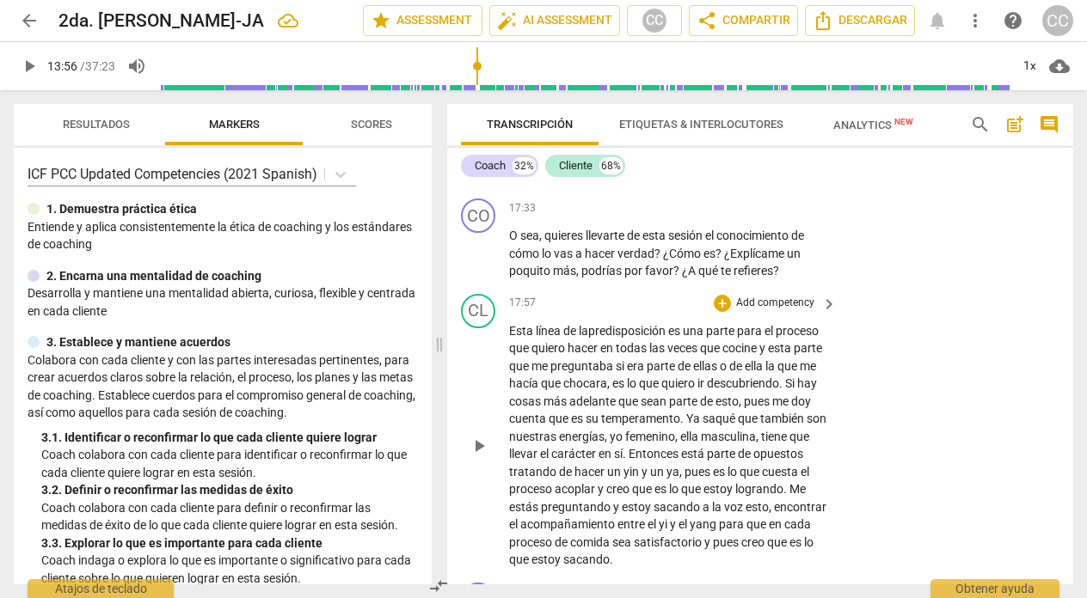
click at [684, 479] on span "," at bounding box center [681, 472] width 5 height 14
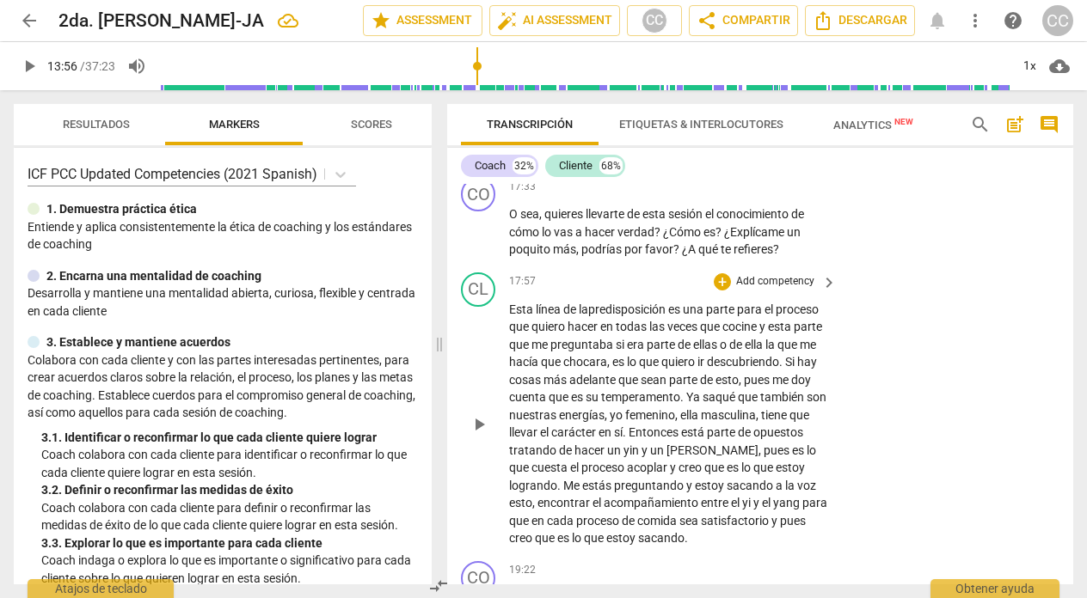
scroll to position [4460, 0]
click at [742, 509] on span "yi" at bounding box center [747, 502] width 11 height 14
click at [641, 457] on span "yin" at bounding box center [632, 450] width 18 height 14
click at [770, 457] on span "," at bounding box center [767, 450] width 5 height 14
click at [795, 485] on p "Esta línea de la predisposición es una parte para el proceso que quiero hacer e…" at bounding box center [668, 423] width 319 height 247
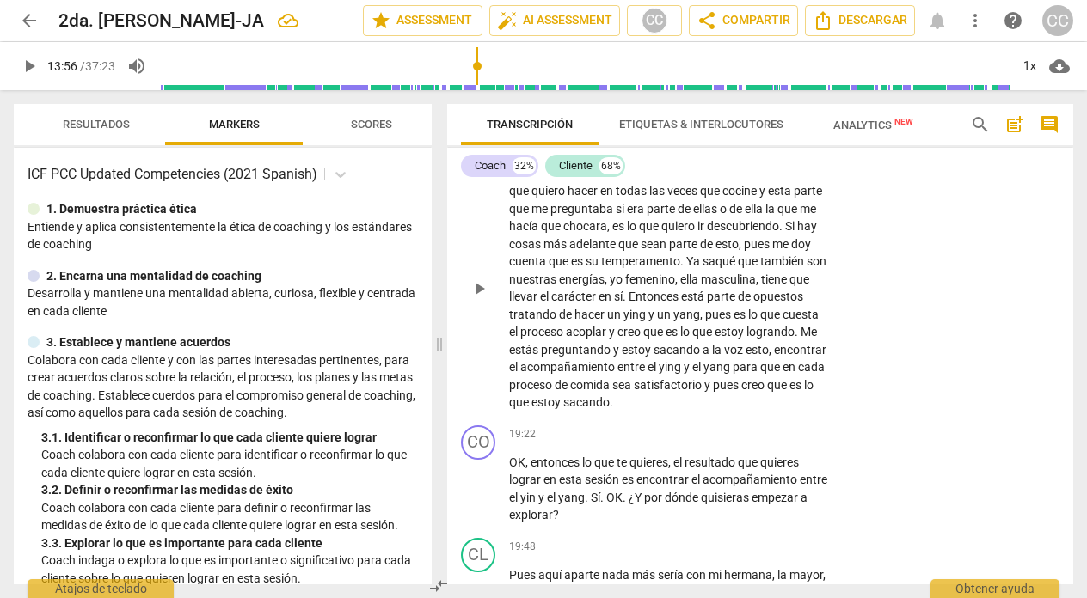
scroll to position [4624, 0]
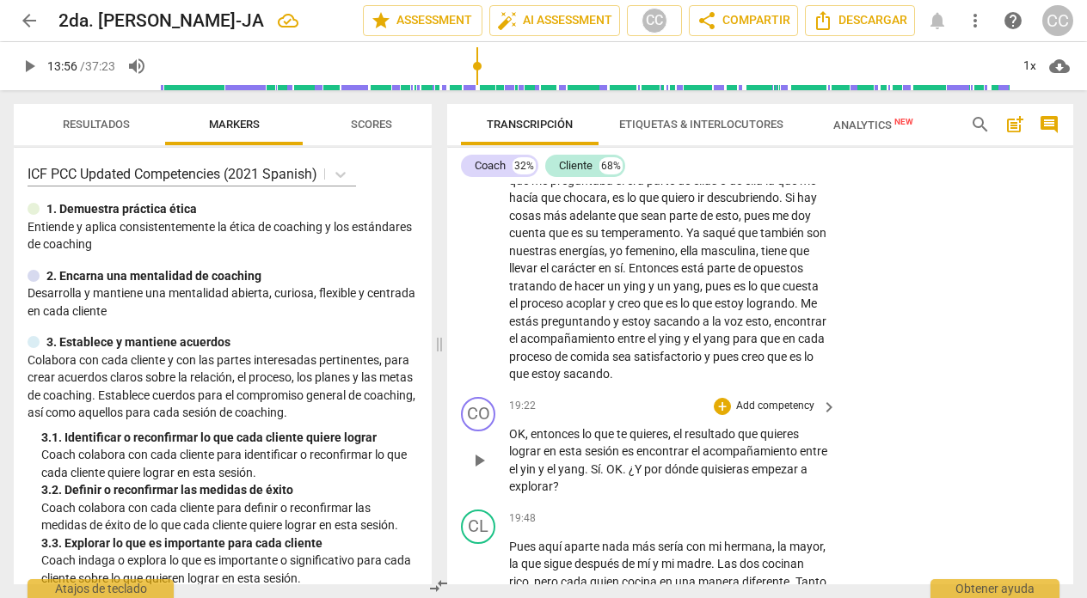
click at [632, 441] on span "quieres" at bounding box center [648, 434] width 39 height 14
click at [807, 458] on span "yin" at bounding box center [814, 452] width 15 height 14
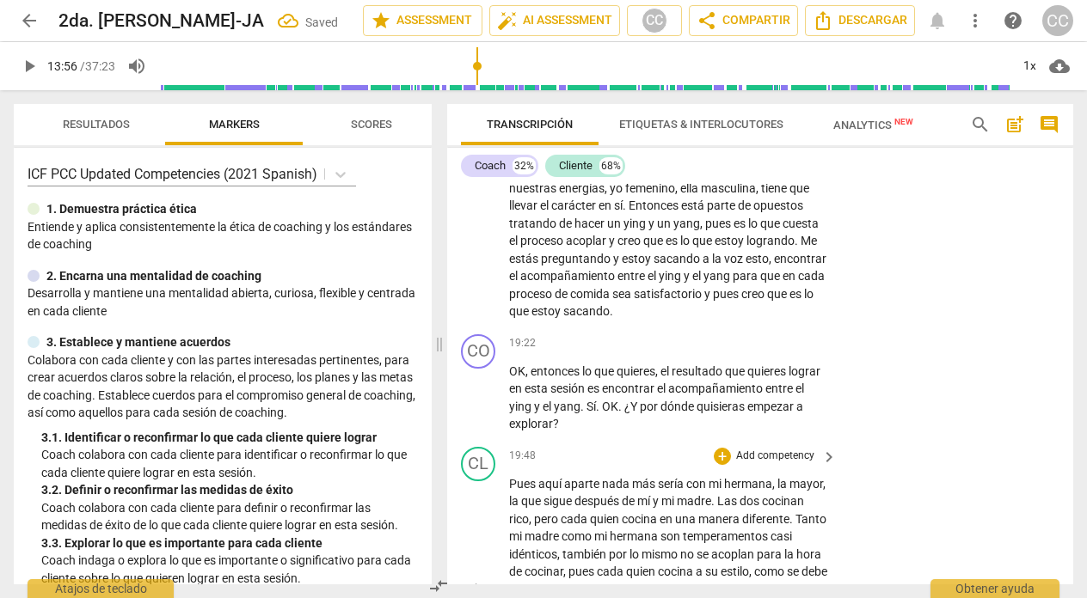
scroll to position [4688, 0]
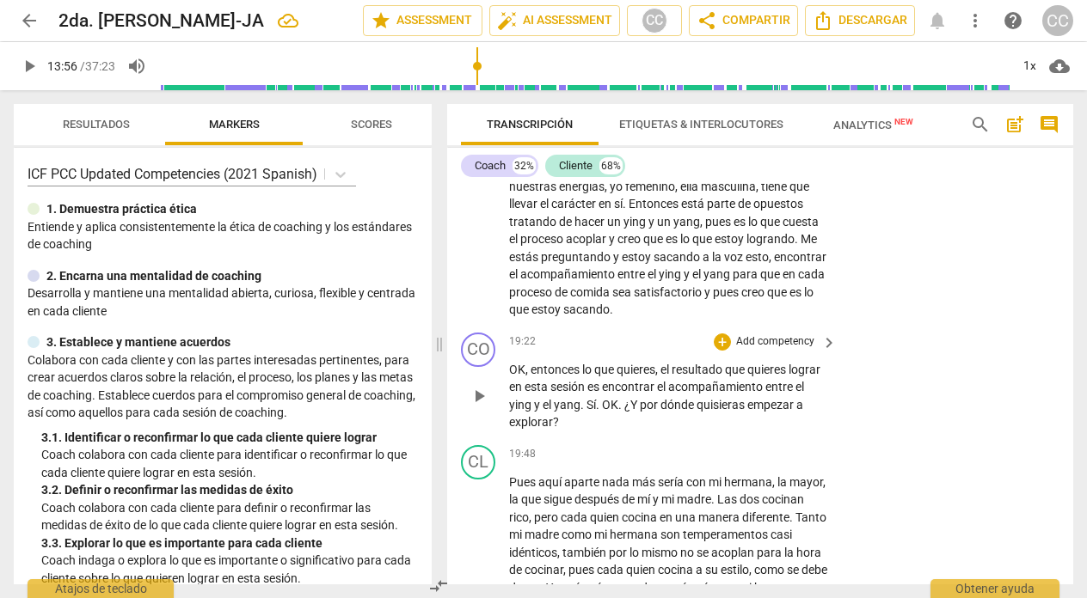
click at [772, 350] on p "Add competency" at bounding box center [775, 341] width 82 height 15
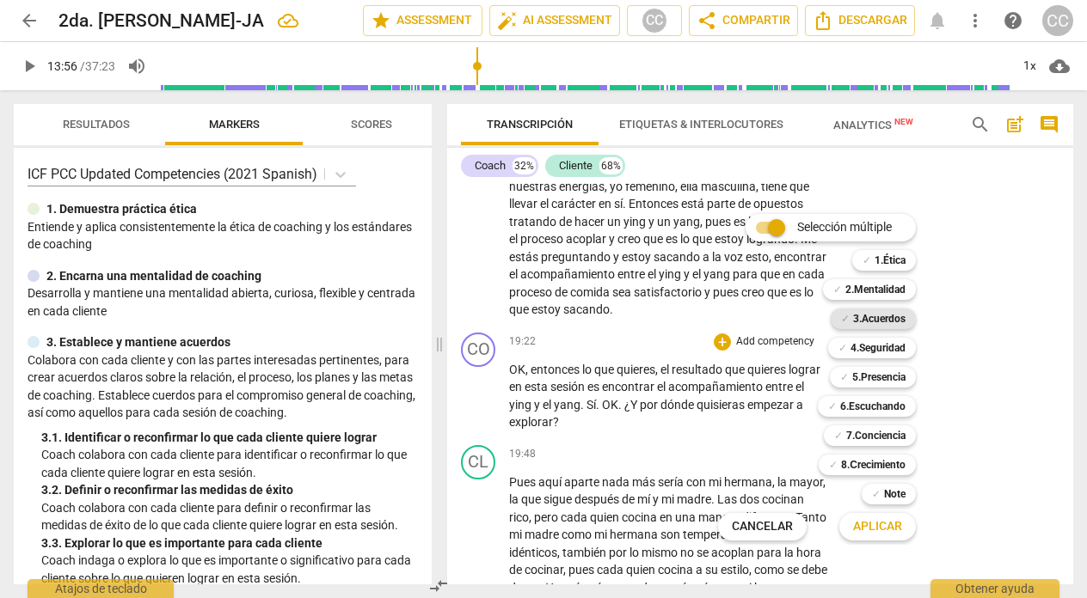
click at [868, 316] on b "3.Acuerdos" at bounding box center [879, 319] width 52 height 21
click at [865, 525] on span "Aplicar" at bounding box center [877, 527] width 49 height 17
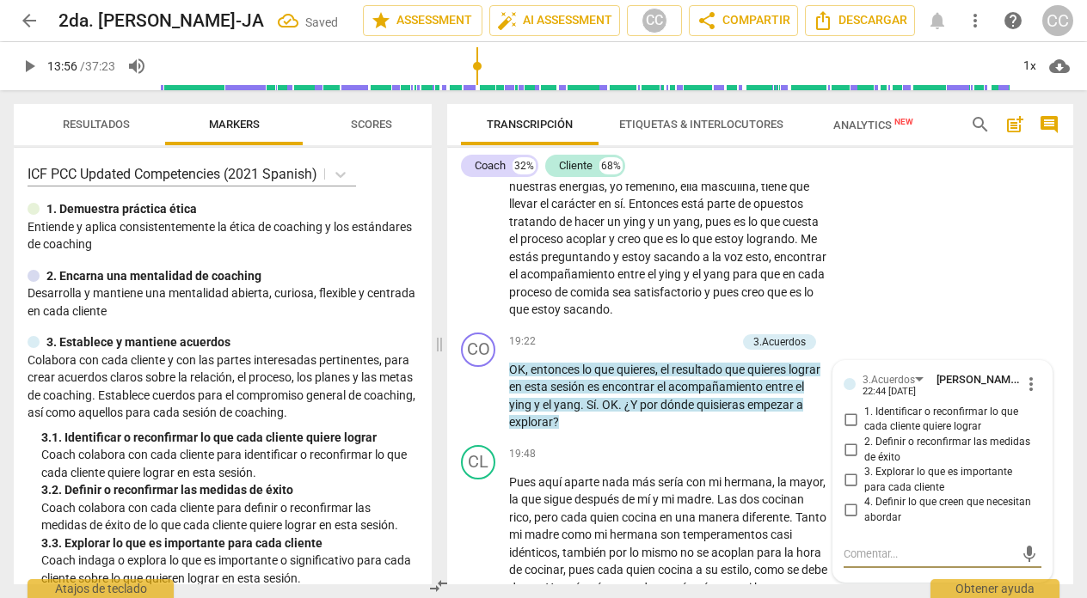
scroll to position [4699, 0]
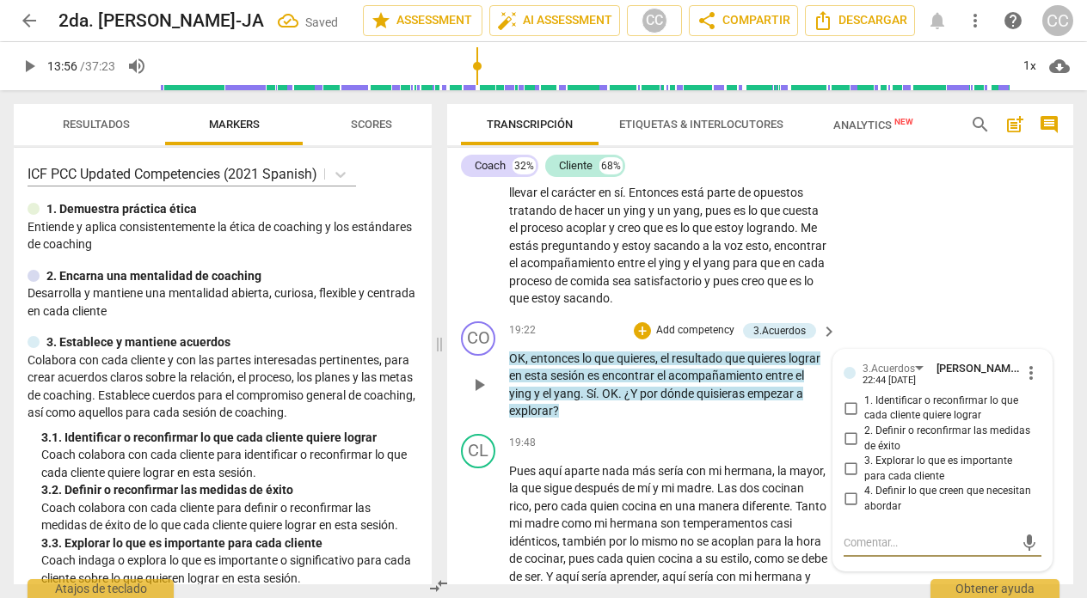
click at [850, 510] on input "4. Definir lo que creen que necesitan abordar" at bounding box center [851, 499] width 28 height 21
checkbox input "true"
click at [561, 453] on div "19:48 + Add competency keyboard_arrow_right" at bounding box center [673, 443] width 329 height 19
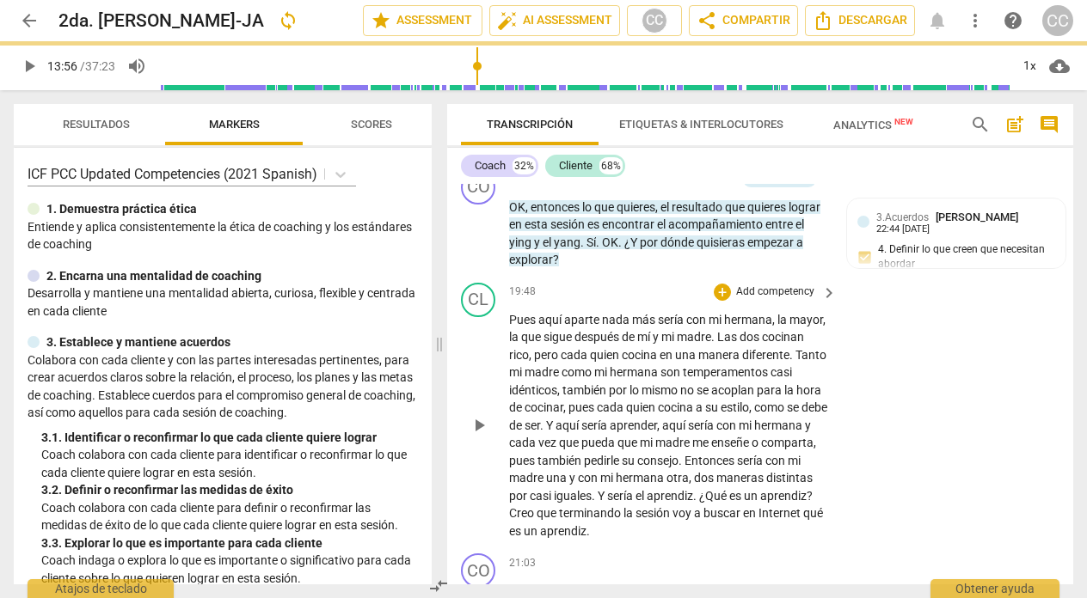
scroll to position [4858, 0]
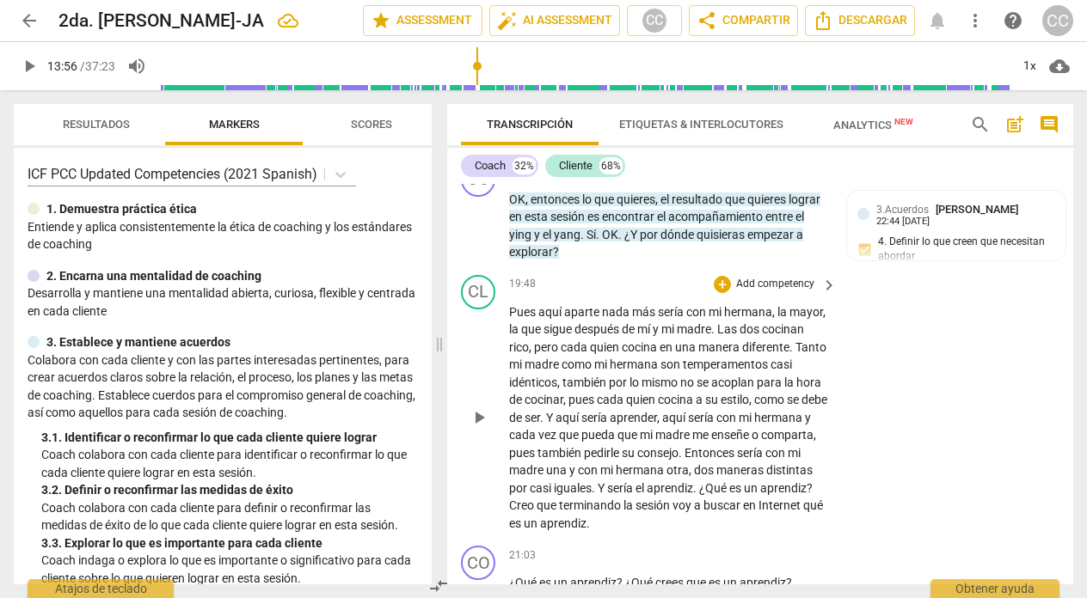
click at [801, 407] on span "debe" at bounding box center [814, 400] width 26 height 14
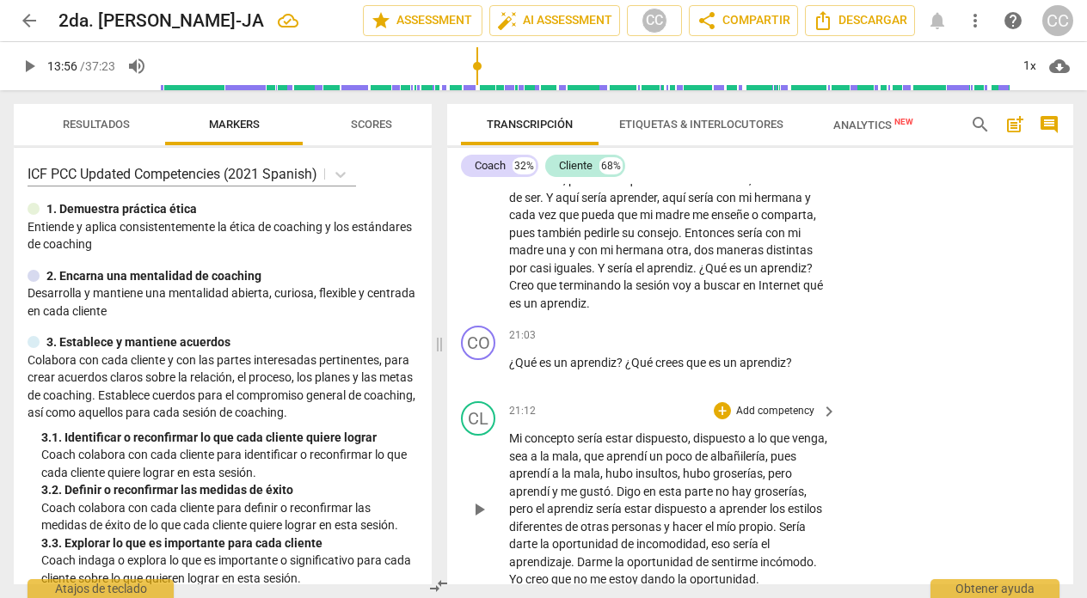
scroll to position [5079, 0]
click at [765, 343] on p "Add competency" at bounding box center [775, 335] width 82 height 15
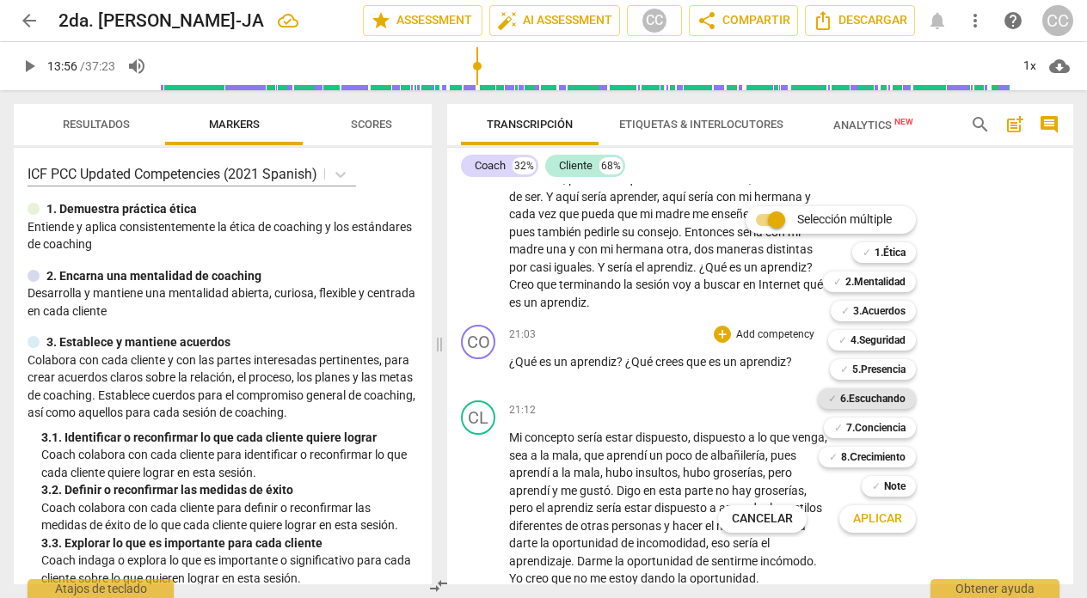
click at [868, 398] on b "6.Escuchando" at bounding box center [872, 399] width 65 height 21
click at [878, 525] on span "Aplicar" at bounding box center [877, 519] width 49 height 17
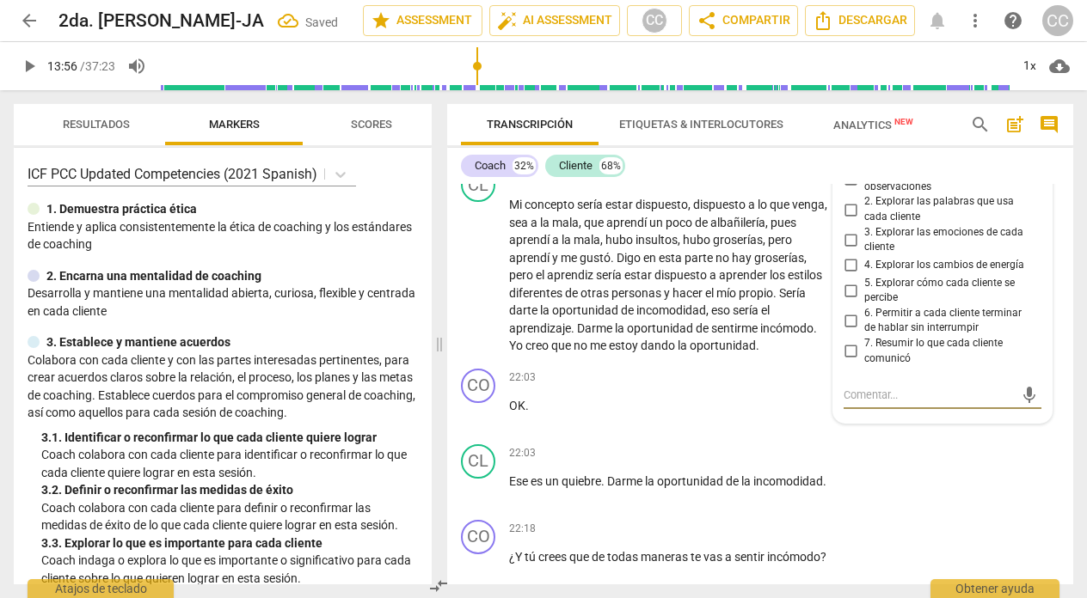
scroll to position [5308, 0]
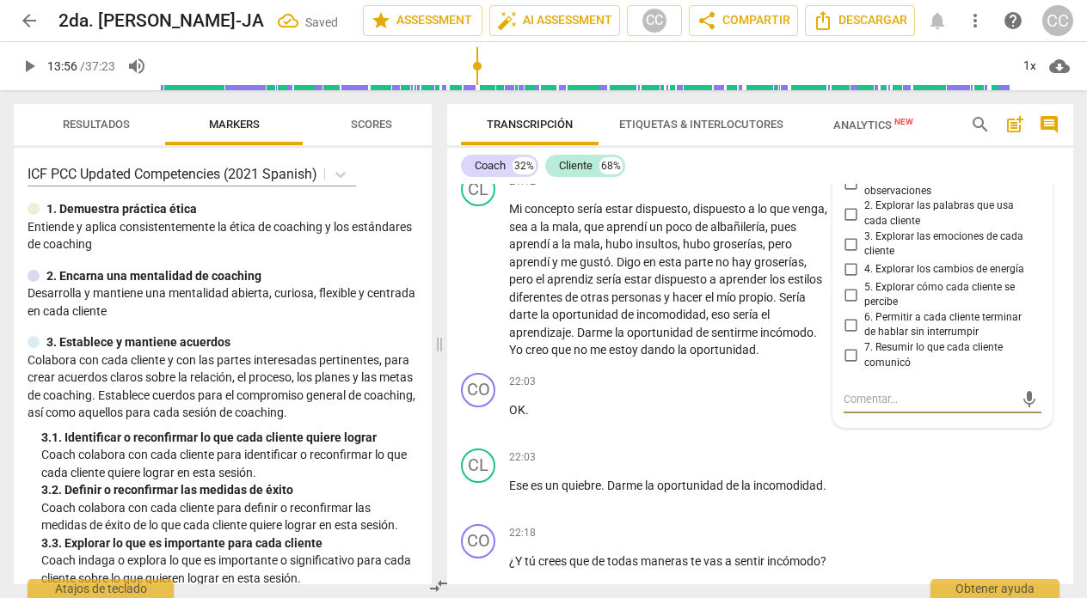
click at [849, 224] on input "2. Explorar las palabras que usa cada cliente" at bounding box center [851, 214] width 28 height 21
checkbox input "true"
click at [568, 204] on div "CL play_arrow pause 21:12 + Add competency keyboard_arrow_right Mi concepto ser…" at bounding box center [760, 265] width 626 height 201
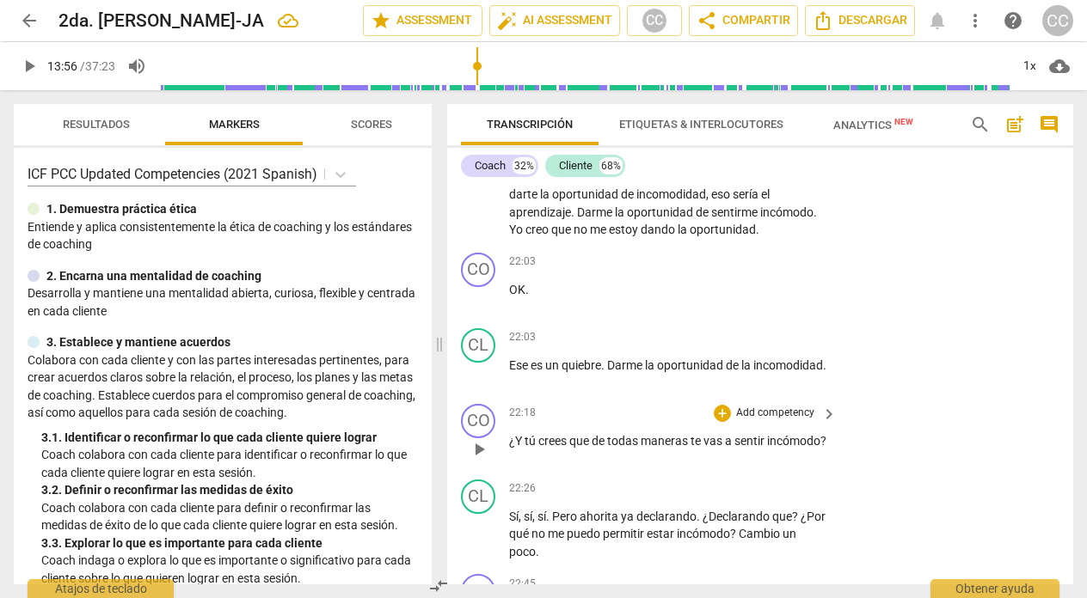
scroll to position [5430, 0]
click at [747, 420] on p "Add competency" at bounding box center [775, 411] width 82 height 15
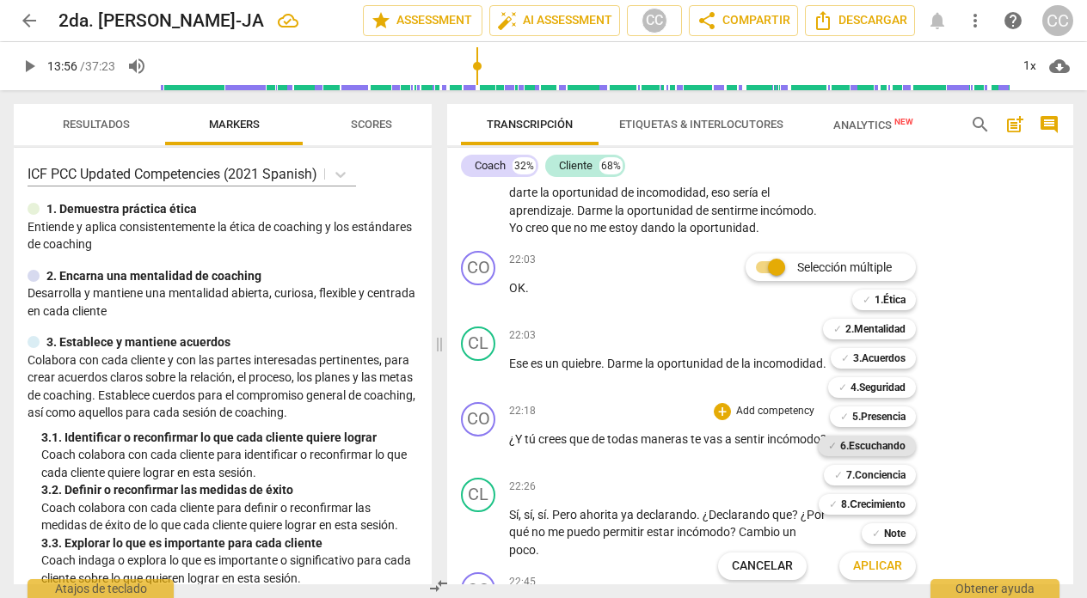
click at [886, 446] on b "6.Escuchando" at bounding box center [872, 446] width 65 height 21
click at [883, 561] on span "Aplicar" at bounding box center [877, 566] width 49 height 17
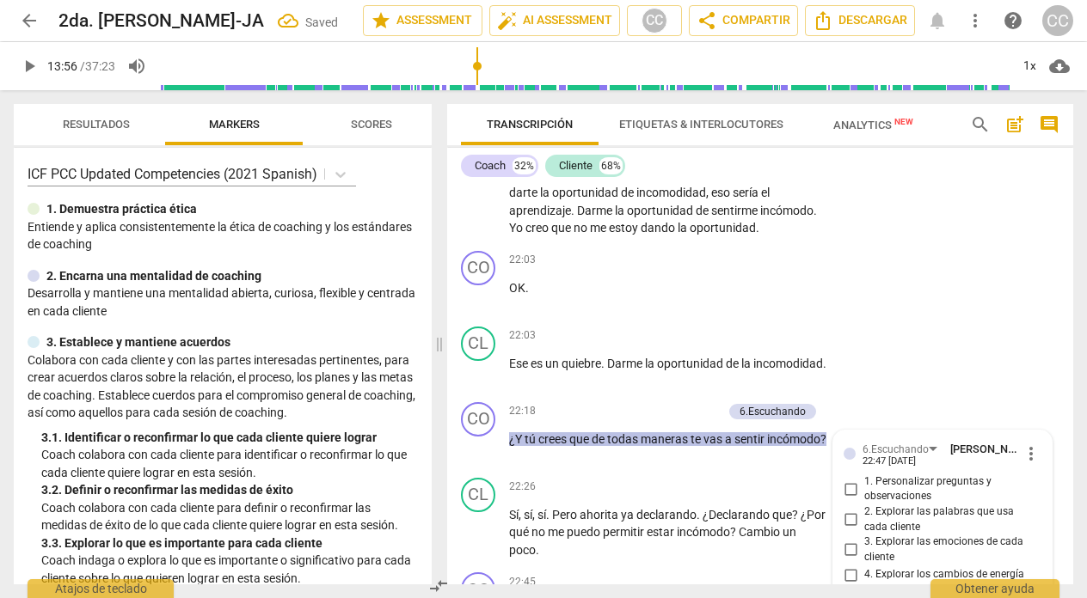
scroll to position [5788, 0]
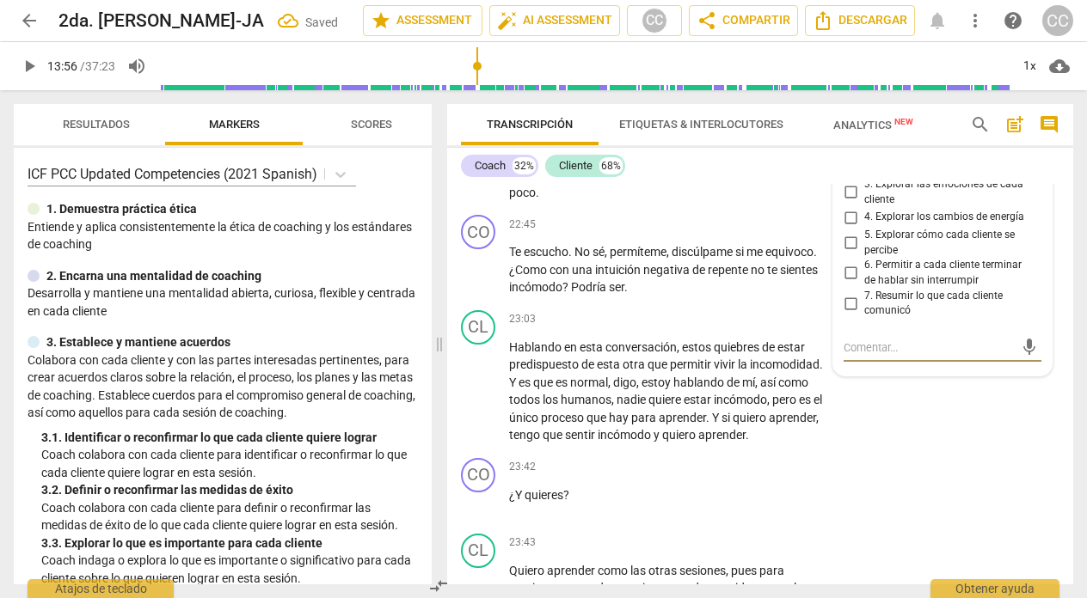
click at [850, 173] on input "2. Explorar las palabras que usa cada cliente" at bounding box center [851, 162] width 28 height 21
checkbox input "true"
click at [641, 329] on div "23:03 + Add competency keyboard_arrow_right" at bounding box center [673, 319] width 329 height 19
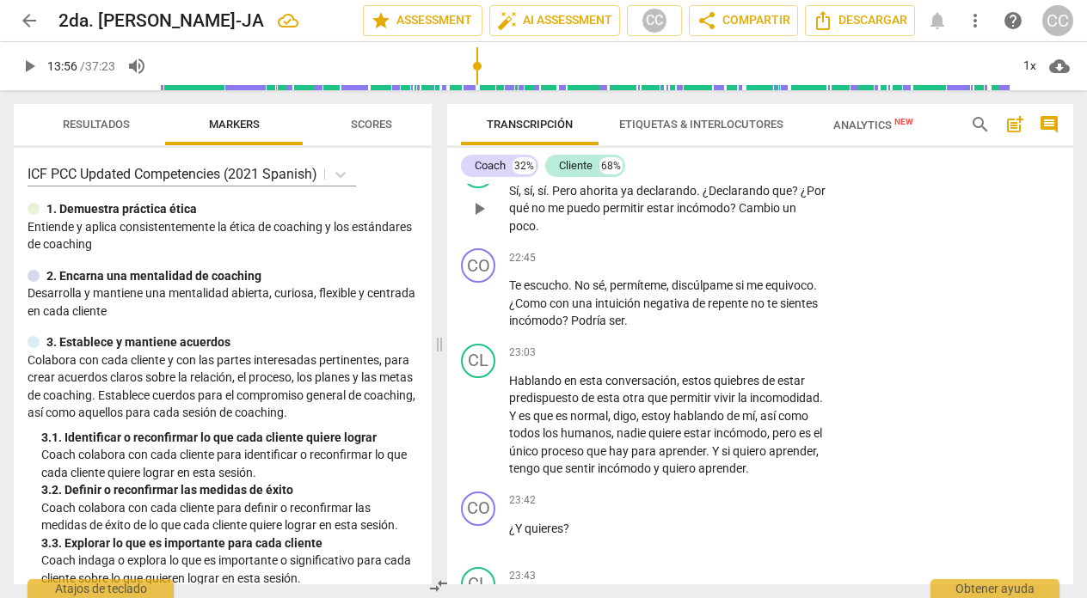
scroll to position [5756, 0]
drag, startPoint x: 479, startPoint y: 63, endPoint x: 677, endPoint y: 96, distance: 200.6
click at [677, 94] on input "range" at bounding box center [584, 66] width 850 height 55
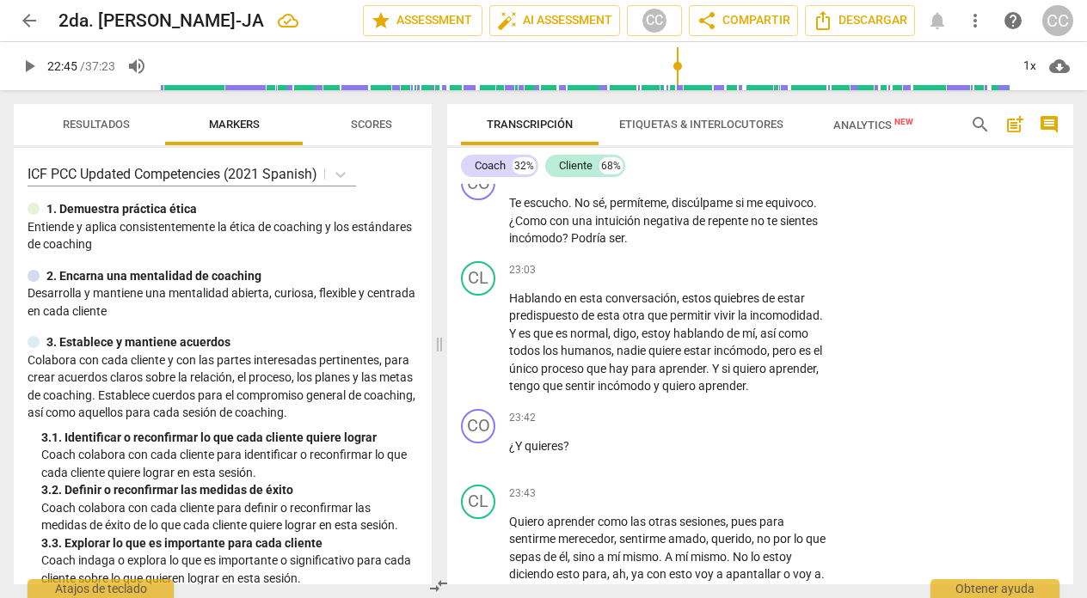
scroll to position [5822, 0]
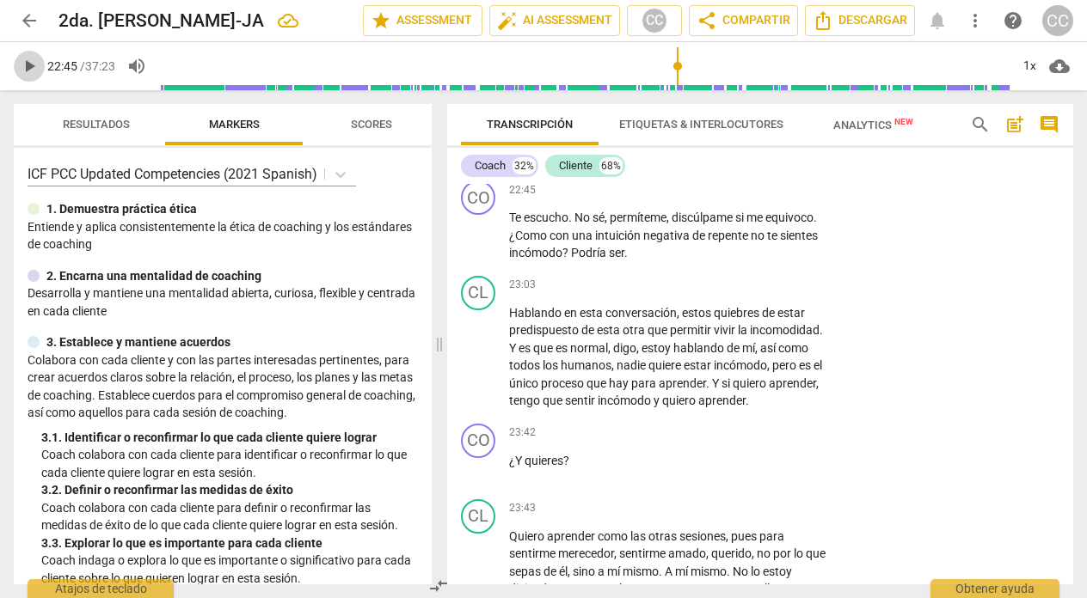
click at [31, 65] on span "play_arrow" at bounding box center [29, 66] width 21 height 21
click at [25, 64] on span "pause" at bounding box center [29, 66] width 21 height 21
type input "1382"
click at [692, 242] on span "negativa" at bounding box center [667, 236] width 49 height 14
click at [690, 262] on p "Te escucho . No sé , permíteme , discúlpame si me equivoco . ¿Como con una intu…" at bounding box center [668, 235] width 319 height 53
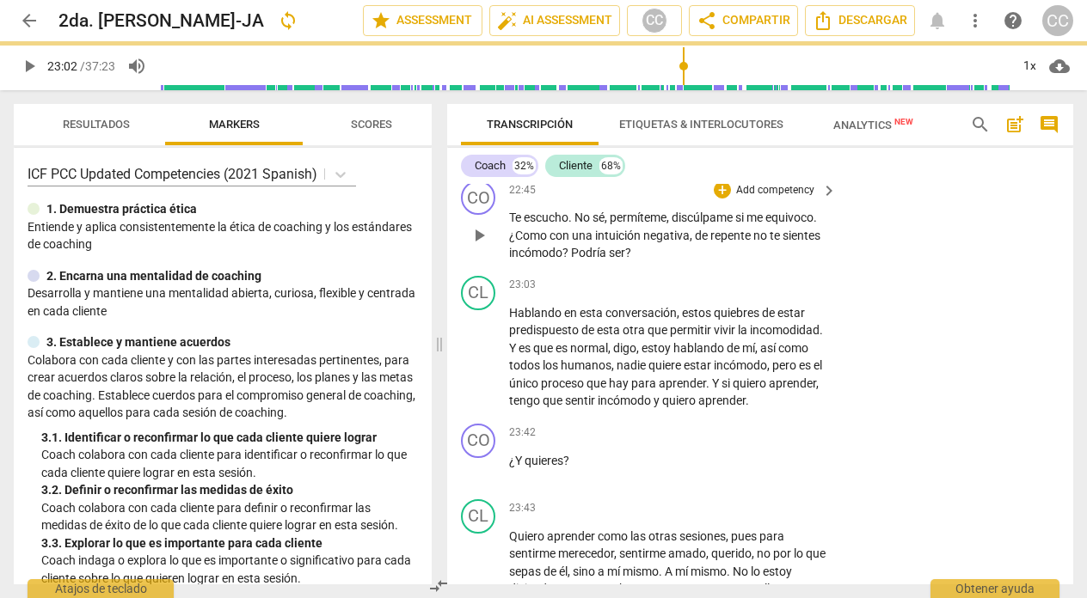
click at [571, 260] on span "?" at bounding box center [566, 253] width 9 height 14
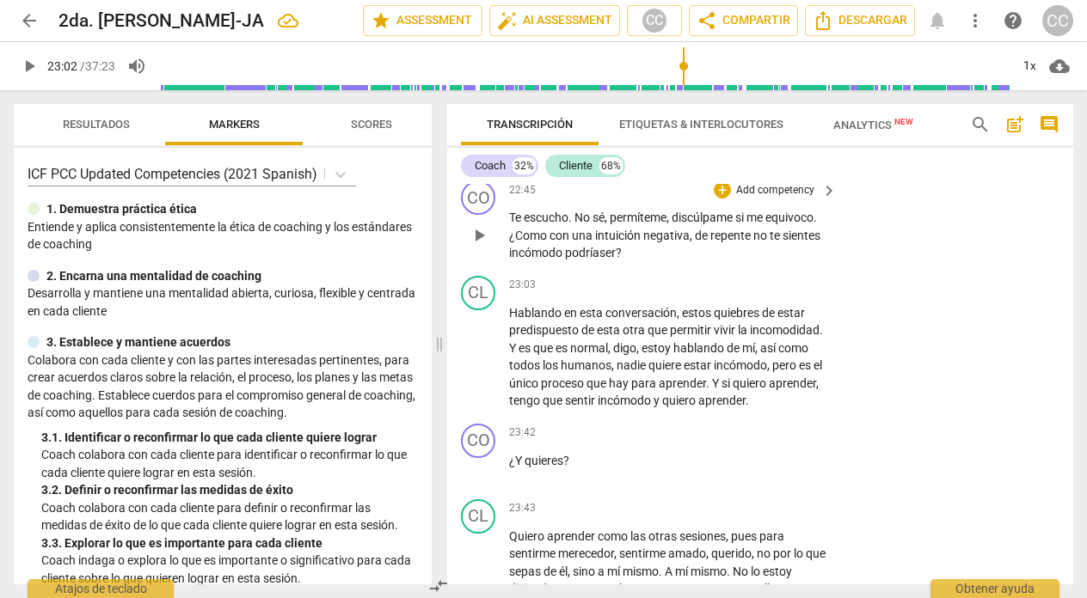
click at [549, 242] on span "¿Como" at bounding box center [529, 236] width 40 height 14
click at [562, 260] on span "incómodo" at bounding box center [535, 253] width 53 height 14
click at [787, 199] on p "Add competency" at bounding box center [775, 190] width 82 height 15
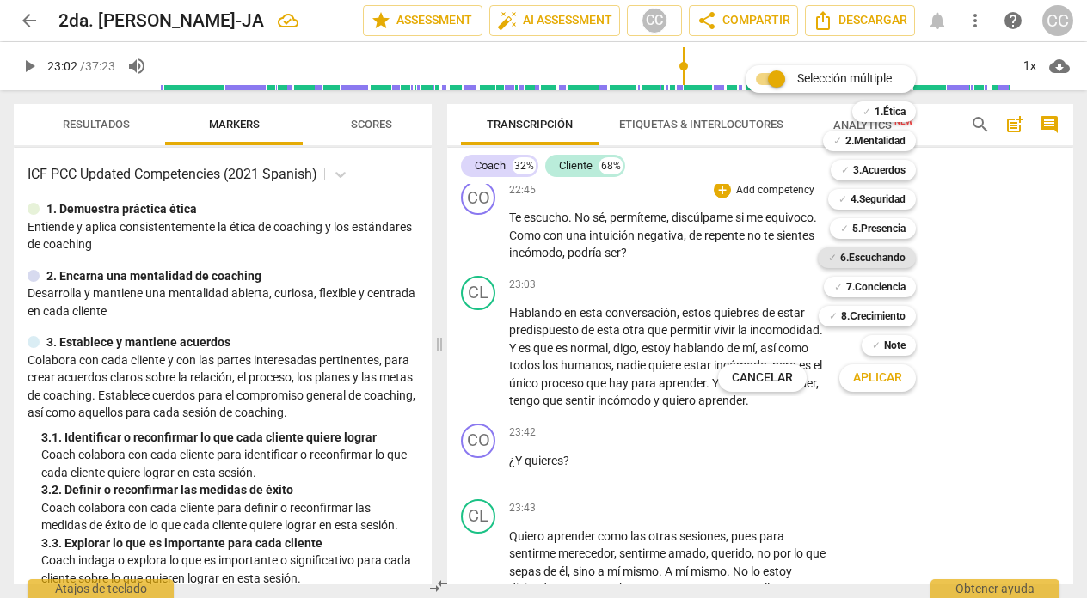
click at [880, 255] on b "6.Escuchando" at bounding box center [872, 258] width 65 height 21
click at [871, 380] on span "Aplicar" at bounding box center [877, 378] width 49 height 17
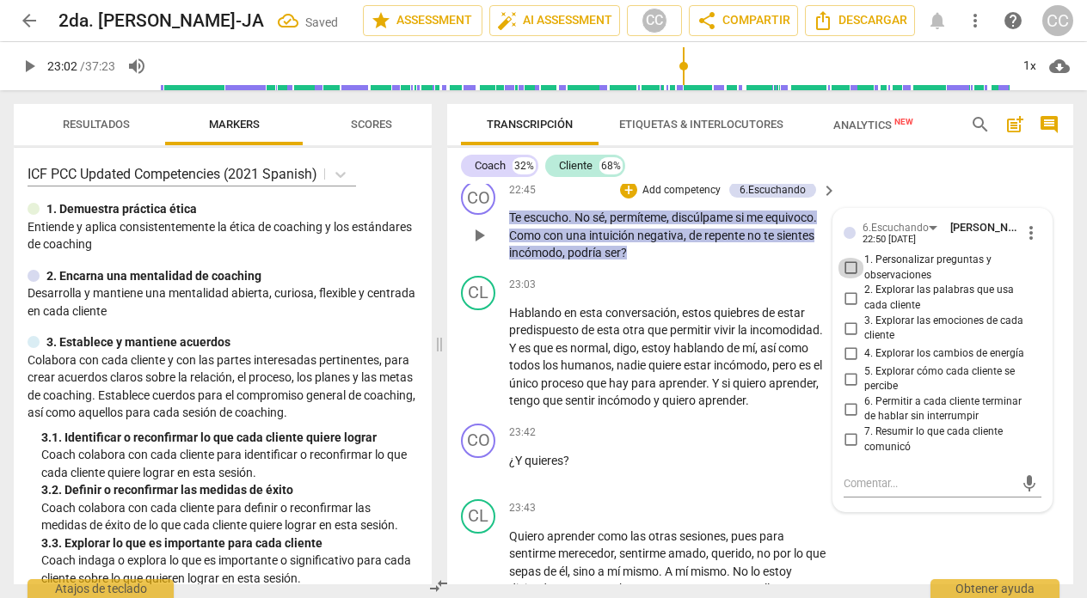
click at [847, 279] on input "1. Personalizar preguntas y observaciones" at bounding box center [851, 268] width 28 height 21
checkbox input "true"
click at [845, 365] on input "4. Explorar los cambios de energía" at bounding box center [851, 354] width 28 height 21
checkbox input "true"
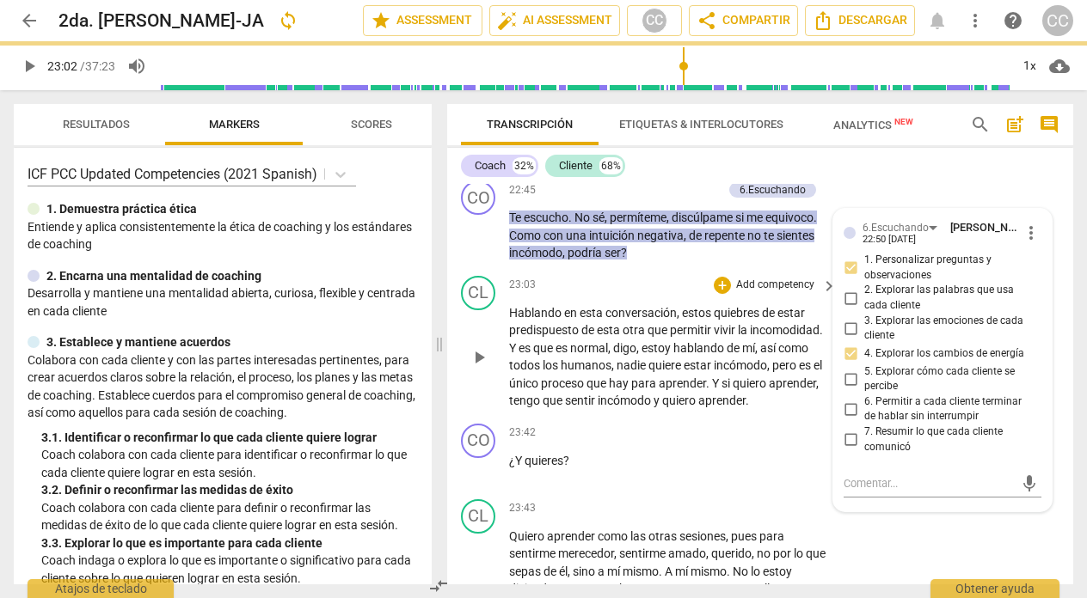
click at [555, 295] on div "23:03 + Add competency keyboard_arrow_right" at bounding box center [673, 285] width 329 height 19
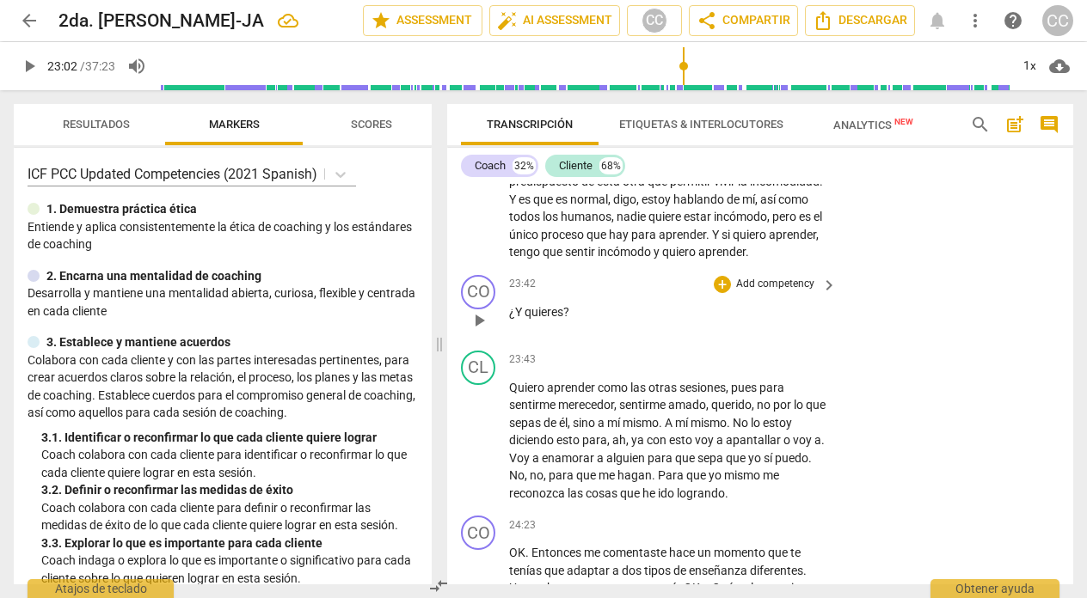
scroll to position [5977, 0]
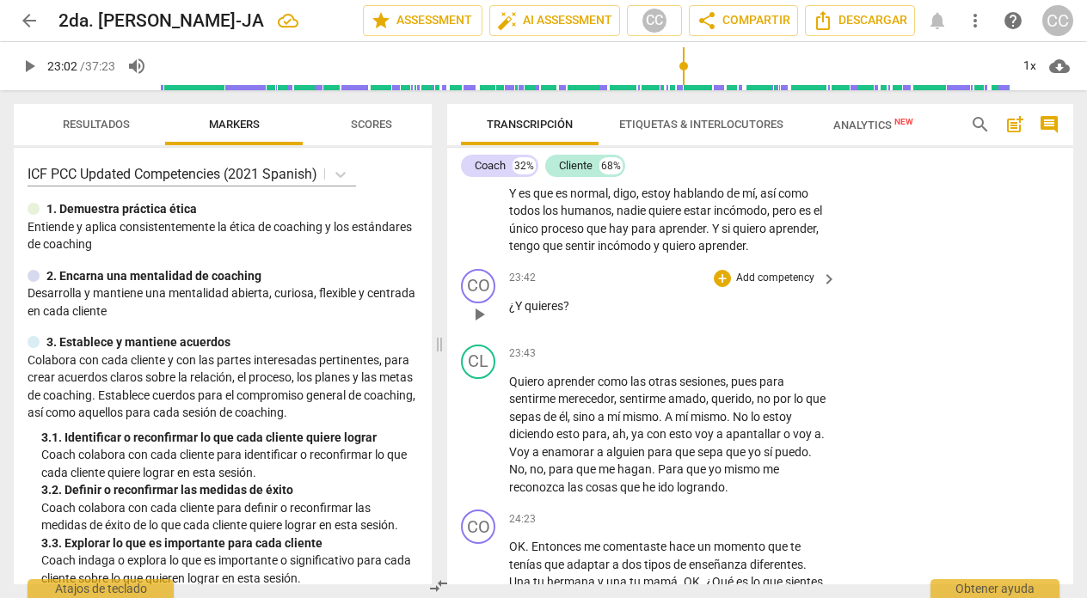
click at [772, 286] on p "Add competency" at bounding box center [775, 278] width 82 height 15
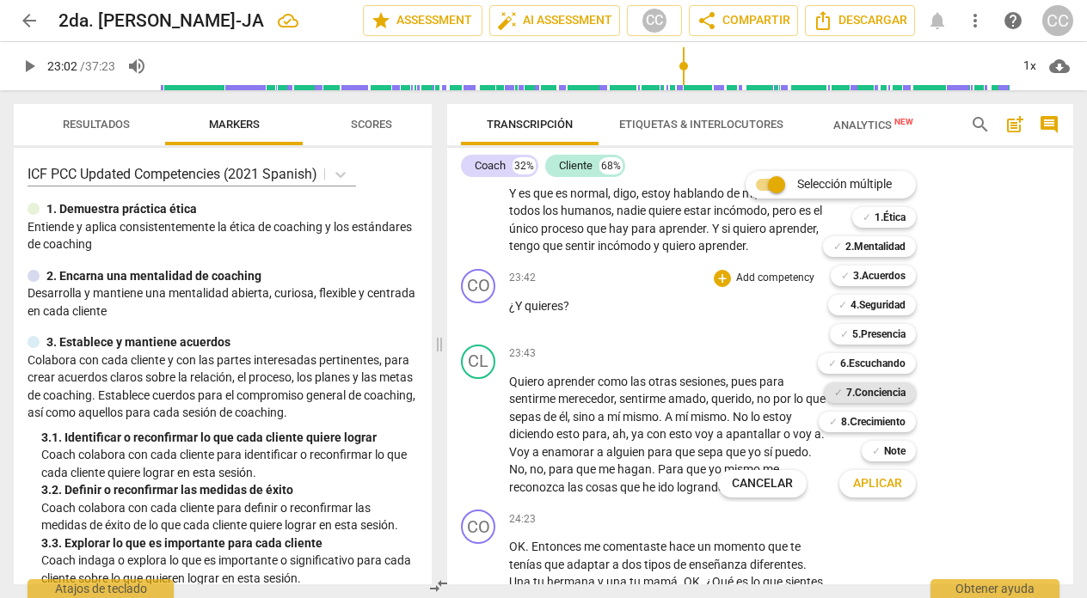
click at [868, 391] on b "7.Conciencia" at bounding box center [875, 393] width 59 height 21
click at [868, 476] on span "Aplicar" at bounding box center [877, 484] width 49 height 17
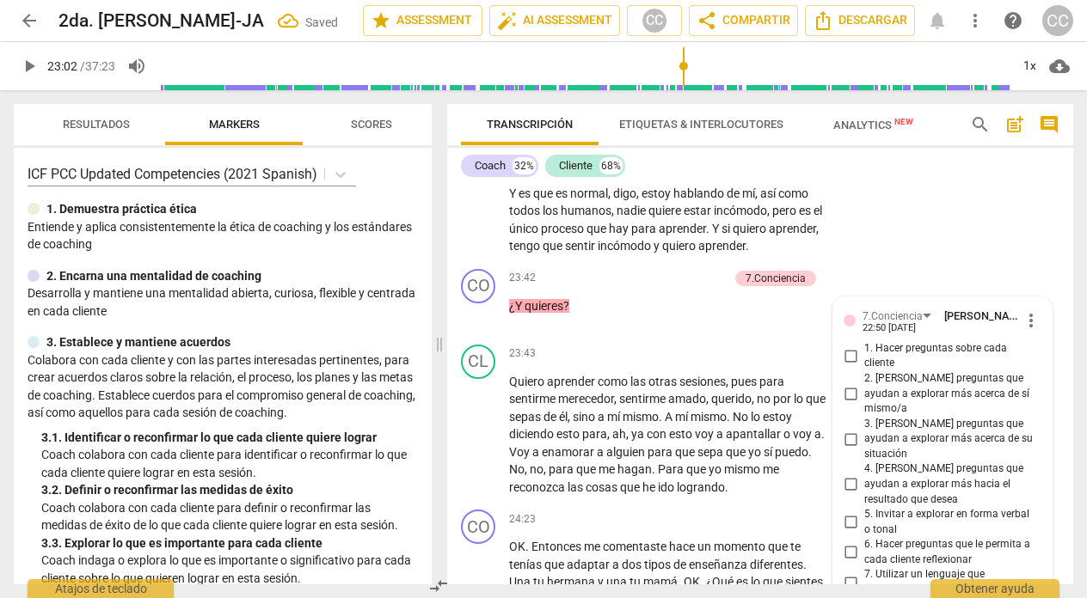
scroll to position [6275, 0]
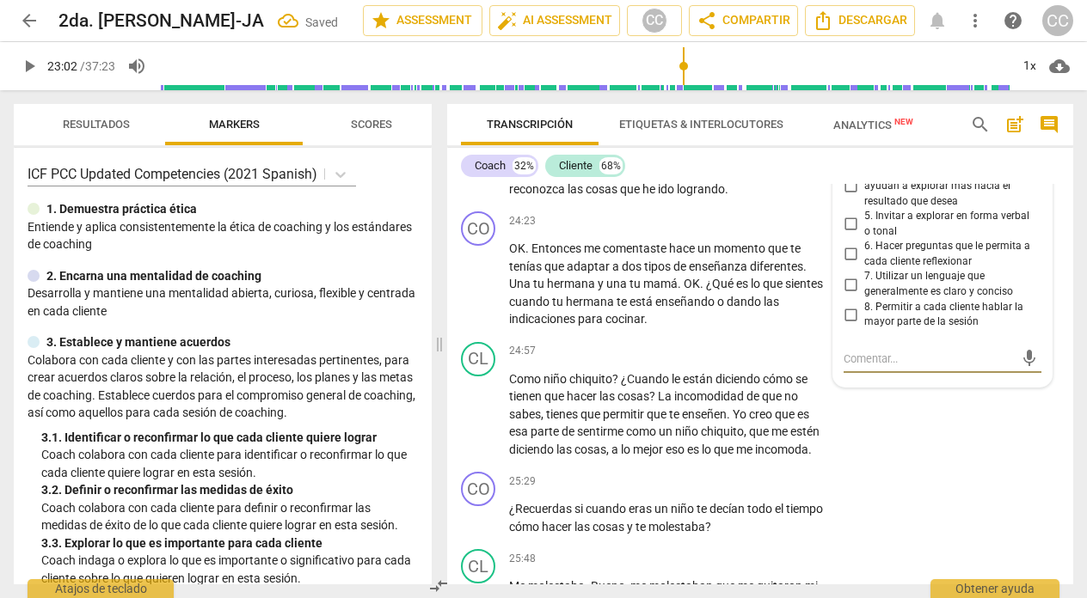
click at [845, 197] on input "4. [PERSON_NAME] preguntas que ayudan a explorar más hacia el resultado que des…" at bounding box center [851, 186] width 28 height 21
checkbox input "true"
click at [521, 229] on span "24:23" at bounding box center [522, 221] width 27 height 15
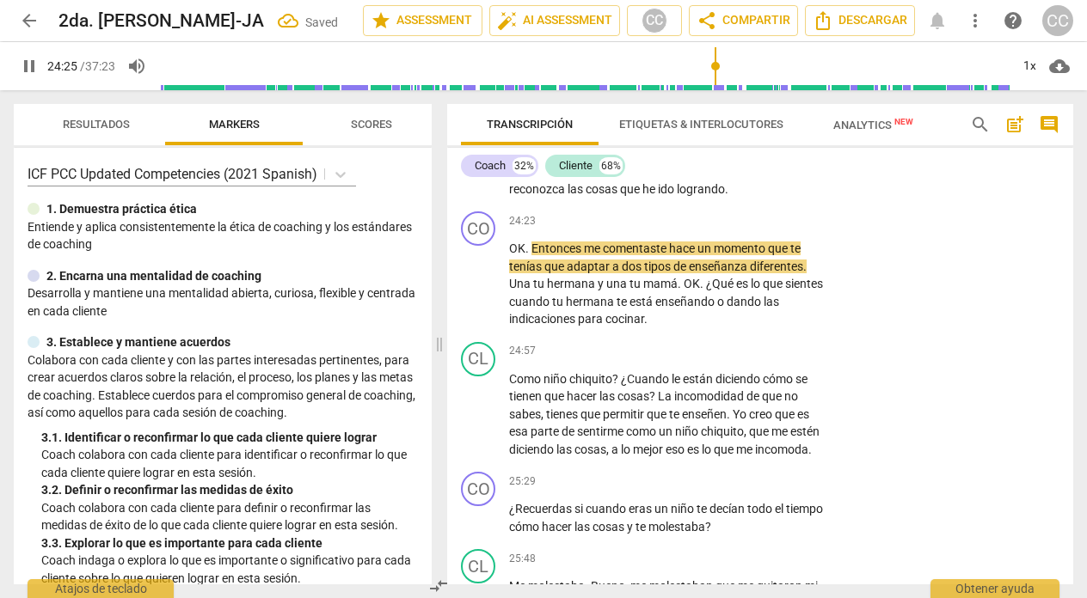
click at [26, 64] on span "pause" at bounding box center [29, 66] width 21 height 21
type input "1466"
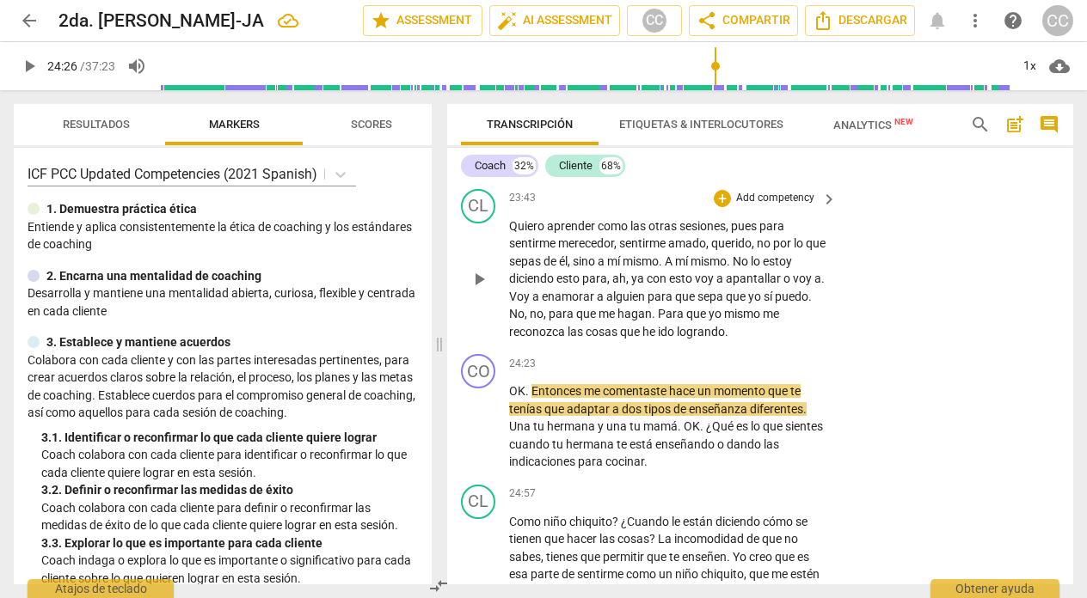
scroll to position [6128, 0]
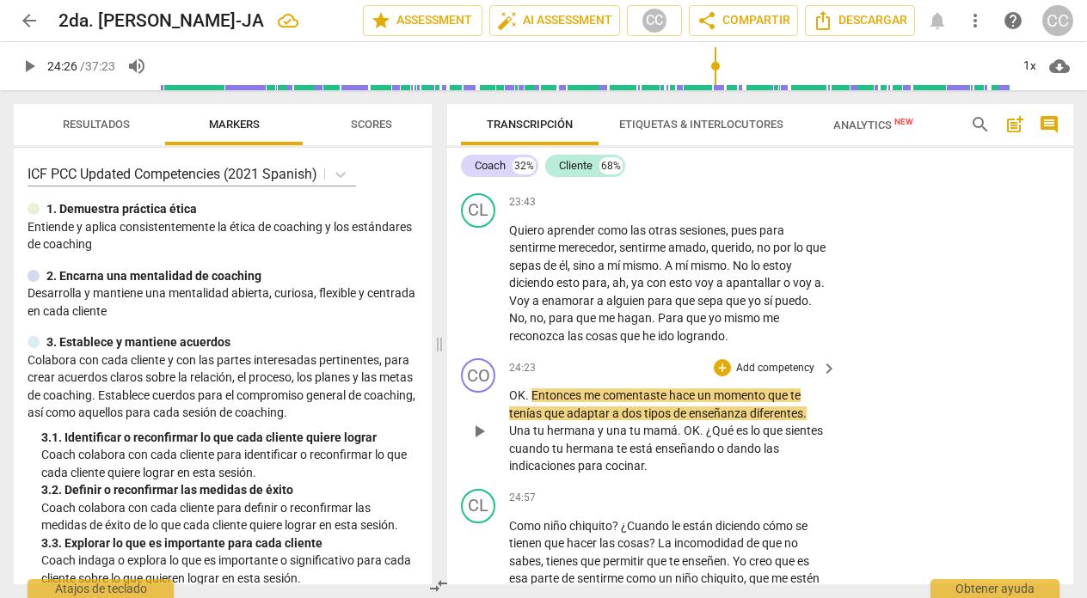
click at [647, 473] on span "." at bounding box center [645, 466] width 3 height 14
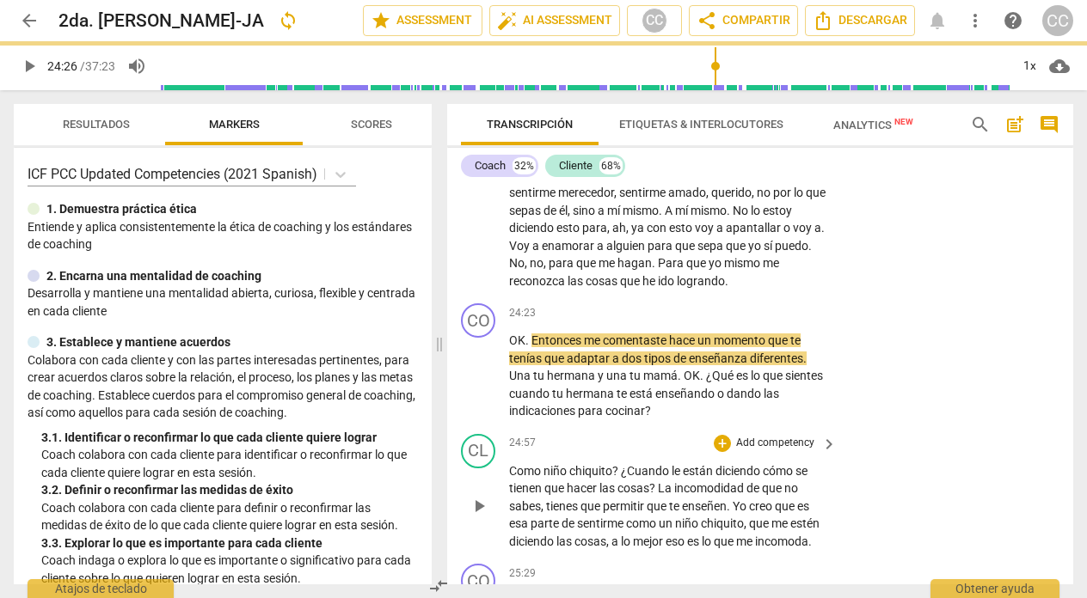
scroll to position [6188, 0]
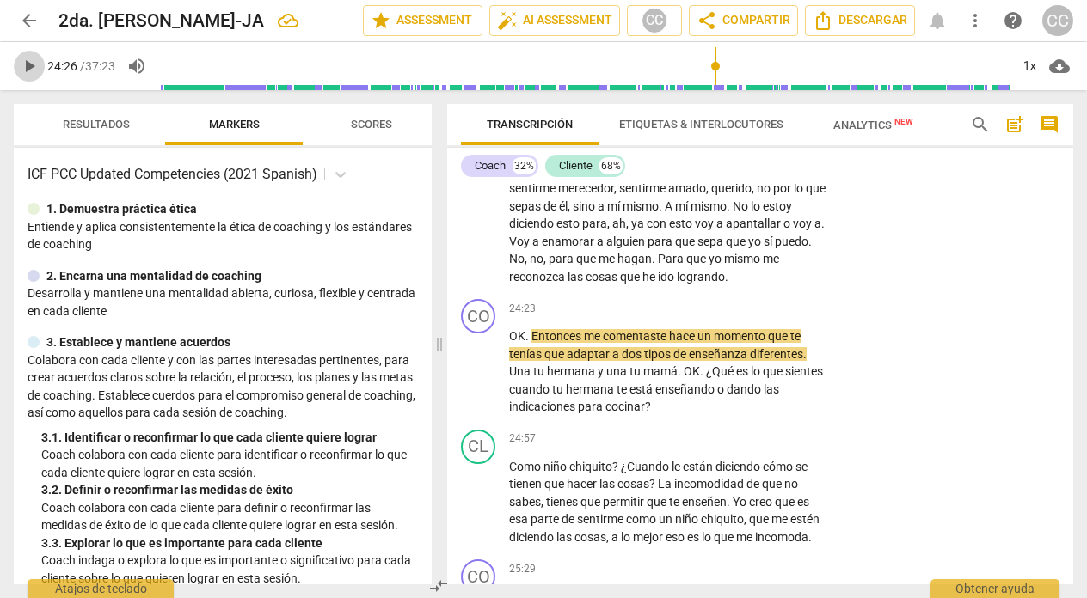
click at [32, 68] on span "play_arrow" at bounding box center [29, 66] width 21 height 21
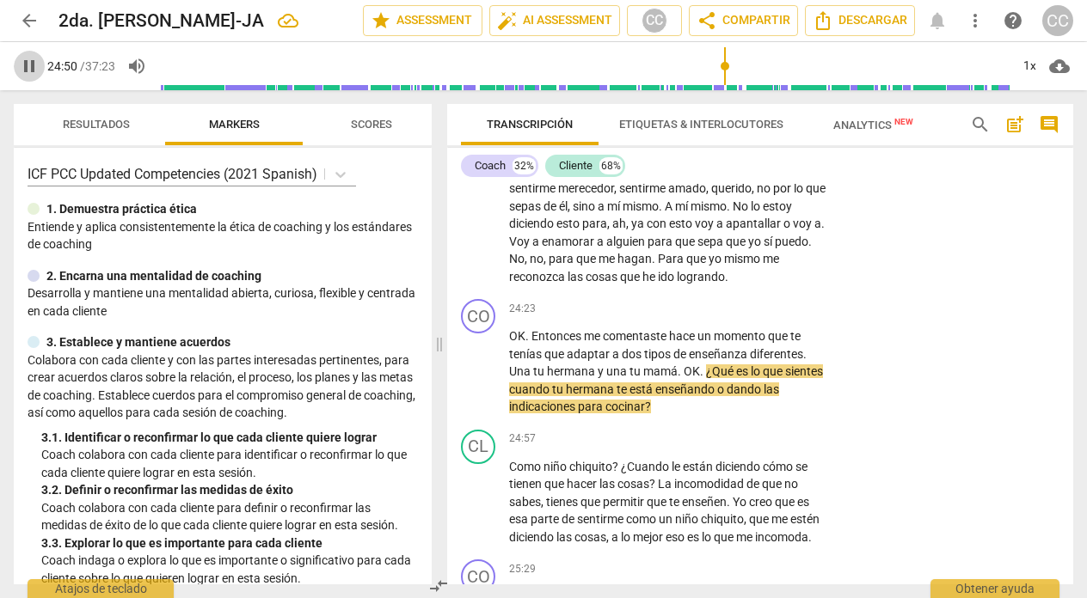
click at [26, 68] on span "pause" at bounding box center [29, 66] width 21 height 21
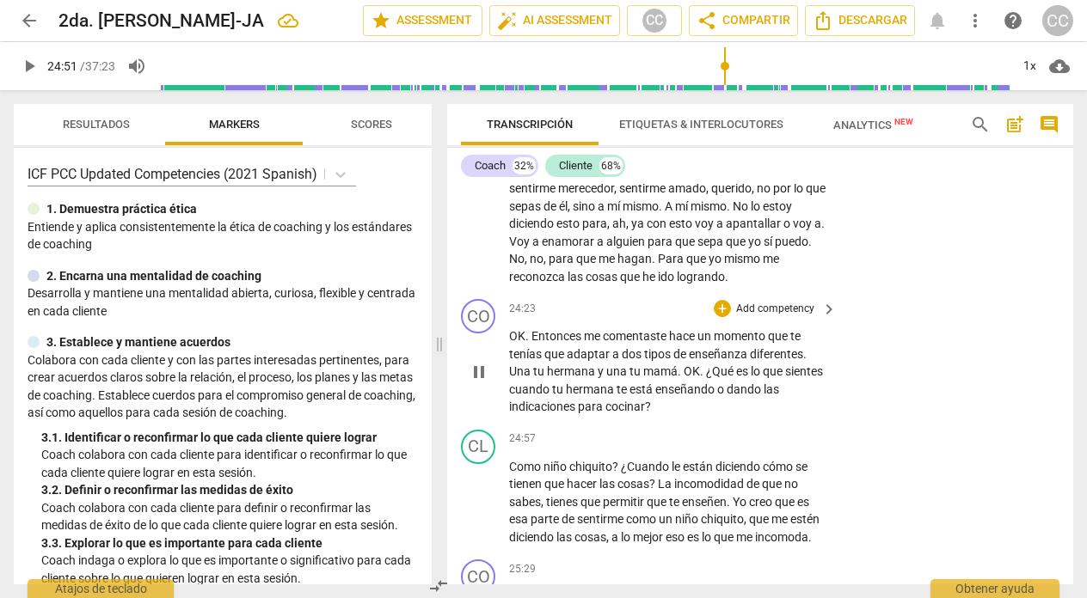
type input "1491"
click at [776, 317] on p "Add competency" at bounding box center [775, 309] width 82 height 15
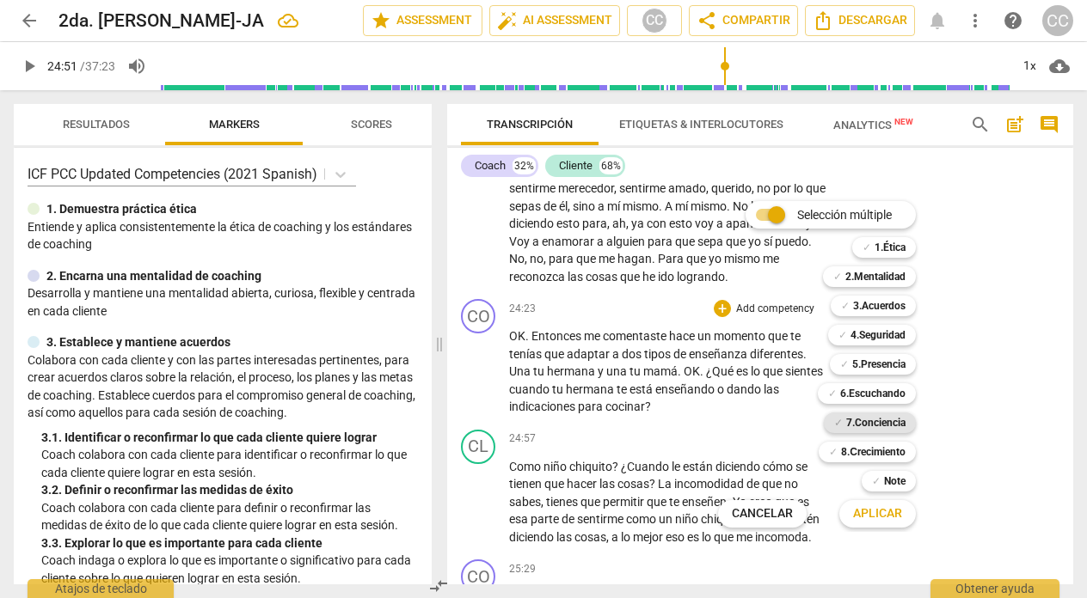
click at [898, 421] on b "7.Conciencia" at bounding box center [875, 423] width 59 height 21
click at [863, 517] on span "Aplicar" at bounding box center [877, 514] width 49 height 17
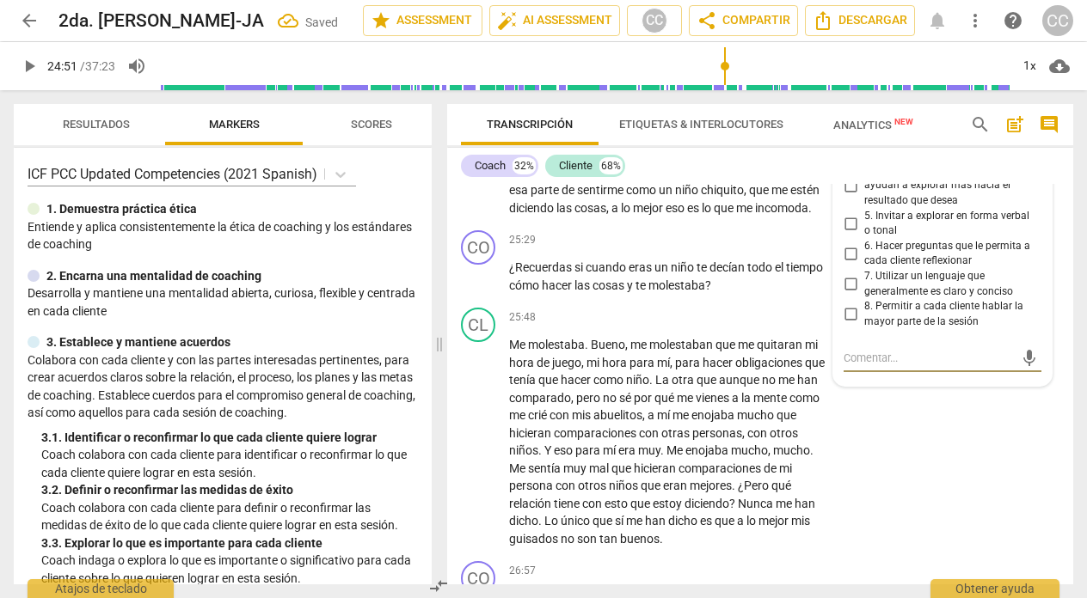
scroll to position [6496, 0]
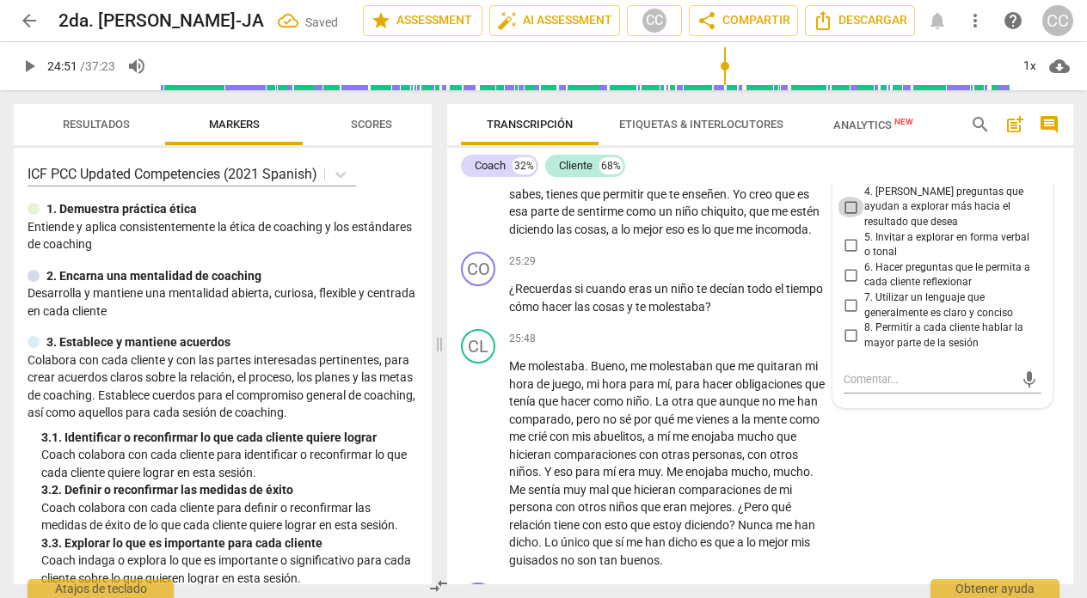
click at [841, 218] on input "4. [PERSON_NAME] preguntas que ayudan a explorar más hacia el resultado que des…" at bounding box center [851, 207] width 28 height 21
checkbox input "true"
click at [597, 246] on div "CL play_arrow pause 24:57 + Add competency keyboard_arrow_right Como niño chiqu…" at bounding box center [760, 180] width 626 height 131
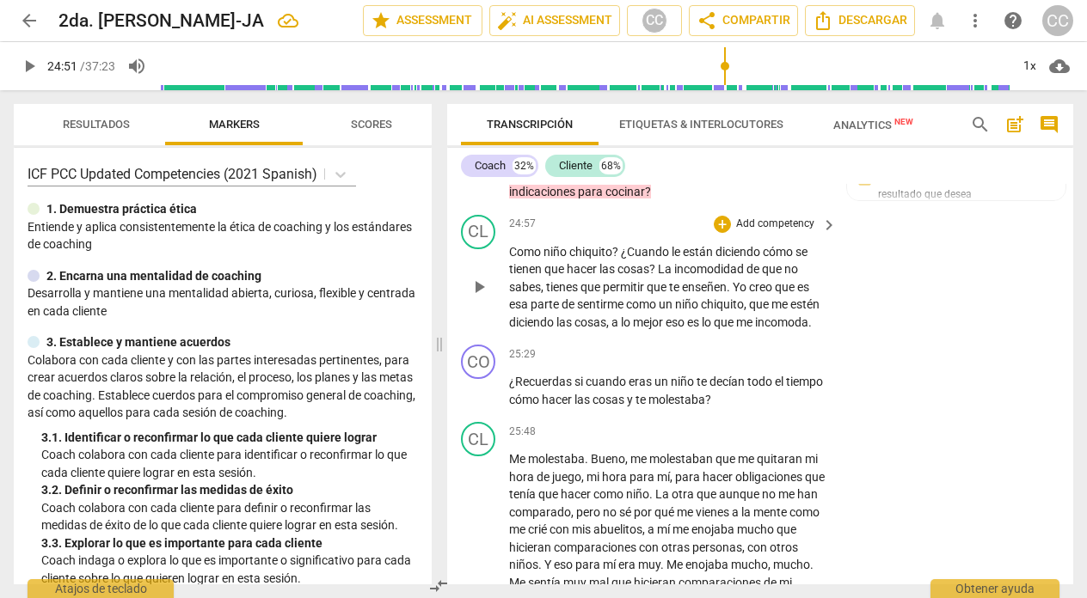
scroll to position [6463, 0]
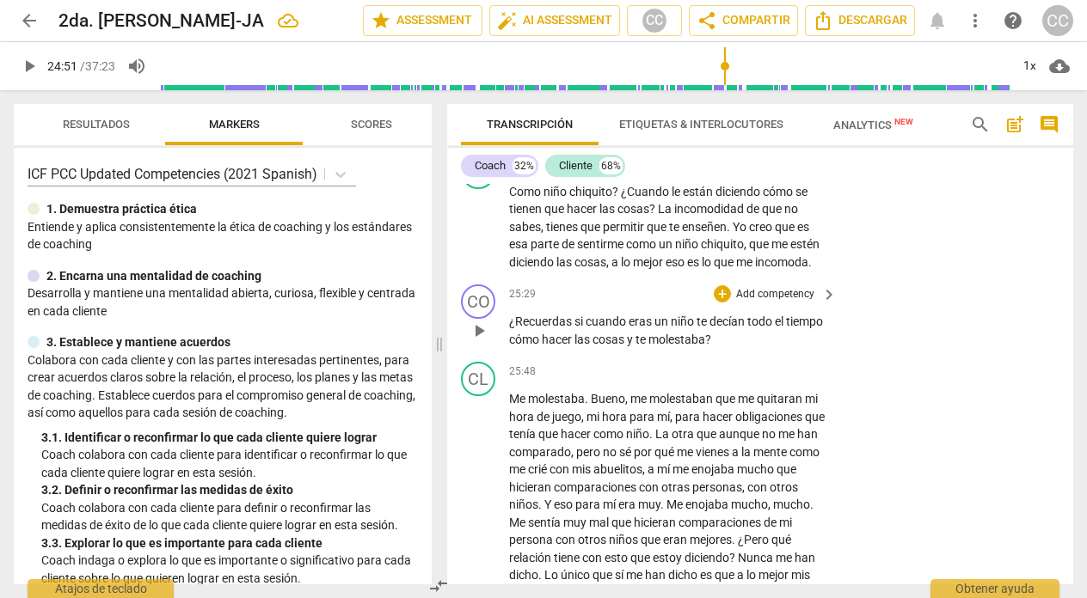
click at [783, 303] on p "Add competency" at bounding box center [775, 294] width 82 height 15
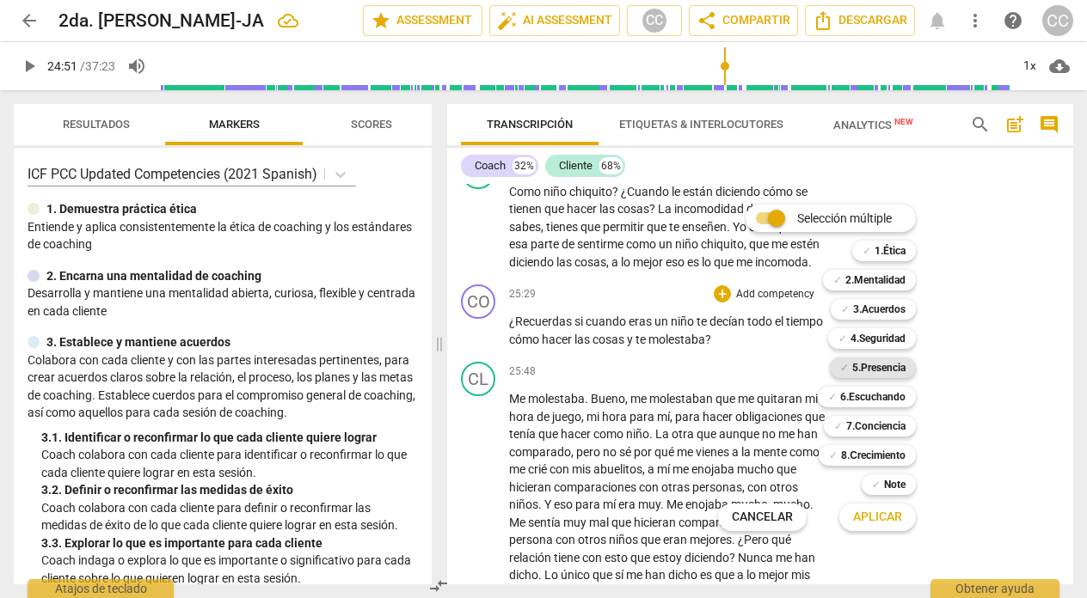
click at [895, 368] on b "5.Presencia" at bounding box center [878, 368] width 53 height 21
click at [877, 515] on span "Aplicar" at bounding box center [877, 517] width 49 height 17
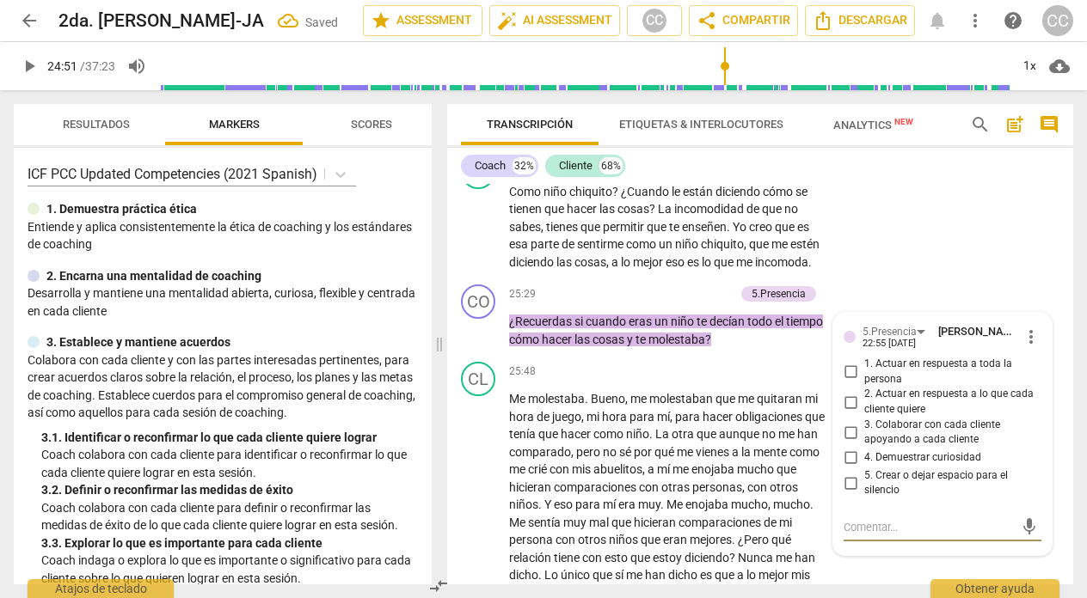
scroll to position [6680, 0]
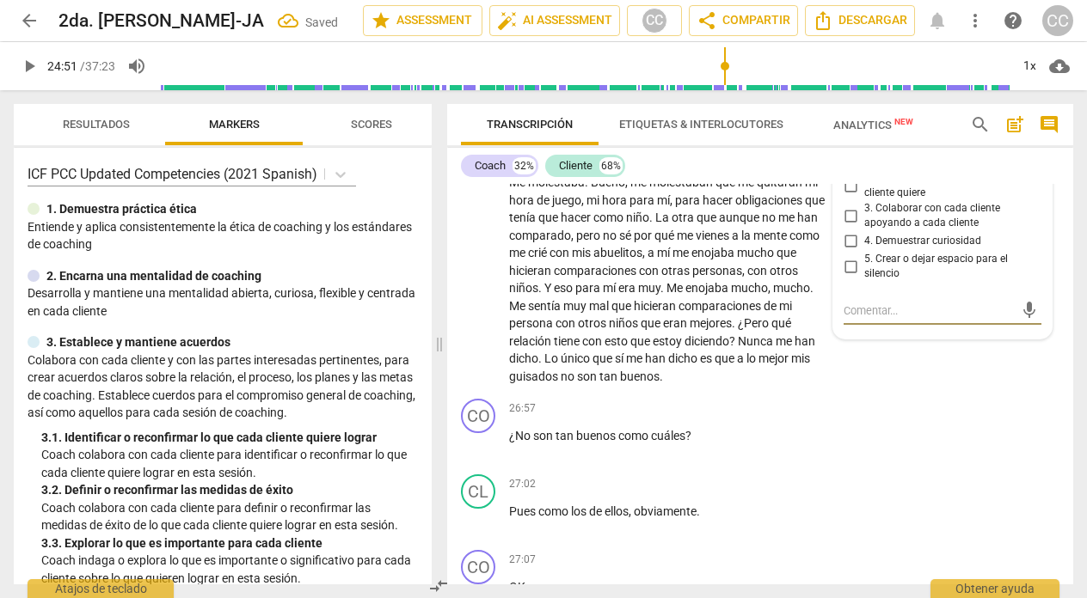
click at [850, 252] on input "4. Demuestrar curiosidad" at bounding box center [851, 241] width 28 height 21
checkbox input "true"
click at [586, 240] on div "25:48 + Add competency keyboard_arrow_right Me molestaba . Bueno , me molestaba…" at bounding box center [673, 265] width 329 height 240
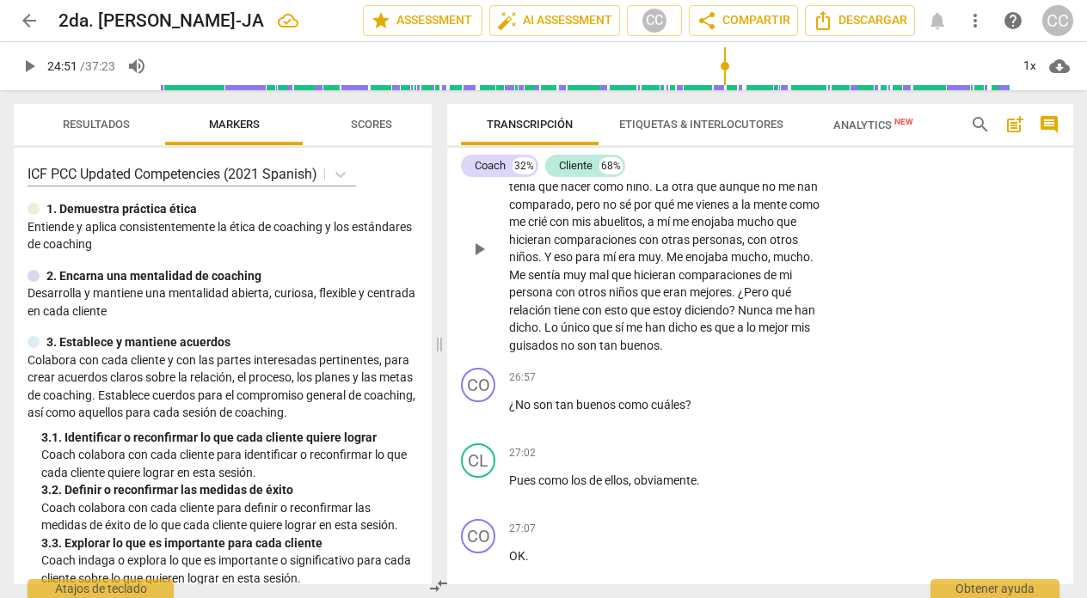
scroll to position [6719, 0]
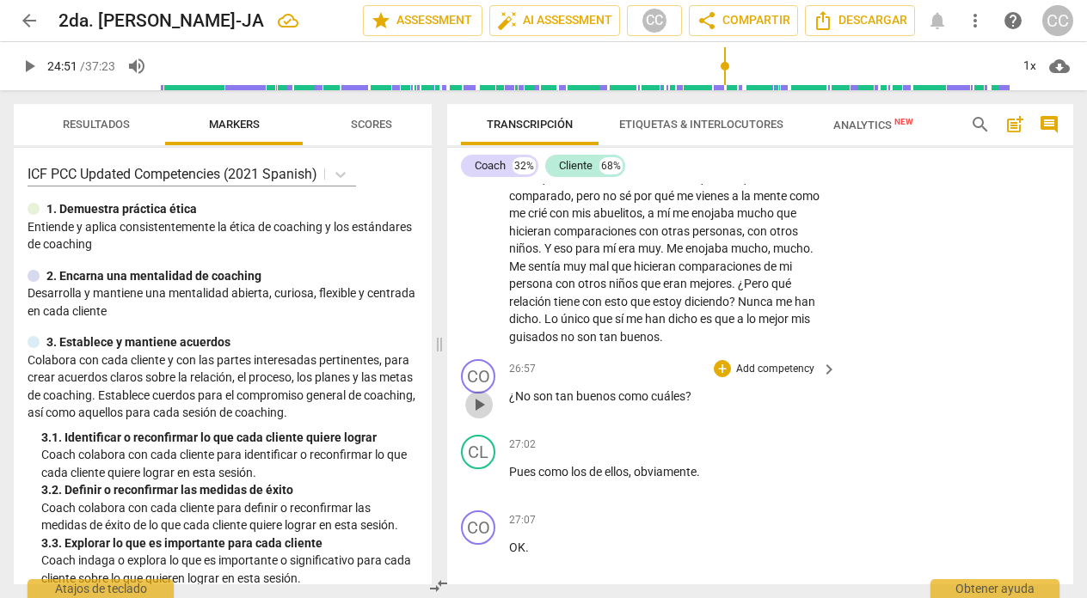
click at [483, 415] on span "play_arrow" at bounding box center [479, 405] width 21 height 21
click at [26, 66] on span "pause" at bounding box center [29, 66] width 21 height 21
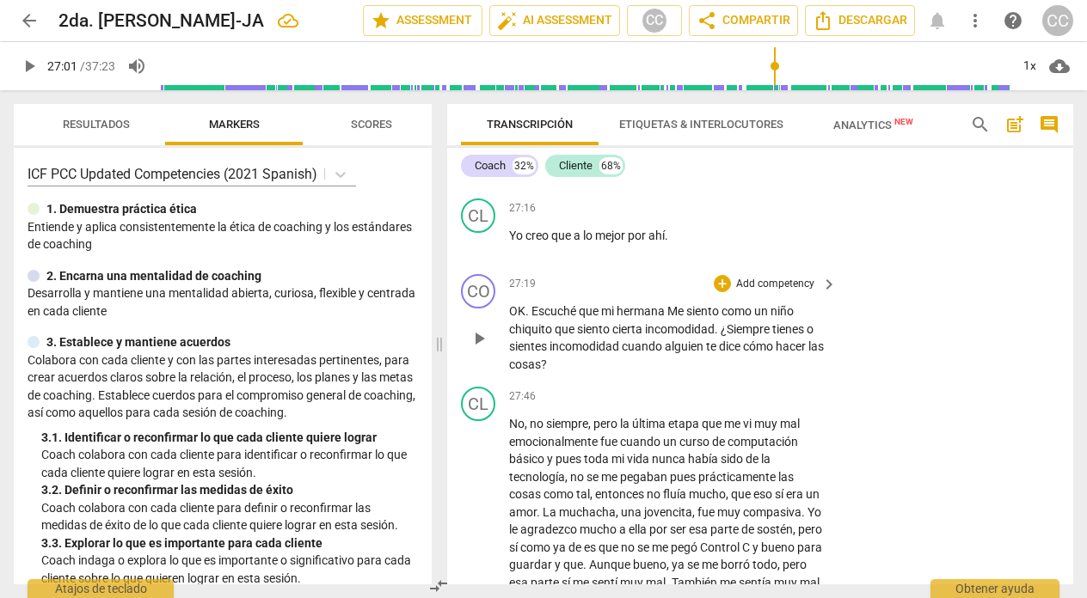
scroll to position [7263, 0]
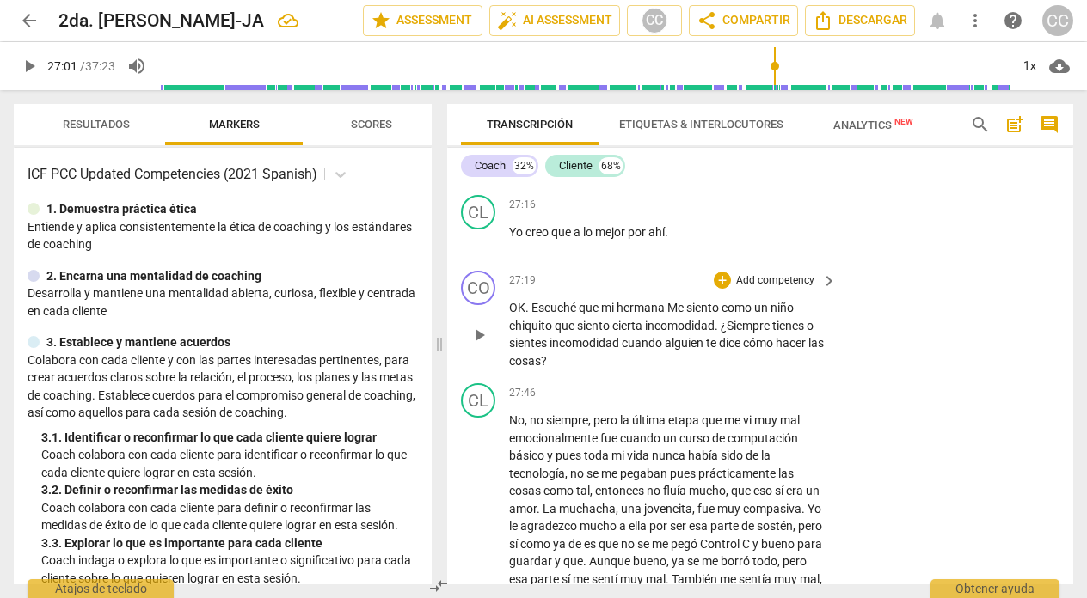
click at [483, 346] on span "play_arrow" at bounding box center [479, 335] width 21 height 21
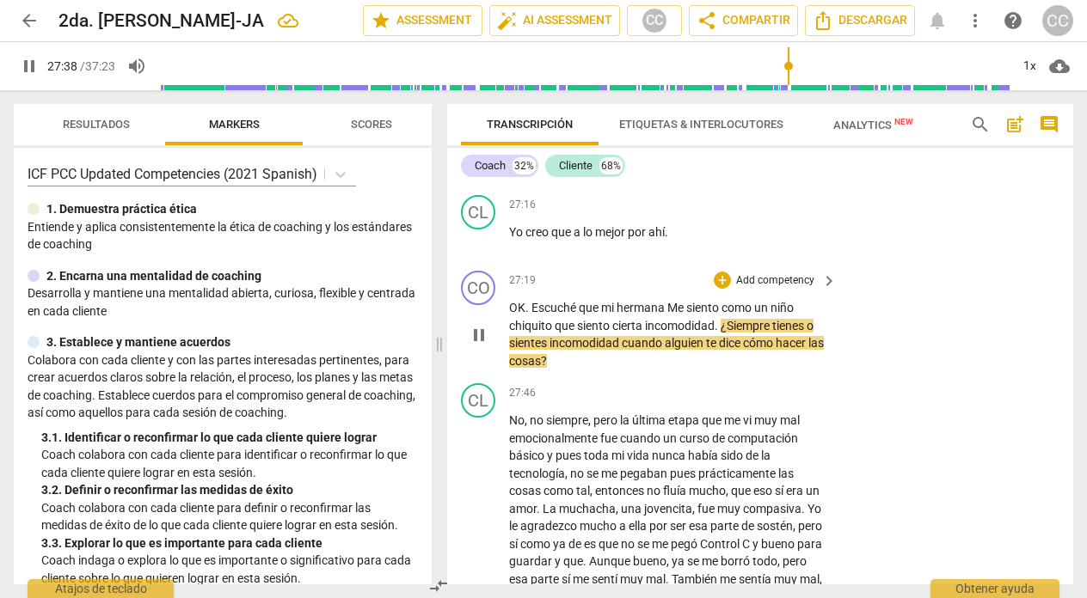
click at [477, 346] on span "pause" at bounding box center [479, 335] width 21 height 21
type input "1659"
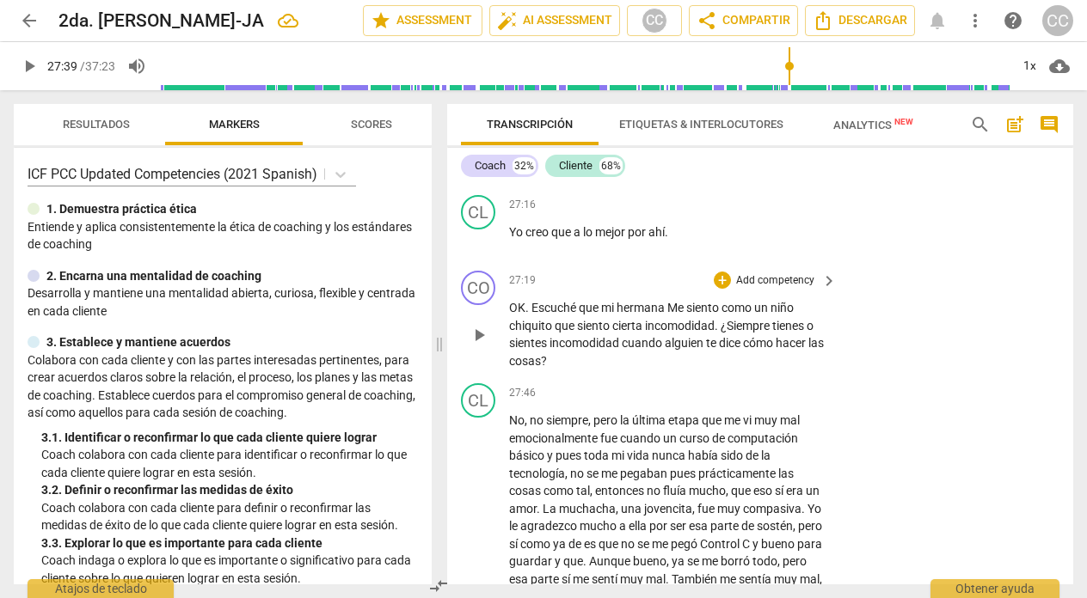
click at [665, 315] on span "hermana" at bounding box center [642, 308] width 51 height 14
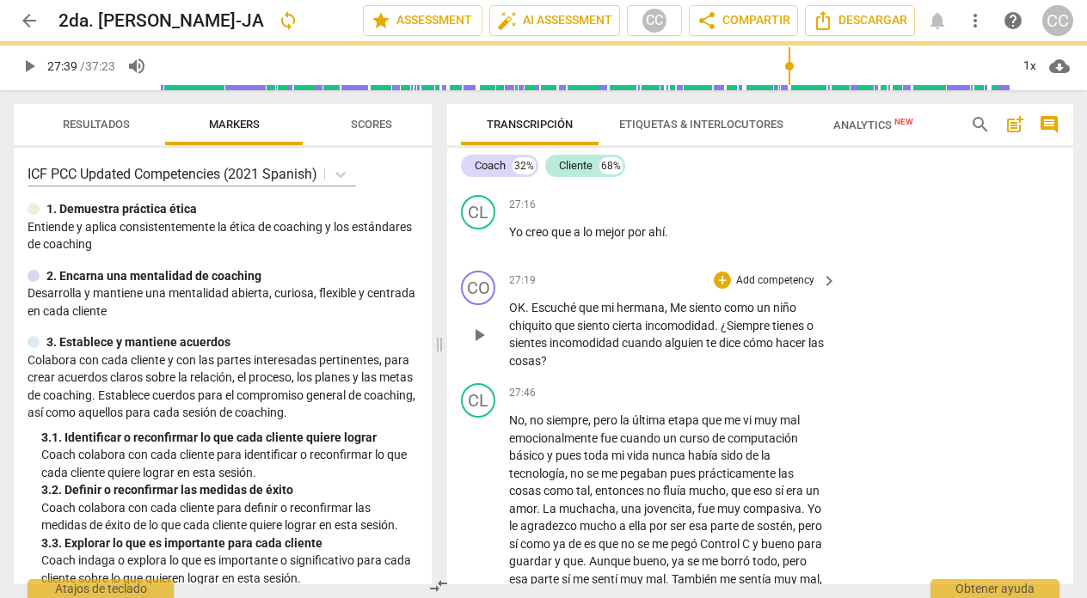
click at [682, 315] on span "Me" at bounding box center [679, 308] width 19 height 14
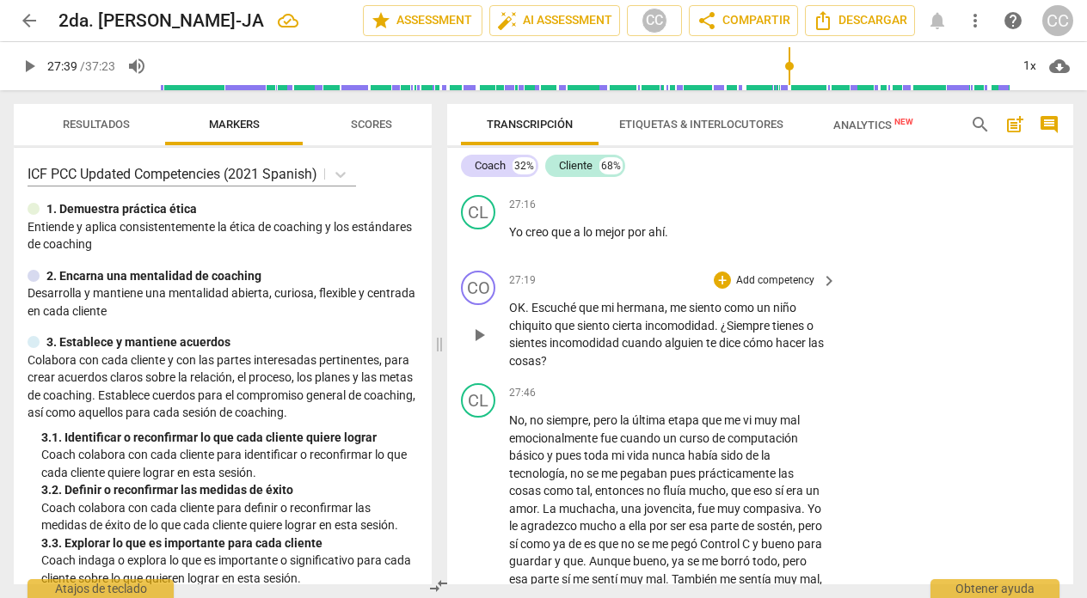
click at [780, 289] on p "Add competency" at bounding box center [775, 280] width 82 height 15
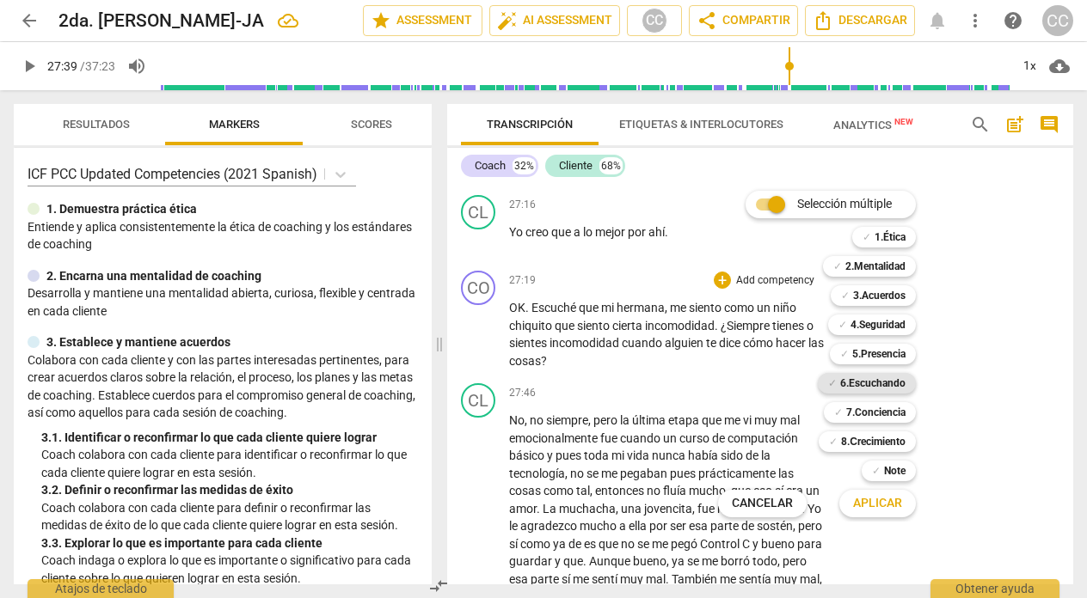
click at [852, 384] on b "6.Escuchando" at bounding box center [872, 383] width 65 height 21
click at [856, 503] on span "Aplicar" at bounding box center [877, 503] width 49 height 17
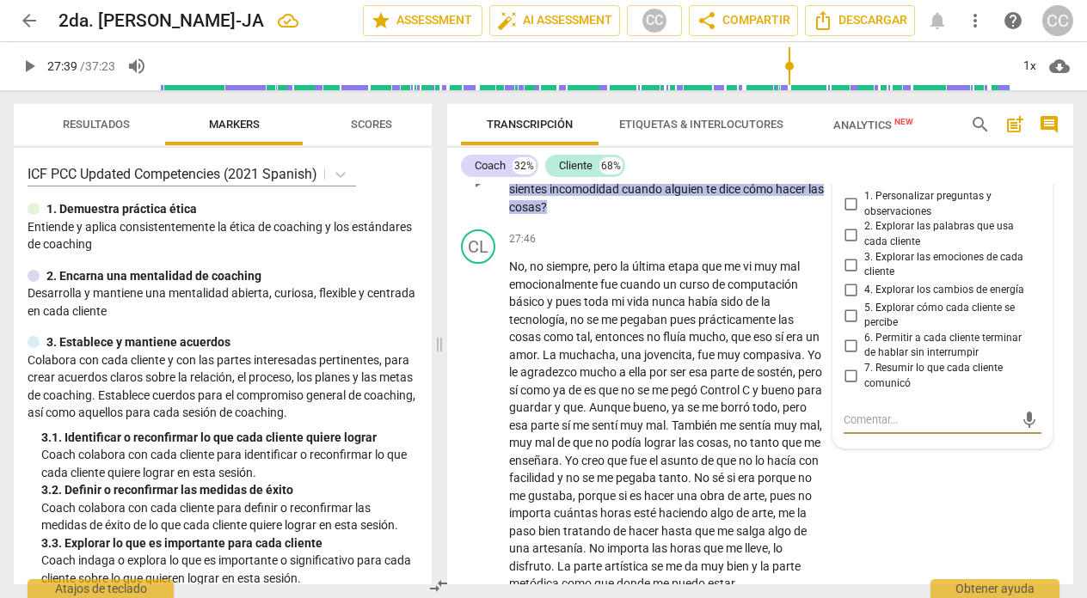
scroll to position [7412, 0]
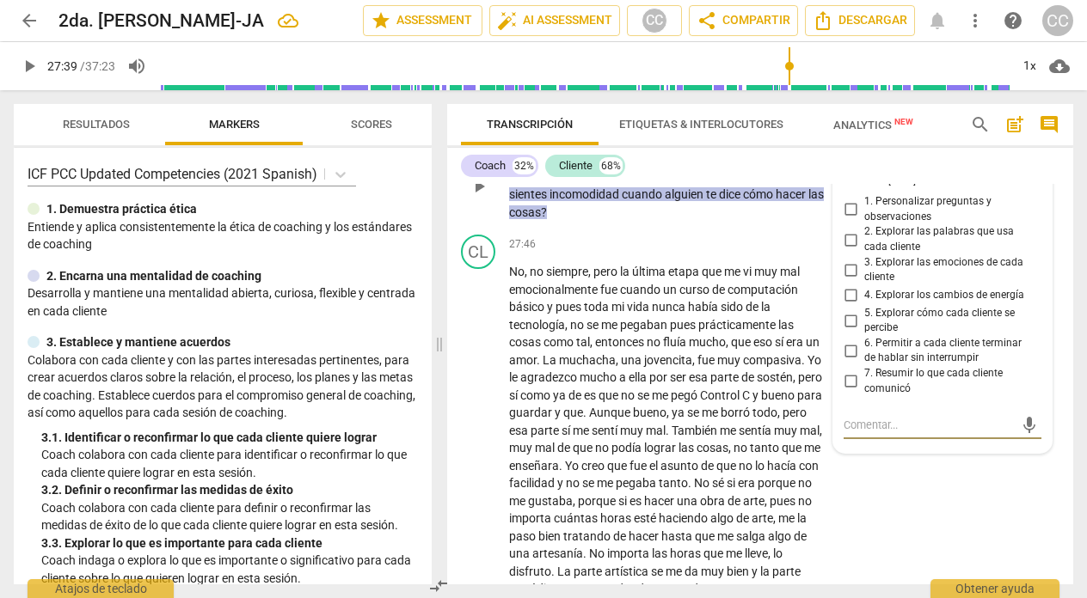
click at [844, 220] on input "1. Personalizar preguntas y observaciones" at bounding box center [851, 209] width 28 height 21
checkbox input "true"
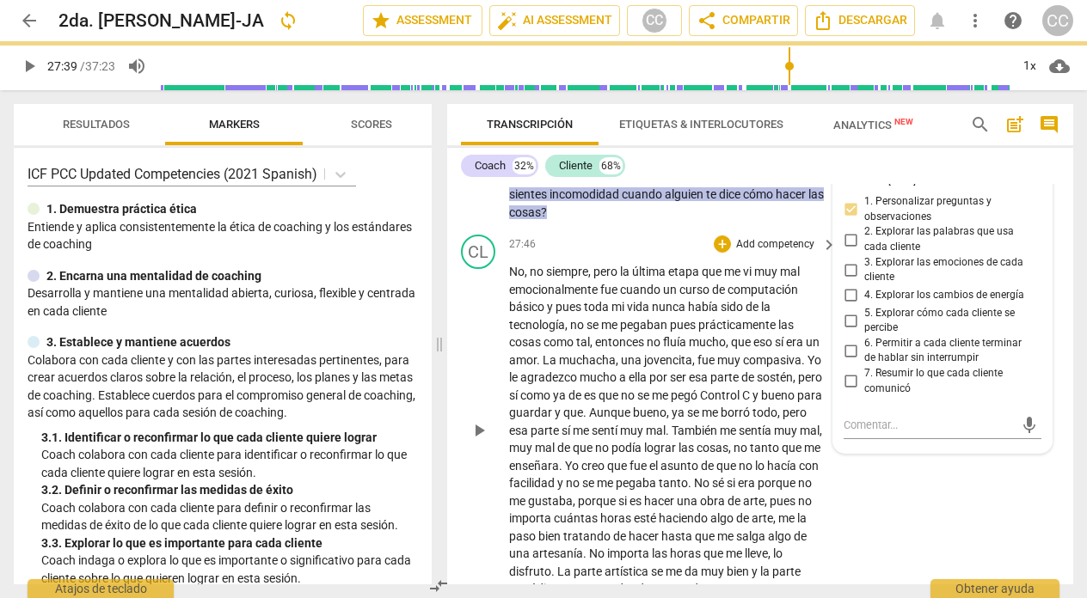
click at [585, 254] on div "27:46 + Add competency keyboard_arrow_right" at bounding box center [673, 244] width 329 height 19
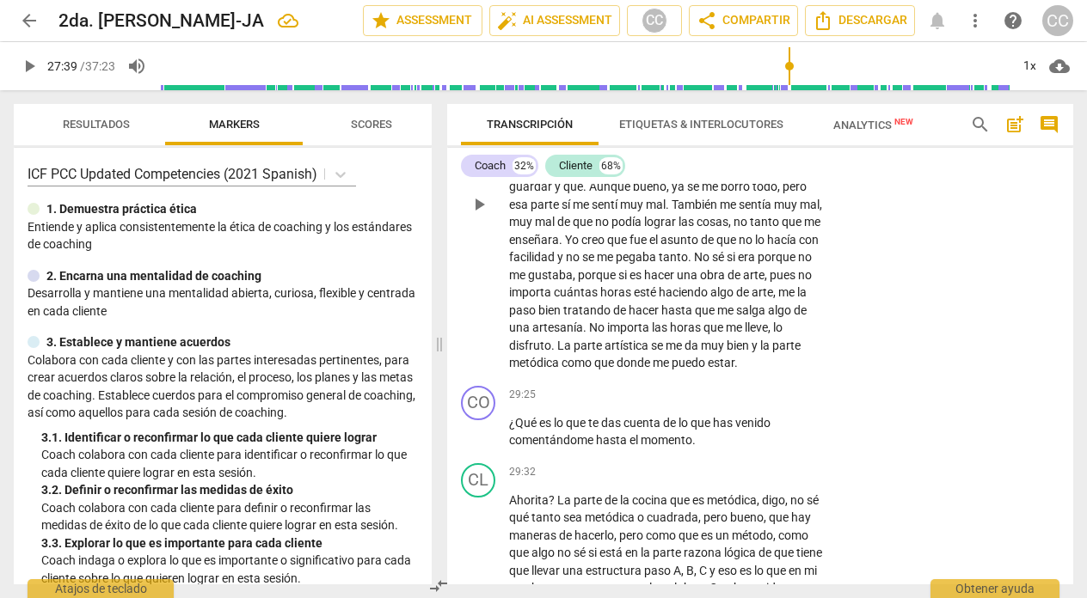
scroll to position [7639, 0]
click at [473, 442] on span "play_arrow" at bounding box center [479, 431] width 21 height 21
click at [481, 442] on span "pause" at bounding box center [479, 431] width 21 height 21
type input "1771"
click at [777, 402] on p "Add competency" at bounding box center [775, 394] width 82 height 15
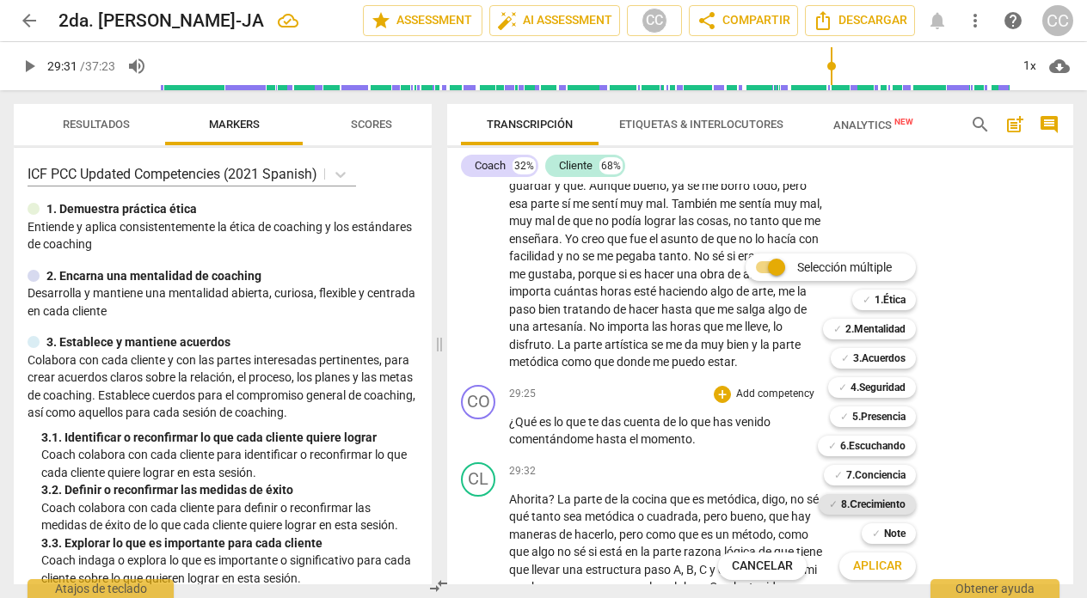
click at [864, 500] on b "8.Сrecimiento" at bounding box center [873, 504] width 64 height 21
click at [860, 570] on span "Aplicar" at bounding box center [877, 566] width 49 height 17
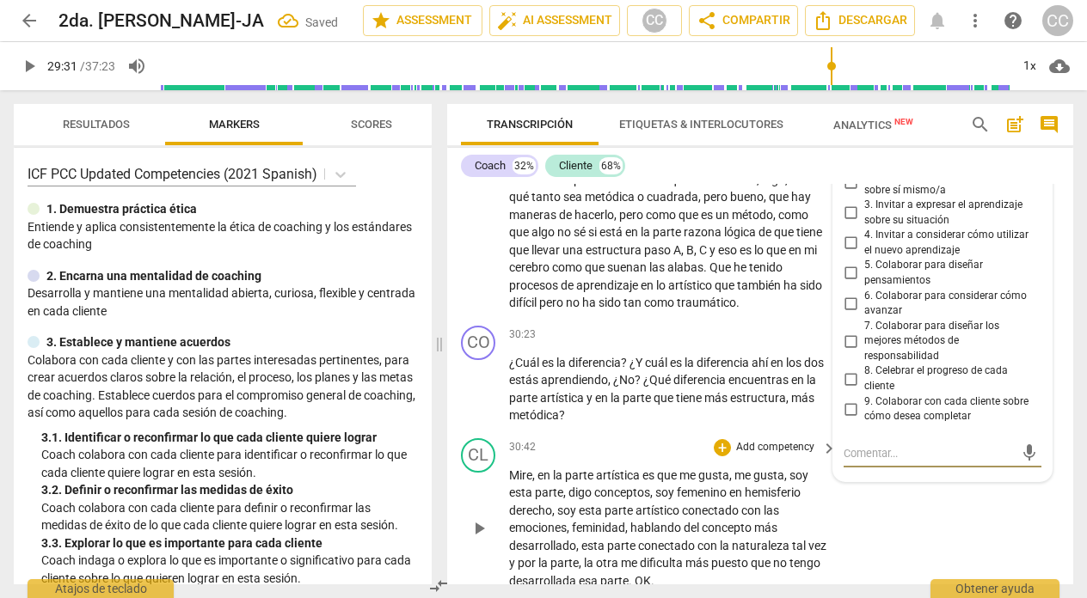
scroll to position [7934, 0]
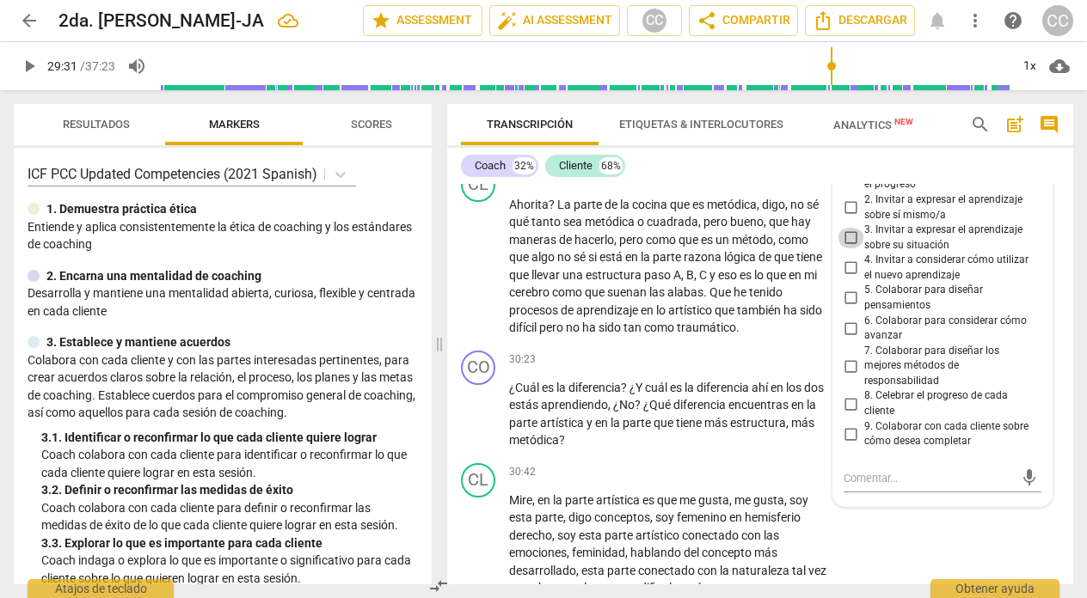
click at [847, 249] on input "3. Invitar a expresar el aprendizaje sobre su situación" at bounding box center [851, 238] width 28 height 21
checkbox input "true"
click at [531, 184] on span "29:32" at bounding box center [522, 176] width 27 height 15
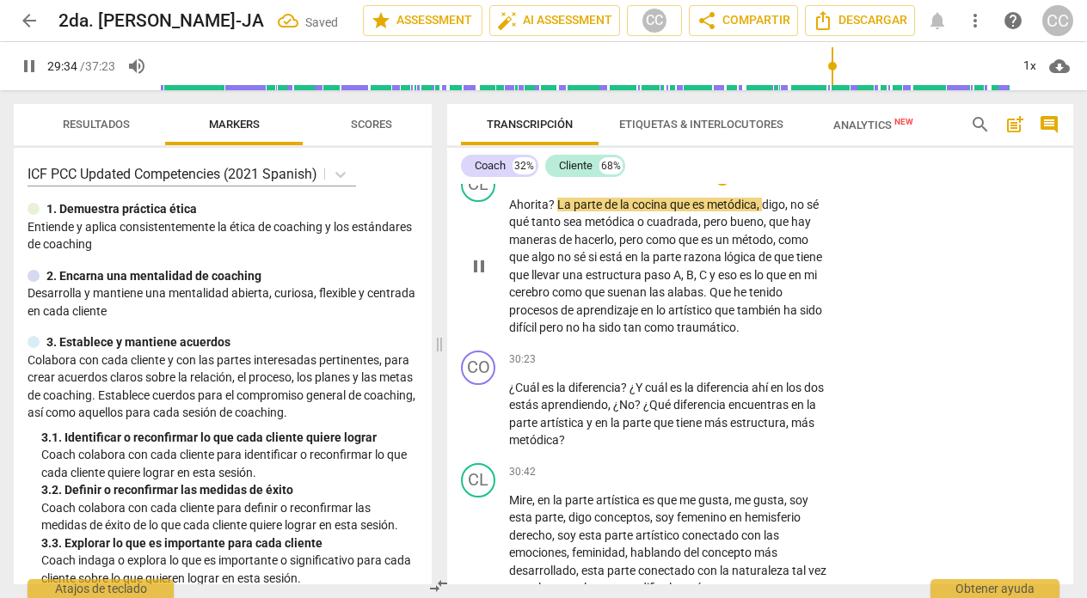
click at [475, 277] on span "pause" at bounding box center [479, 266] width 21 height 21
click at [479, 425] on span "play_arrow" at bounding box center [479, 414] width 21 height 21
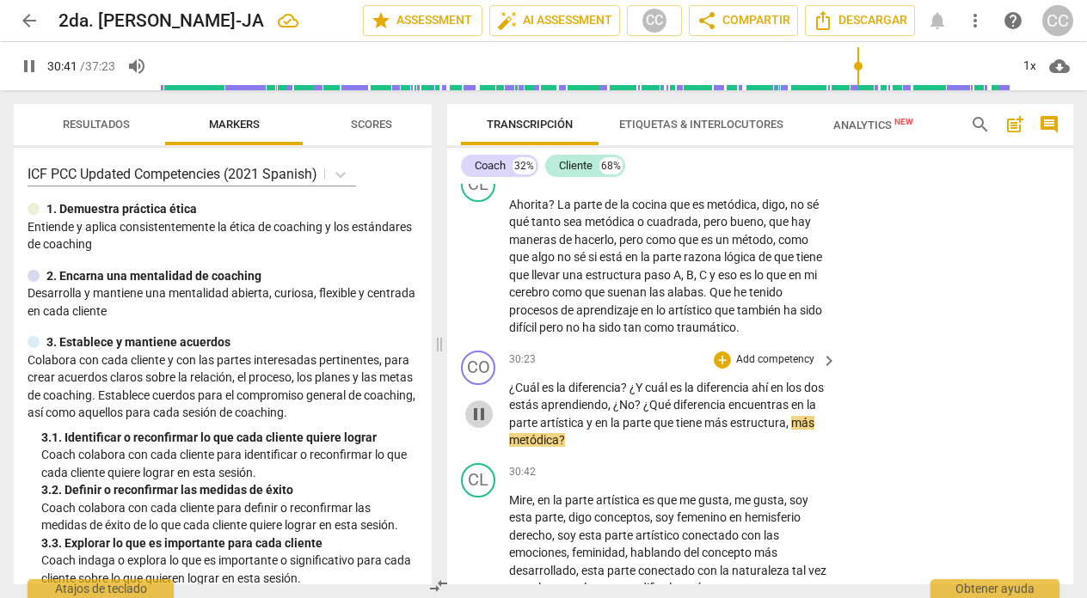
click at [479, 425] on span "pause" at bounding box center [479, 414] width 21 height 21
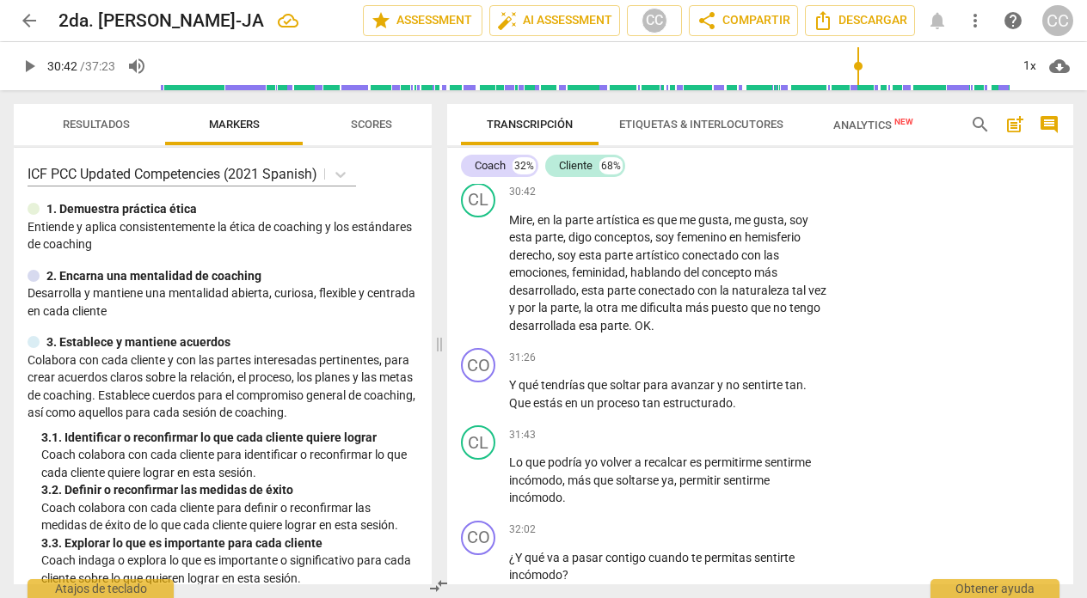
scroll to position [8220, 0]
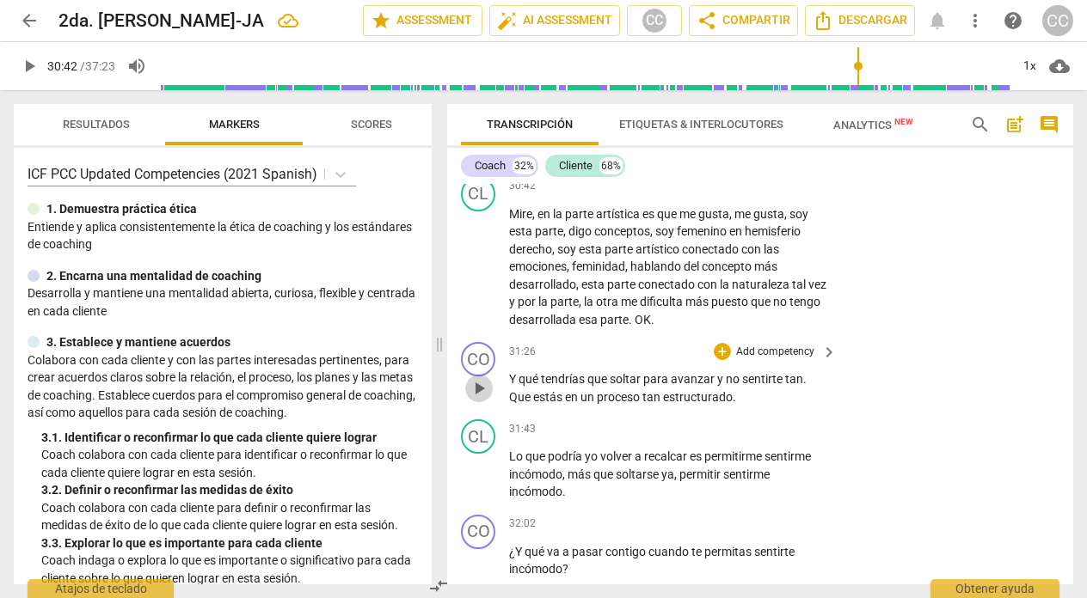
click at [481, 399] on span "play_arrow" at bounding box center [479, 388] width 21 height 21
click at [475, 399] on span "pause" at bounding box center [479, 388] width 21 height 21
type input "1897"
click at [776, 360] on p "Add competency" at bounding box center [775, 352] width 82 height 15
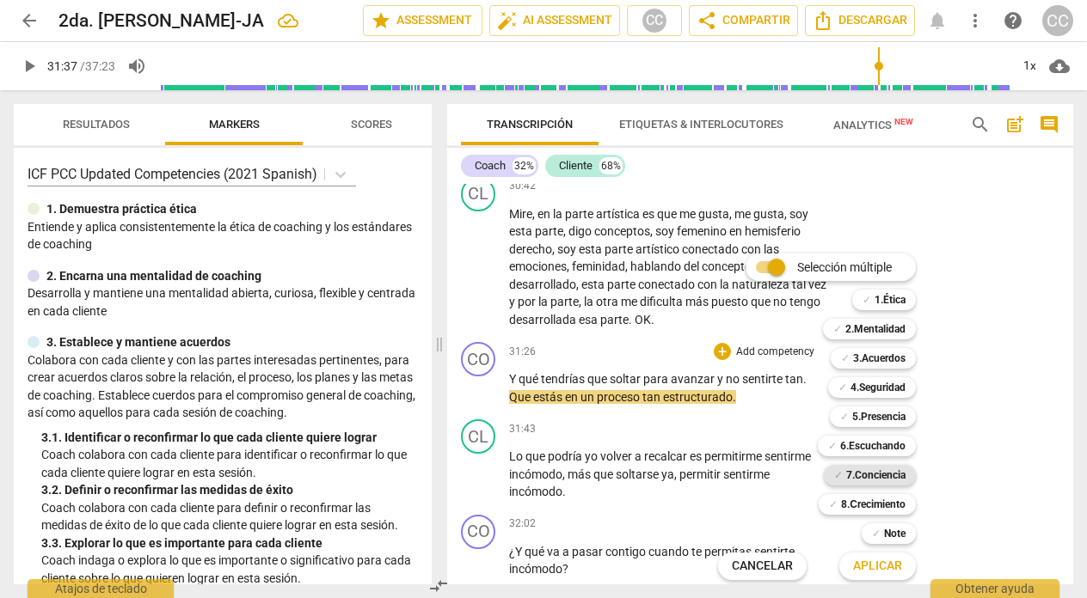
click at [869, 471] on b "7.Conciencia" at bounding box center [875, 475] width 59 height 21
click at [868, 563] on span "Aplicar" at bounding box center [877, 566] width 49 height 17
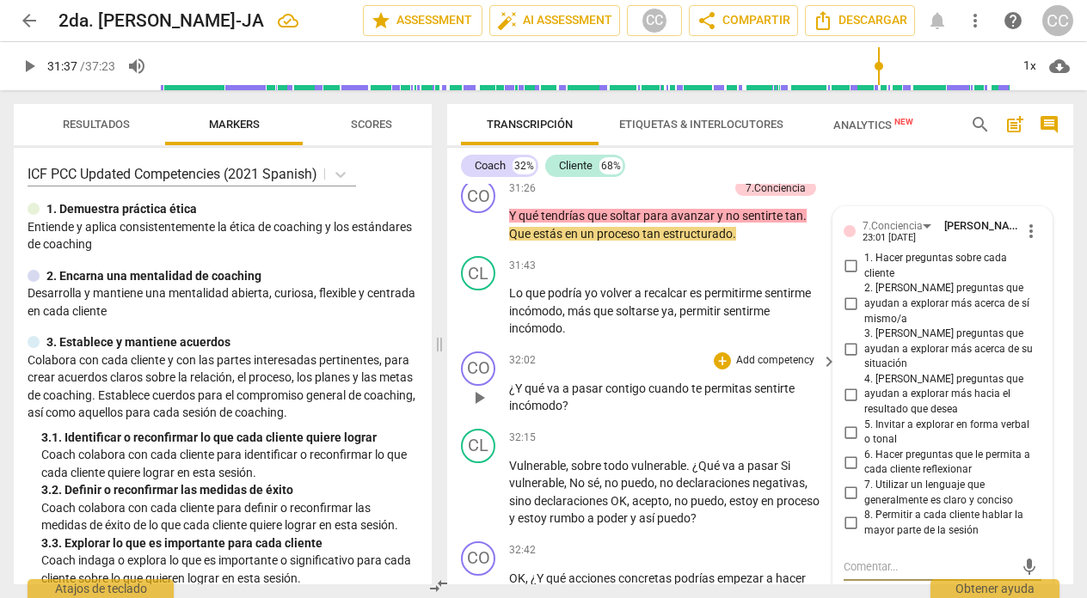
scroll to position [8390, 0]
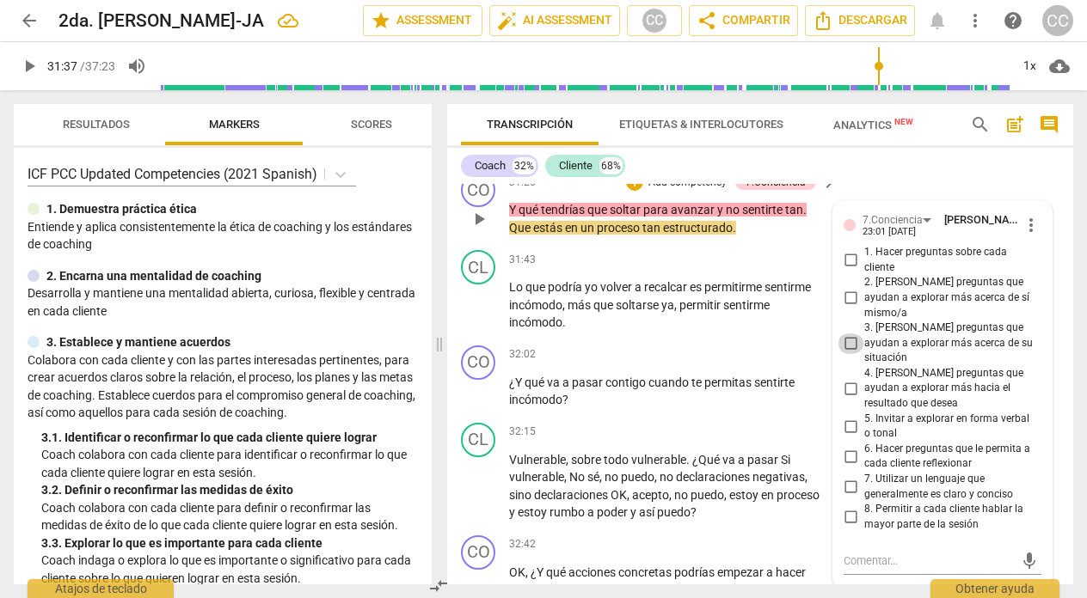
click at [852, 354] on input "3. [PERSON_NAME] preguntas que ayudan a explorar más acerca de su situación" at bounding box center [851, 344] width 28 height 21
checkbox input "true"
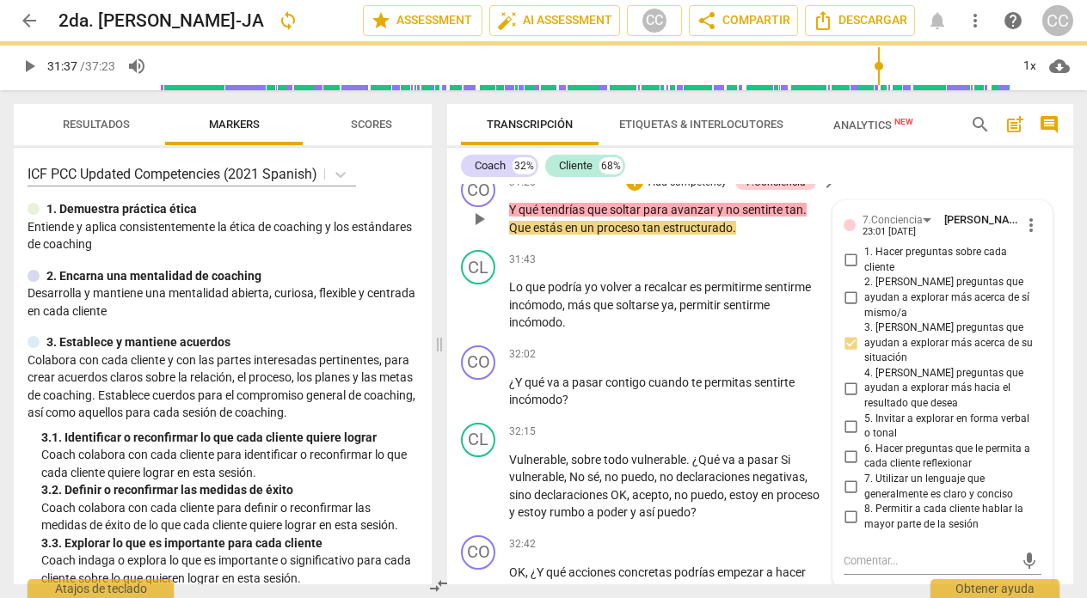
click at [843, 399] on input "4. [PERSON_NAME] preguntas que ayudan a explorar más hacia el resultado que des…" at bounding box center [851, 388] width 28 height 21
checkbox input "true"
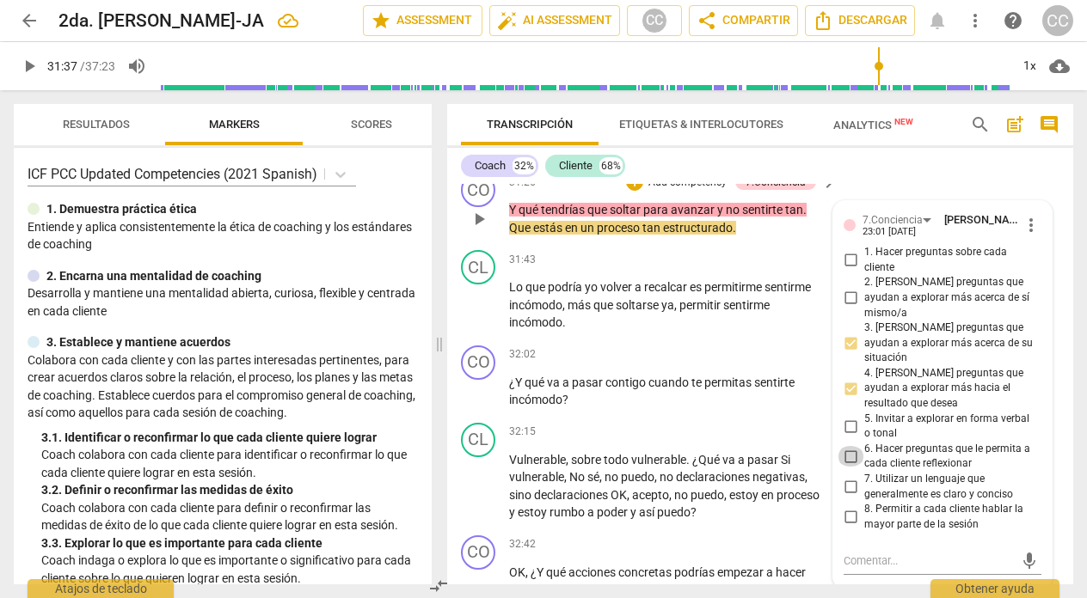
click at [850, 467] on input "6. Hacer preguntas que le permita a cada cliente reflexionar" at bounding box center [851, 456] width 28 height 21
checkbox input "true"
click at [845, 354] on input "3. [PERSON_NAME] preguntas que ayudan a explorar más acerca de su situación" at bounding box center [851, 344] width 28 height 21
checkbox input "true"
click at [627, 332] on p "Lo que podría yo volver a recalcar es permitirme sentirme incómodo , más que so…" at bounding box center [668, 305] width 319 height 53
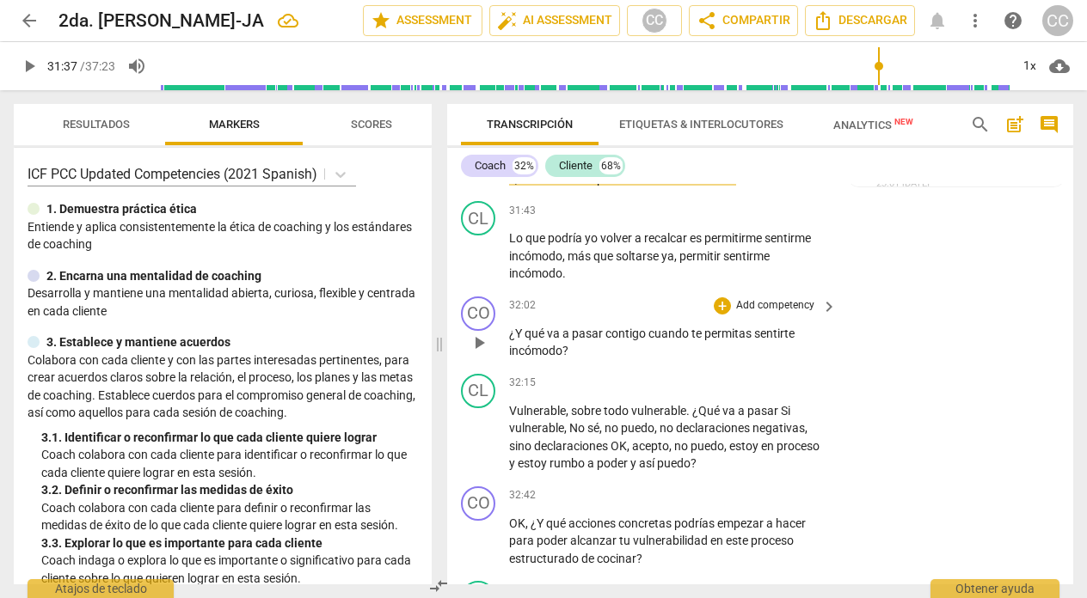
scroll to position [8440, 0]
click at [773, 313] on p "Add competency" at bounding box center [775, 305] width 82 height 15
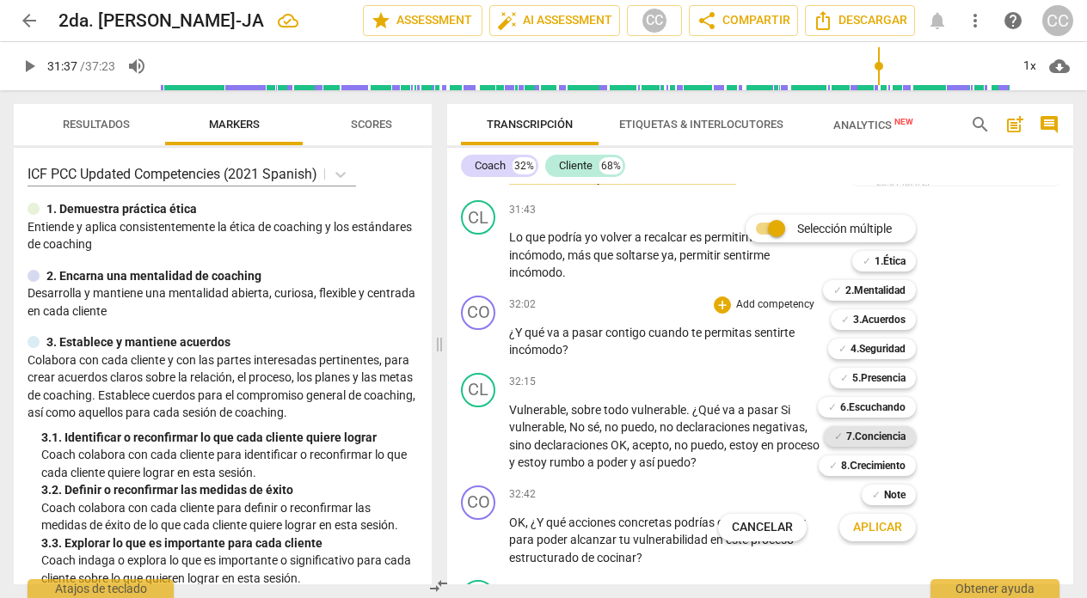
click at [884, 433] on b "7.Conciencia" at bounding box center [875, 436] width 59 height 21
click at [873, 524] on span "Aplicar" at bounding box center [877, 527] width 49 height 17
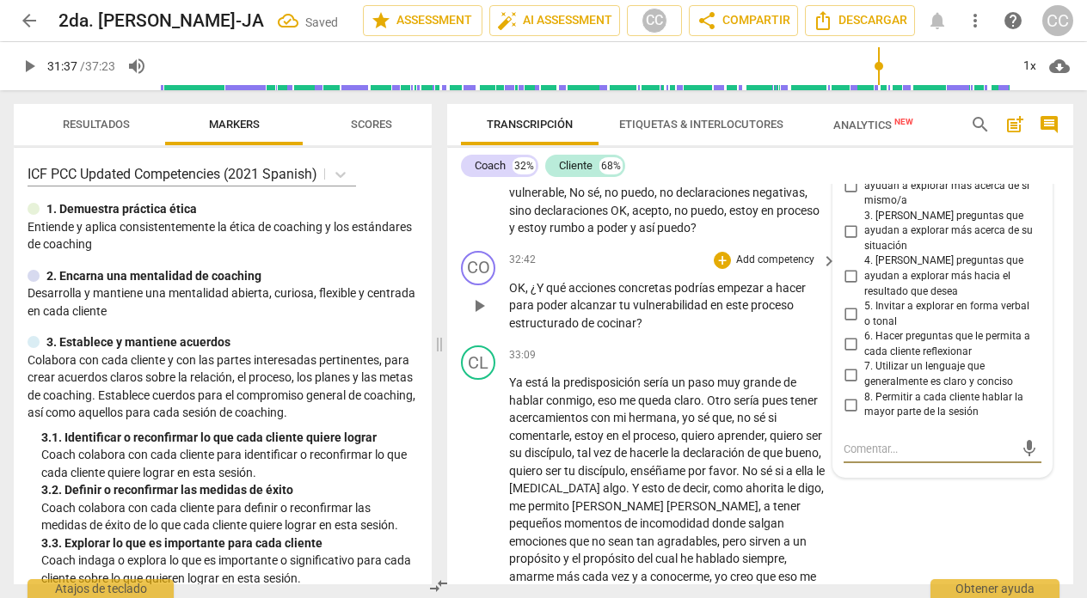
scroll to position [8667, 0]
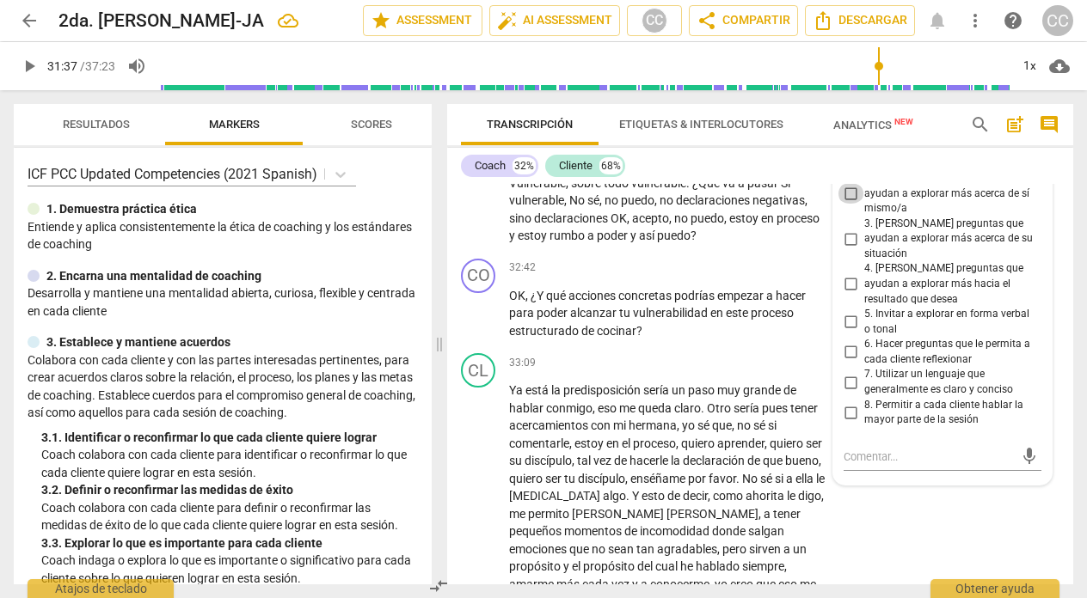
click at [846, 204] on input "2. [PERSON_NAME] preguntas que ayudan a explorar más acerca de sí mismo/a" at bounding box center [851, 193] width 28 height 21
checkbox input "true"
click at [847, 295] on input "4. [PERSON_NAME] preguntas que ayudan a explorar más hacia el resultado que des…" at bounding box center [851, 284] width 28 height 21
checkbox input "true"
click at [553, 278] on div "32:42 + Add competency keyboard_arrow_right" at bounding box center [673, 268] width 329 height 19
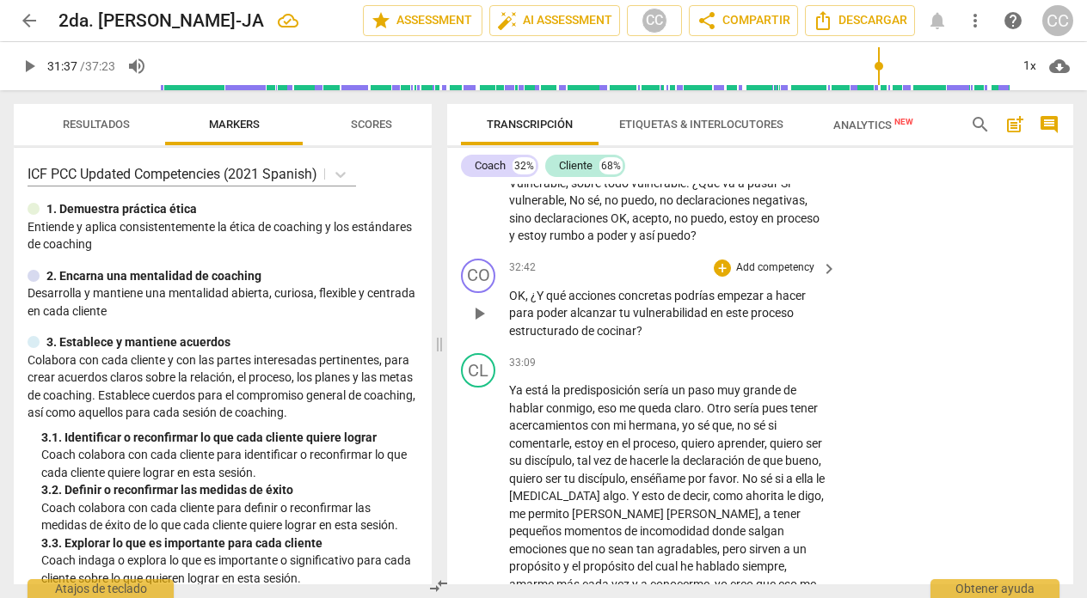
click at [768, 276] on p "Add competency" at bounding box center [775, 268] width 82 height 15
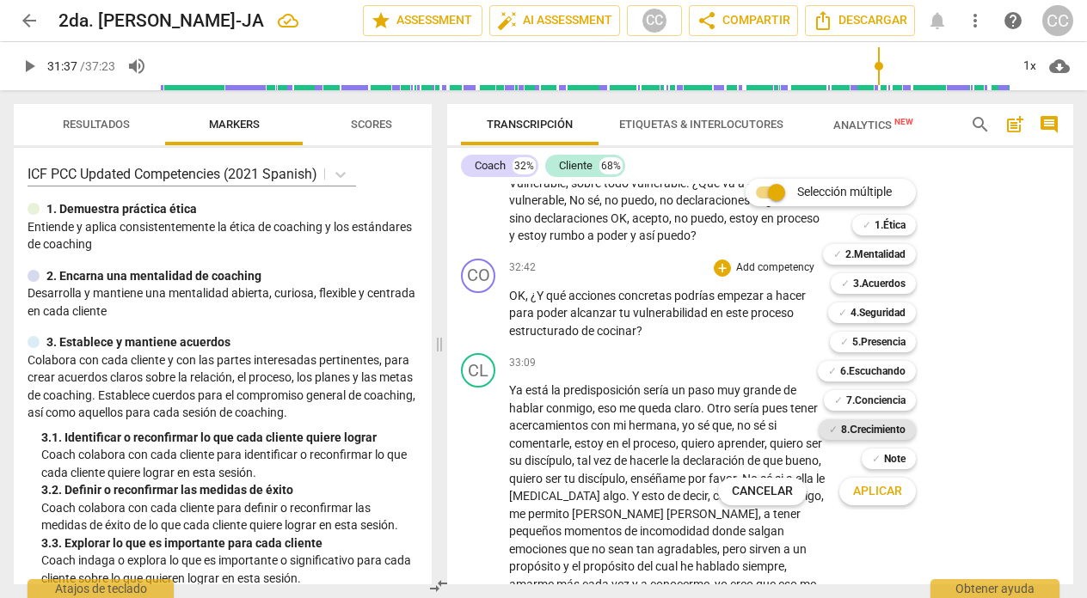
click at [874, 421] on b "8.Сrecimiento" at bounding box center [873, 430] width 64 height 21
click at [866, 485] on span "Aplicar" at bounding box center [877, 491] width 49 height 17
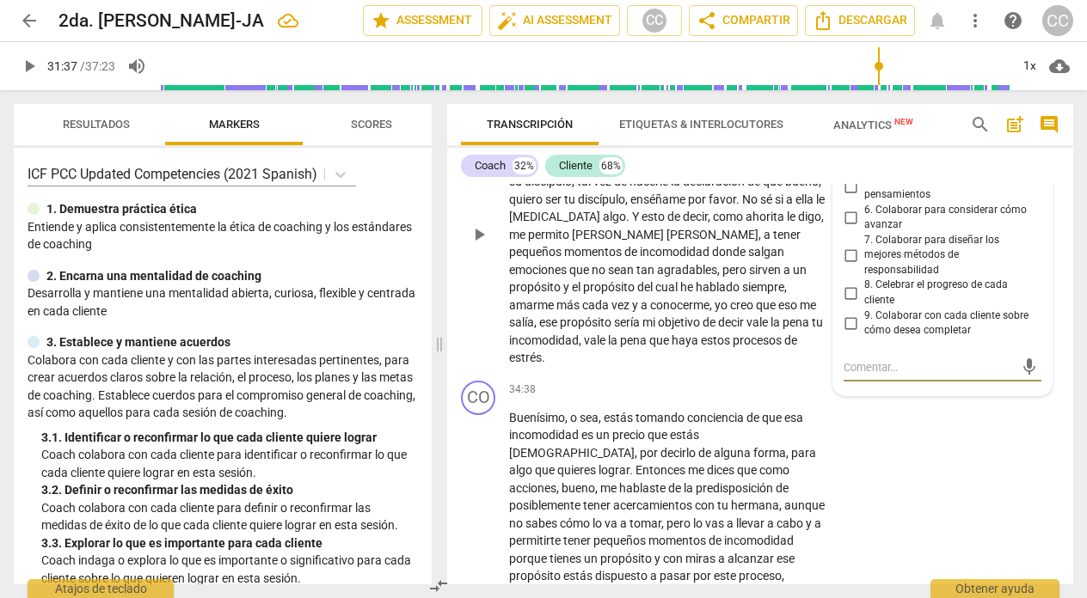
scroll to position [8937, 0]
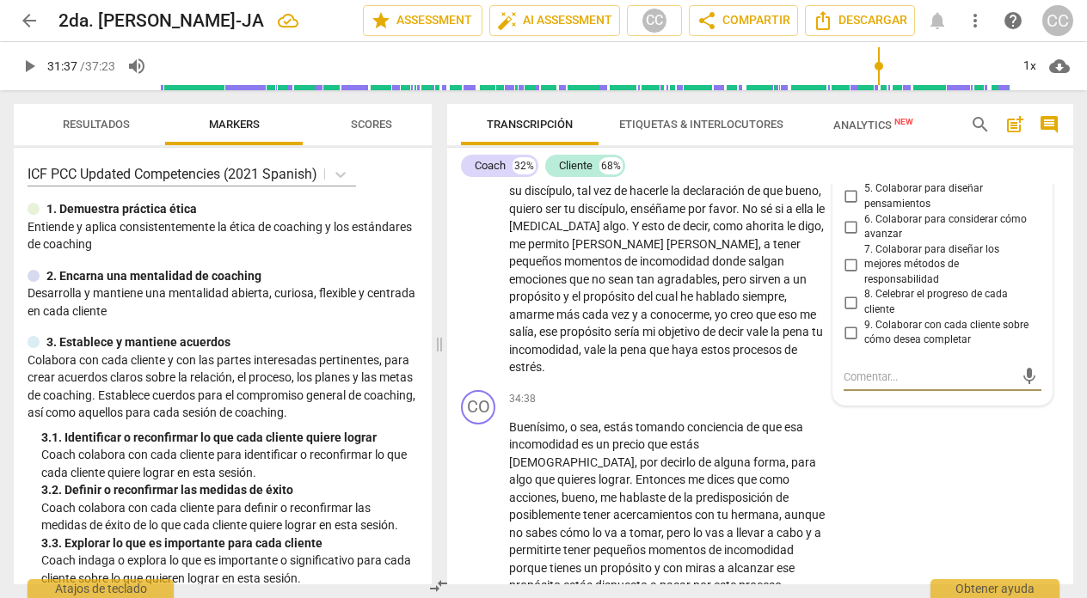
click at [850, 177] on input "4. Invitar a considerar cómo utilizar el nuevo aprendizaje" at bounding box center [851, 166] width 28 height 21
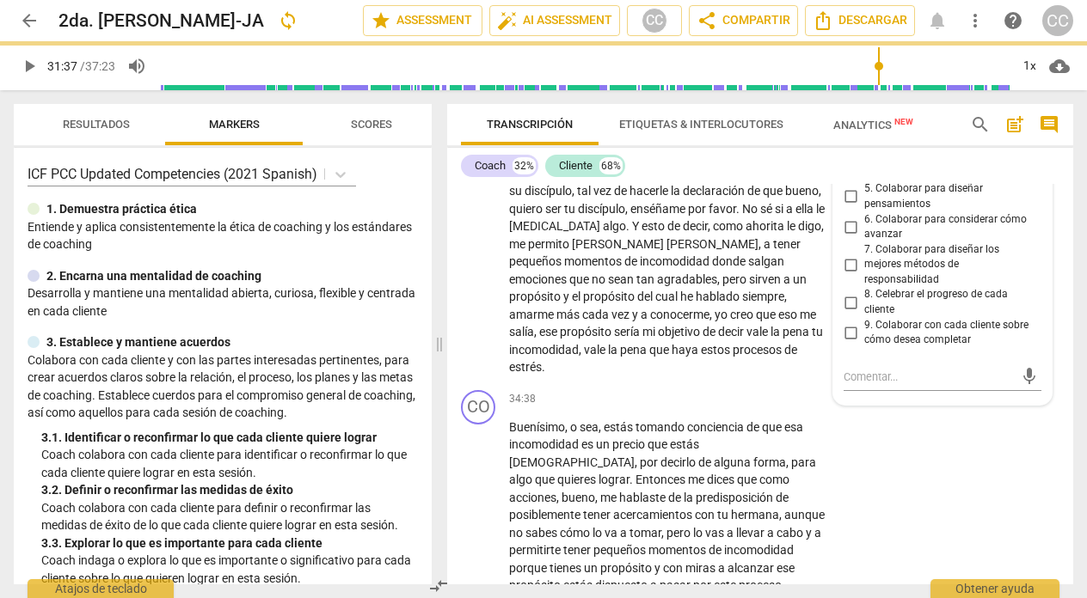
click at [850, 177] on input "4. Invitar a considerar cómo utilizar el nuevo aprendizaje" at bounding box center [851, 166] width 28 height 21
checkbox input "true"
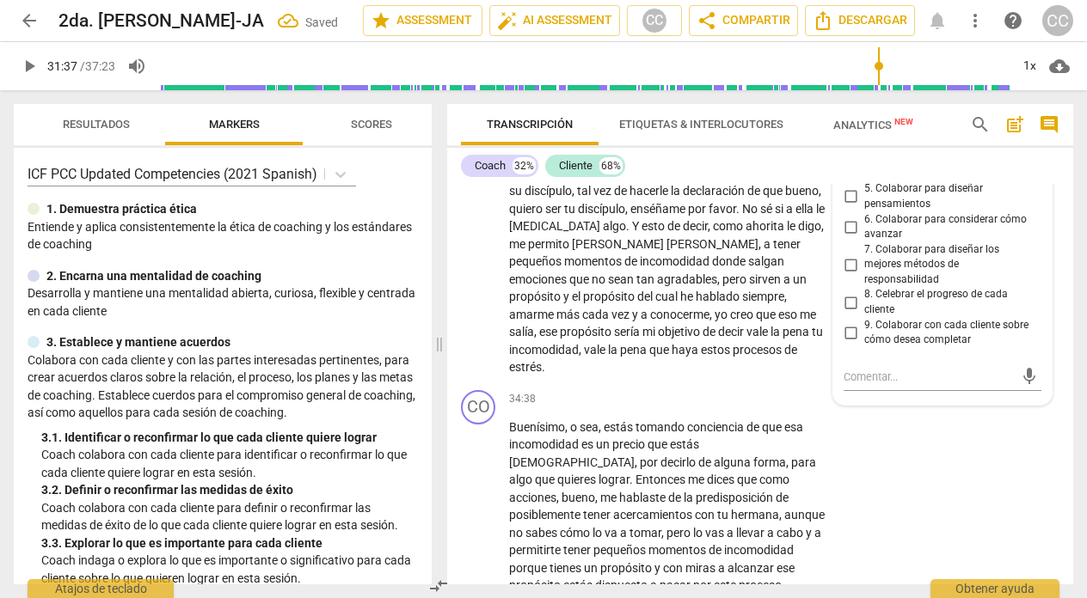
click at [850, 207] on input "5. Colaborar para diseñar pensamientos" at bounding box center [851, 197] width 28 height 21
checkbox input "true"
click at [660, 409] on div "34:38 + Add competency keyboard_arrow_right" at bounding box center [673, 399] width 329 height 19
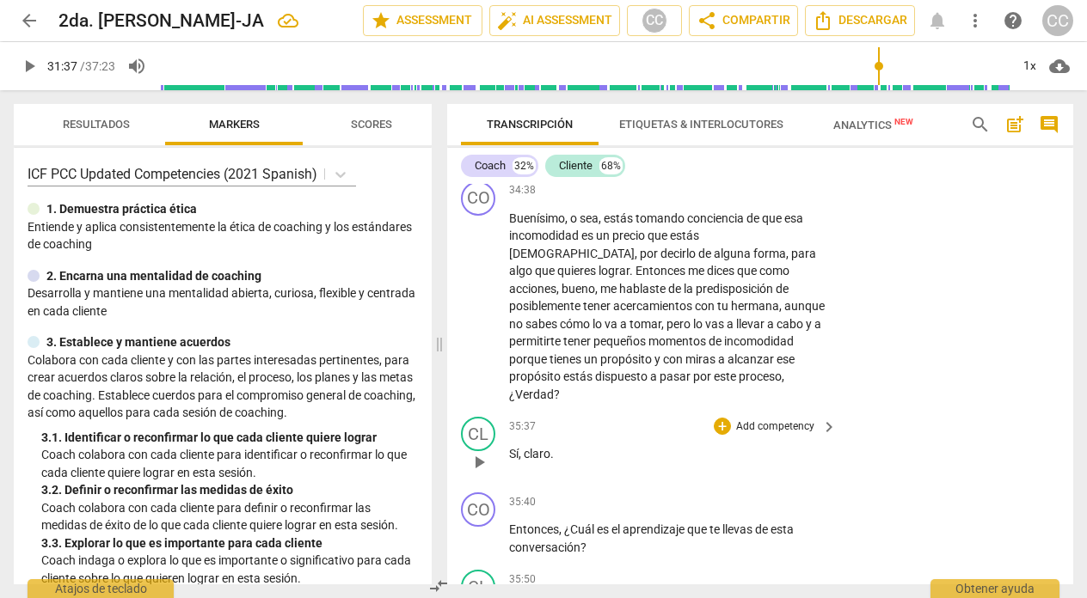
scroll to position [9147, 0]
click at [779, 198] on p "Add competency" at bounding box center [775, 189] width 82 height 15
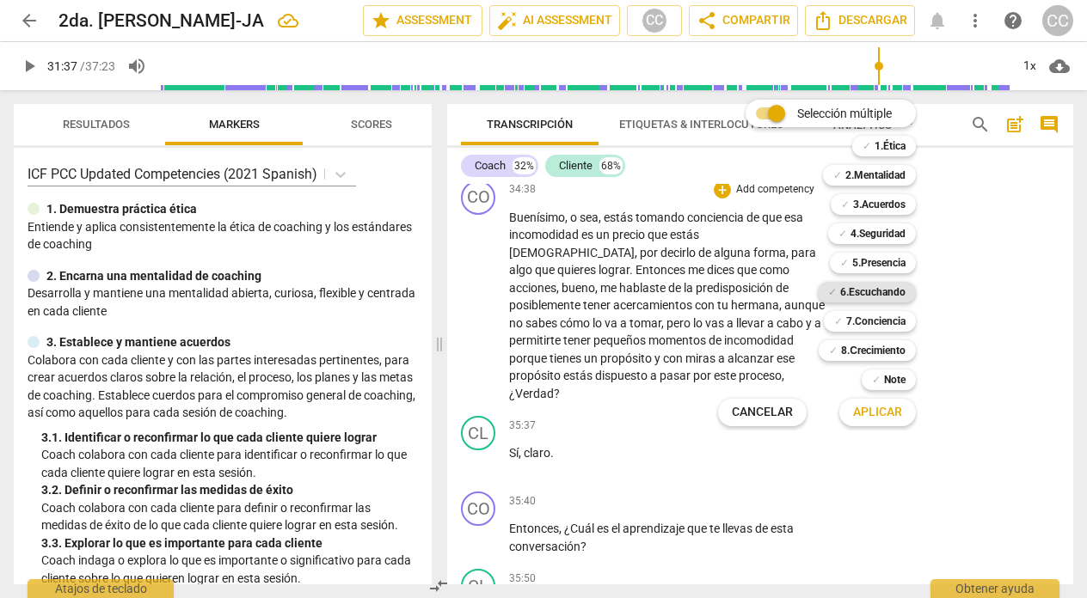
click at [886, 291] on b "6.Escuchando" at bounding box center [872, 292] width 65 height 21
click at [872, 410] on span "Aplicar" at bounding box center [877, 412] width 49 height 17
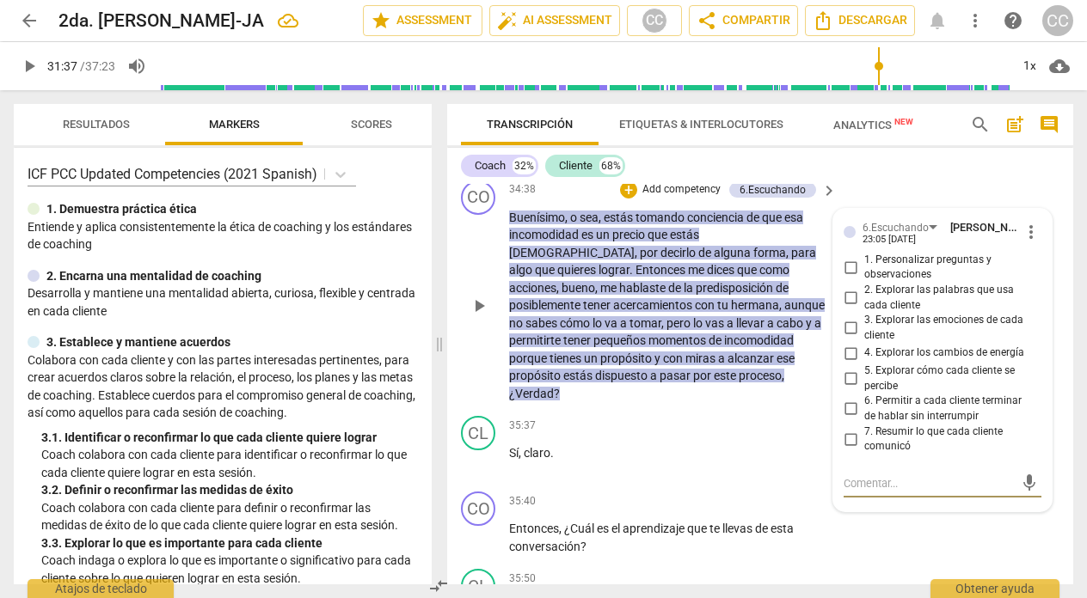
click at [849, 450] on input "7. Resumir lo que cada cliente comunicó" at bounding box center [851, 439] width 28 height 21
checkbox input "true"
click at [590, 478] on div "35:37 + Add competency keyboard_arrow_right Sí , claro ." at bounding box center [673, 447] width 329 height 62
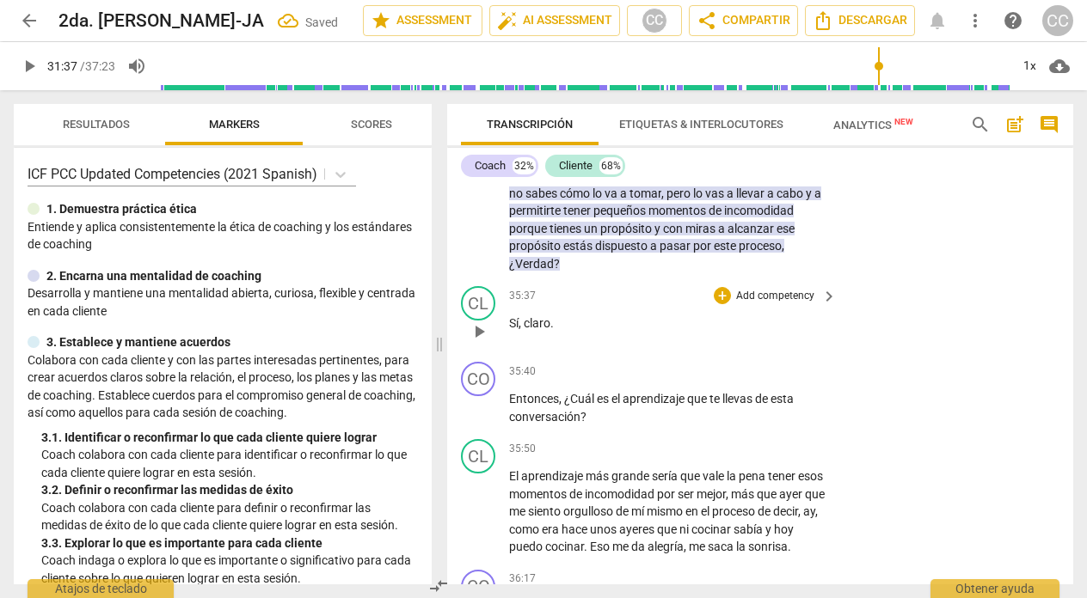
scroll to position [9288, 0]
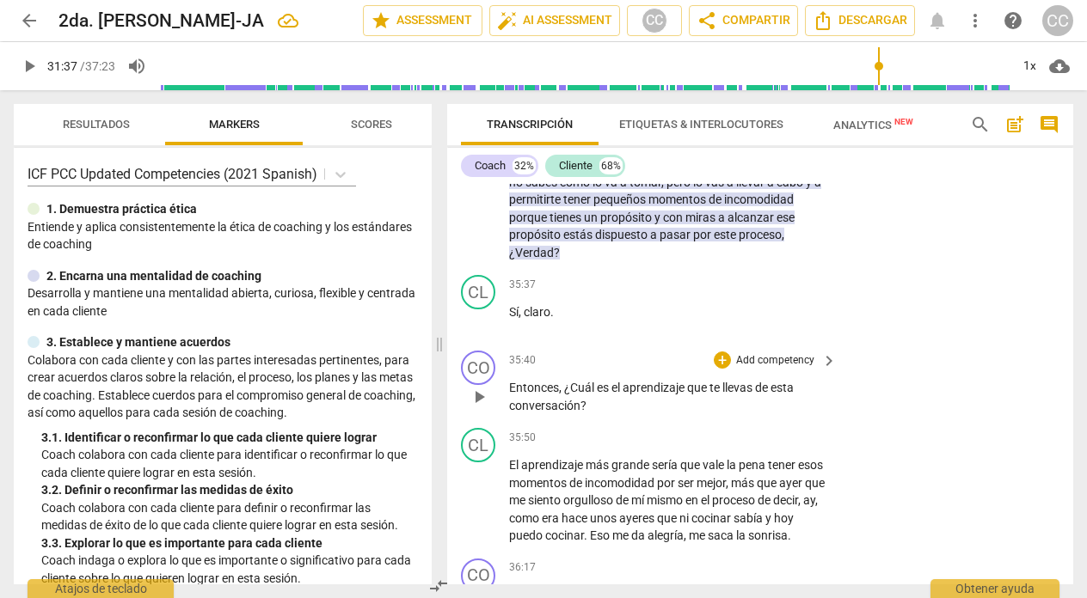
click at [748, 369] on p "Add competency" at bounding box center [775, 360] width 82 height 15
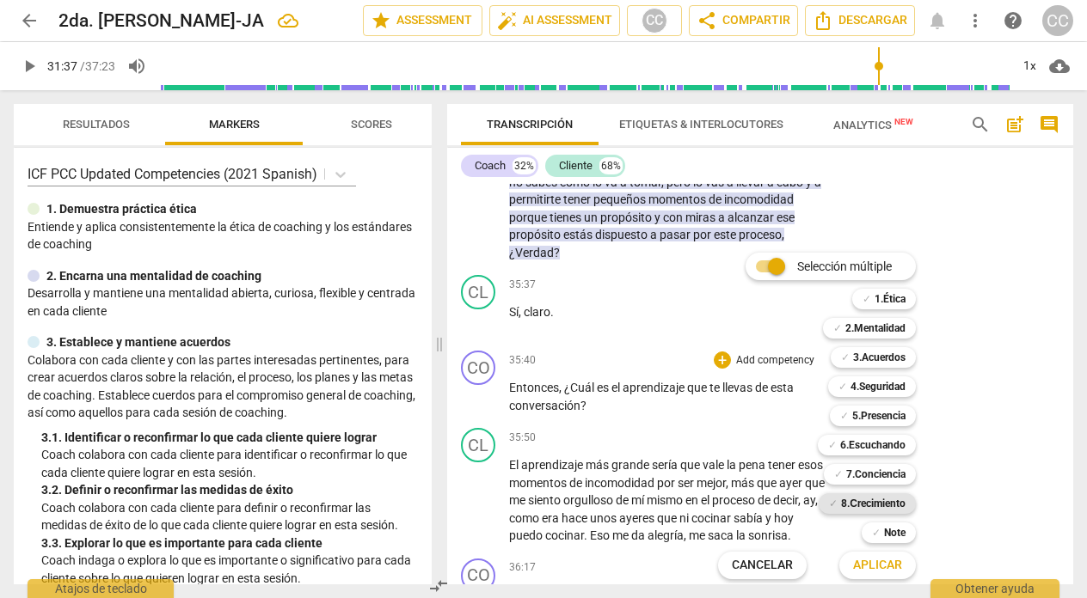
click at [873, 497] on b "8.Сrecimiento" at bounding box center [873, 504] width 64 height 21
click at [881, 561] on span "Aplicar" at bounding box center [877, 565] width 49 height 17
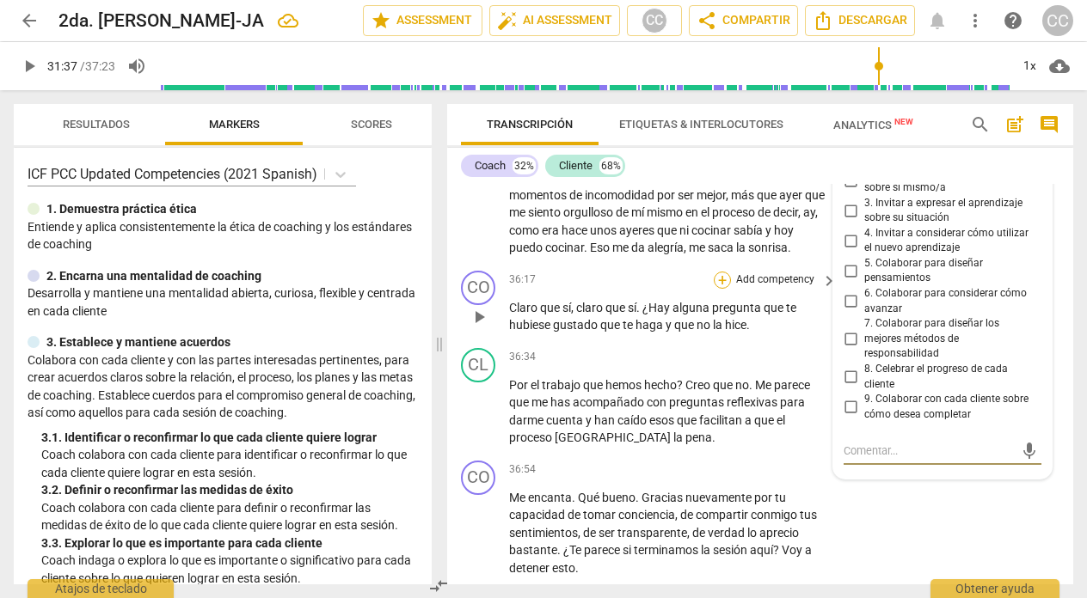
scroll to position [9570, 0]
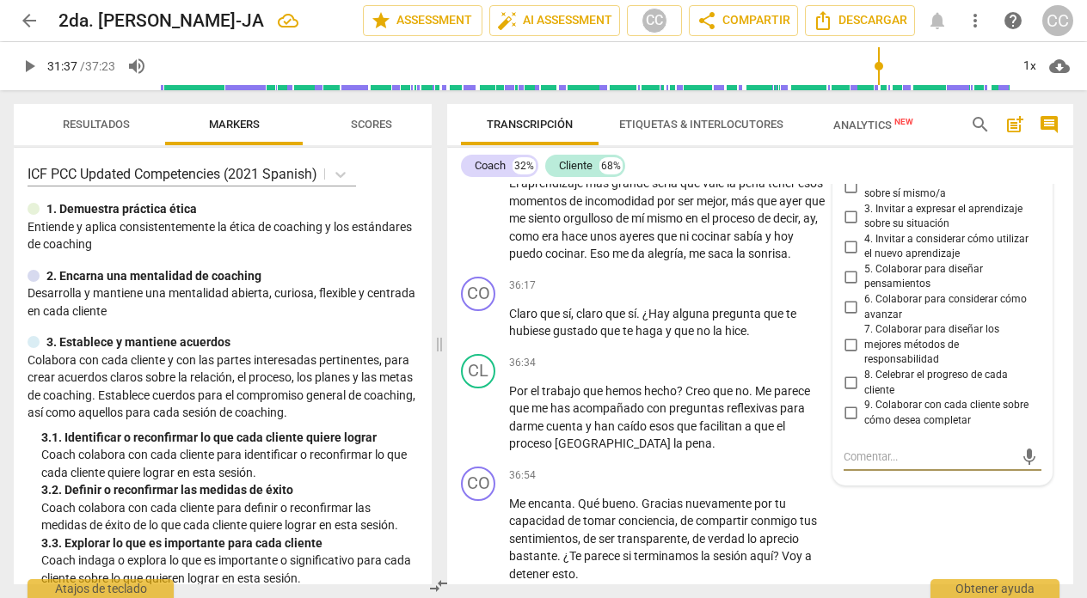
click at [849, 227] on input "3. Invitar a expresar el aprendizaje sobre su situación" at bounding box center [851, 216] width 28 height 21
checkbox input "true"
click at [610, 270] on div "CL play_arrow pause 35:50 + Add competency keyboard_arrow_right El aprendizaje …" at bounding box center [760, 204] width 626 height 131
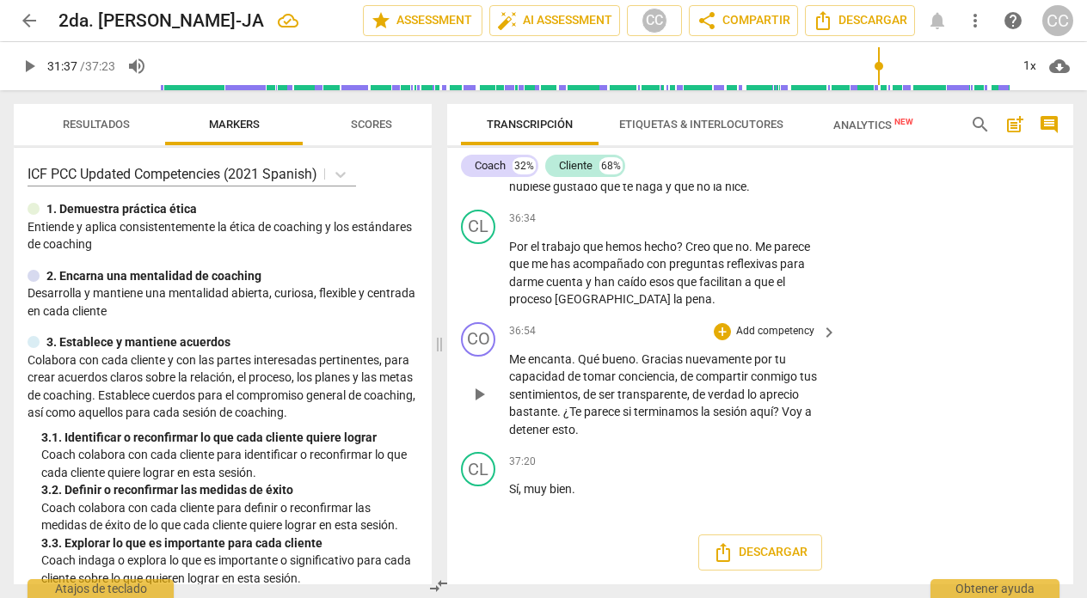
scroll to position [9728, 0]
click at [769, 340] on p "Add competency" at bounding box center [775, 331] width 82 height 15
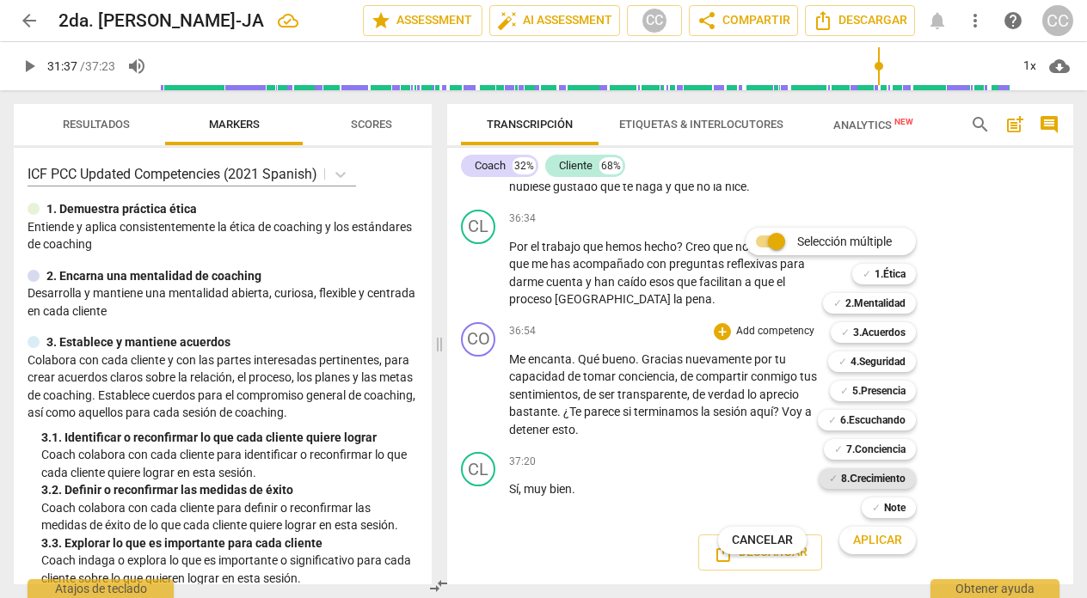
click at [863, 482] on b "8.Сrecimiento" at bounding box center [873, 479] width 64 height 21
click at [869, 545] on span "Aplicar" at bounding box center [877, 540] width 49 height 17
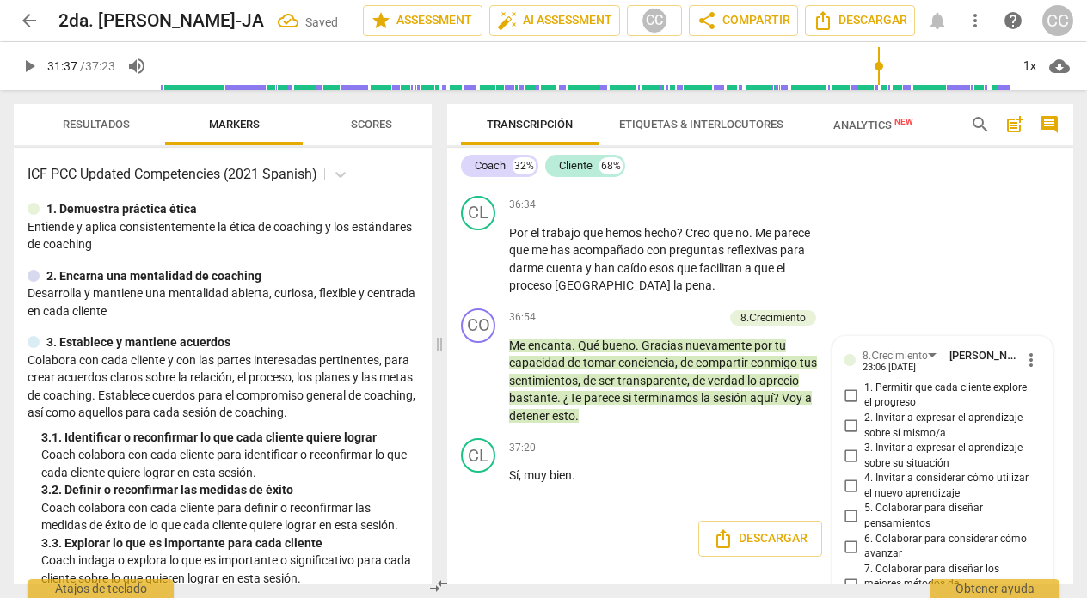
scroll to position [9942, 0]
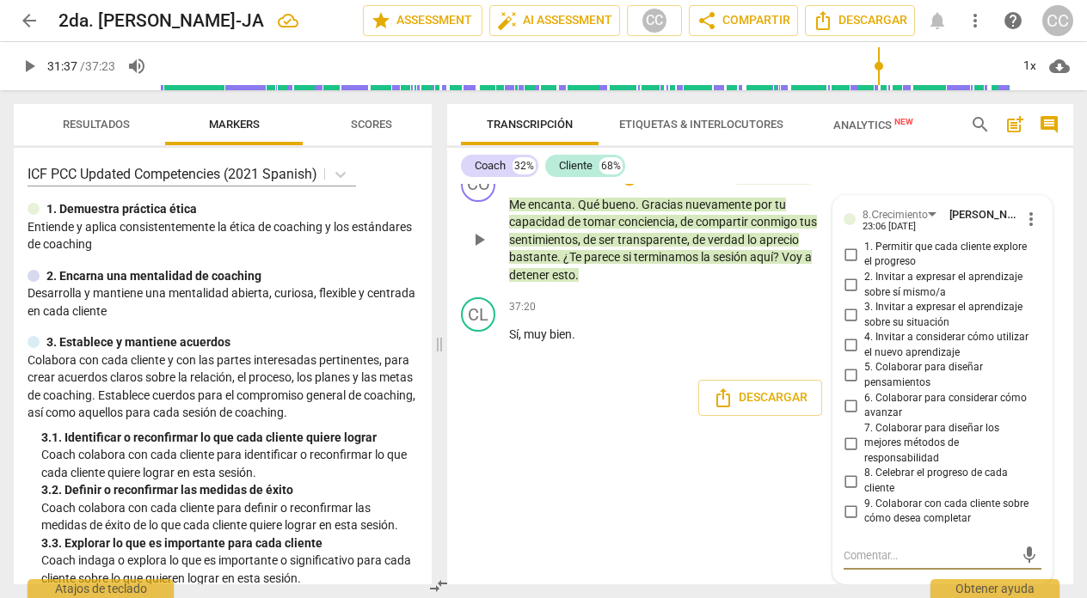
click at [844, 511] on input "9. Colaborar con cada cliente sobre cómo desea completar" at bounding box center [851, 511] width 28 height 21
checkbox input "true"
click at [561, 473] on div "CO play_arrow pause 00:04 + Add competency 3.Acuerdos keyboard_arrow_right Buen…" at bounding box center [760, 384] width 626 height 401
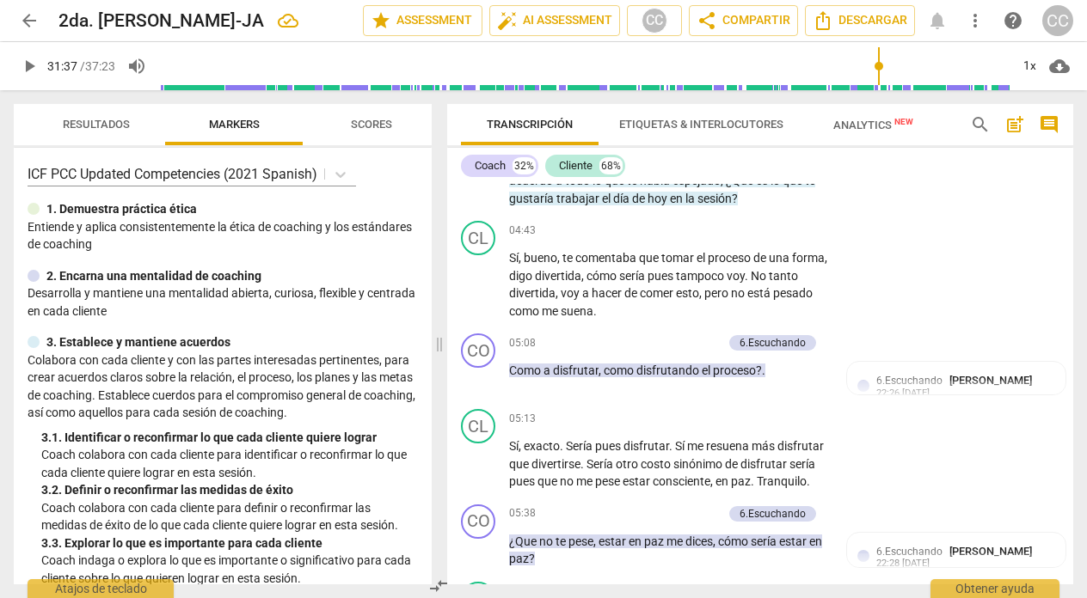
scroll to position [944, 0]
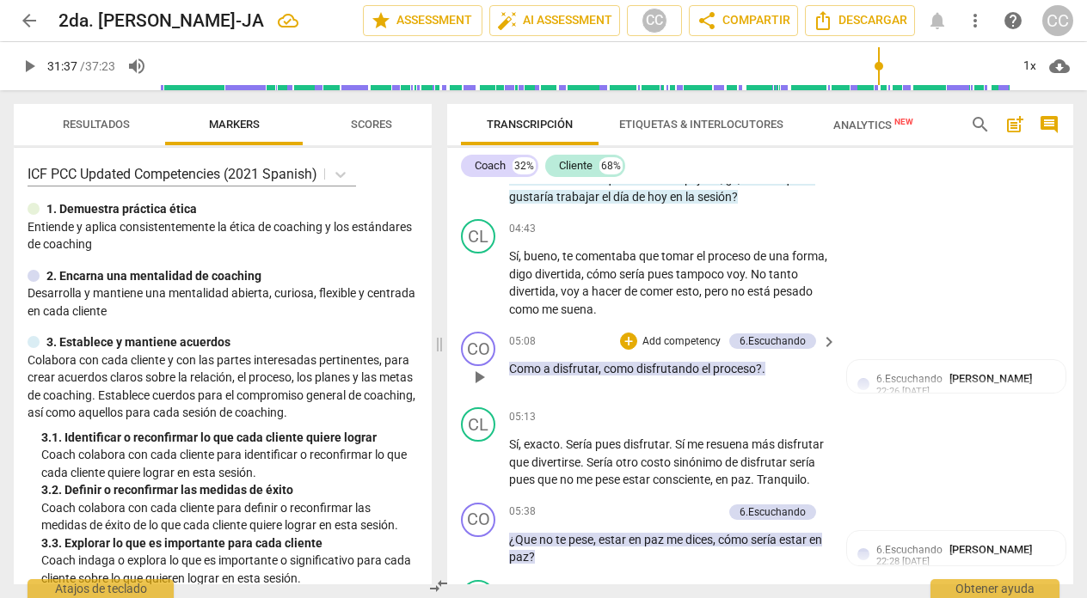
click at [678, 339] on p "Add competency" at bounding box center [682, 341] width 82 height 15
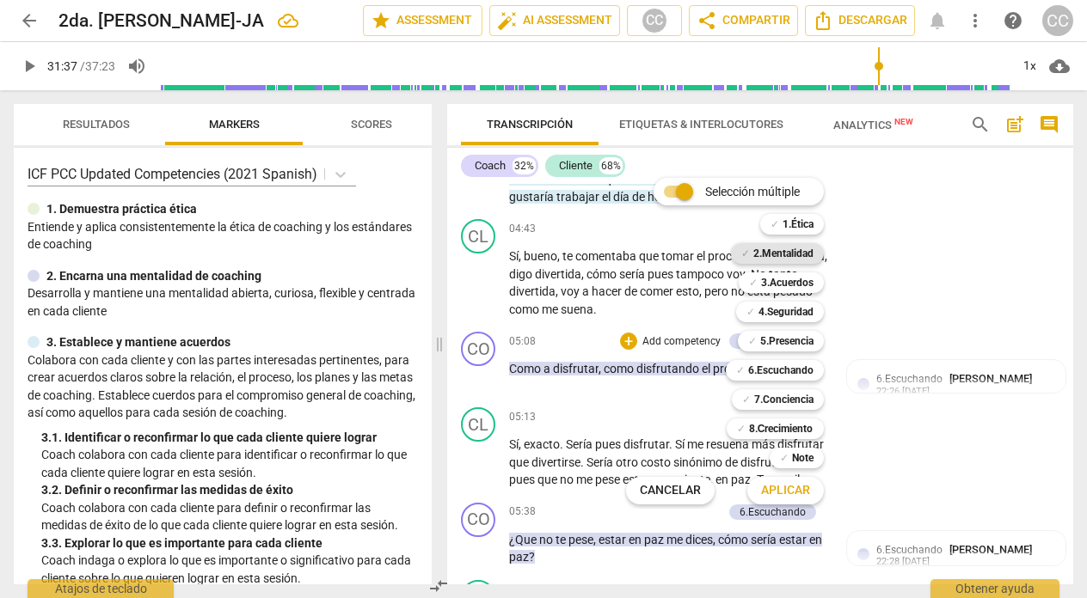
click at [783, 255] on b "2.Mentalidad" at bounding box center [783, 253] width 60 height 21
click at [788, 487] on span "Aplicar" at bounding box center [785, 490] width 49 height 17
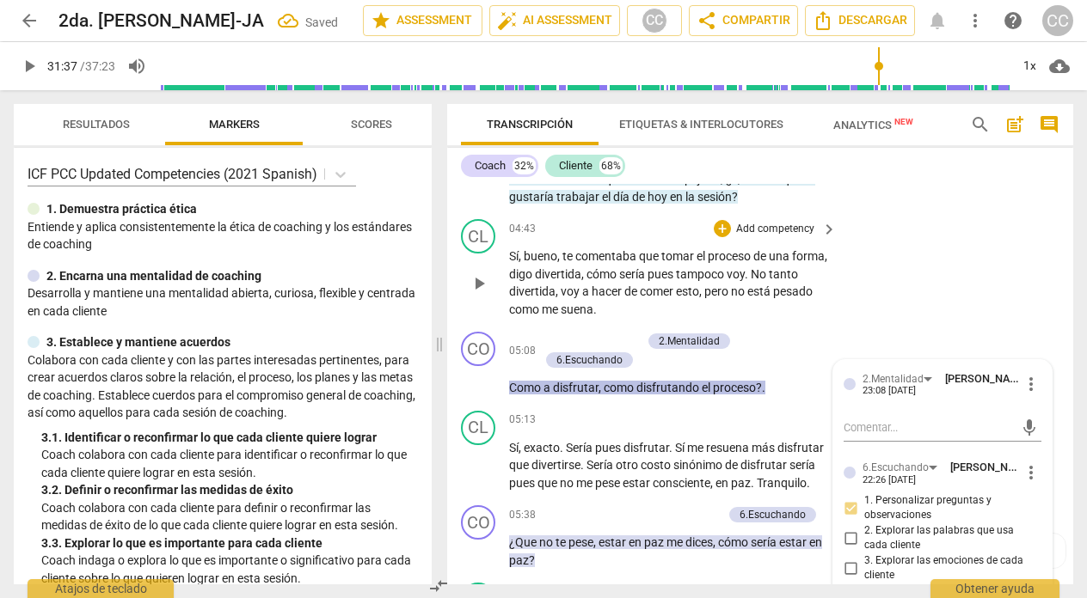
click at [879, 251] on div "CL play_arrow pause 04:43 + Add competency keyboard_arrow_right Sí , bueno , te…" at bounding box center [760, 268] width 626 height 113
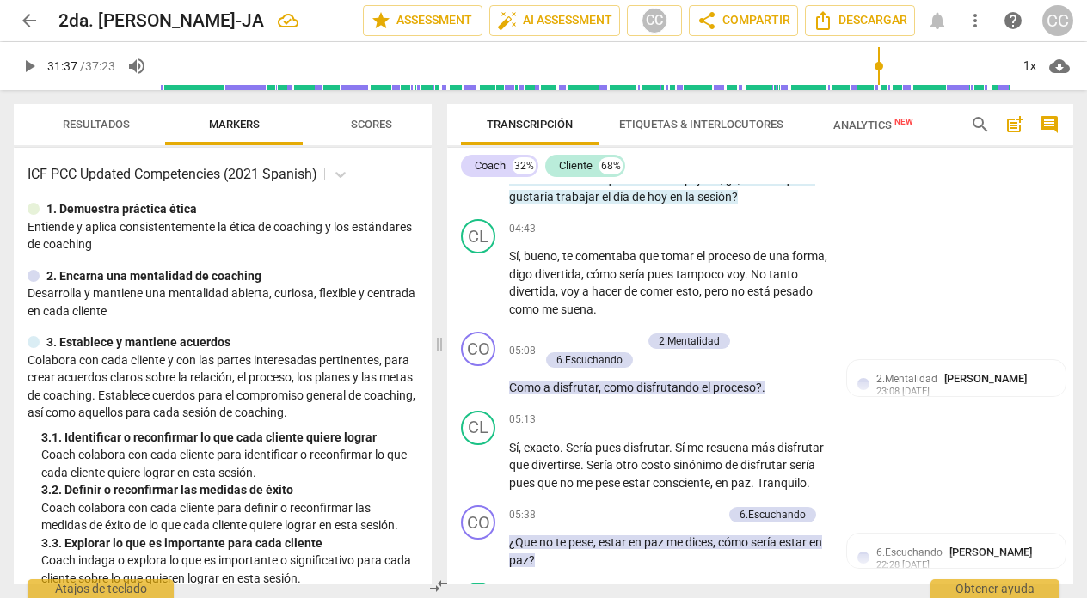
click at [16, 21] on span "arrow_back" at bounding box center [29, 20] width 31 height 21
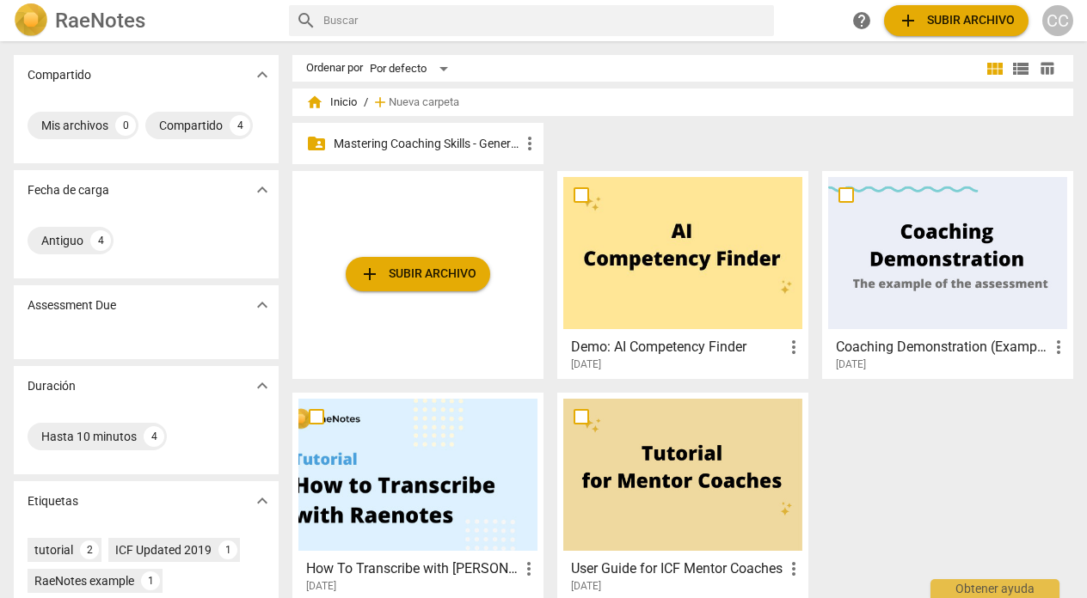
click at [418, 141] on p "Mastering Coaching Skills - Generación 31" at bounding box center [427, 144] width 186 height 18
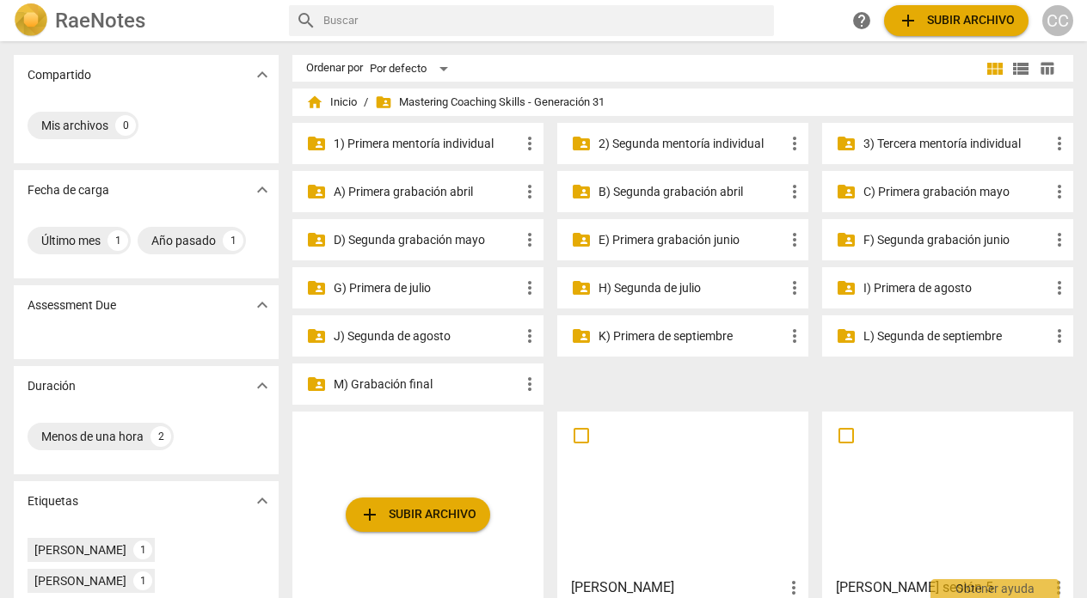
click at [916, 286] on p "I) Primera de agosto" at bounding box center [956, 288] width 186 height 18
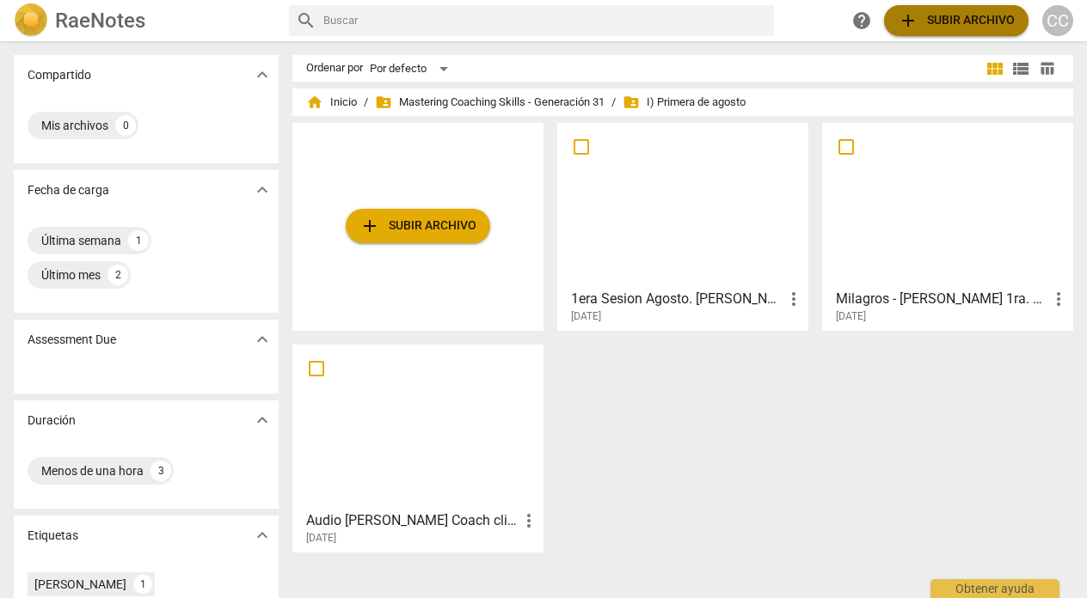
click at [955, 21] on span "add Subir archivo" at bounding box center [956, 20] width 117 height 21
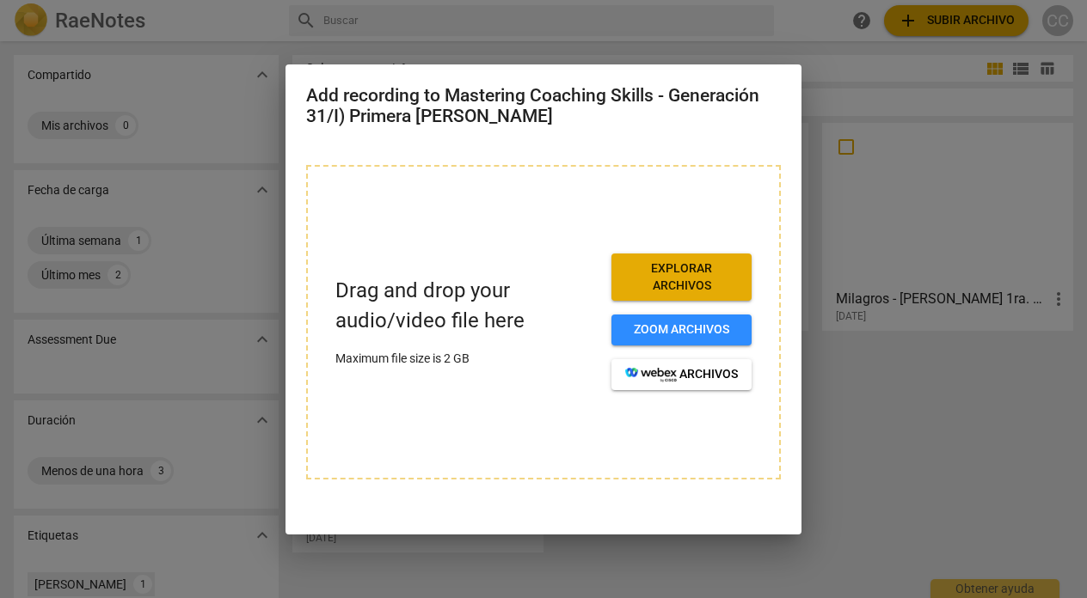
click at [694, 273] on span "Explorar archivos" at bounding box center [681, 278] width 113 height 34
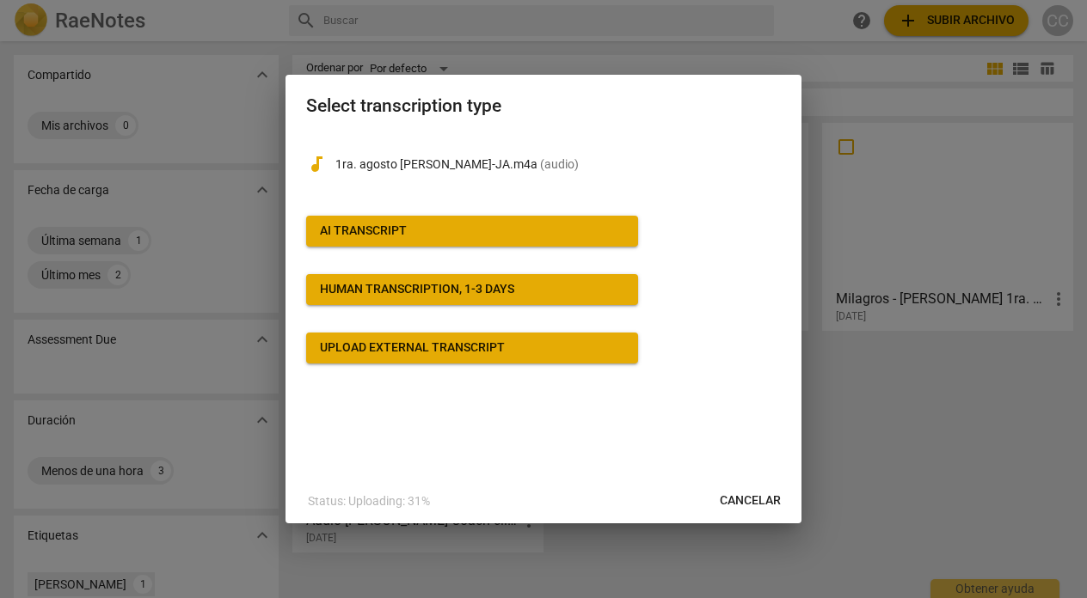
click at [449, 230] on span "AI Transcript" at bounding box center [472, 231] width 304 height 17
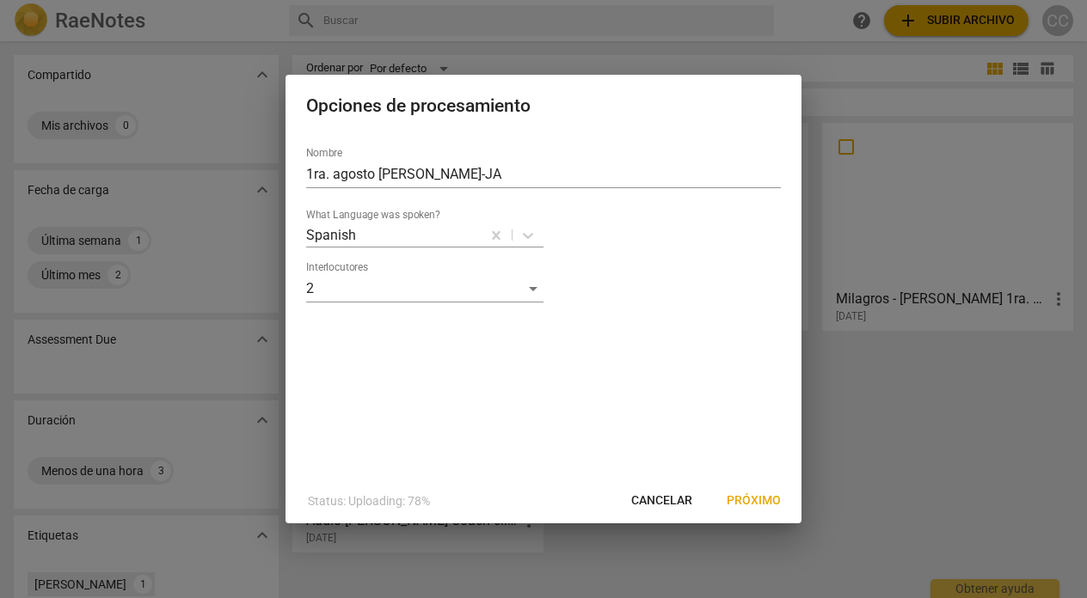
click at [750, 494] on span "Próximo" at bounding box center [754, 501] width 54 height 17
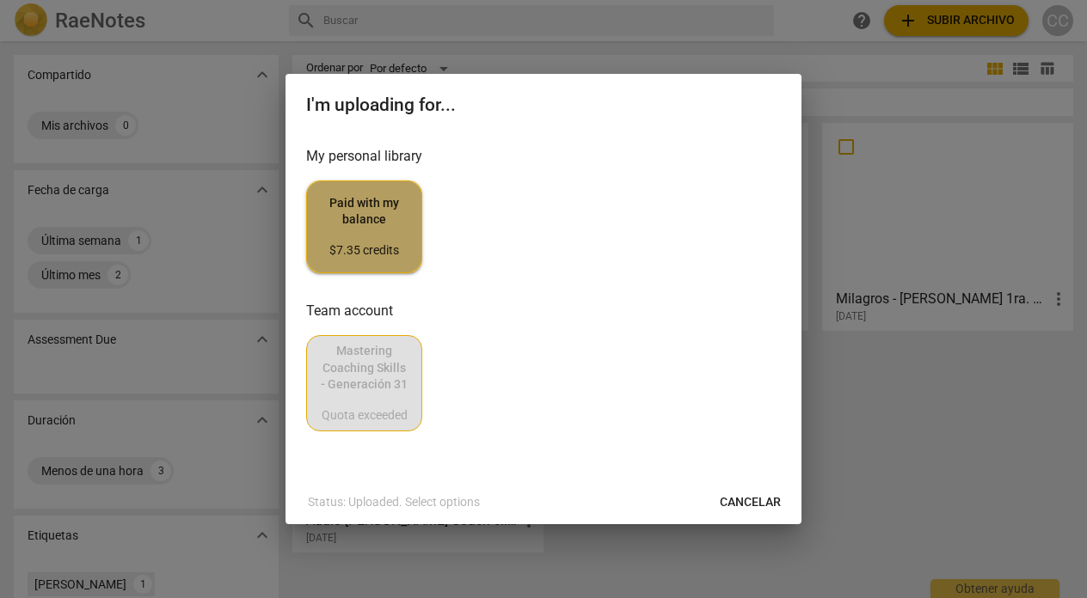
click at [391, 256] on div "$7.35 credits" at bounding box center [364, 250] width 87 height 17
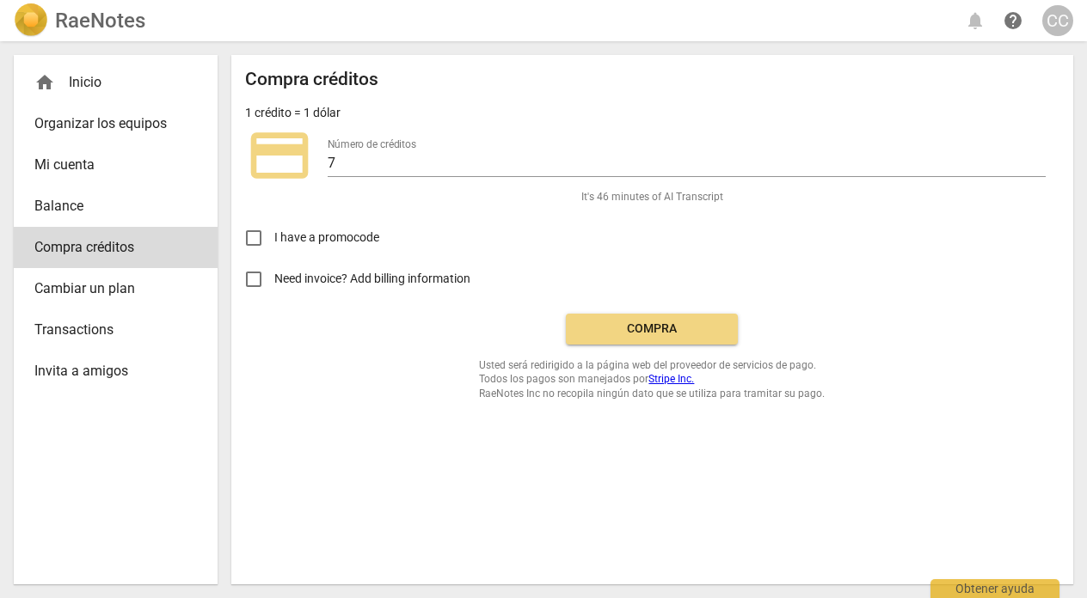
click at [663, 334] on span "Compra" at bounding box center [652, 329] width 144 height 17
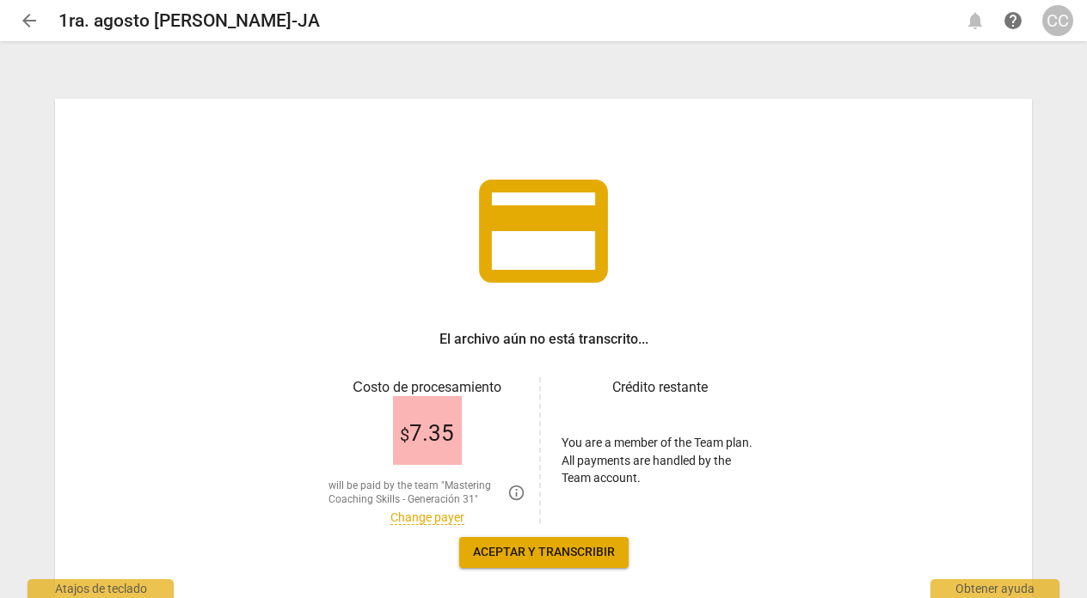
click at [433, 519] on link "Change payer" at bounding box center [427, 518] width 74 height 15
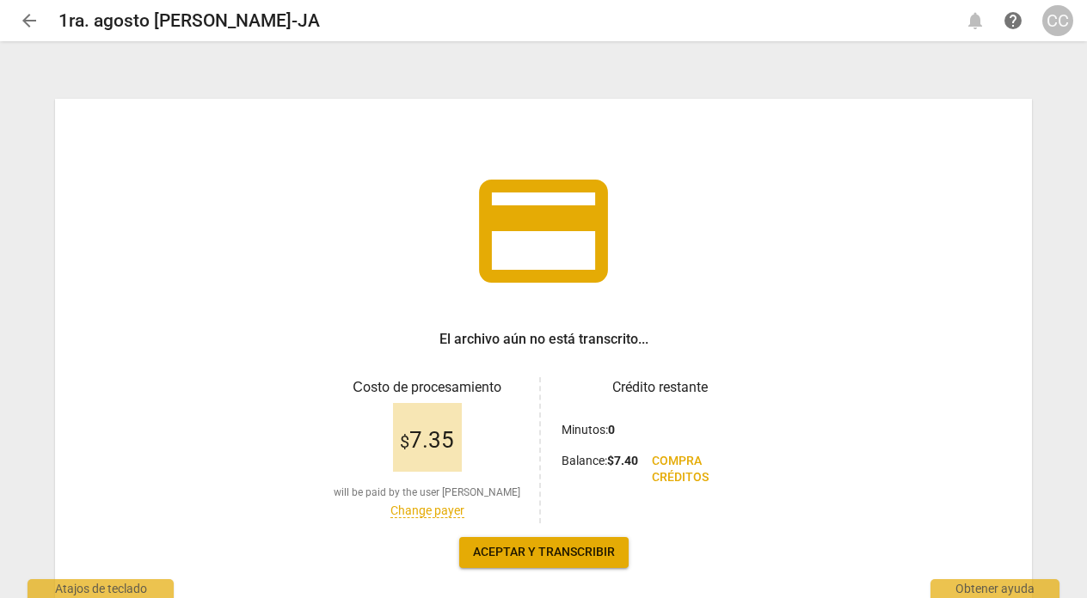
click at [541, 554] on span "Aceptar y transcribir" at bounding box center [544, 552] width 142 height 17
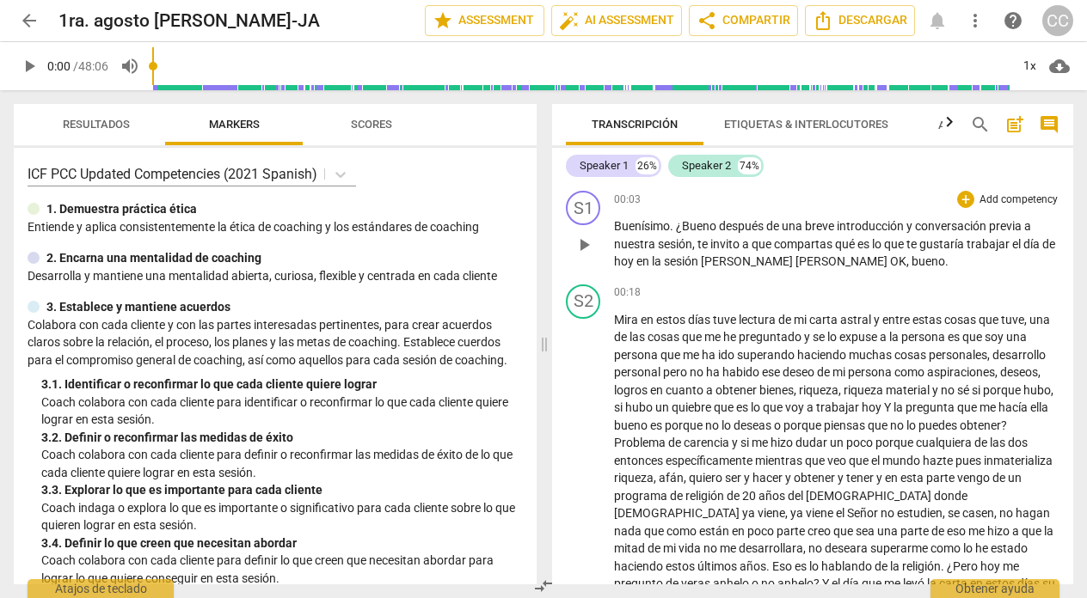
click at [981, 196] on p "Add competency" at bounding box center [1019, 200] width 82 height 15
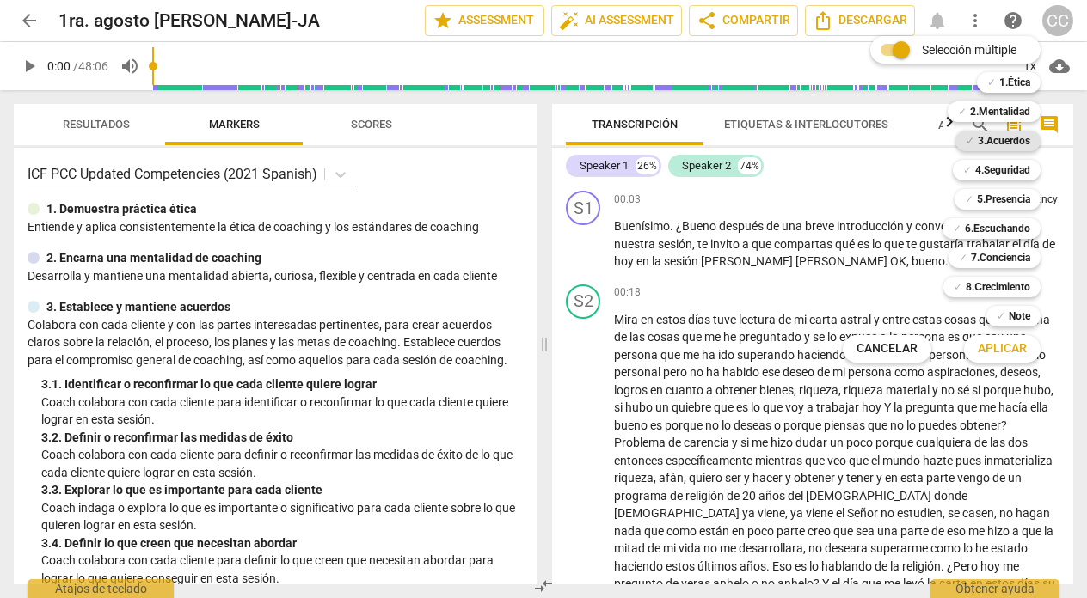
click at [995, 138] on b "3.Acuerdos" at bounding box center [1004, 141] width 52 height 21
click at [987, 348] on span "Aplicar" at bounding box center [1002, 349] width 49 height 17
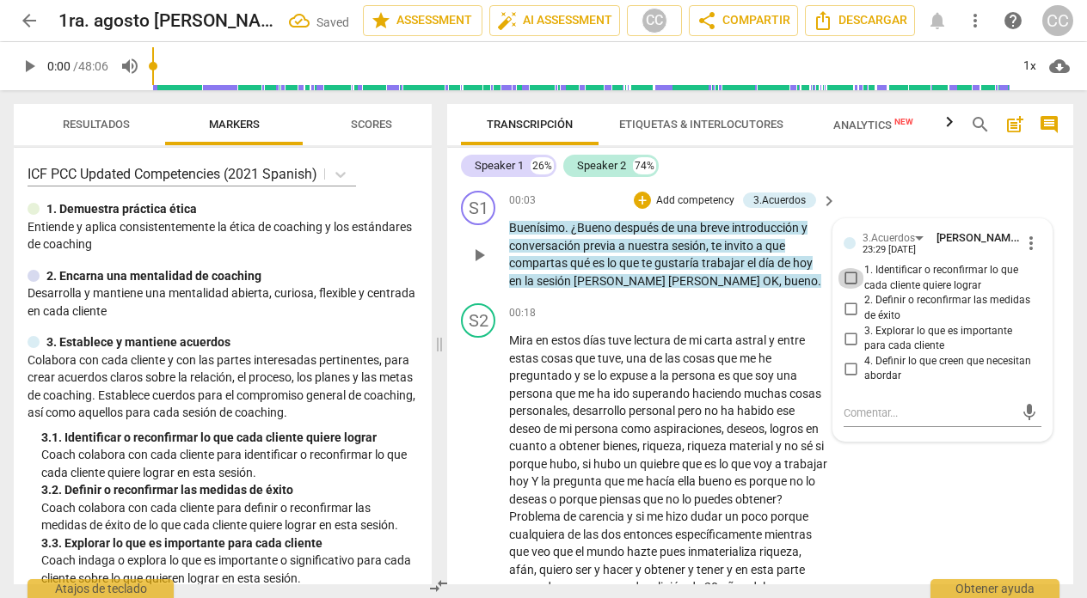
click at [850, 273] on input "1. Identificar o reconfirmar lo que cada cliente quiere lograr" at bounding box center [851, 278] width 28 height 21
checkbox input "true"
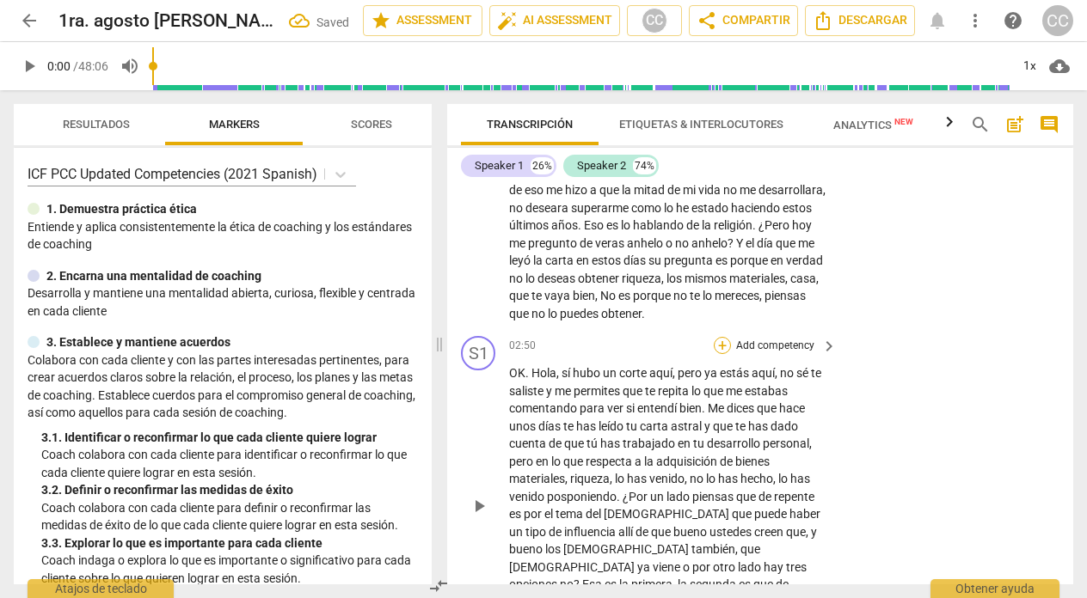
scroll to position [550, 0]
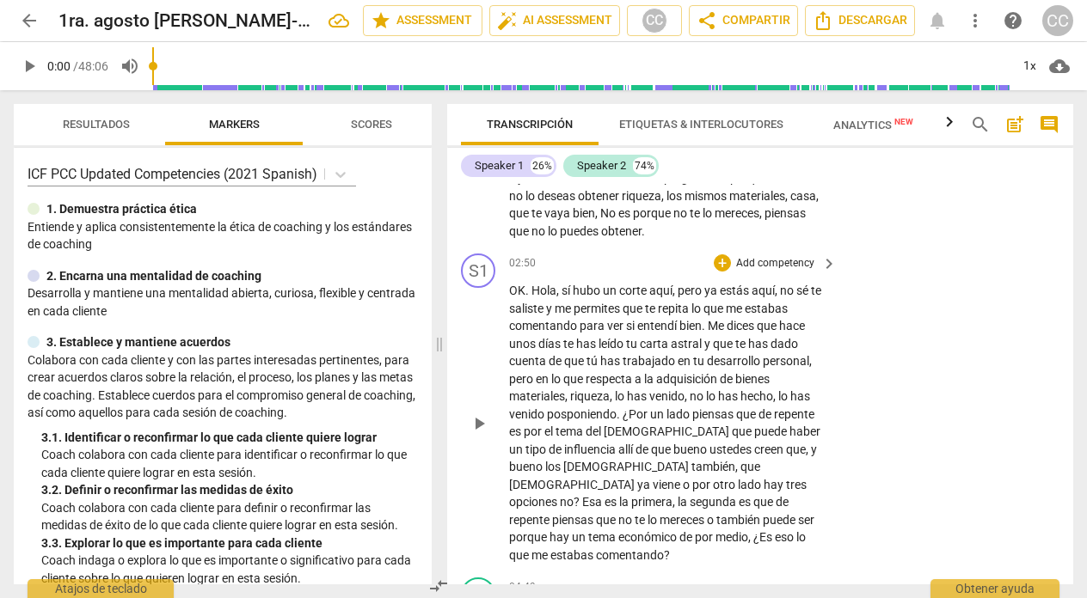
click at [788, 261] on p "Add competency" at bounding box center [775, 263] width 82 height 15
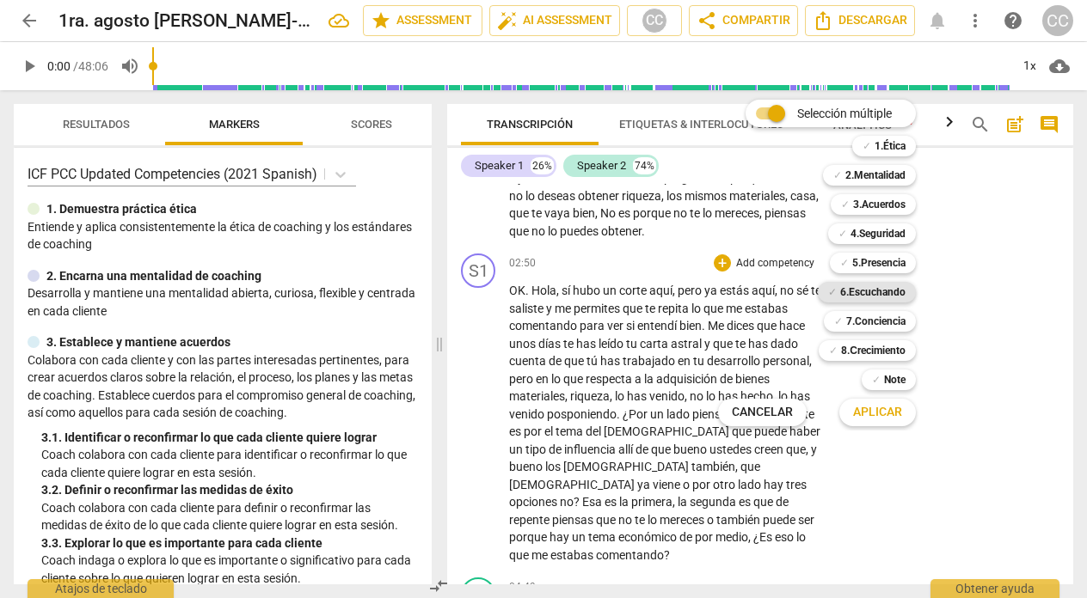
click at [867, 291] on b "6.Escuchando" at bounding box center [872, 292] width 65 height 21
click at [870, 409] on span "Aplicar" at bounding box center [877, 412] width 49 height 17
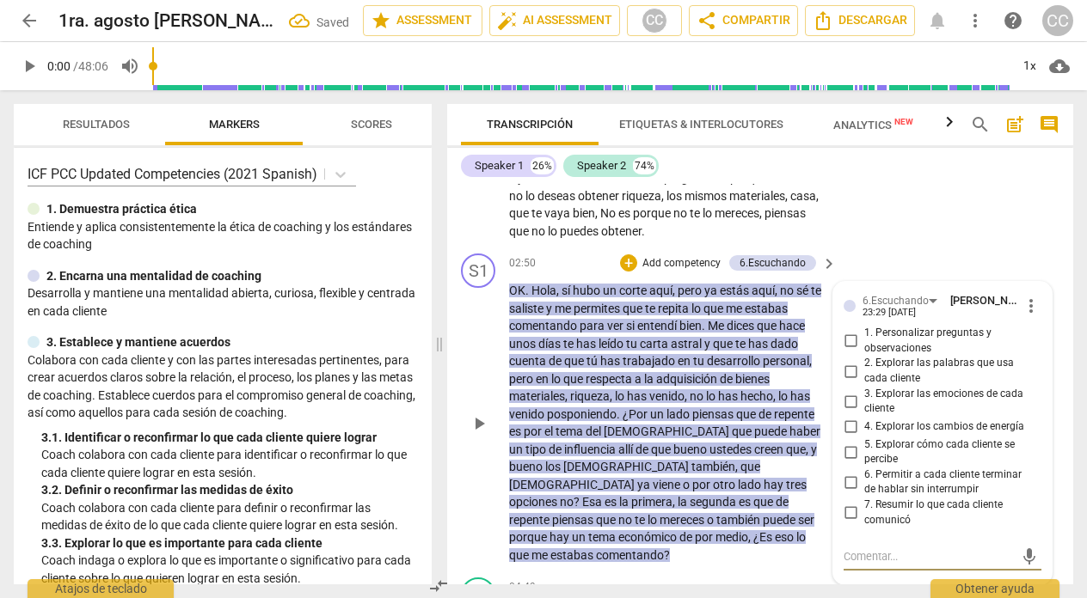
click at [850, 514] on input "7. Resumir lo que cada cliente comunicó" at bounding box center [851, 513] width 28 height 21
checkbox input "true"
click at [834, 197] on div "[PERSON_NAME] en estos días tuve lectura de mi carta astral y entre estas cosas…" at bounding box center [673, 11] width 329 height 458
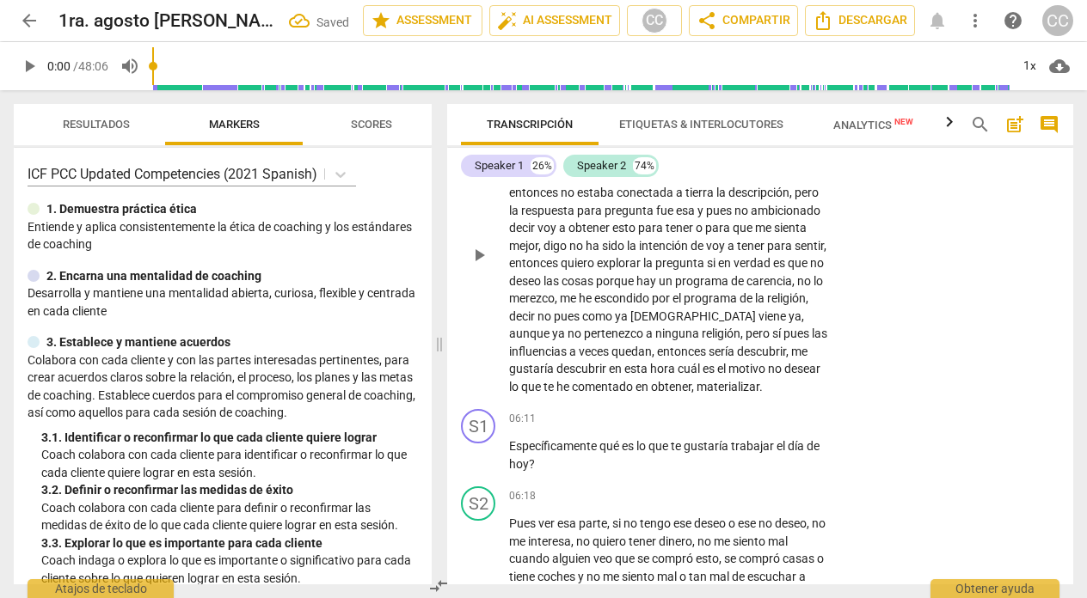
scroll to position [1050, 0]
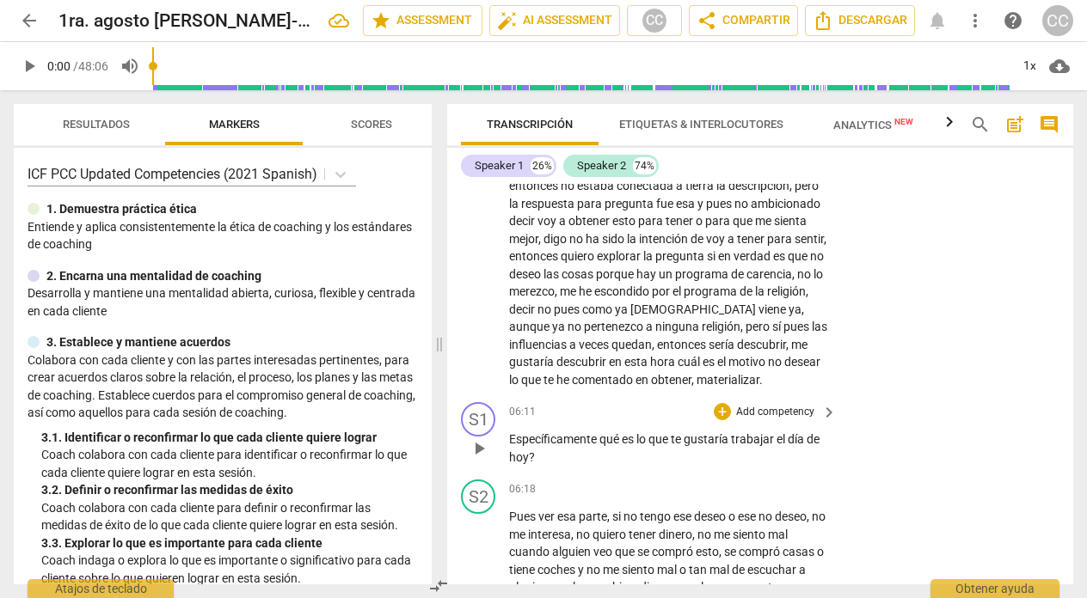
click at [795, 405] on p "Add competency" at bounding box center [775, 412] width 82 height 15
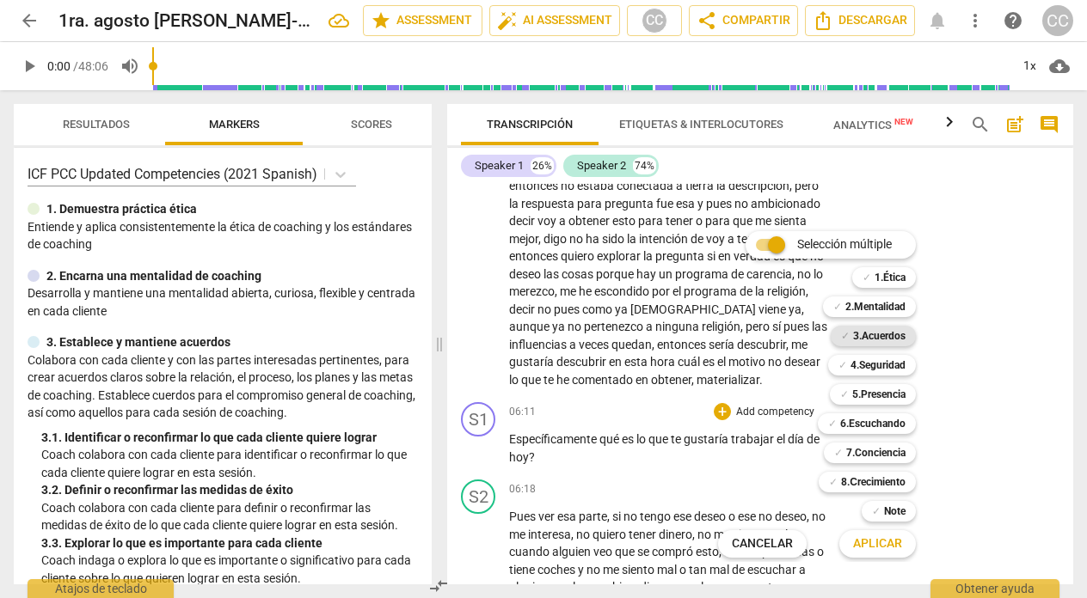
click at [885, 331] on b "3.Acuerdos" at bounding box center [879, 336] width 52 height 21
click at [873, 539] on span "Aplicar" at bounding box center [877, 544] width 49 height 17
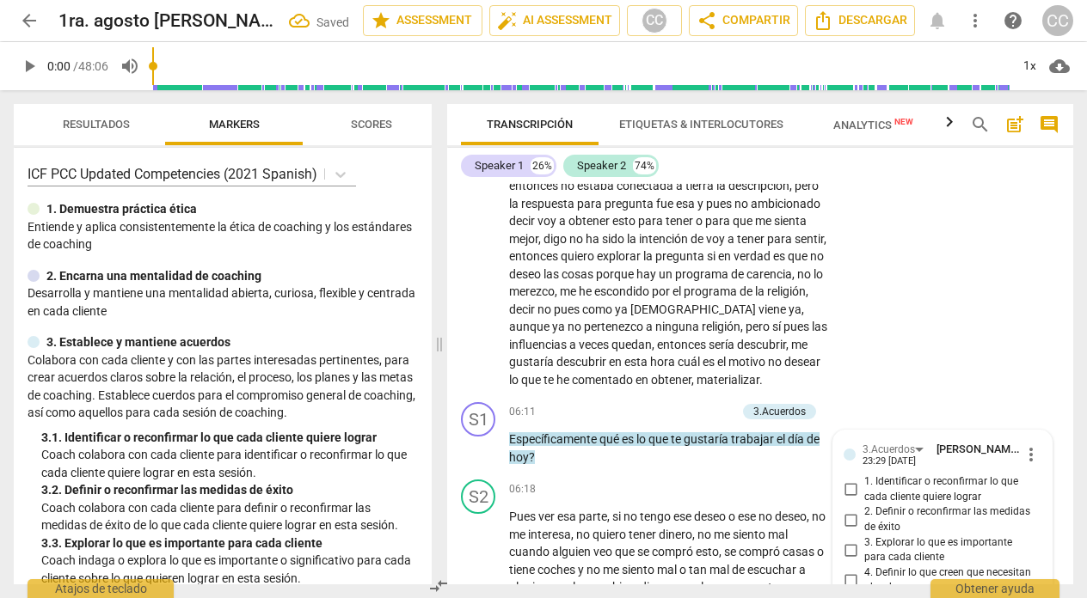
scroll to position [1273, 0]
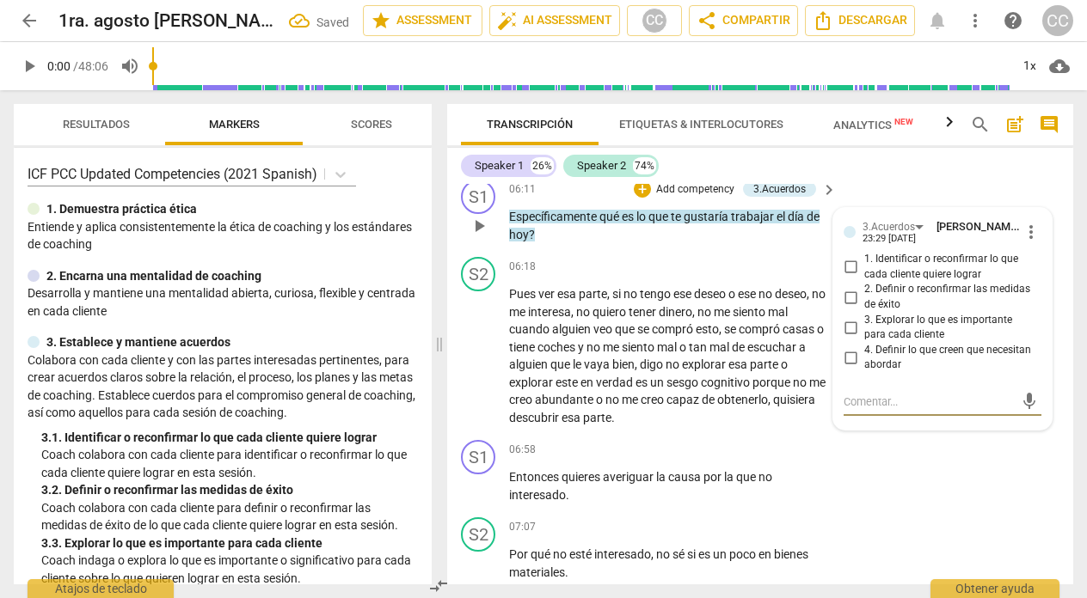
click at [843, 257] on input "1. Identificar o reconfirmar lo que cada cliente quiere lograr" at bounding box center [851, 267] width 28 height 21
checkbox input "true"
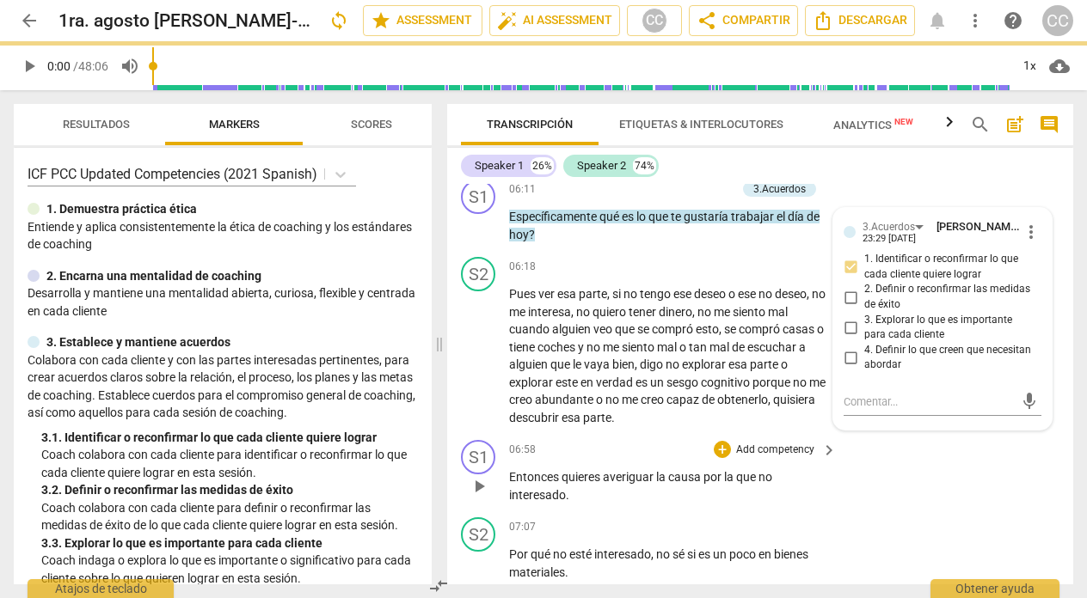
click at [628, 440] on div "06:58 + Add competency keyboard_arrow_right" at bounding box center [673, 449] width 329 height 19
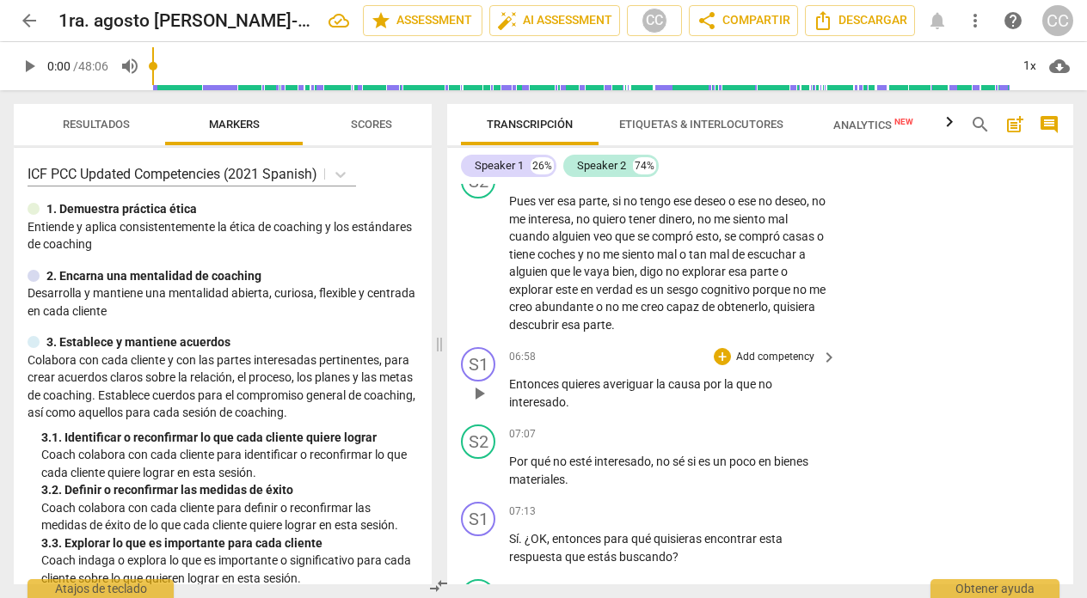
scroll to position [1367, 0]
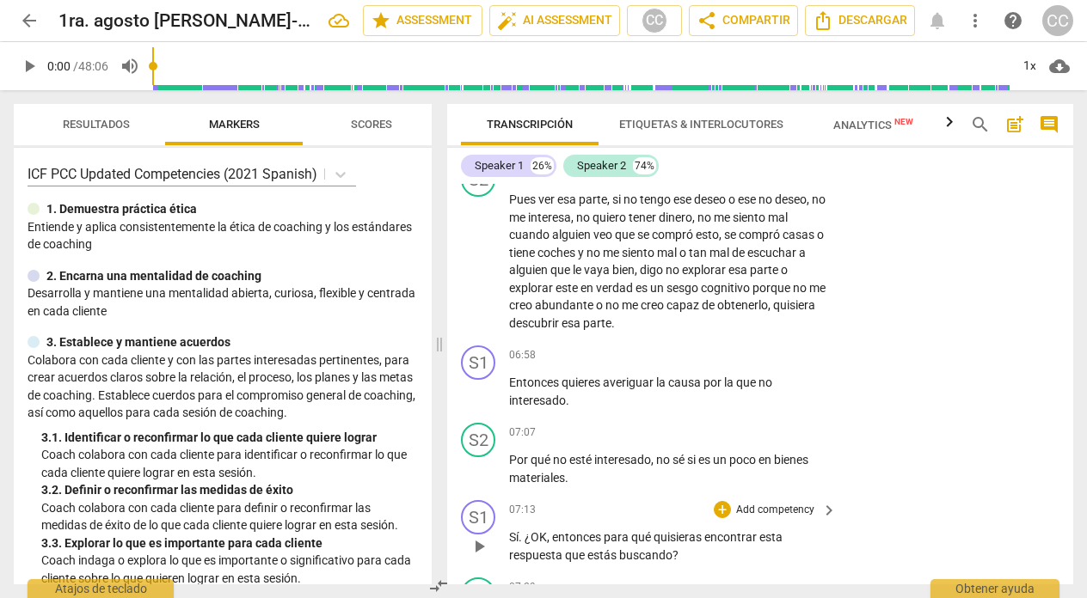
click at [768, 503] on p "Add competency" at bounding box center [775, 510] width 82 height 15
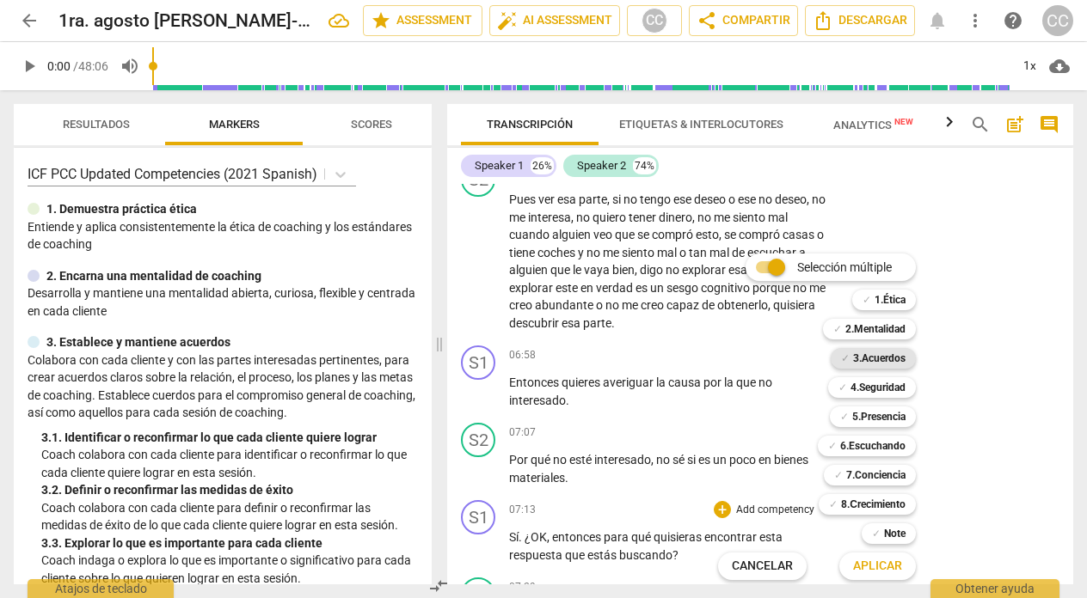
click at [885, 350] on b "3.Acuerdos" at bounding box center [879, 358] width 52 height 21
click at [872, 561] on span "Aplicar" at bounding box center [877, 566] width 49 height 17
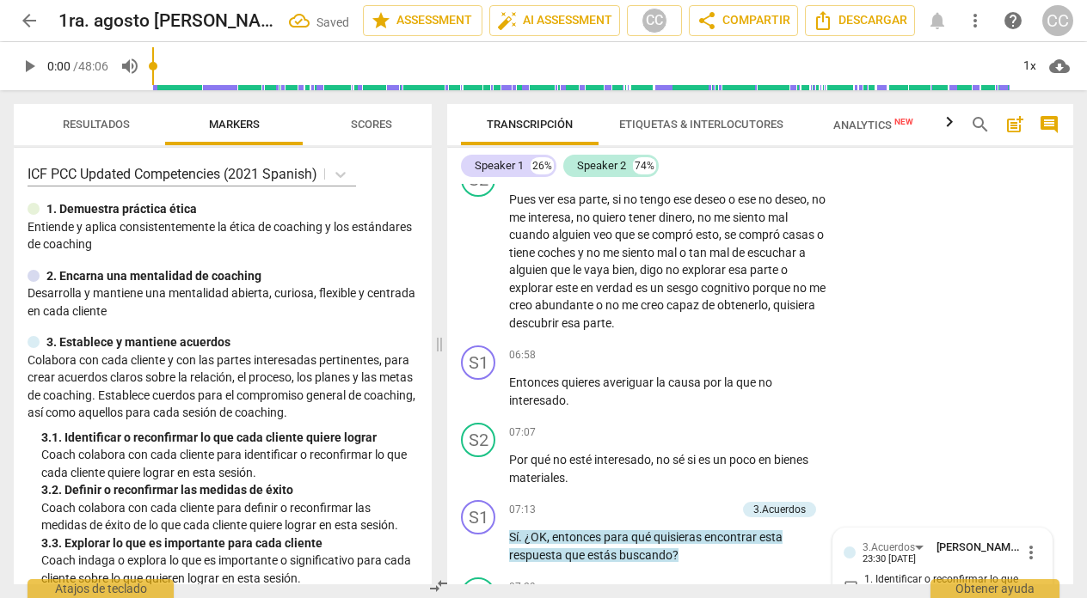
scroll to position [1688, 0]
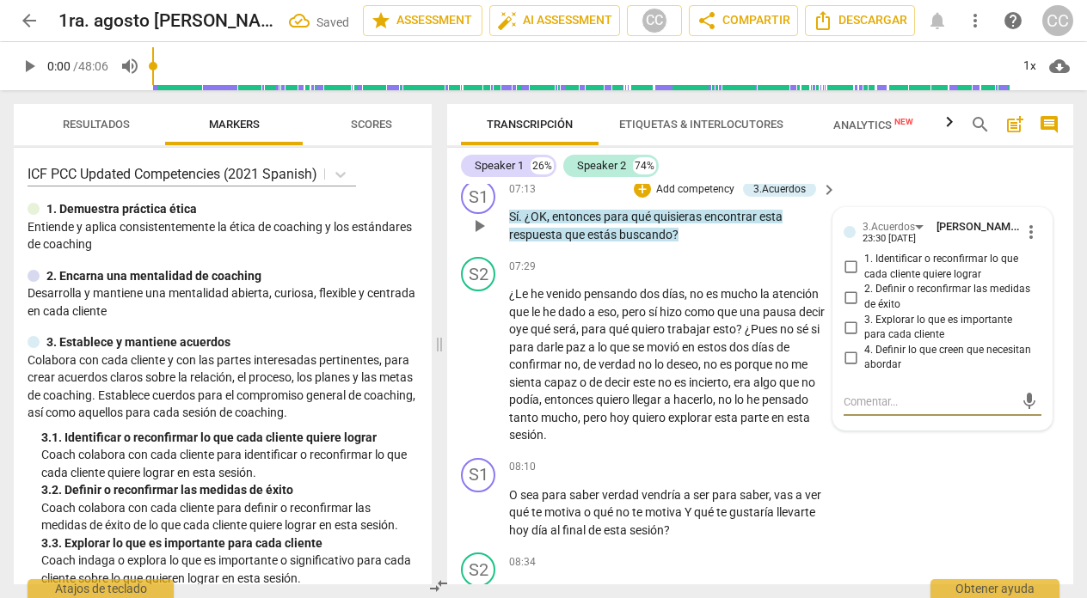
click at [847, 317] on input "3. Explorar lo que es importante para cada cliente" at bounding box center [851, 327] width 28 height 21
checkbox input "true"
click at [661, 257] on div "07:29 + Add competency keyboard_arrow_right" at bounding box center [673, 266] width 329 height 19
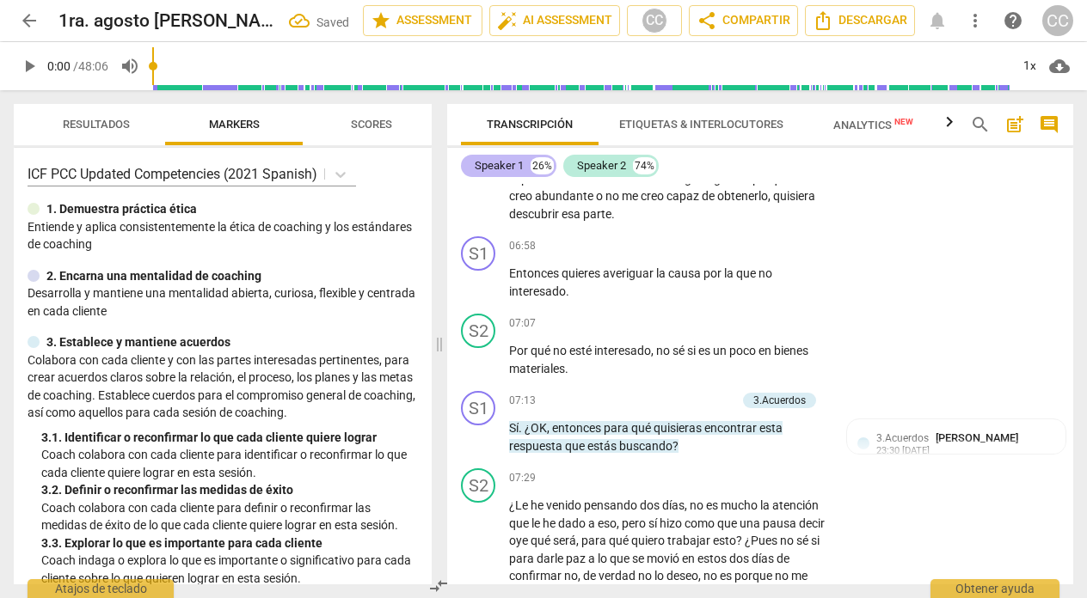
scroll to position [1396, 0]
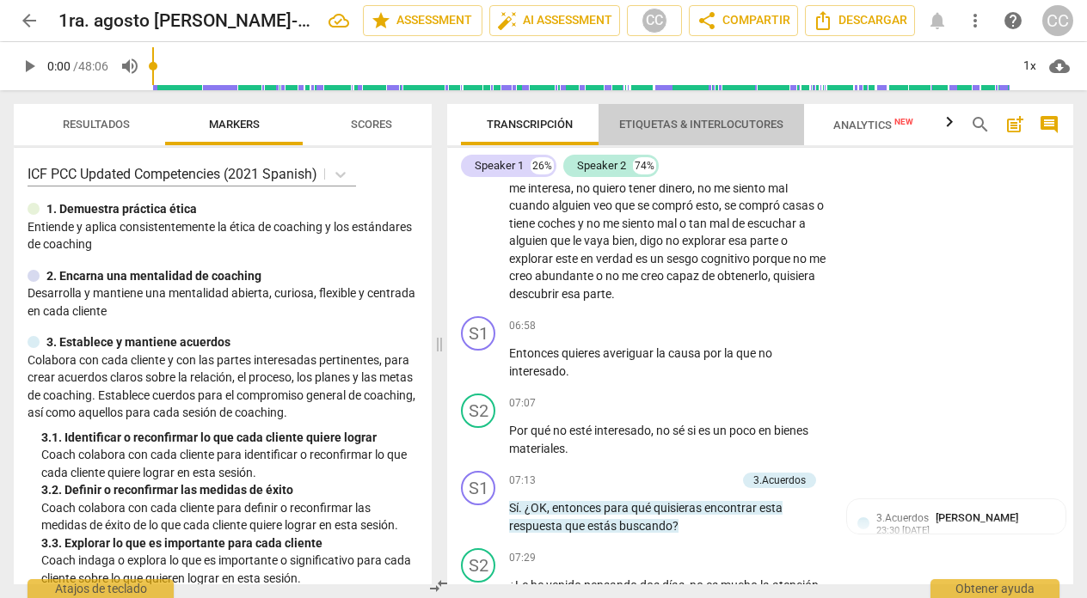
click at [685, 119] on span "Etiquetas & Interlocutores" at bounding box center [701, 124] width 164 height 13
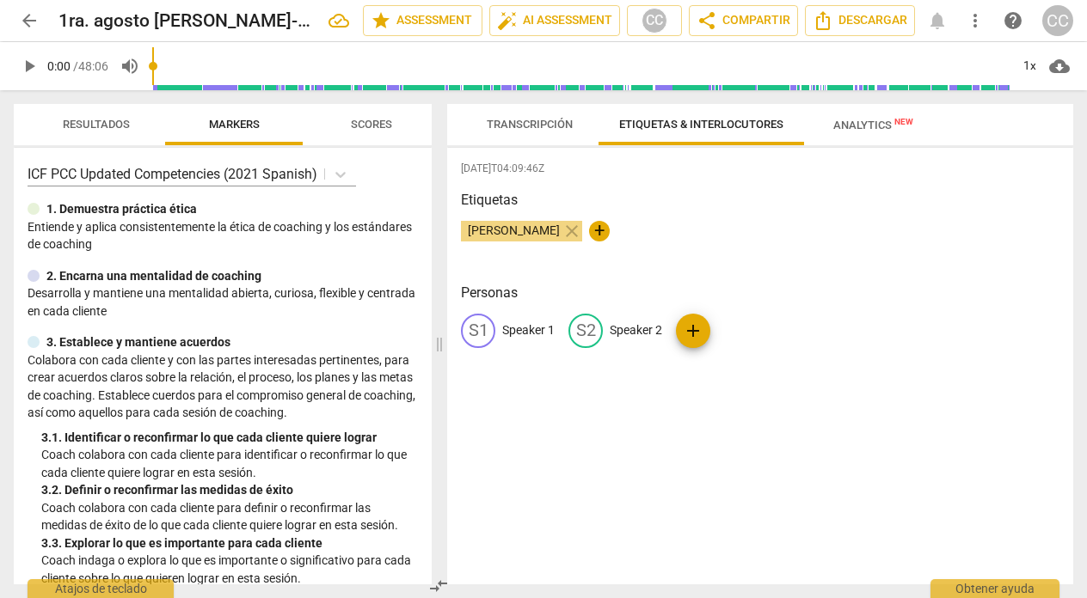
click at [531, 328] on p "Speaker 1" at bounding box center [528, 331] width 52 height 18
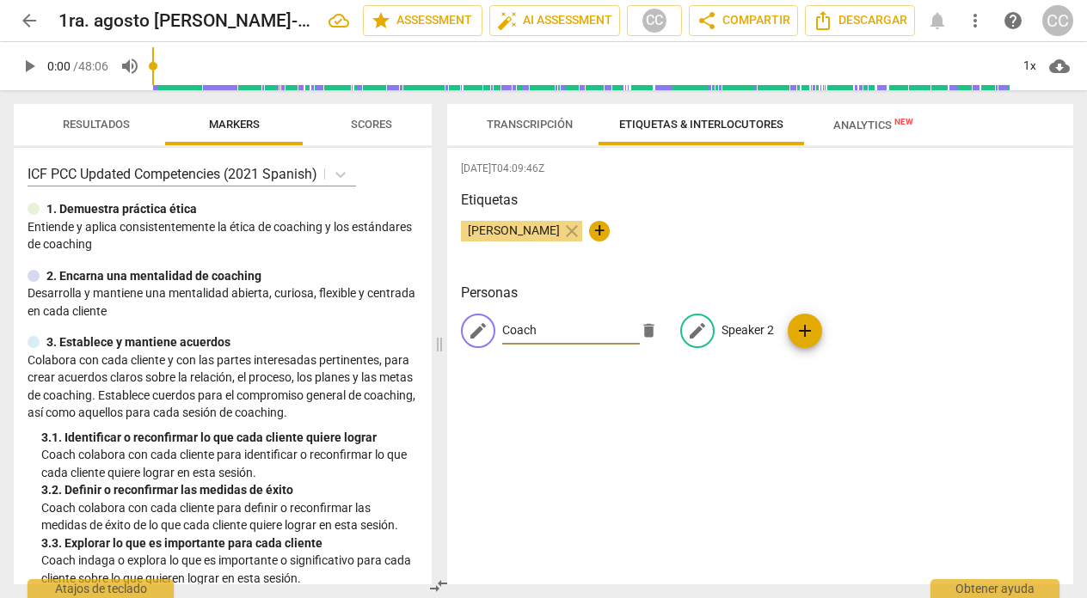
type input "Coach"
click at [746, 329] on p "Speaker 2" at bounding box center [747, 331] width 52 height 18
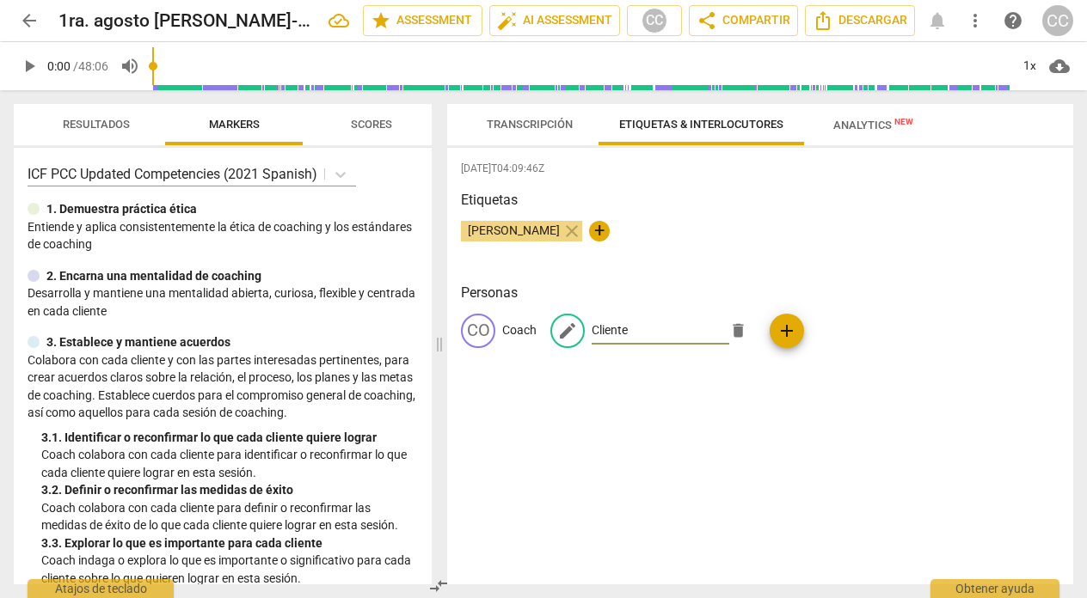
type input "Cliente"
click at [542, 118] on span "Transcripción" at bounding box center [530, 124] width 86 height 13
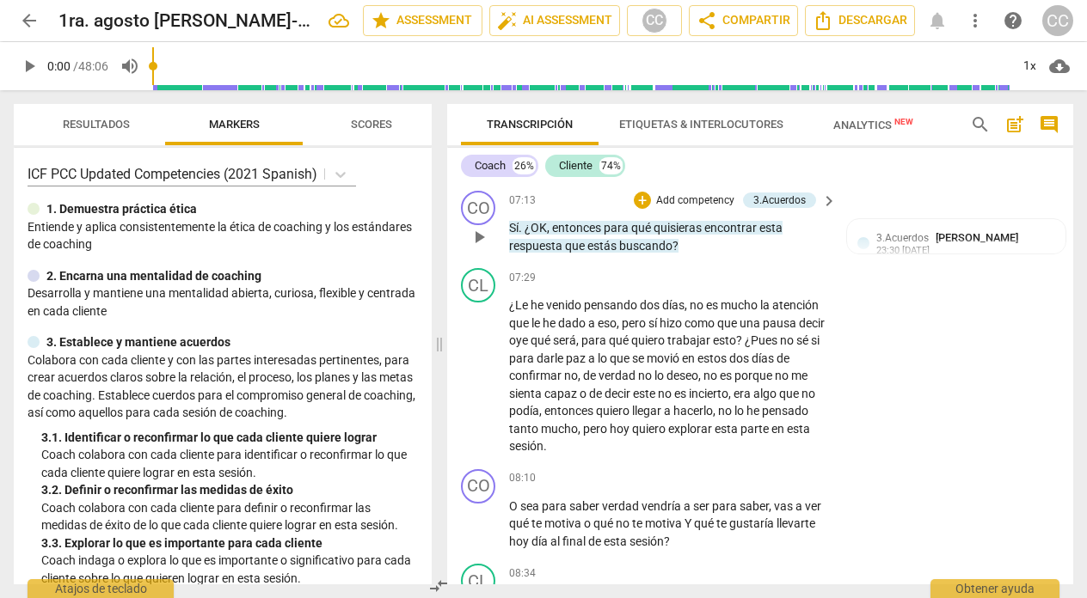
scroll to position [1686, 0]
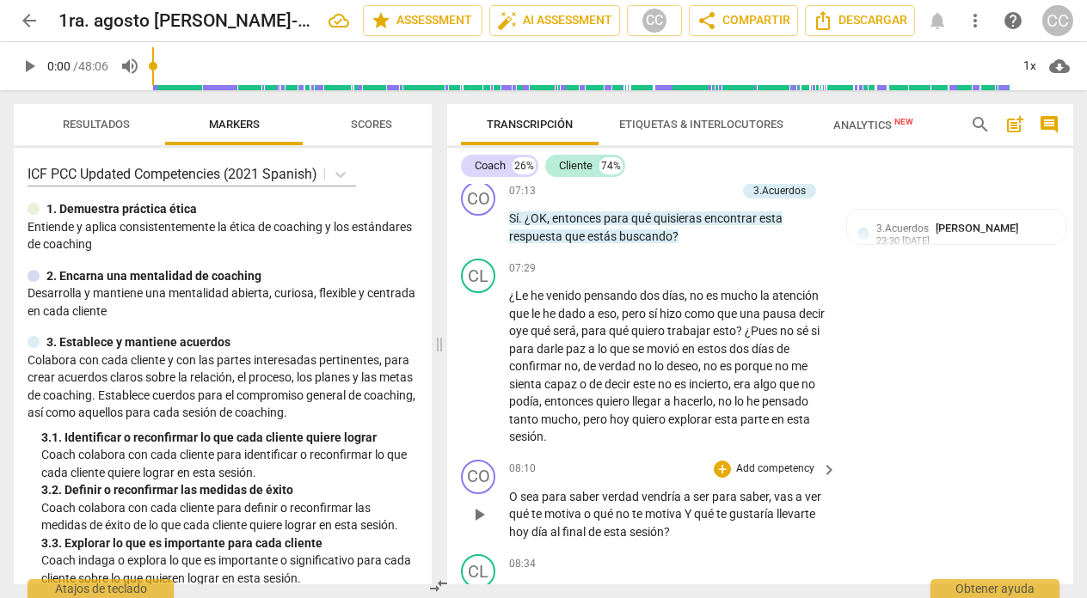
click at [792, 462] on p "Add competency" at bounding box center [775, 469] width 82 height 15
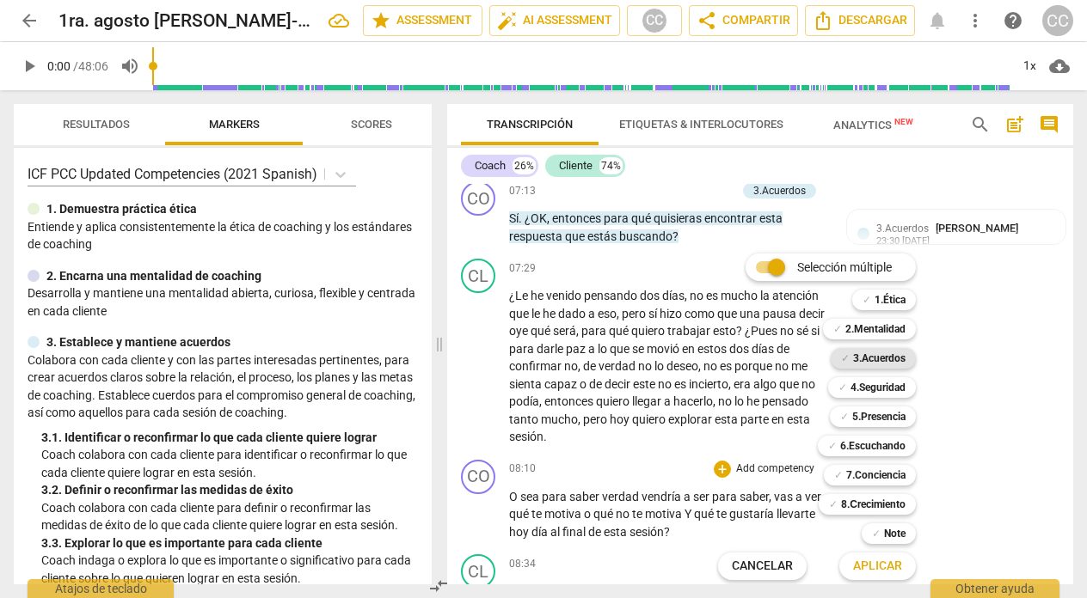
click at [880, 354] on b "3.Acuerdos" at bounding box center [879, 358] width 52 height 21
click at [878, 564] on span "Aplicar" at bounding box center [877, 566] width 49 height 17
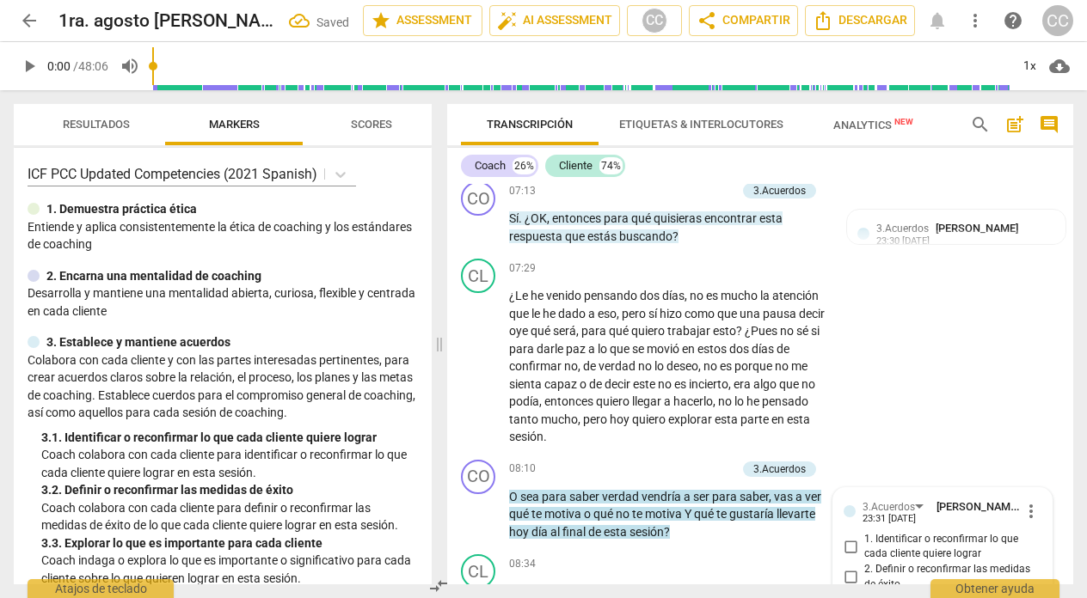
scroll to position [1966, 0]
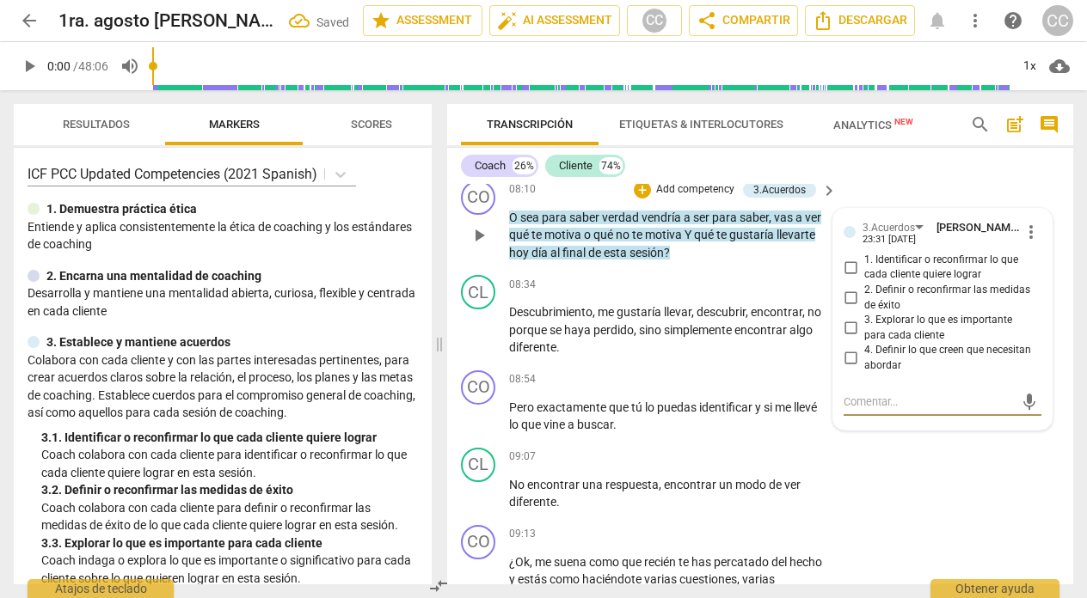
click at [850, 318] on input "3. Explorar lo que es importante para cada cliente" at bounding box center [851, 328] width 28 height 21
checkbox input "true"
click at [603, 276] on div "08:34 + Add competency keyboard_arrow_right Descubrimiento , me gustaría llevar…" at bounding box center [673, 316] width 329 height 82
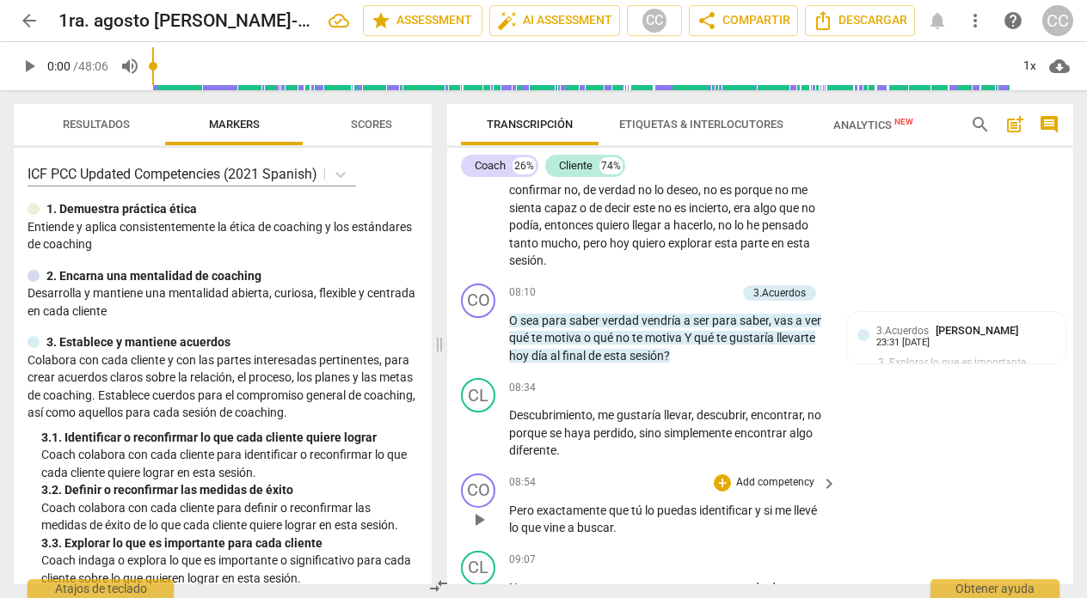
scroll to position [1869, 0]
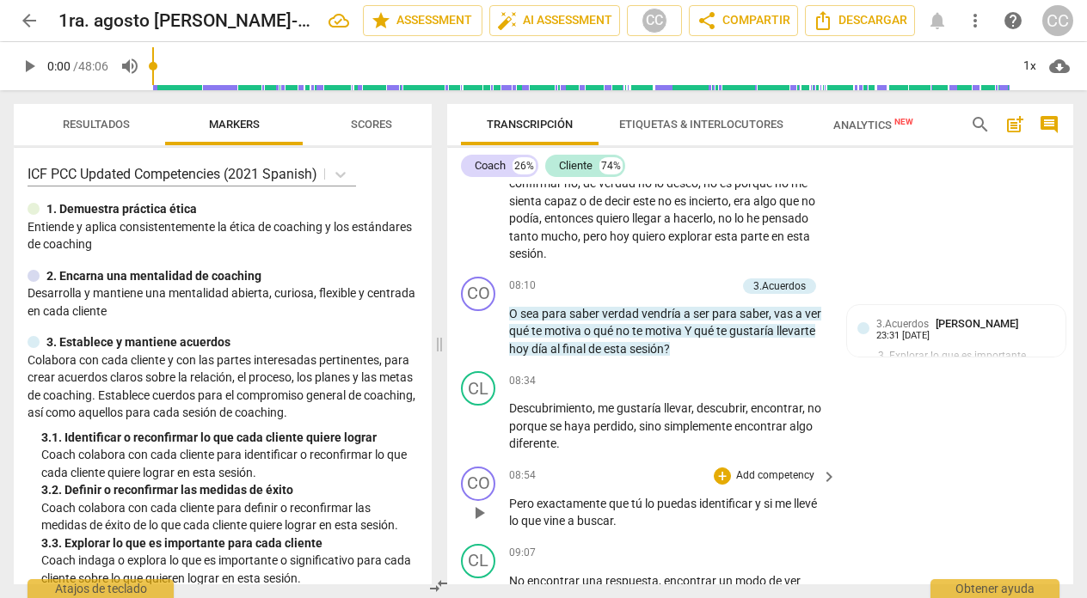
click at [793, 469] on p "Add competency" at bounding box center [775, 476] width 82 height 15
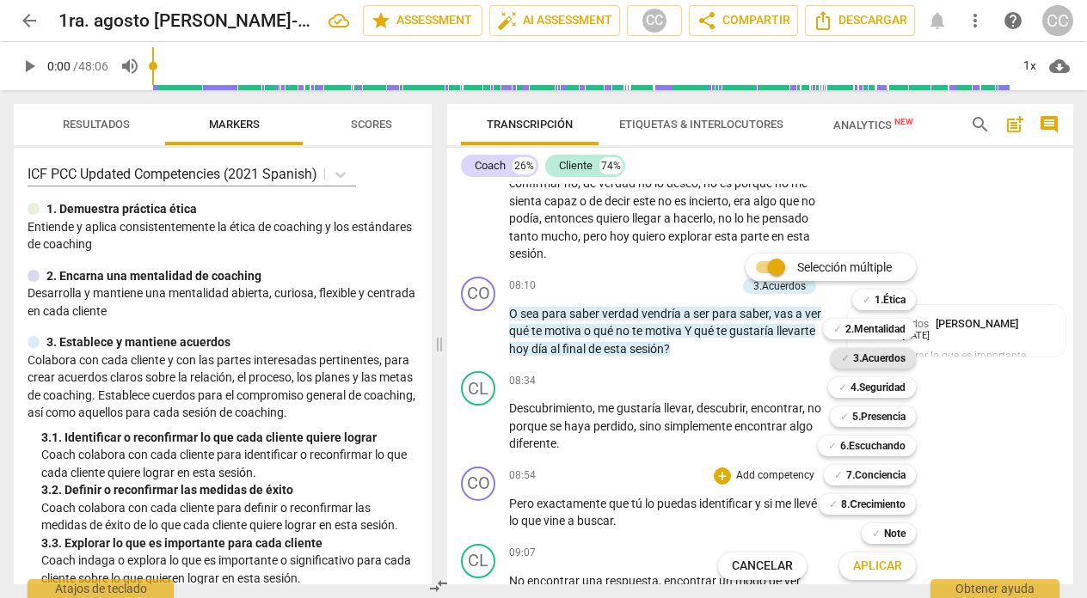
click at [892, 364] on b "3.Acuerdos" at bounding box center [879, 358] width 52 height 21
click at [865, 568] on span "Aplicar" at bounding box center [877, 566] width 49 height 17
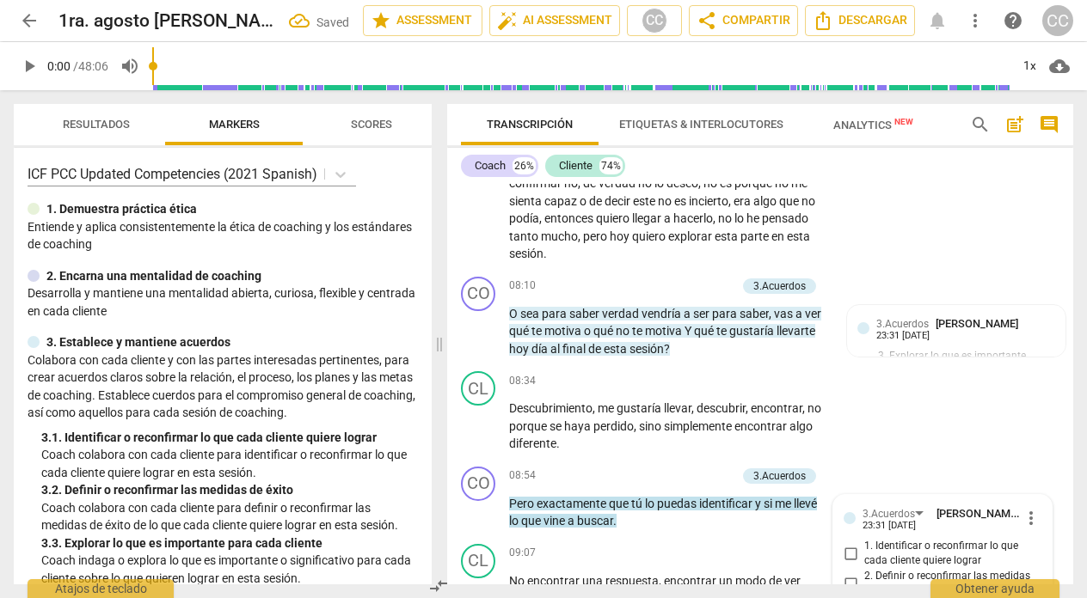
scroll to position [2156, 0]
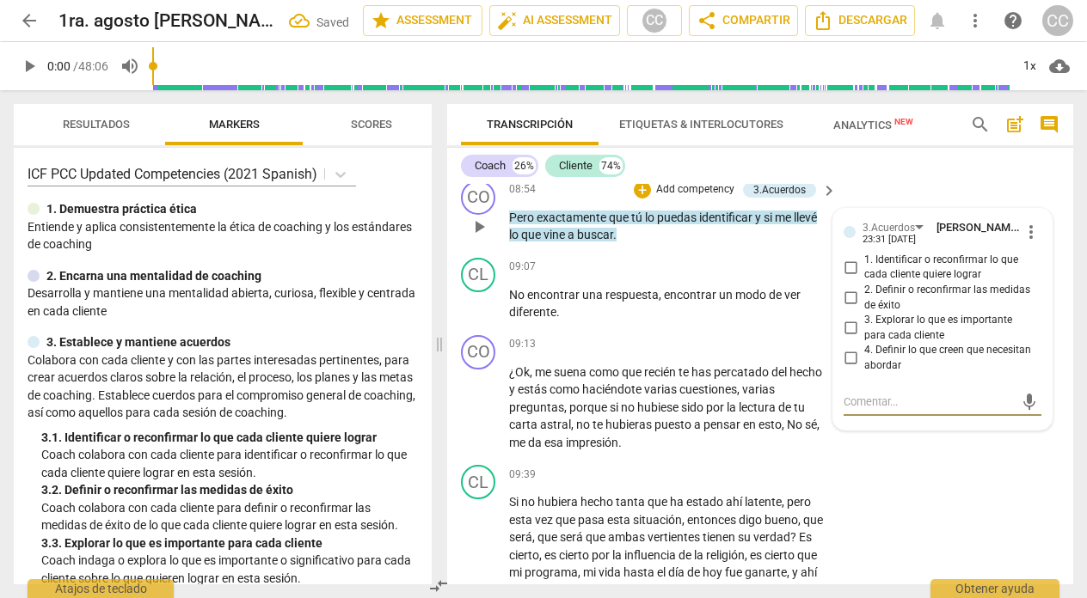
click at [844, 318] on input "3. Explorar lo que es importante para cada cliente" at bounding box center [851, 328] width 28 height 21
checkbox input "true"
click at [847, 288] on input "2. Definir o reconfirmar las medidas de éxito" at bounding box center [851, 298] width 28 height 21
checkbox input "true"
click at [846, 318] on input "3. Explorar lo que es importante para cada cliente" at bounding box center [851, 328] width 28 height 21
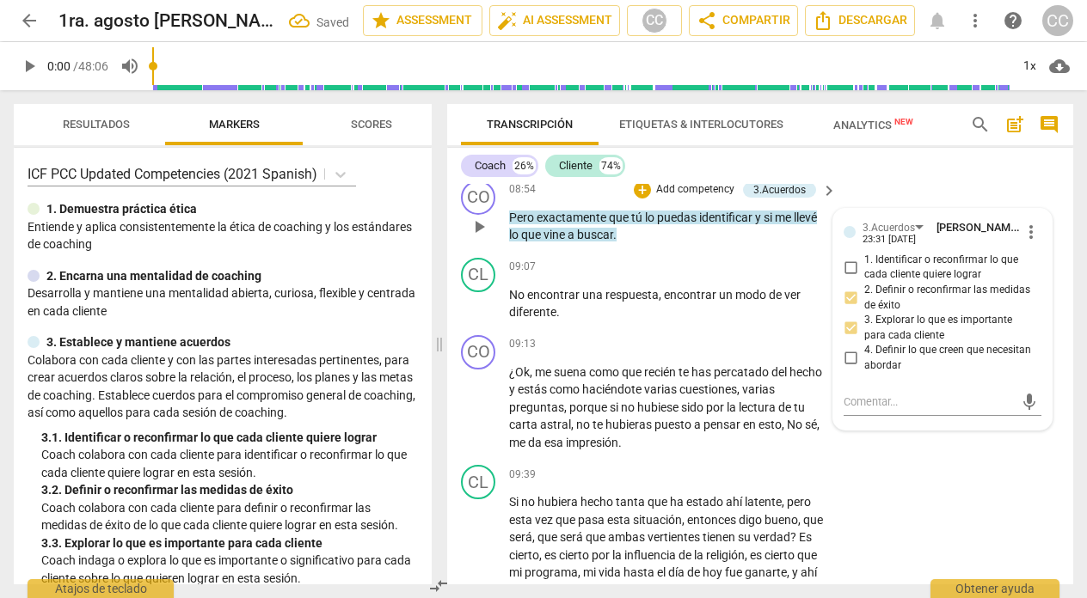
checkbox input "true"
click at [658, 335] on div "09:13 + Add competency keyboard_arrow_right" at bounding box center [673, 344] width 329 height 19
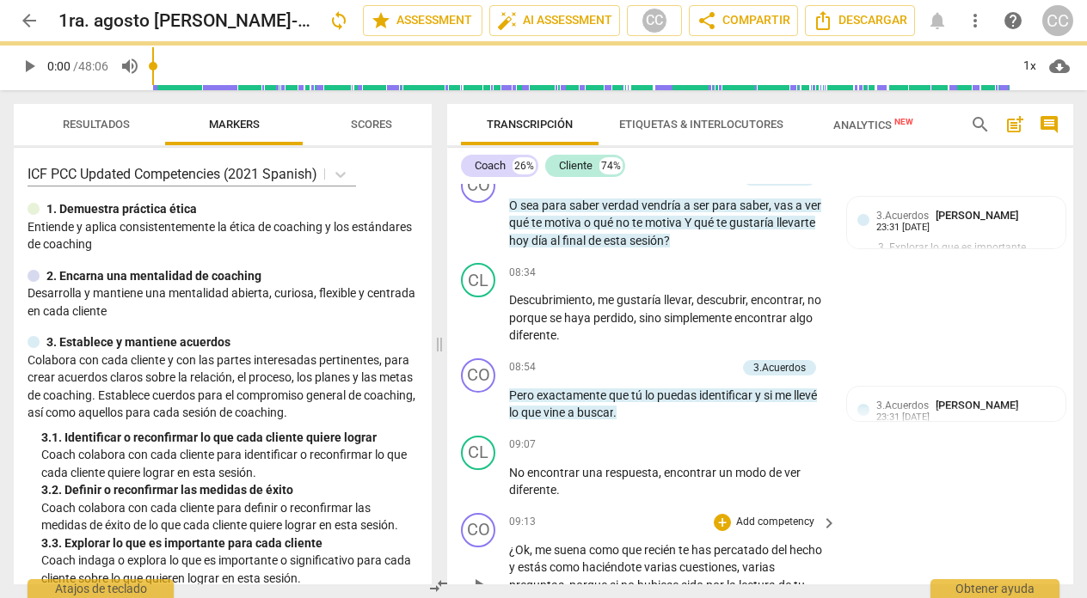
scroll to position [1925, 0]
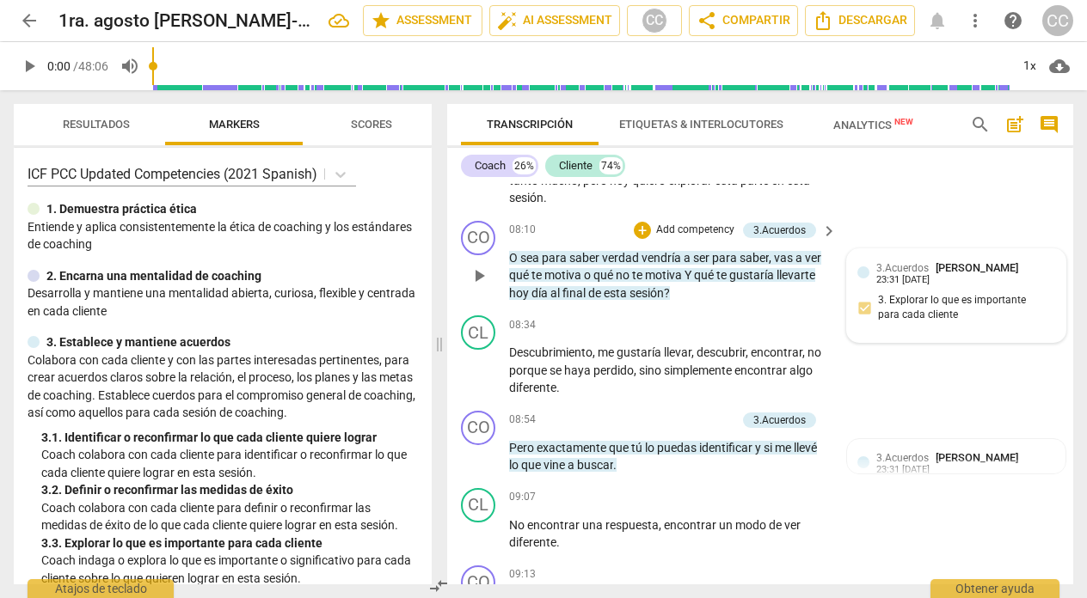
click at [861, 291] on div "3.Acuerdos [PERSON_NAME] 23:31 [DATE] 3. Explorar lo que es importante para cad…" at bounding box center [956, 296] width 198 height 73
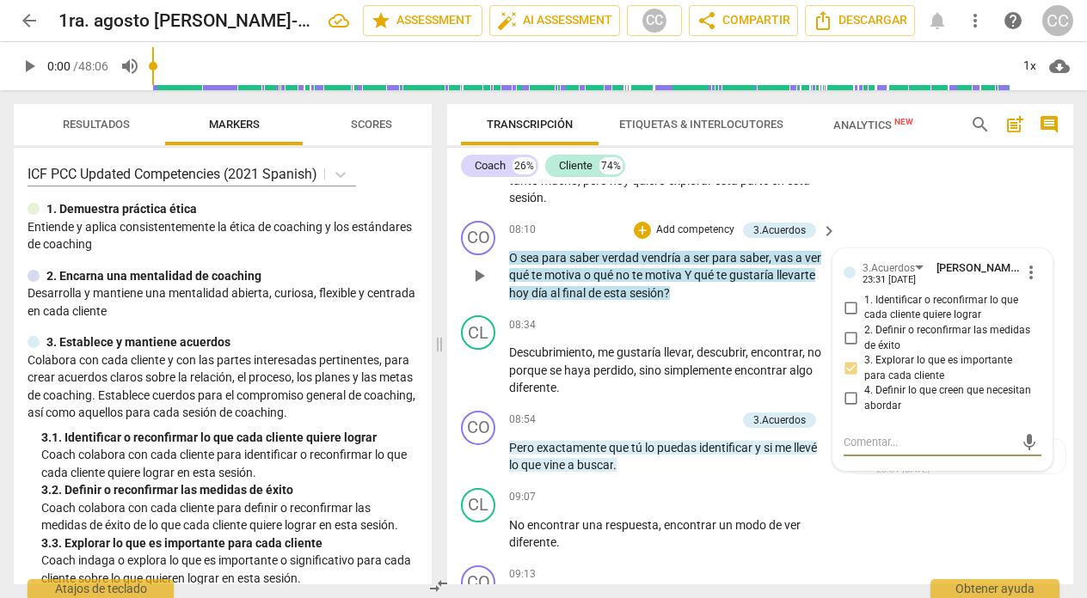
click at [847, 328] on input "2. Definir o reconfirmar las medidas de éxito" at bounding box center [851, 338] width 28 height 21
checkbox input "true"
click at [845, 359] on input "3. Explorar lo que es importante para cada cliente" at bounding box center [851, 369] width 28 height 21
checkbox input "true"
click at [664, 413] on p "Add competency" at bounding box center [695, 420] width 82 height 15
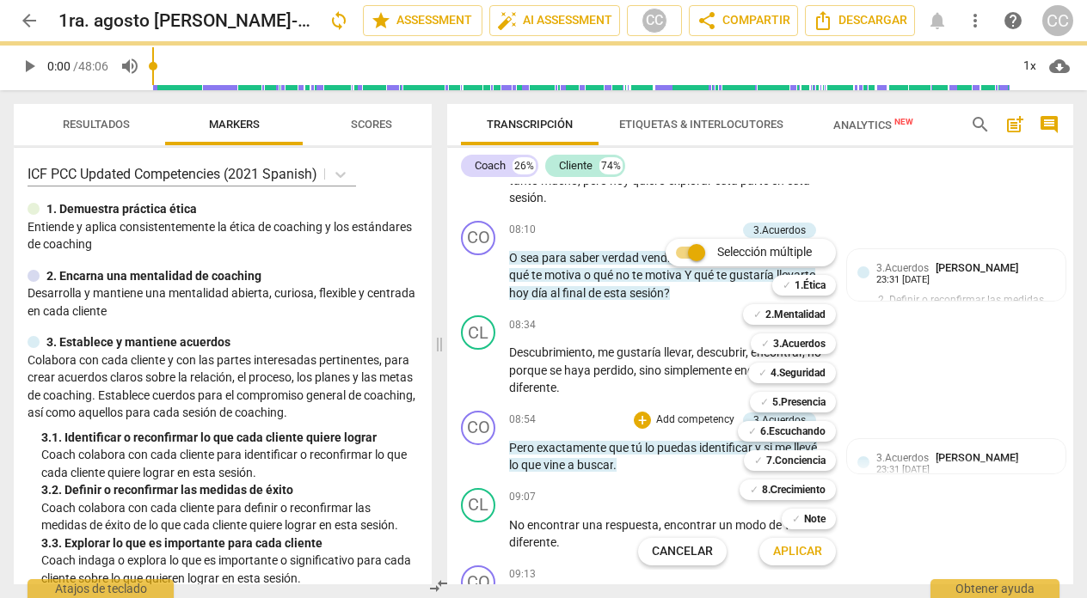
click at [914, 333] on div at bounding box center [543, 299] width 1087 height 598
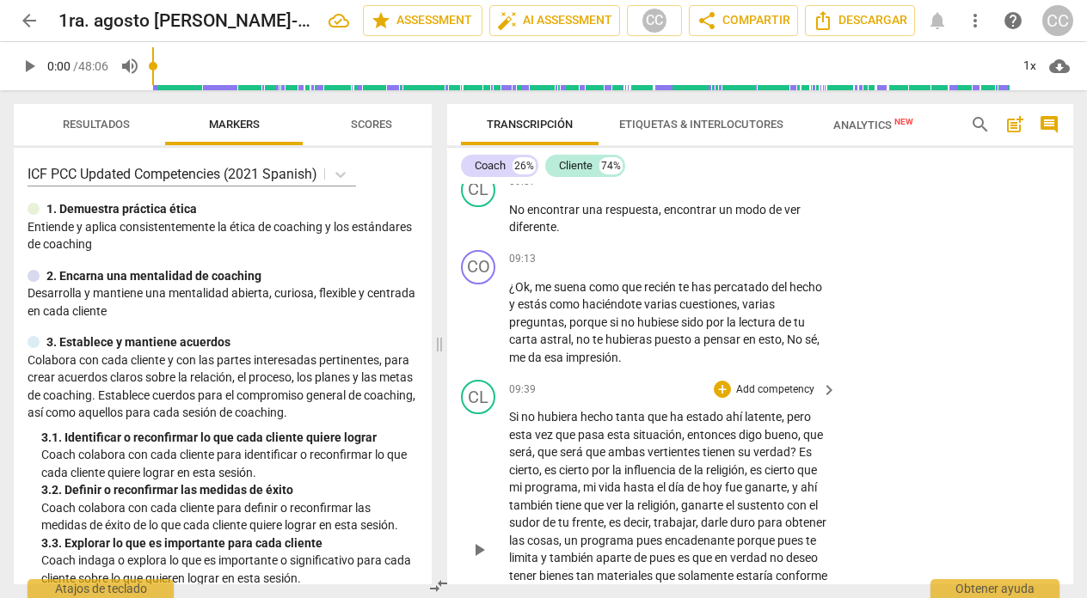
scroll to position [2243, 0]
click at [486, 538] on span "play_arrow" at bounding box center [479, 548] width 21 height 21
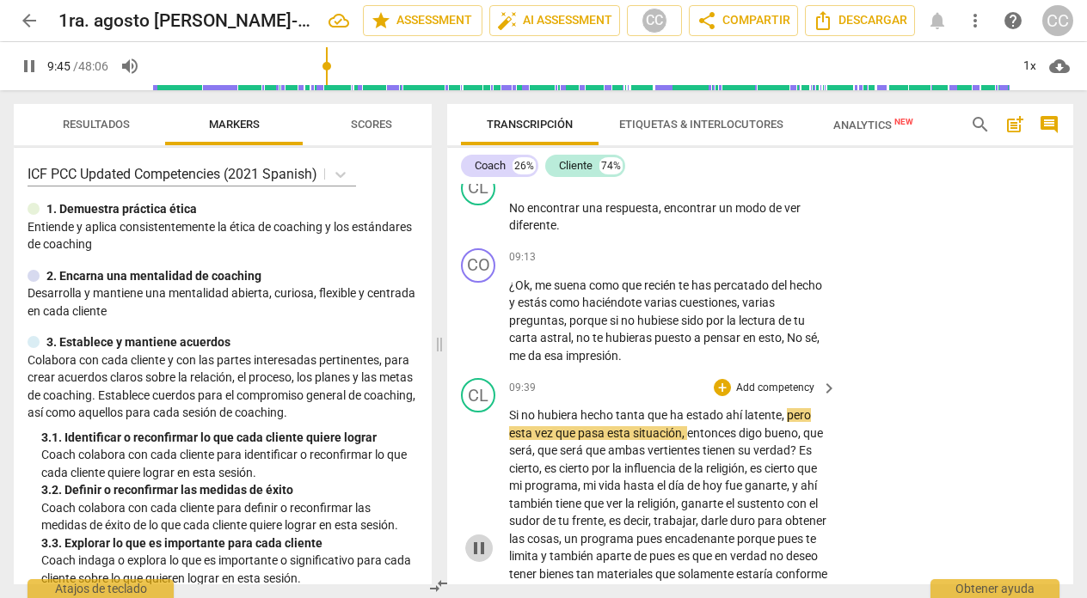
click at [478, 538] on span "pause" at bounding box center [479, 548] width 21 height 21
type input "586"
click at [770, 250] on p "Add competency" at bounding box center [775, 257] width 82 height 15
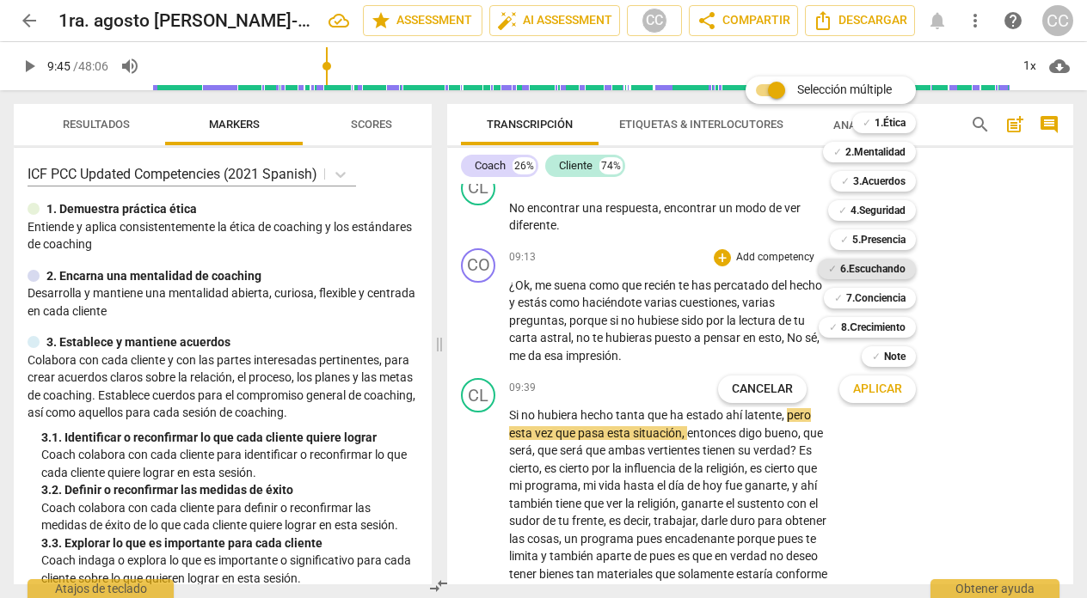
click at [850, 267] on b "6.Escuchando" at bounding box center [872, 269] width 65 height 21
click at [870, 388] on span "Aplicar" at bounding box center [877, 389] width 49 height 17
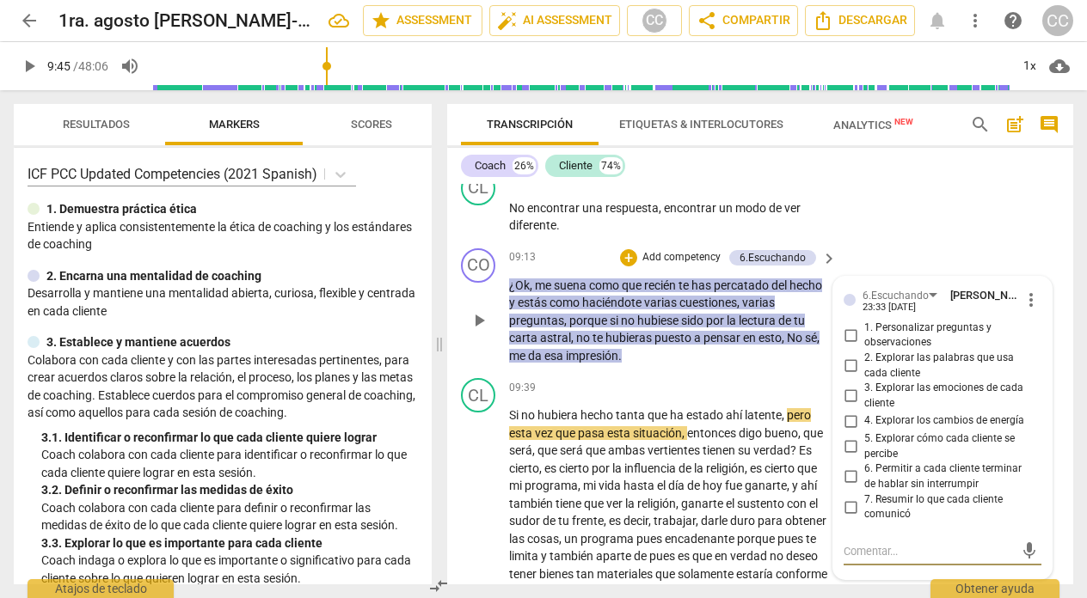
click at [850, 325] on input "1. Personalizar preguntas y observaciones" at bounding box center [851, 335] width 28 height 21
checkbox input "true"
click at [650, 378] on div "09:39 + Add competency keyboard_arrow_right" at bounding box center [673, 387] width 329 height 19
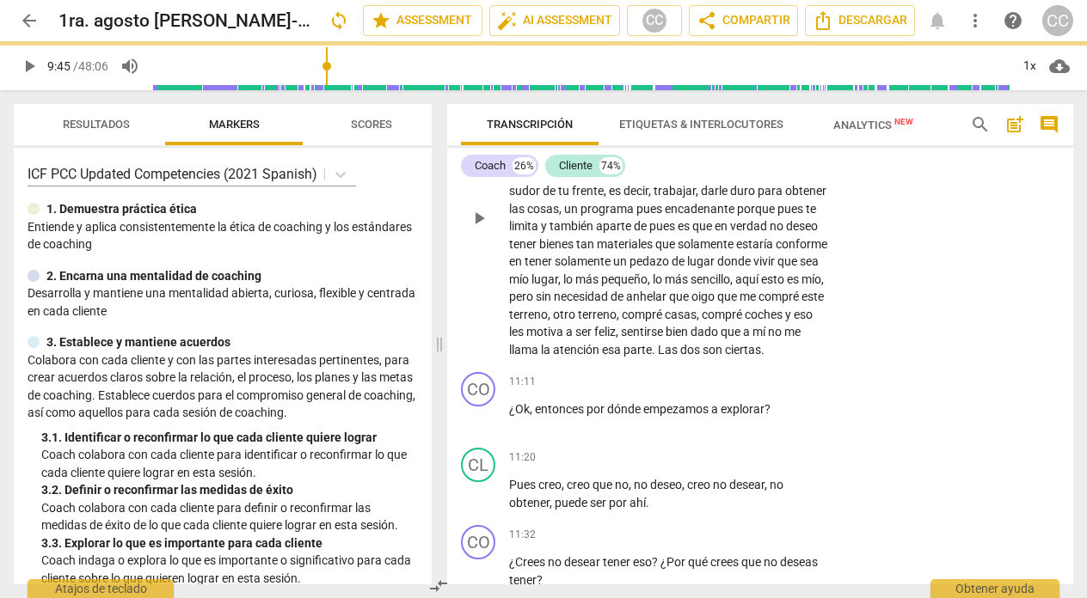
scroll to position [2580, 0]
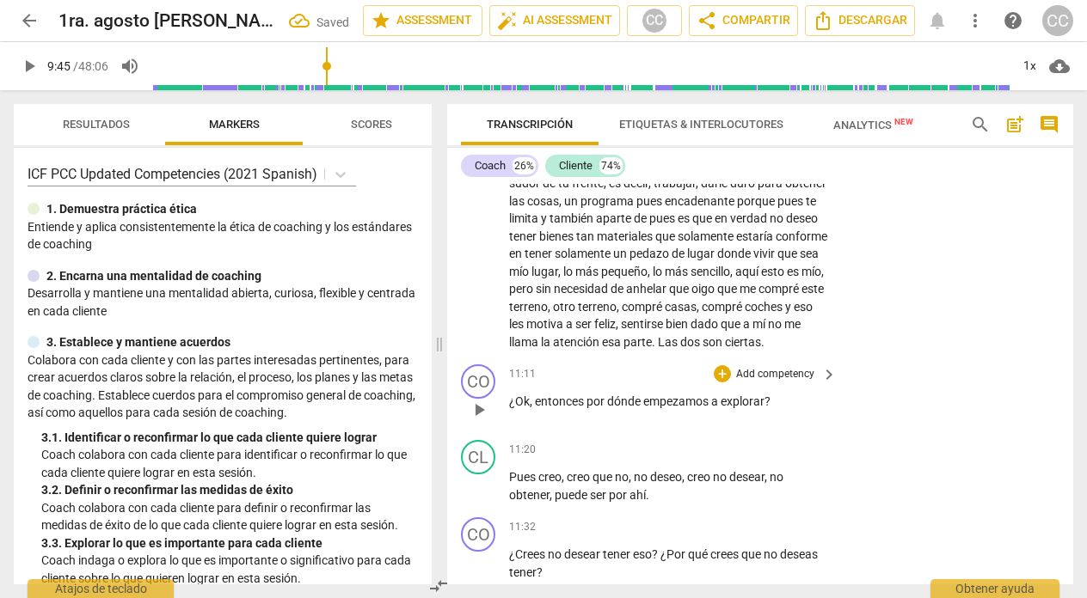
click at [757, 367] on p "Add competency" at bounding box center [775, 374] width 82 height 15
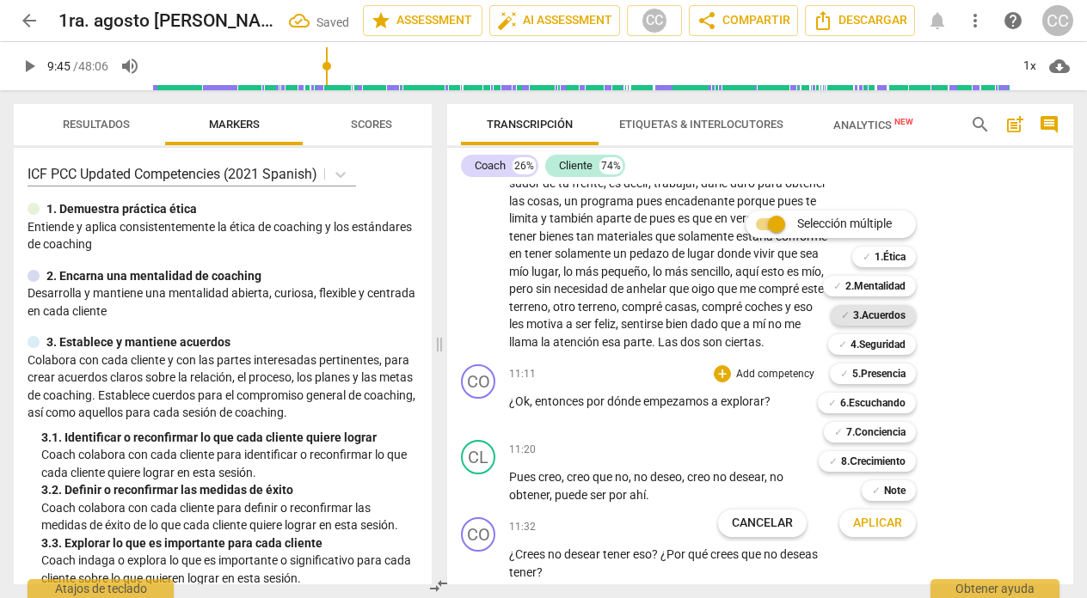
click at [876, 311] on b "3.Acuerdos" at bounding box center [879, 315] width 52 height 21
click at [868, 515] on span "Aplicar" at bounding box center [877, 523] width 49 height 17
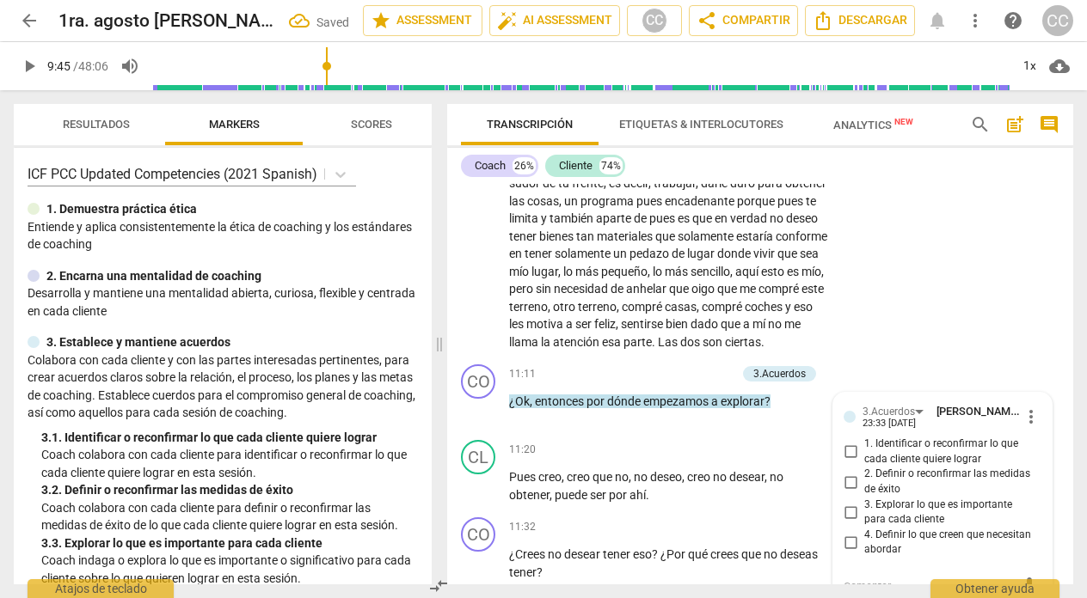
scroll to position [2589, 0]
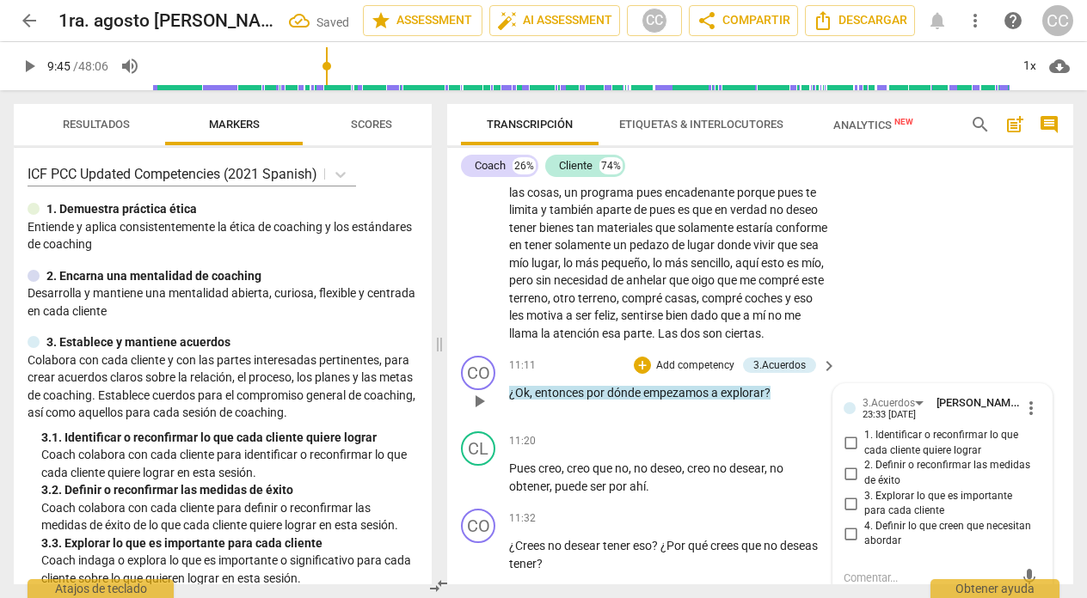
click at [847, 537] on input "4. Definir lo que creen que necesitan abordar" at bounding box center [851, 534] width 28 height 21
checkbox input "true"
click at [648, 447] on div "11:20 + Add competency keyboard_arrow_right" at bounding box center [673, 441] width 329 height 19
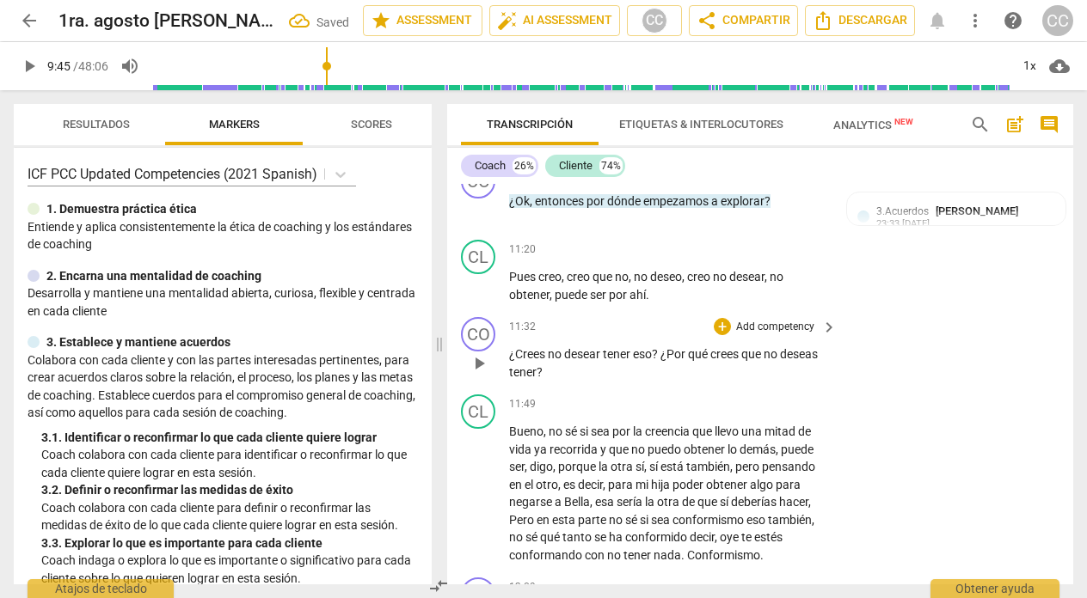
scroll to position [2789, 0]
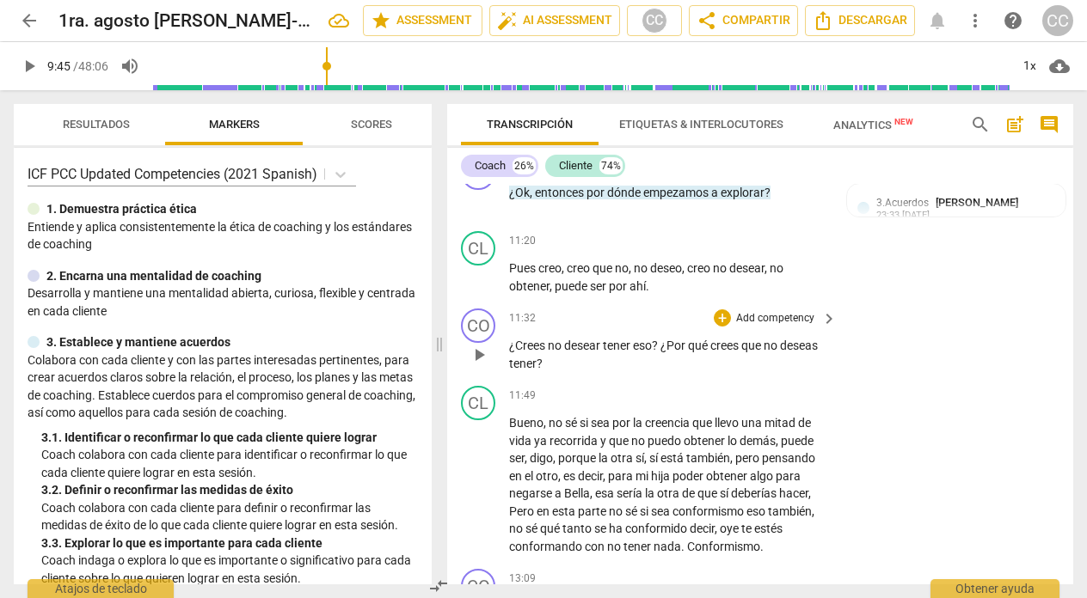
click at [755, 317] on p "Add competency" at bounding box center [775, 318] width 82 height 15
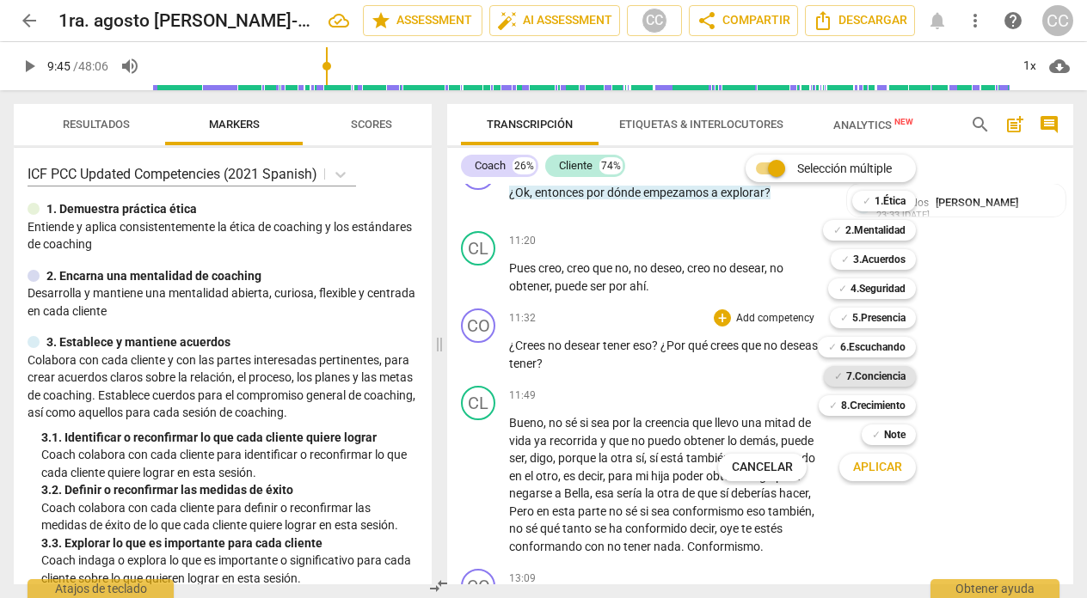
click at [856, 373] on b "7.Conciencia" at bounding box center [875, 376] width 59 height 21
click at [871, 469] on span "Aplicar" at bounding box center [877, 467] width 49 height 17
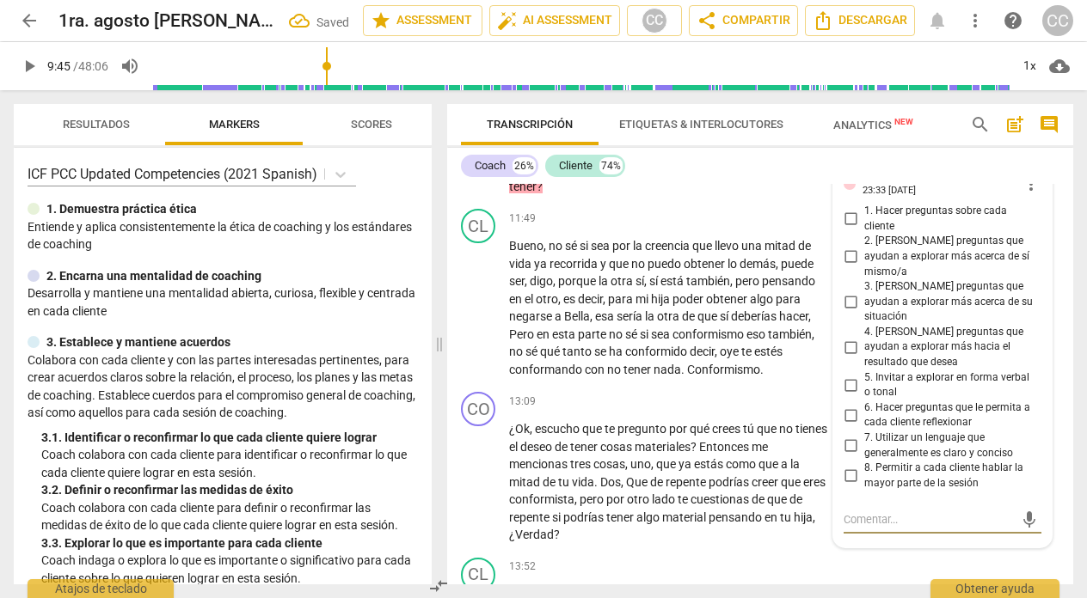
scroll to position [2965, 0]
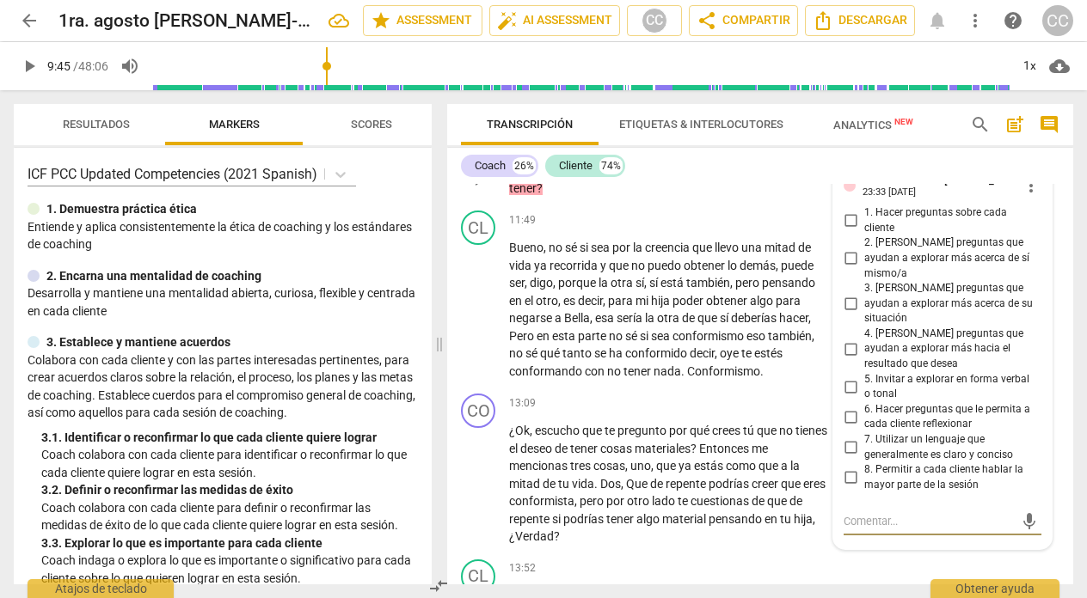
click at [846, 249] on input "2. [PERSON_NAME] preguntas que ayudan a explorar más acerca de sí mismo/a" at bounding box center [851, 259] width 28 height 21
checkbox input "true"
click at [611, 391] on div "CO play_arrow pause 13:09 + Add competency keyboard_arrow_right ¿Ok , escucho q…" at bounding box center [760, 470] width 626 height 166
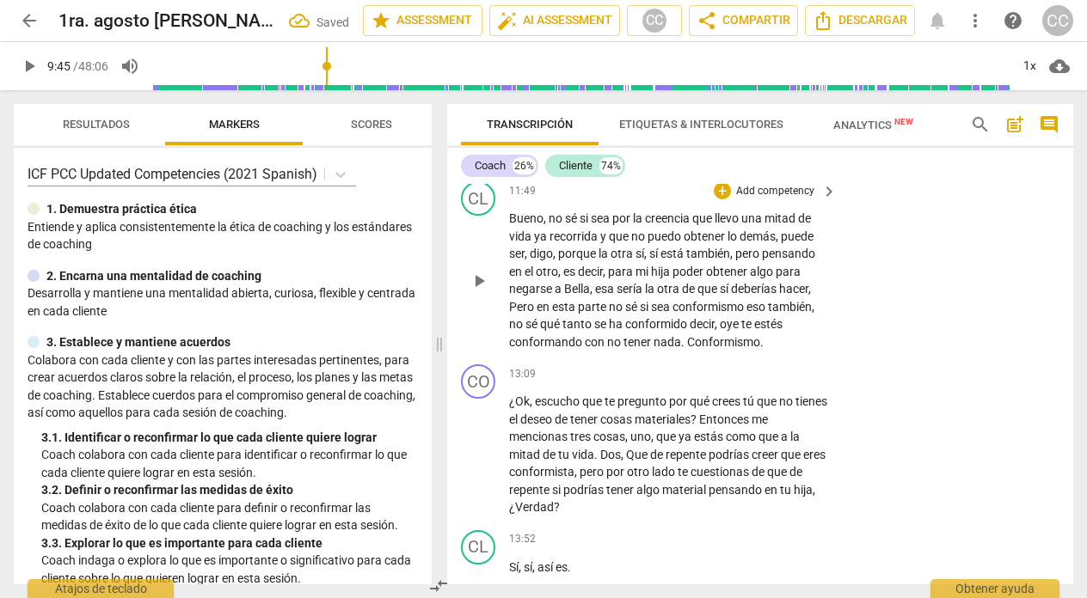
scroll to position [3000, 0]
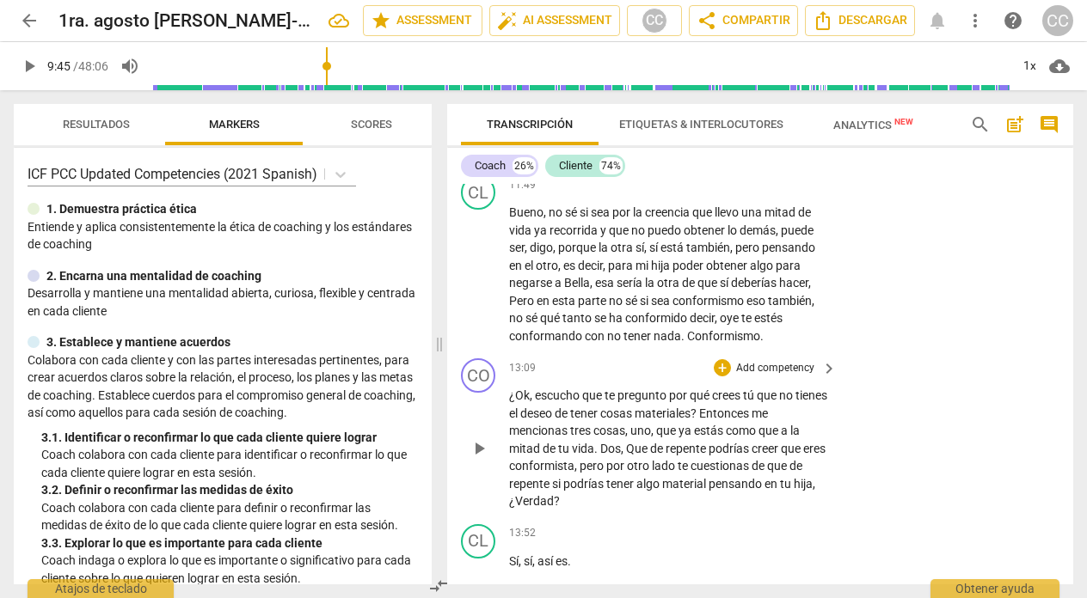
click at [781, 365] on p "Add competency" at bounding box center [775, 368] width 82 height 15
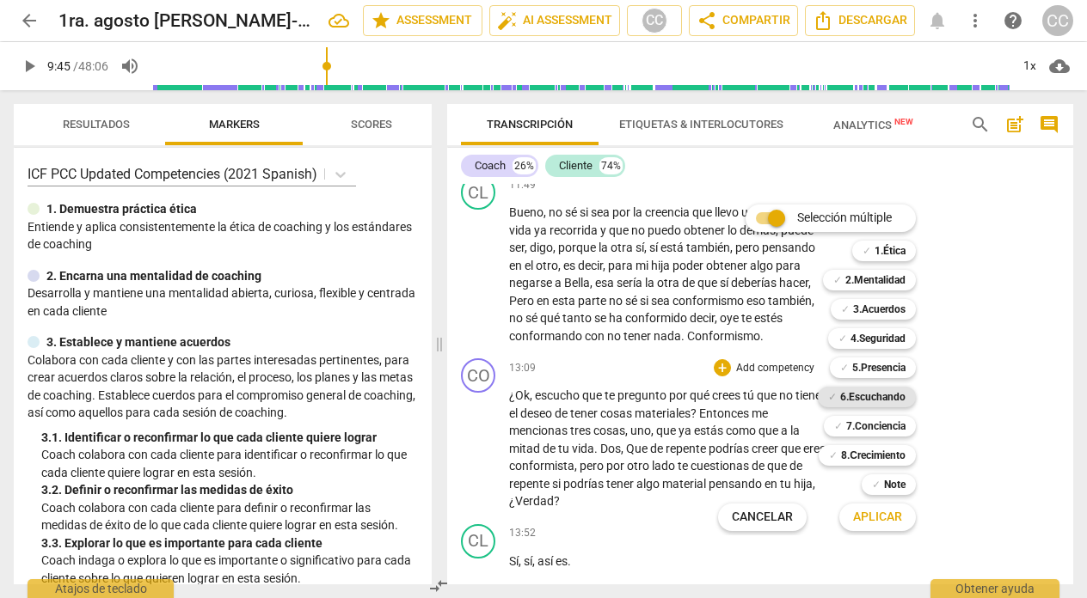
click at [856, 396] on b "6.Escuchando" at bounding box center [872, 397] width 65 height 21
click at [862, 512] on span "Aplicar" at bounding box center [877, 517] width 49 height 17
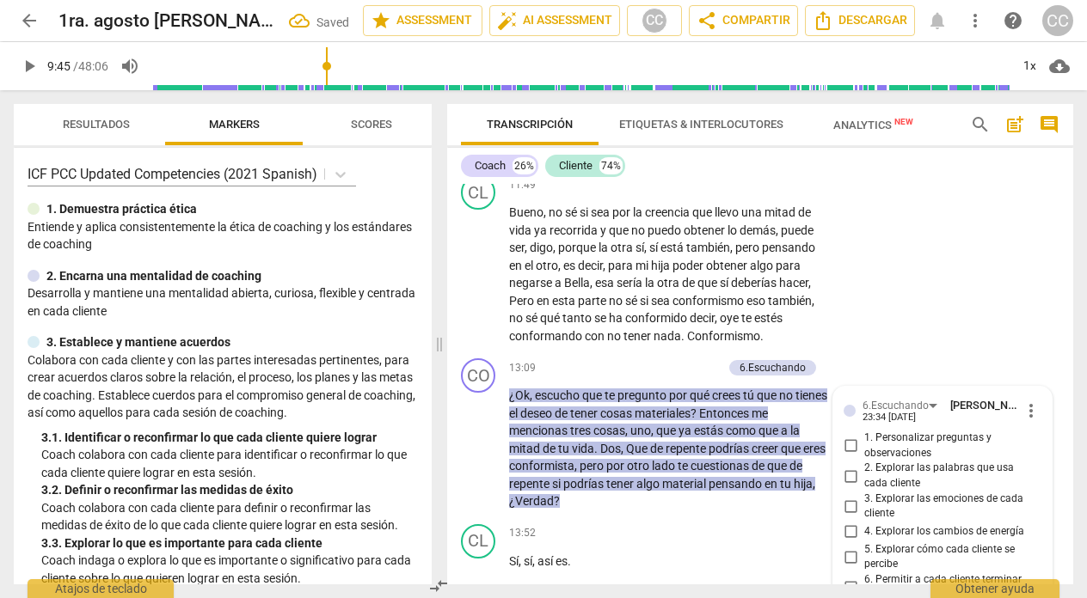
scroll to position [3278, 0]
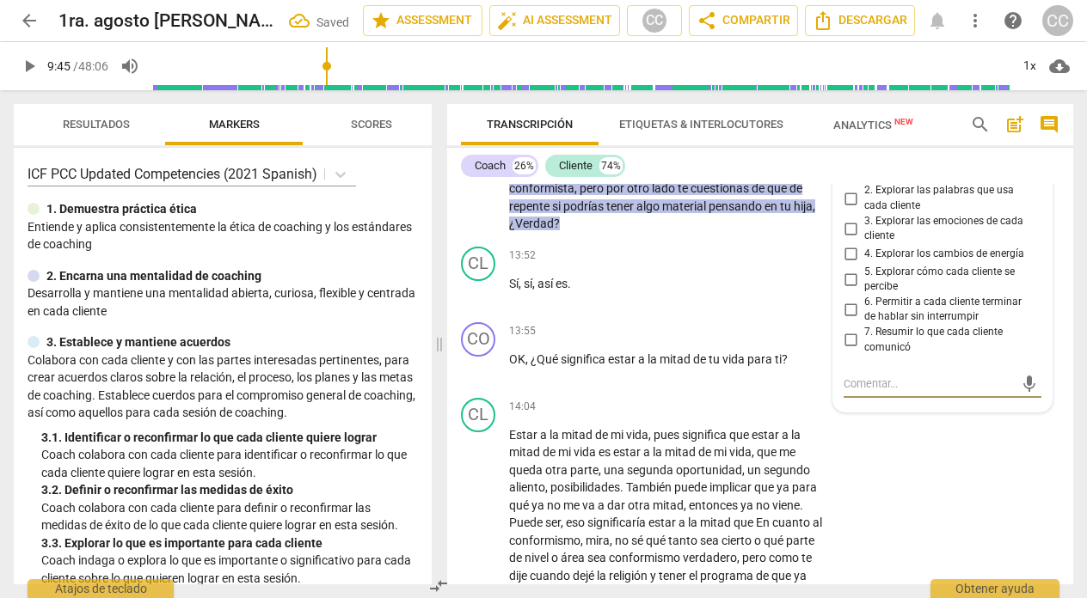
click at [849, 340] on input "7. Resumir lo que cada cliente comunicó" at bounding box center [851, 340] width 28 height 21
checkbox input "true"
click at [629, 287] on p "Sí , sí , así es ." at bounding box center [668, 284] width 319 height 18
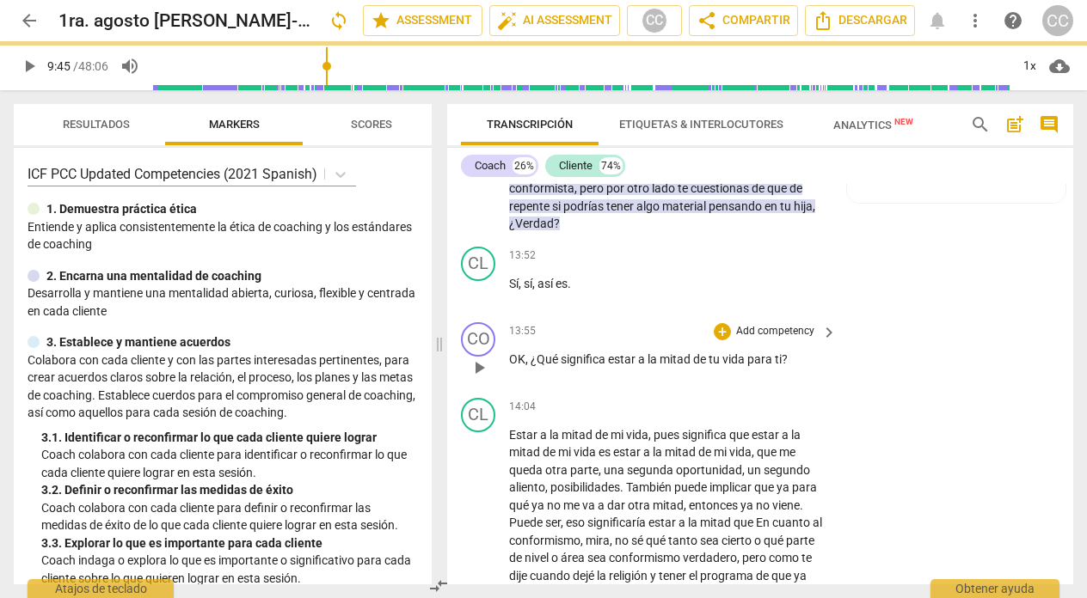
scroll to position [3232, 0]
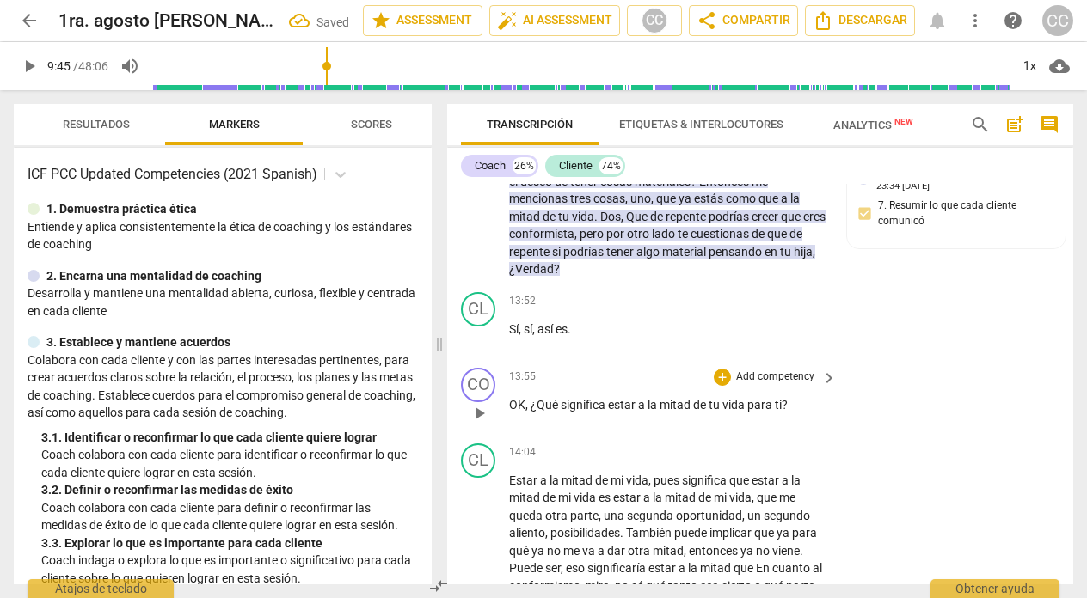
click at [770, 371] on p "Add competency" at bounding box center [775, 377] width 82 height 15
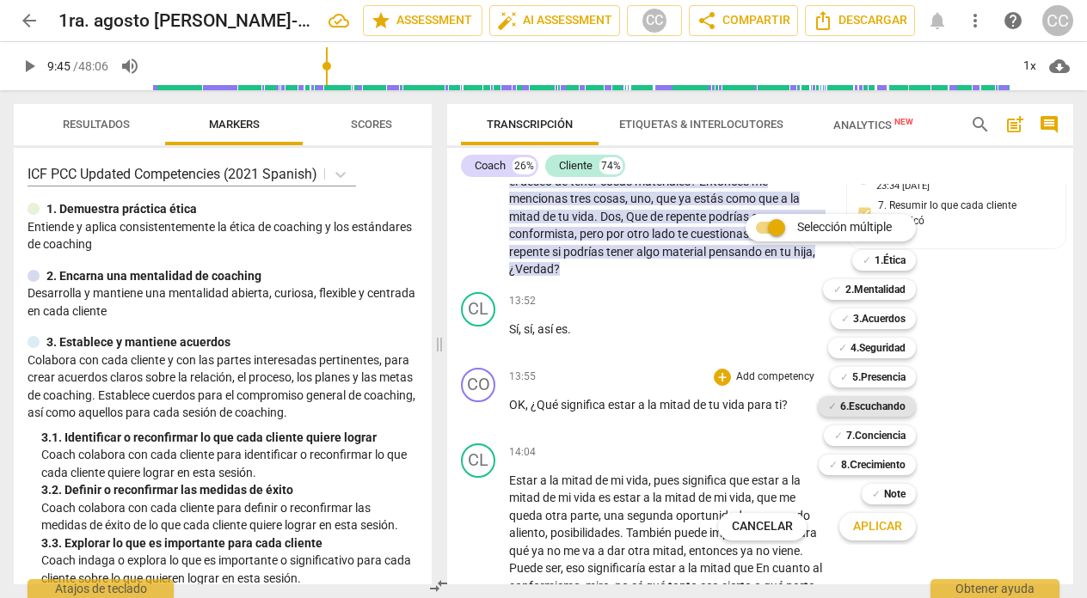
click at [877, 407] on b "6.Escuchando" at bounding box center [872, 406] width 65 height 21
click at [873, 531] on span "Aplicar" at bounding box center [877, 527] width 49 height 17
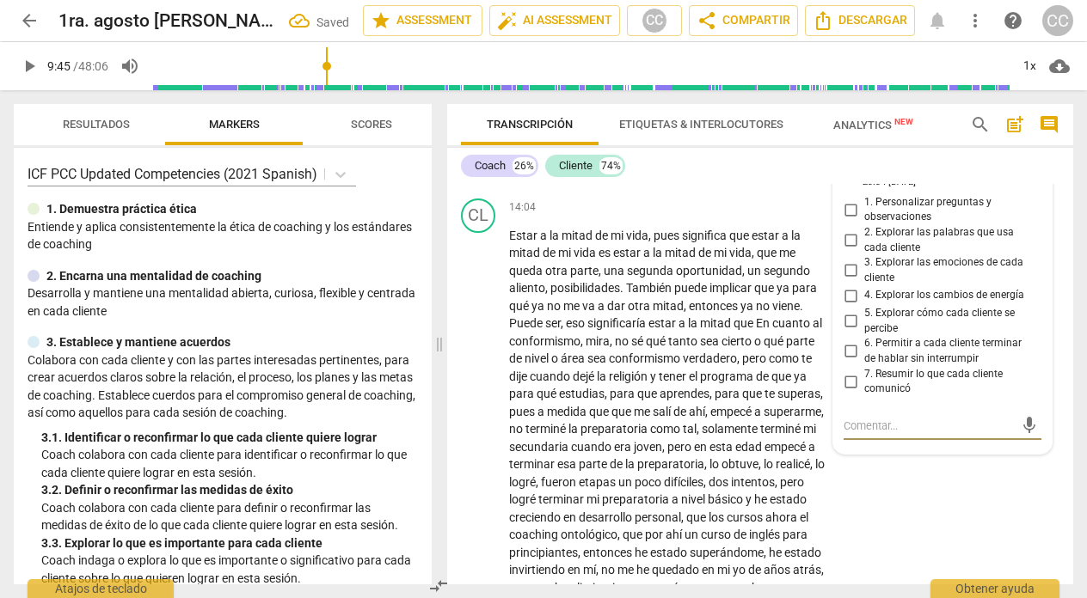
scroll to position [3471, 0]
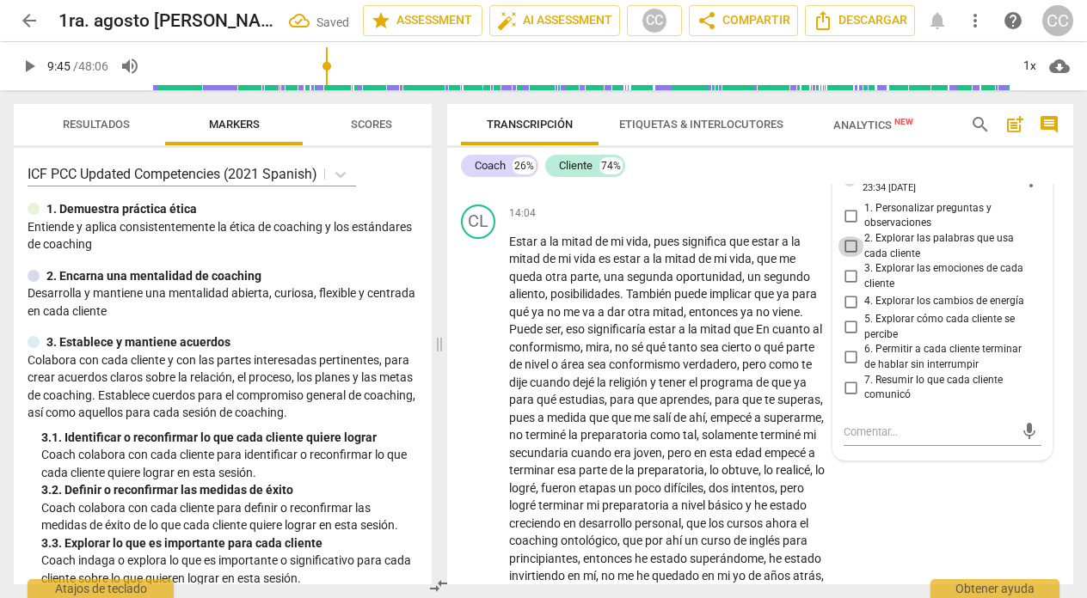
click at [847, 247] on input "2. Explorar las palabras que usa cada cliente" at bounding box center [851, 246] width 28 height 21
checkbox input "true"
click at [692, 187] on div "13:55 + Add competency 6.Escuchando keyboard_arrow_right OK , ¿Qué significa es…" at bounding box center [673, 160] width 329 height 62
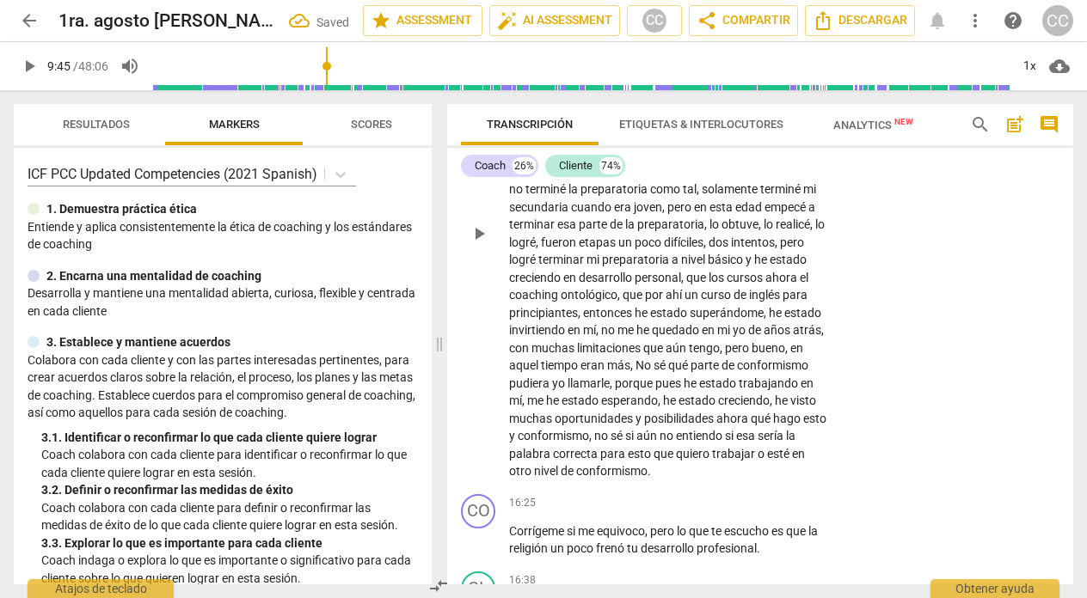
scroll to position [3849, 0]
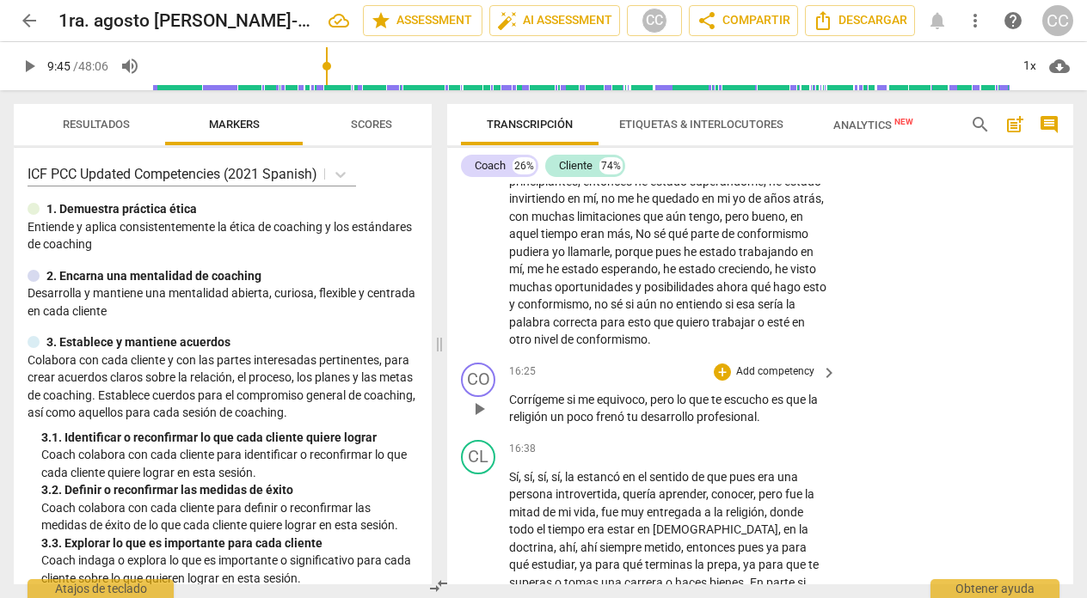
click at [777, 417] on p "Corrígeme si me equivoco , pero lo que te escucho es que la religión un poco fr…" at bounding box center [668, 408] width 319 height 35
click at [617, 453] on div "16:38 + Add competency keyboard_arrow_right" at bounding box center [673, 449] width 329 height 19
click at [786, 369] on p "Add competency" at bounding box center [775, 372] width 82 height 15
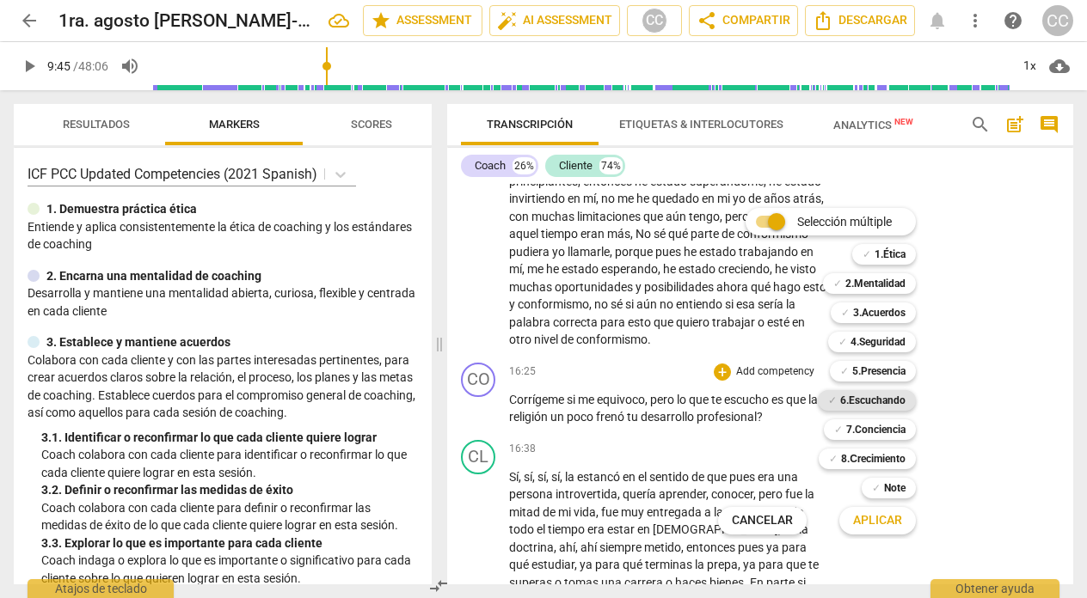
click at [872, 401] on b "6.Escuchando" at bounding box center [872, 400] width 65 height 21
click at [871, 523] on span "Aplicar" at bounding box center [877, 520] width 49 height 17
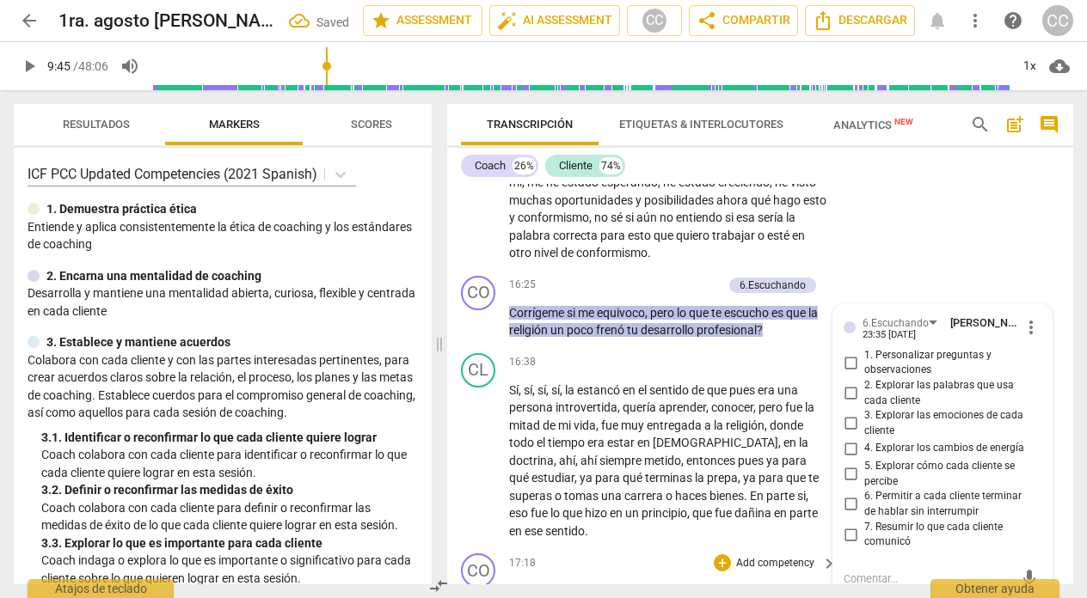
scroll to position [3925, 0]
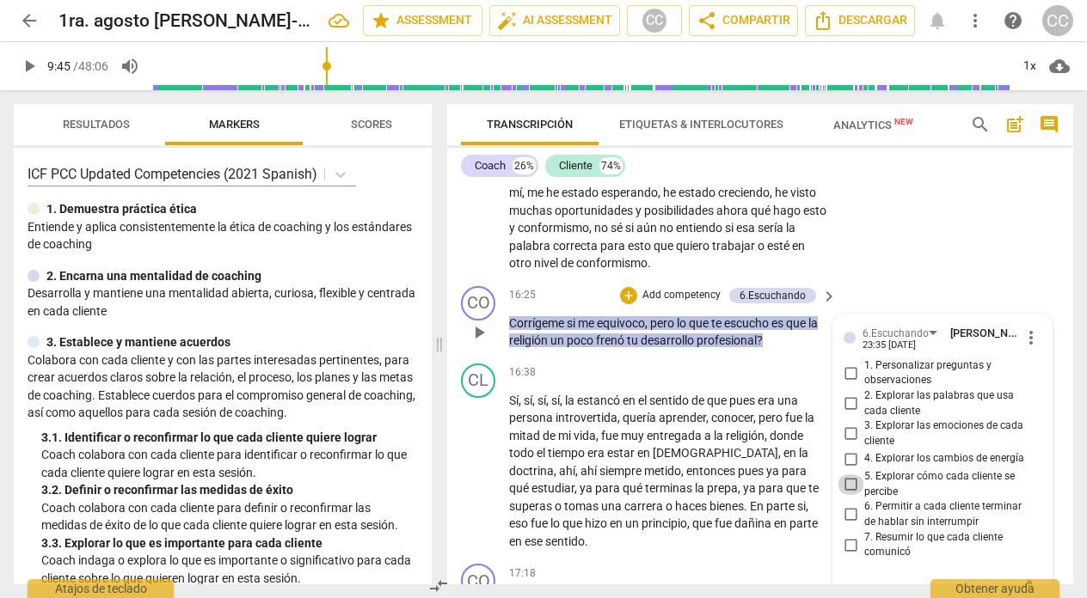
click at [846, 482] on input "5. Explorar cómo cada cliente se percibe" at bounding box center [851, 485] width 28 height 21
checkbox input "true"
click at [927, 188] on div "CL play_arrow pause 14:04 + Add competency keyboard_arrow_right Estar a la mita…" at bounding box center [760, 12] width 626 height 536
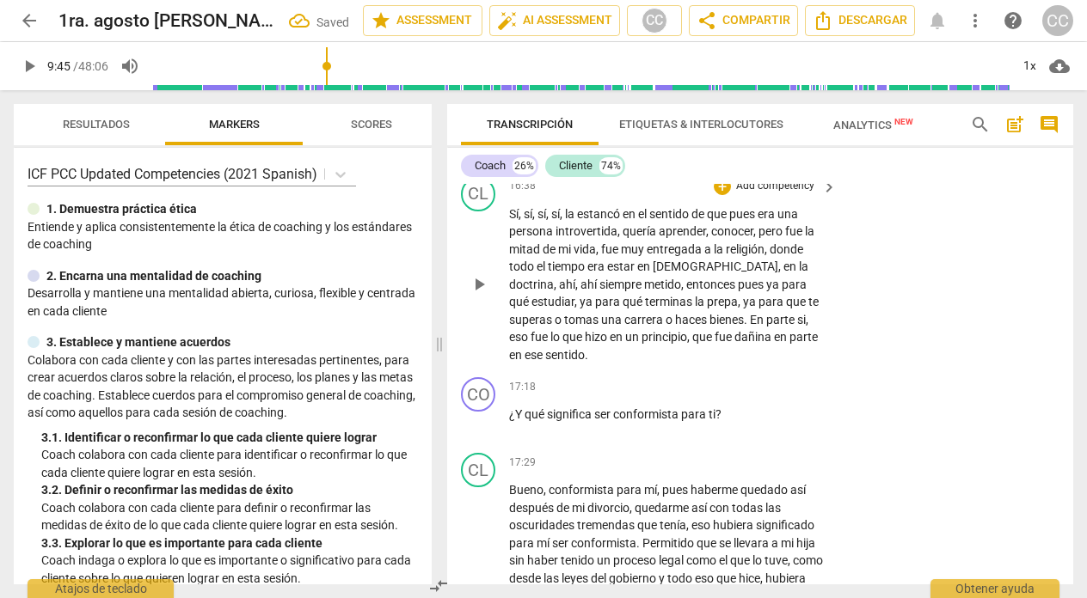
scroll to position [4118, 0]
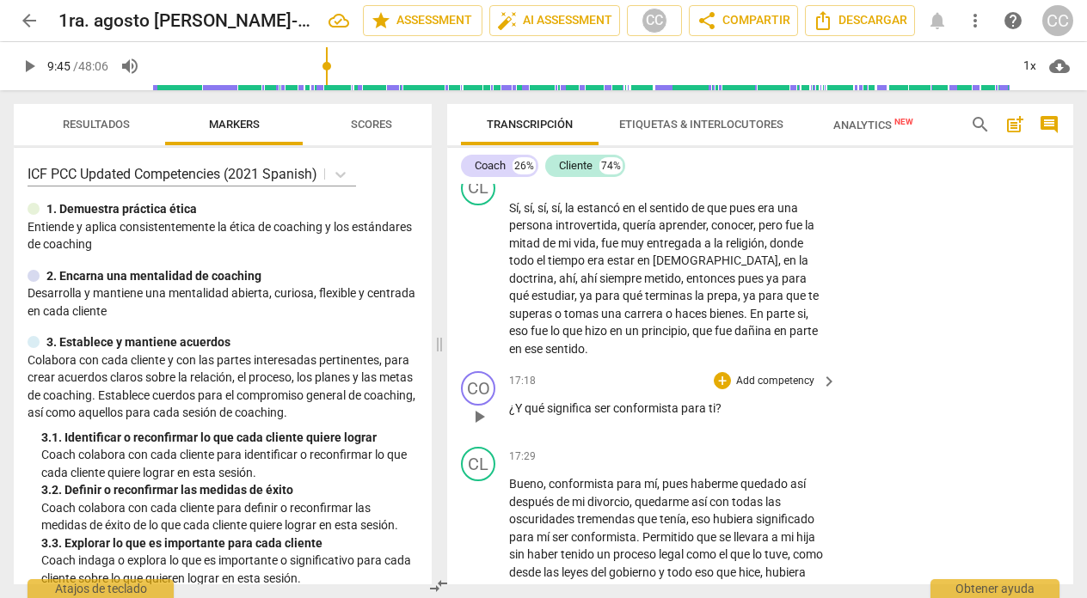
click at [751, 377] on p "Add competency" at bounding box center [775, 381] width 82 height 15
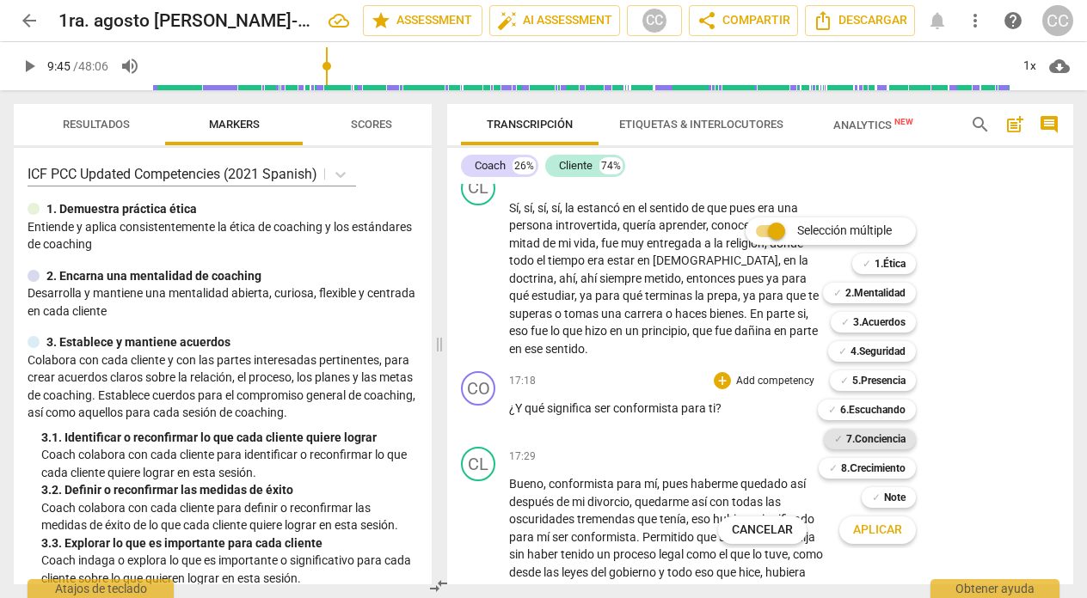
click at [875, 435] on b "7.Conciencia" at bounding box center [875, 439] width 59 height 21
click at [871, 525] on span "Aplicar" at bounding box center [877, 530] width 49 height 17
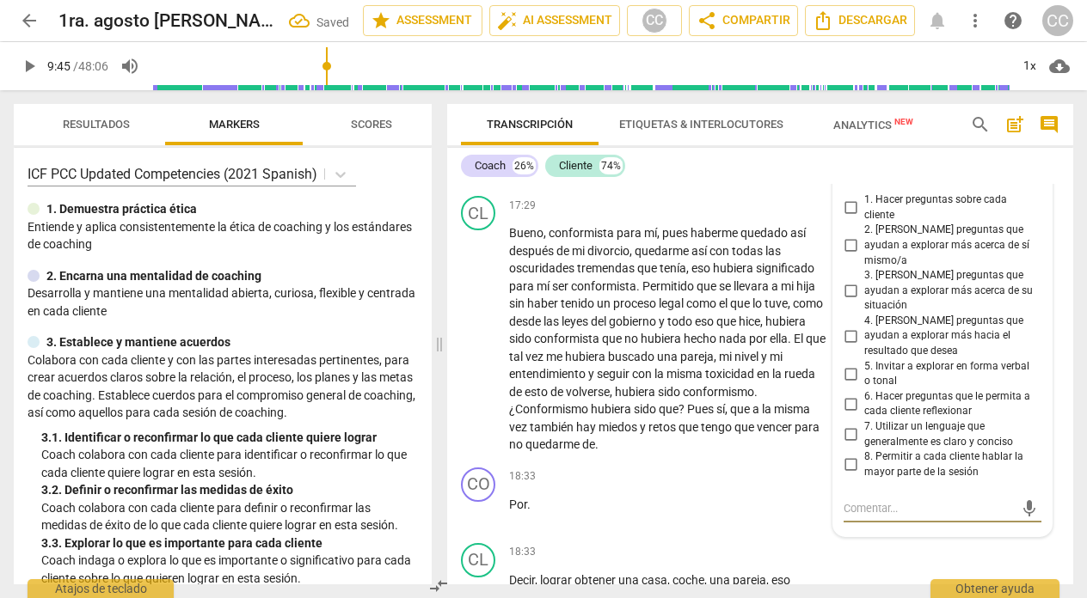
scroll to position [4366, 0]
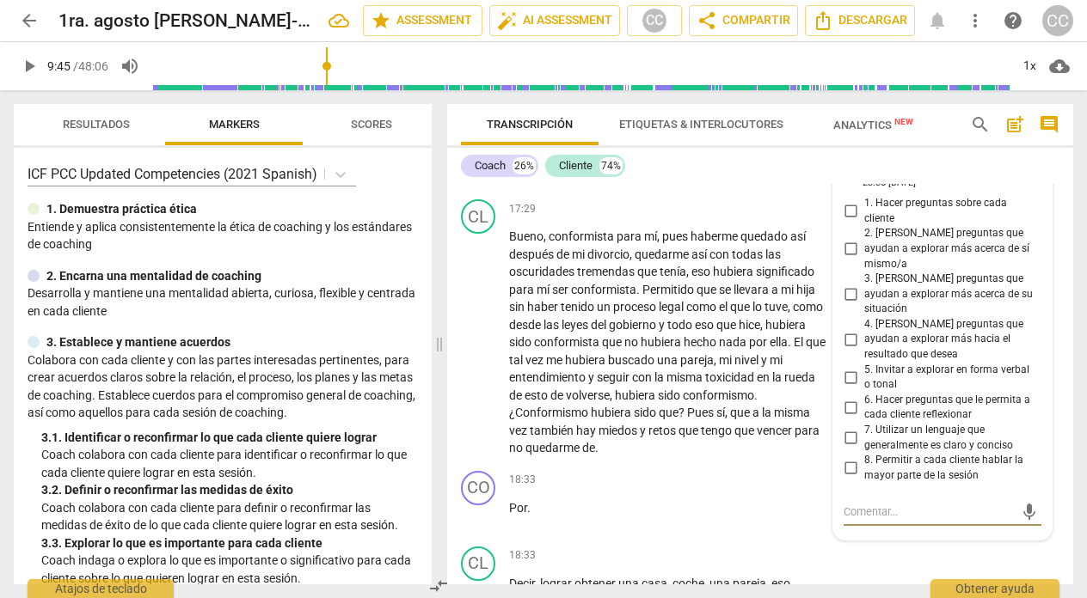
click at [846, 243] on input "2. [PERSON_NAME] preguntas que ayudan a explorar más acerca de sí mismo/a" at bounding box center [851, 249] width 28 height 21
checkbox input "true"
click at [629, 216] on div "17:29 + Add competency keyboard_arrow_right" at bounding box center [673, 208] width 329 height 19
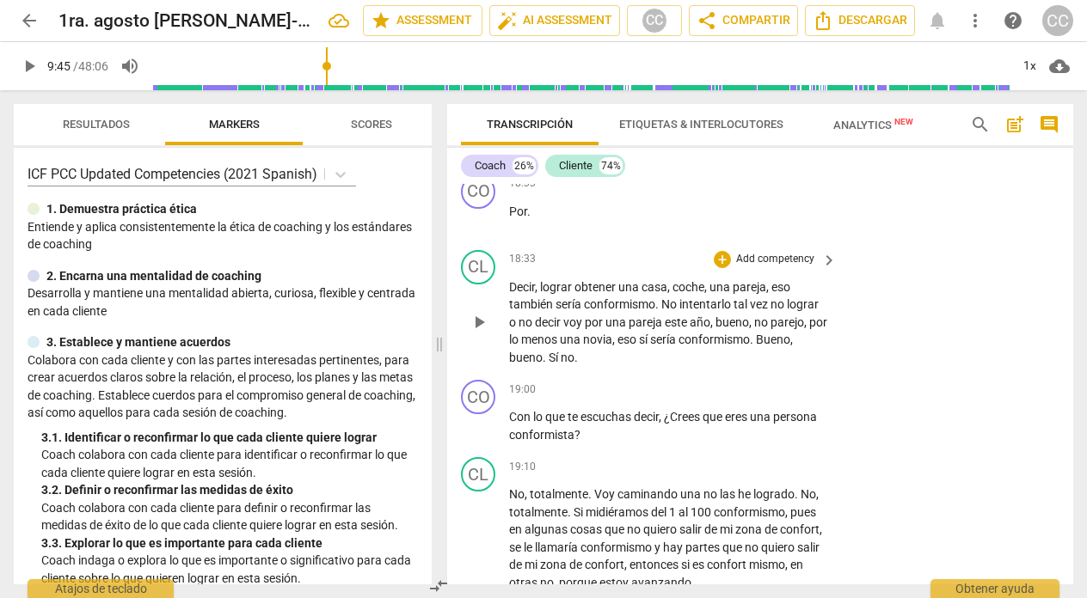
scroll to position [4666, 0]
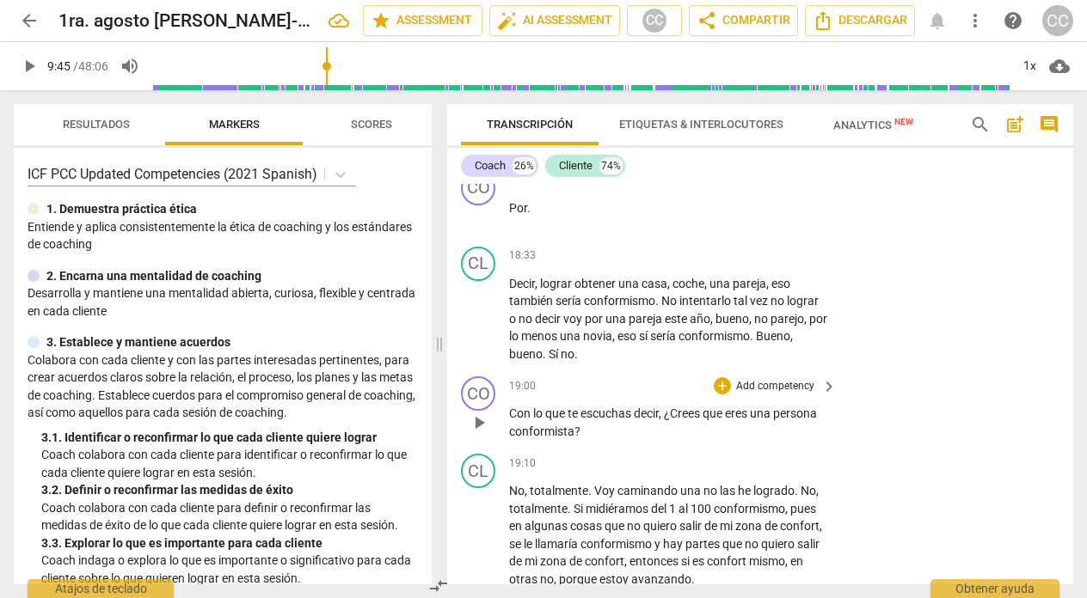
click at [767, 381] on p "Add competency" at bounding box center [775, 386] width 82 height 15
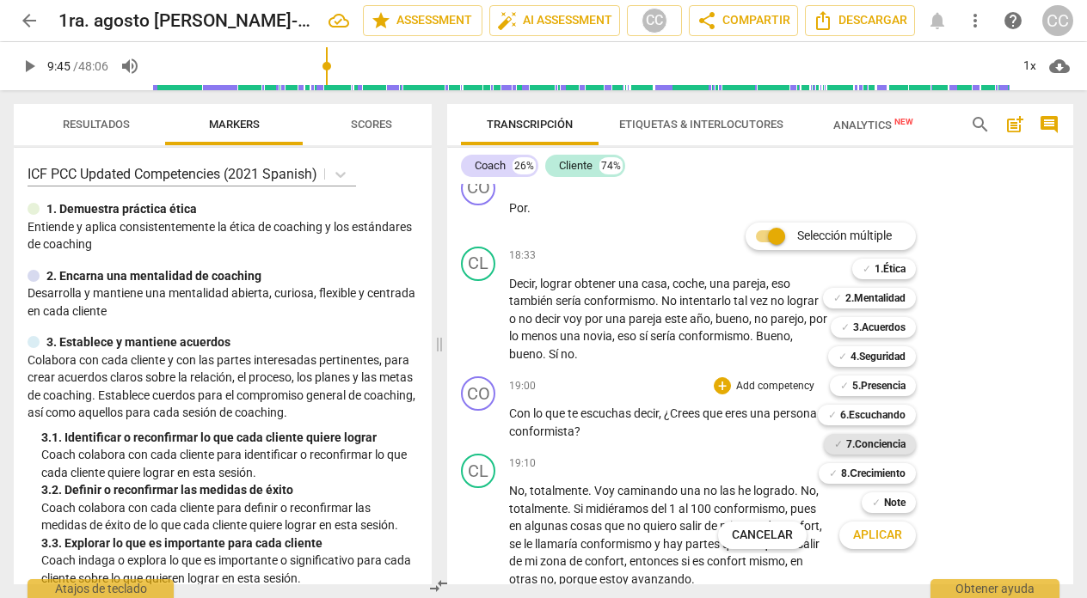
click at [877, 445] on b "7.Conciencia" at bounding box center [875, 444] width 59 height 21
click at [874, 532] on span "Aplicar" at bounding box center [877, 535] width 49 height 17
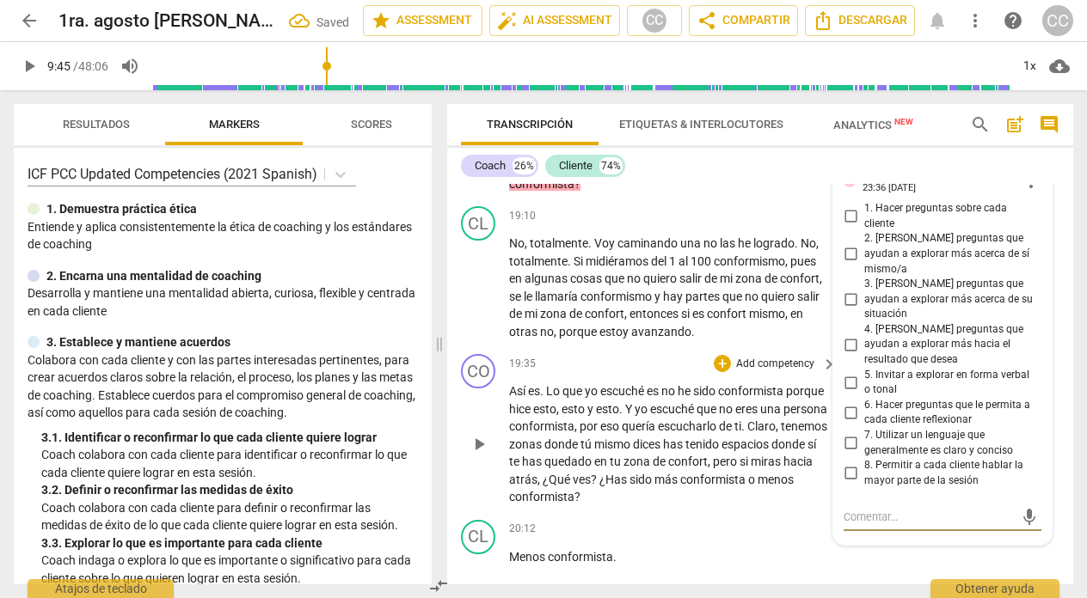
scroll to position [4911, 0]
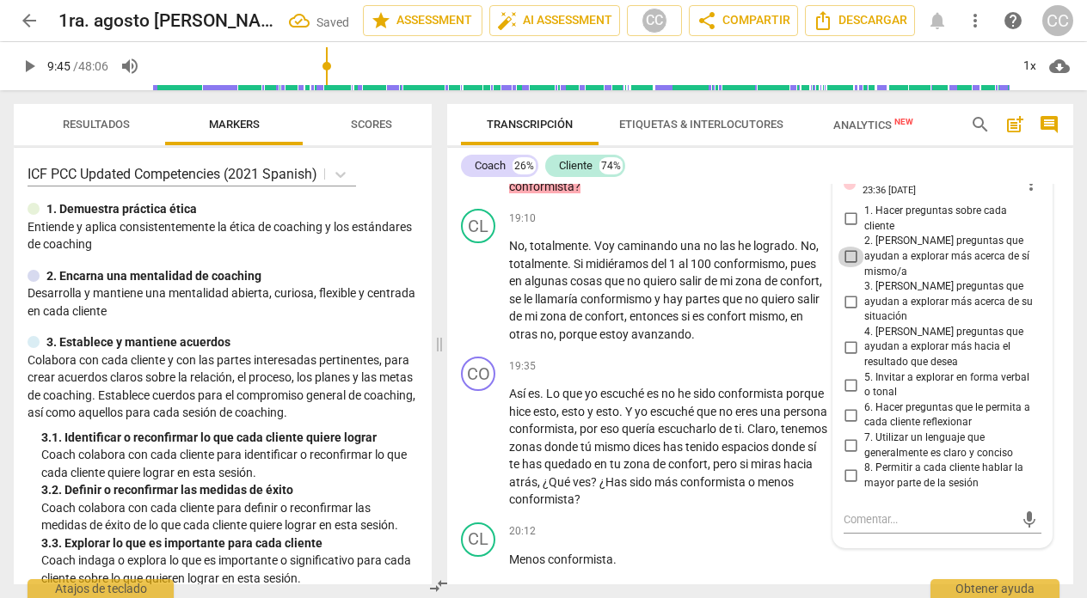
click at [851, 247] on input "2. [PERSON_NAME] preguntas que ayudan a explorar más acerca de sí mismo/a" at bounding box center [851, 257] width 28 height 21
checkbox input "true"
click at [664, 230] on div "19:10 + Add competency keyboard_arrow_right No , totalmente . Voy caminando una…" at bounding box center [673, 276] width 329 height 134
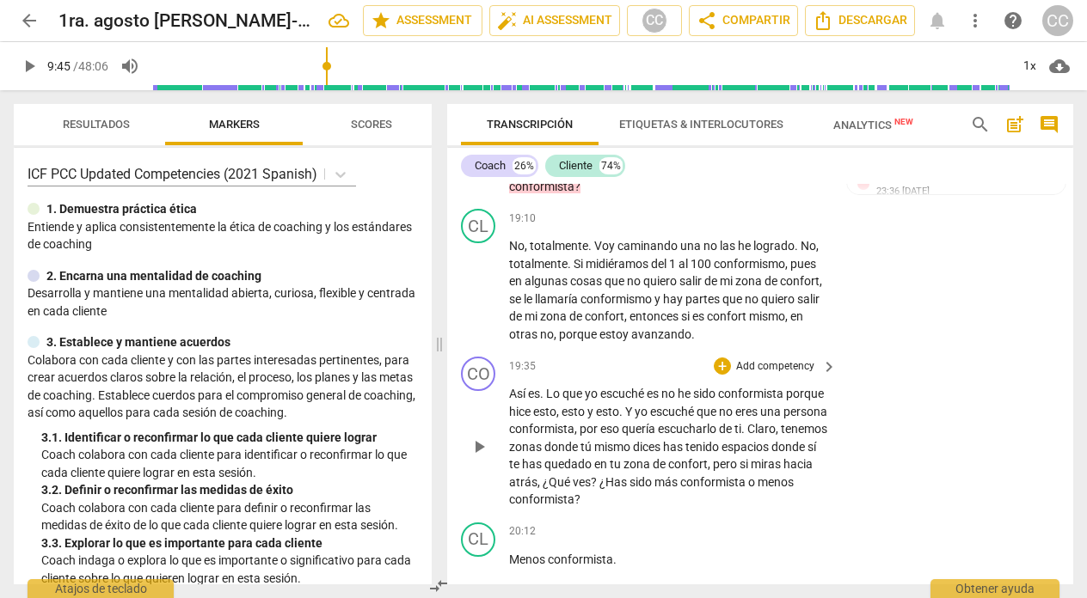
click at [776, 359] on p "Add competency" at bounding box center [775, 366] width 82 height 15
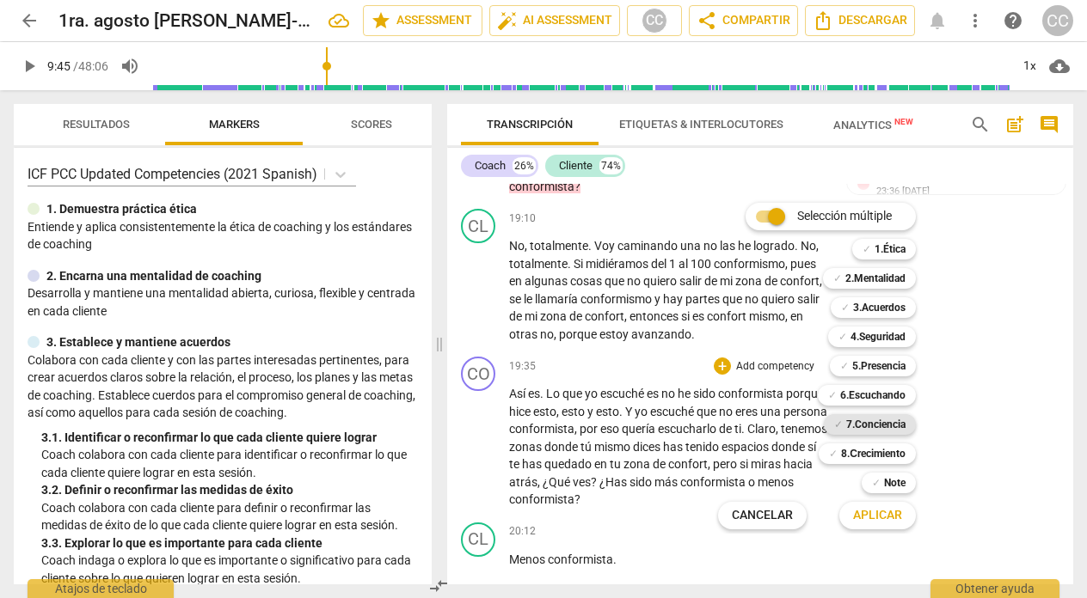
click at [881, 426] on b "7.Conciencia" at bounding box center [875, 424] width 59 height 21
click at [872, 516] on span "Aplicar" at bounding box center [877, 515] width 49 height 17
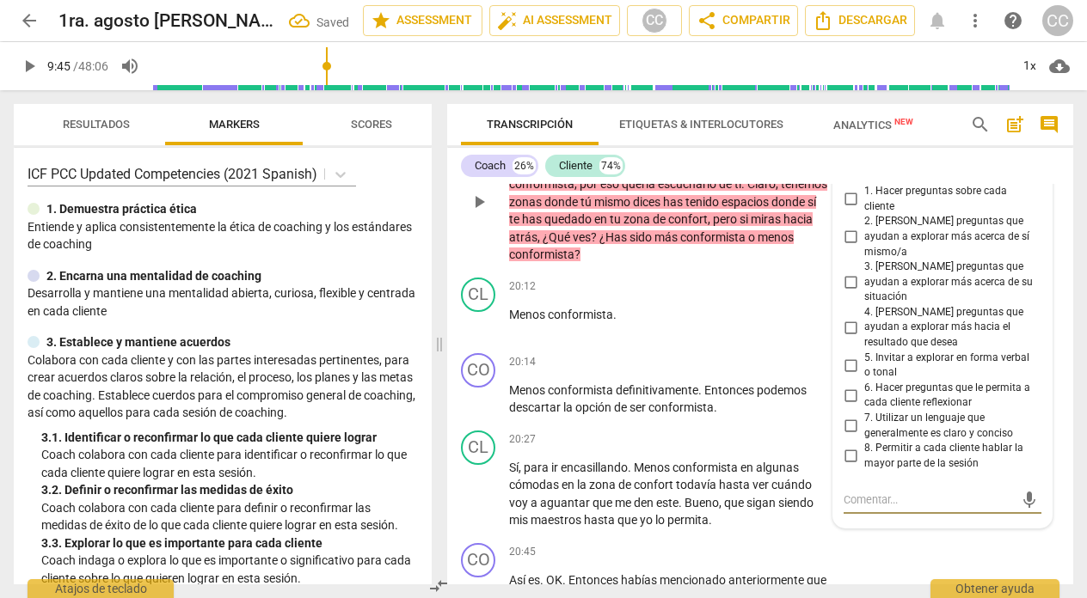
scroll to position [5149, 0]
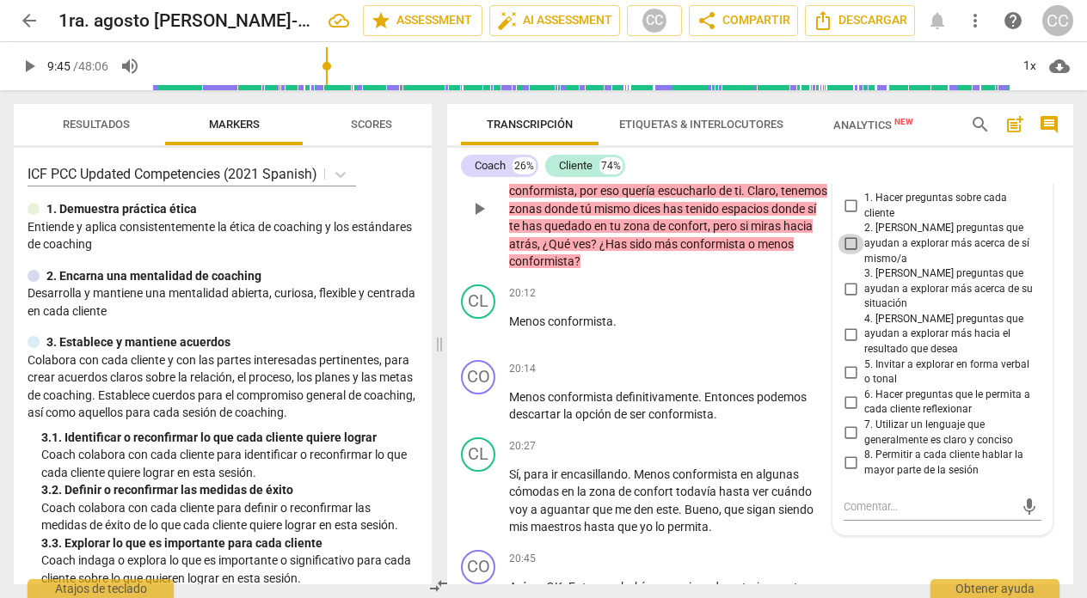
click at [847, 234] on input "2. [PERSON_NAME] preguntas que ayudan a explorar más acerca de sí mismo/a" at bounding box center [851, 244] width 28 height 21
checkbox input "true"
click at [623, 339] on div "20:12 + Add competency keyboard_arrow_right Menos conformista ." at bounding box center [673, 316] width 329 height 62
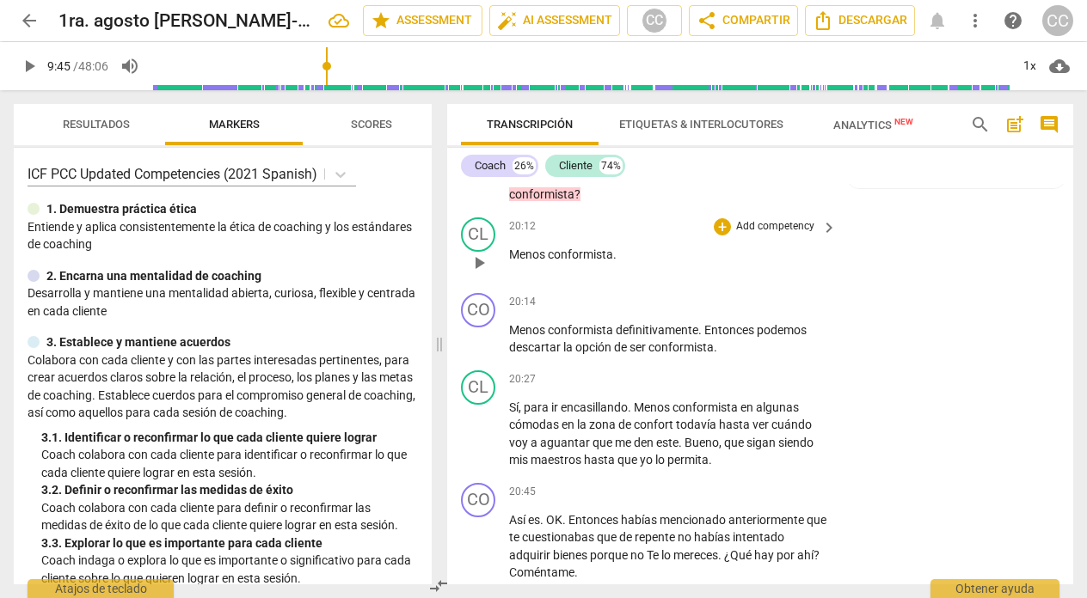
scroll to position [5219, 0]
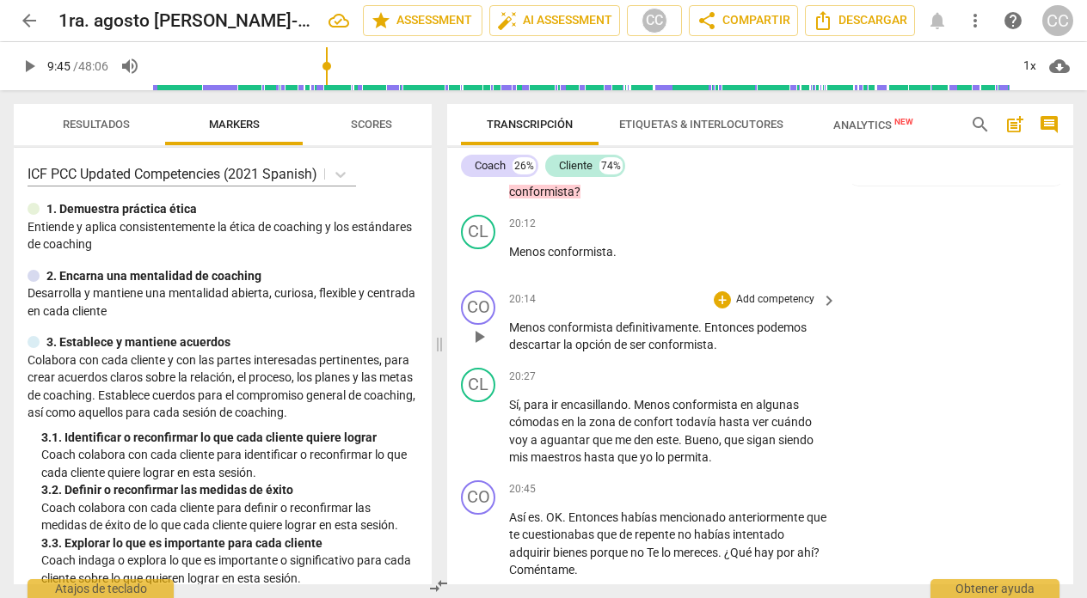
click at [781, 300] on p "Add competency" at bounding box center [775, 299] width 82 height 15
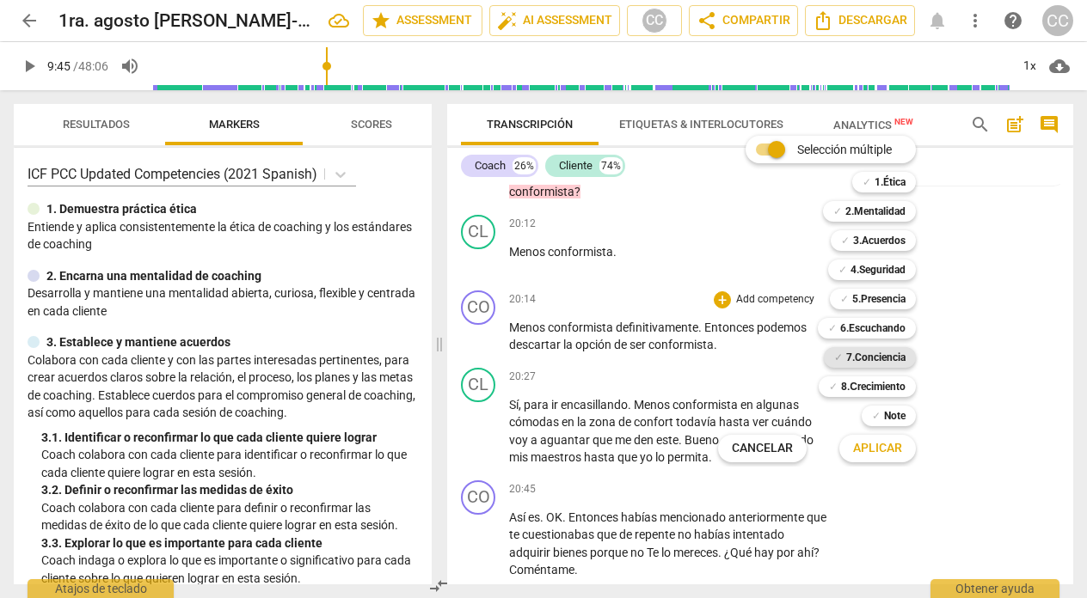
click at [874, 354] on b "7.Conciencia" at bounding box center [875, 357] width 59 height 21
click at [870, 441] on span "Aplicar" at bounding box center [877, 448] width 49 height 17
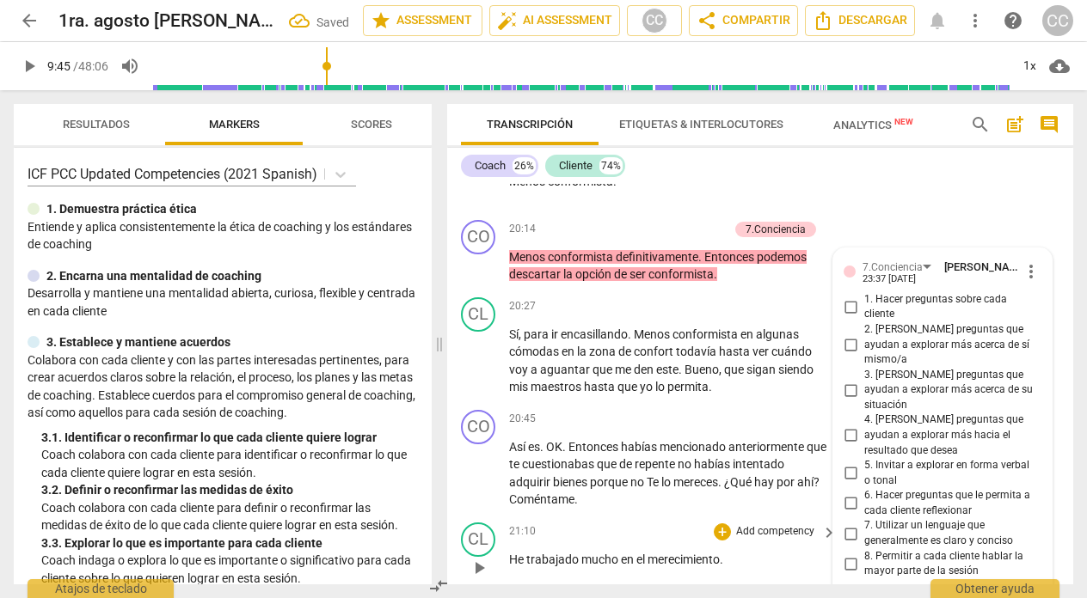
scroll to position [5281, 0]
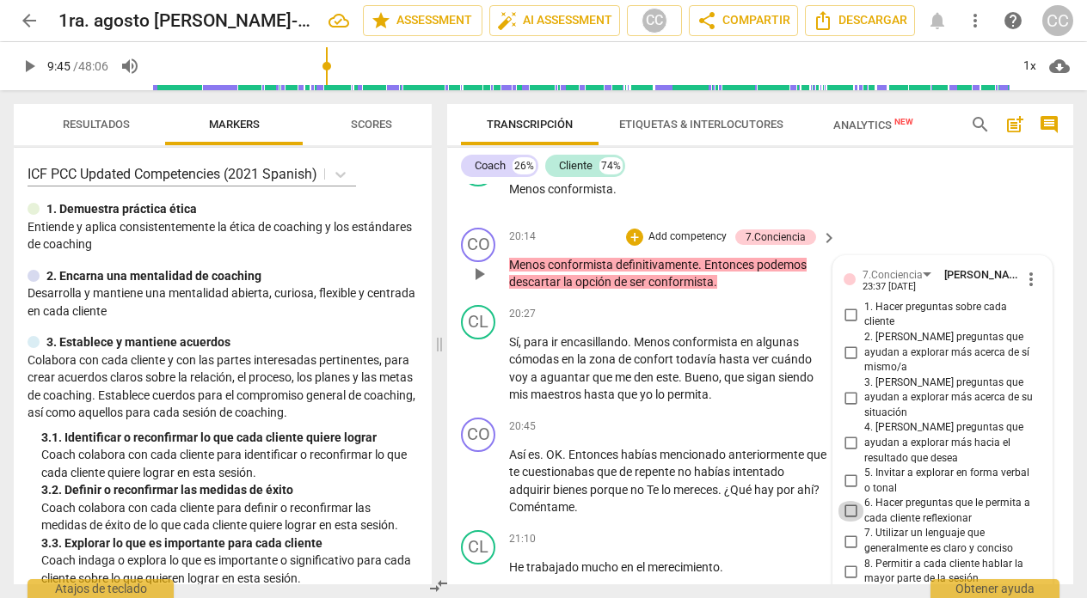
click at [844, 501] on input "6. Hacer preguntas que le permita a cada cliente reflexionar" at bounding box center [851, 511] width 28 height 21
checkbox input "true"
click at [638, 431] on div "20:45 + Add competency keyboard_arrow_right" at bounding box center [673, 427] width 329 height 19
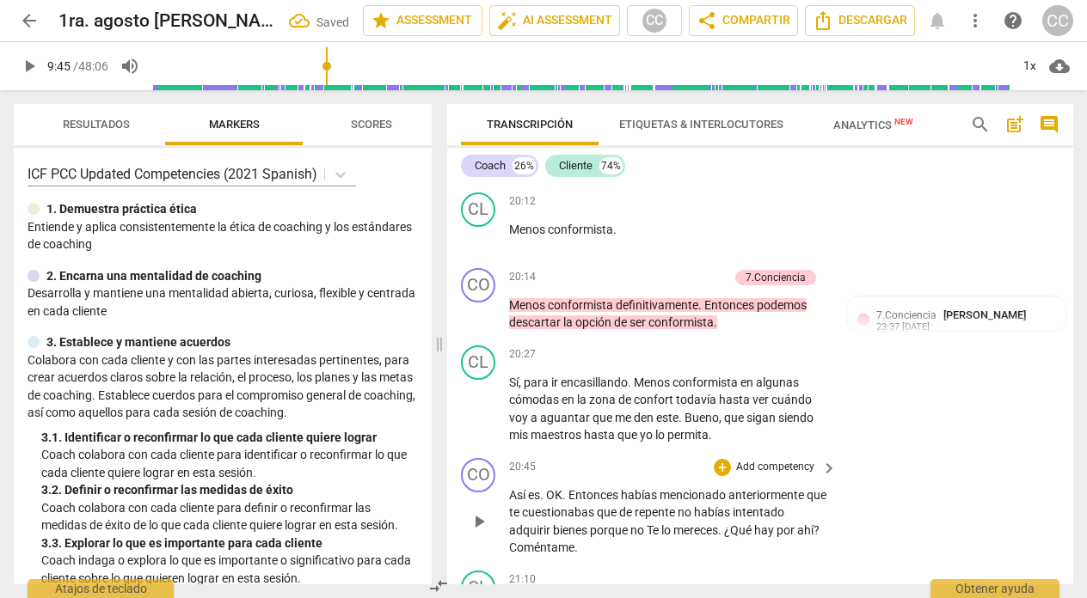
scroll to position [5237, 0]
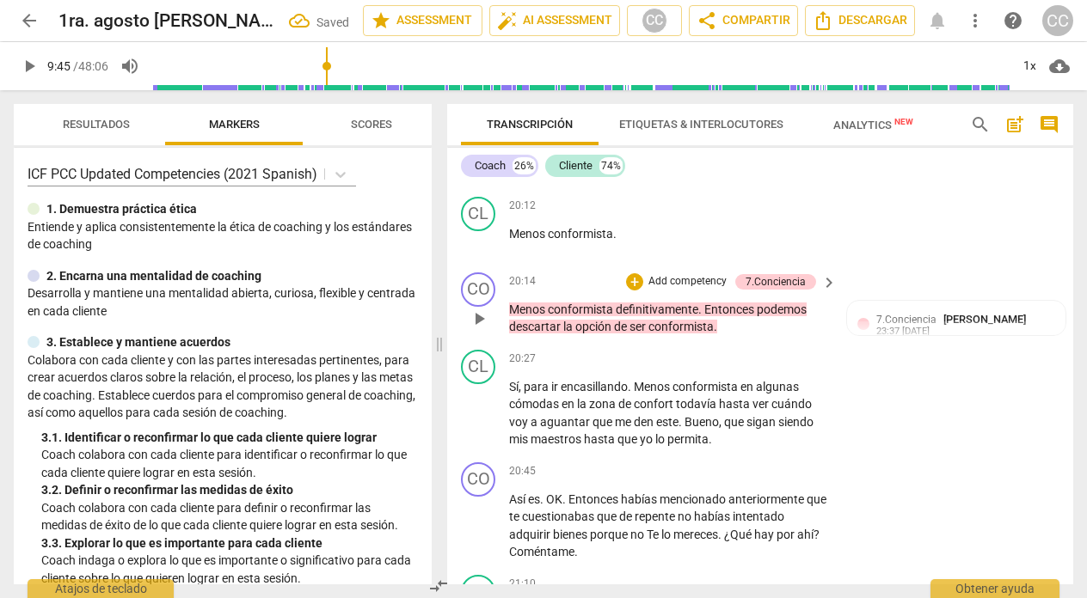
click at [603, 323] on span "opción" at bounding box center [594, 327] width 39 height 14
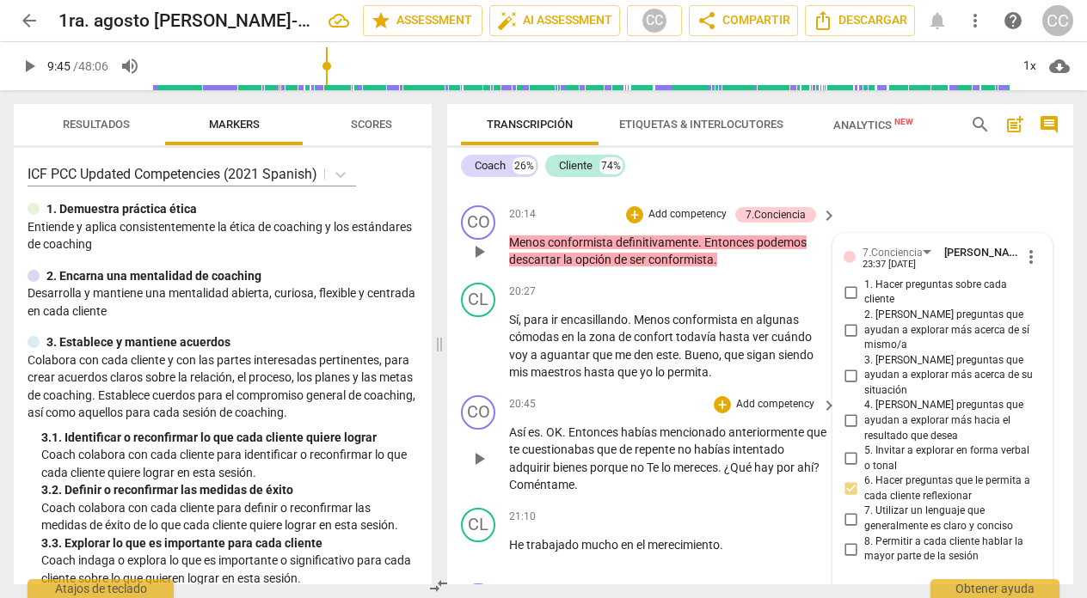
scroll to position [5236, 0]
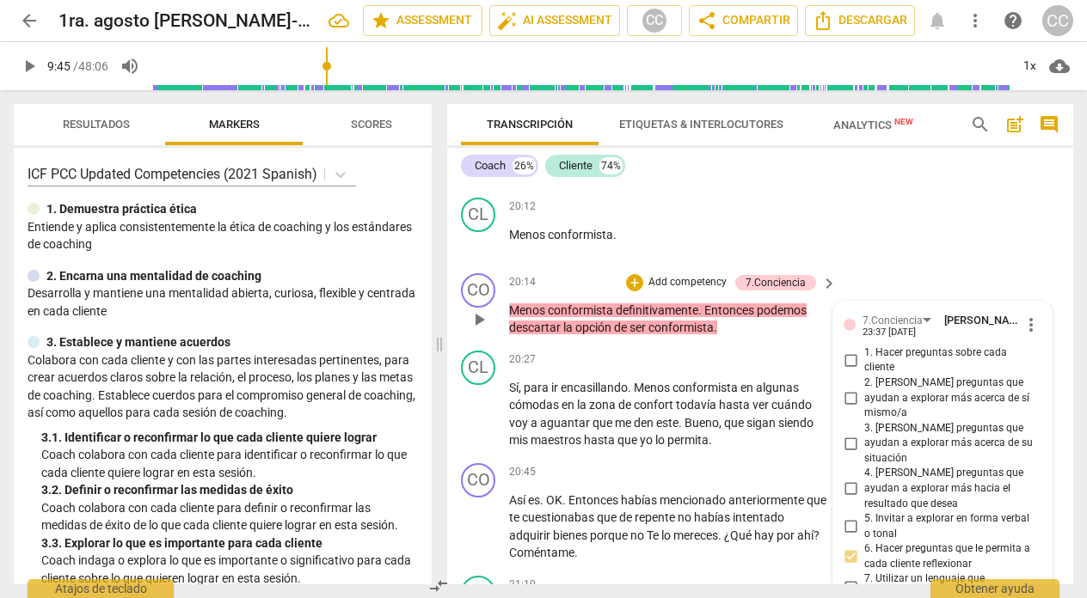
click at [716, 309] on span "Entonces" at bounding box center [730, 311] width 52 height 14
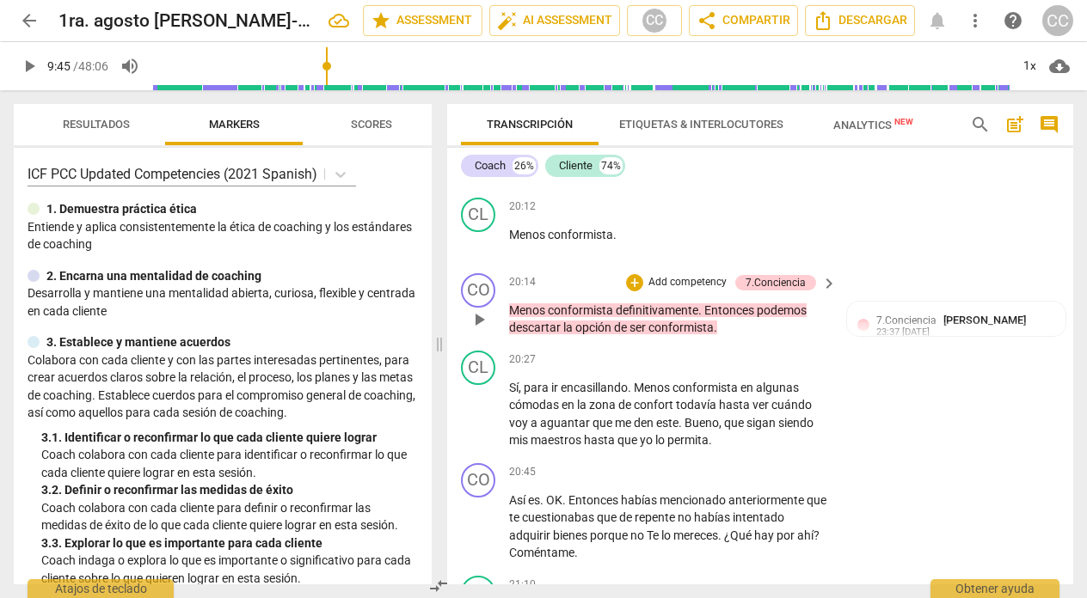
click at [703, 308] on span "." at bounding box center [701, 311] width 6 height 14
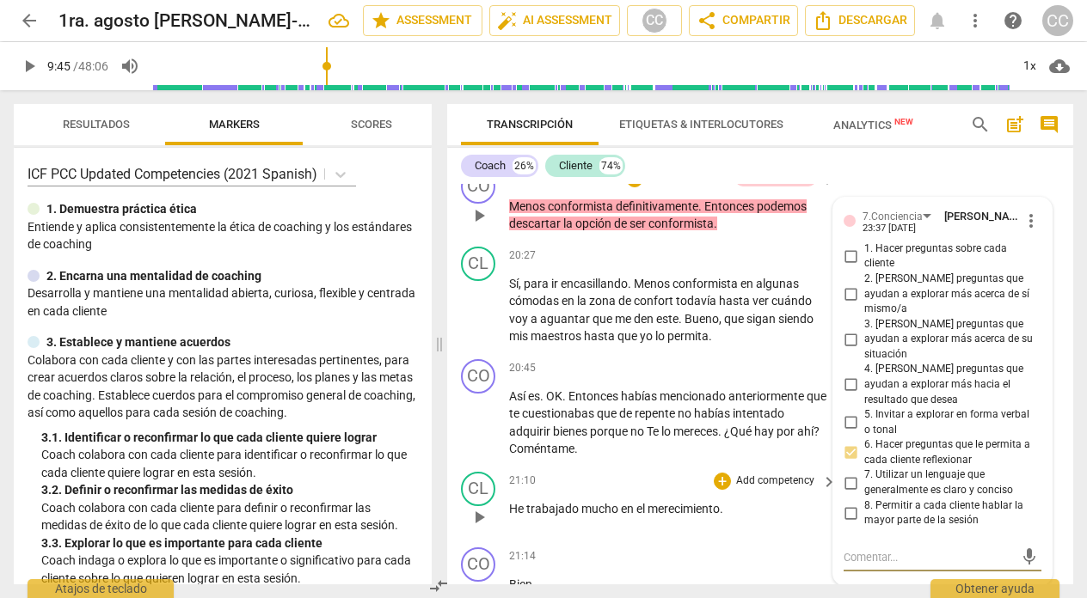
scroll to position [5293, 0]
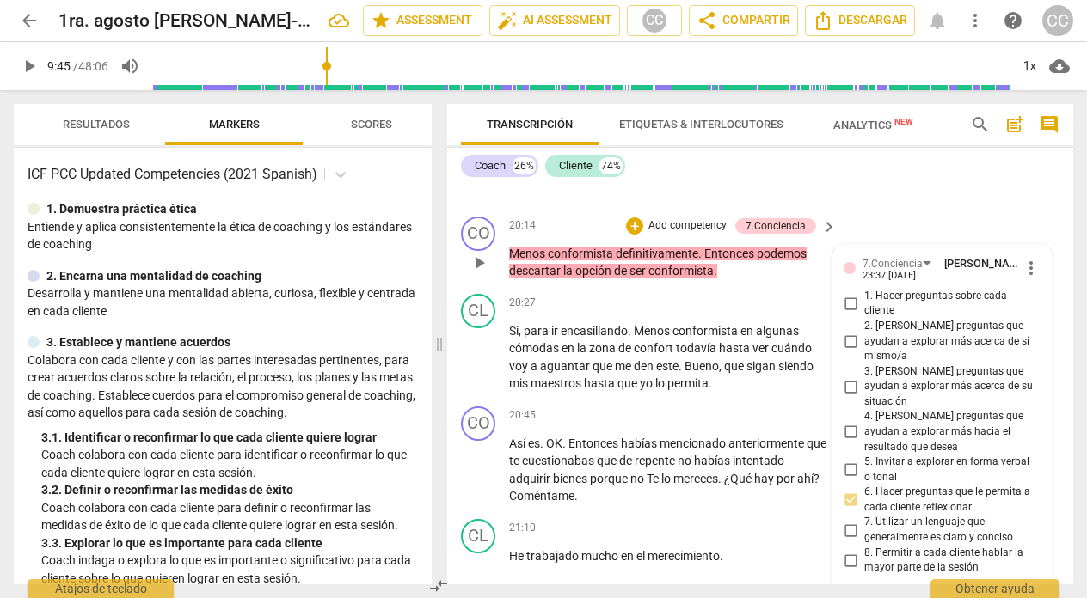
click at [709, 255] on span "Entonces" at bounding box center [730, 254] width 52 height 14
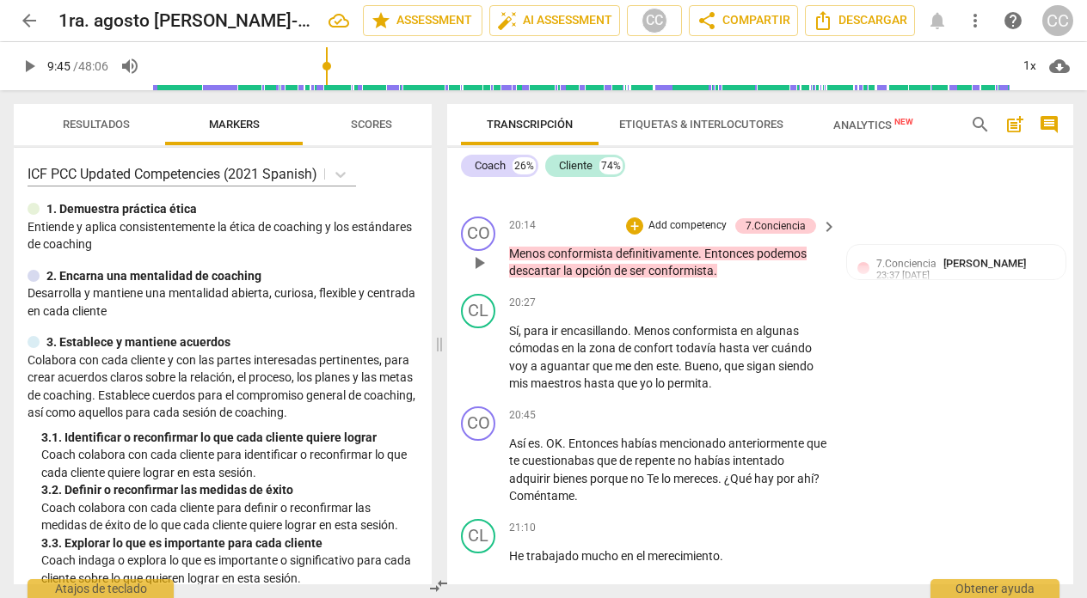
click at [721, 274] on p "Menos conformista definitivamente . Entonces podemos descartar la opción de ser…" at bounding box center [668, 262] width 319 height 35
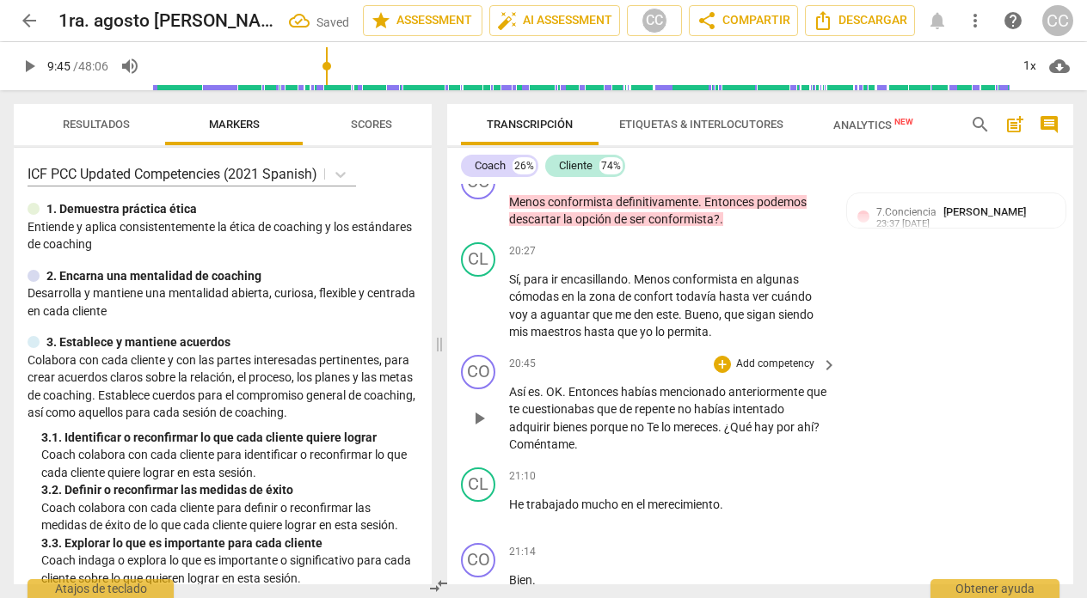
scroll to position [5354, 0]
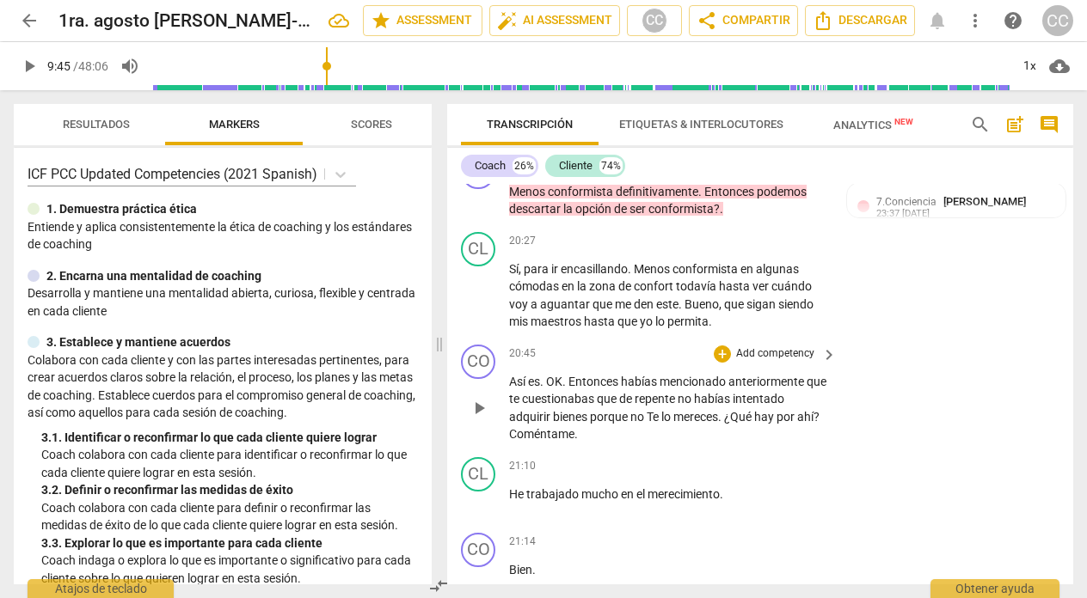
click at [801, 419] on span "ahí" at bounding box center [805, 417] width 16 height 14
click at [776, 349] on p "Add competency" at bounding box center [775, 354] width 82 height 15
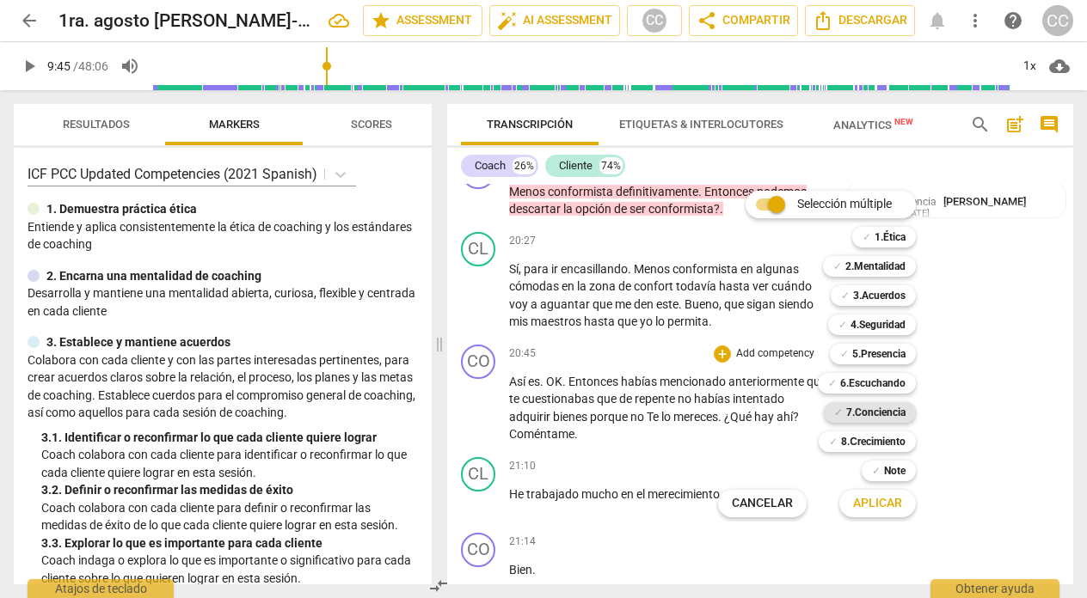
click at [867, 409] on b "7.Conciencia" at bounding box center [875, 412] width 59 height 21
click at [869, 505] on span "Aplicar" at bounding box center [877, 503] width 49 height 17
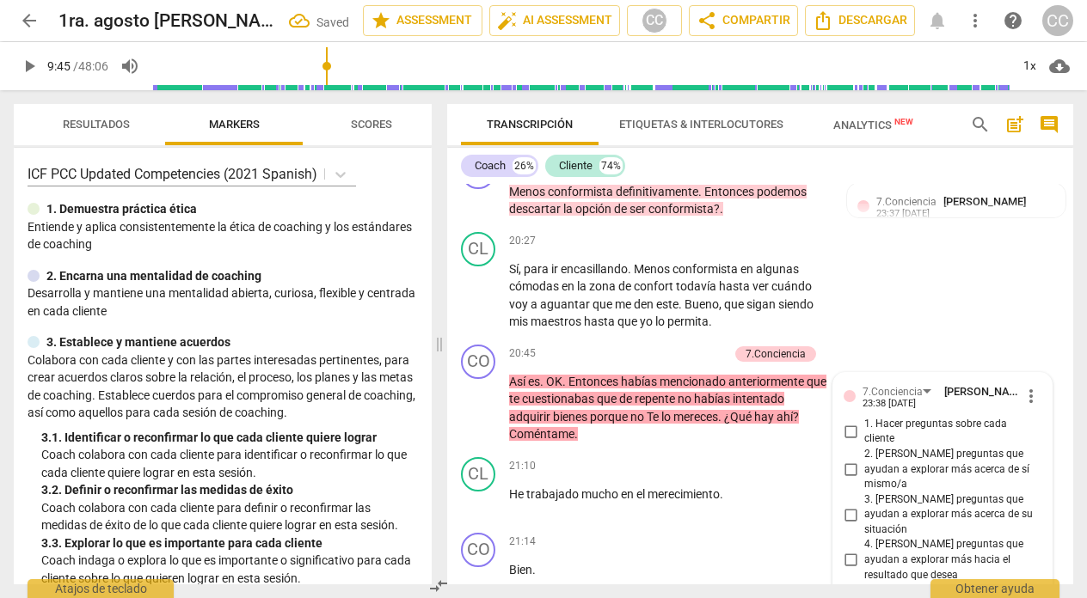
scroll to position [5673, 0]
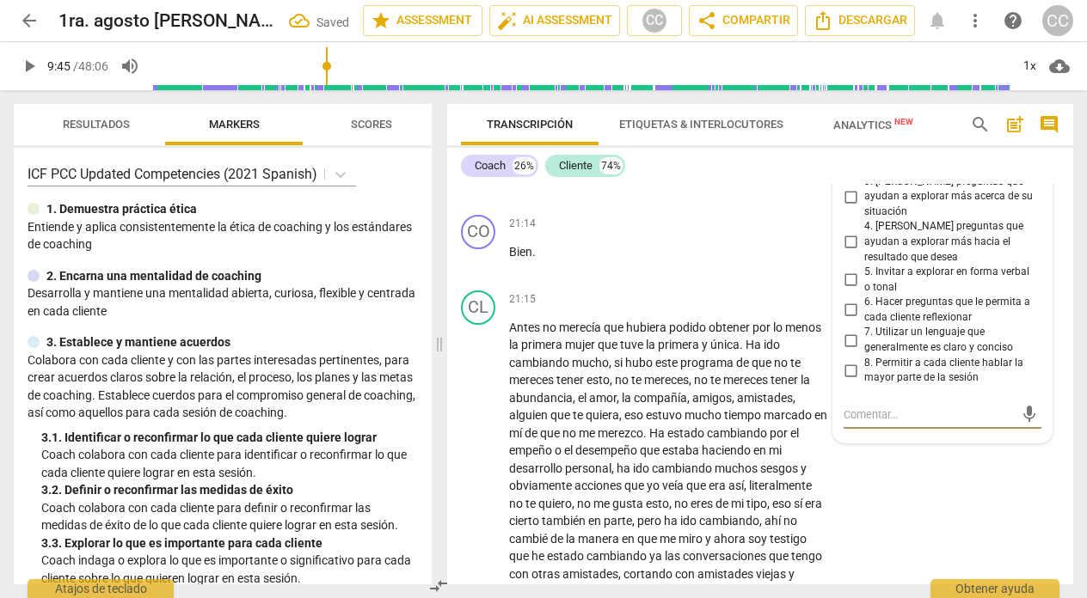
click at [847, 300] on input "6. Hacer preguntas que le permita a cada cliente reflexionar" at bounding box center [851, 310] width 28 height 21
checkbox input "true"
click at [608, 291] on div "21:15 + Add competency keyboard_arrow_right" at bounding box center [673, 300] width 329 height 19
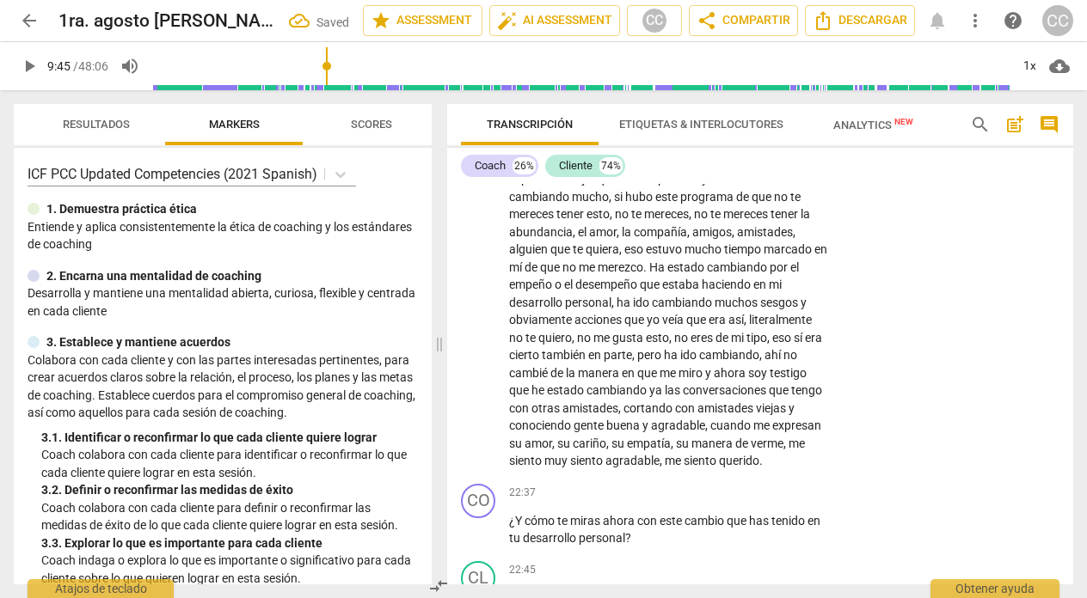
scroll to position [5915, 0]
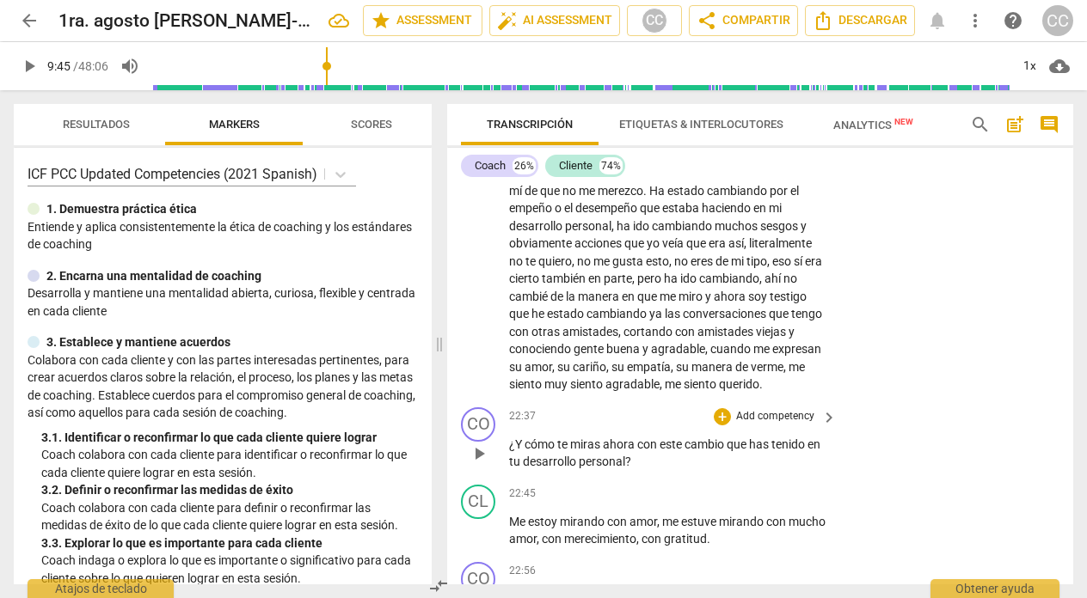
click at [773, 413] on p "Add competency" at bounding box center [775, 416] width 82 height 15
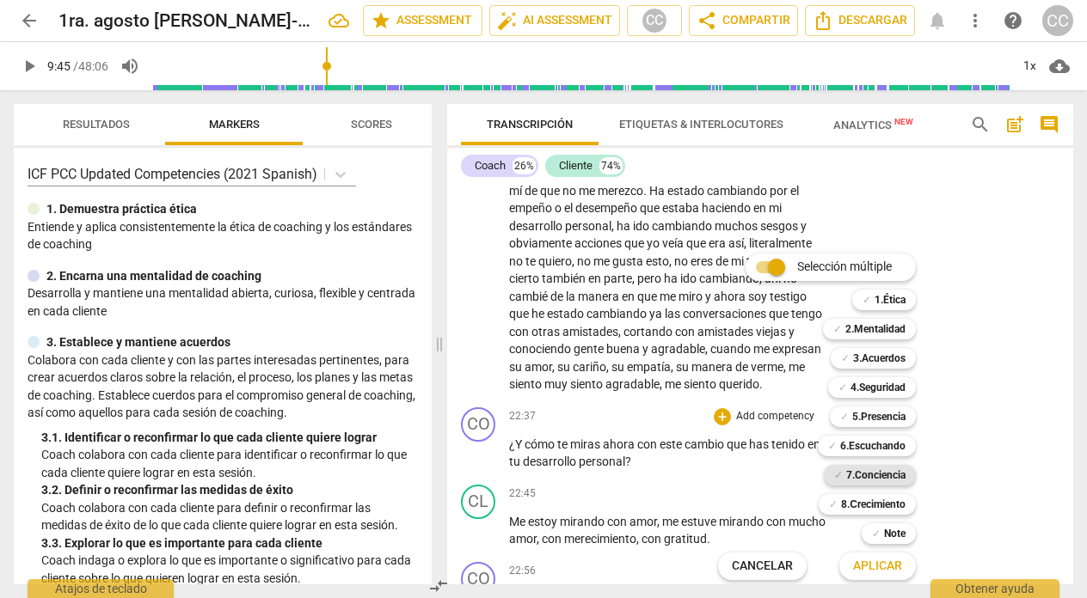
click at [865, 476] on b "7.Conciencia" at bounding box center [875, 475] width 59 height 21
click at [868, 566] on span "Aplicar" at bounding box center [877, 566] width 49 height 17
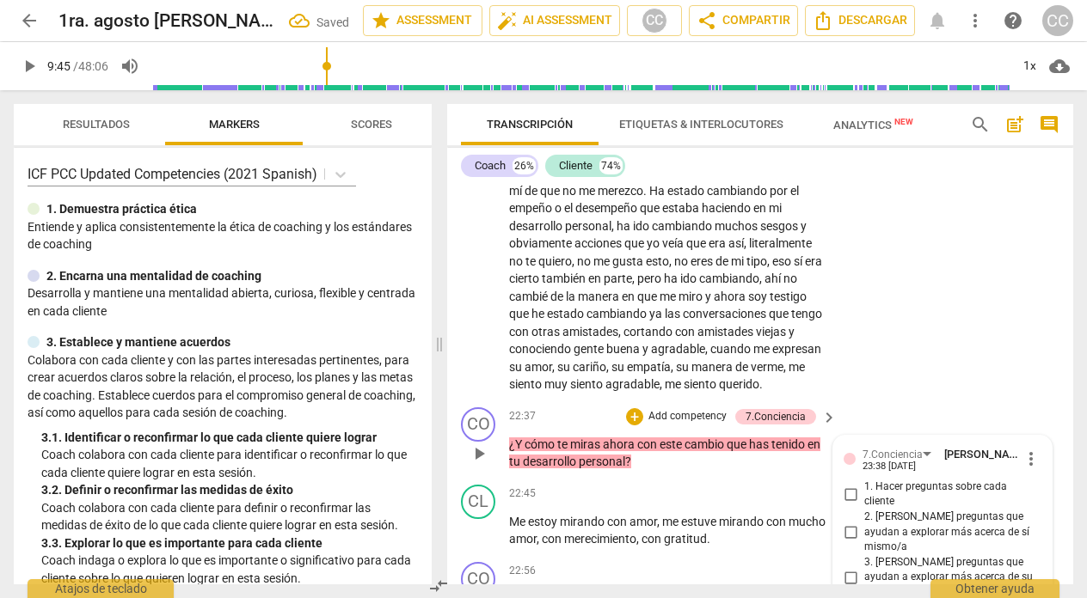
scroll to position [6296, 0]
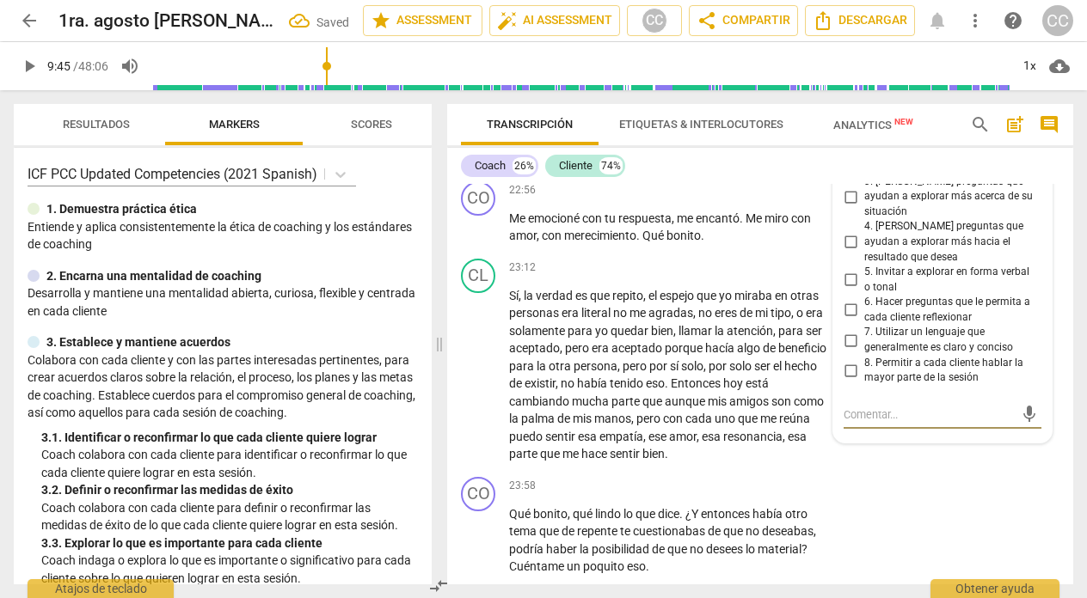
click at [840, 300] on input "6. Hacer preguntas que le permita a cada cliente reflexionar" at bounding box center [851, 310] width 28 height 21
checkbox input "true"
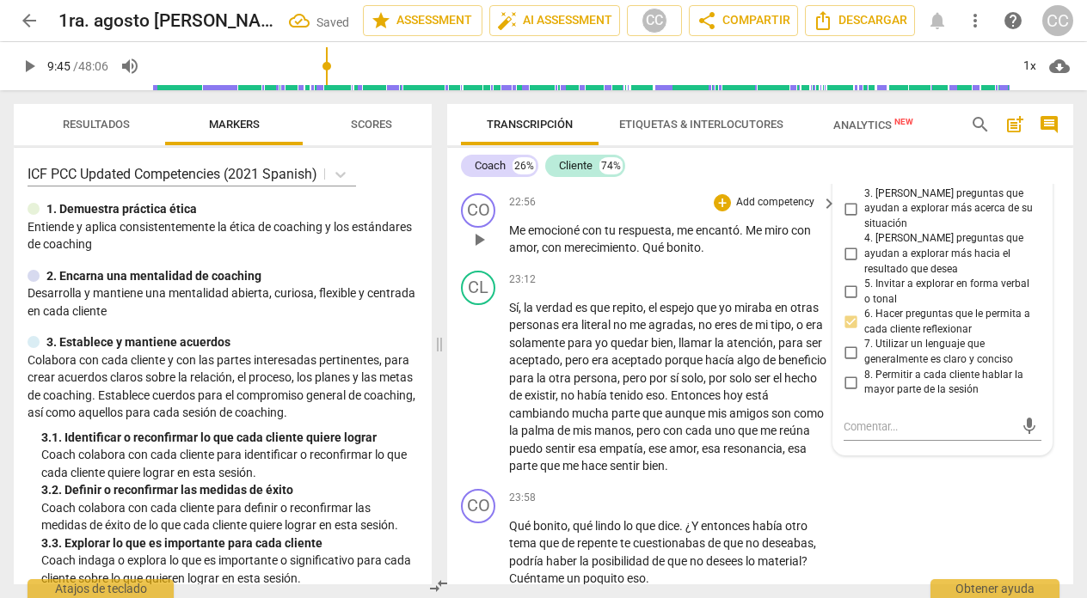
click at [662, 212] on div "22:56 + Add competency keyboard_arrow_right" at bounding box center [673, 202] width 329 height 19
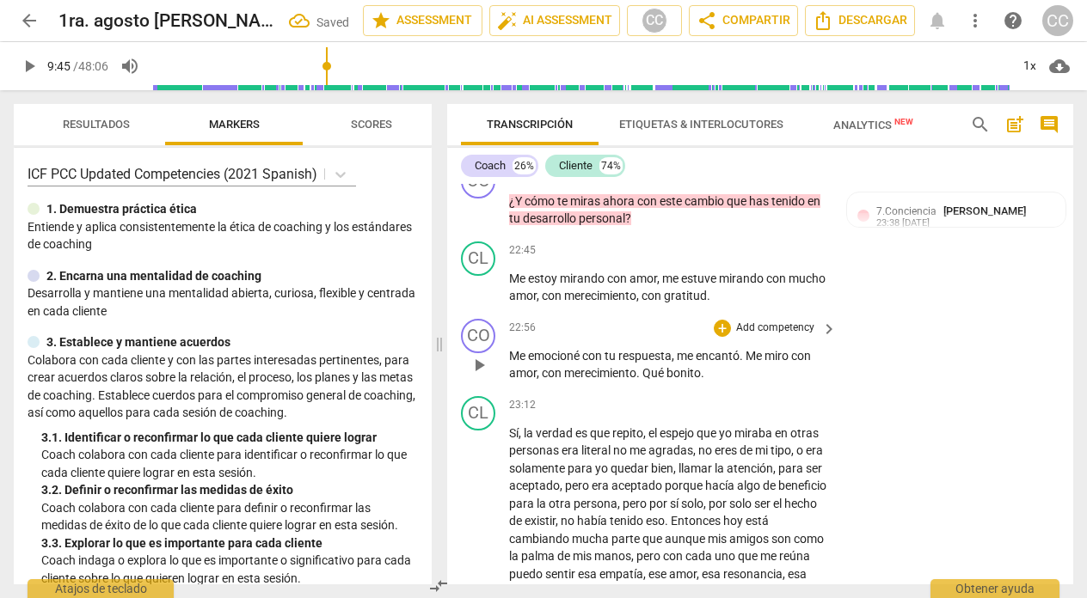
scroll to position [6157, 0]
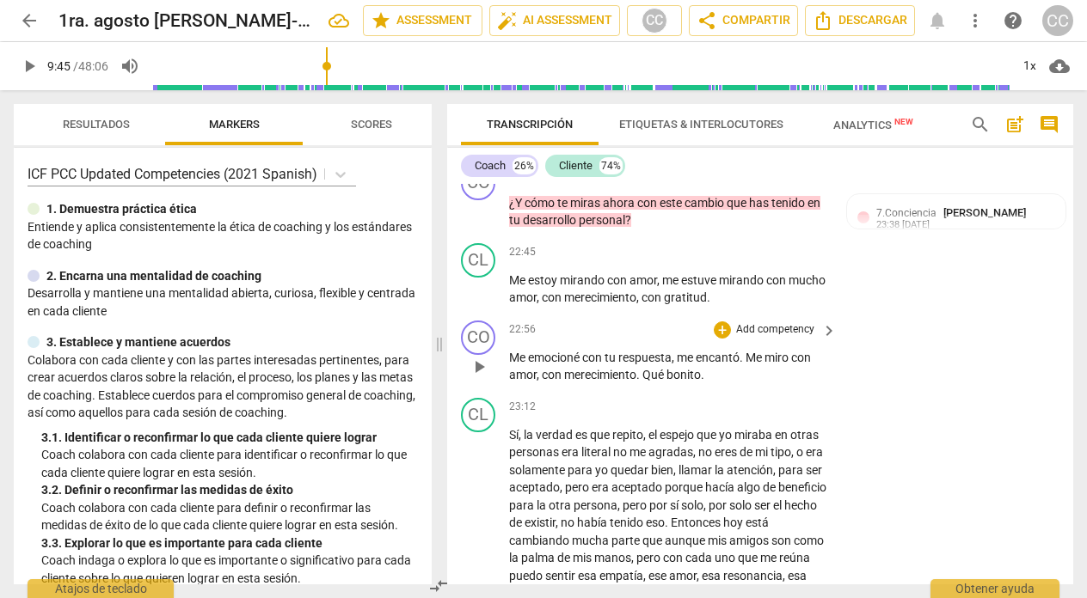
click at [776, 328] on p "Add competency" at bounding box center [775, 329] width 82 height 15
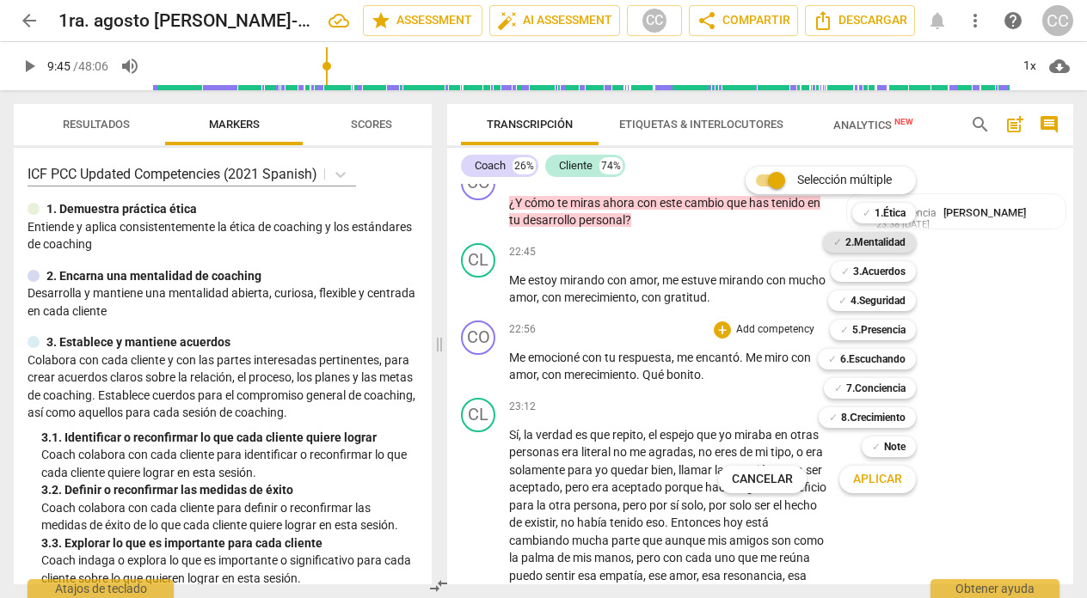
click at [865, 241] on b "2.Mentalidad" at bounding box center [875, 242] width 60 height 21
click at [859, 479] on span "Aplicar" at bounding box center [877, 479] width 49 height 17
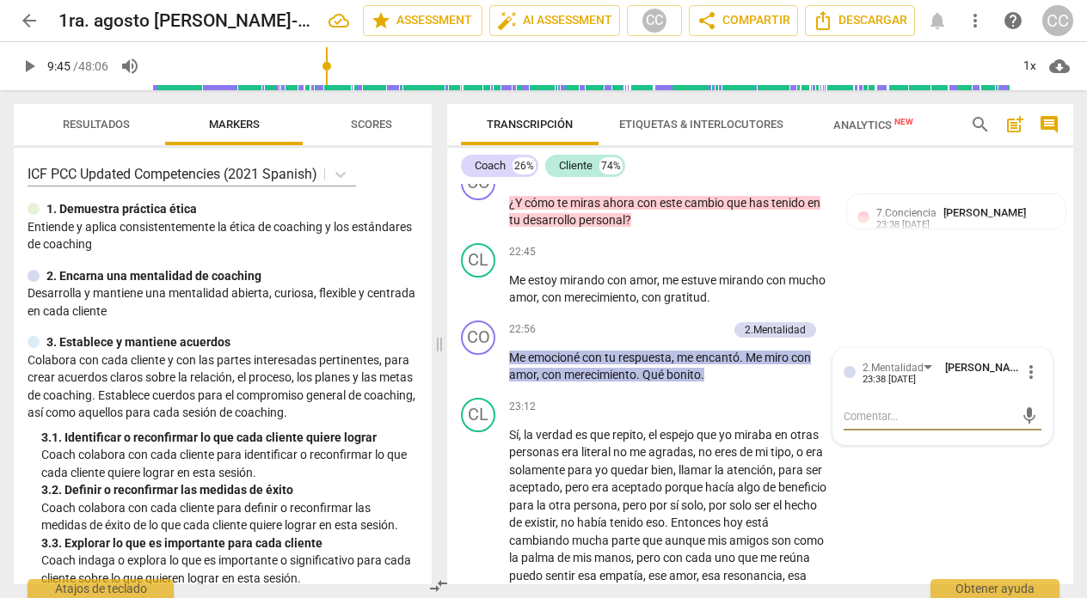
type textarea "C"
type textarea "Ce"
type textarea "Cen"
type textarea "Cent"
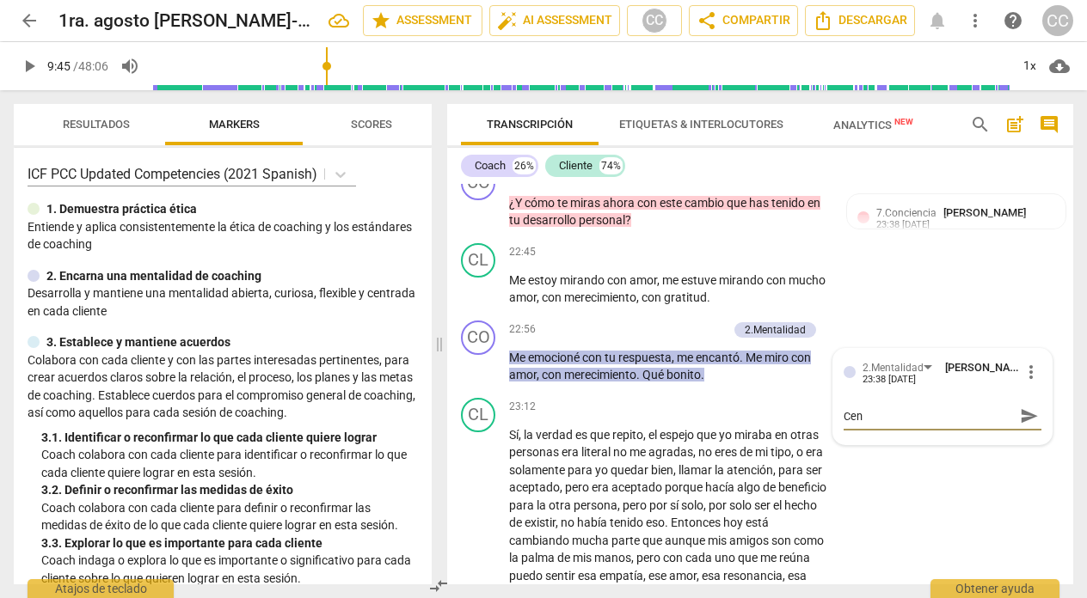
type textarea "Cent"
type textarea "Centr"
type textarea "Centra"
type textarea "Centrad"
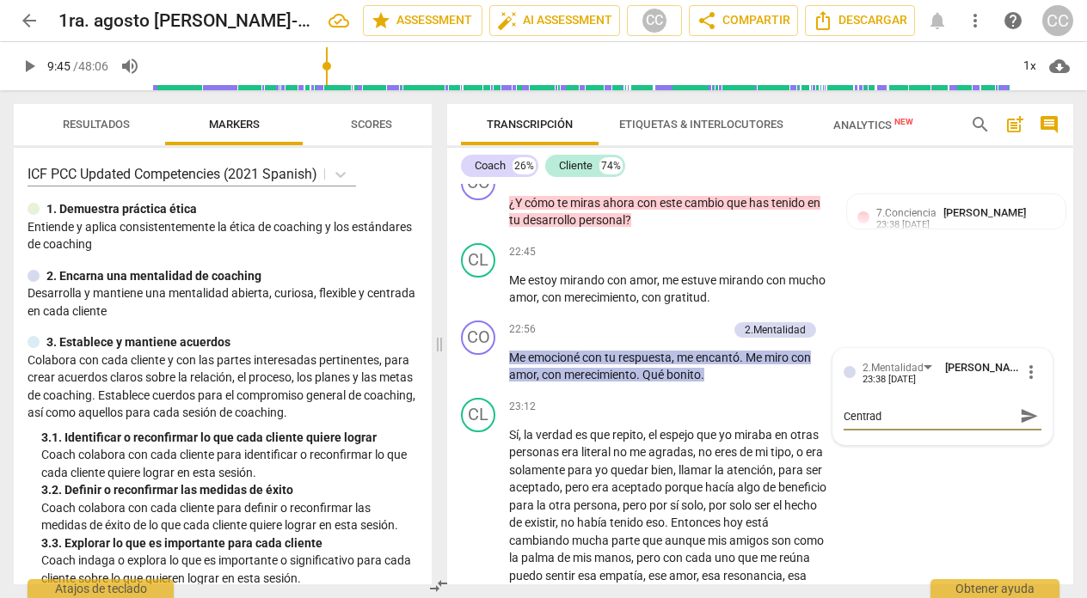
type textarea "Centrada"
type textarea "Centrada e"
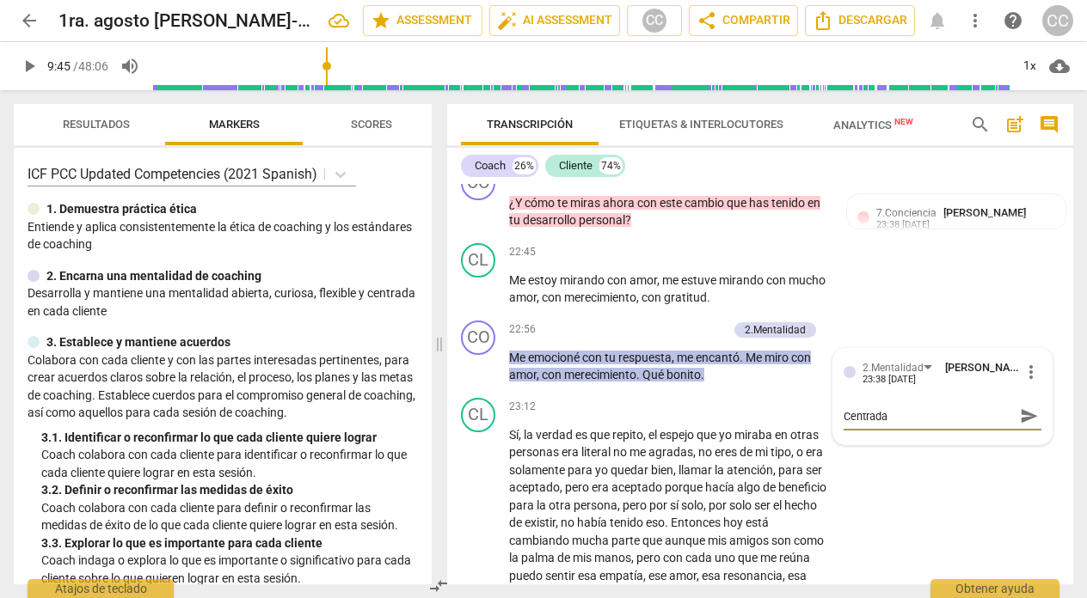
type textarea "Centrada e"
type textarea "Centrada en"
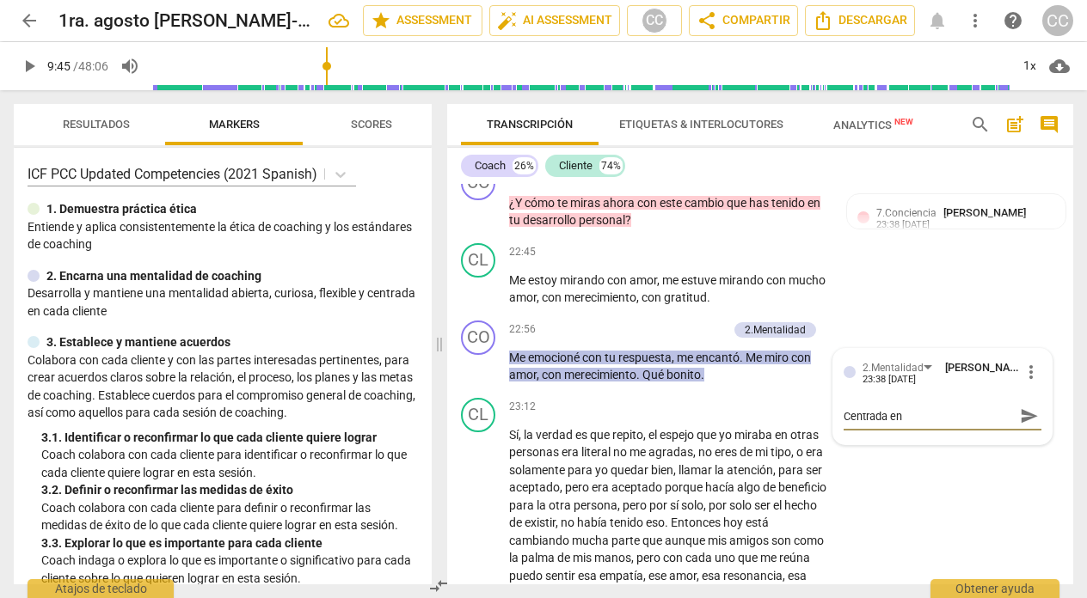
type textarea "Centrada en e"
type textarea "Centrada en el"
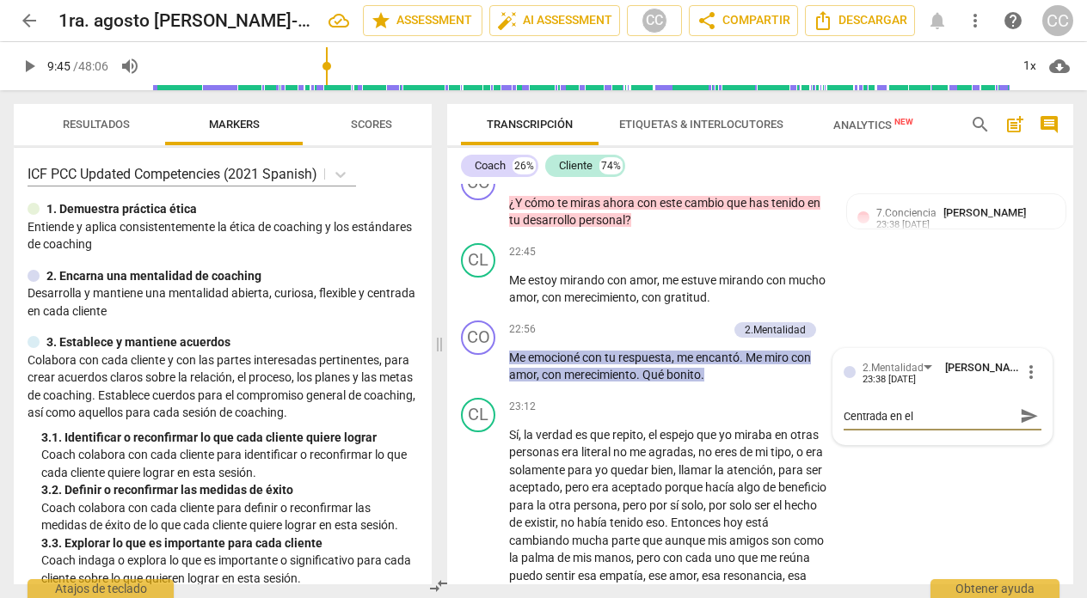
type textarea "Centrada en el"
type textarea "Centrada en el c"
type textarea "Centrada en el cl"
type textarea "Centrada en el cli"
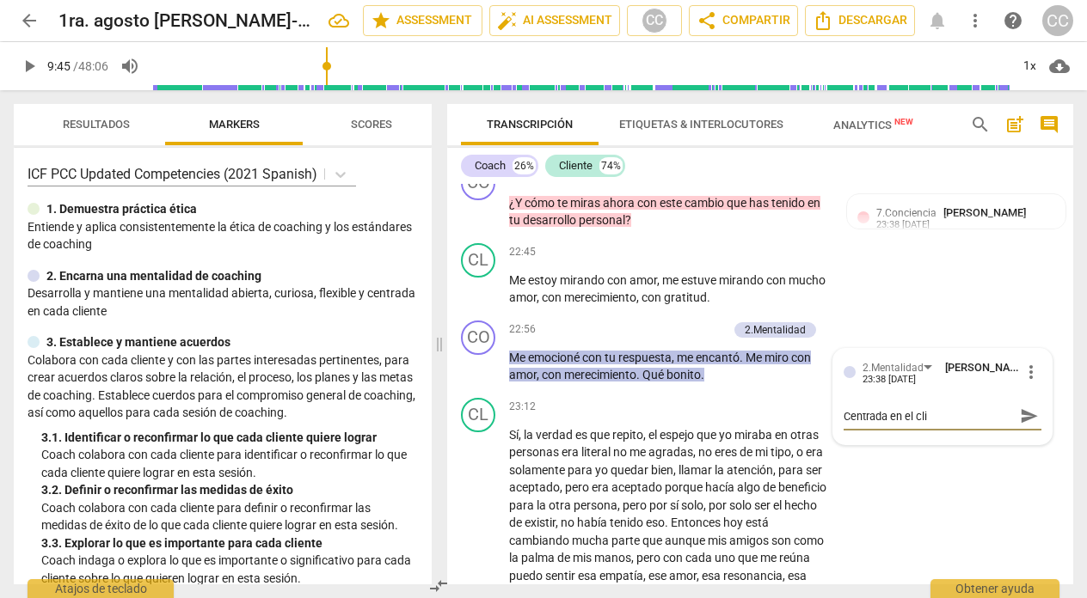
type textarea "Centrada en el clie"
type textarea "Centrada en el clien"
type textarea "Centrada en el client"
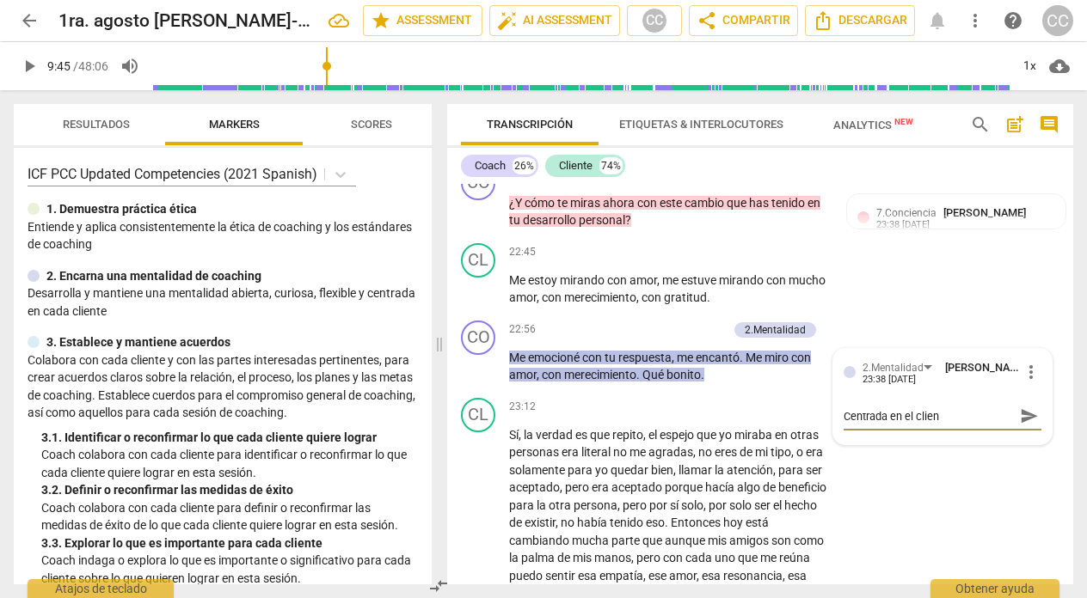
type textarea "Centrada en el client"
type textarea "Centrada en el cliente"
click at [856, 340] on div "CO play_arrow pause 22:56 + Add competency 2.Mentalidad keyboard_arrow_right Me…" at bounding box center [760, 352] width 626 height 77
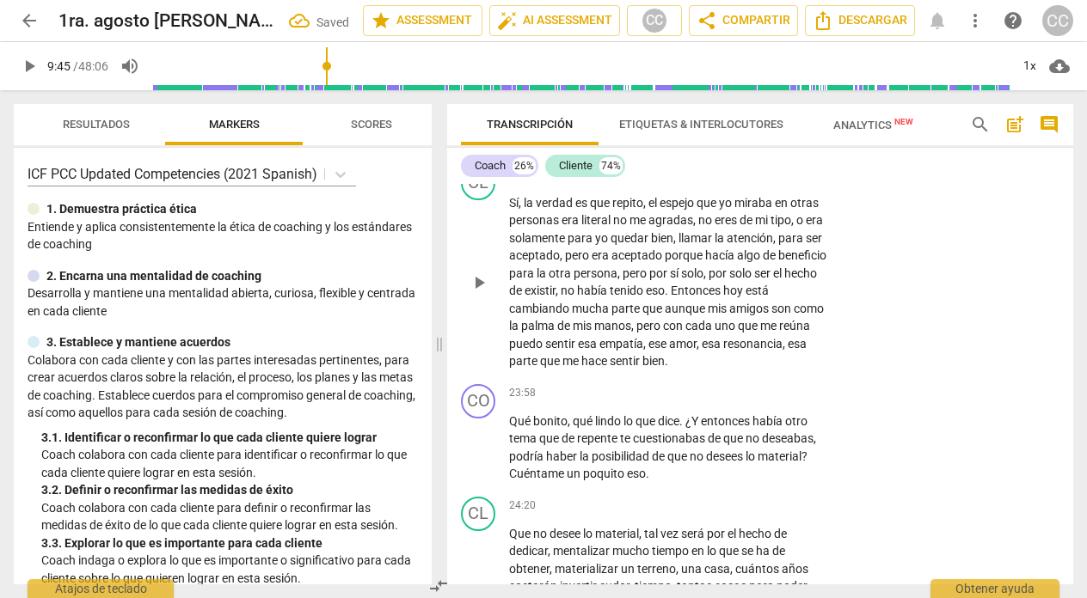
scroll to position [6390, 0]
click at [679, 425] on span "dice" at bounding box center [668, 421] width 21 height 14
click at [627, 476] on span "eso" at bounding box center [636, 473] width 19 height 14
click at [779, 390] on p "Add competency" at bounding box center [775, 392] width 82 height 15
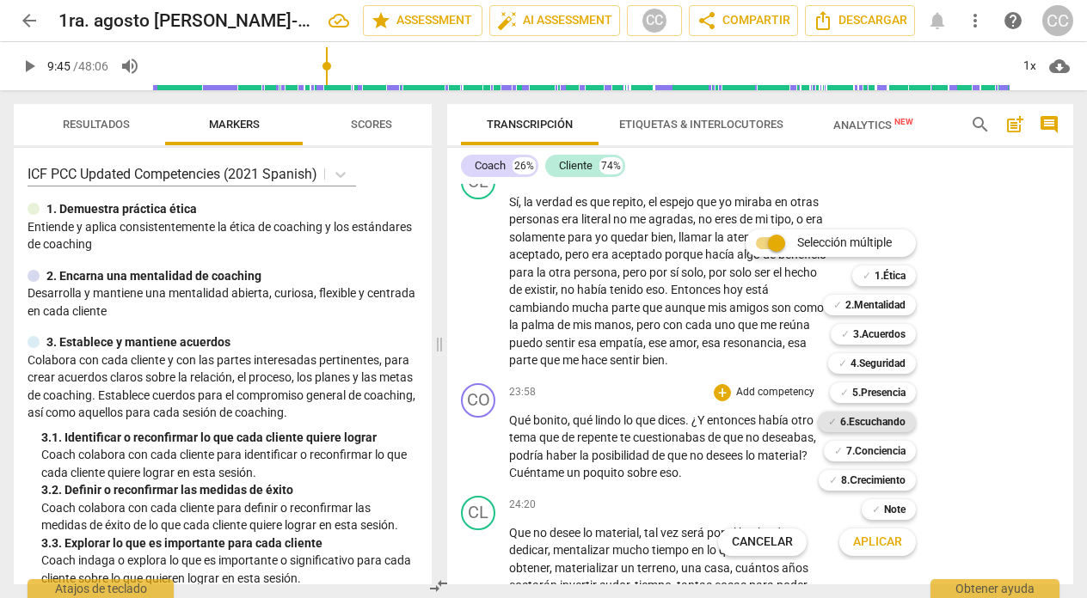
click at [872, 419] on b "6.Escuchando" at bounding box center [872, 422] width 65 height 21
click at [874, 541] on span "Aplicar" at bounding box center [877, 542] width 49 height 17
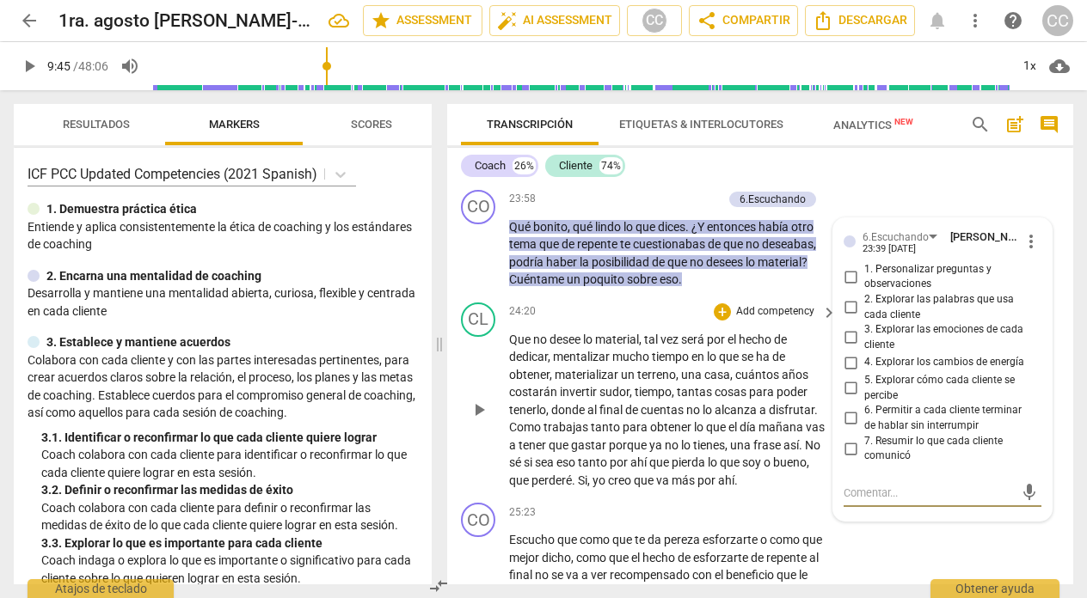
scroll to position [6578, 0]
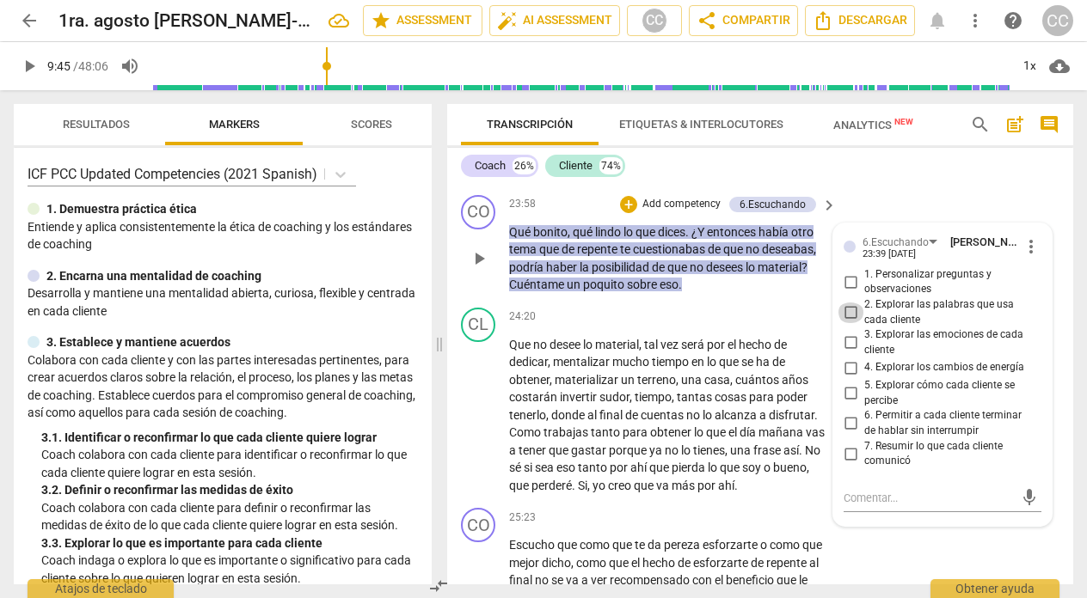
click at [848, 311] on input "2. Explorar las palabras que usa cada cliente" at bounding box center [851, 313] width 28 height 21
checkbox input "true"
click at [573, 322] on div "24:20 + Add competency keyboard_arrow_right" at bounding box center [673, 317] width 329 height 19
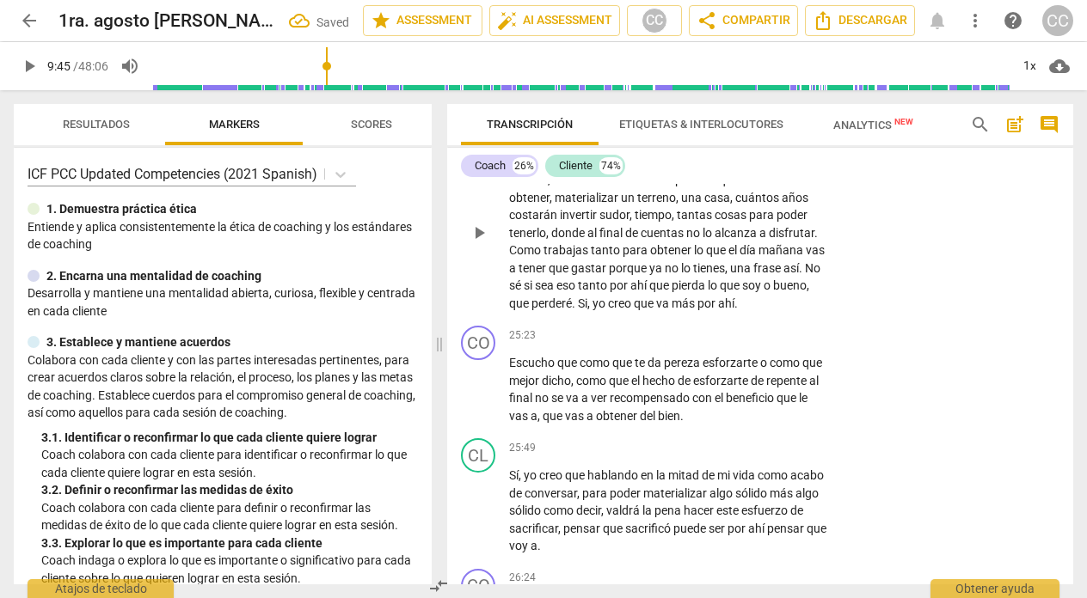
scroll to position [6766, 0]
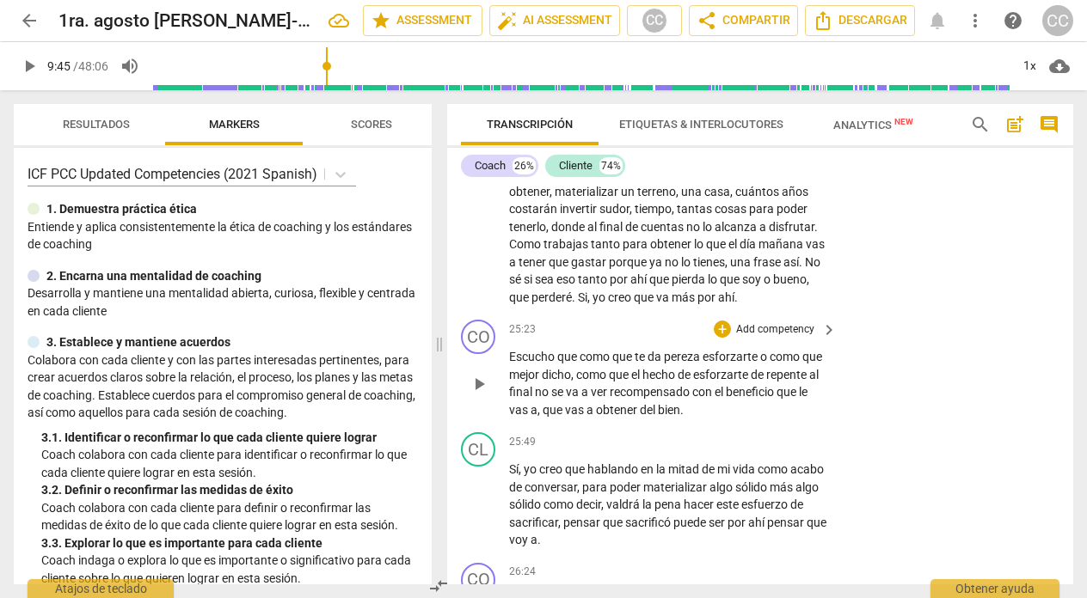
click at [482, 383] on span "play_arrow" at bounding box center [479, 384] width 21 height 21
click at [479, 382] on span "pause" at bounding box center [479, 384] width 21 height 21
type input "1546"
click at [778, 408] on p "Escucho que como que te da pereza esforzarte o como que mejor dicho , como que …" at bounding box center [668, 383] width 319 height 71
click at [760, 357] on span "esforzarte" at bounding box center [732, 357] width 58 height 14
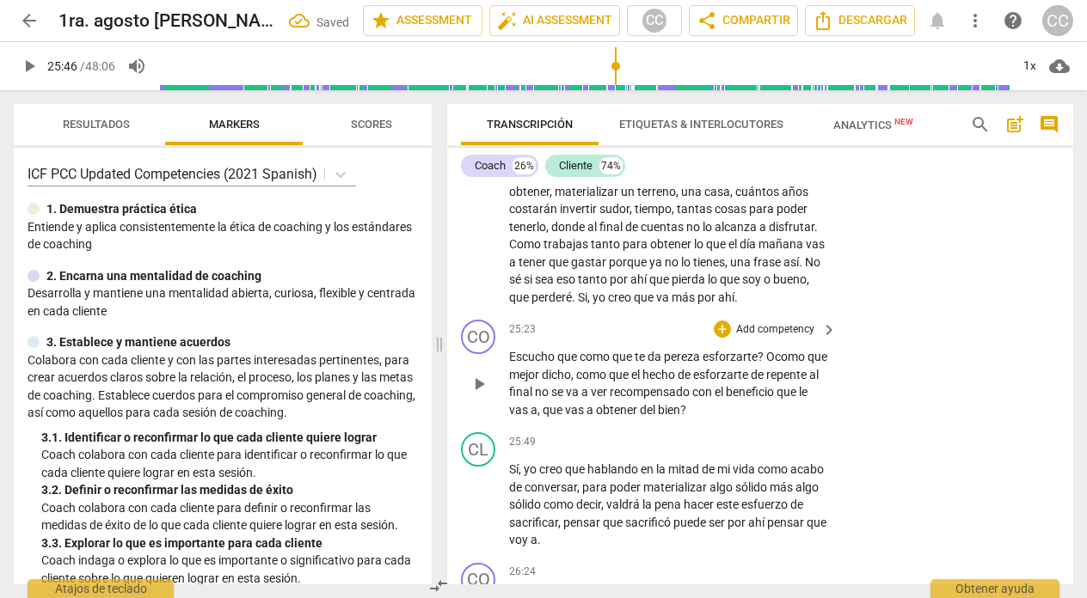
click at [574, 359] on span "que" at bounding box center [568, 357] width 22 height 14
click at [627, 412] on span "," at bounding box center [624, 410] width 5 height 14
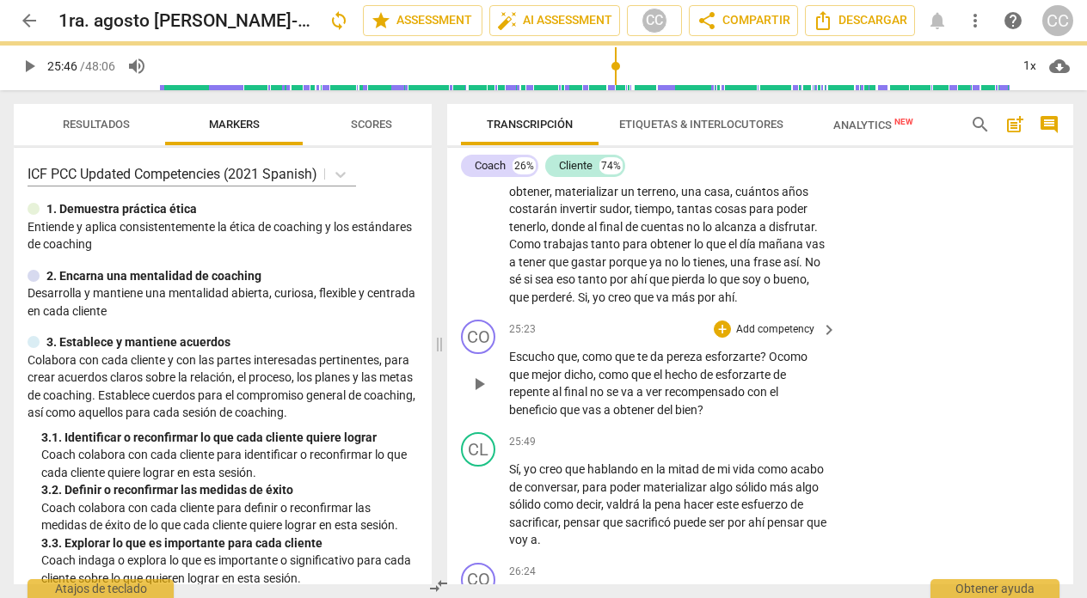
click at [762, 410] on p "Escucho que, como que te da pereza esforzarte? O como que mejor dicho , como qu…" at bounding box center [668, 383] width 319 height 71
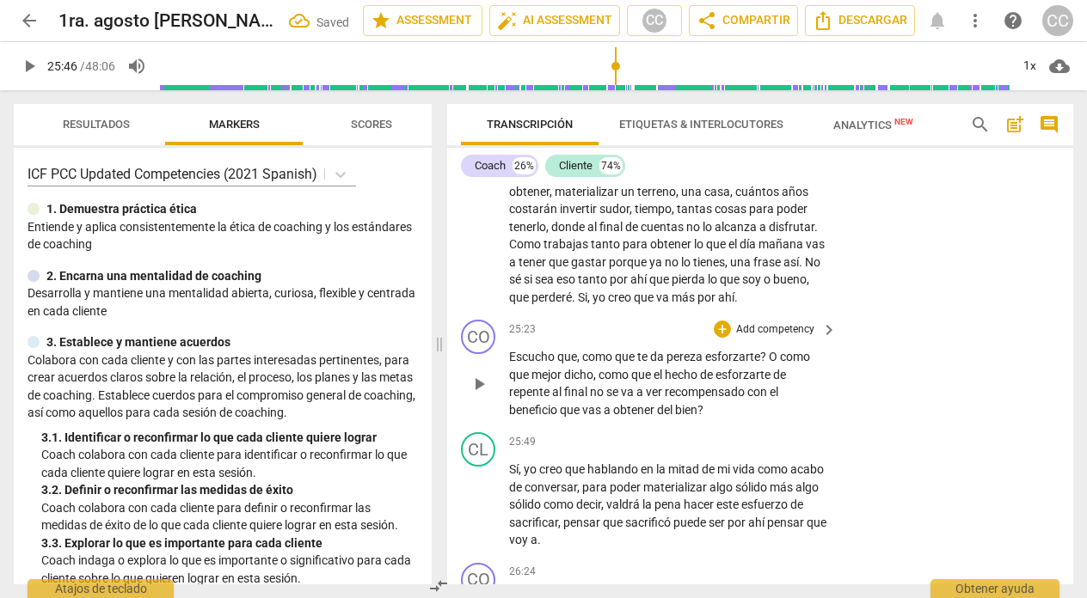
click at [768, 328] on p "Add competency" at bounding box center [775, 329] width 82 height 15
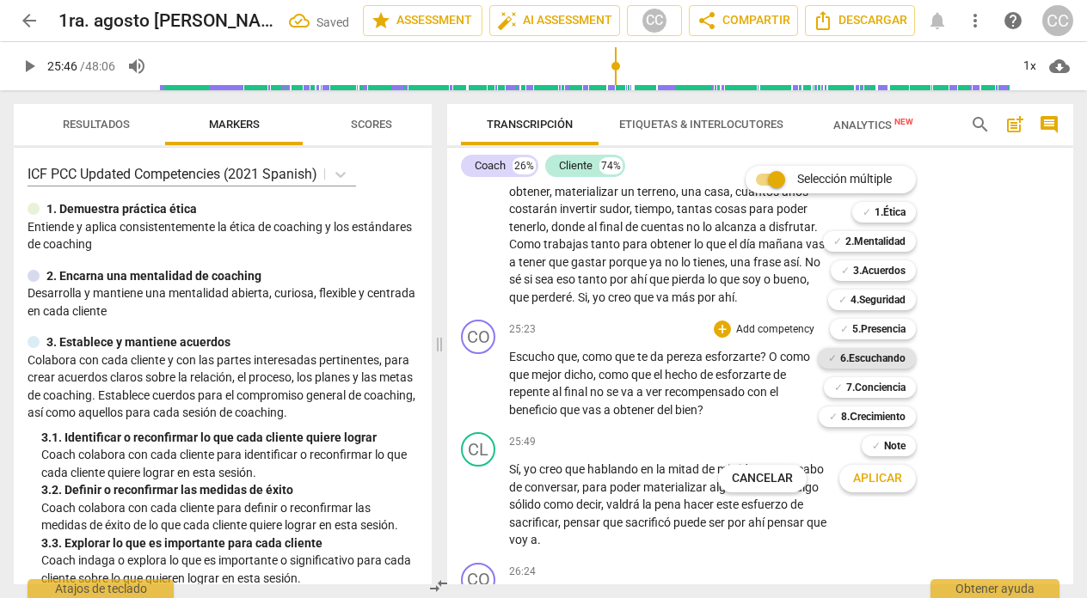
click at [863, 358] on b "6.Escuchando" at bounding box center [872, 358] width 65 height 21
click at [862, 474] on span "Aplicar" at bounding box center [877, 478] width 49 height 17
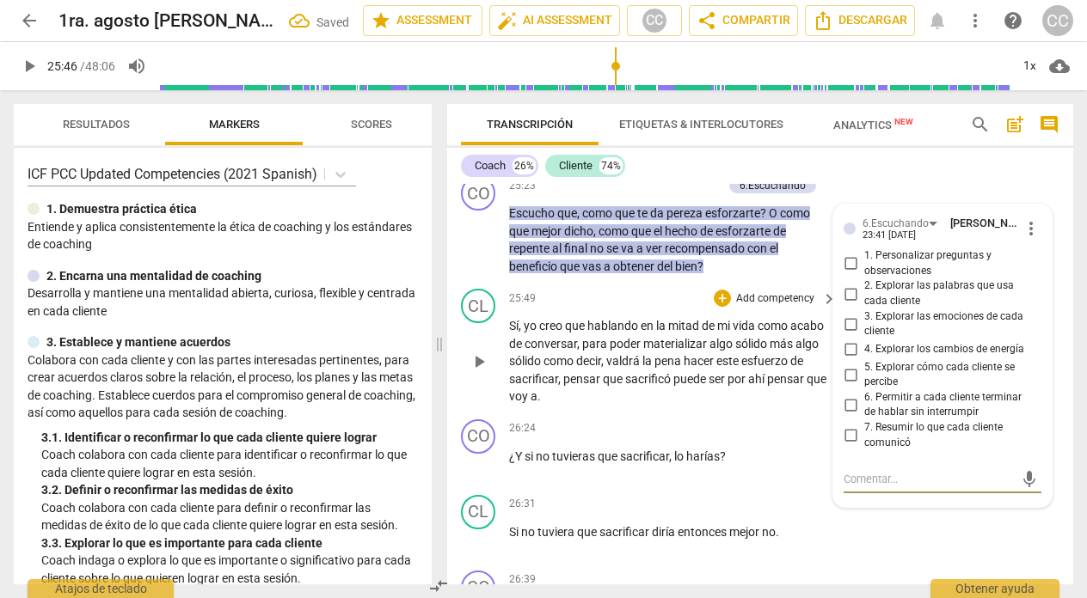
scroll to position [6908, 0]
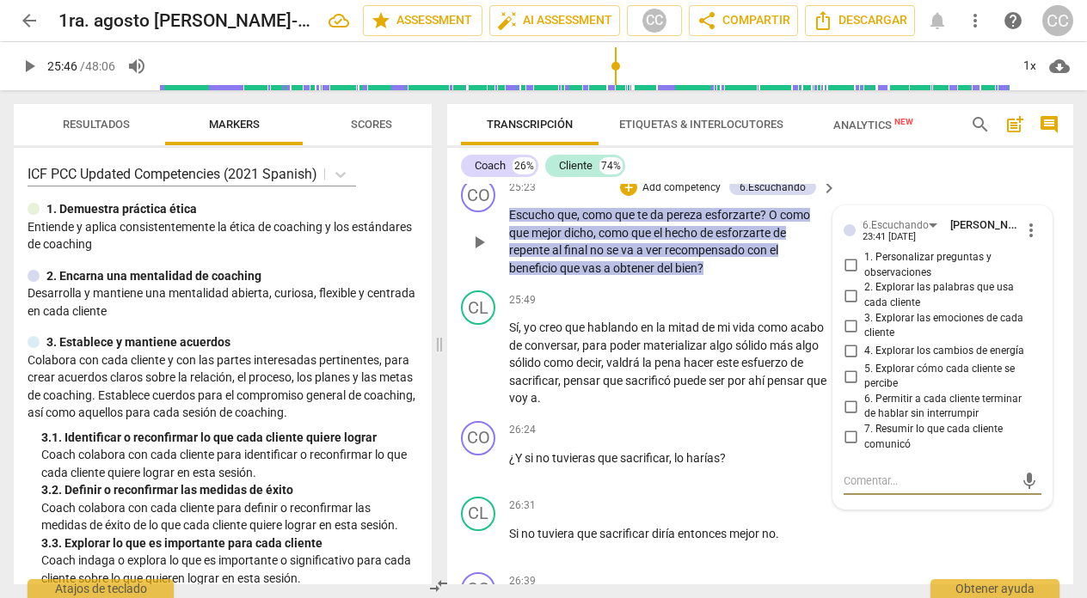
click at [849, 265] on input "1. Personalizar preguntas y observaciones" at bounding box center [851, 265] width 28 height 21
checkbox input "true"
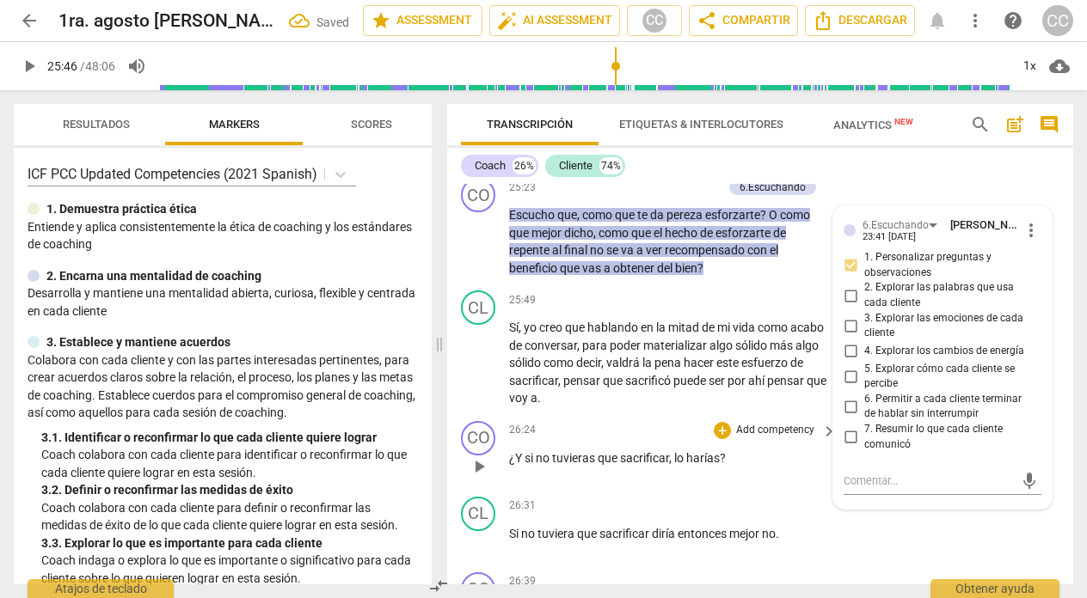
click at [666, 425] on div "26:24 + Add competency keyboard_arrow_right" at bounding box center [673, 430] width 329 height 19
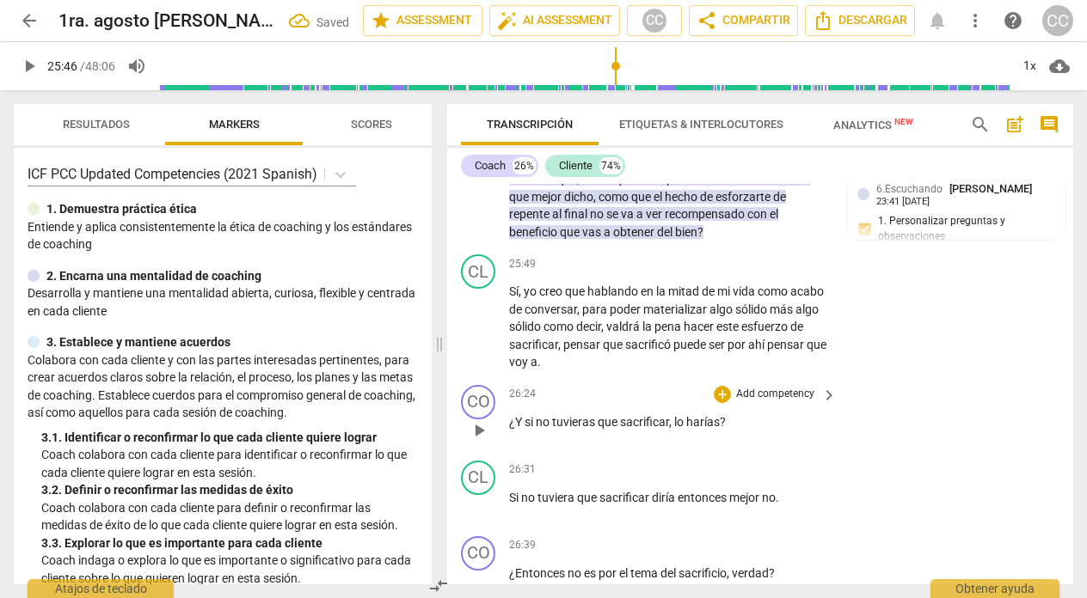
scroll to position [6945, 0]
click at [768, 390] on p "Add competency" at bounding box center [775, 393] width 82 height 15
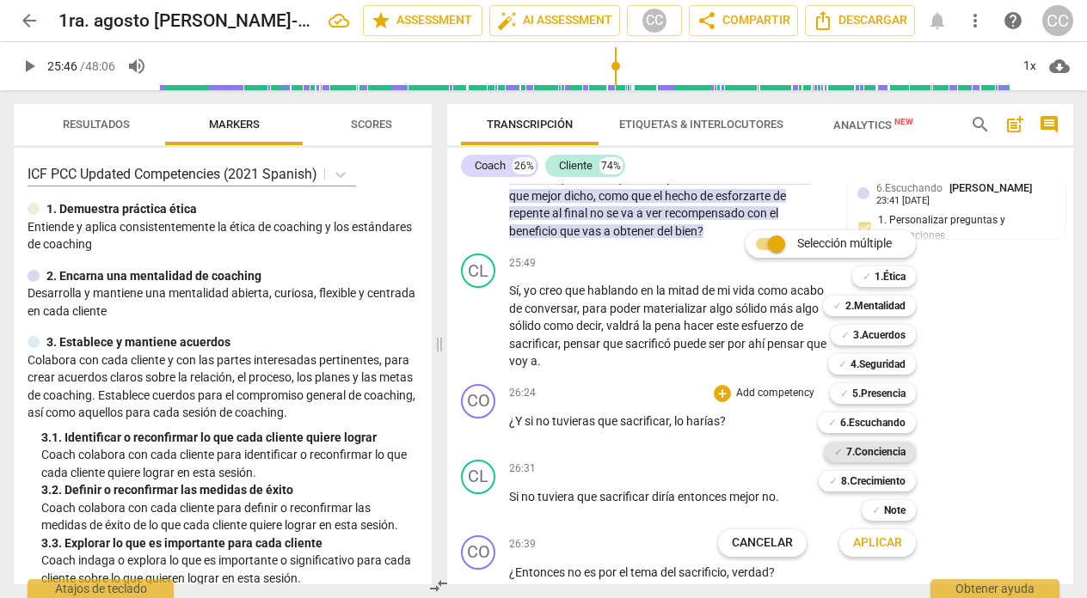
click at [862, 450] on b "7.Conciencia" at bounding box center [875, 452] width 59 height 21
click at [875, 540] on span "Aplicar" at bounding box center [877, 543] width 49 height 17
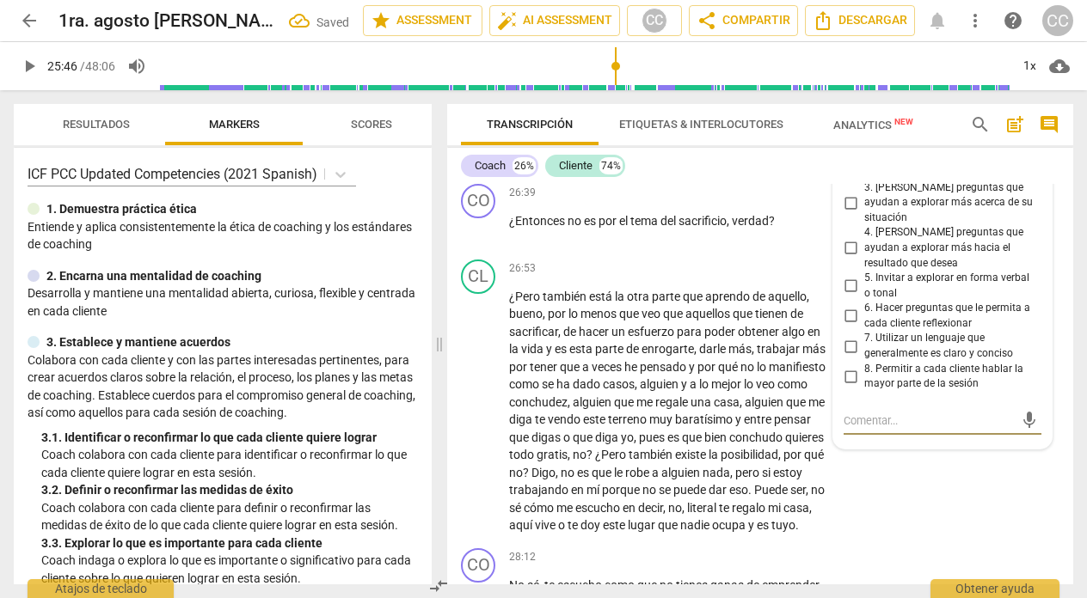
scroll to position [7296, 0]
click at [846, 307] on input "6. Hacer preguntas que le permita a cada cliente reflexionar" at bounding box center [851, 317] width 28 height 21
checkbox input "true"
click at [626, 266] on div "26:53 + Add competency keyboard_arrow_right" at bounding box center [673, 270] width 329 height 19
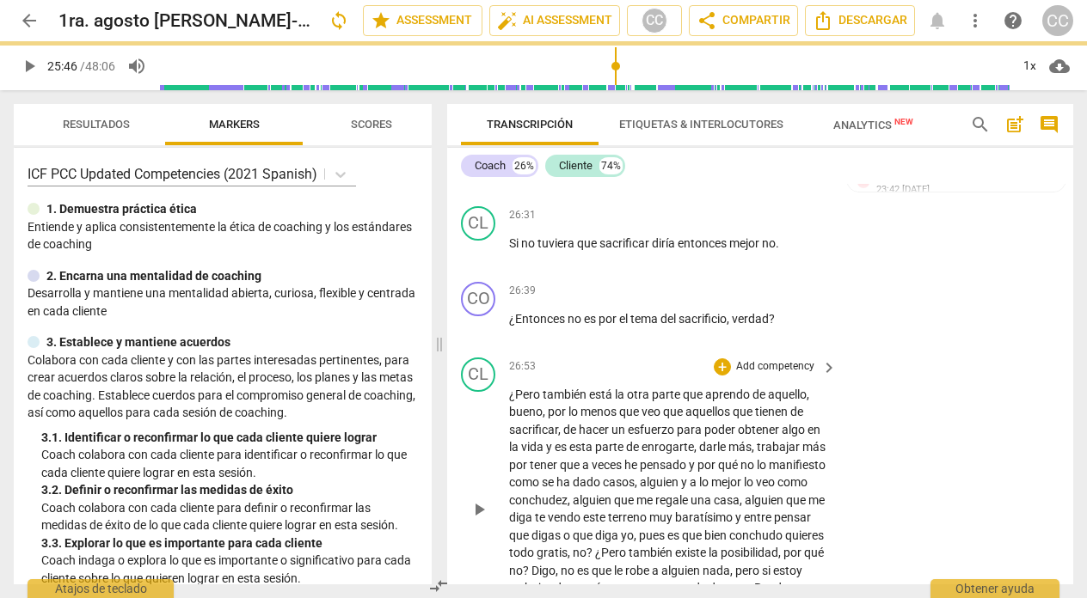
scroll to position [7154, 0]
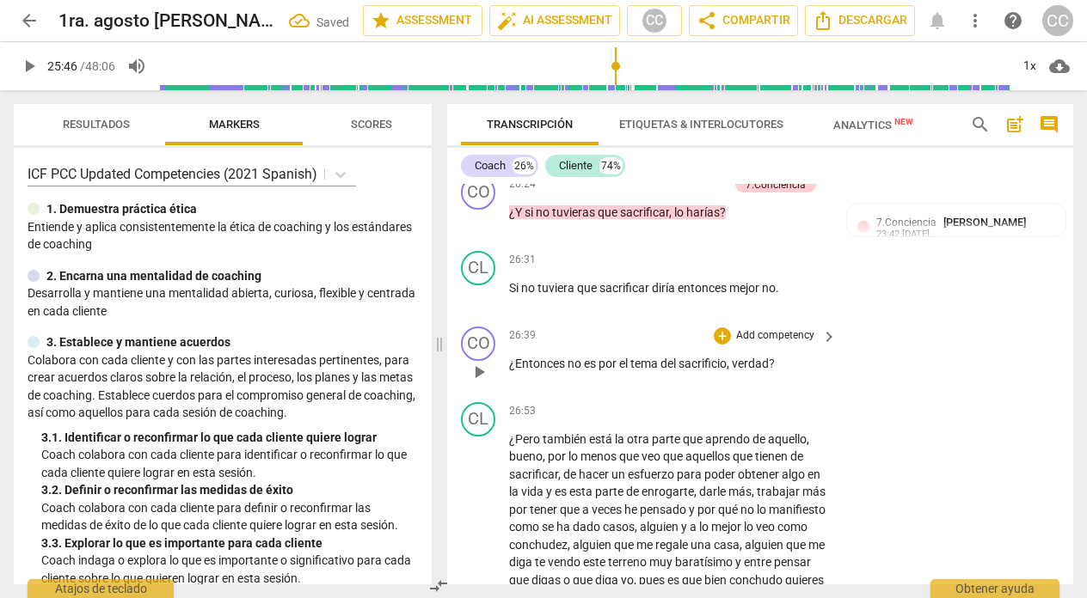
click at [779, 334] on p "Add competency" at bounding box center [775, 335] width 82 height 15
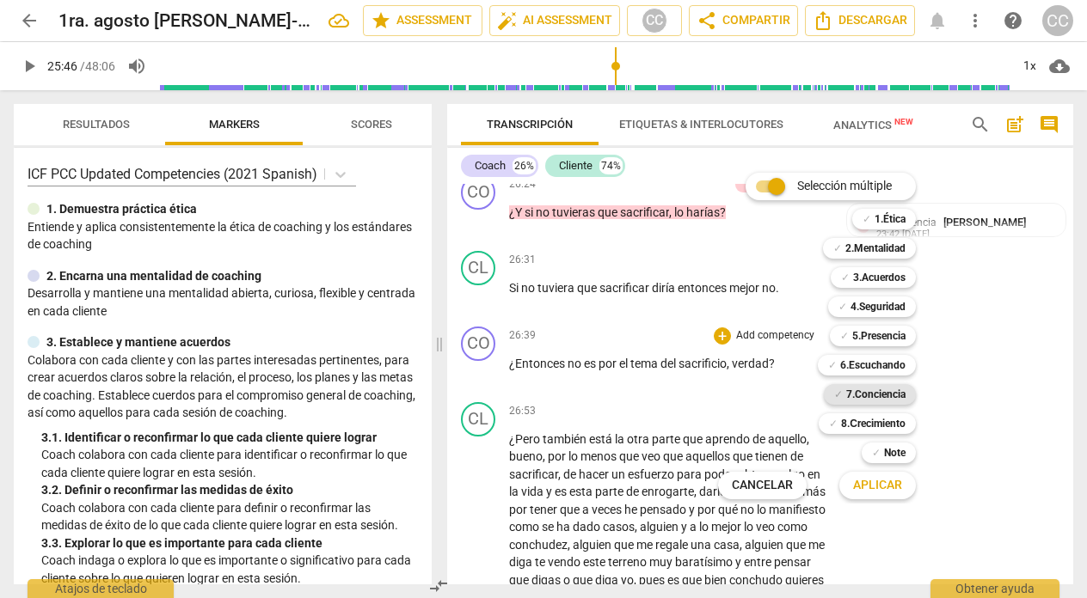
click at [868, 392] on b "7.Conciencia" at bounding box center [875, 394] width 59 height 21
click at [881, 482] on span "Aplicar" at bounding box center [877, 485] width 49 height 17
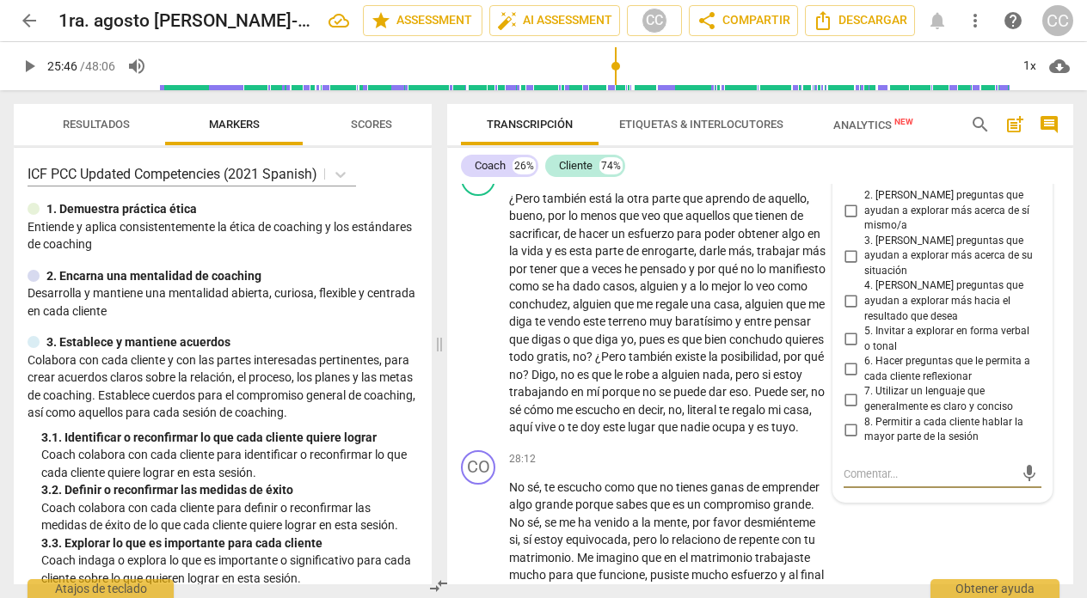
scroll to position [7385, 0]
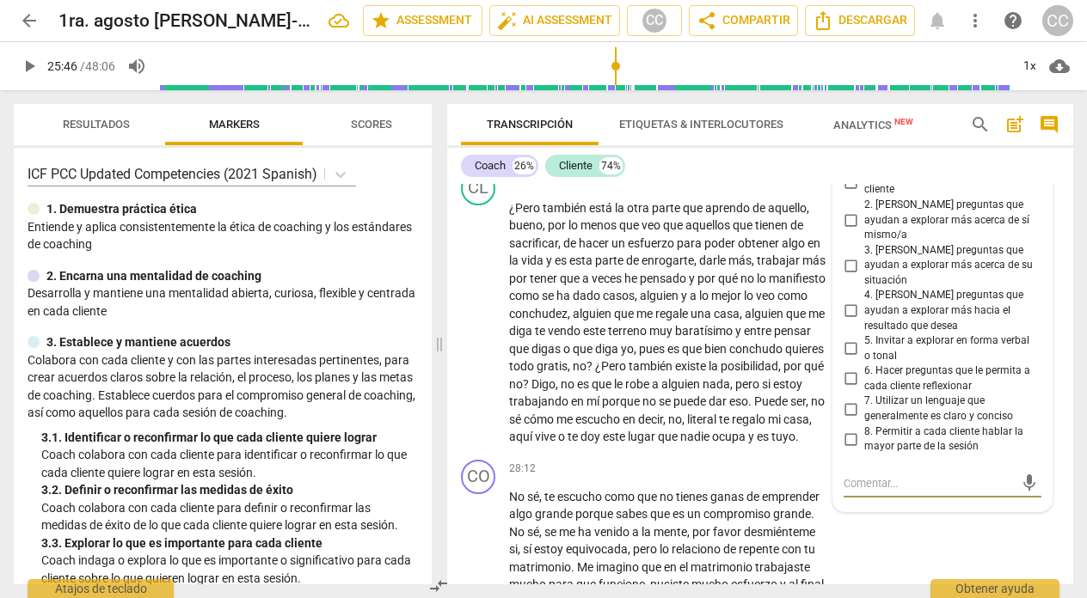
click at [845, 213] on input "2. [PERSON_NAME] preguntas que ayudan a explorar más acerca de sí mismo/a" at bounding box center [851, 220] width 28 height 21
checkbox input "true"
click at [658, 195] on div "26:53 + Add competency keyboard_arrow_right ¿Pero también está la otra parte qu…" at bounding box center [673, 308] width 329 height 275
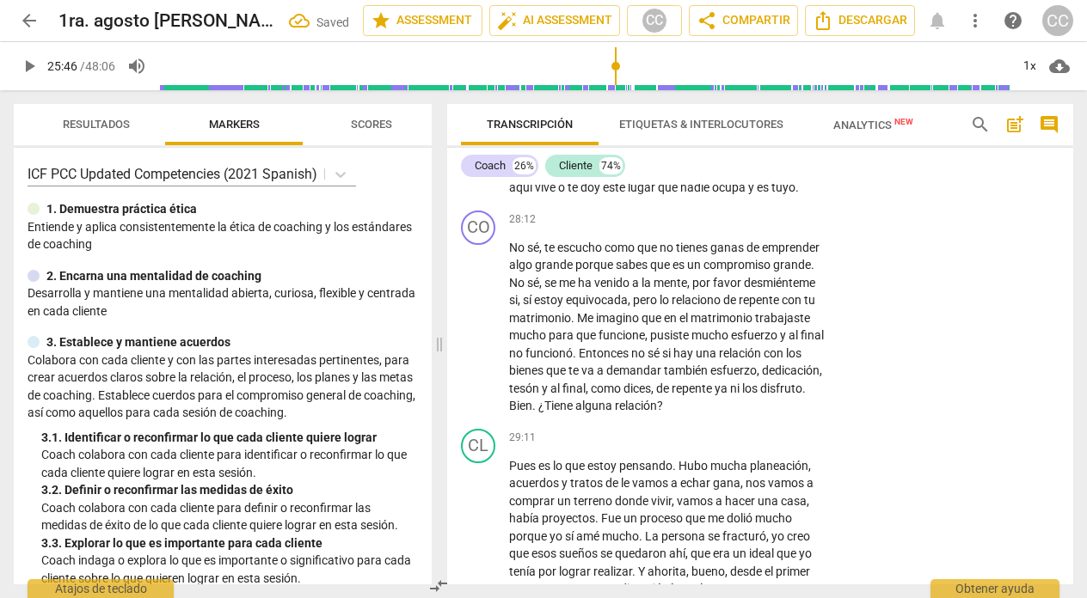
scroll to position [7640, 0]
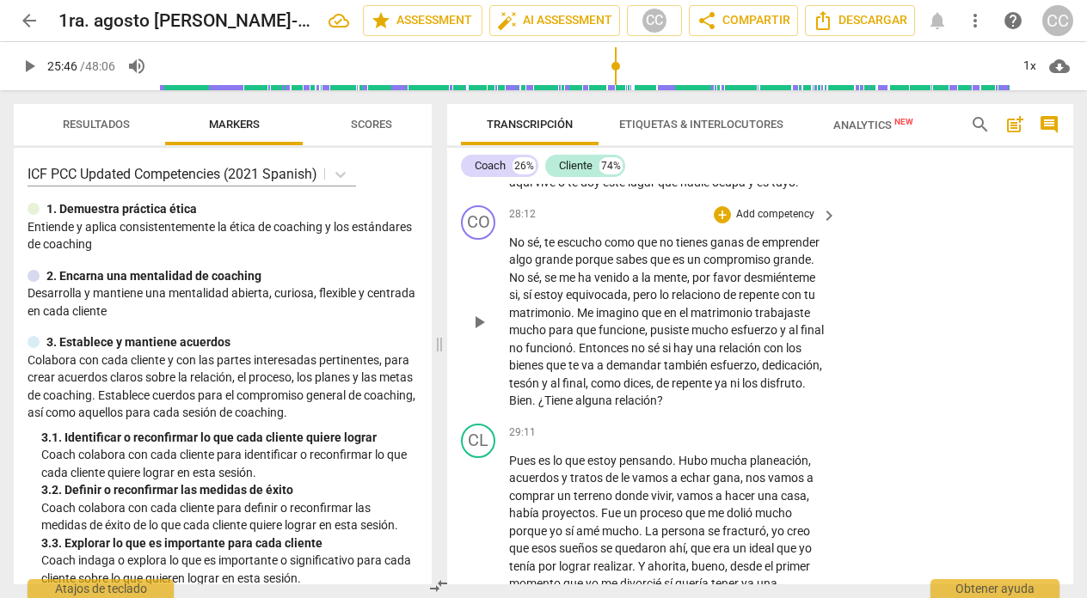
click at [780, 223] on p "Add competency" at bounding box center [775, 214] width 82 height 15
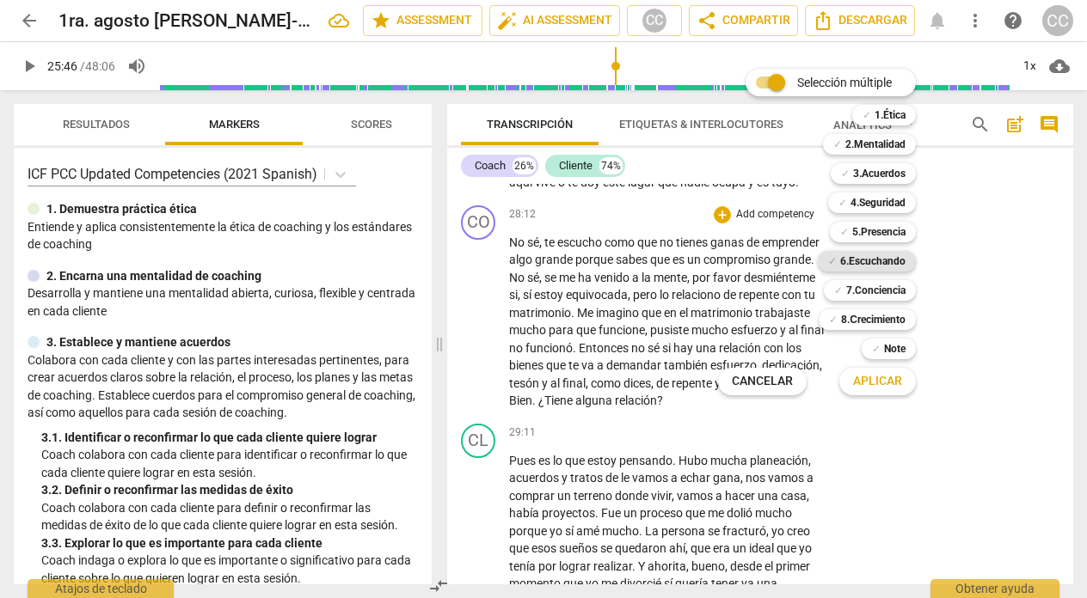
click at [856, 260] on b "6.Escuchando" at bounding box center [872, 261] width 65 height 21
click at [866, 377] on span "Aplicar" at bounding box center [877, 381] width 49 height 17
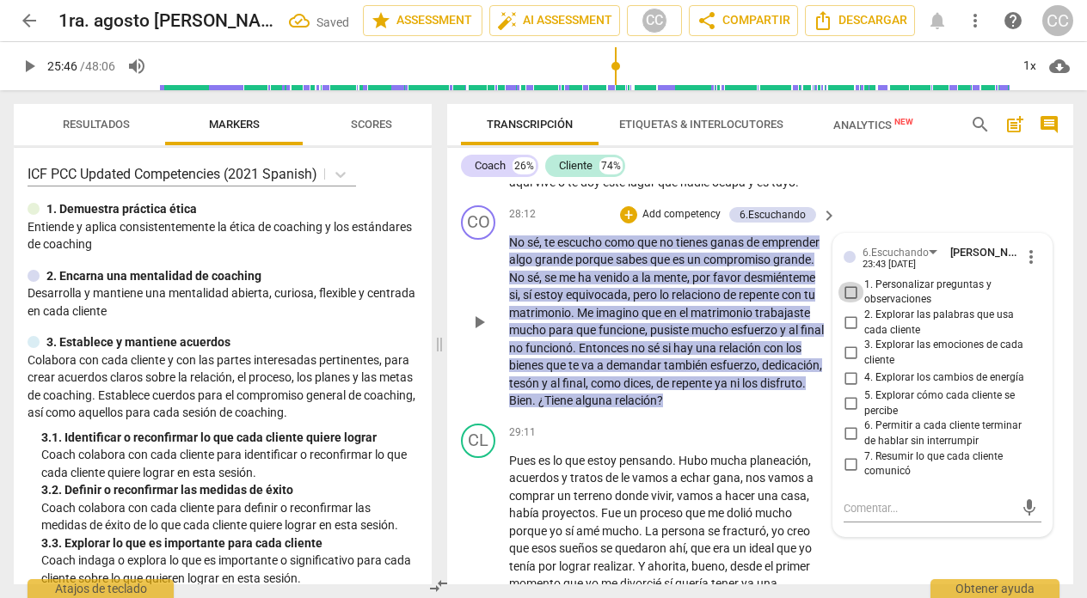
click at [844, 303] on input "1. Personalizar preguntas y observaciones" at bounding box center [851, 292] width 28 height 21
checkbox input "true"
click at [557, 224] on div "28:12 + Add competency 6.Escuchando keyboard_arrow_right" at bounding box center [673, 215] width 329 height 19
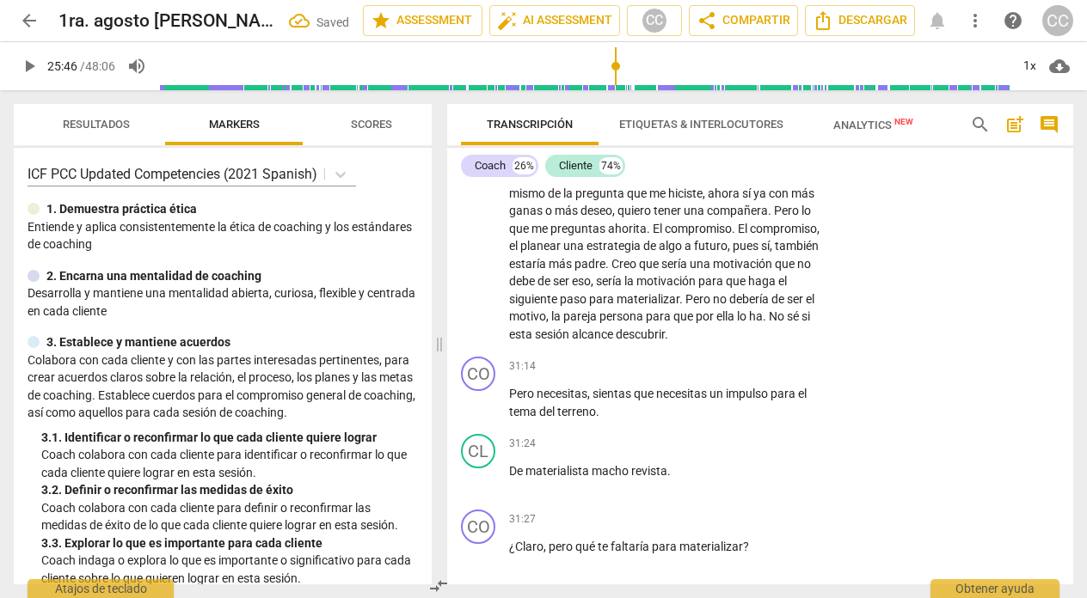
scroll to position [8166, 0]
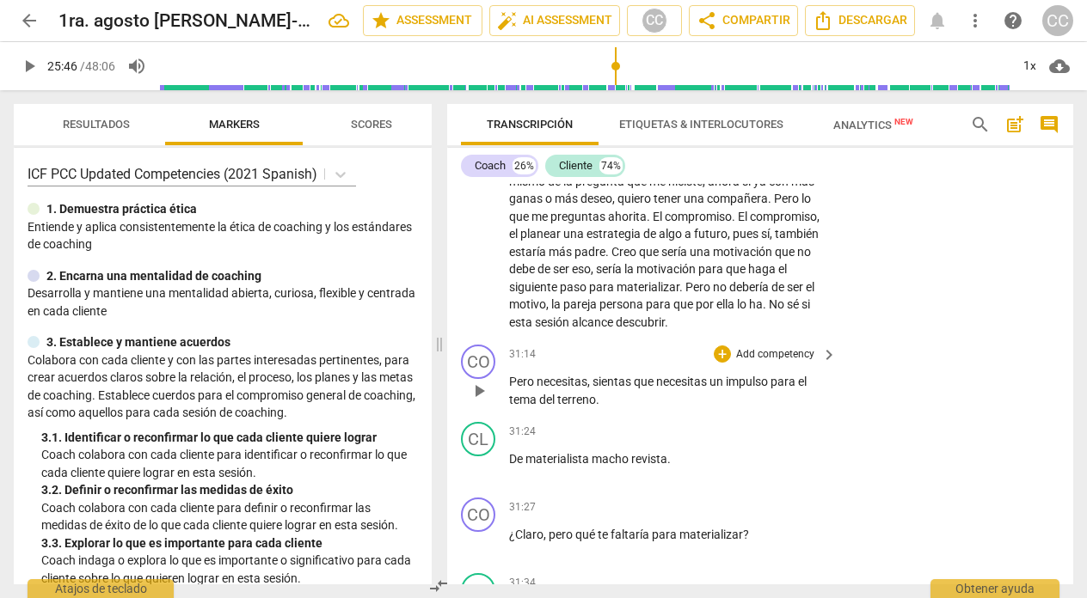
click at [482, 402] on span "play_arrow" at bounding box center [479, 391] width 21 height 21
click at [482, 402] on span "pause" at bounding box center [479, 391] width 21 height 21
type input "1882"
click at [596, 389] on span "sientas" at bounding box center [612, 382] width 41 height 14
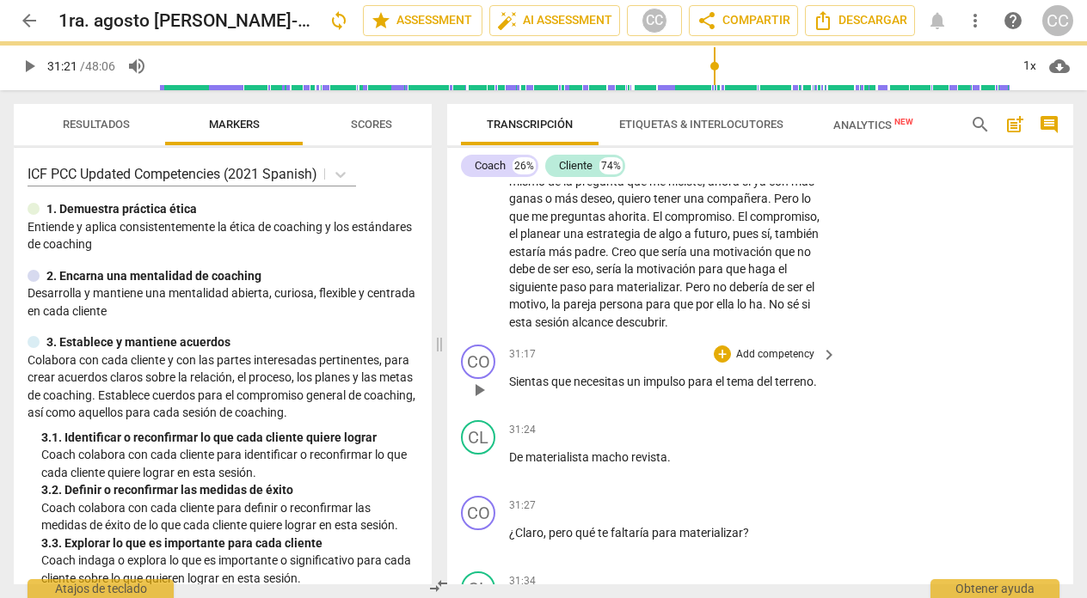
click at [825, 391] on div "Sientas que necesitas un impulso para el tema del terreno ." at bounding box center [673, 382] width 329 height 18
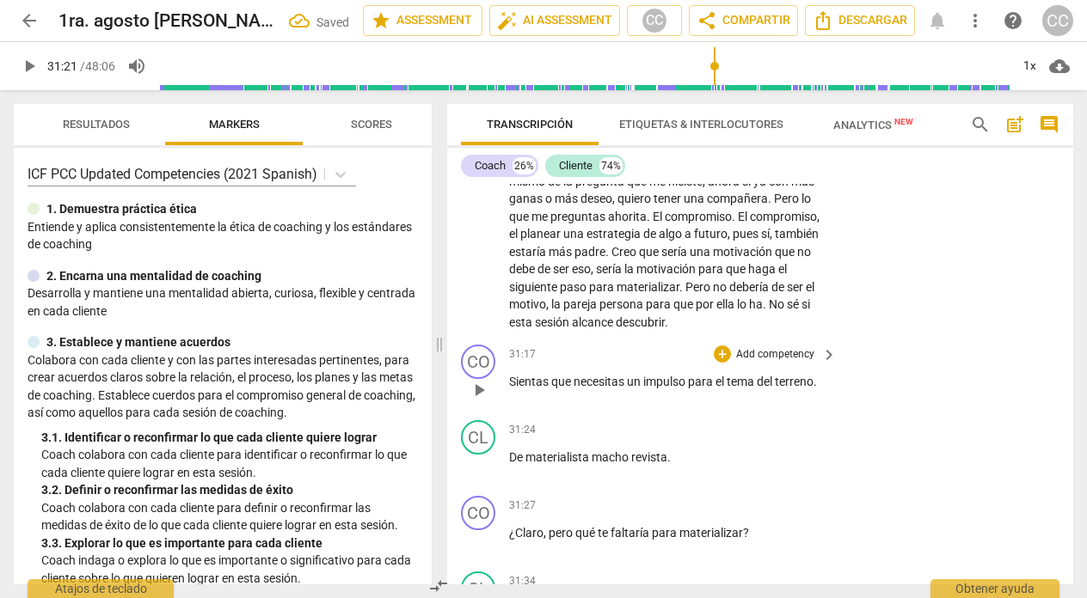
click at [817, 389] on span "." at bounding box center [814, 382] width 3 height 14
click at [747, 363] on p "Add competency" at bounding box center [775, 354] width 82 height 15
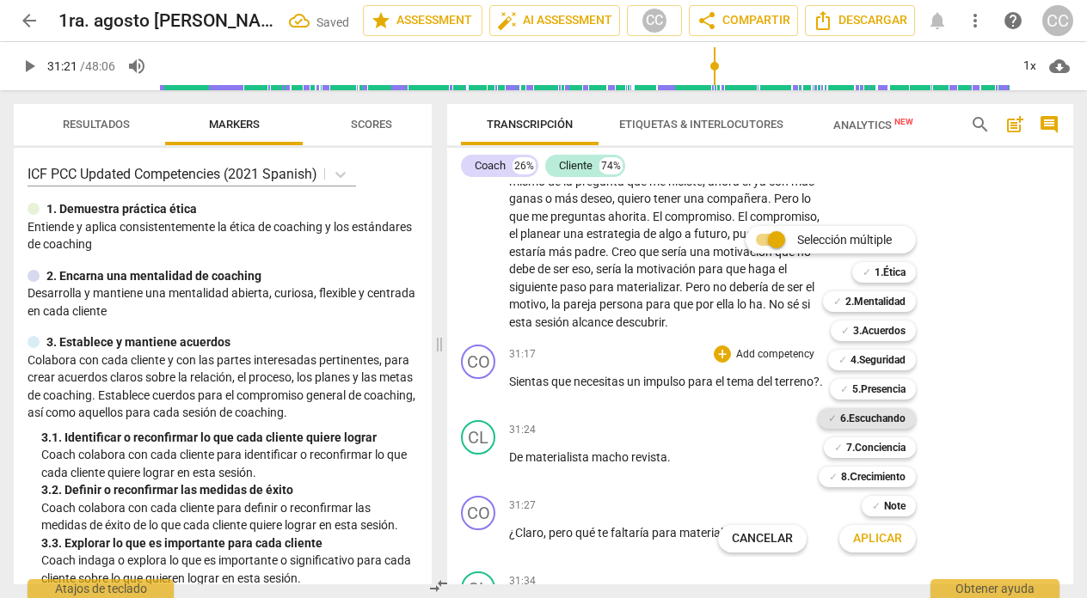
click at [861, 418] on b "6.Escuchando" at bounding box center [872, 418] width 65 height 21
click at [868, 537] on span "Aplicar" at bounding box center [877, 539] width 49 height 17
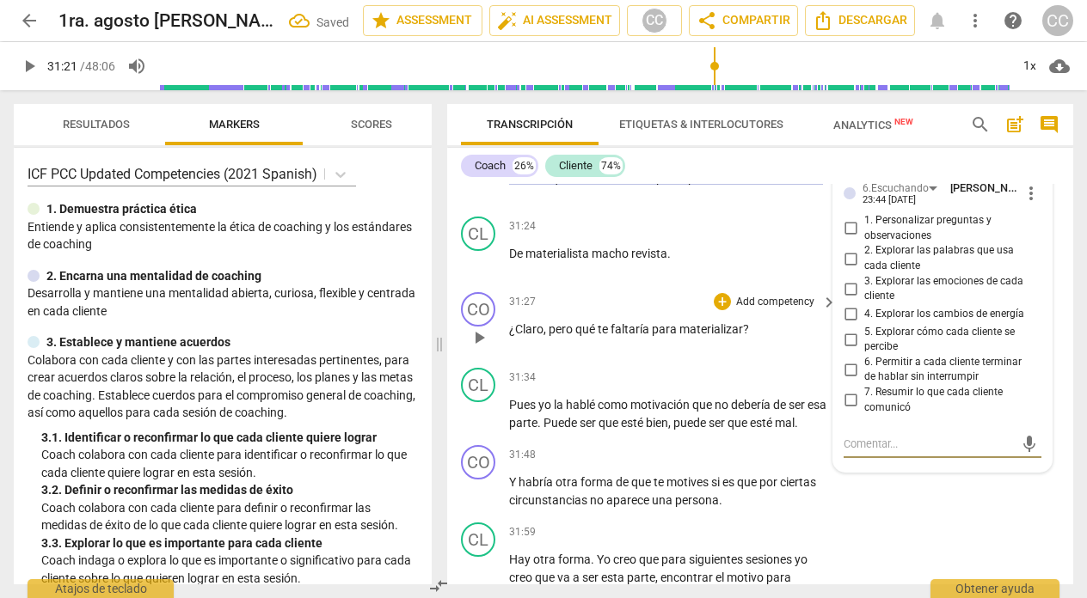
scroll to position [8369, 0]
click at [850, 240] on input "1. Personalizar preguntas y observaciones" at bounding box center [851, 229] width 28 height 21
checkbox input "true"
click at [480, 273] on span "play_arrow" at bounding box center [479, 263] width 21 height 21
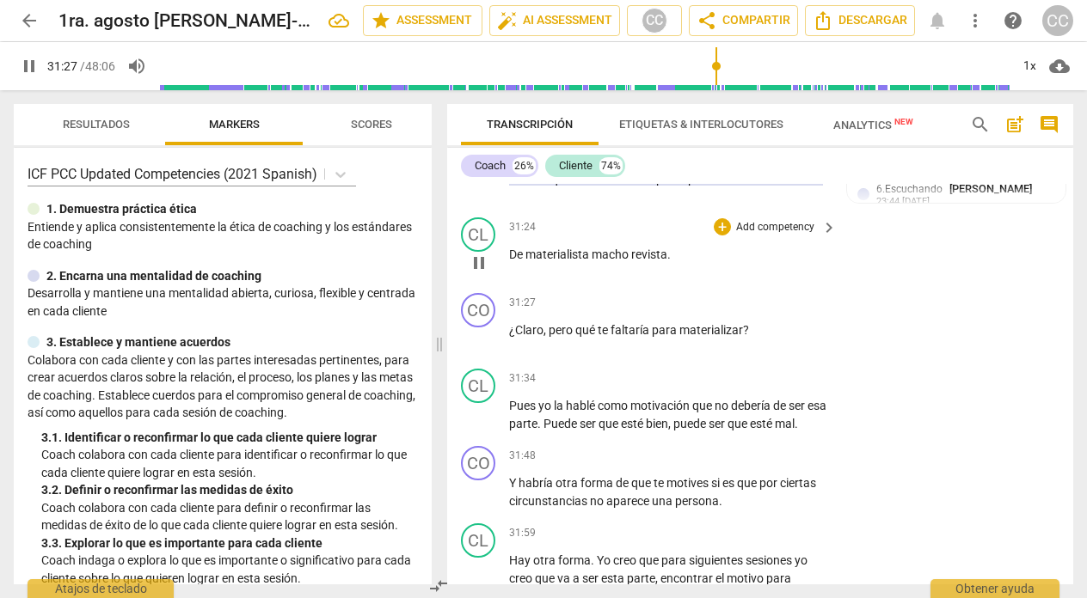
click at [480, 273] on span "pause" at bounding box center [479, 263] width 21 height 21
type input "1887"
click at [754, 311] on p "Add competency" at bounding box center [775, 303] width 82 height 15
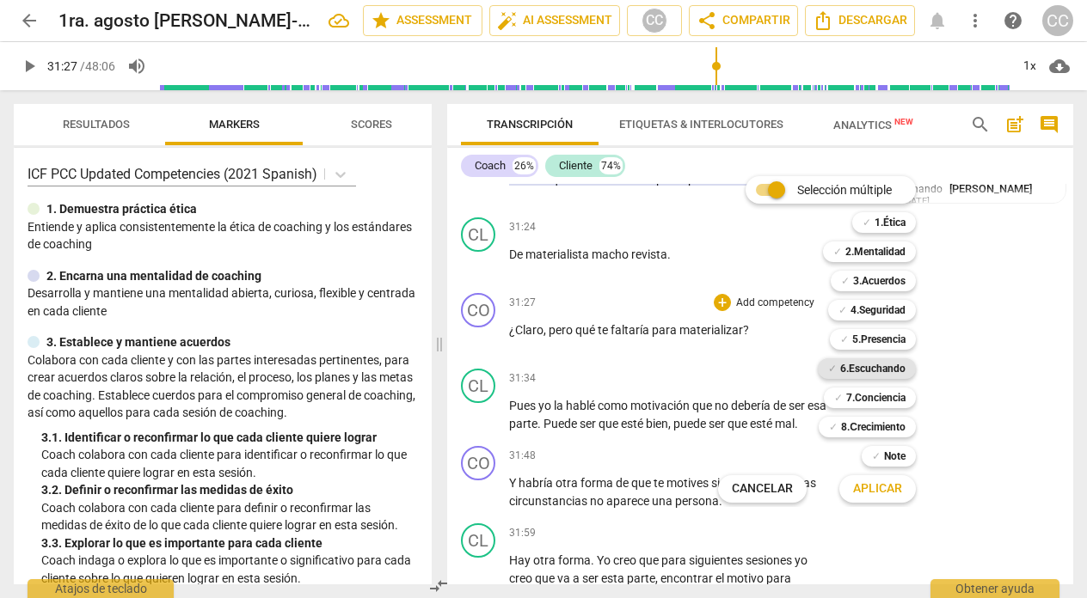
click at [874, 364] on b "6.Escuchando" at bounding box center [872, 369] width 65 height 21
click at [879, 489] on span "Aplicar" at bounding box center [877, 489] width 49 height 17
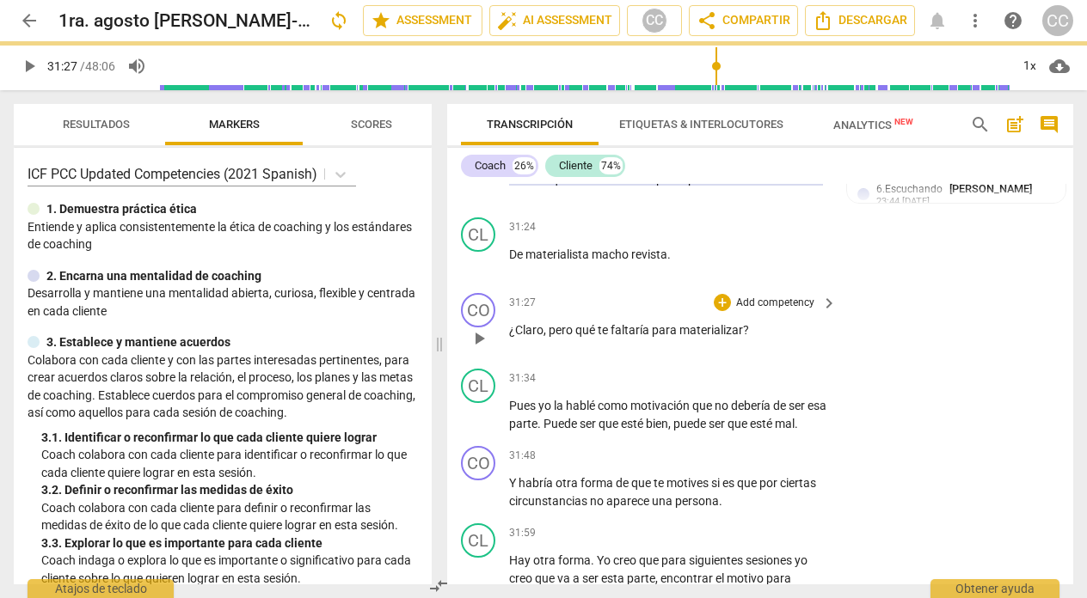
click at [768, 311] on div "+ Add competency" at bounding box center [765, 302] width 102 height 17
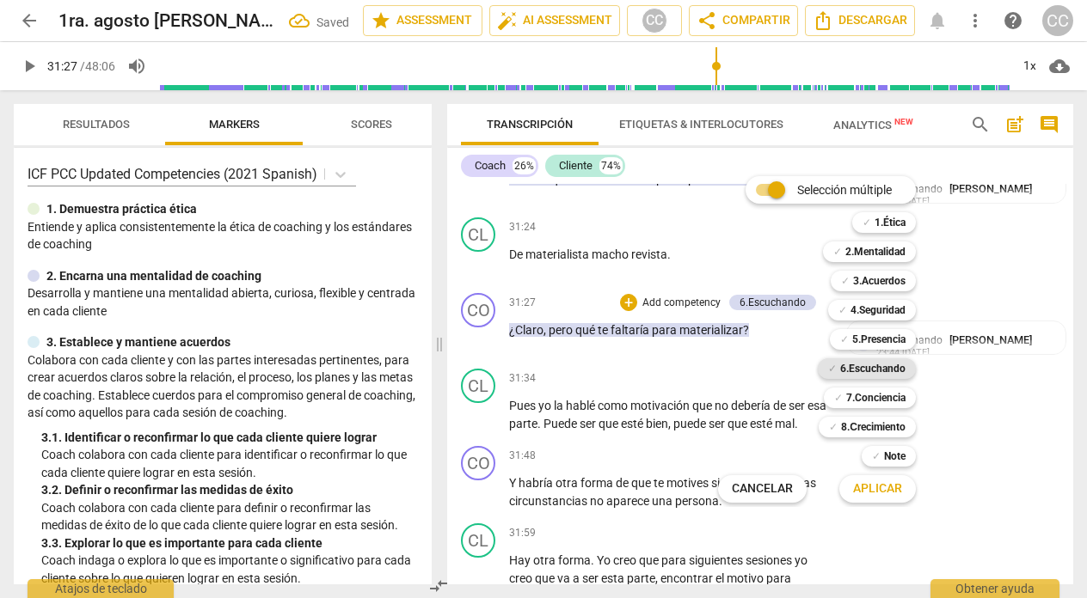
click at [868, 365] on b "6.Escuchando" at bounding box center [872, 369] width 65 height 21
click at [735, 375] on div "Selección múltiple m ✓ 1.Ética 1 ✓ 2.Mentalidad 2 ✓ 3.Acuerdos 3 ✓ 4.Seguridad …" at bounding box center [829, 339] width 237 height 335
click at [757, 429] on div "Selección múltiple m ✓ 1.Ética 1 ✓ 2.Mentalidad 2 ✓ 3.Acuerdos 3 ✓ 4.Seguridad …" at bounding box center [829, 339] width 237 height 335
click at [742, 404] on div "Selección múltiple m ✓ 1.Ética 1 ✓ 2.Mentalidad 2 ✓ 3.Acuerdos 3 ✓ 4.Seguridad …" at bounding box center [829, 339] width 237 height 335
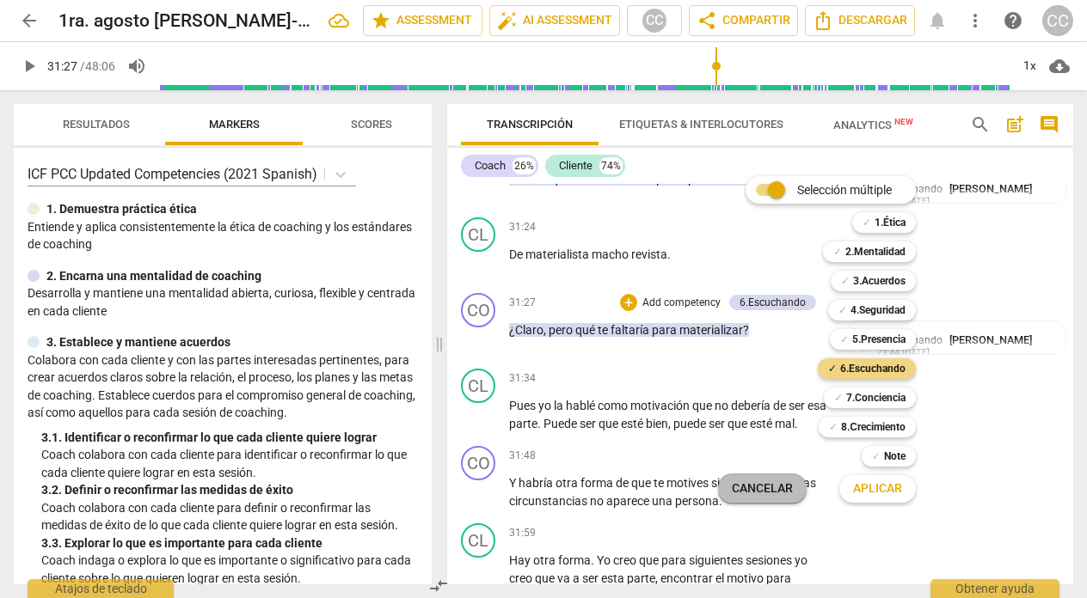
click at [745, 486] on span "Cancelar" at bounding box center [762, 489] width 61 height 17
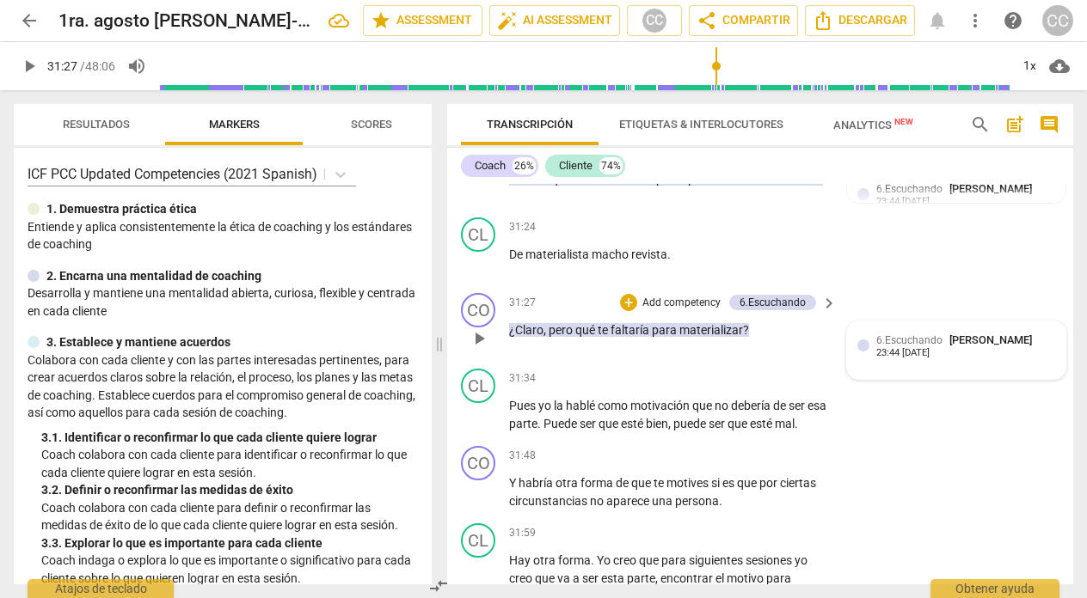
click at [904, 347] on span "6.Escuchando" at bounding box center [909, 340] width 66 height 12
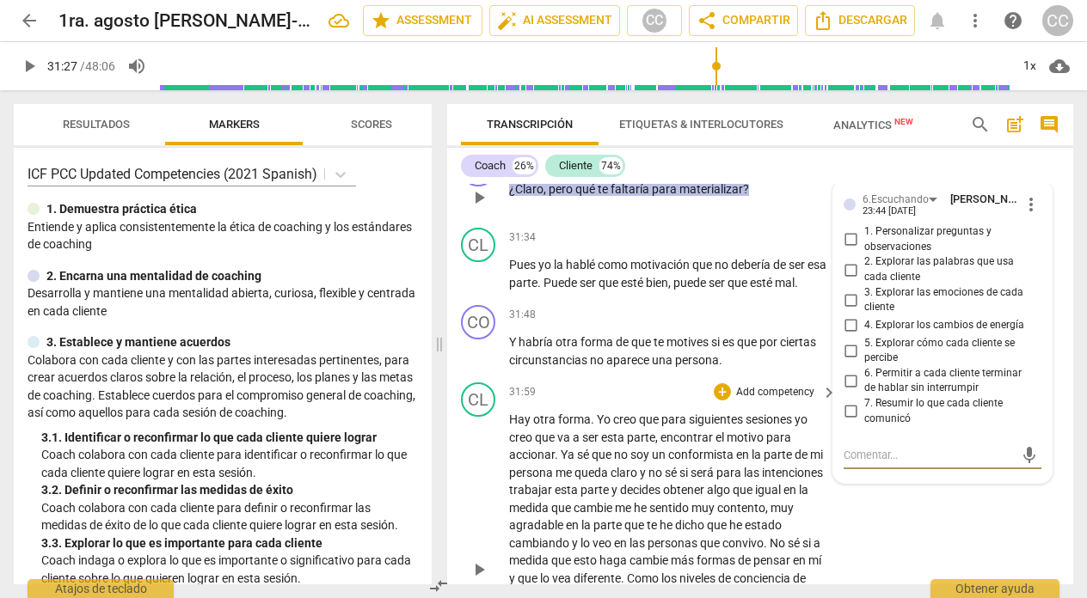
scroll to position [8503, 0]
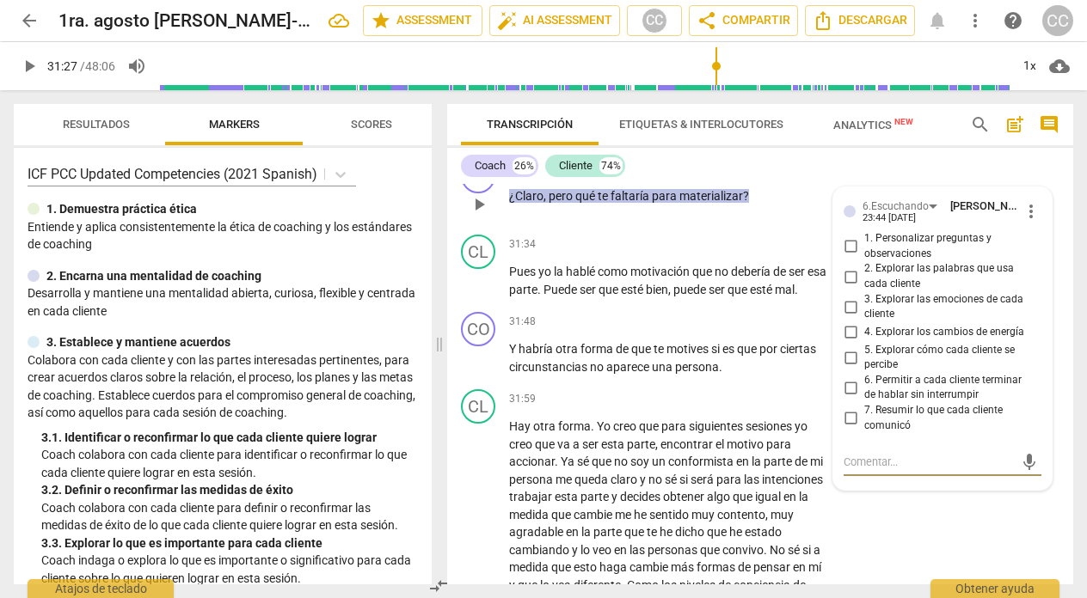
click at [848, 257] on input "1. Personalizar preguntas y observaciones" at bounding box center [851, 246] width 28 height 21
checkbox input "true"
click at [581, 298] on p "Pues yo la hablé como motivación que no debería de ser esa parte . Puede ser qu…" at bounding box center [668, 280] width 319 height 35
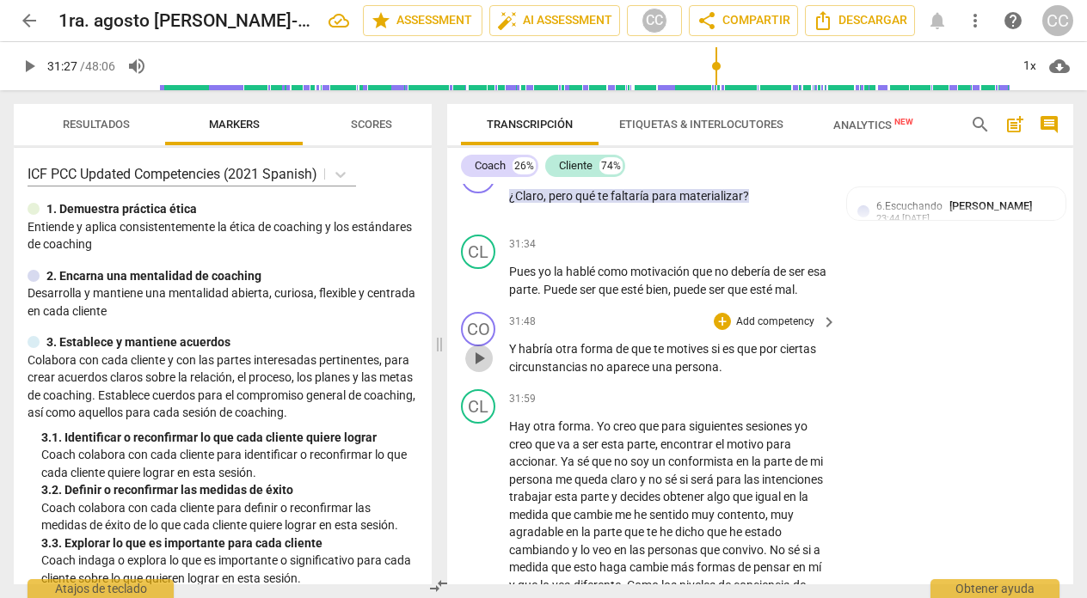
click at [474, 369] on span "play_arrow" at bounding box center [479, 358] width 21 height 21
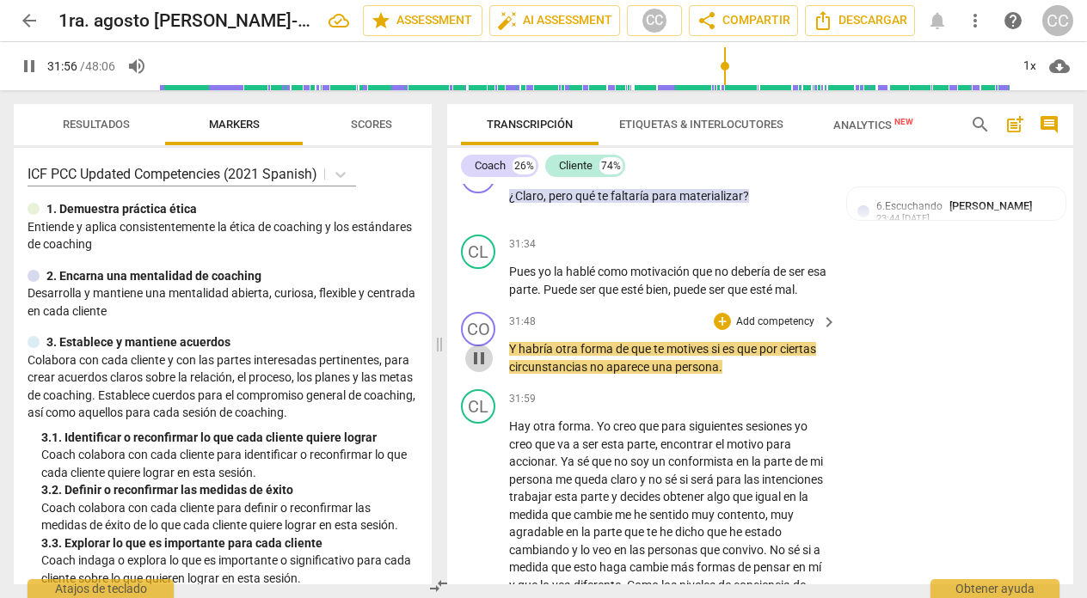
click at [474, 369] on span "pause" at bounding box center [479, 358] width 21 height 21
type input "1916"
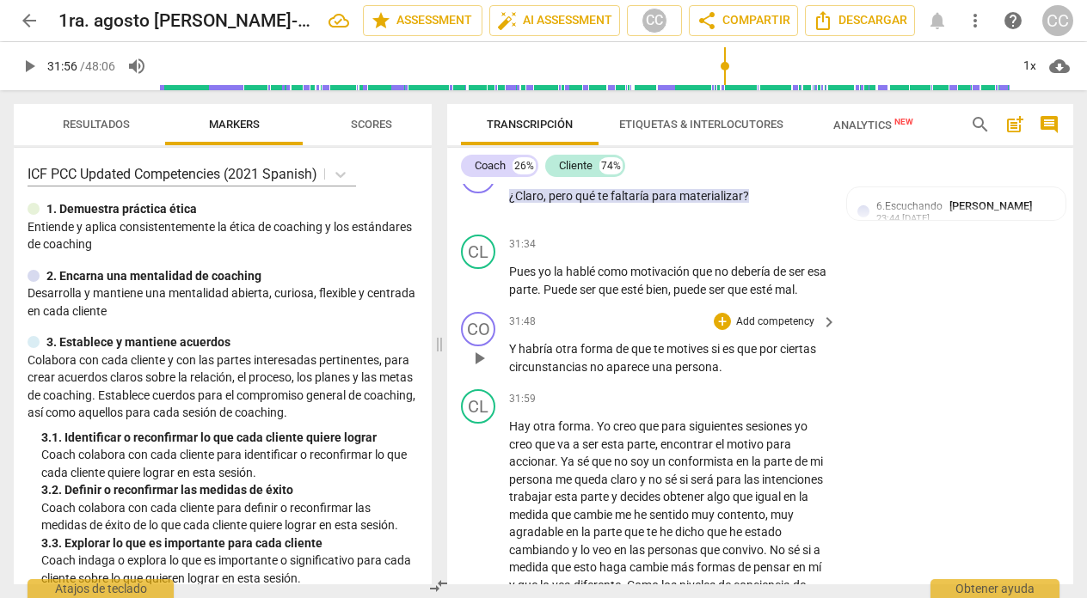
click at [709, 356] on span "motives" at bounding box center [688, 349] width 45 height 14
click at [727, 376] on p "Y habría otra forma de que te motives, si es que por ciertas circunstancias no …" at bounding box center [668, 358] width 319 height 35
click at [778, 330] on p "Add competency" at bounding box center [775, 322] width 82 height 15
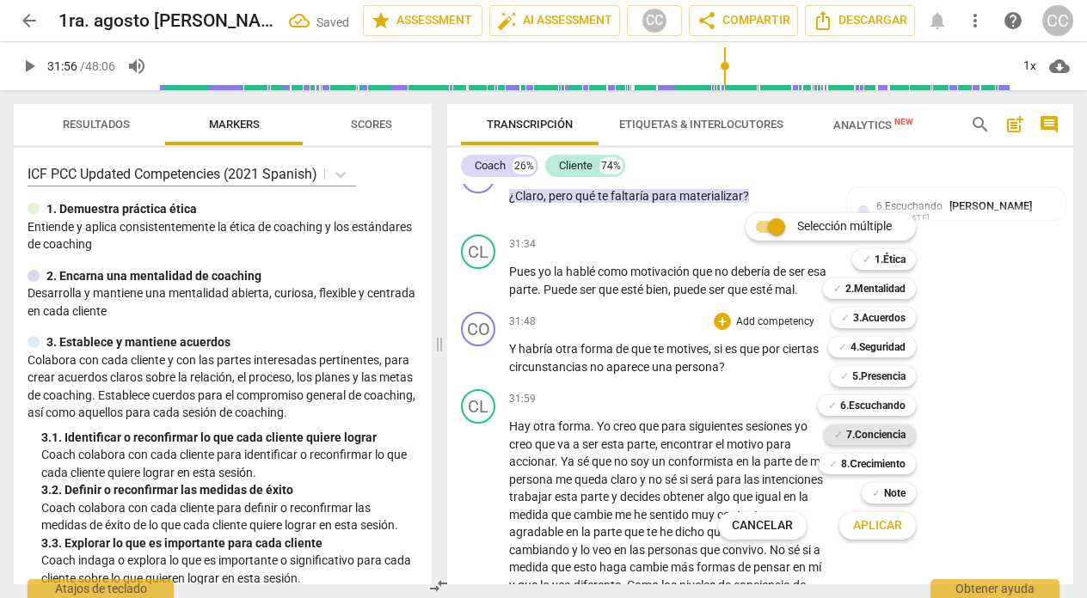
click at [893, 436] on b "7.Conciencia" at bounding box center [875, 435] width 59 height 21
click at [874, 530] on span "Aplicar" at bounding box center [877, 526] width 49 height 17
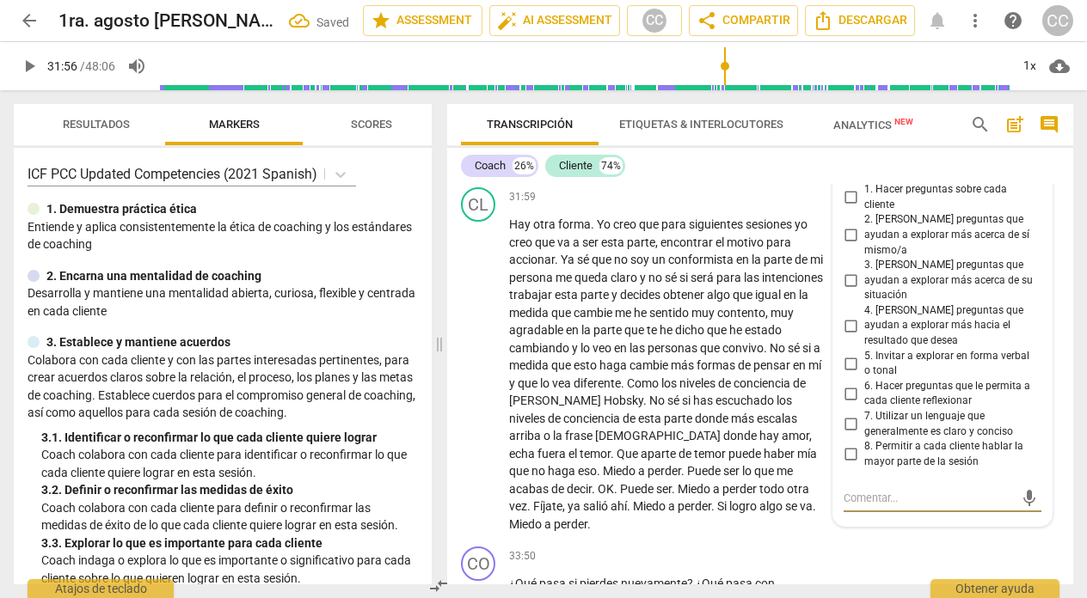
scroll to position [8702, 0]
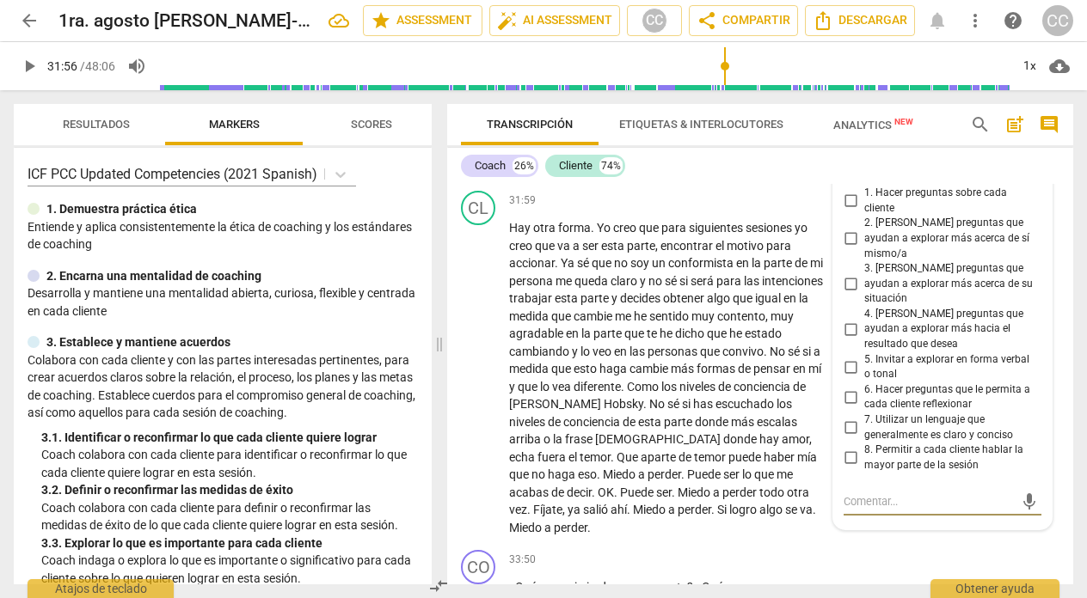
click at [846, 212] on input "1. Hacer preguntas sobre cada cliente" at bounding box center [851, 201] width 28 height 21
checkbox input "true"
click at [617, 273] on div "31:59 + Add competency keyboard_arrow_right Hay otra forma . Yo creo que para s…" at bounding box center [673, 364] width 329 height 346
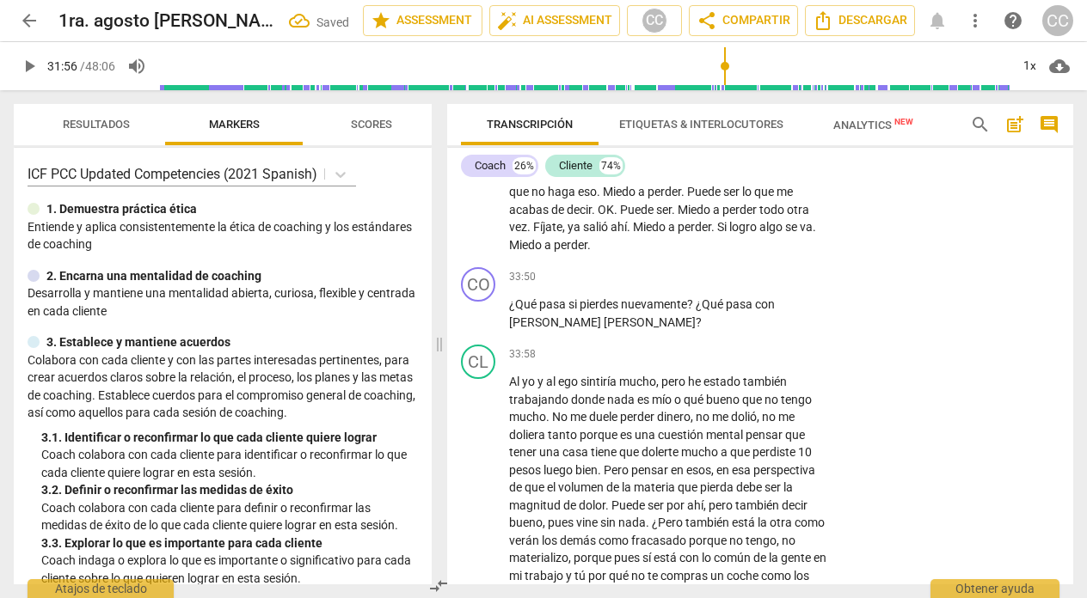
scroll to position [8992, 0]
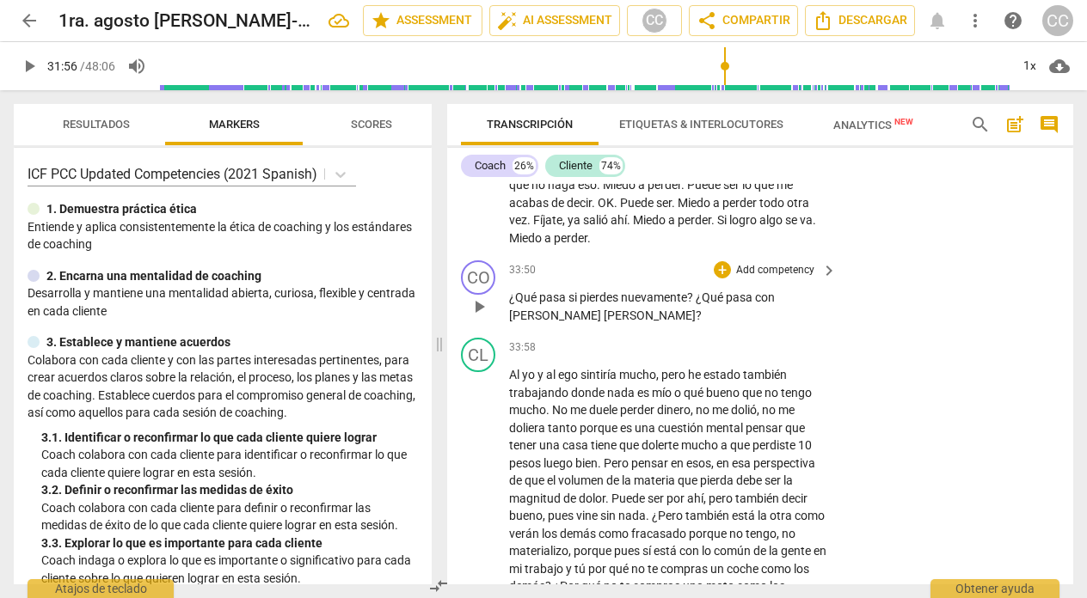
click at [764, 279] on p "Add competency" at bounding box center [775, 270] width 82 height 15
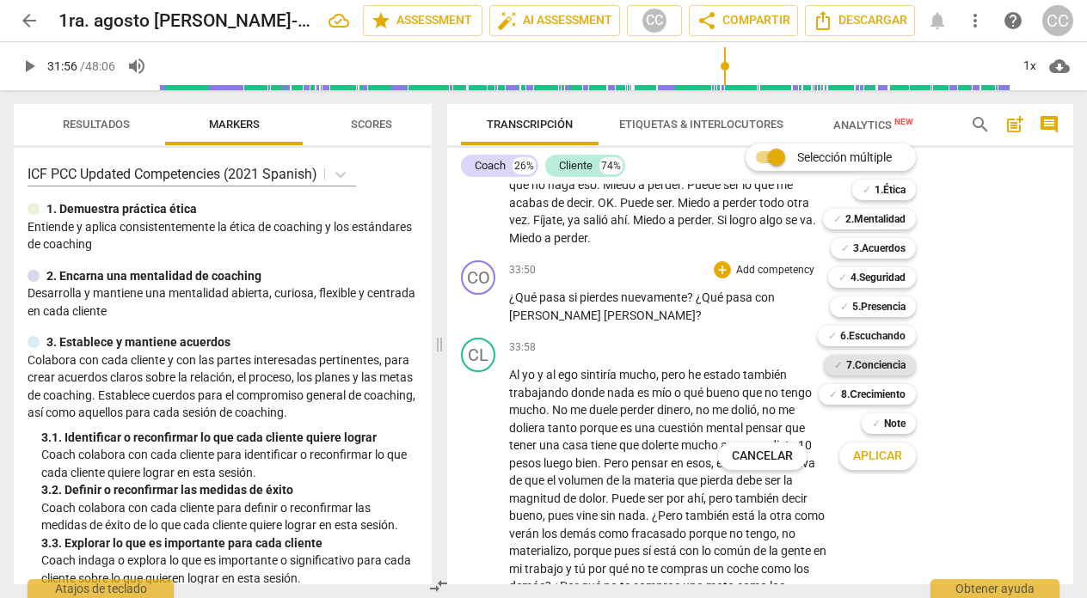
click at [881, 368] on b "7.Conciencia" at bounding box center [875, 365] width 59 height 21
click at [881, 449] on span "Aplicar" at bounding box center [877, 456] width 49 height 17
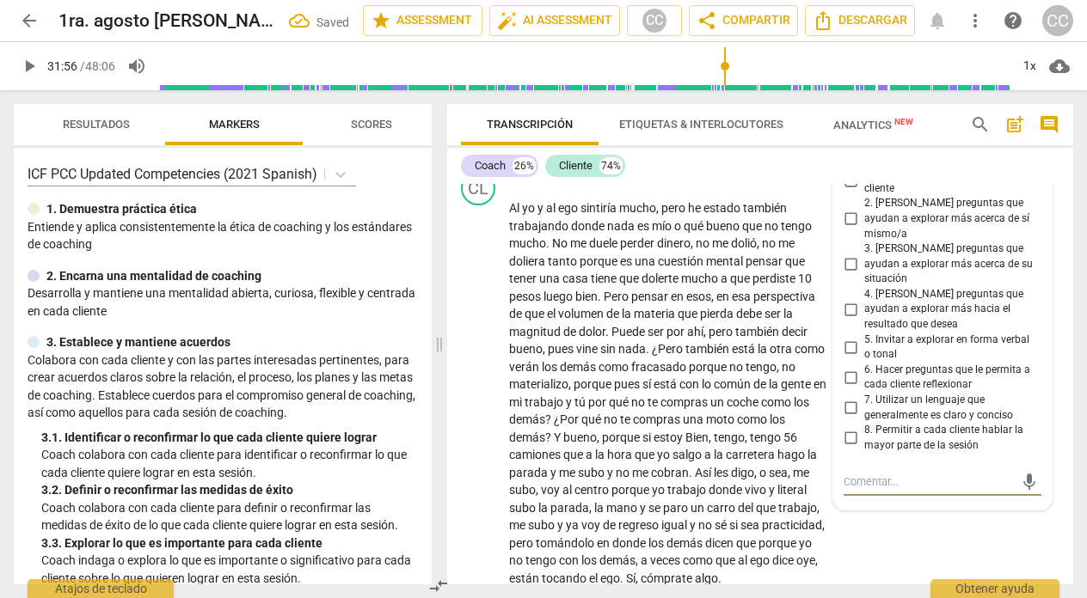
scroll to position [9157, 0]
click at [850, 378] on input "6. Hacer preguntas que le permita a cada cliente reflexionar" at bounding box center [851, 379] width 28 height 21
checkbox input "true"
click at [613, 192] on div "33:58 + Add competency keyboard_arrow_right" at bounding box center [673, 182] width 329 height 19
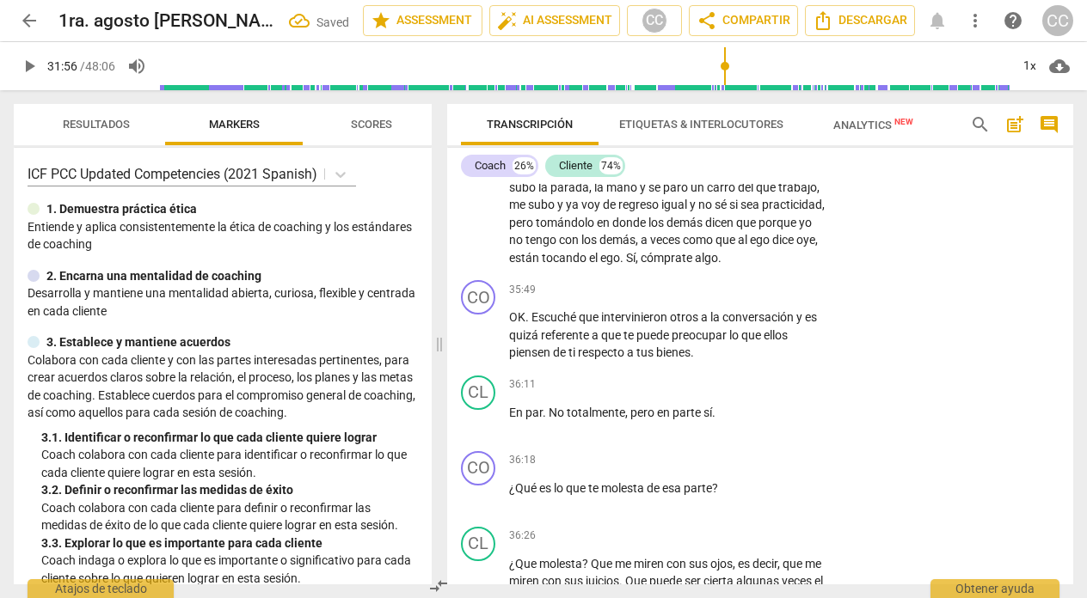
scroll to position [9480, 0]
click at [541, 419] on span "par" at bounding box center [533, 412] width 17 height 14
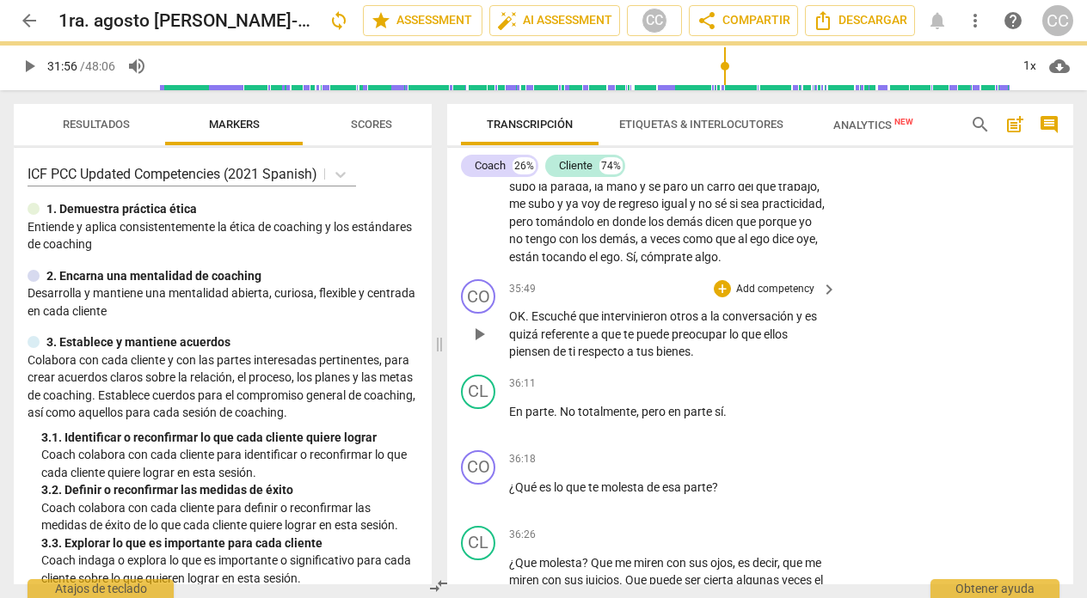
click at [758, 298] on p "Add competency" at bounding box center [775, 289] width 82 height 15
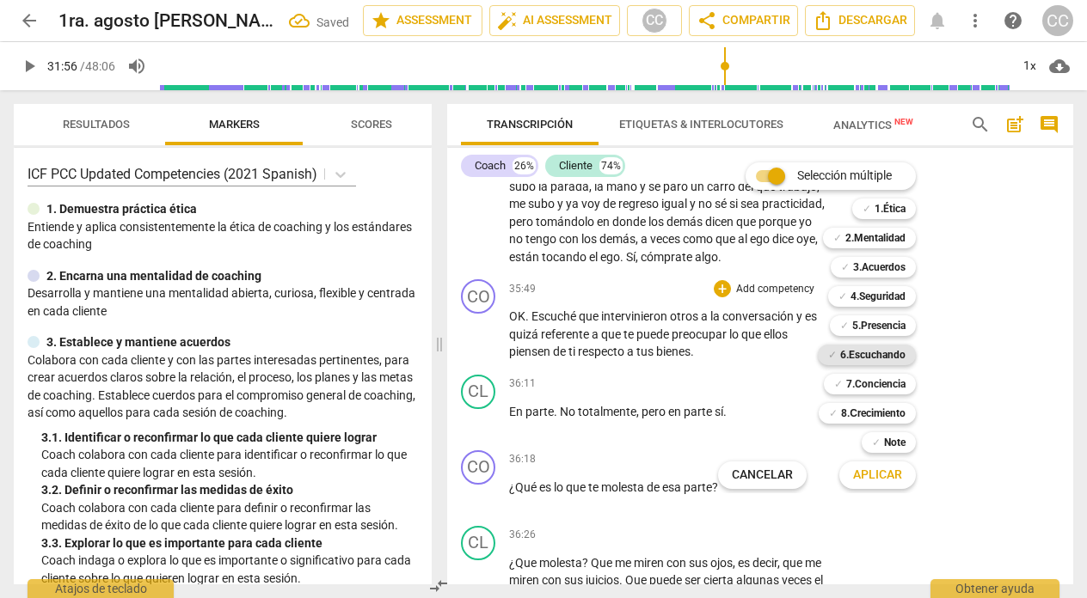
click at [861, 359] on b "6.Escuchando" at bounding box center [872, 355] width 65 height 21
click at [878, 468] on span "Aplicar" at bounding box center [877, 475] width 49 height 17
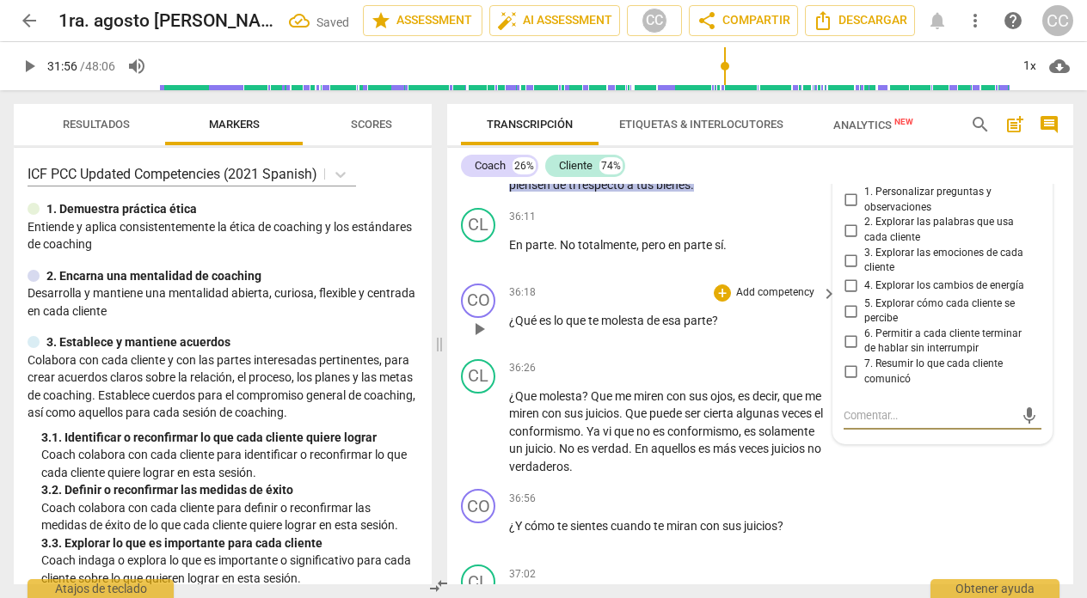
scroll to position [9645, 0]
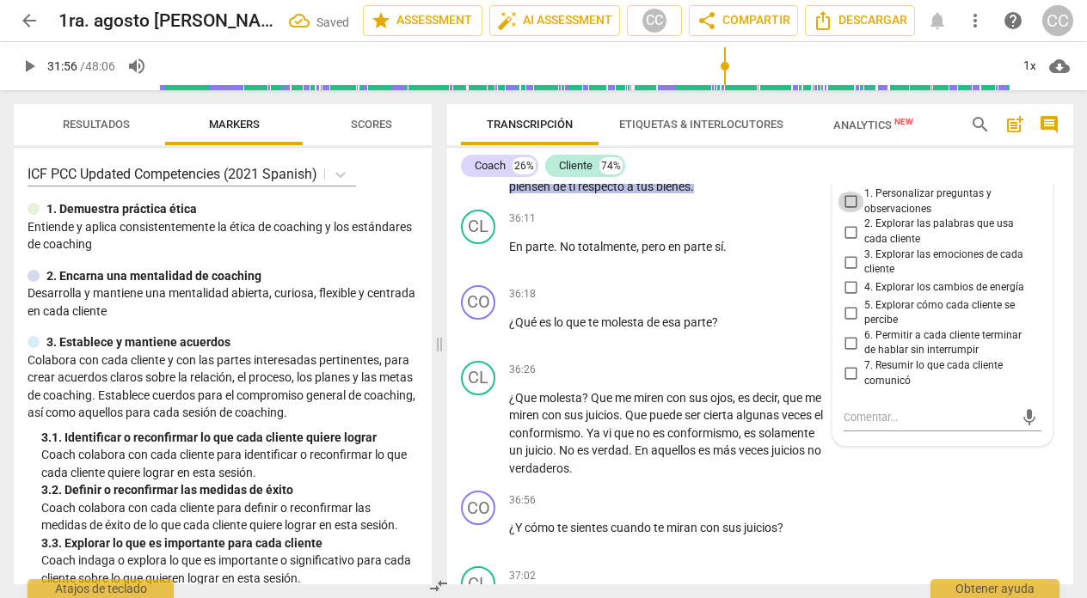
click at [849, 212] on input "1. Personalizar preguntas y observaciones" at bounding box center [851, 202] width 28 height 21
checkbox input "true"
click at [752, 303] on p "Add competency" at bounding box center [775, 294] width 82 height 15
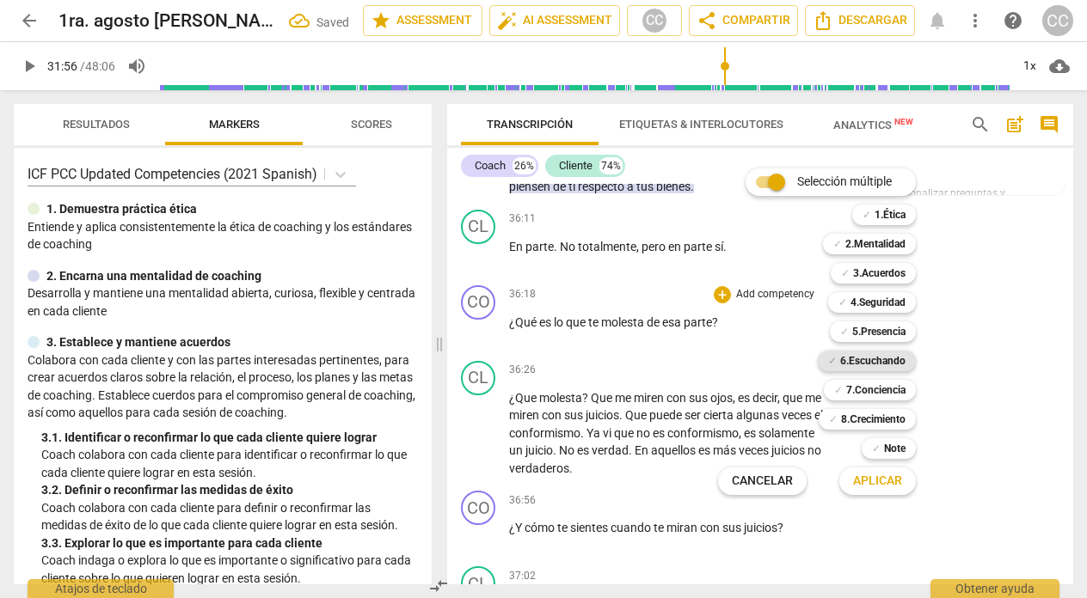
click at [887, 357] on b "6.Escuchando" at bounding box center [872, 361] width 65 height 21
click at [874, 482] on span "Aplicar" at bounding box center [877, 481] width 49 height 17
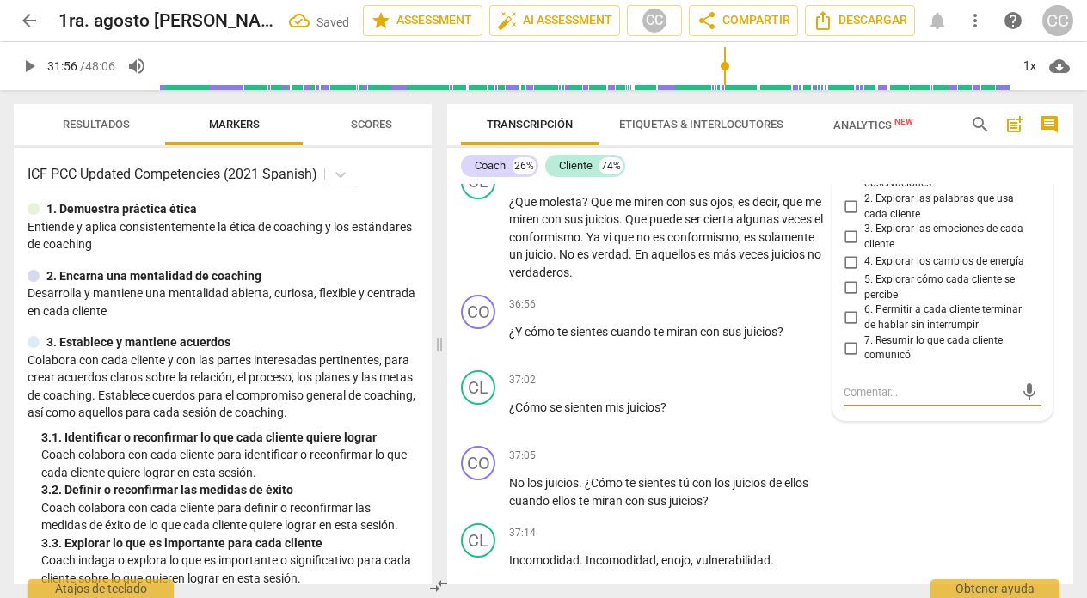
scroll to position [9838, 0]
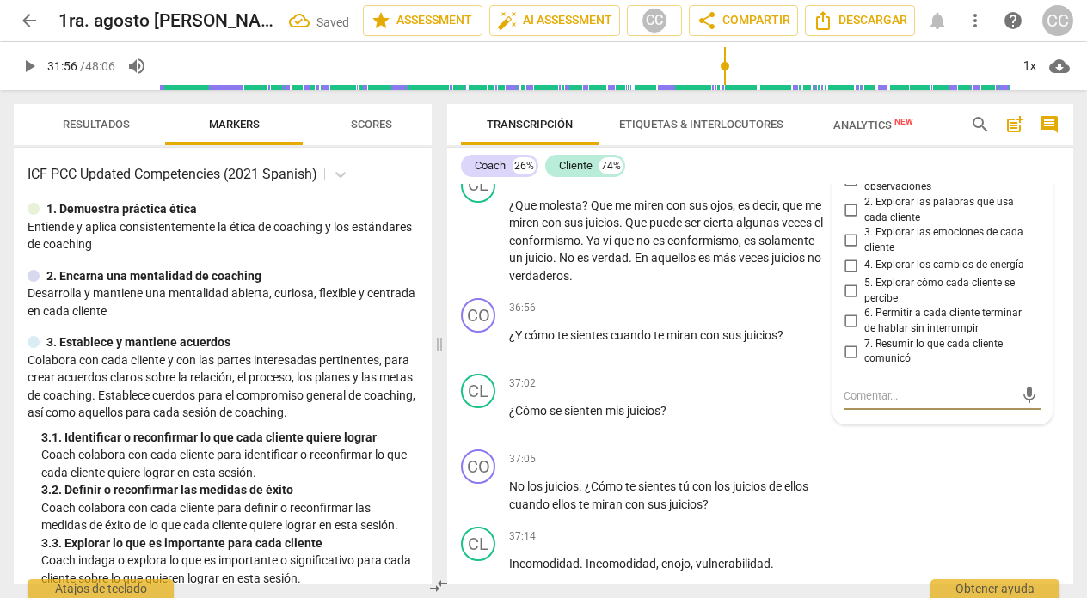
click at [846, 190] on input "1. Personalizar preguntas y observaciones" at bounding box center [851, 179] width 28 height 21
checkbox input "true"
click at [613, 187] on div "36:26 + Add competency keyboard_arrow_right" at bounding box center [673, 178] width 329 height 19
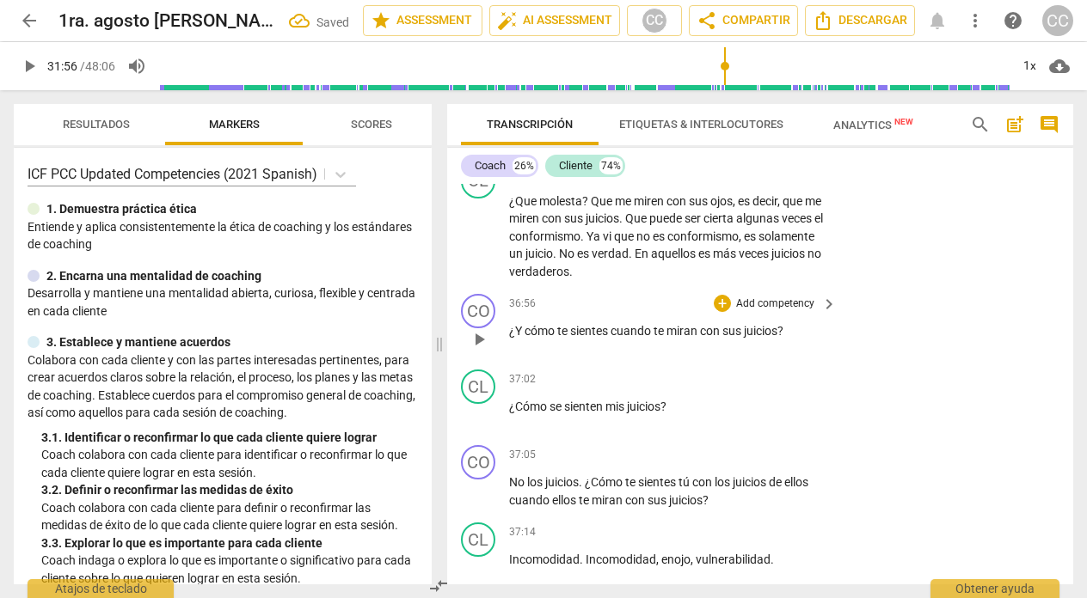
scroll to position [9869, 0]
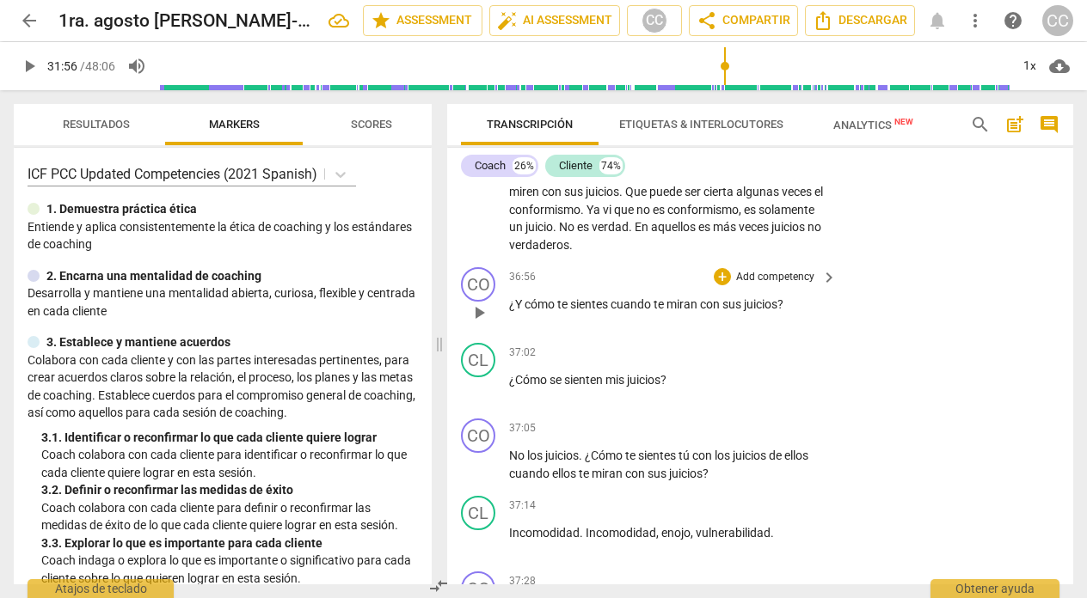
click at [772, 285] on p "Add competency" at bounding box center [775, 277] width 82 height 15
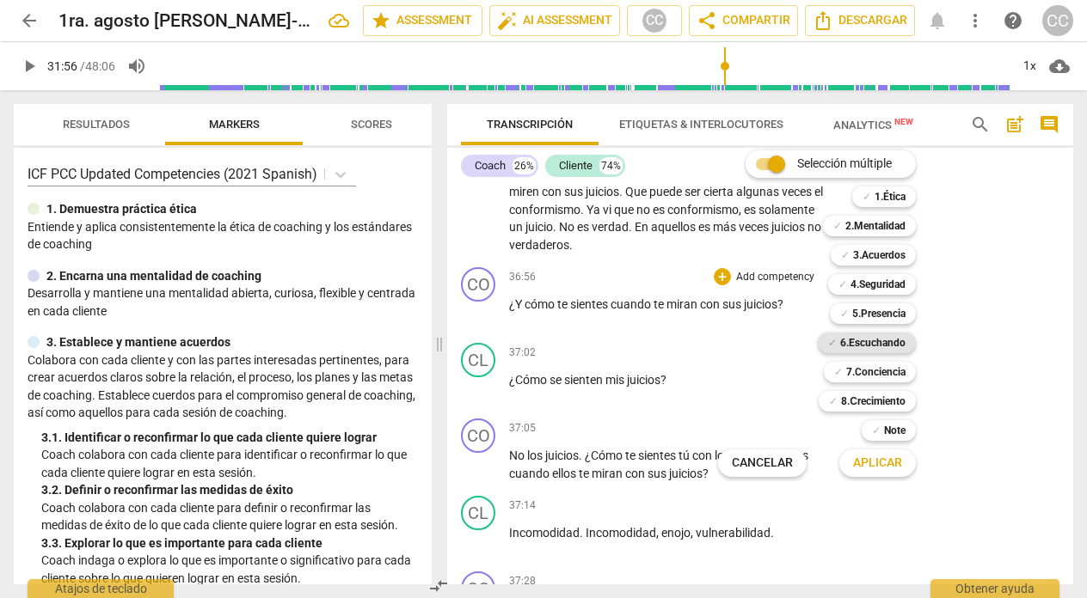
click at [872, 342] on b "6.Escuchando" at bounding box center [872, 343] width 65 height 21
click at [883, 463] on span "Aplicar" at bounding box center [877, 463] width 49 height 17
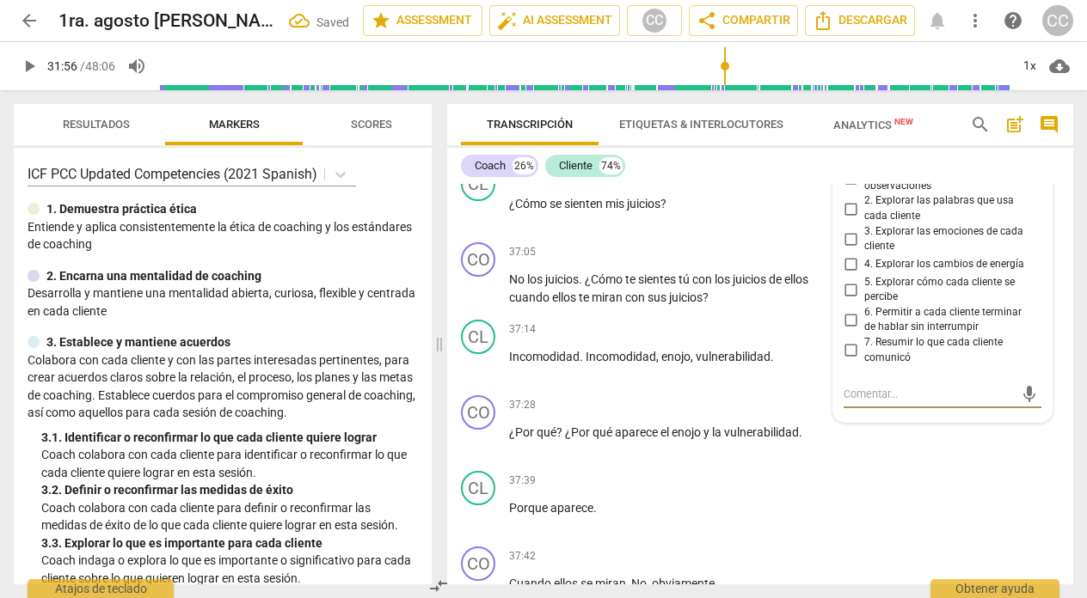
scroll to position [10042, 0]
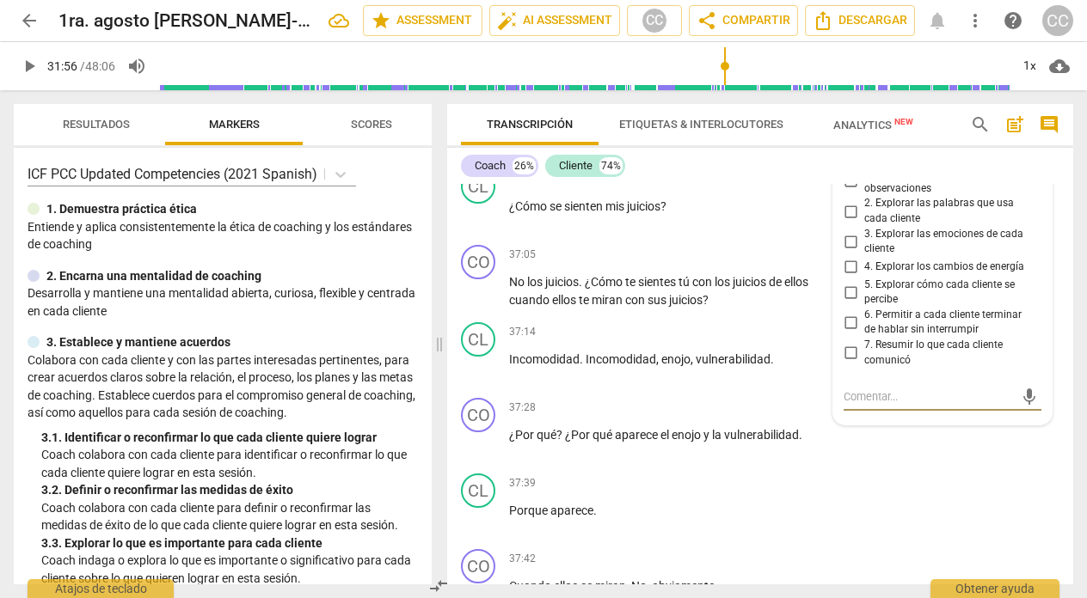
click at [847, 222] on input "2. Explorar las palabras que usa cada cliente" at bounding box center [851, 211] width 28 height 21
checkbox input "true"
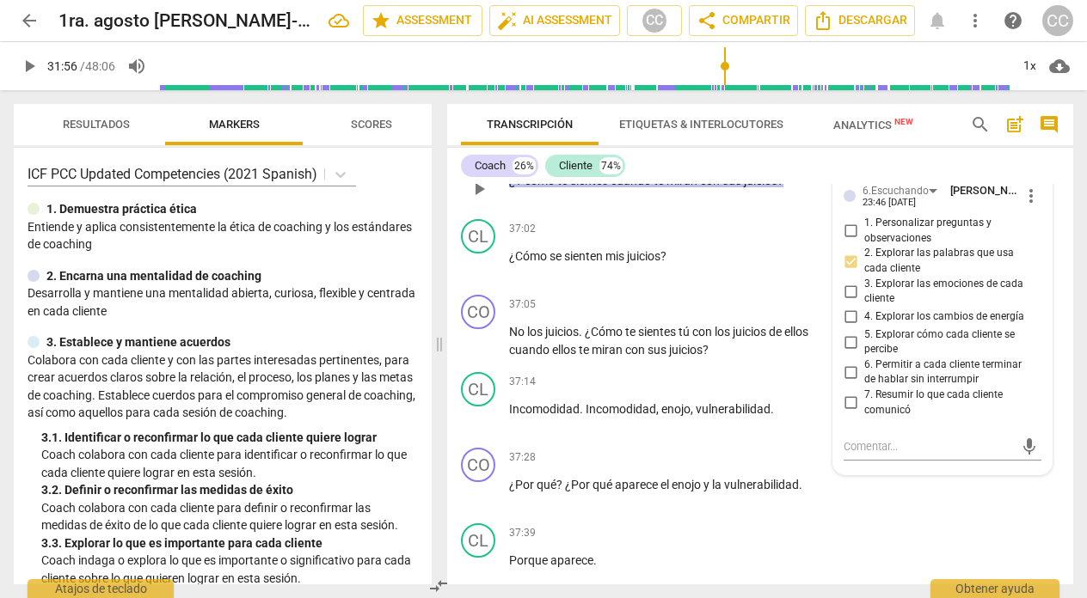
scroll to position [9987, 0]
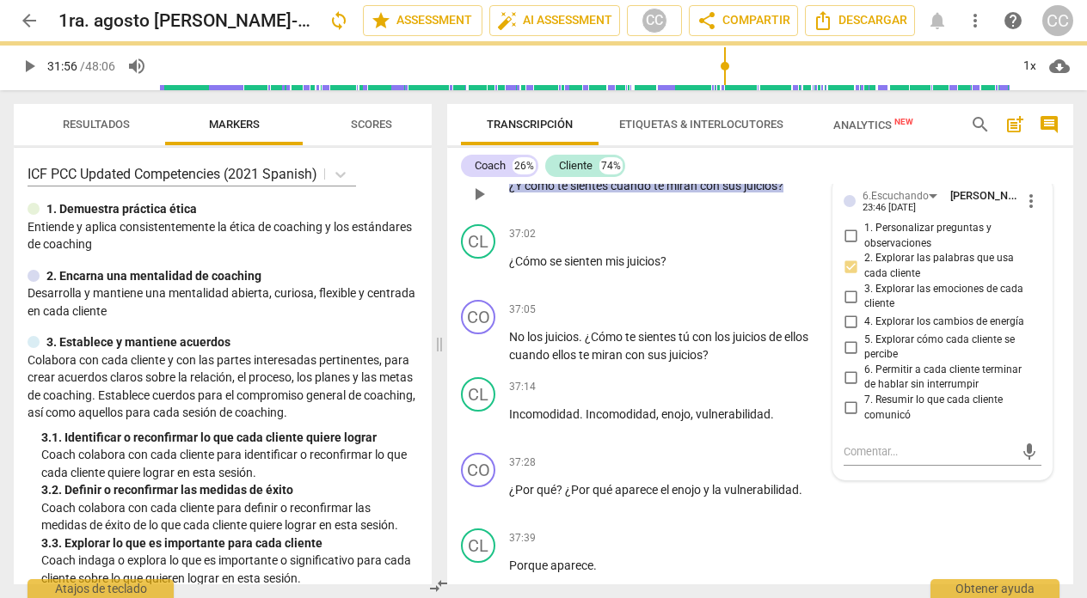
click at [847, 247] on input "1. Personalizar preguntas y observaciones" at bounding box center [851, 236] width 28 height 21
checkbox input "true"
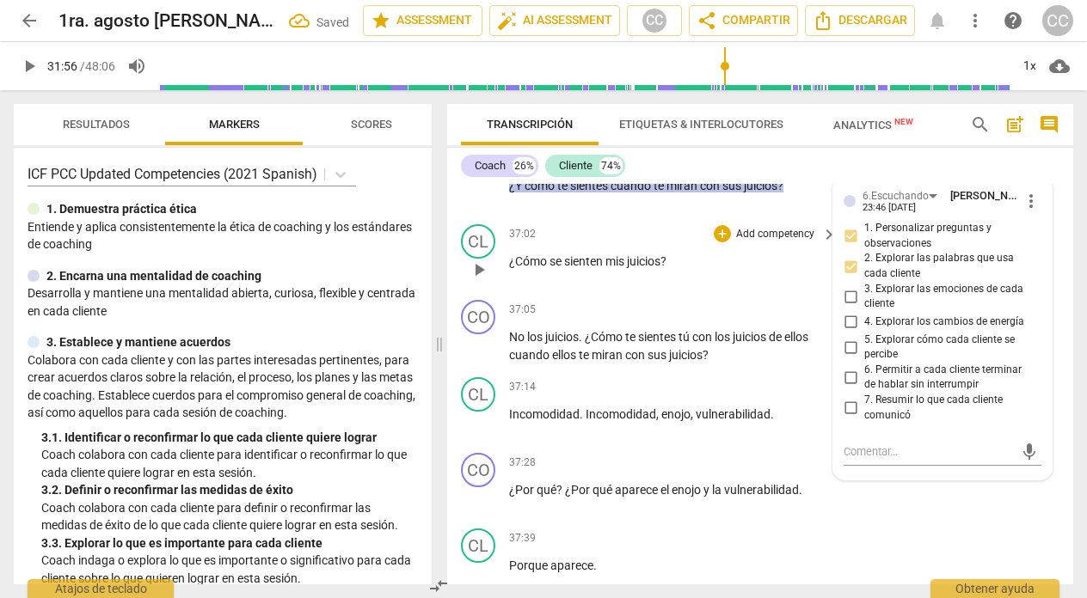
click at [633, 243] on div "37:02 + Add competency keyboard_arrow_right" at bounding box center [673, 233] width 329 height 19
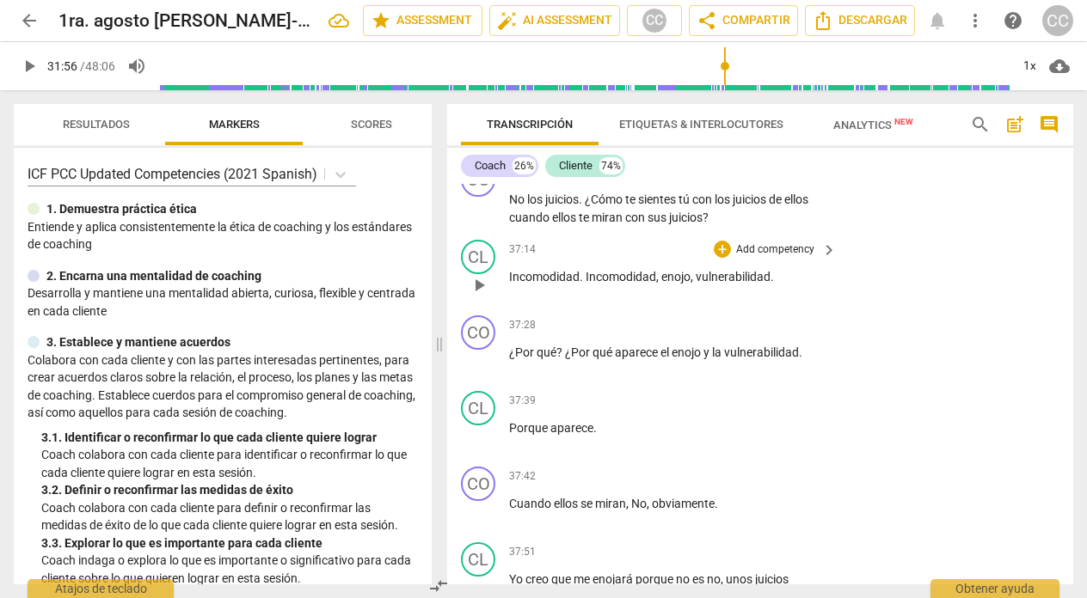
scroll to position [10140, 0]
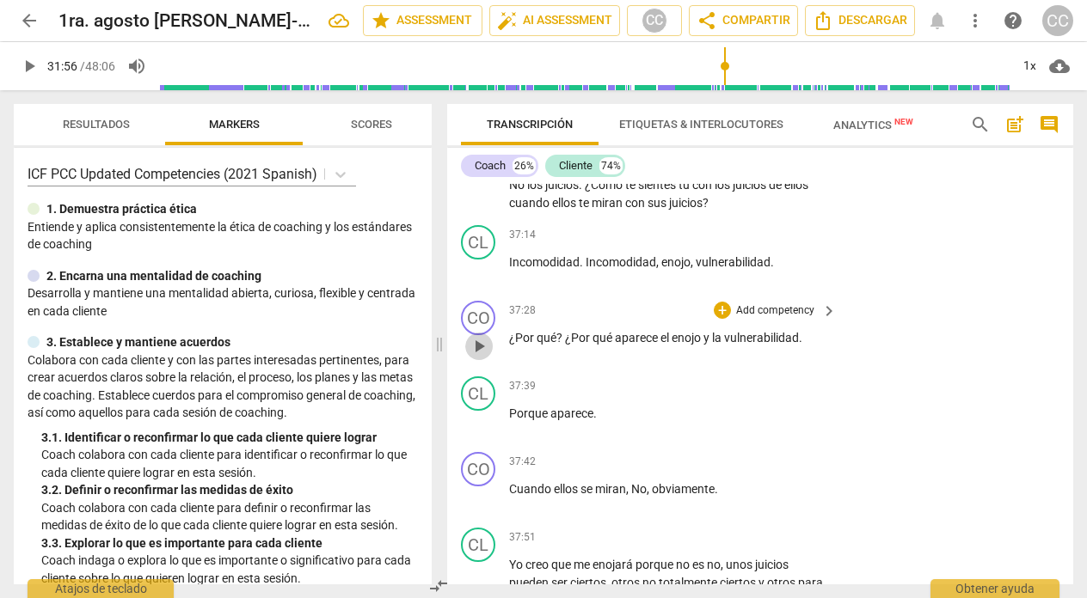
click at [473, 357] on span "play_arrow" at bounding box center [479, 346] width 21 height 21
click at [476, 357] on span "pause" at bounding box center [479, 346] width 21 height 21
type input "2254"
click at [807, 347] on p "¿Por qué ? ¿Por qué aparece el enojo y la vulnerabilidad ." at bounding box center [668, 338] width 319 height 18
click at [786, 319] on p "Add competency" at bounding box center [775, 311] width 82 height 15
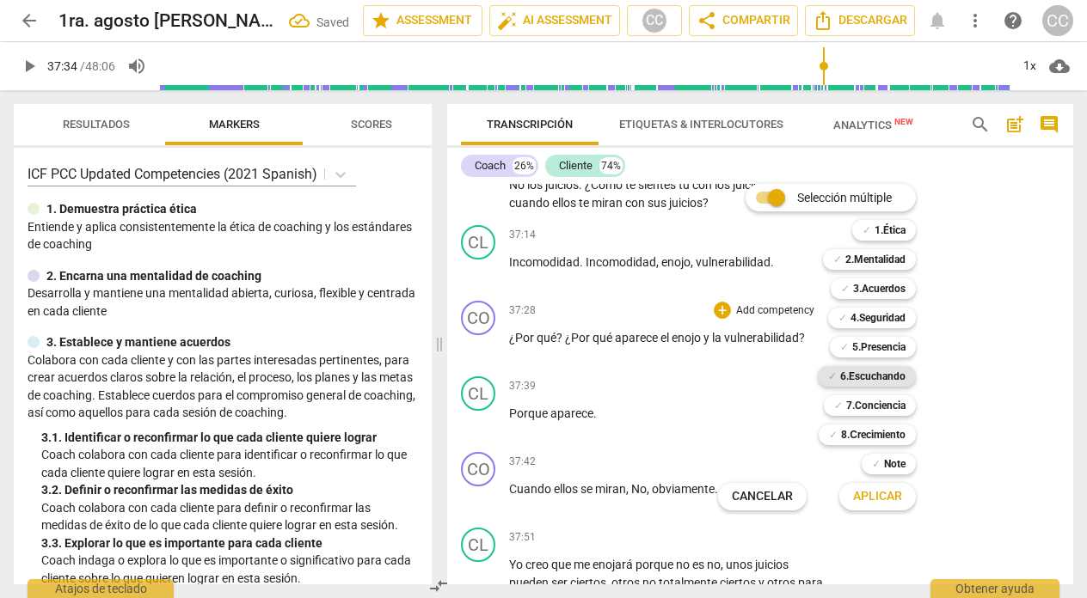
click at [864, 379] on b "6.Escuchando" at bounding box center [872, 376] width 65 height 21
click at [868, 495] on span "Aplicar" at bounding box center [877, 496] width 49 height 17
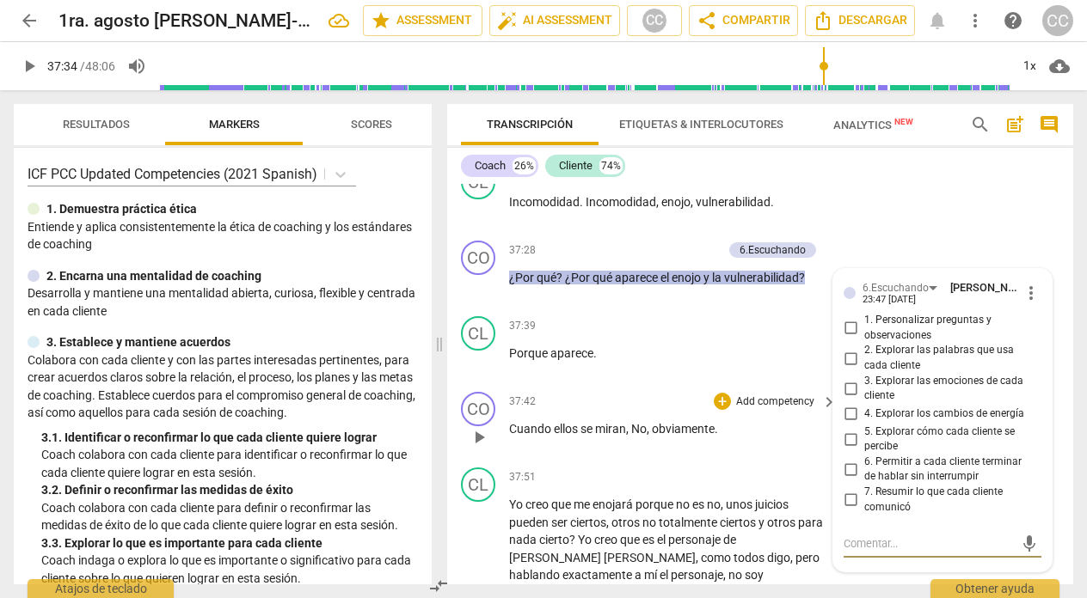
scroll to position [10203, 0]
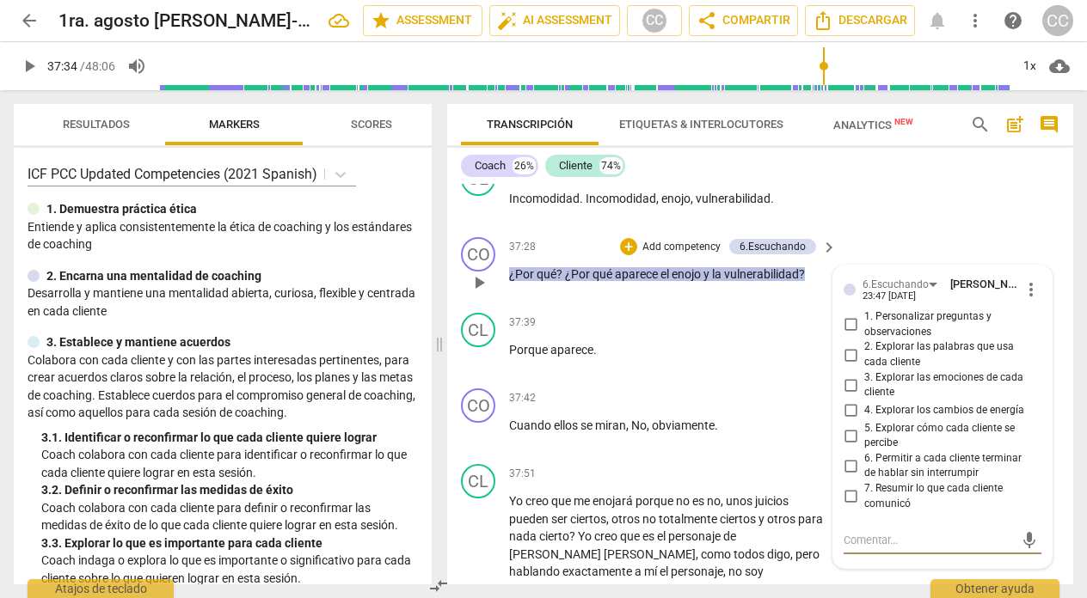
click at [850, 365] on input "2. Explorar las palabras que usa cada cliente" at bounding box center [851, 355] width 28 height 21
checkbox input "true"
click at [717, 369] on div "37:39 + Add competency keyboard_arrow_right Porque aparece ." at bounding box center [673, 344] width 329 height 62
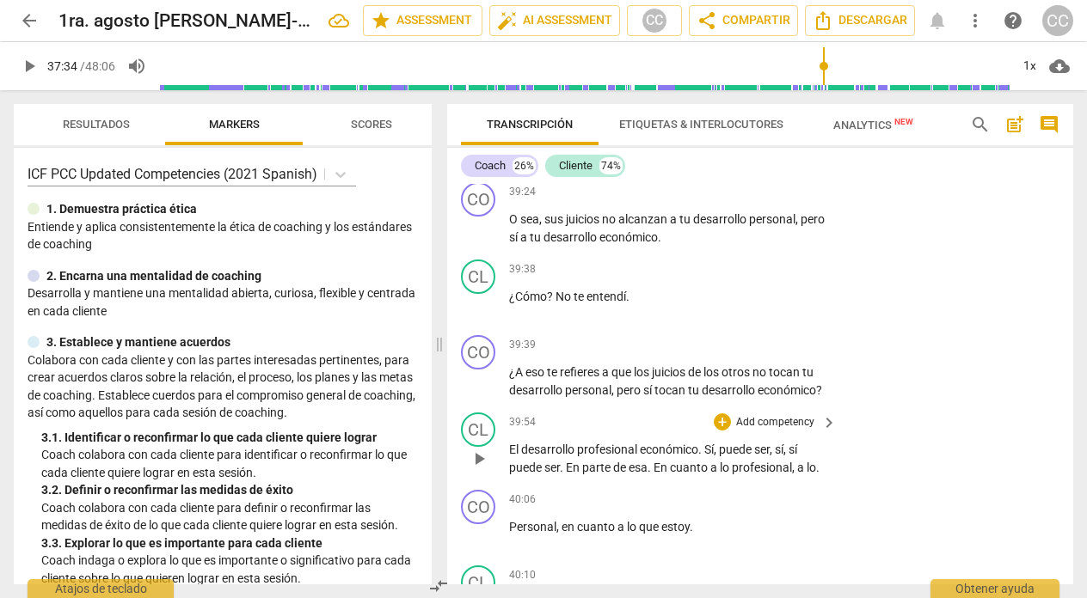
scroll to position [10811, 0]
click at [759, 352] on p "Add competency" at bounding box center [775, 343] width 82 height 15
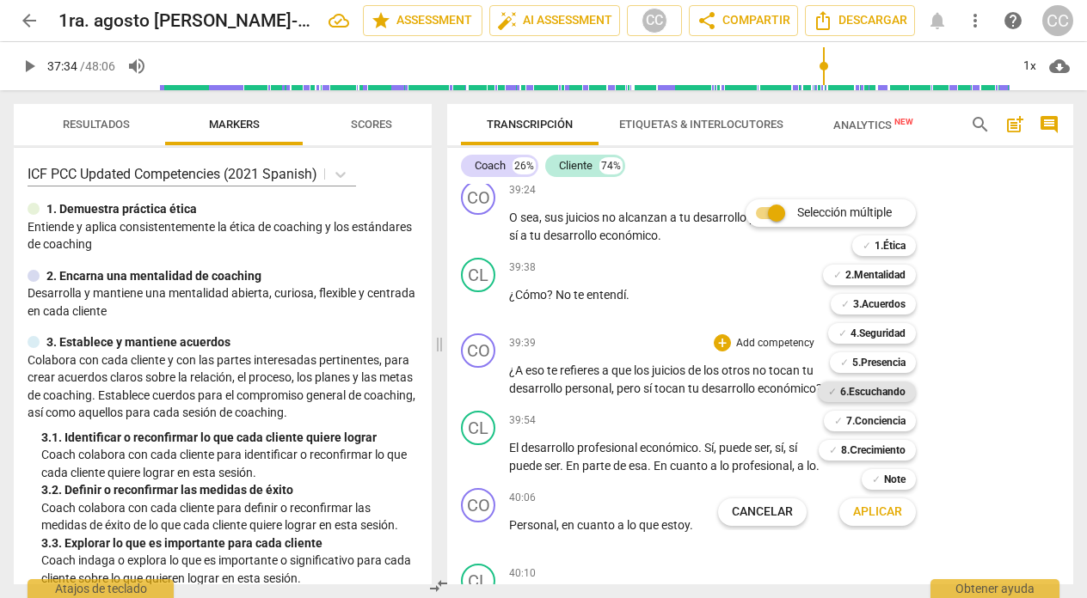
click at [872, 390] on b "6.Escuchando" at bounding box center [872, 392] width 65 height 21
click at [881, 510] on span "Aplicar" at bounding box center [877, 512] width 49 height 17
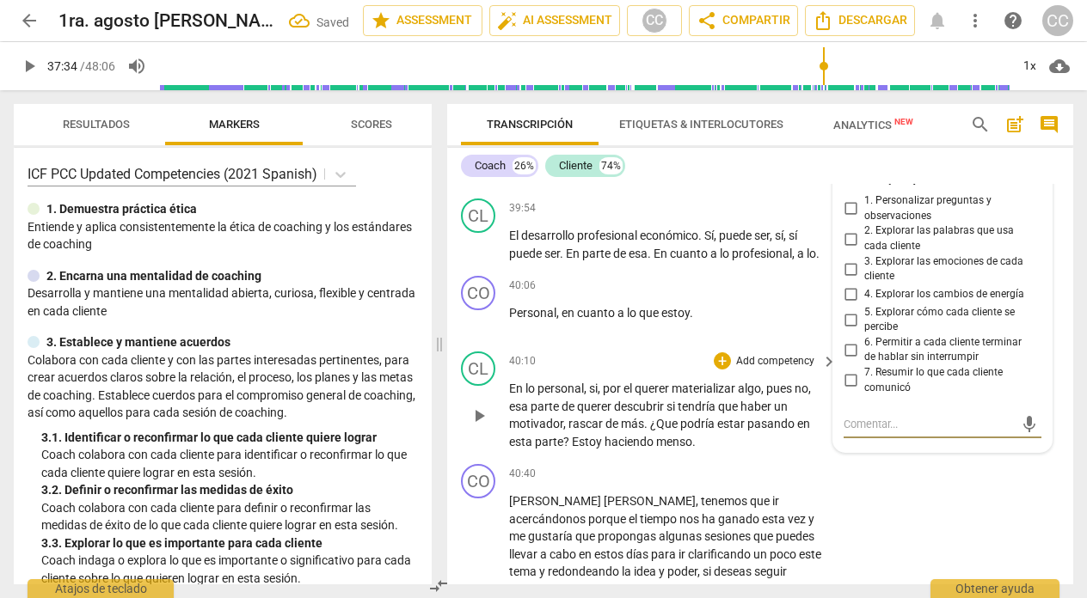
scroll to position [11021, 0]
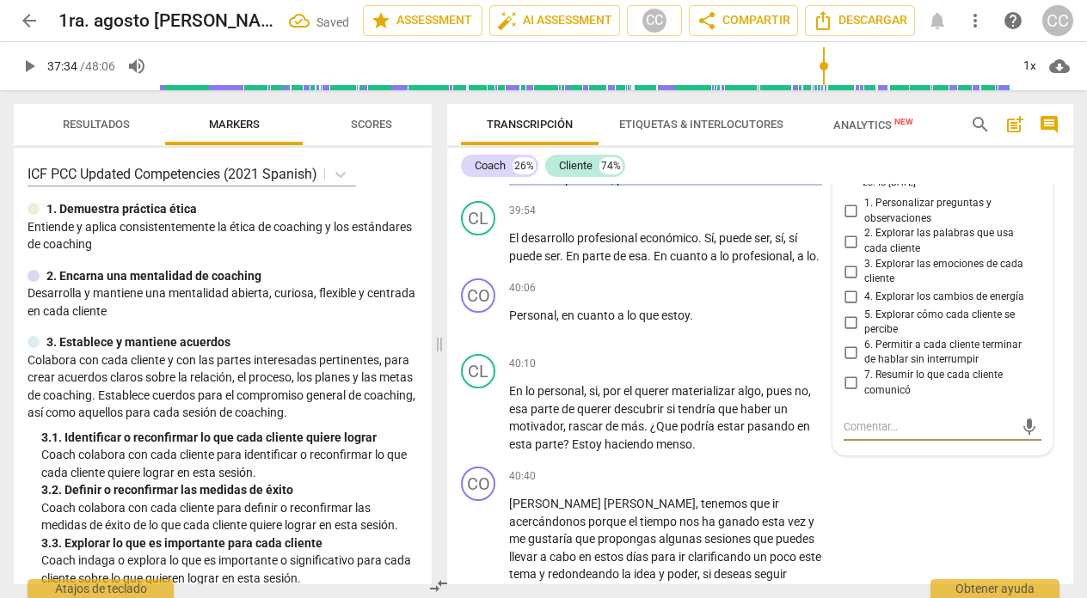
click at [842, 222] on input "1. Personalizar preguntas y observaciones" at bounding box center [851, 211] width 28 height 21
checkbox input "true"
click at [681, 347] on div "CO play_arrow pause 40:06 + Add competency keyboard_arrow_right Personal , en c…" at bounding box center [760, 310] width 626 height 76
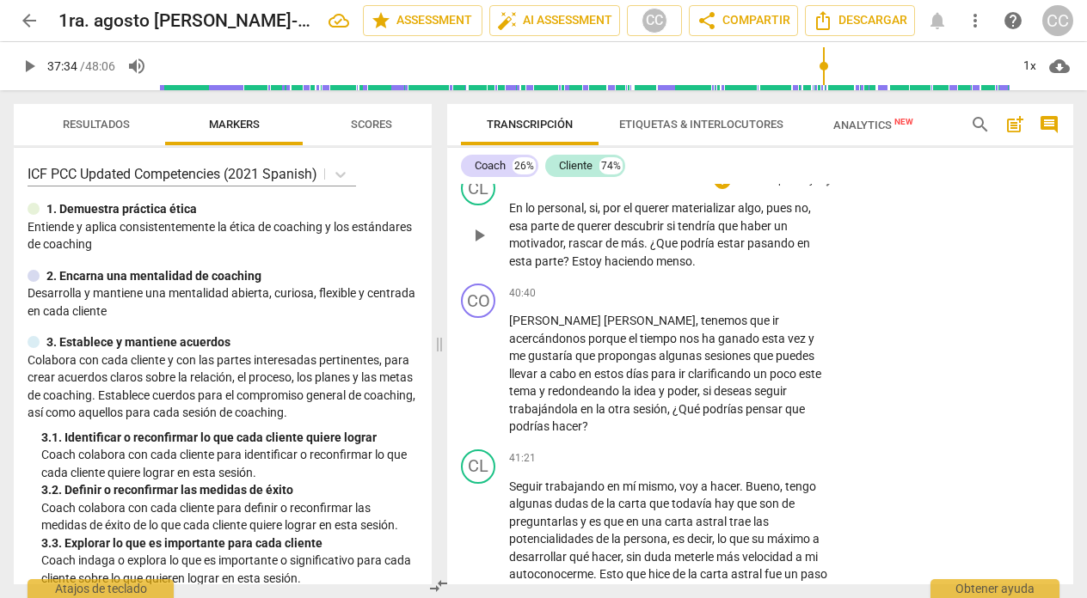
scroll to position [11212, 0]
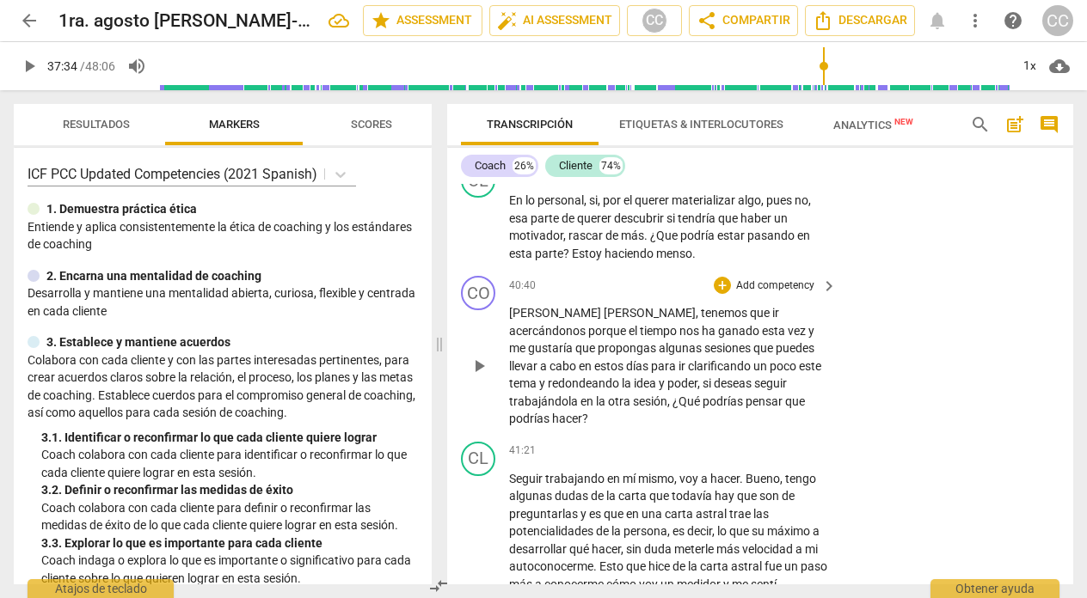
click at [704, 355] on span "sesiones" at bounding box center [728, 348] width 49 height 14
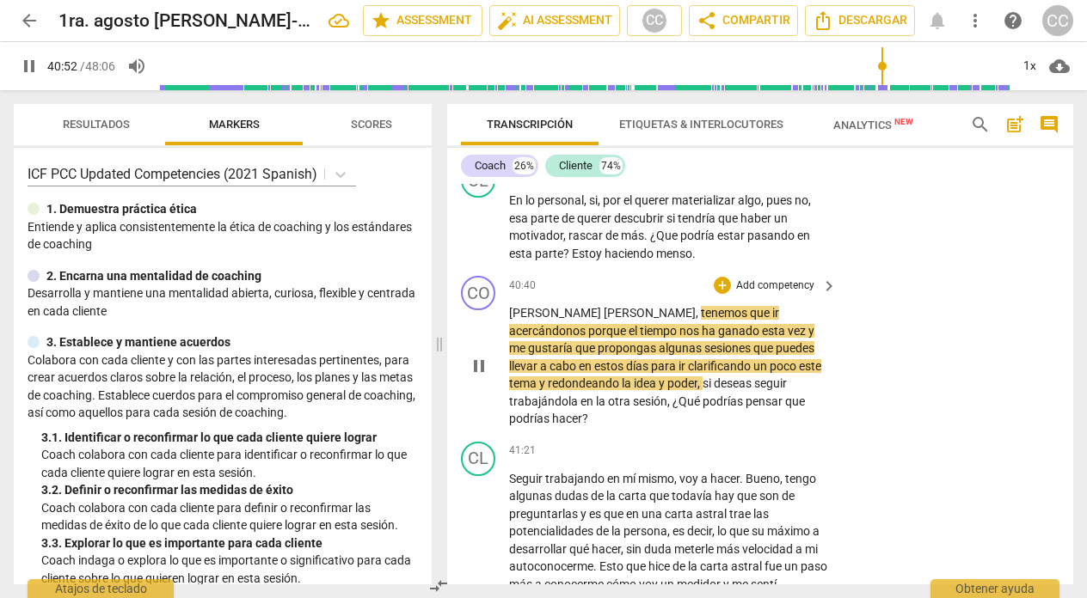
click at [704, 355] on span "sesiones" at bounding box center [728, 348] width 49 height 14
click at [481, 377] on span "pause" at bounding box center [479, 366] width 21 height 21
type input "2455"
click at [704, 355] on span "sesiones" at bounding box center [728, 348] width 49 height 14
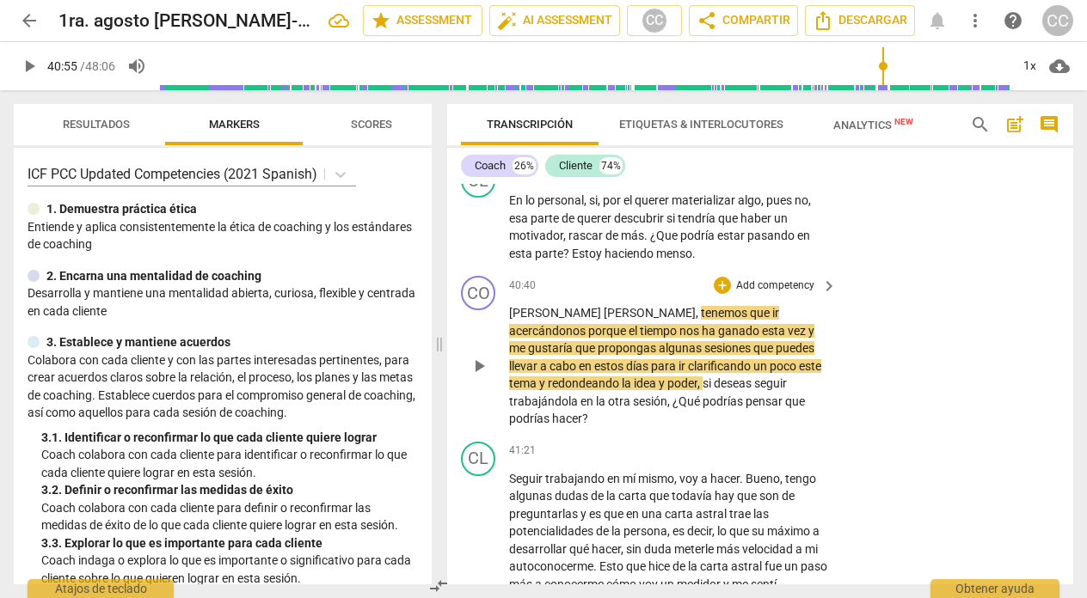
click at [704, 355] on span "sesiones" at bounding box center [728, 348] width 49 height 14
click at [776, 294] on p "Add competency" at bounding box center [775, 286] width 82 height 15
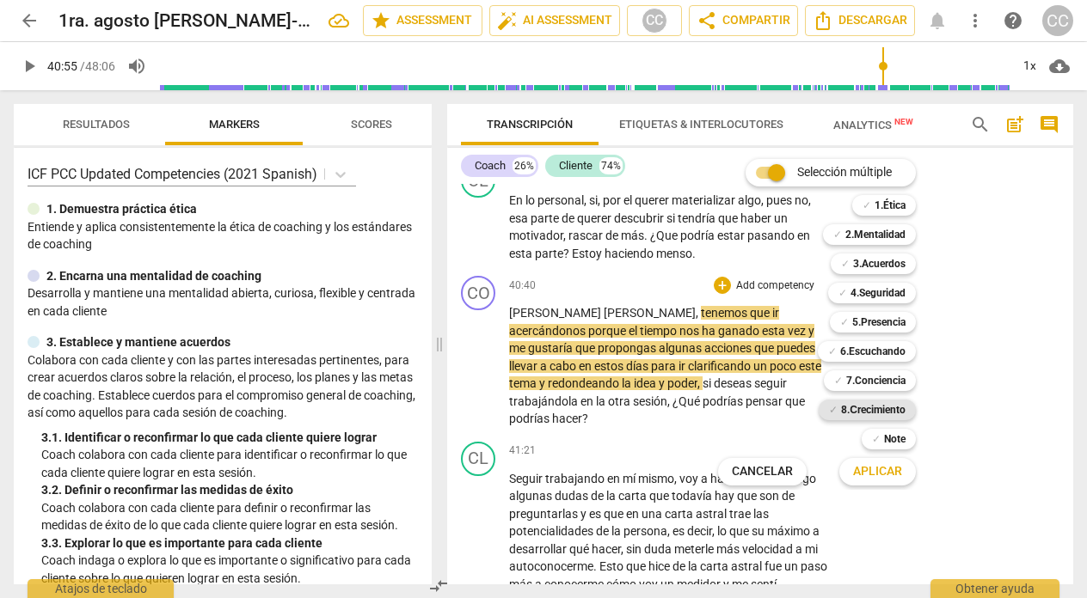
click at [871, 406] on b "8.Сrecimiento" at bounding box center [873, 410] width 64 height 21
click at [863, 469] on span "Aplicar" at bounding box center [877, 471] width 49 height 17
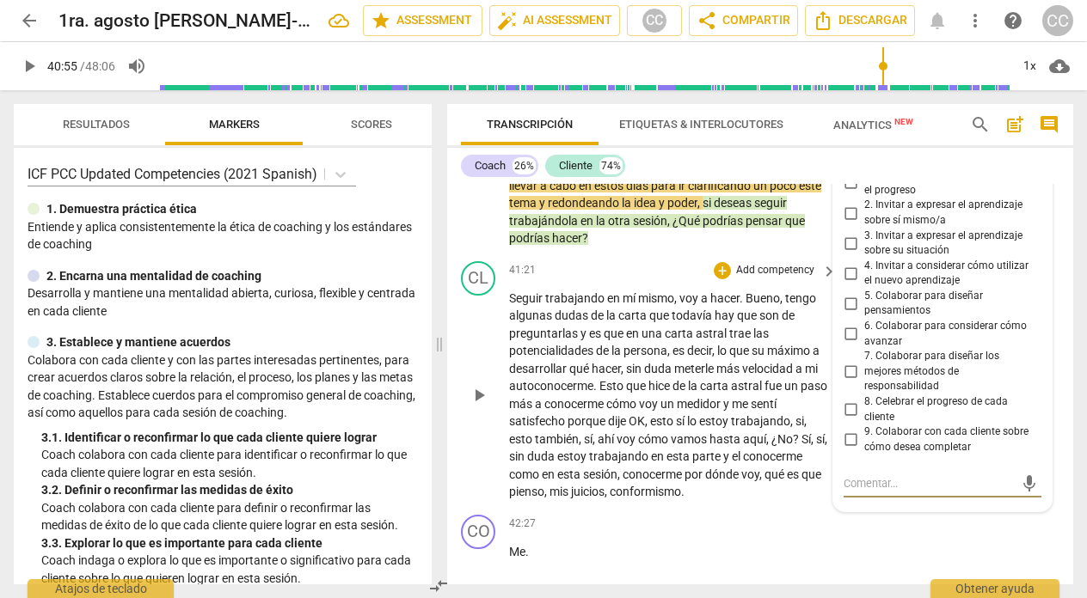
scroll to position [11387, 0]
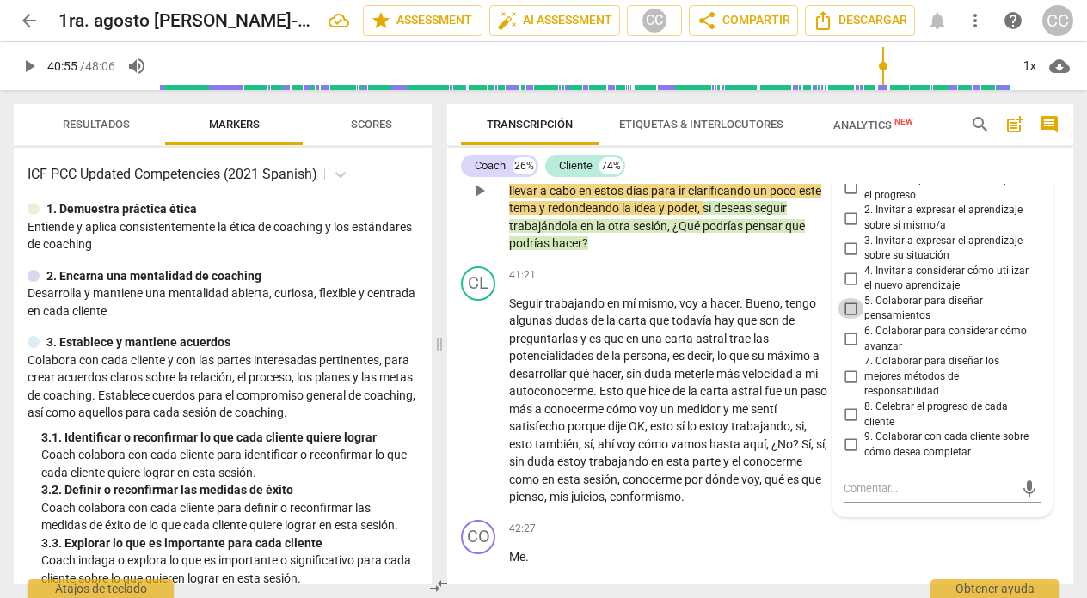
click at [848, 319] on input "5. Colaborar para diseñar pensamientos" at bounding box center [851, 308] width 28 height 21
checkbox input "true"
click at [618, 285] on div "41:21 + Add competency keyboard_arrow_right" at bounding box center [673, 276] width 329 height 19
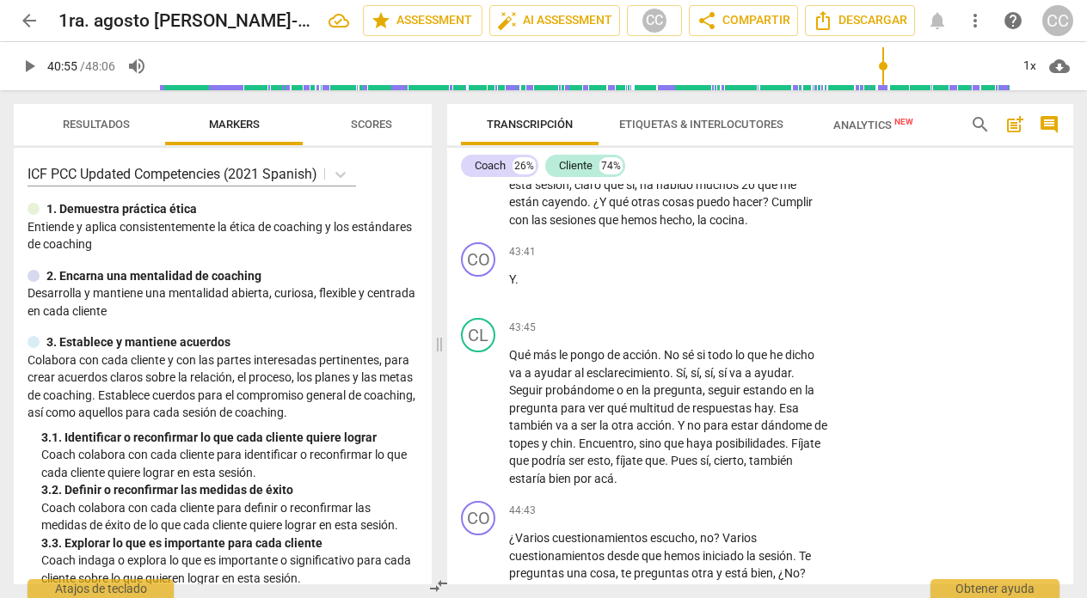
scroll to position [12015, 0]
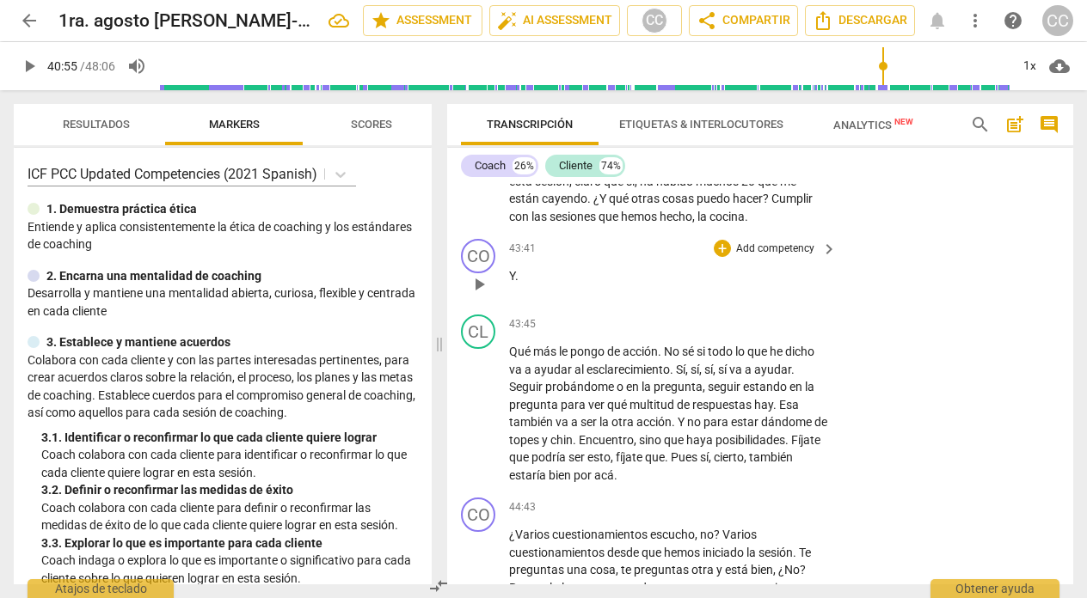
click at [476, 295] on span "play_arrow" at bounding box center [479, 284] width 21 height 21
click at [474, 295] on span "pause" at bounding box center [479, 284] width 21 height 21
type input "2626"
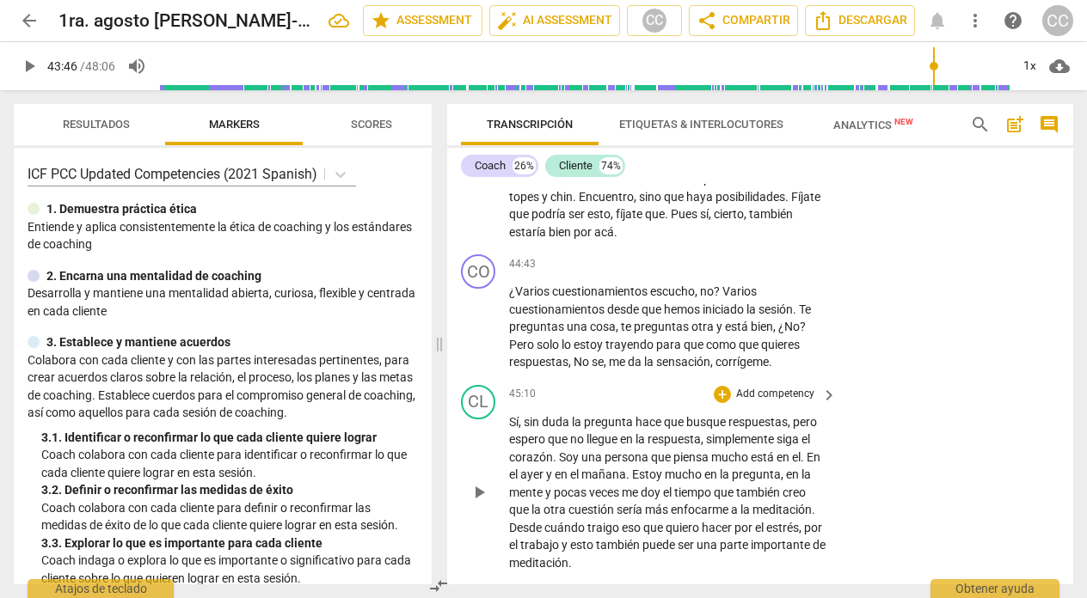
scroll to position [12264, 0]
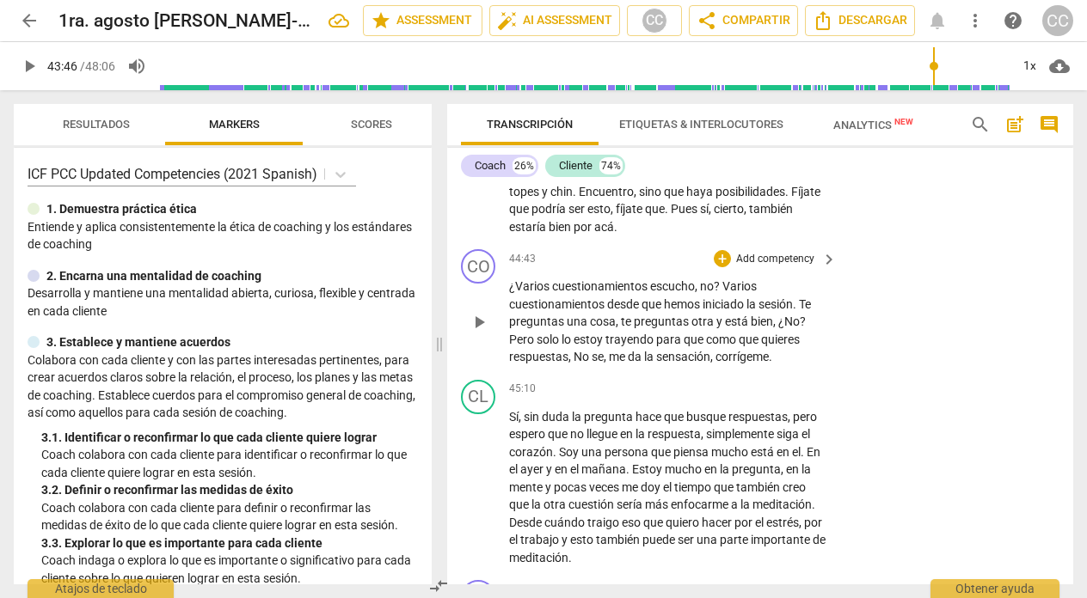
click at [785, 267] on p "Add competency" at bounding box center [775, 259] width 82 height 15
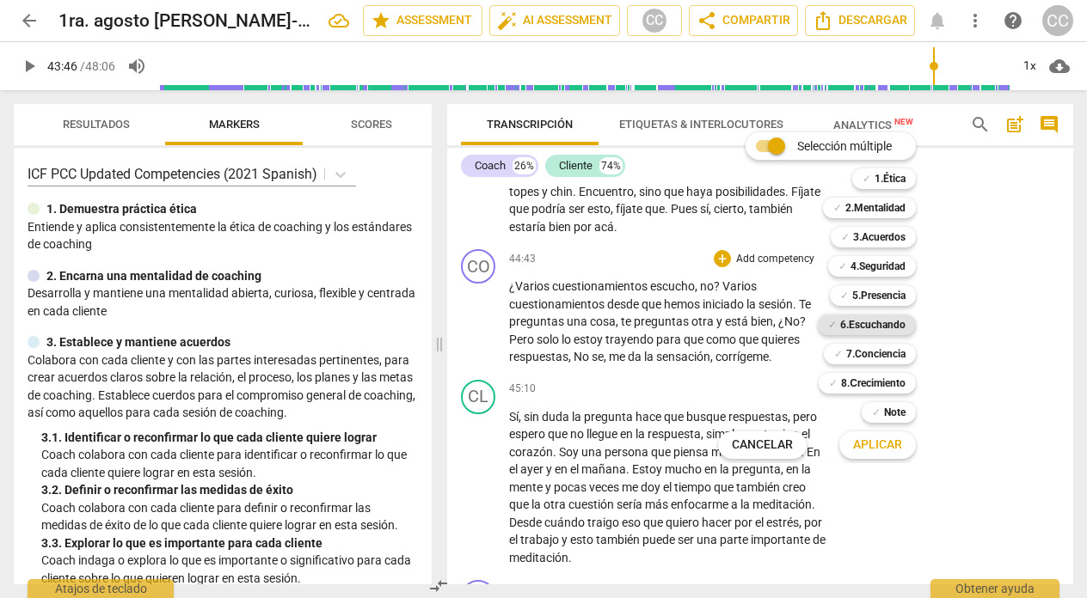
click at [868, 328] on b "6.Escuchando" at bounding box center [872, 325] width 65 height 21
click at [874, 438] on span "Aplicar" at bounding box center [877, 445] width 49 height 17
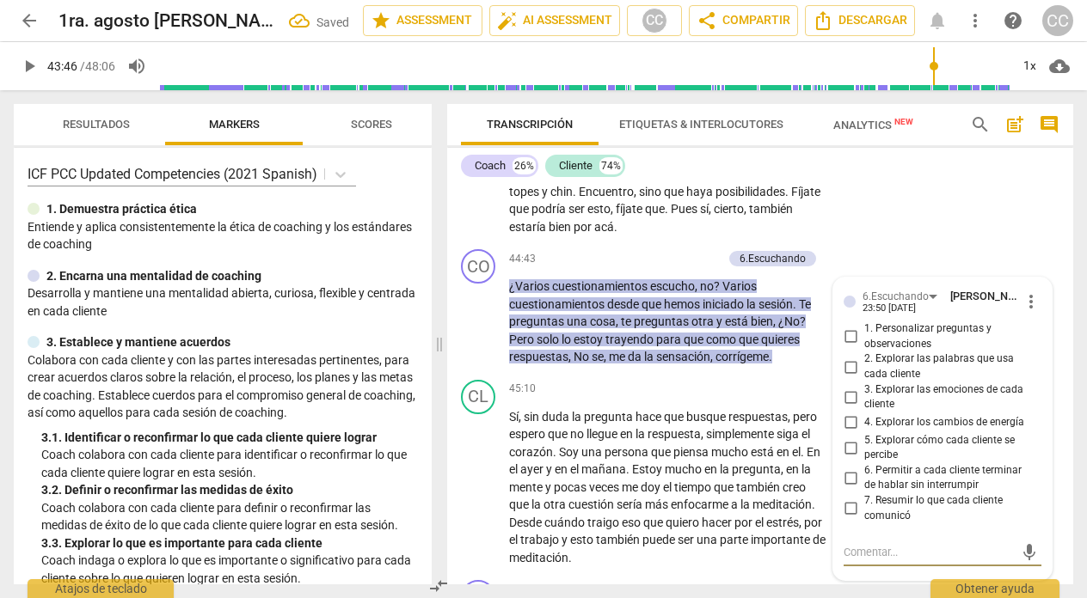
scroll to position [12275, 0]
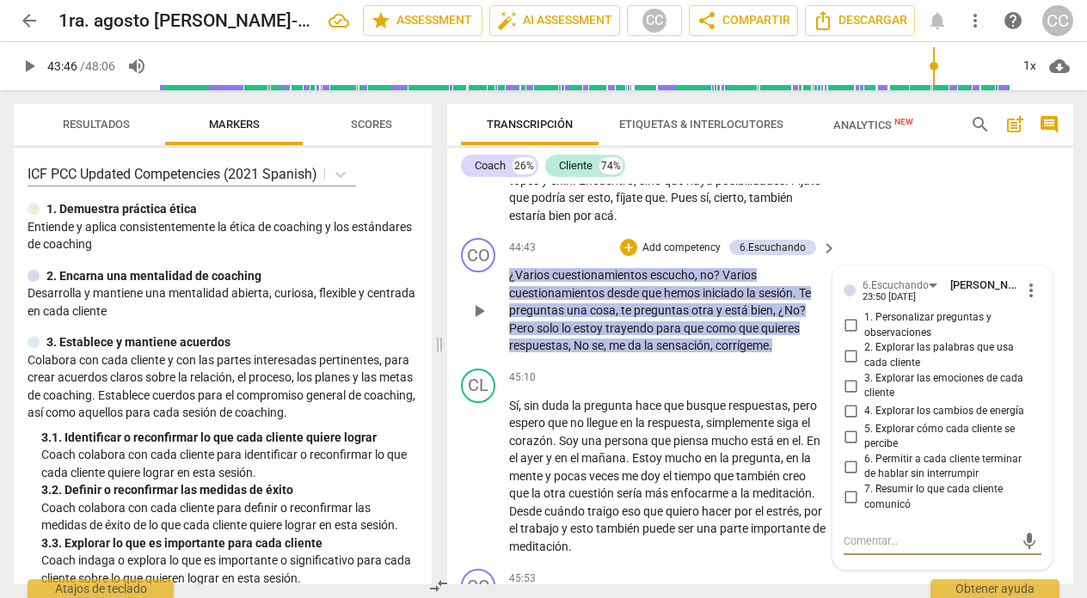
click at [848, 336] on input "1. Personalizar preguntas y observaciones" at bounding box center [851, 326] width 28 height 21
checkbox input "true"
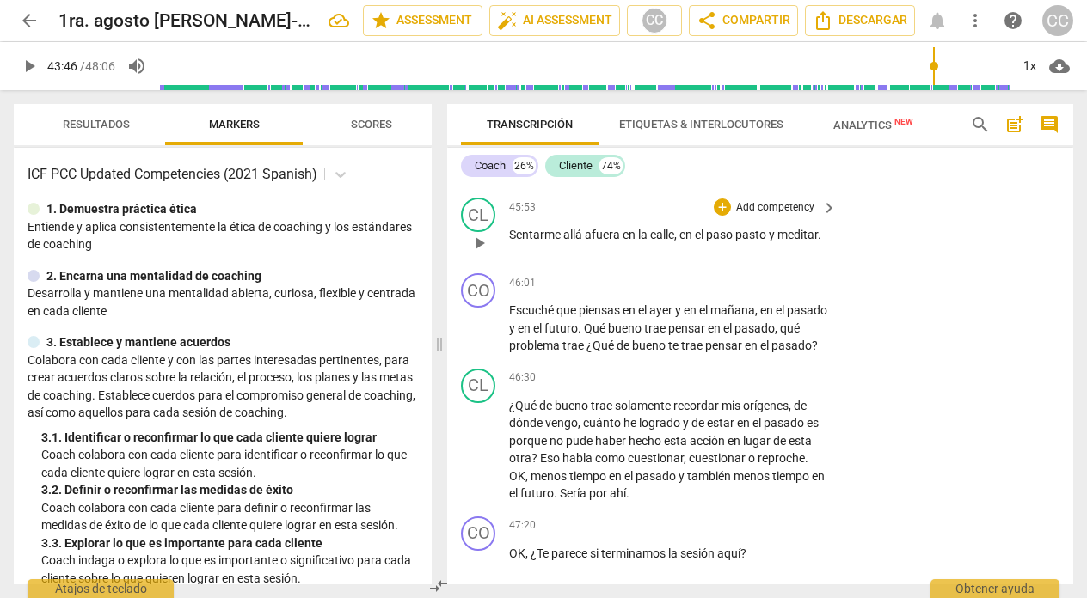
scroll to position [12723, 0]
click at [747, 291] on p "Add competency" at bounding box center [775, 282] width 82 height 15
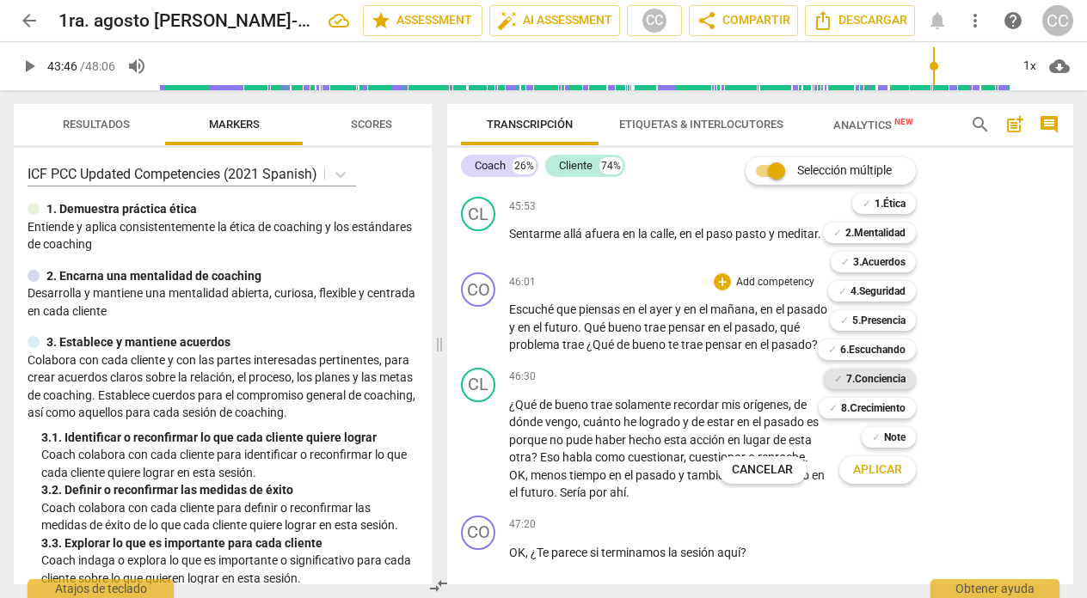
click at [866, 378] on b "7.Conciencia" at bounding box center [875, 379] width 59 height 21
click at [872, 471] on span "Aplicar" at bounding box center [877, 470] width 49 height 17
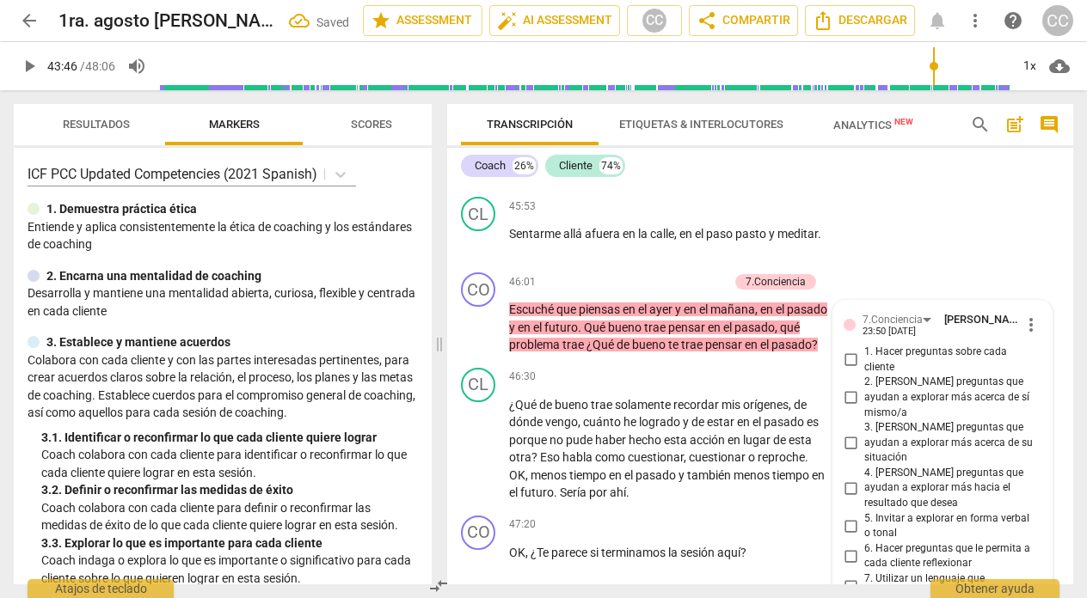
scroll to position [13007, 0]
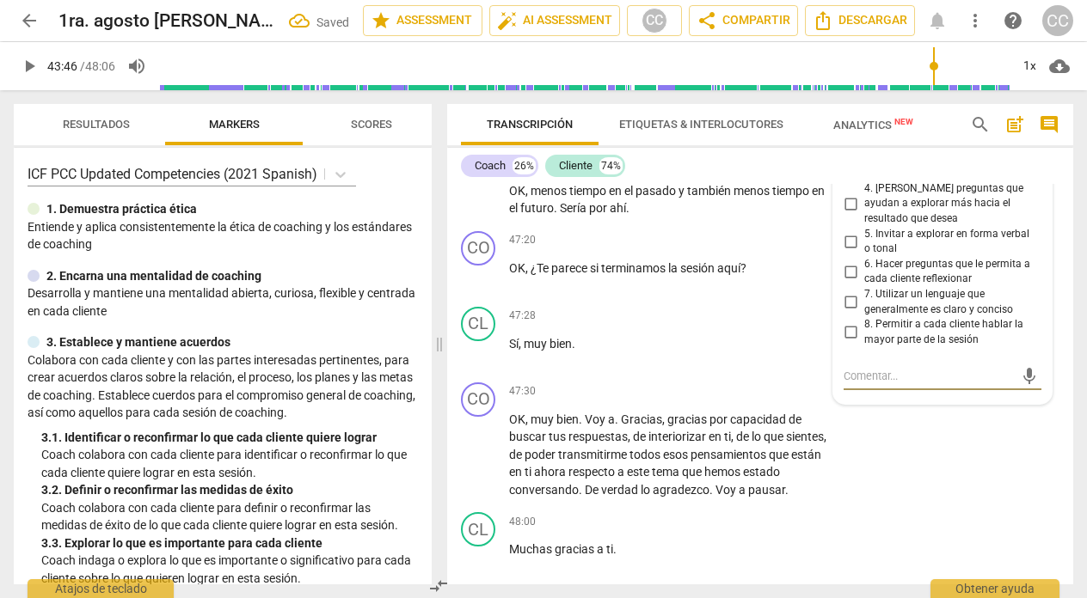
click at [847, 279] on input "6. Hacer preguntas que le permita a cada cliente reflexionar" at bounding box center [851, 271] width 28 height 21
checkbox input "true"
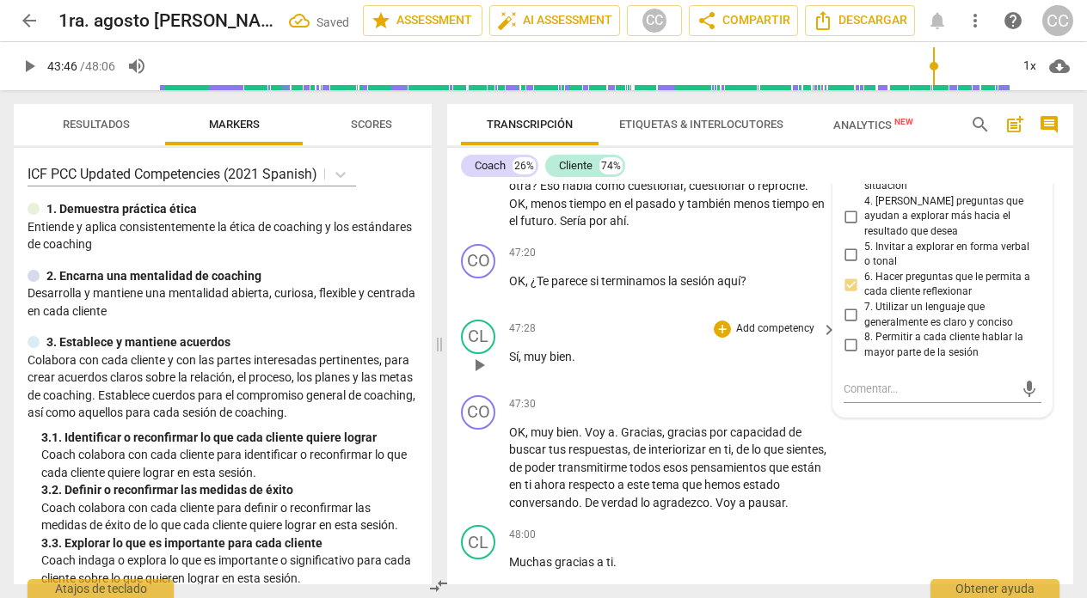
scroll to position [13005, 0]
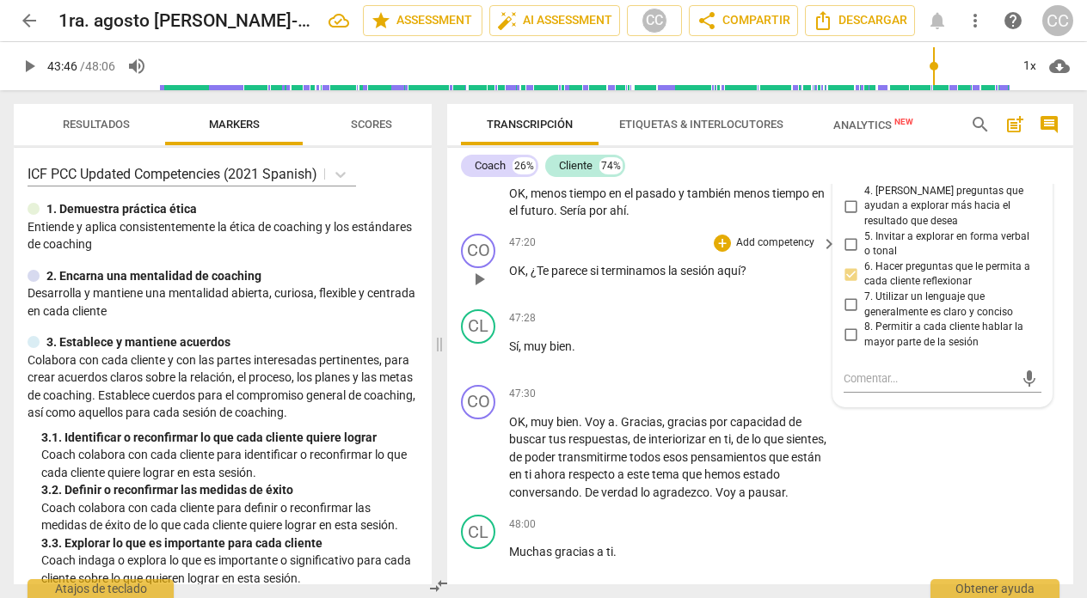
click at [756, 251] on p "Add competency" at bounding box center [775, 243] width 82 height 15
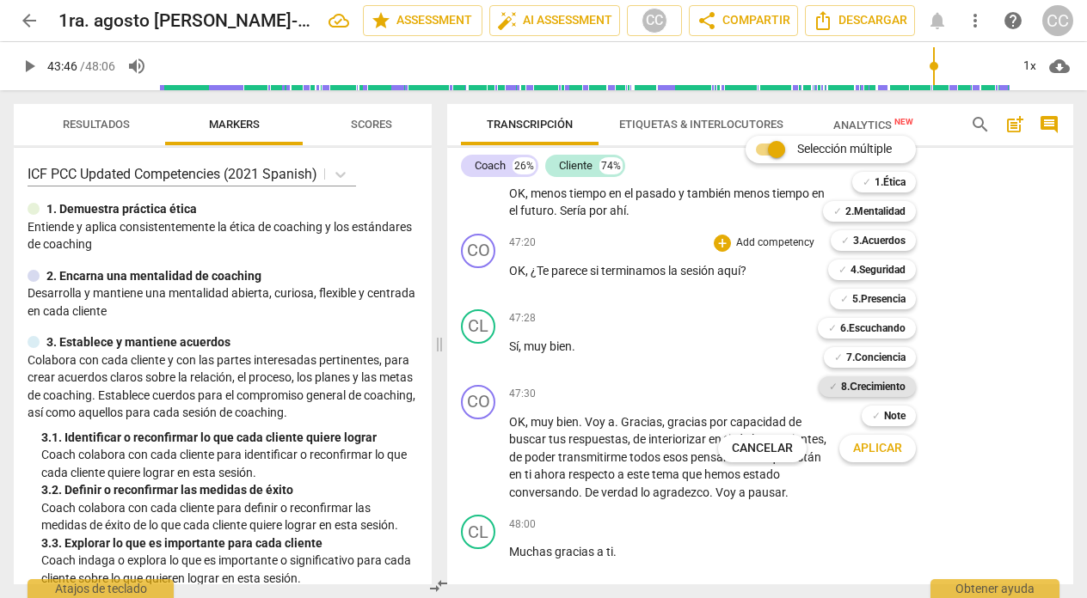
click at [856, 383] on b "8.Сrecimiento" at bounding box center [873, 387] width 64 height 21
click at [863, 452] on span "Aplicar" at bounding box center [877, 448] width 49 height 17
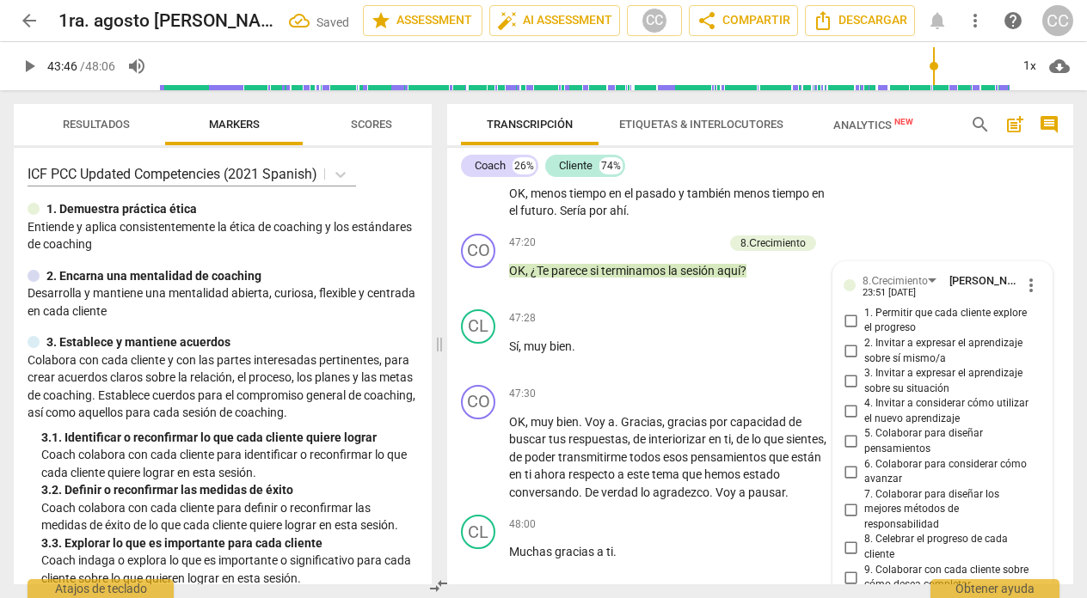
scroll to position [13217, 0]
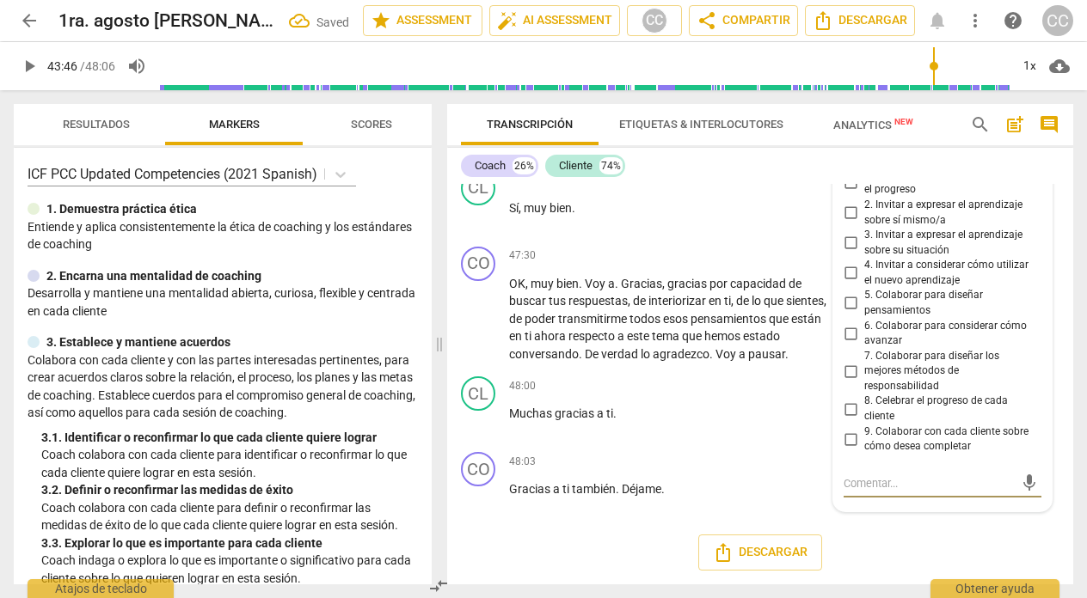
click at [848, 429] on input "9. Colaborar con cada cliente sobre cómo desea completar" at bounding box center [851, 439] width 28 height 21
checkbox input "true"
click at [554, 247] on div "47:30 + Add competency keyboard_arrow_right" at bounding box center [673, 256] width 329 height 19
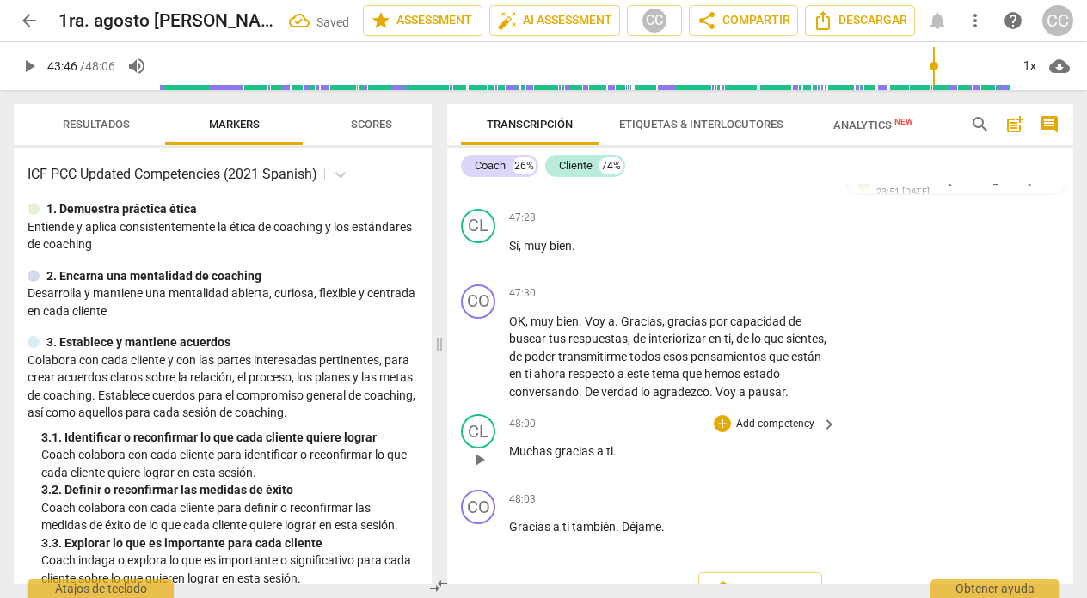
scroll to position [13101, 0]
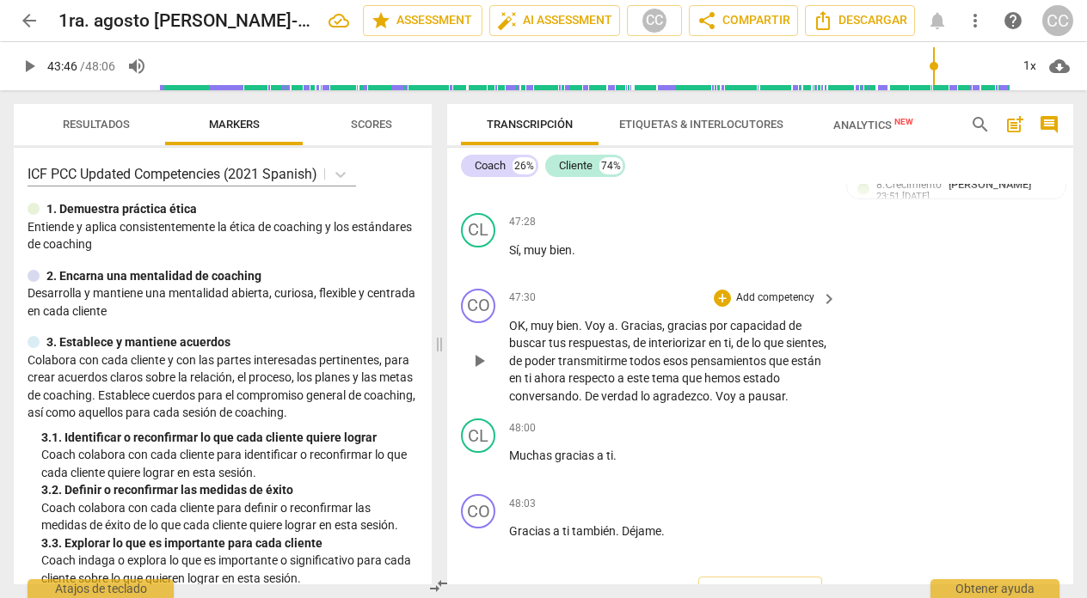
click at [754, 306] on p "Add competency" at bounding box center [775, 298] width 82 height 15
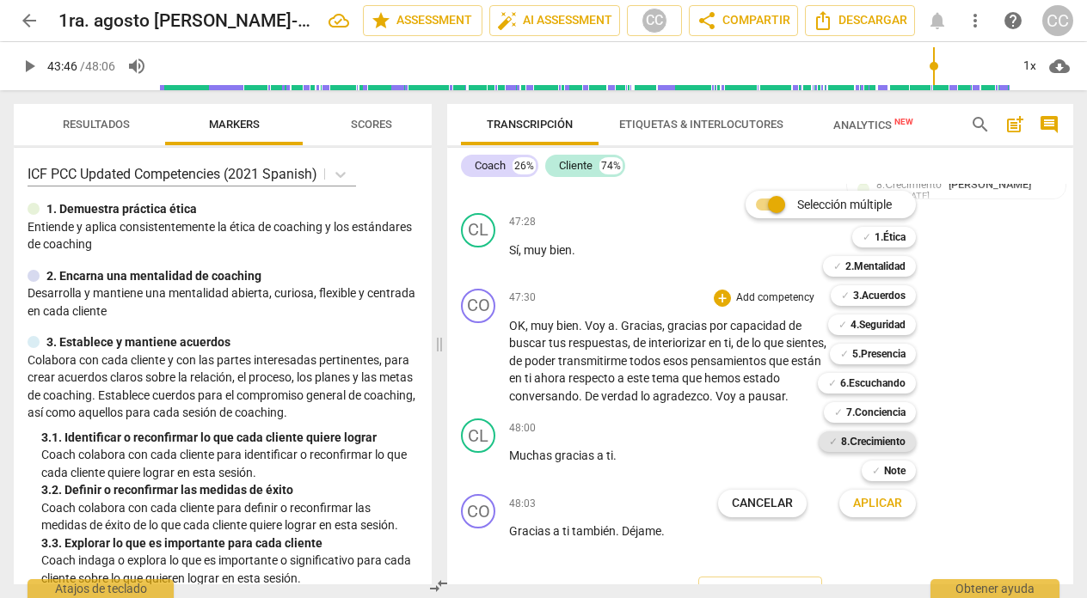
click at [847, 437] on b "8.Сrecimiento" at bounding box center [873, 442] width 64 height 21
click at [862, 500] on span "Aplicar" at bounding box center [877, 503] width 49 height 17
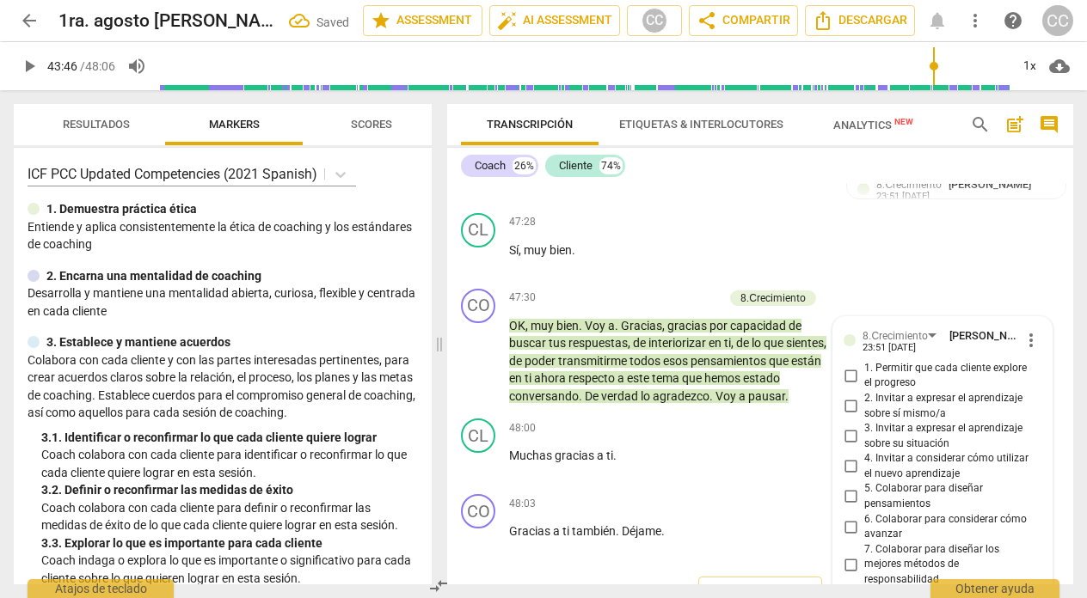
scroll to position [13278, 0]
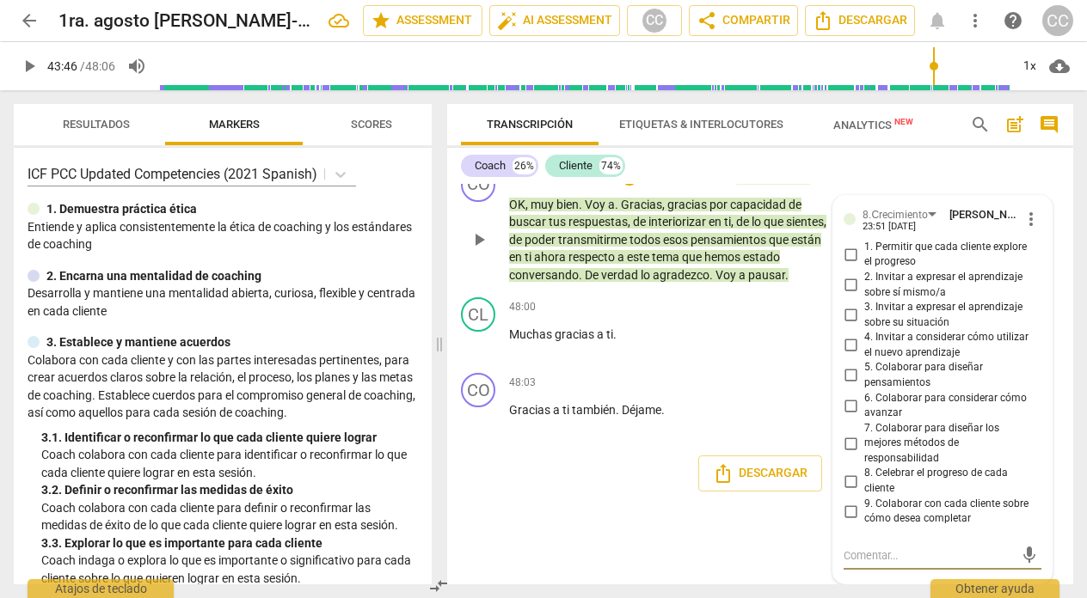
click at [848, 482] on input "8. Celebrar el progreso de cada cliente" at bounding box center [851, 481] width 28 height 21
checkbox input "true"
click at [552, 500] on div "Descargar" at bounding box center [760, 474] width 626 height 64
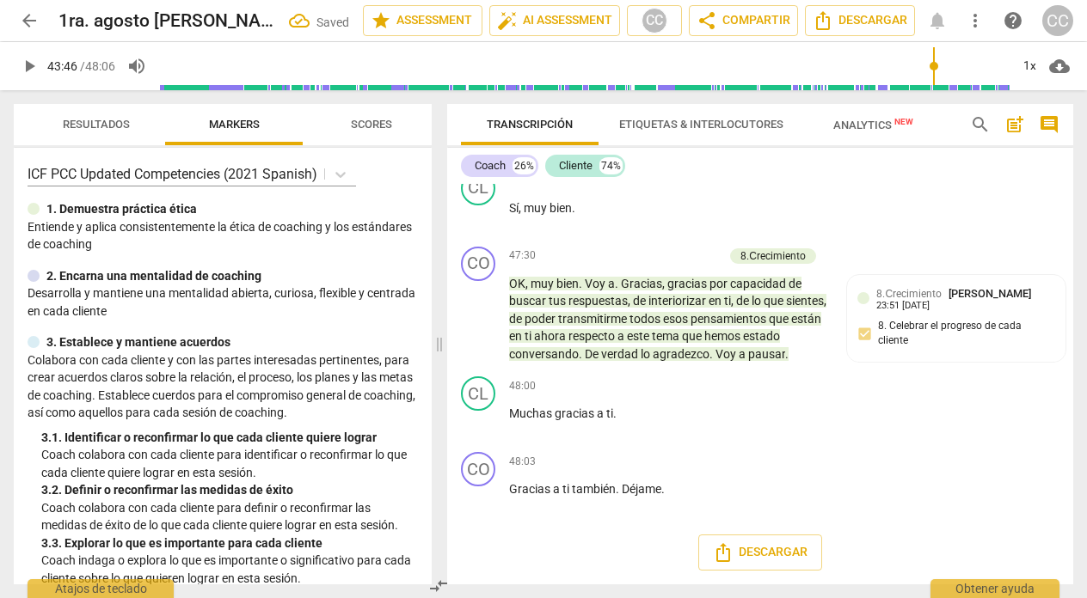
scroll to position [13217, 0]
click at [665, 490] on span "." at bounding box center [662, 489] width 3 height 14
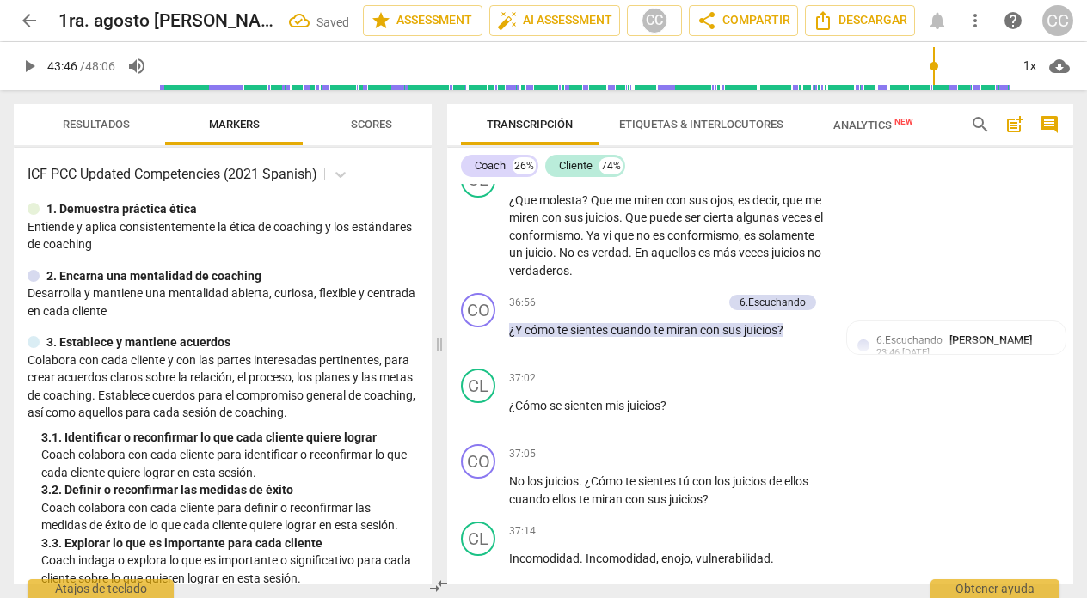
scroll to position [9842, 0]
